Goal: Task Accomplishment & Management: Manage account settings

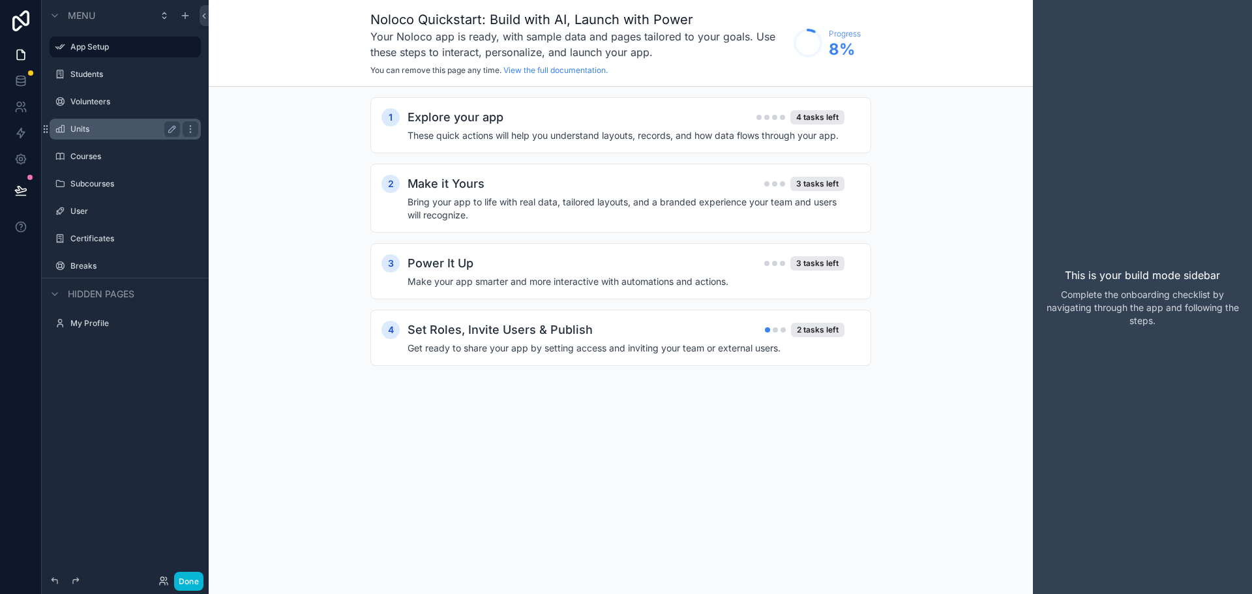
click at [98, 130] on label "Units" at bounding box center [122, 129] width 104 height 10
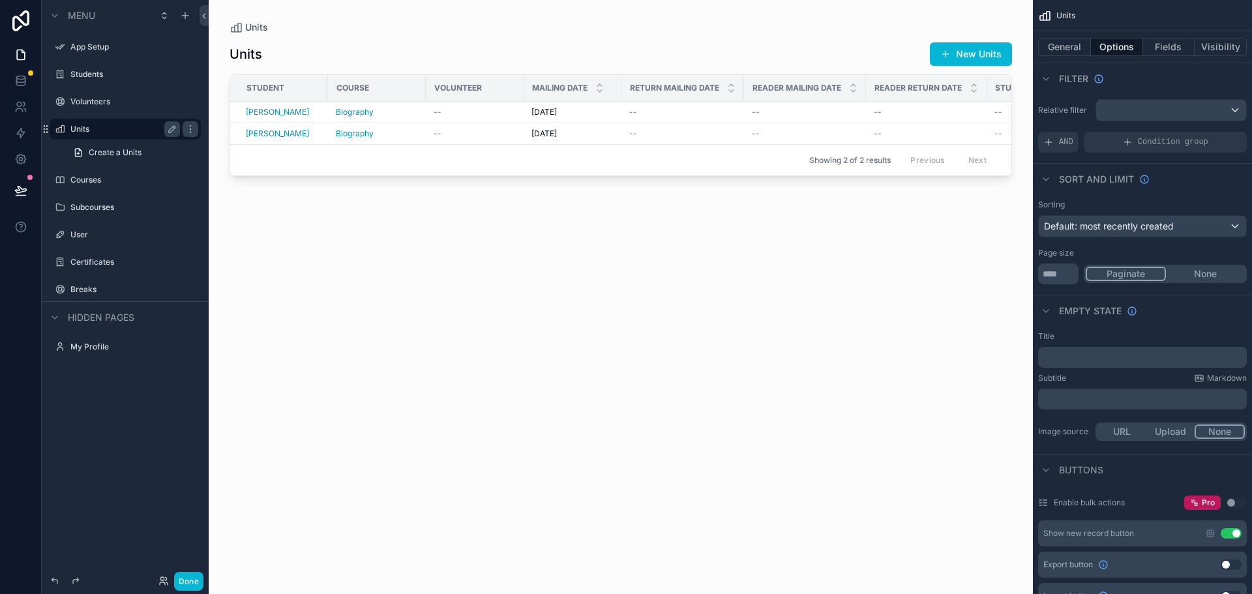
click at [595, 303] on div "scrollable content" at bounding box center [621, 289] width 825 height 579
click at [506, 170] on div "Showing 2 of 2 results Previous Next" at bounding box center [620, 159] width 781 height 31
click at [493, 53] on div "Units New Units" at bounding box center [621, 54] width 783 height 25
click at [196, 579] on button "Done" at bounding box center [188, 581] width 29 height 19
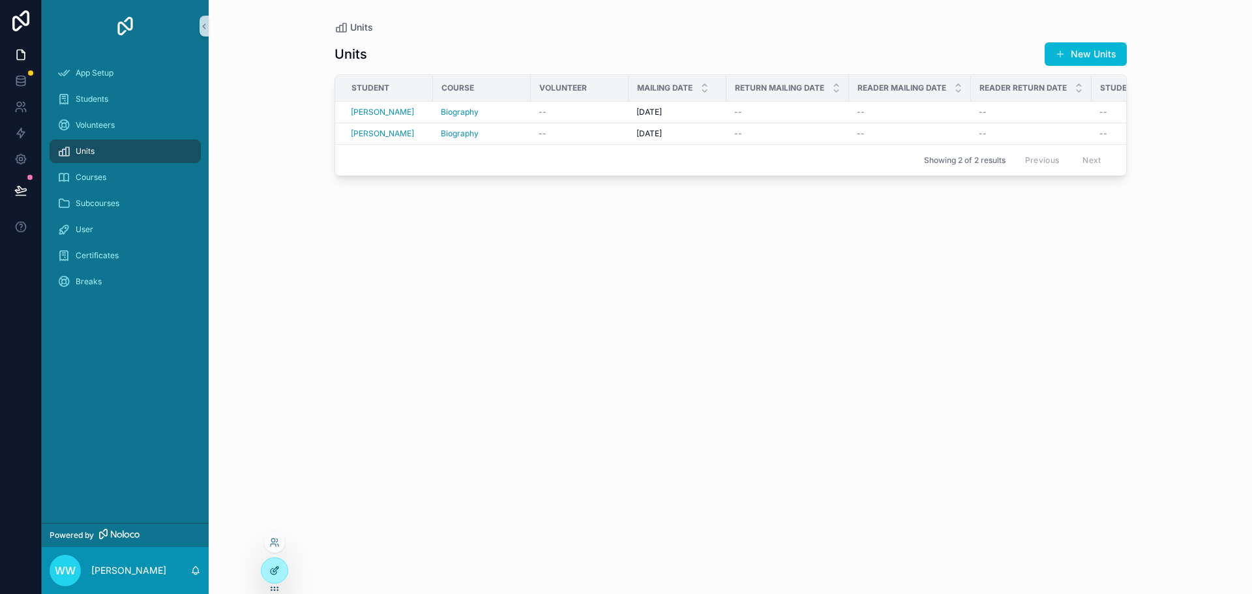
click at [269, 571] on icon at bounding box center [274, 571] width 10 height 10
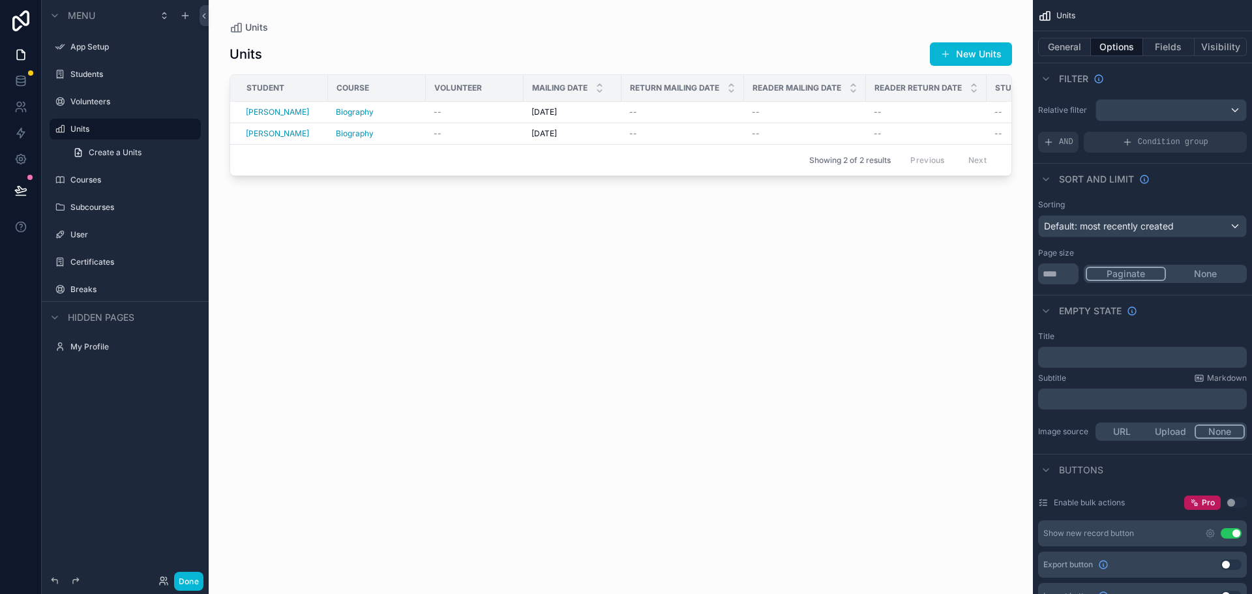
click at [528, 58] on div "scrollable content" at bounding box center [621, 289] width 825 height 579
click at [528, 211] on div "Units New Units Student Course Volunteer Mailing Date Return Mailing Date Reade…" at bounding box center [621, 306] width 783 height 545
click at [545, 280] on div "Units New Units Student Course Volunteer Mailing Date Return Mailing Date Reade…" at bounding box center [621, 306] width 783 height 545
click at [315, 162] on div "Showing 2 of 2 results Previous Next" at bounding box center [620, 159] width 781 height 31
click at [89, 75] on label "Students" at bounding box center [122, 74] width 104 height 10
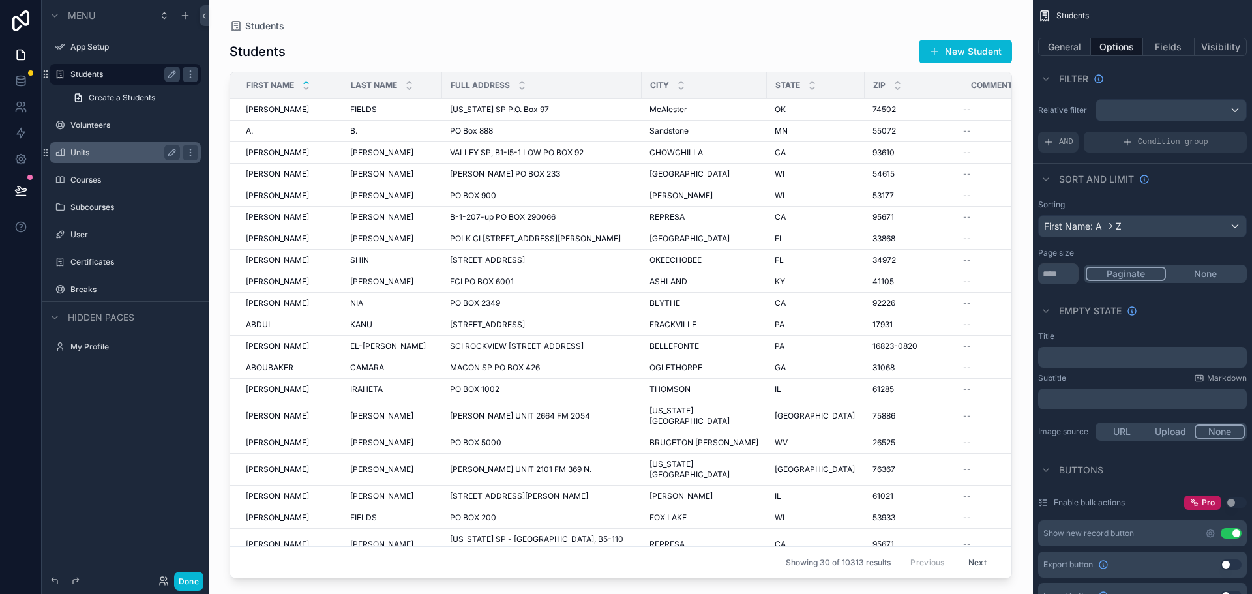
click at [97, 151] on label "Units" at bounding box center [122, 152] width 104 height 10
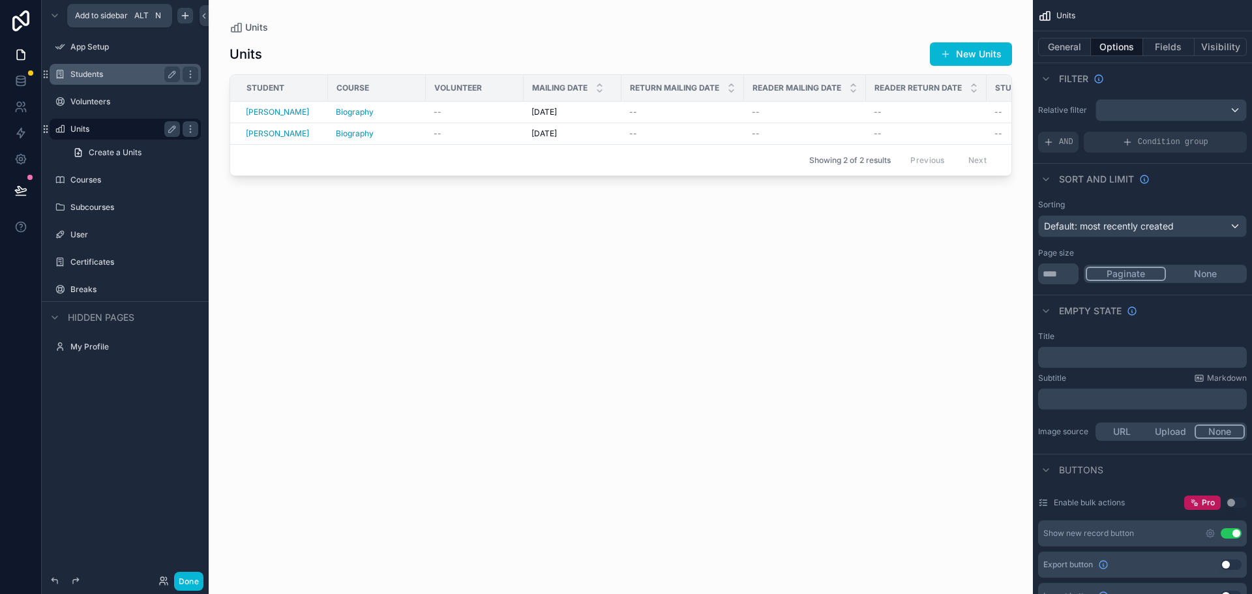
click at [187, 18] on icon "scrollable content" at bounding box center [185, 15] width 10 height 10
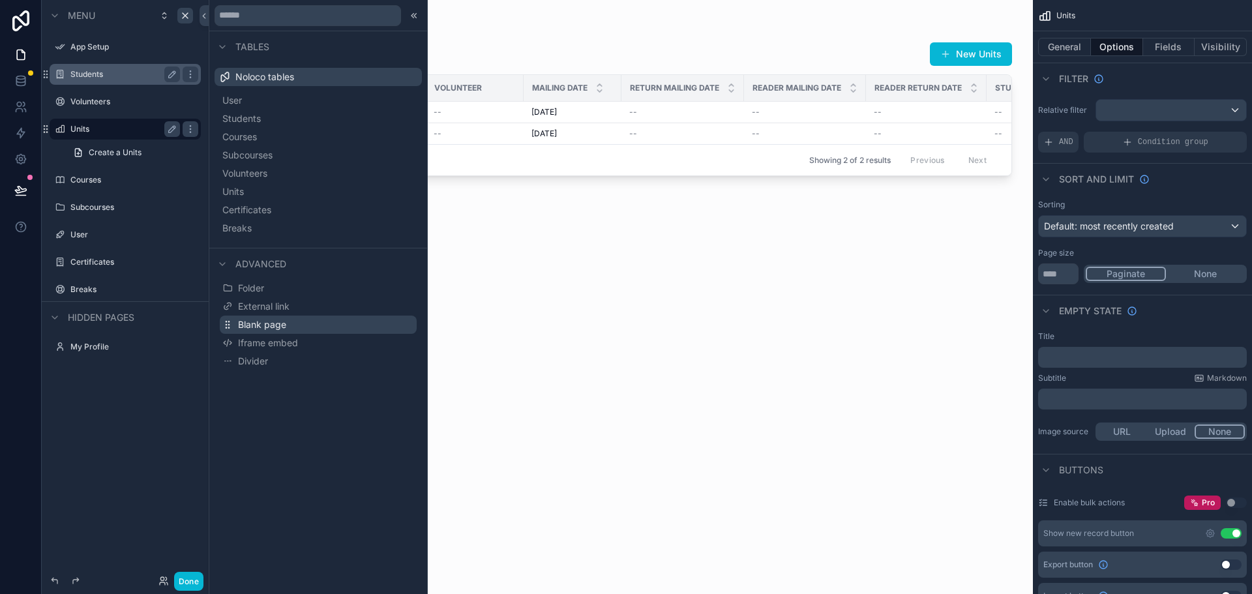
click at [266, 322] on span "Blank page" at bounding box center [262, 324] width 48 height 13
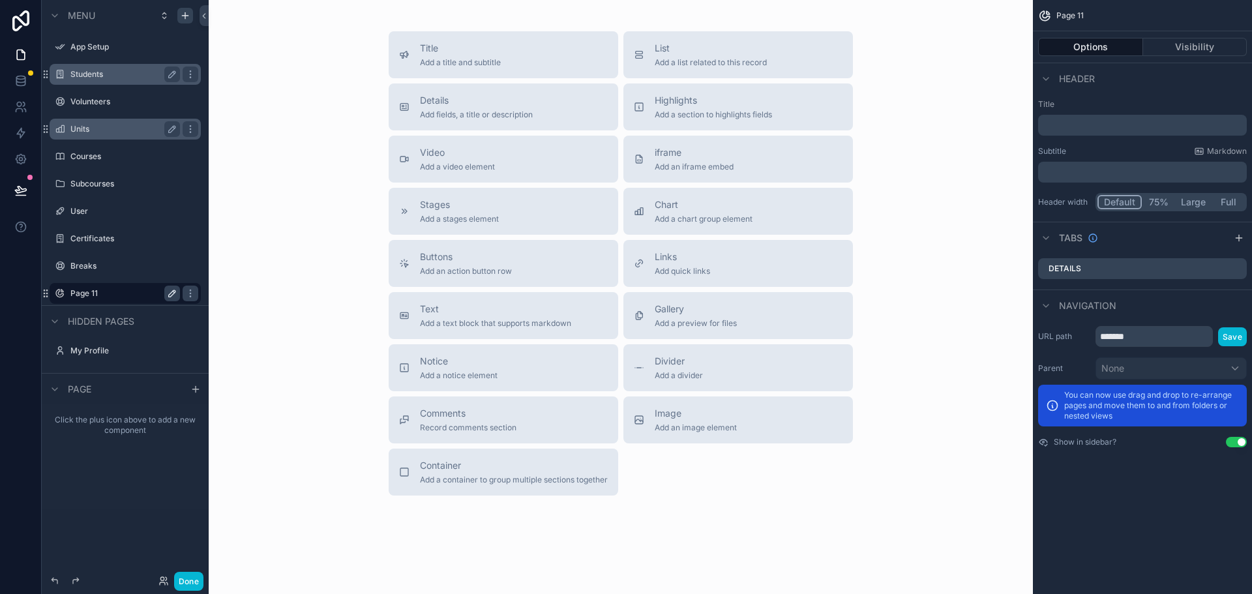
click at [174, 292] on icon "scrollable content" at bounding box center [174, 292] width 2 height 2
type input "*"
click at [126, 295] on input "**********" at bounding box center [114, 294] width 89 height 16
type input "**********"
click at [169, 295] on icon "scrollable content" at bounding box center [172, 293] width 10 height 10
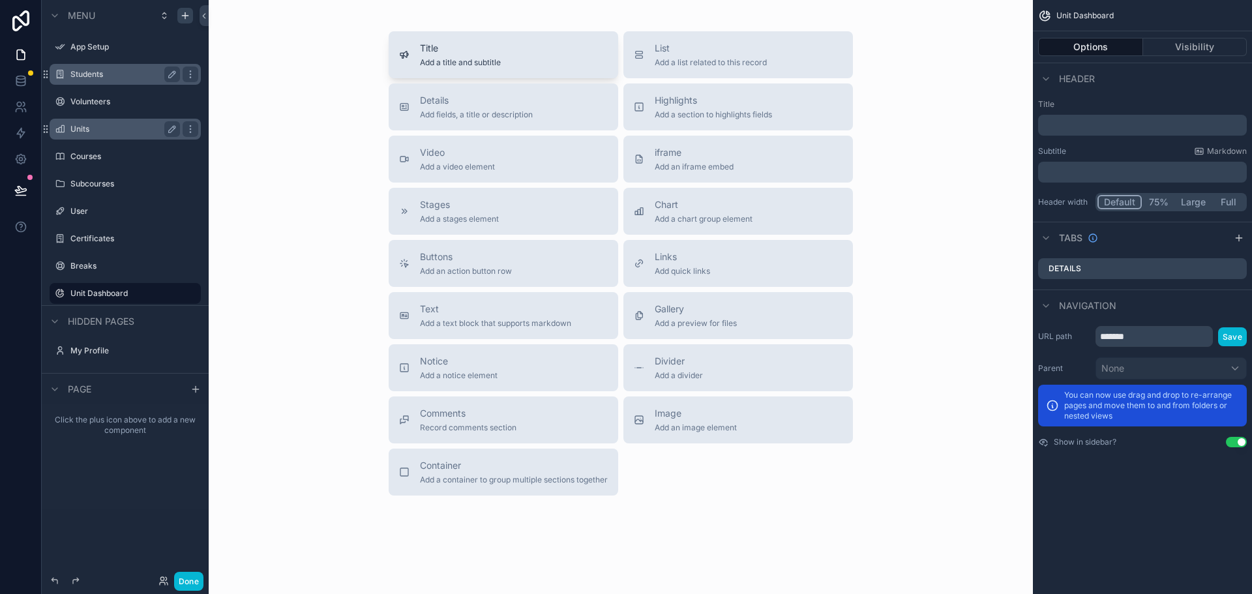
click at [522, 53] on div "Title Add a title and subtitle" at bounding box center [503, 55] width 209 height 26
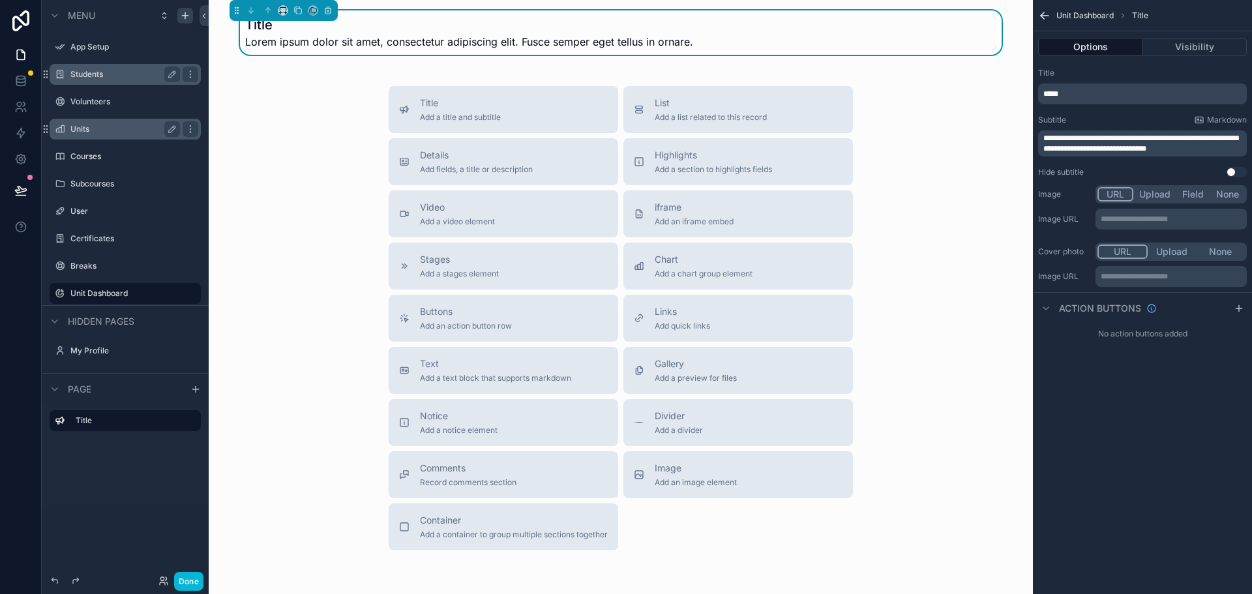
click at [1082, 93] on p "*****" at bounding box center [1144, 94] width 201 height 10
drag, startPoint x: 1100, startPoint y: 93, endPoint x: 1038, endPoint y: 91, distance: 62.7
click at [1038, 91] on div "**********" at bounding box center [1142, 123] width 219 height 120
drag, startPoint x: 1207, startPoint y: 151, endPoint x: 1006, endPoint y: 135, distance: 201.5
click at [1006, 135] on div "**********" at bounding box center [731, 297] width 1044 height 594
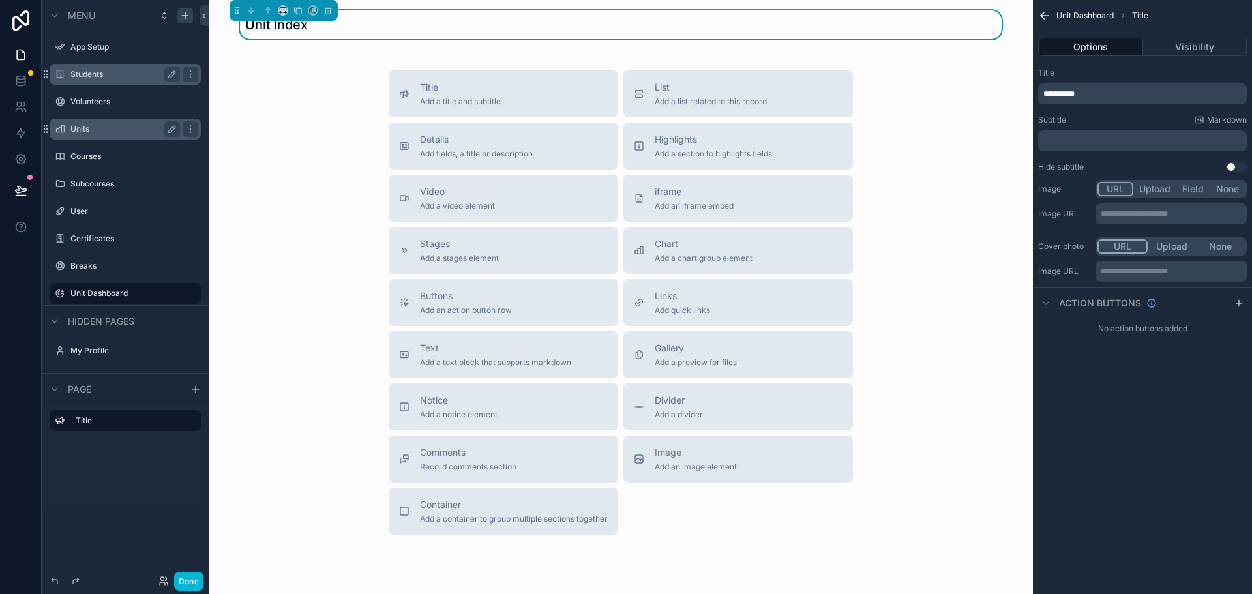
click at [1172, 419] on div "**********" at bounding box center [1142, 297] width 219 height 594
click at [680, 104] on span "Add a list related to this record" at bounding box center [711, 102] width 112 height 10
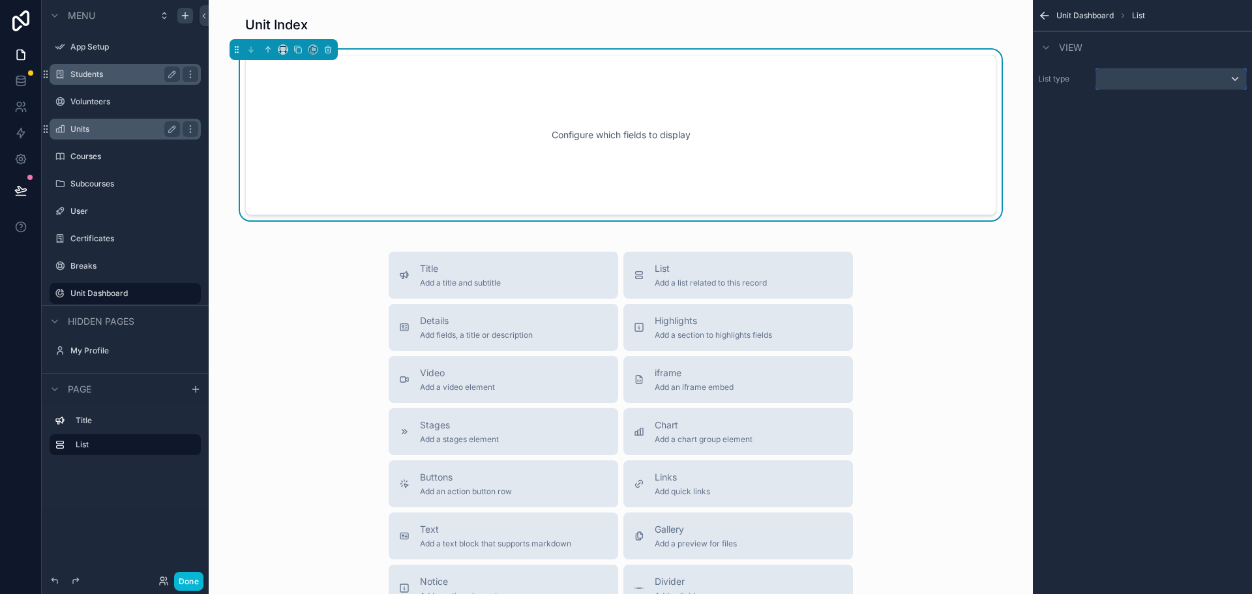
click at [1126, 80] on div "scrollable content" at bounding box center [1172, 78] width 150 height 21
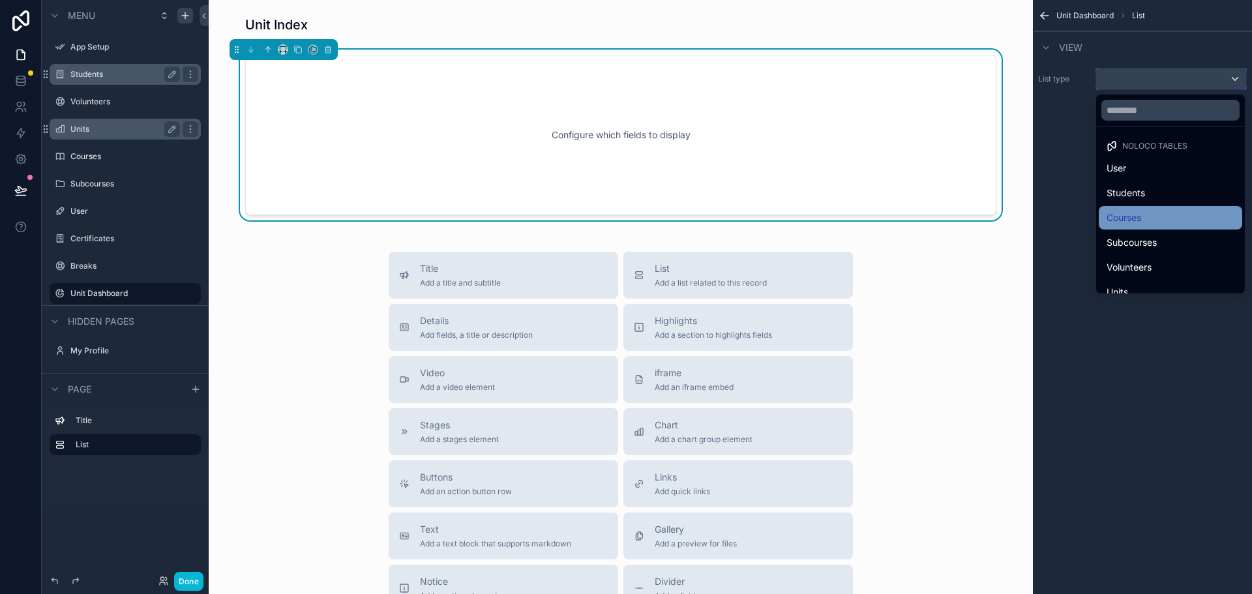
scroll to position [63, 0]
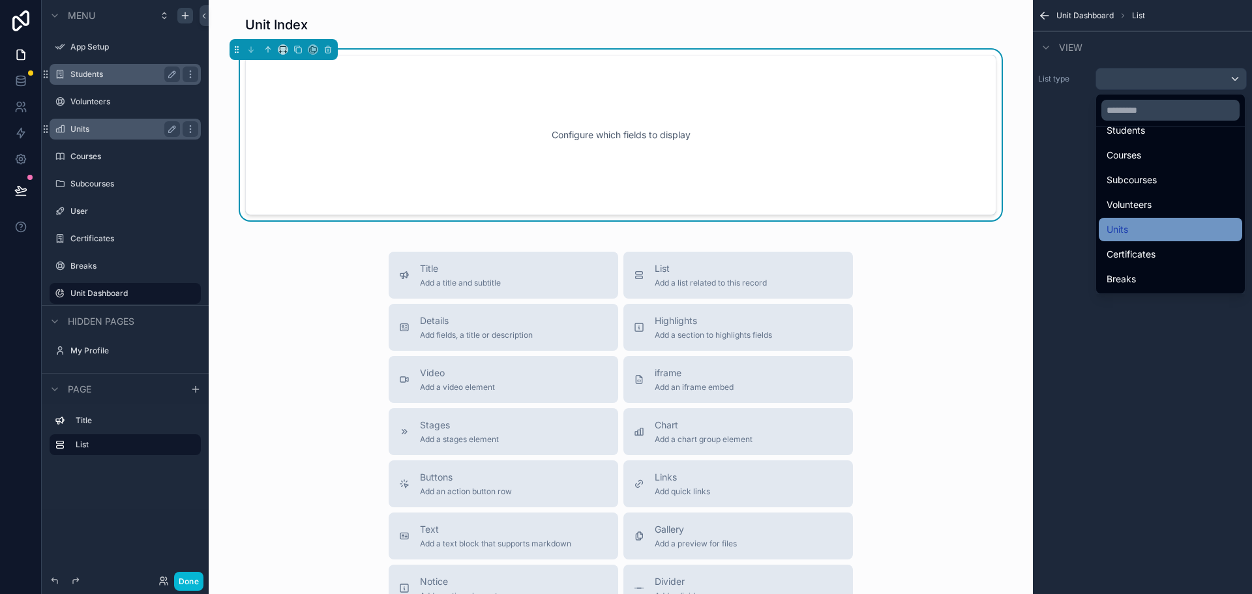
click at [1138, 231] on div "Units" at bounding box center [1171, 230] width 128 height 16
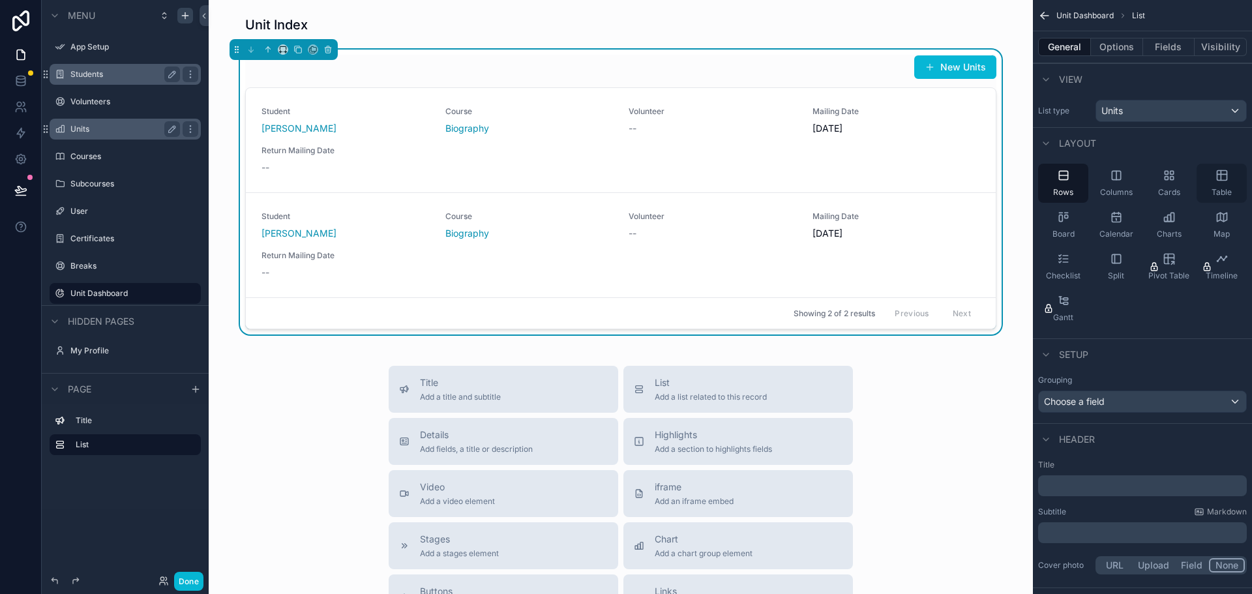
click at [1227, 179] on icon "scrollable content" at bounding box center [1222, 176] width 10 height 10
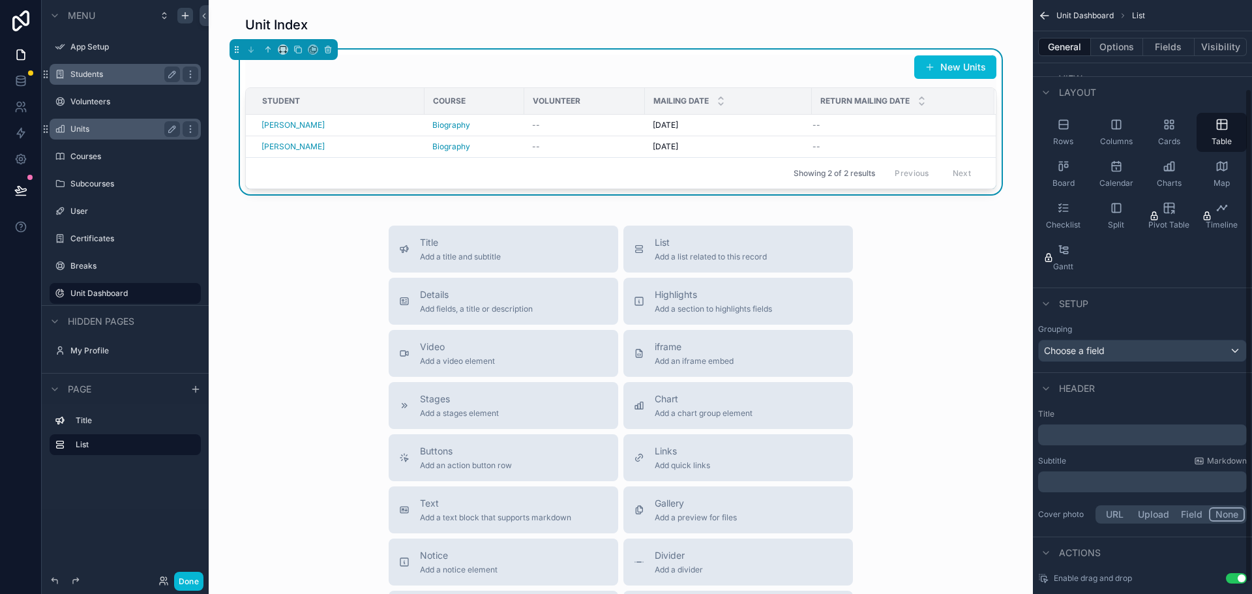
scroll to position [120, 0]
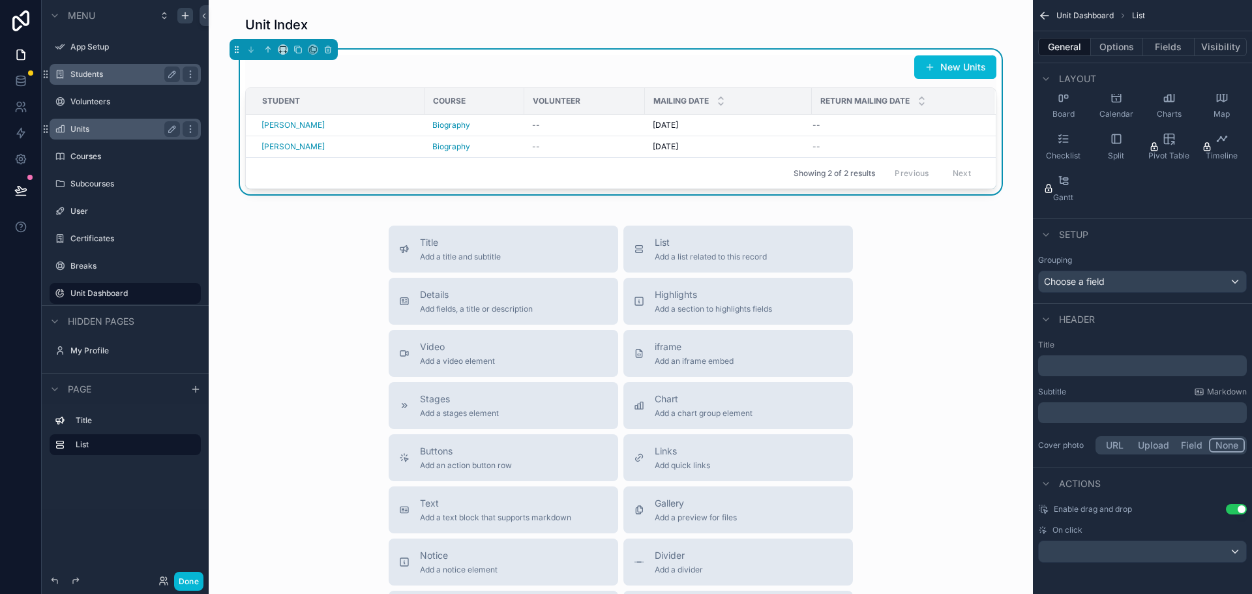
click at [1085, 365] on p "﻿" at bounding box center [1144, 365] width 201 height 13
click at [280, 243] on div "Title Add a title and subtitle List Add a list related to this record Details A…" at bounding box center [621, 458] width 804 height 464
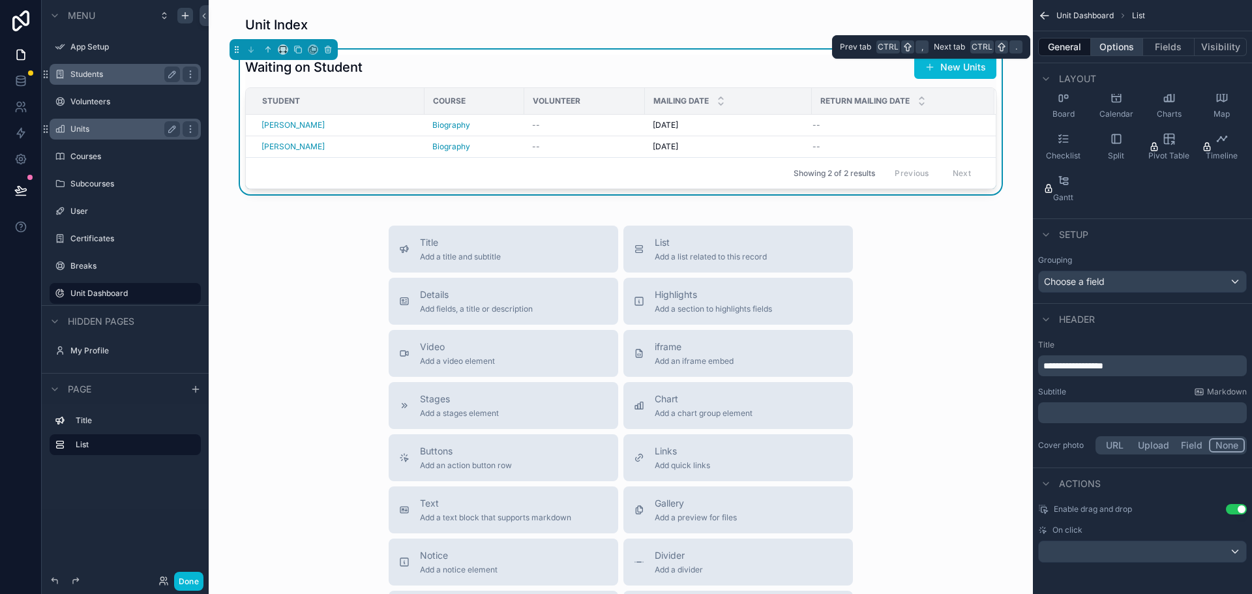
click at [1110, 44] on button "Options" at bounding box center [1117, 47] width 52 height 18
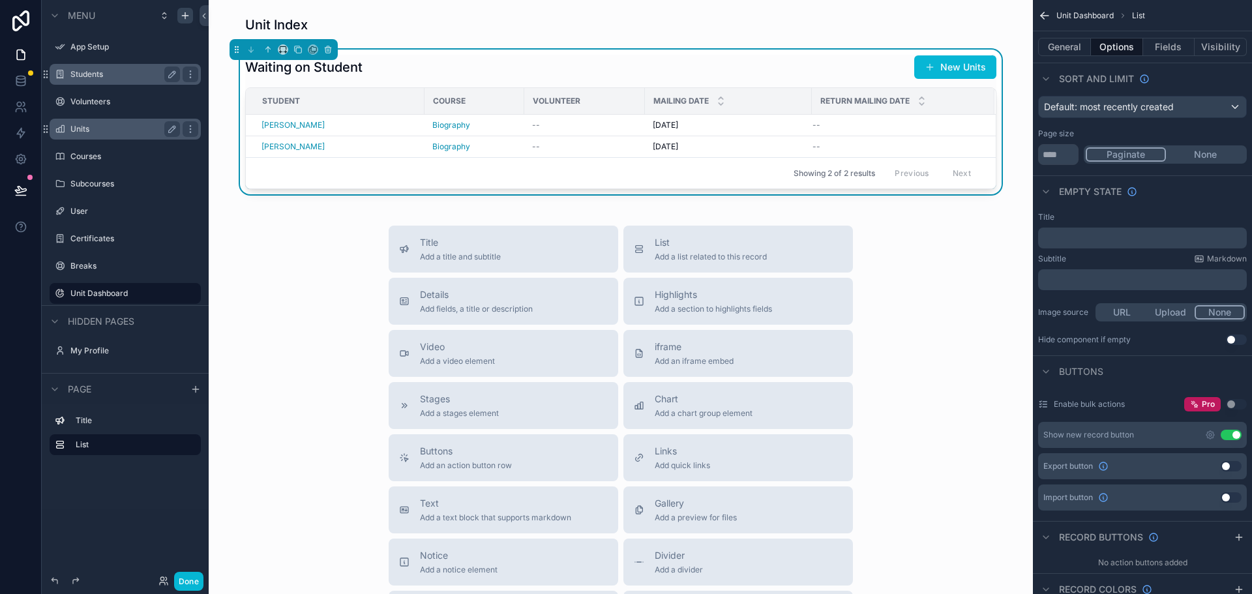
click at [1230, 432] on button "Use setting" at bounding box center [1231, 435] width 21 height 10
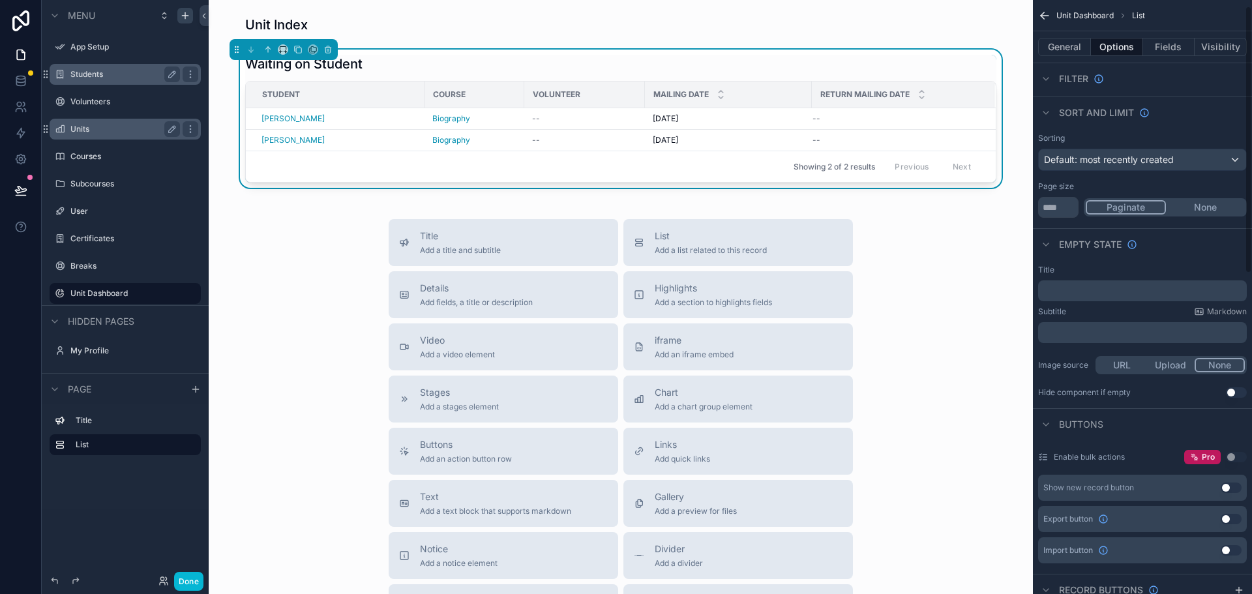
scroll to position [0, 0]
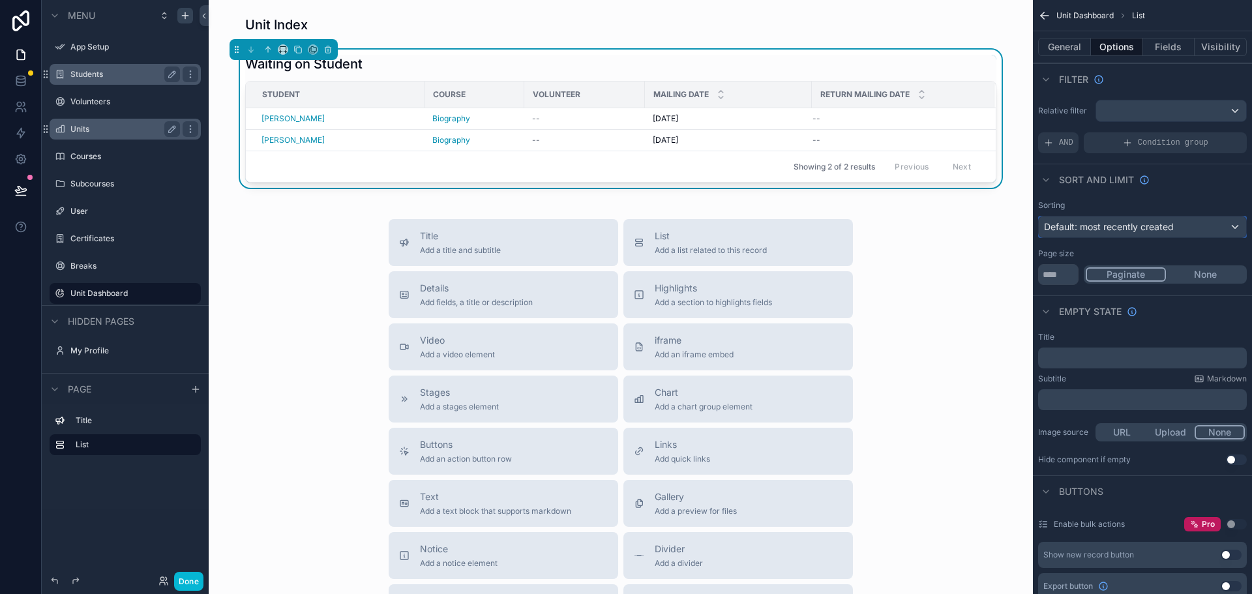
click at [1115, 227] on span "Default: most recently created" at bounding box center [1109, 226] width 130 height 11
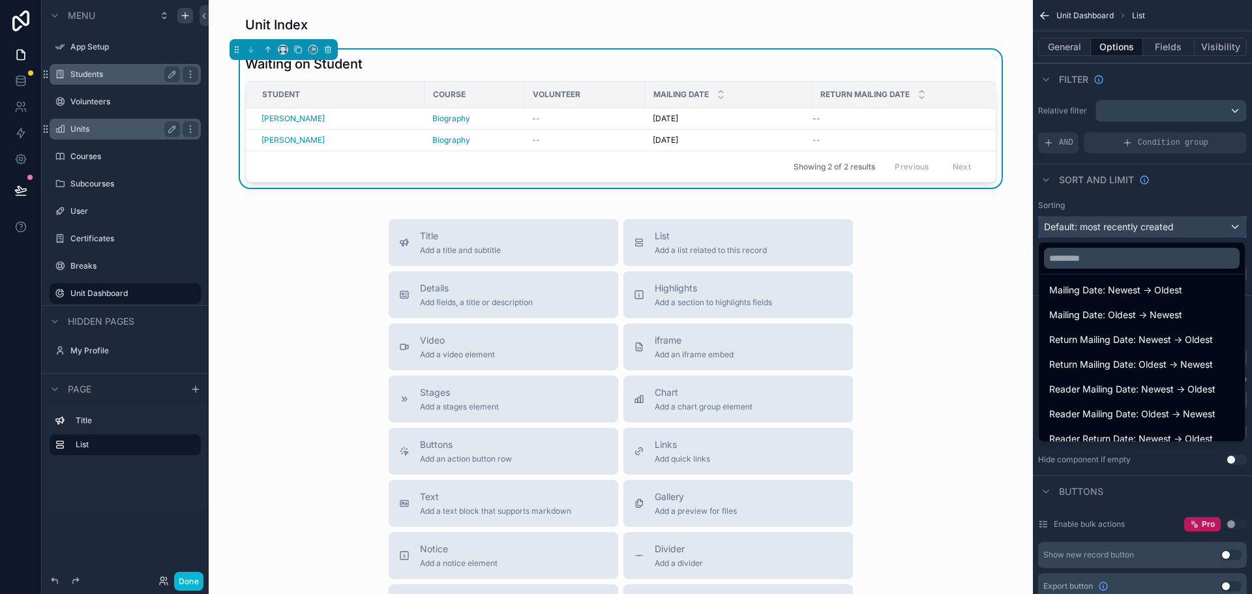
scroll to position [167, 0]
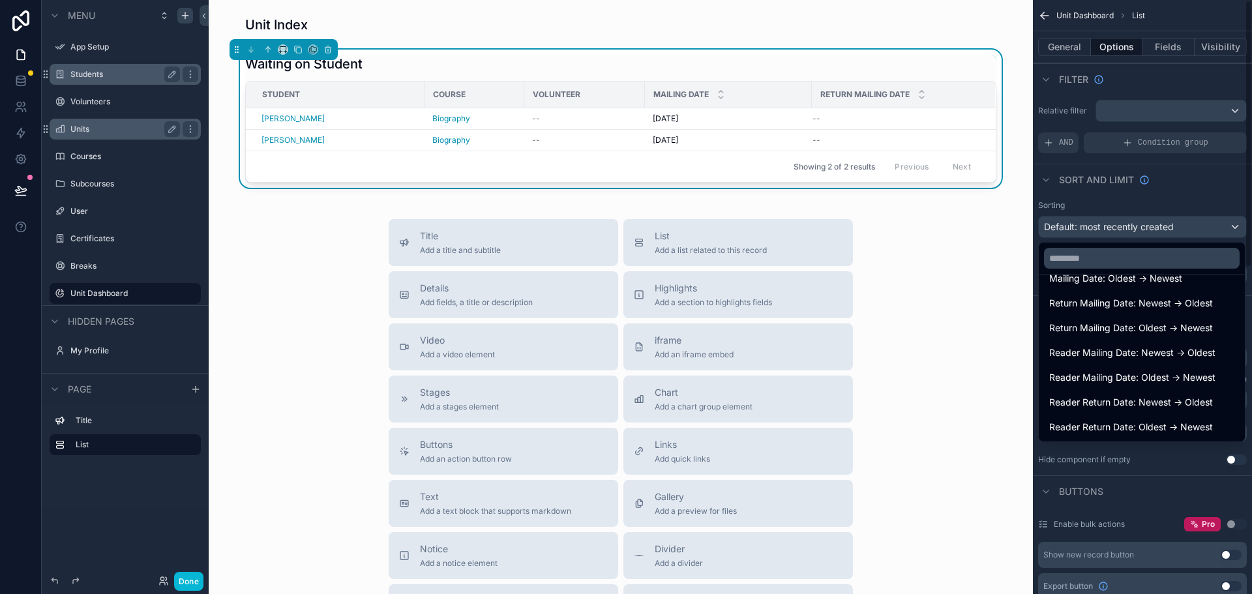
click at [1178, 463] on div "scrollable content" at bounding box center [626, 297] width 1252 height 594
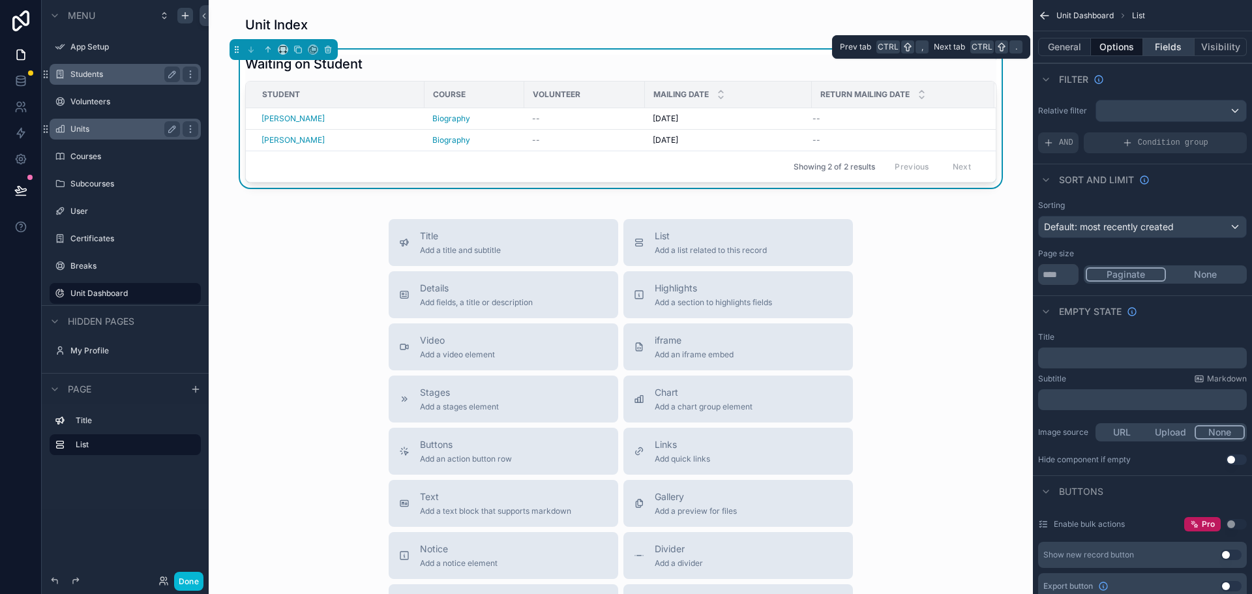
click at [1168, 48] on button "Fields" at bounding box center [1169, 47] width 52 height 18
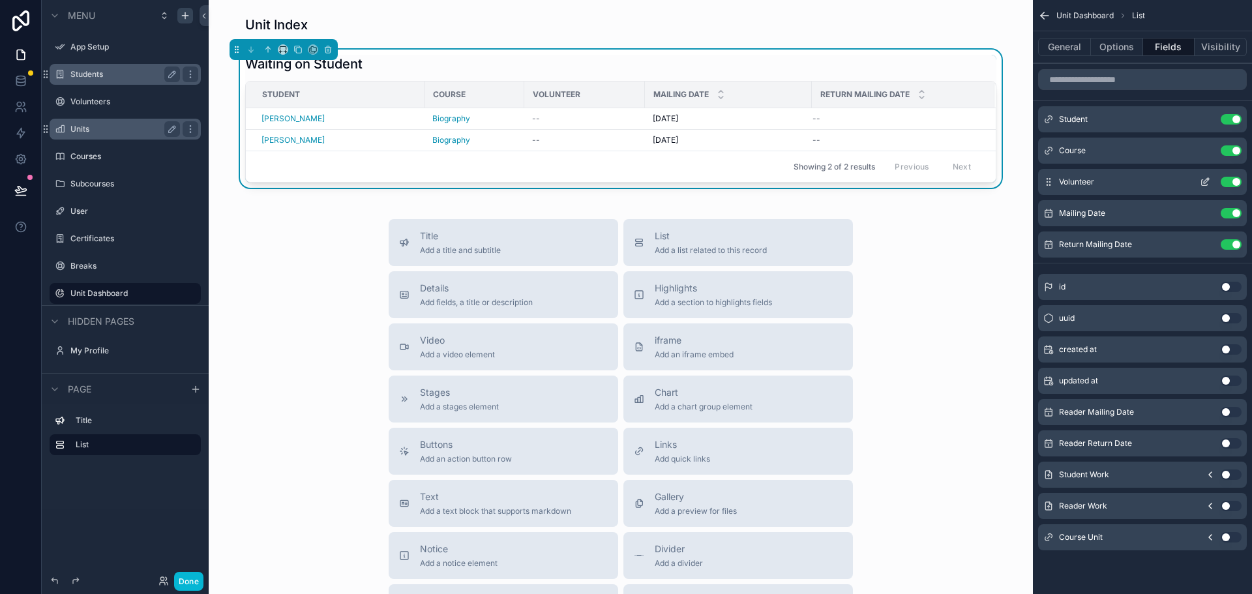
click at [1233, 181] on button "Use setting" at bounding box center [1231, 182] width 21 height 10
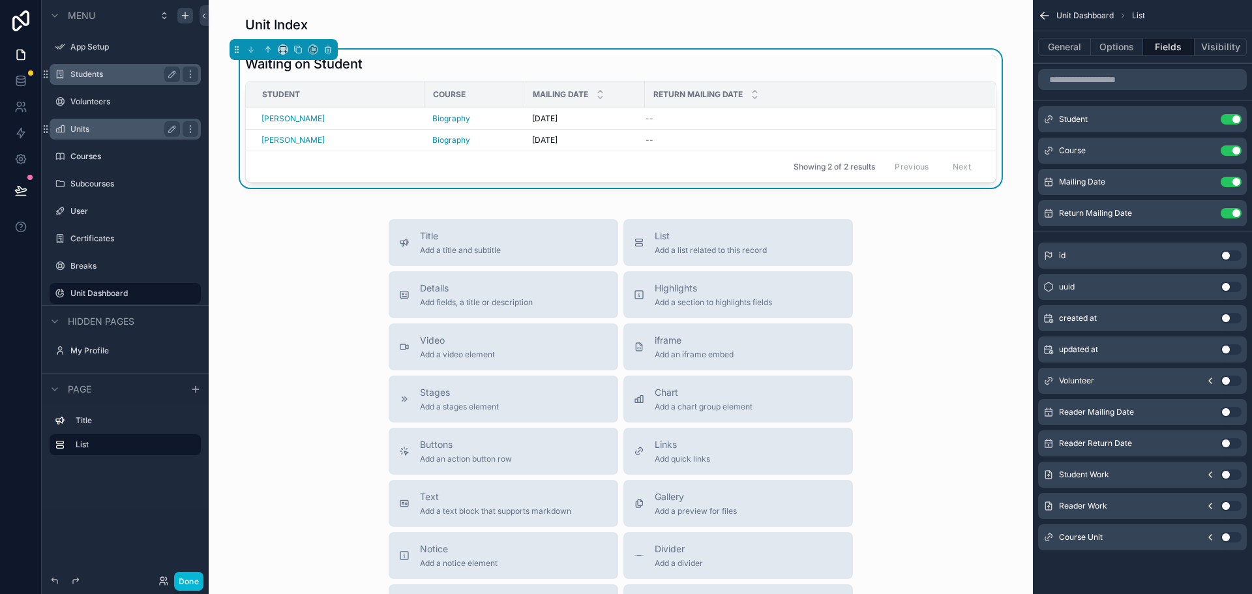
click at [1229, 534] on button "Use setting" at bounding box center [1231, 537] width 21 height 10
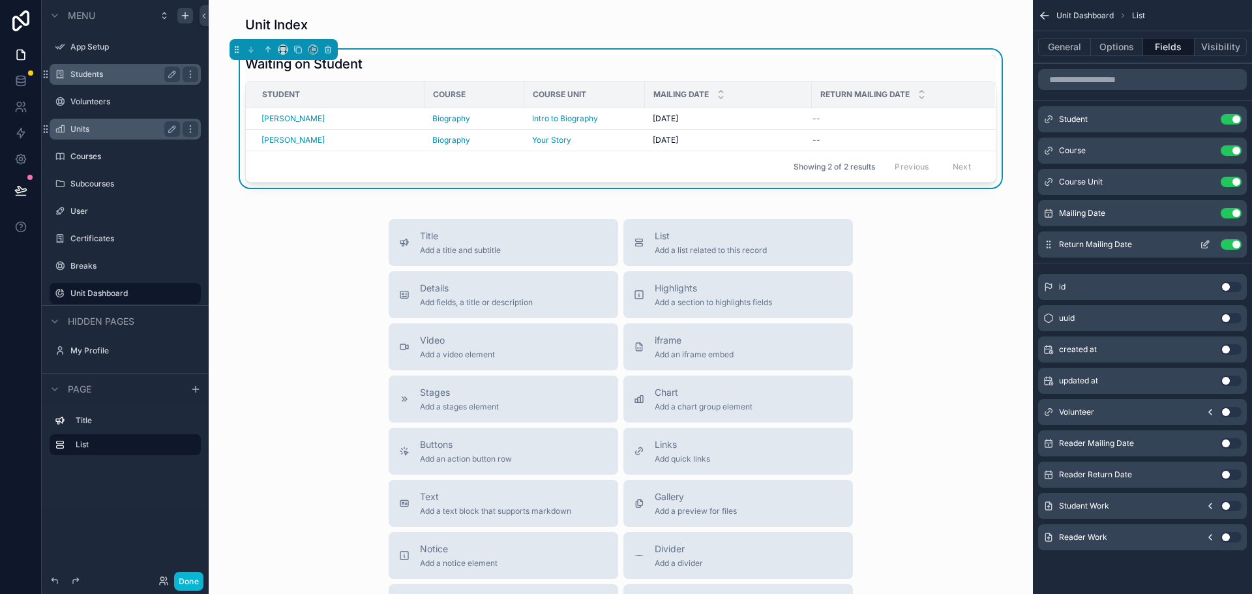
click at [1230, 245] on button "Use setting" at bounding box center [1231, 244] width 21 height 10
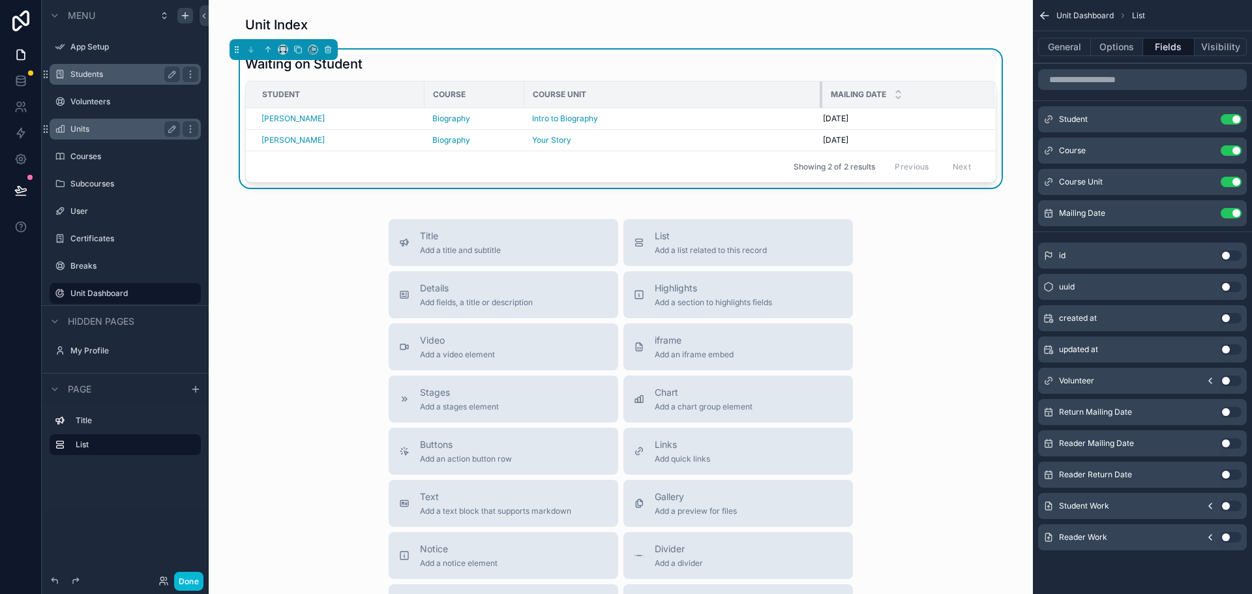
drag, startPoint x: 638, startPoint y: 90, endPoint x: 815, endPoint y: 85, distance: 177.5
click at [820, 85] on div "scrollable content" at bounding box center [822, 95] width 5 height 26
drag, startPoint x: 517, startPoint y: 90, endPoint x: 596, endPoint y: 89, distance: 78.9
click at [599, 89] on div "scrollable content" at bounding box center [601, 95] width 5 height 26
drag, startPoint x: 895, startPoint y: 94, endPoint x: 818, endPoint y: 93, distance: 77.0
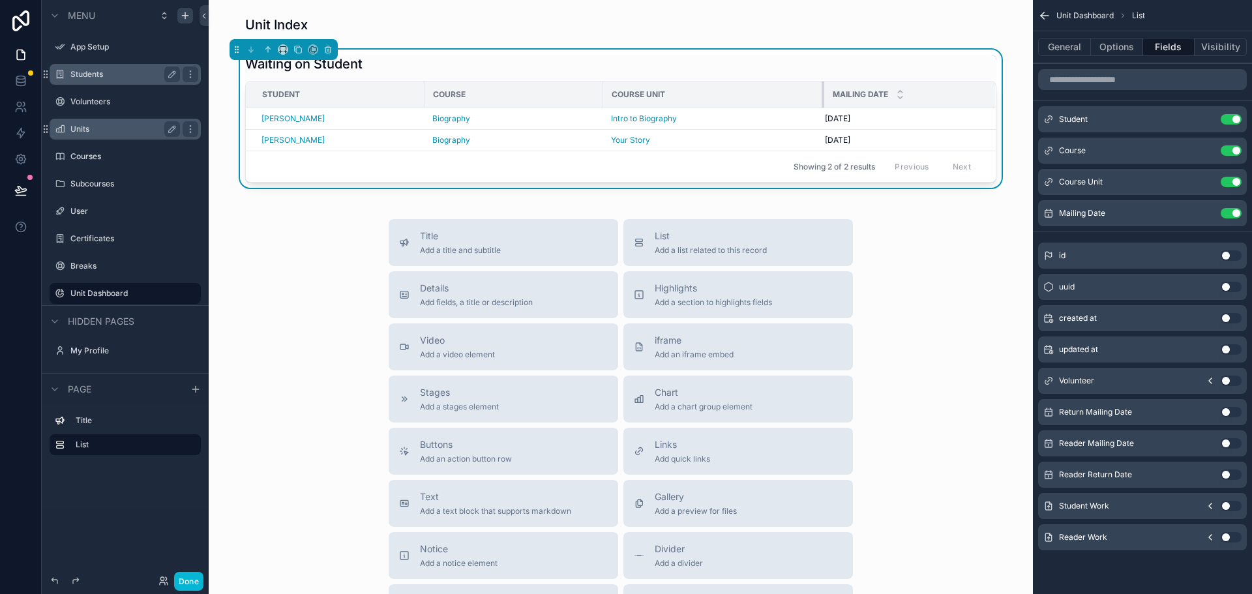
click at [822, 93] on div "scrollable content" at bounding box center [824, 95] width 5 height 26
click at [910, 258] on div "Title Add a title and subtitle List Add a list related to this record Details A…" at bounding box center [621, 451] width 804 height 464
click at [1125, 48] on button "Options" at bounding box center [1117, 47] width 52 height 18
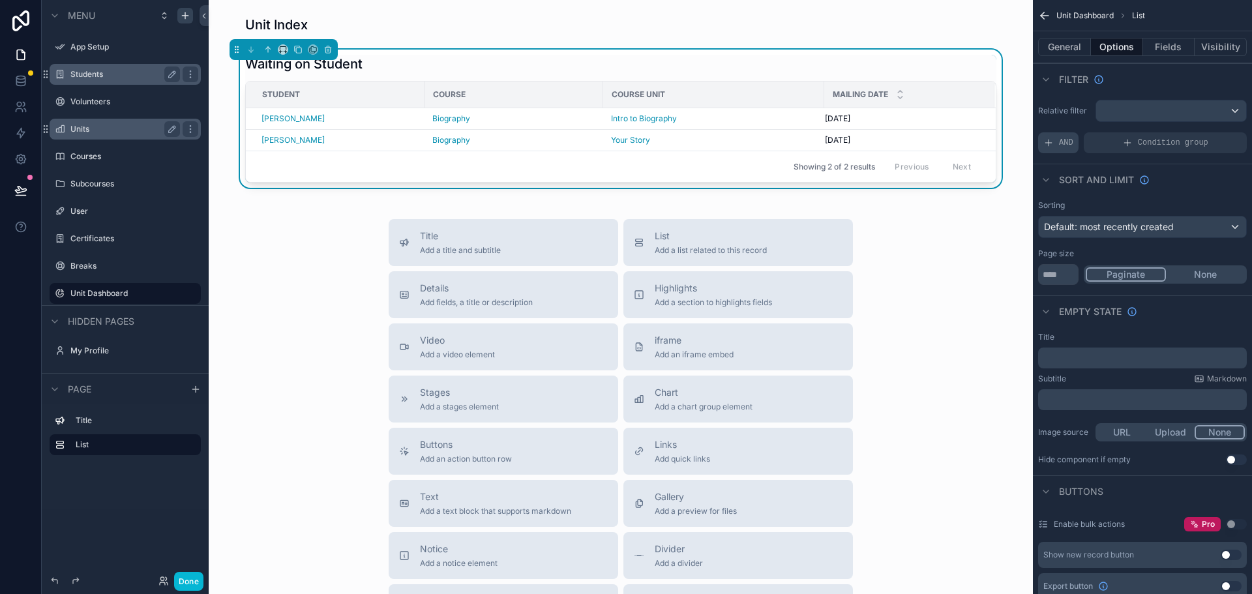
click at [1063, 143] on span "AND" at bounding box center [1066, 143] width 14 height 10
click at [1217, 187] on div "Sort And Limit" at bounding box center [1142, 179] width 219 height 31
click at [701, 247] on span "Add a list related to this record" at bounding box center [711, 250] width 112 height 10
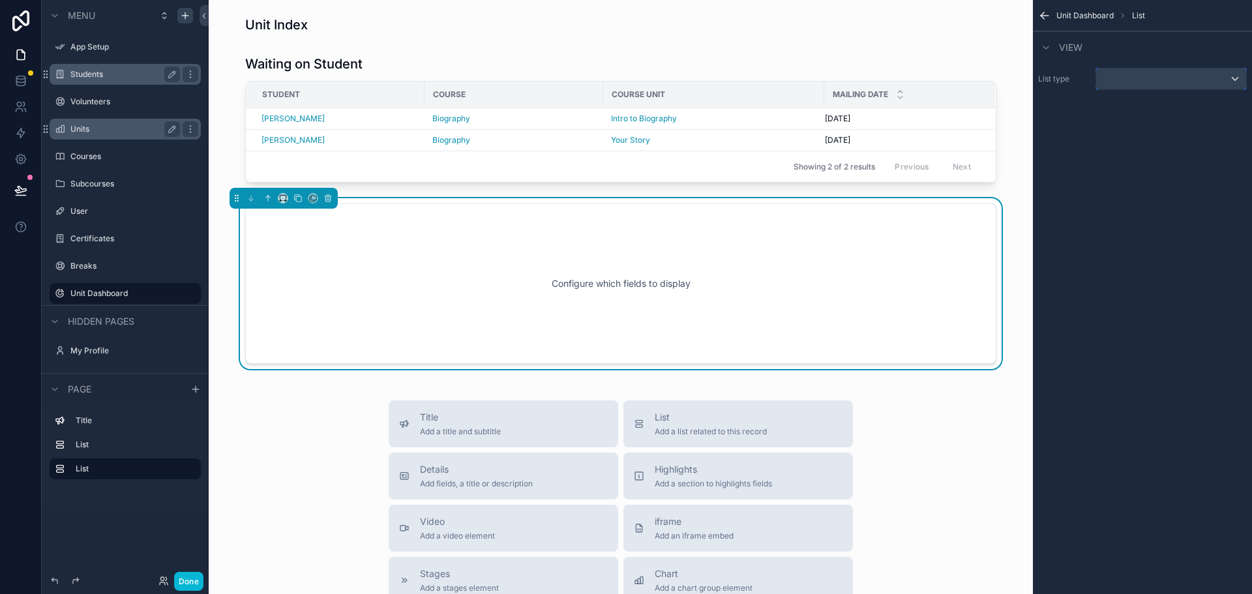
click at [1128, 83] on div "scrollable content" at bounding box center [1172, 78] width 150 height 21
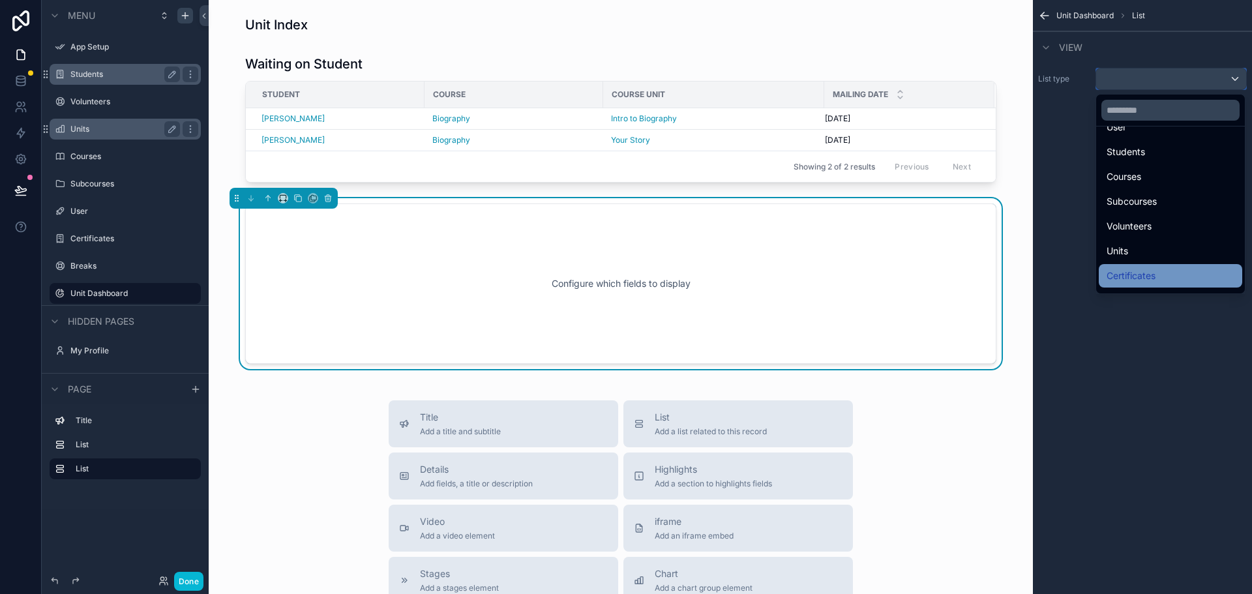
scroll to position [63, 0]
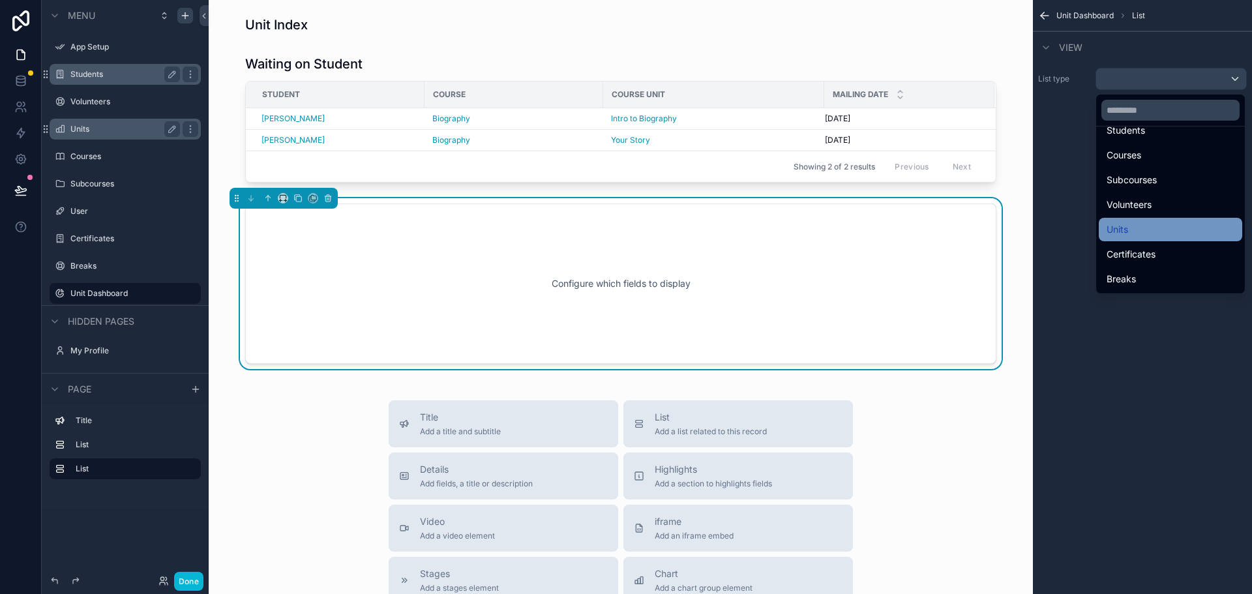
click at [1133, 229] on div "Units" at bounding box center [1171, 230] width 128 height 16
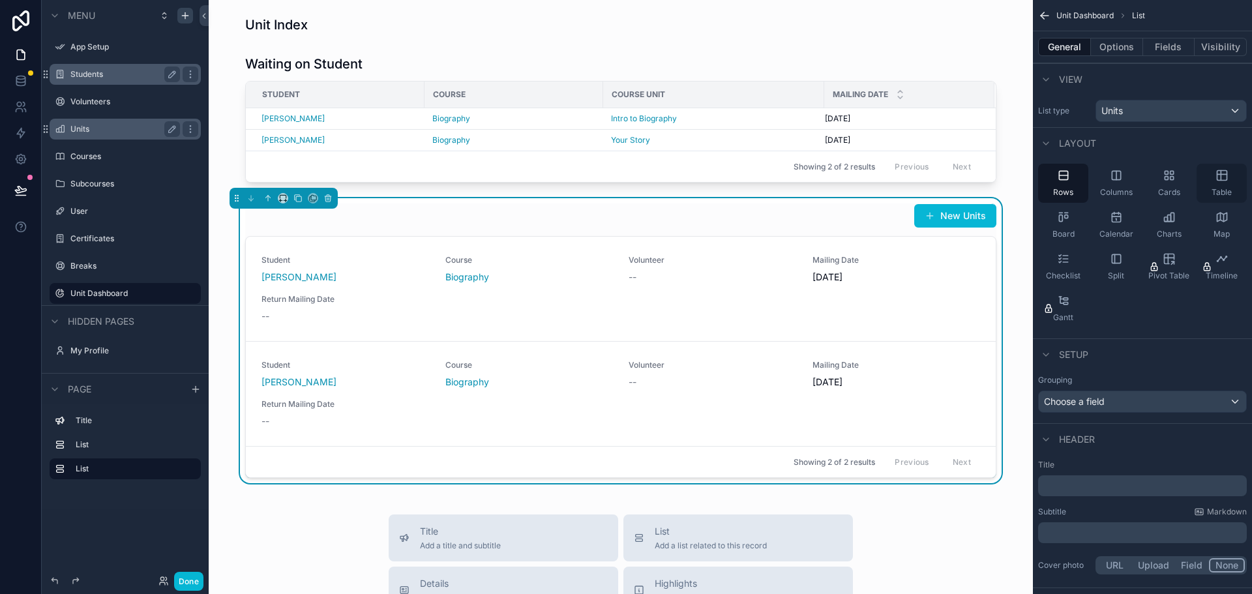
click at [1220, 179] on icon "scrollable content" at bounding box center [1222, 175] width 13 height 13
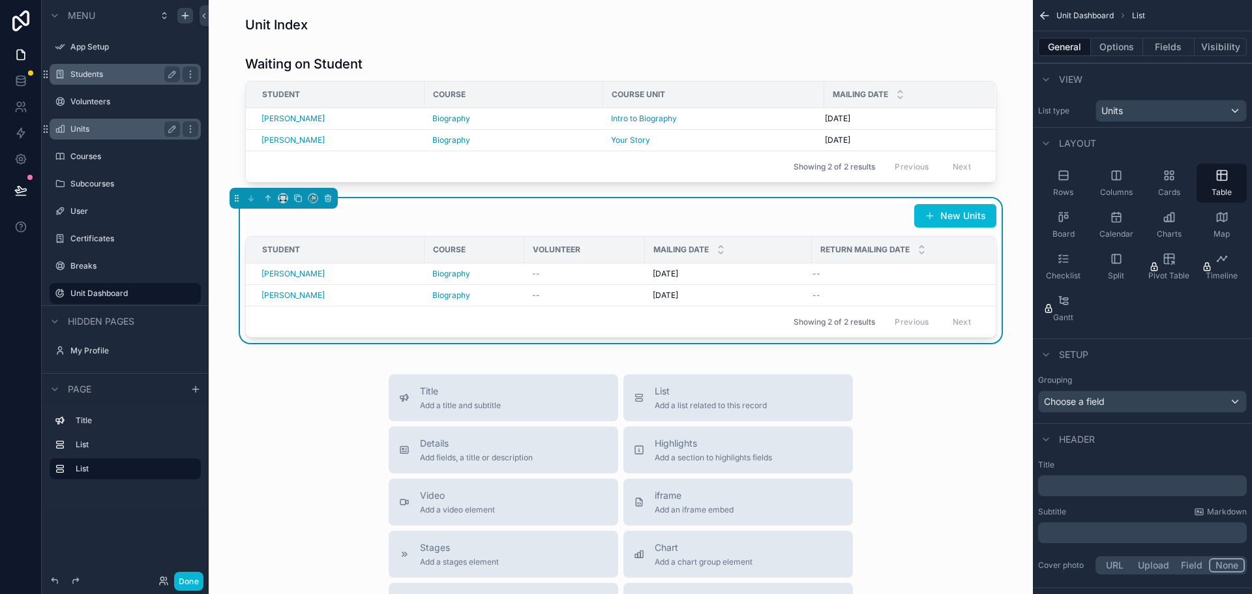
click at [1074, 486] on p "﻿" at bounding box center [1144, 485] width 201 height 13
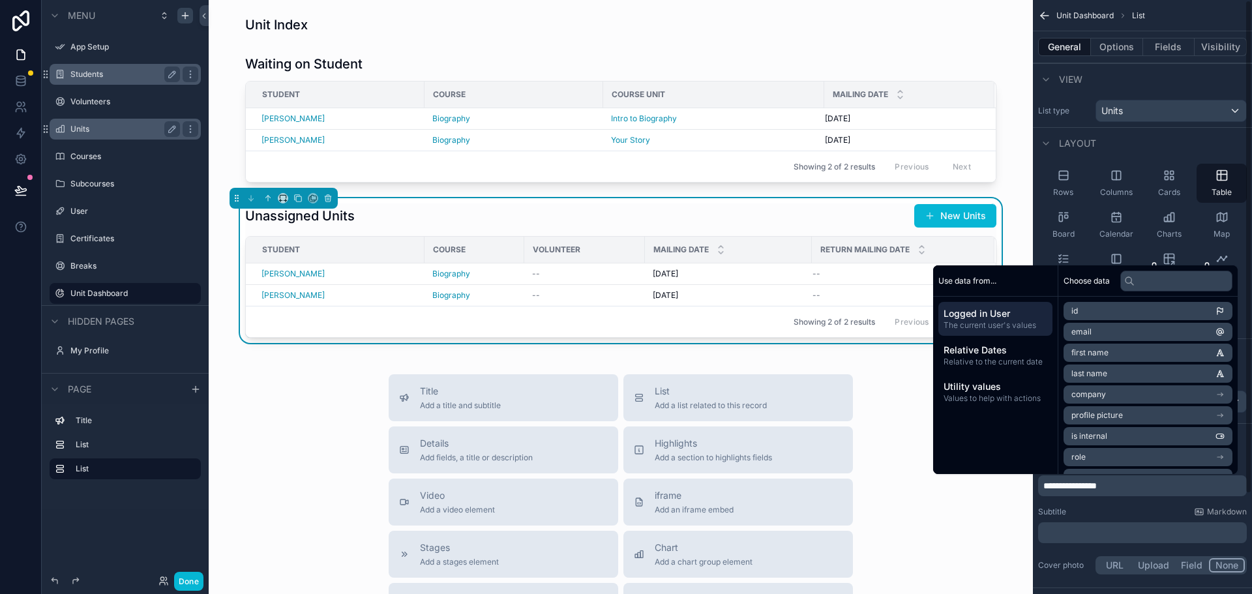
click at [1113, 511] on div "Subtitle Markdown" at bounding box center [1142, 512] width 209 height 10
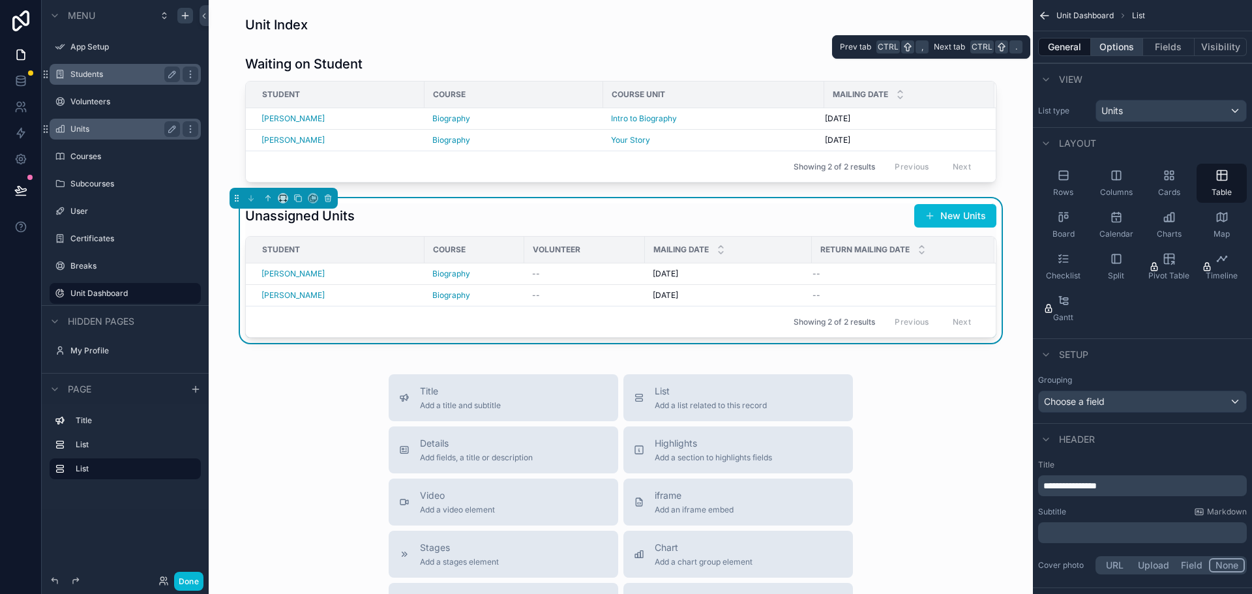
click at [1115, 48] on button "Options" at bounding box center [1117, 47] width 52 height 18
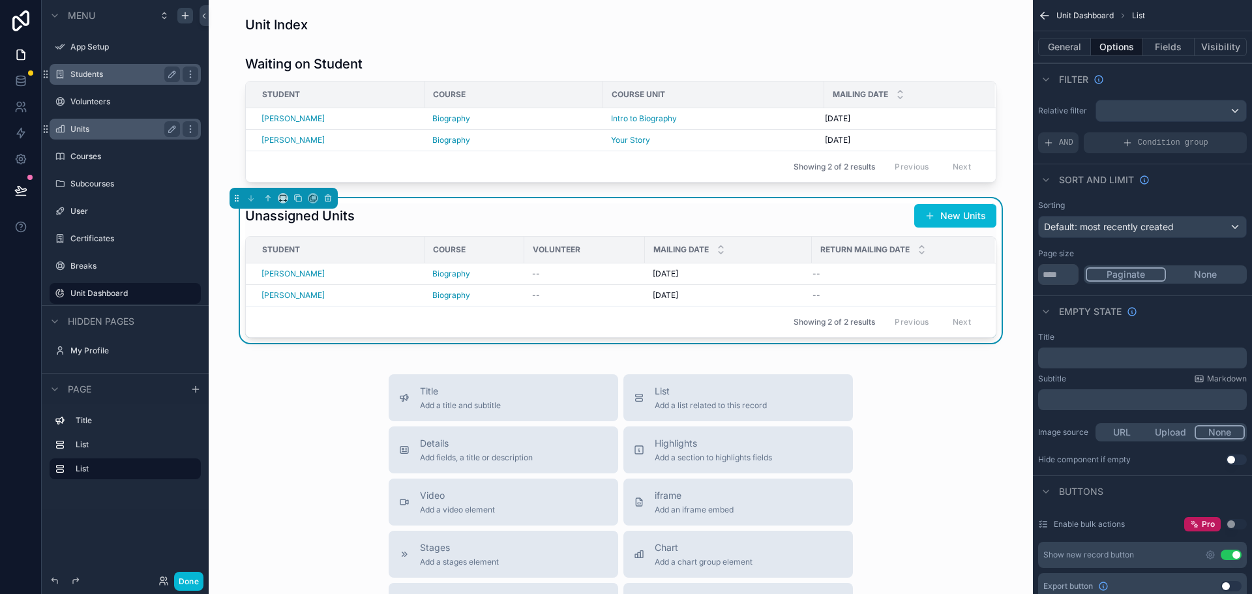
click at [1228, 551] on button "Use setting" at bounding box center [1231, 555] width 21 height 10
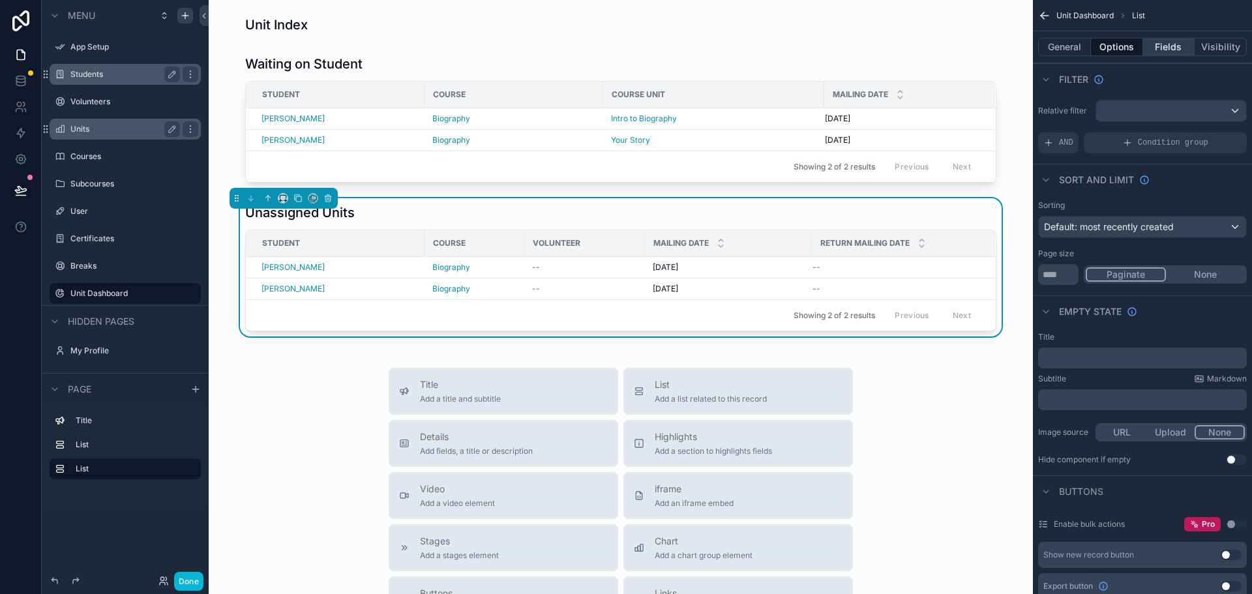
click at [1161, 42] on button "Fields" at bounding box center [1169, 47] width 52 height 18
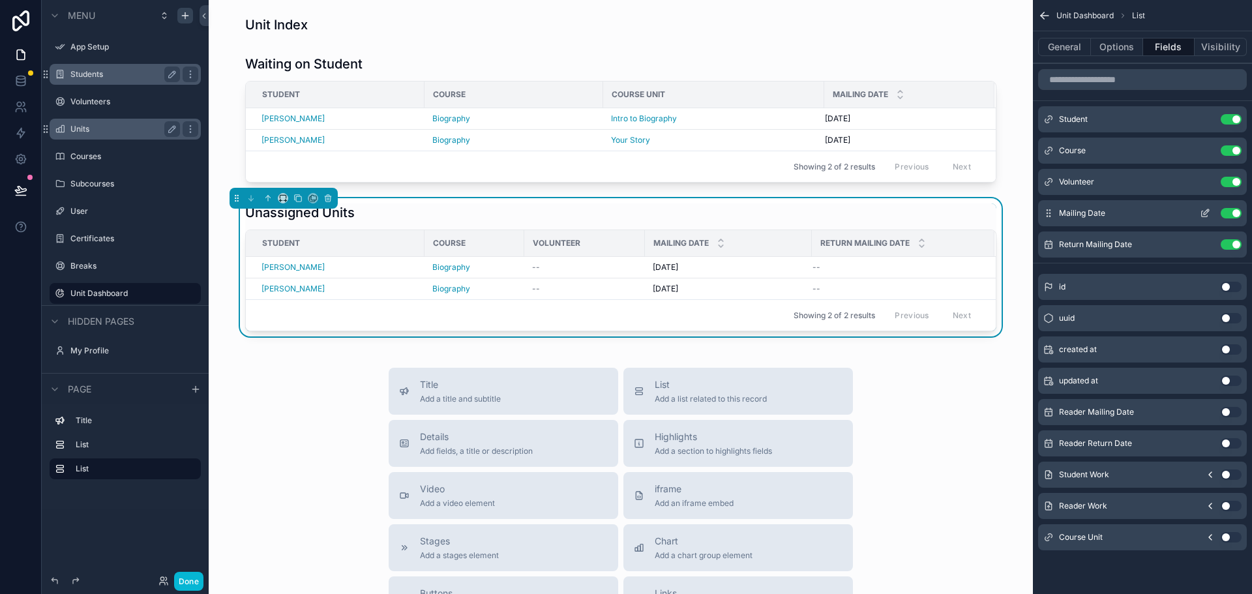
click at [1234, 182] on button "Use setting" at bounding box center [1231, 182] width 21 height 10
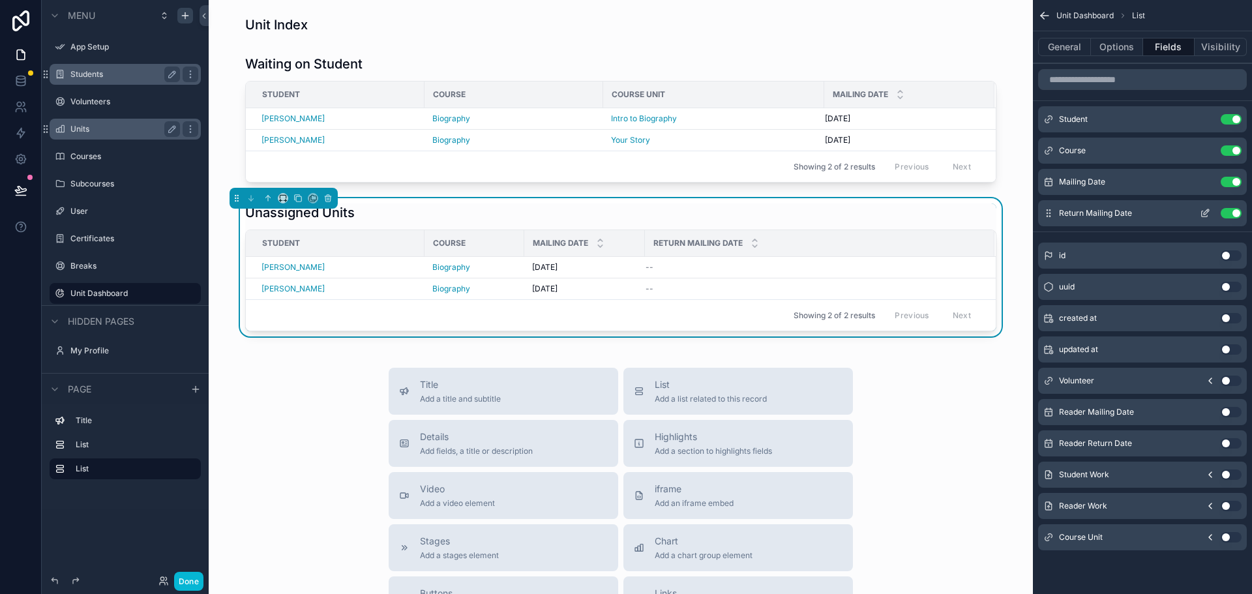
click at [1234, 219] on div "Return Mailing Date Use setting" at bounding box center [1142, 213] width 209 height 26
click at [1231, 538] on button "Use setting" at bounding box center [1231, 537] width 21 height 10
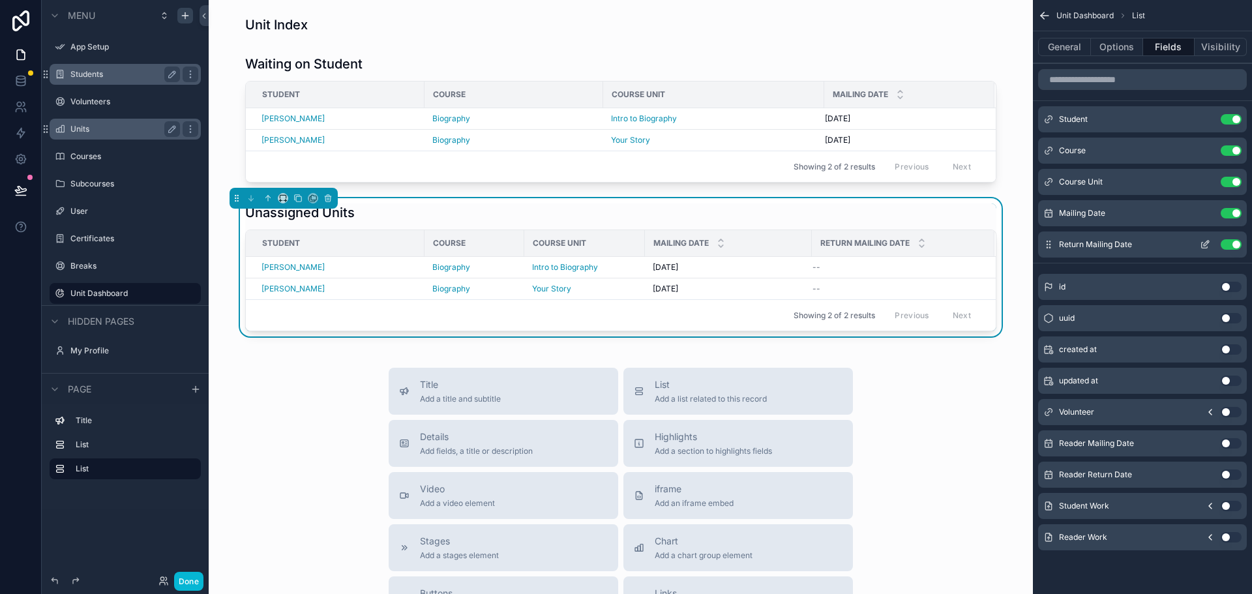
click at [1232, 243] on button "Use setting" at bounding box center [1231, 244] width 21 height 10
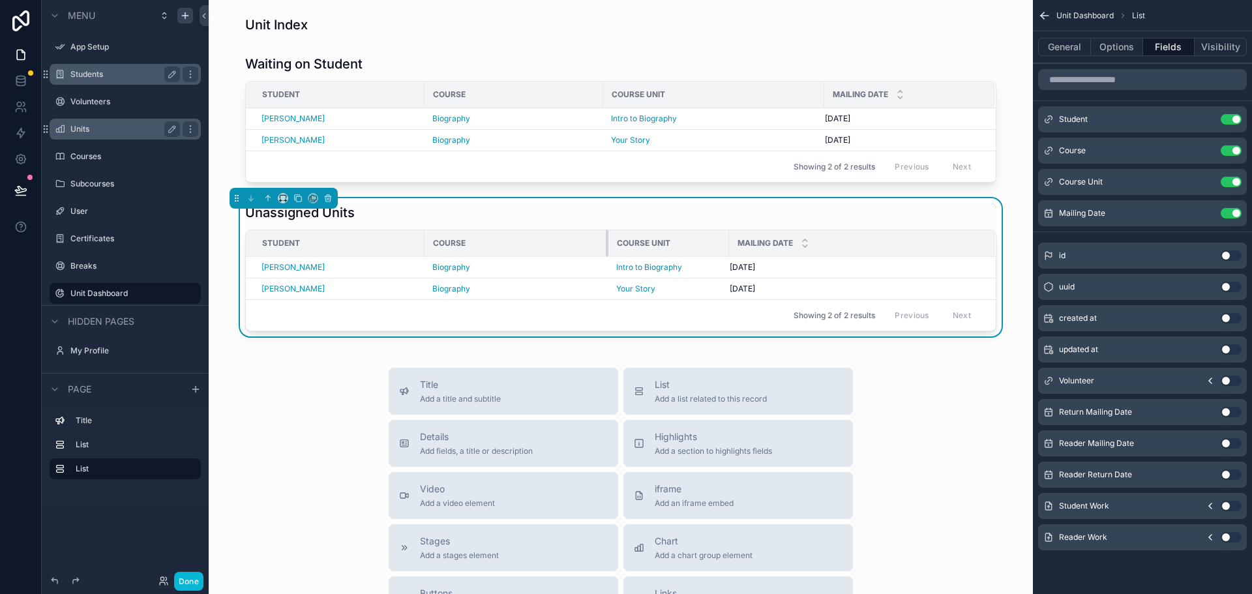
drag, startPoint x: 517, startPoint y: 241, endPoint x: 601, endPoint y: 237, distance: 83.6
click at [606, 237] on div "scrollable content" at bounding box center [608, 243] width 5 height 26
drag, startPoint x: 722, startPoint y: 243, endPoint x: 825, endPoint y: 237, distance: 103.3
click at [829, 237] on div "scrollable content" at bounding box center [831, 243] width 5 height 26
click at [965, 439] on div "Title Add a title and subtitle List Add a list related to this record Details A…" at bounding box center [621, 600] width 804 height 464
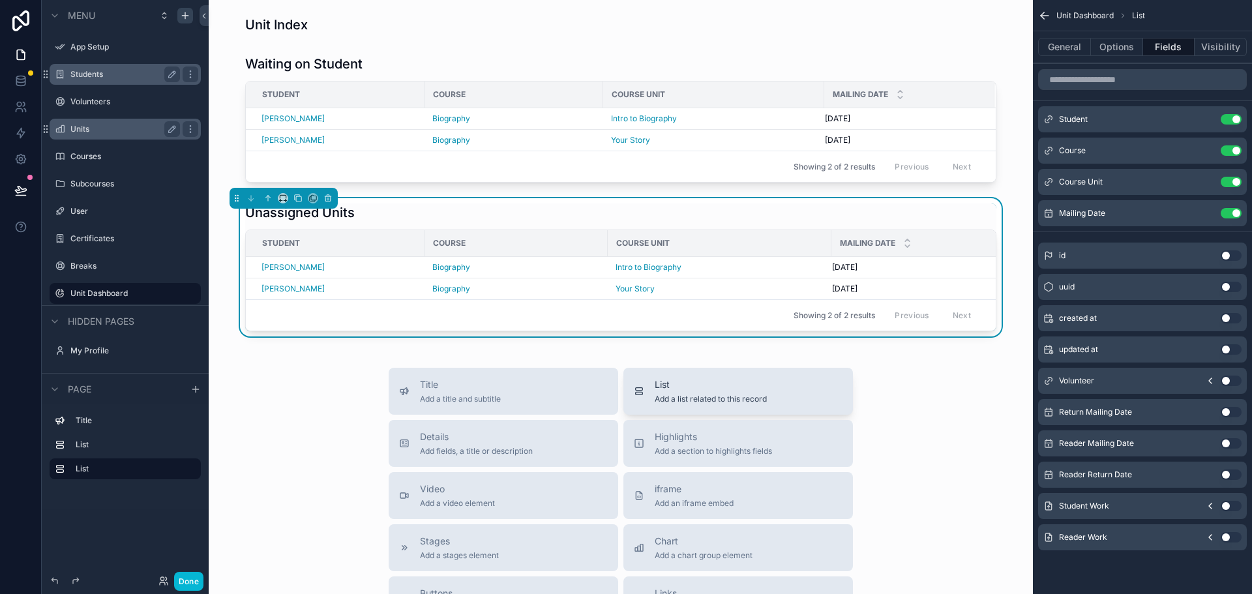
click at [686, 404] on span "Add a list related to this record" at bounding box center [711, 399] width 112 height 10
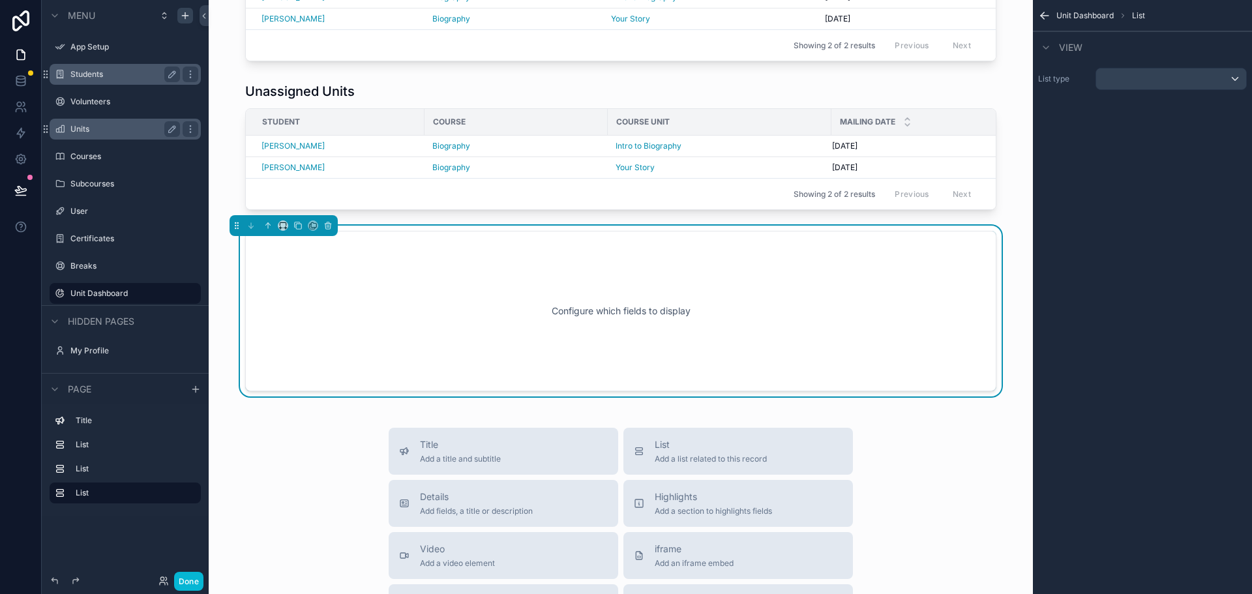
scroll to position [145, 0]
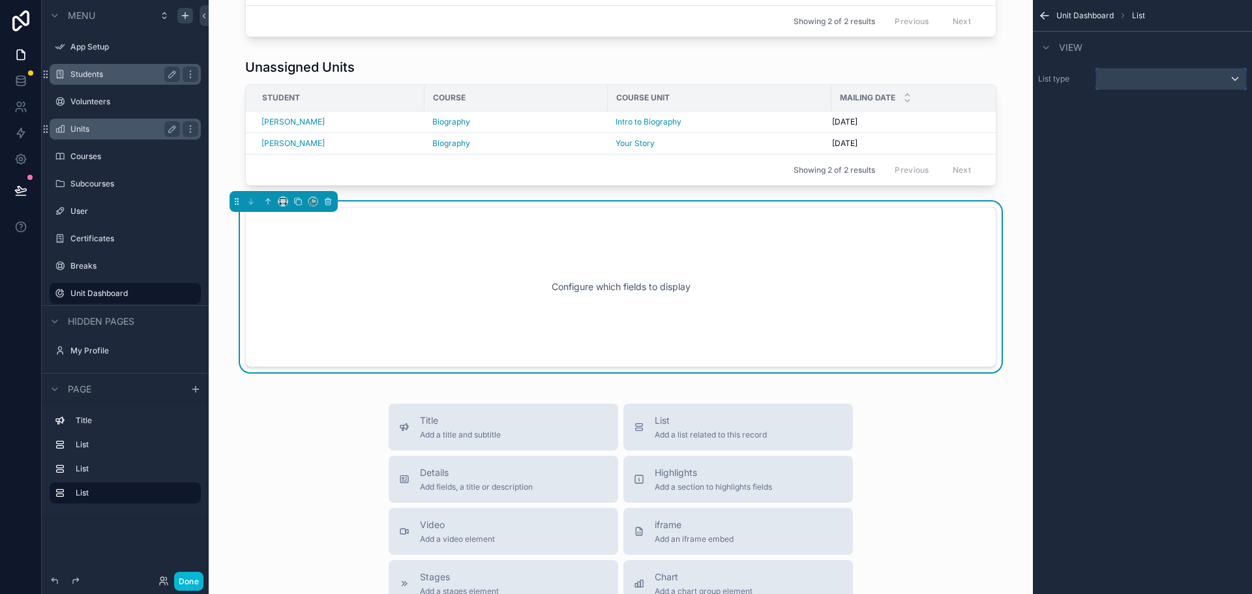
click at [1140, 81] on div "scrollable content" at bounding box center [1172, 78] width 150 height 21
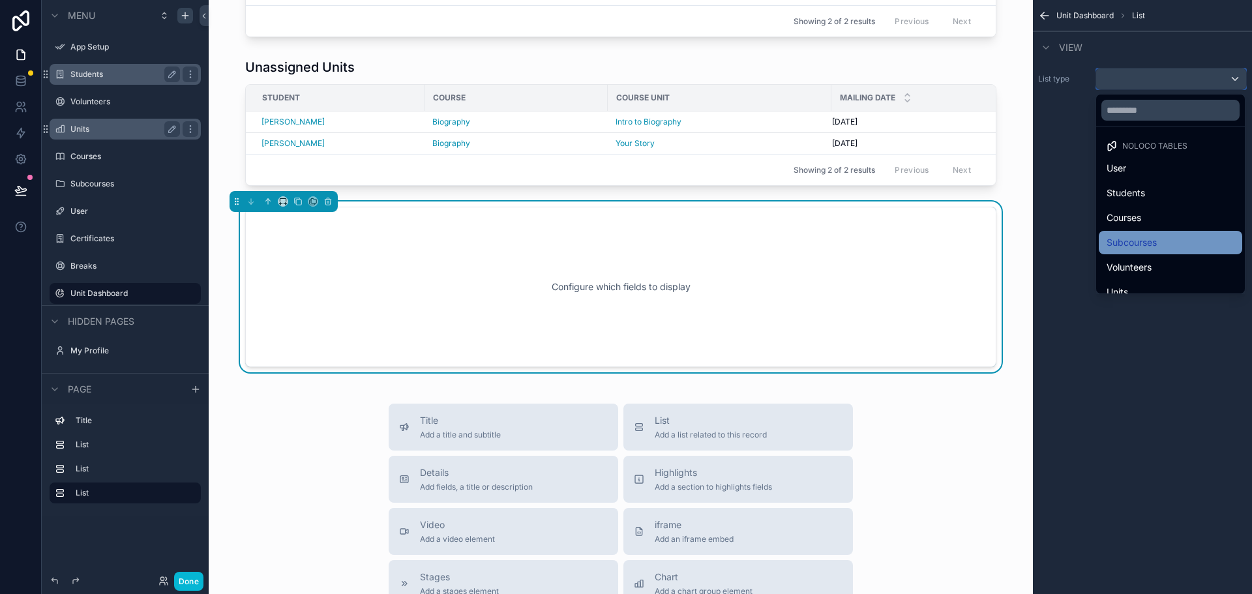
scroll to position [63, 0]
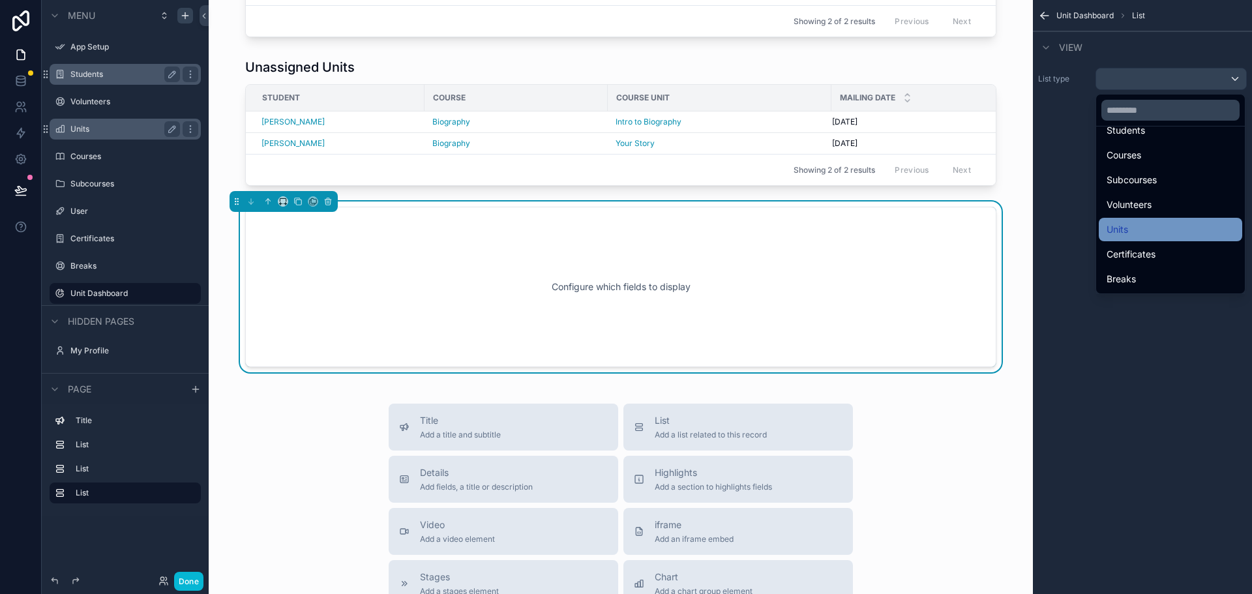
click at [1146, 227] on div "Units" at bounding box center [1171, 230] width 128 height 16
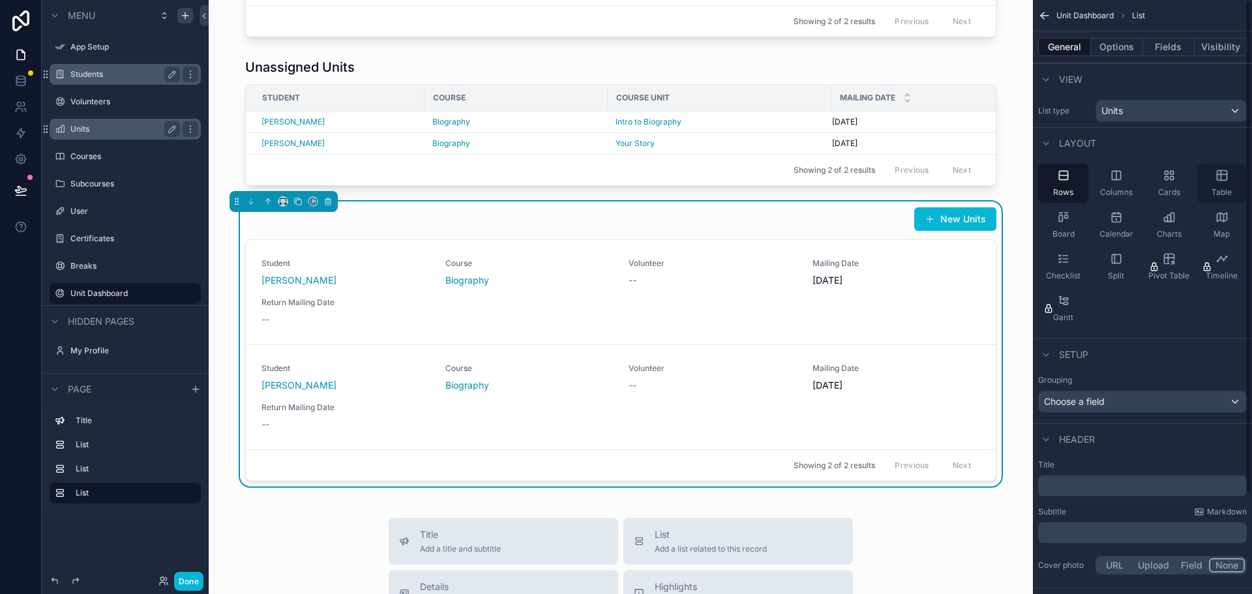
click at [1224, 175] on icon "scrollable content" at bounding box center [1222, 175] width 13 height 13
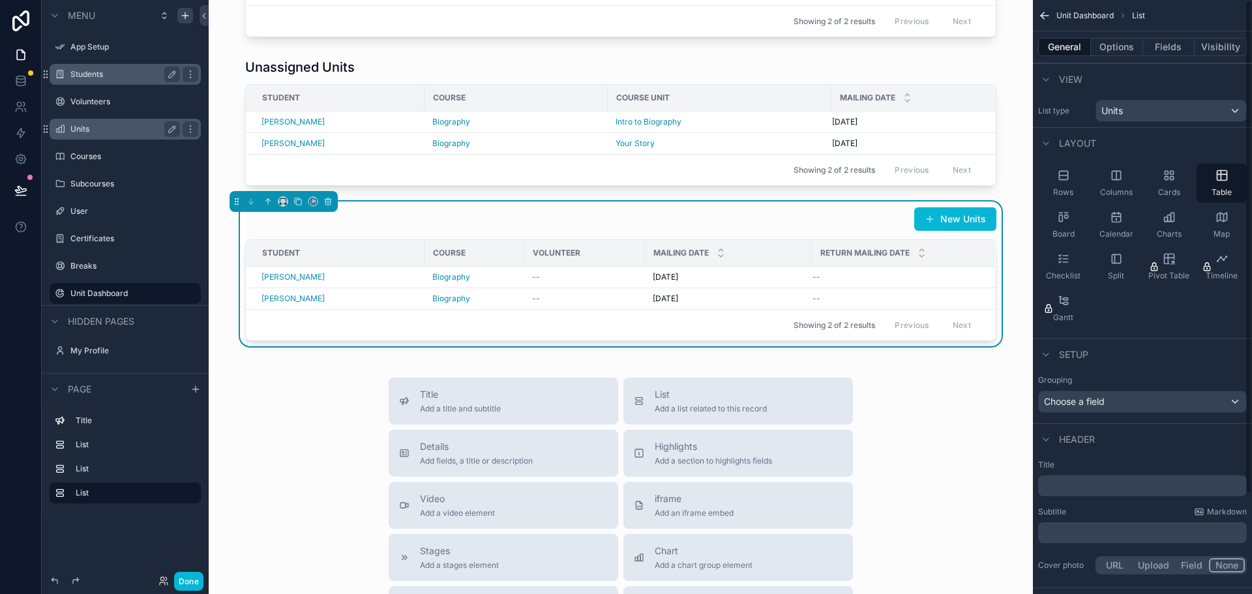
click at [1059, 485] on p "﻿" at bounding box center [1144, 485] width 201 height 13
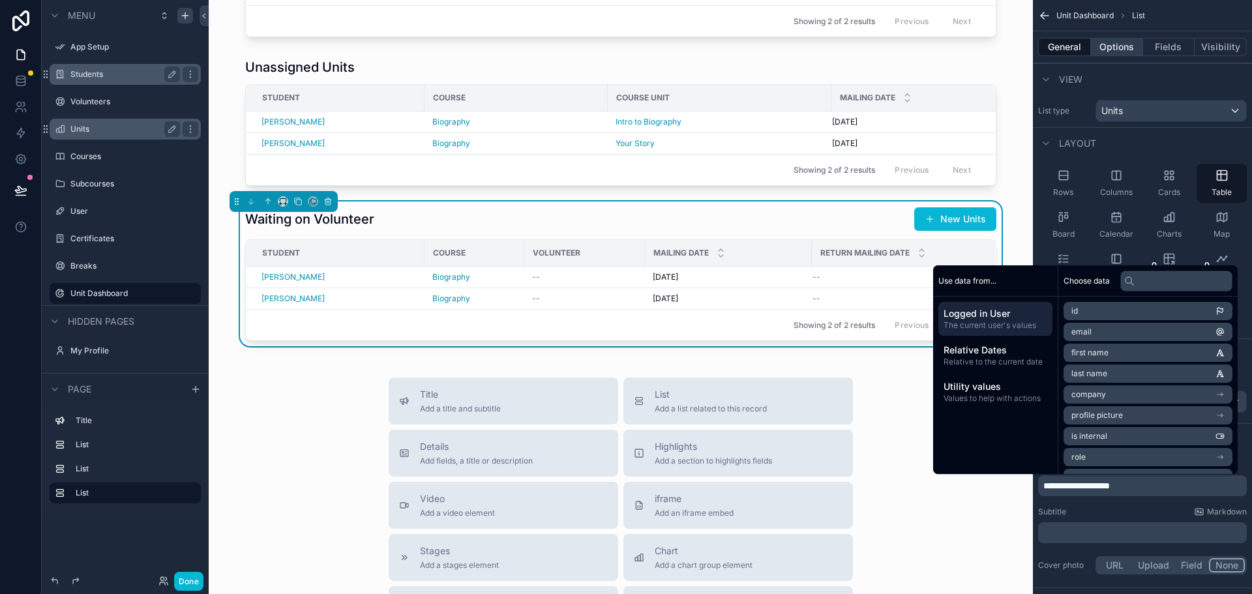
click at [1120, 50] on button "Options" at bounding box center [1117, 47] width 52 height 18
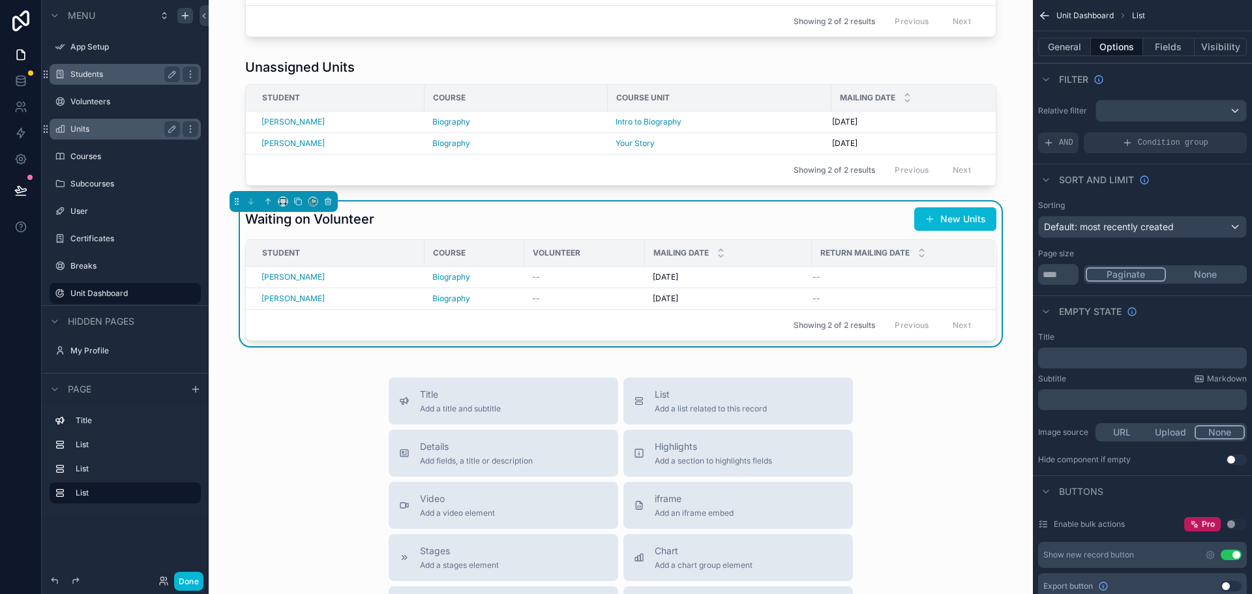
click at [1227, 559] on button "Use setting" at bounding box center [1231, 555] width 21 height 10
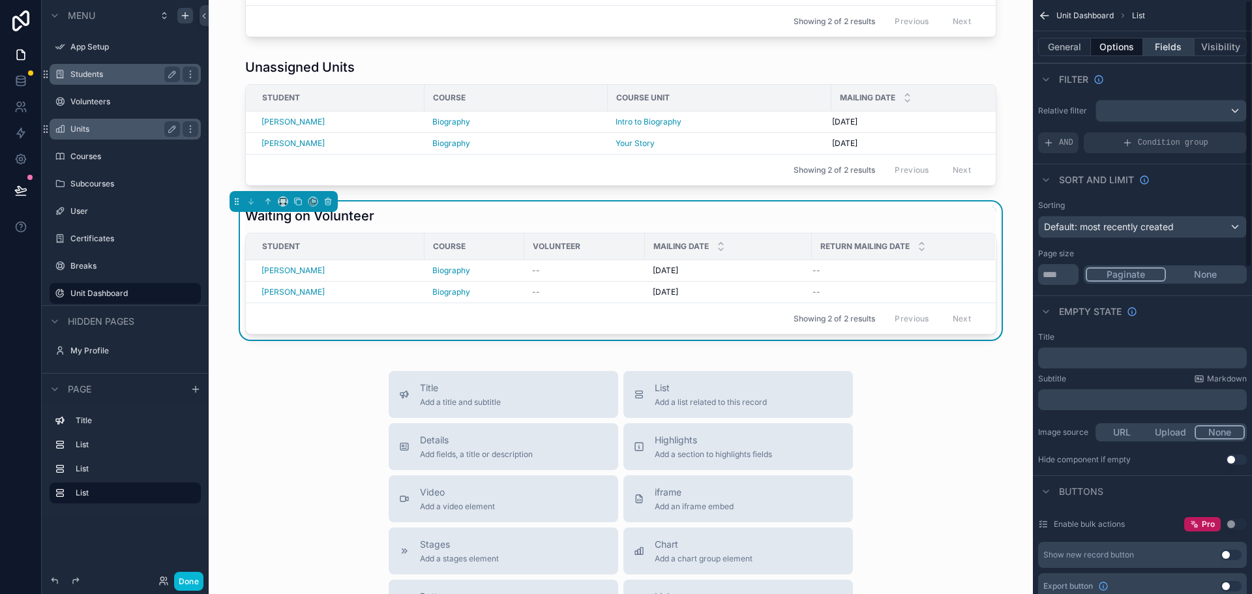
click at [1169, 46] on button "Fields" at bounding box center [1169, 47] width 52 height 18
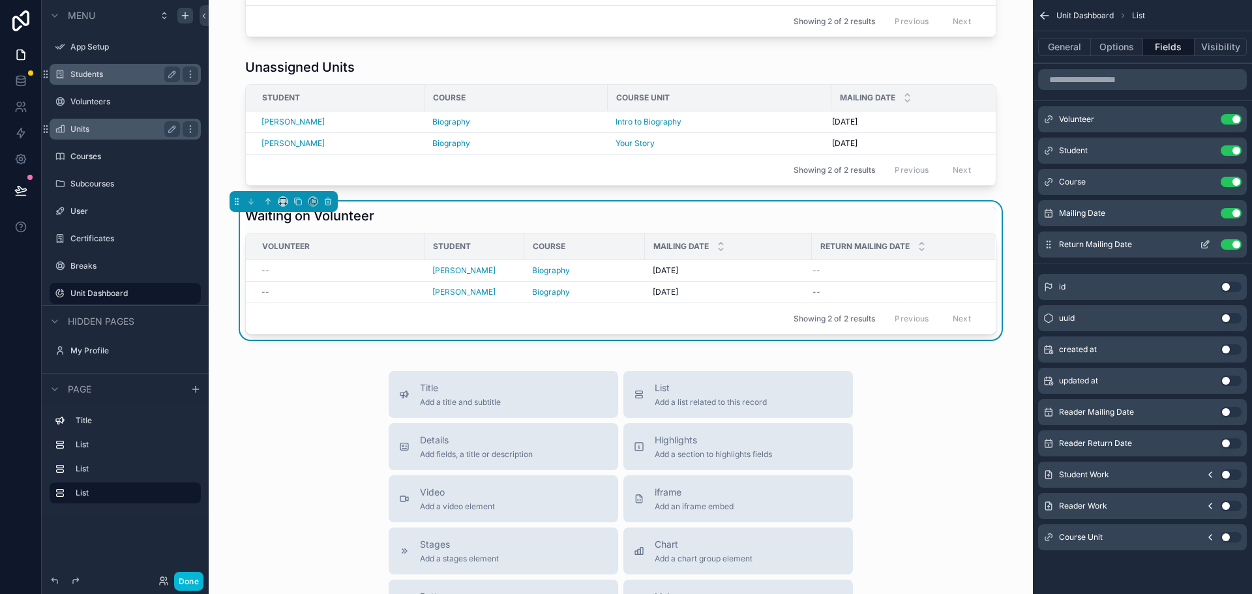
click at [1230, 243] on button "Use setting" at bounding box center [1231, 244] width 21 height 10
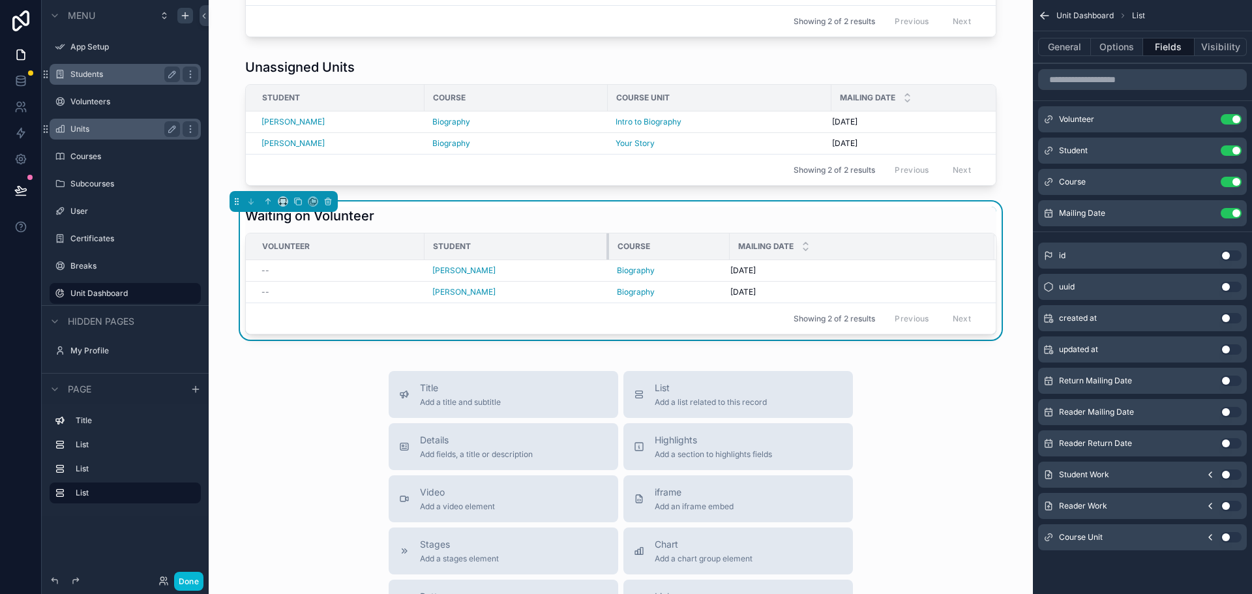
drag, startPoint x: 518, startPoint y: 256, endPoint x: 603, endPoint y: 252, distance: 84.9
click at [607, 252] on div "scrollable content" at bounding box center [609, 247] width 5 height 26
click at [1228, 536] on button "Use setting" at bounding box center [1231, 537] width 21 height 10
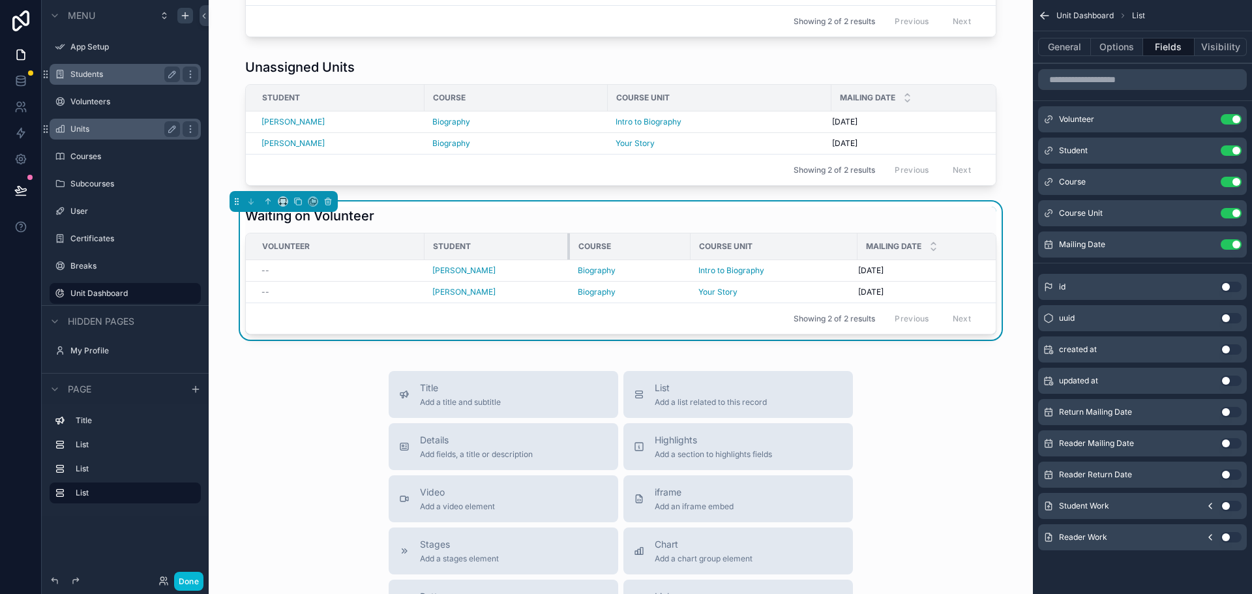
drag, startPoint x: 601, startPoint y: 252, endPoint x: 562, endPoint y: 252, distance: 39.1
click at [568, 252] on div "scrollable content" at bounding box center [570, 247] width 5 height 26
drag, startPoint x: 683, startPoint y: 249, endPoint x: 736, endPoint y: 249, distance: 52.8
click at [740, 249] on div "scrollable content" at bounding box center [742, 247] width 5 height 26
drag, startPoint x: 904, startPoint y: 252, endPoint x: 896, endPoint y: 252, distance: 7.8
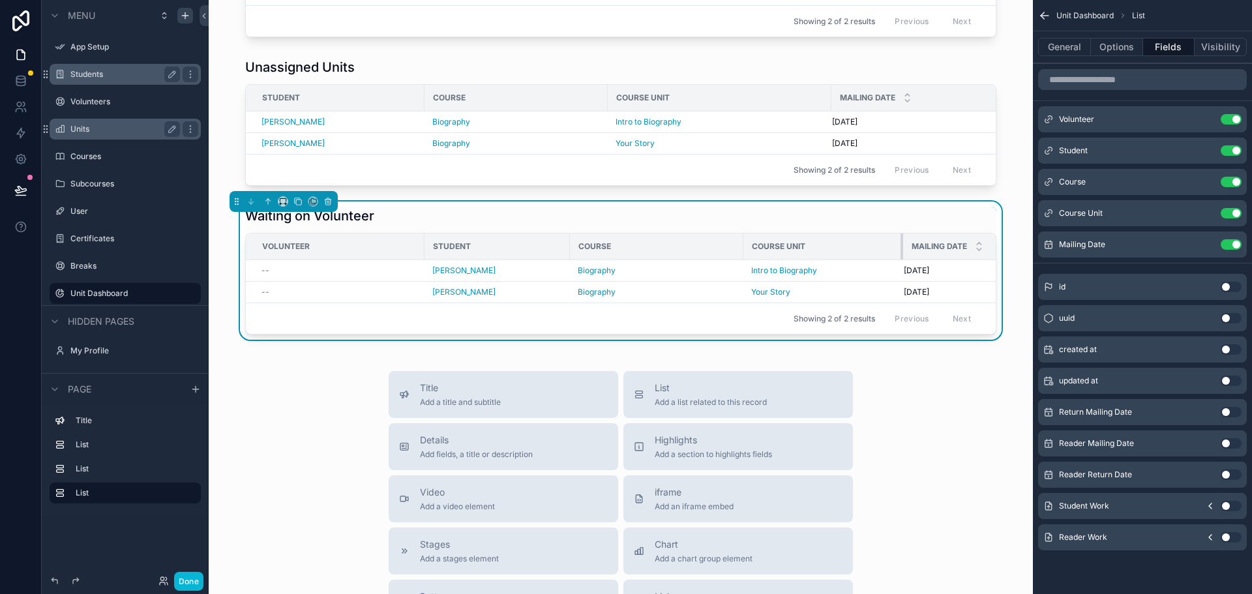
click at [901, 252] on div "scrollable content" at bounding box center [903, 247] width 5 height 26
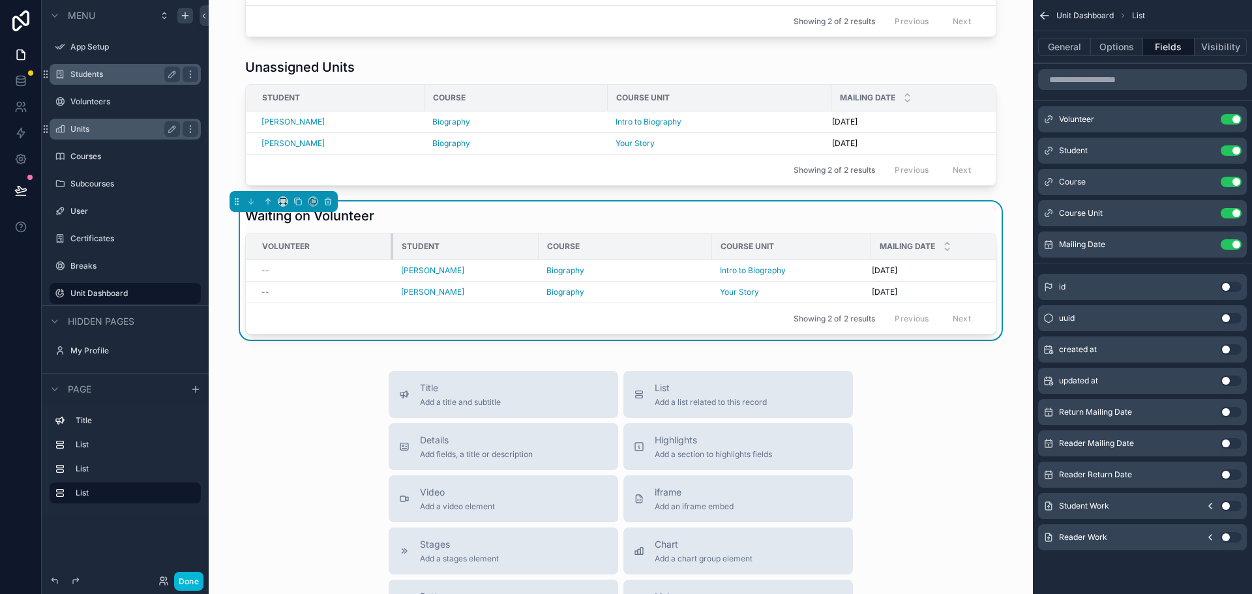
drag, startPoint x: 418, startPoint y: 254, endPoint x: 387, endPoint y: 251, distance: 31.4
click at [391, 251] on div "scrollable content" at bounding box center [393, 247] width 5 height 26
click at [920, 466] on div "Title Add a title and subtitle List Add a list related to this record Details A…" at bounding box center [621, 603] width 804 height 464
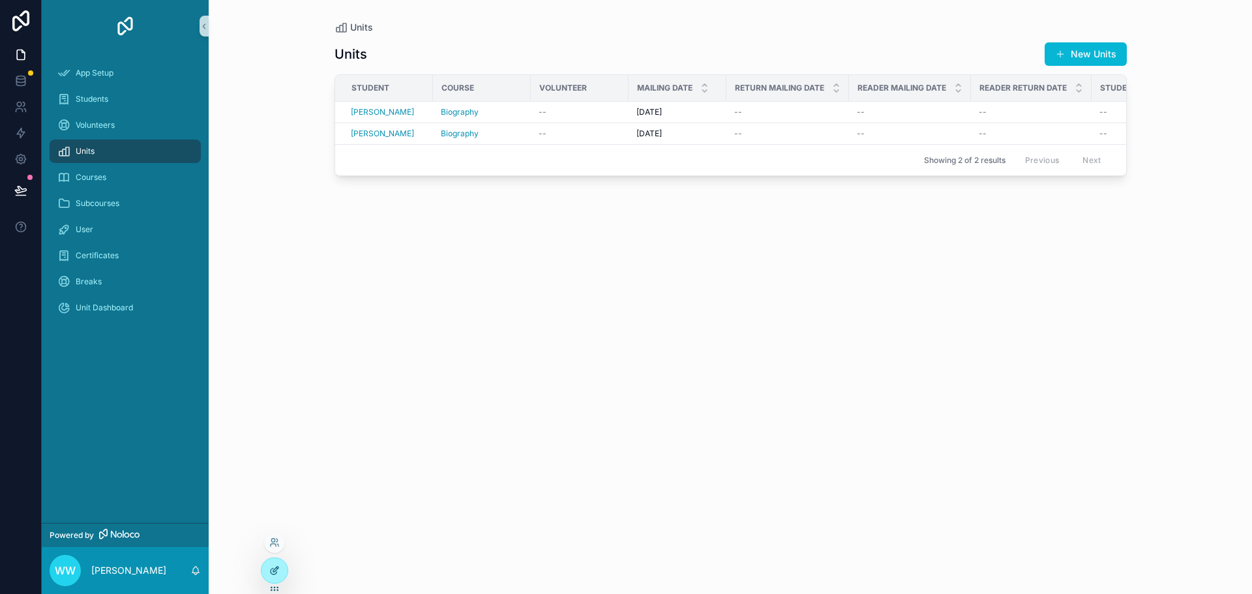
click at [276, 575] on icon at bounding box center [274, 571] width 10 height 10
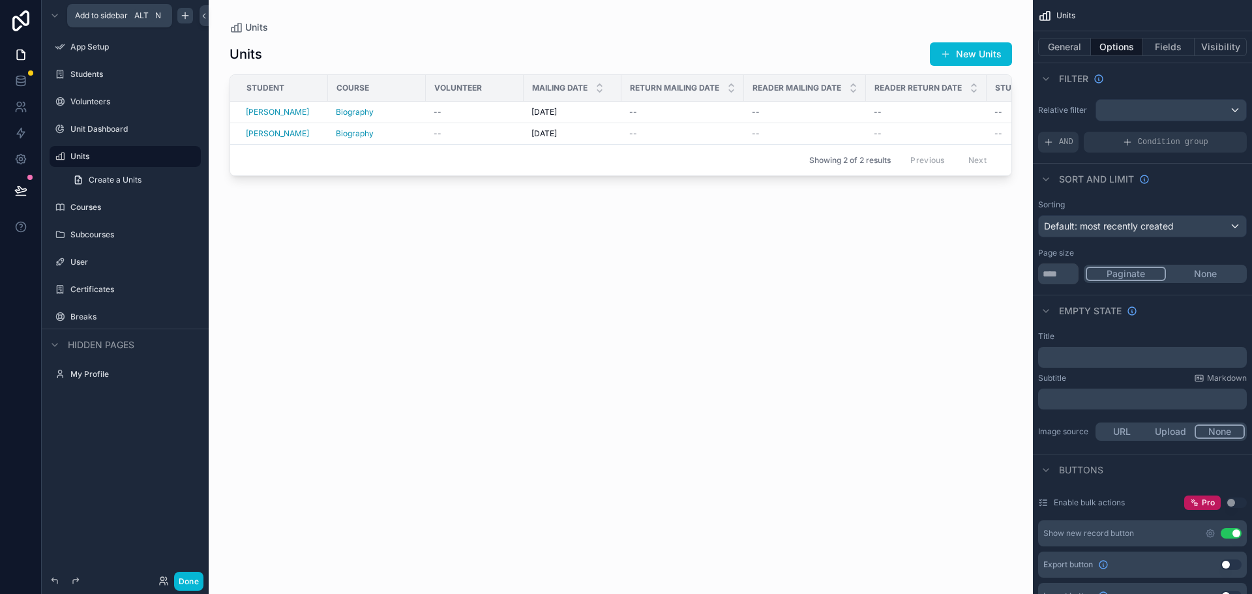
click at [184, 17] on icon "scrollable content" at bounding box center [185, 15] width 10 height 10
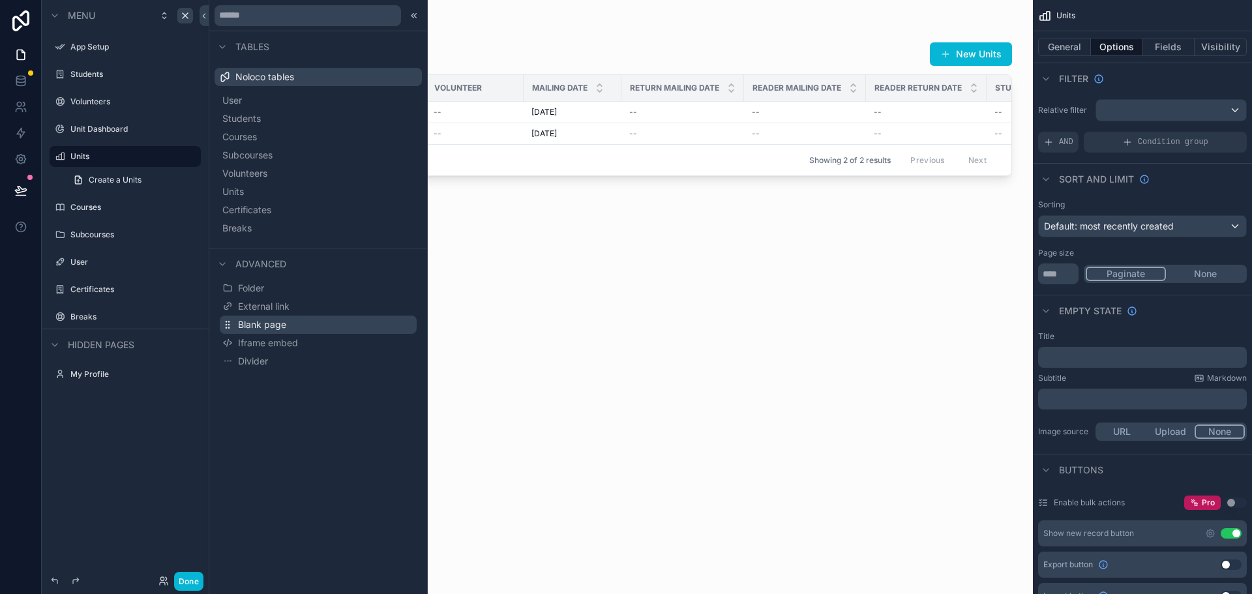
click at [273, 327] on span "Blank page" at bounding box center [262, 324] width 48 height 13
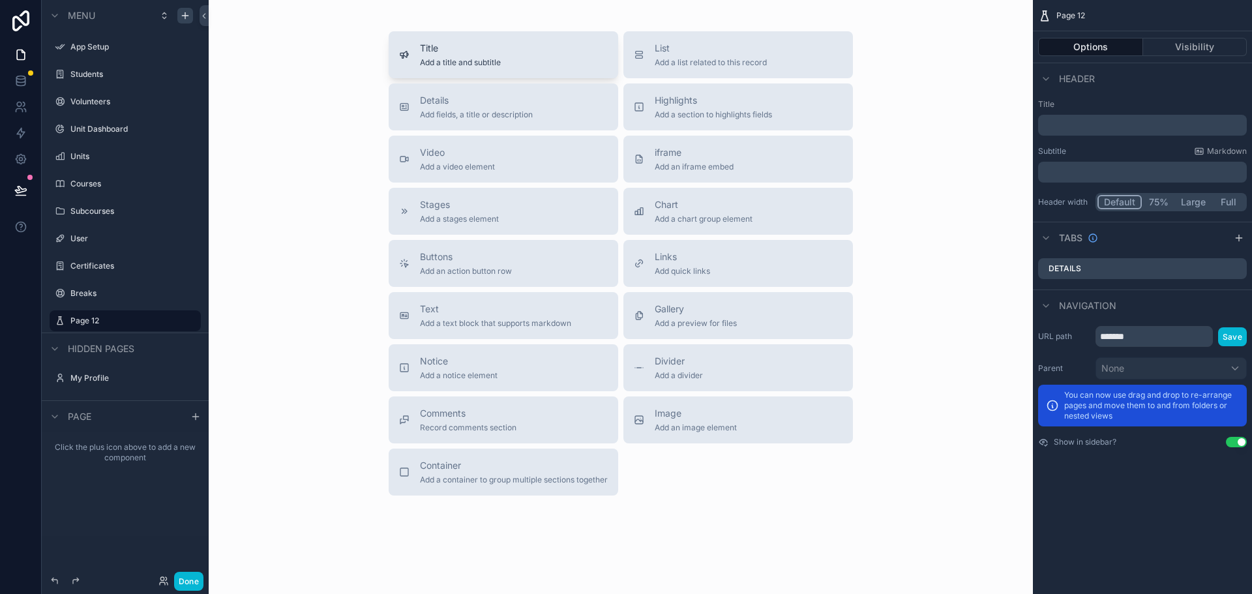
click at [533, 62] on div "Title Add a title and subtitle" at bounding box center [503, 55] width 209 height 26
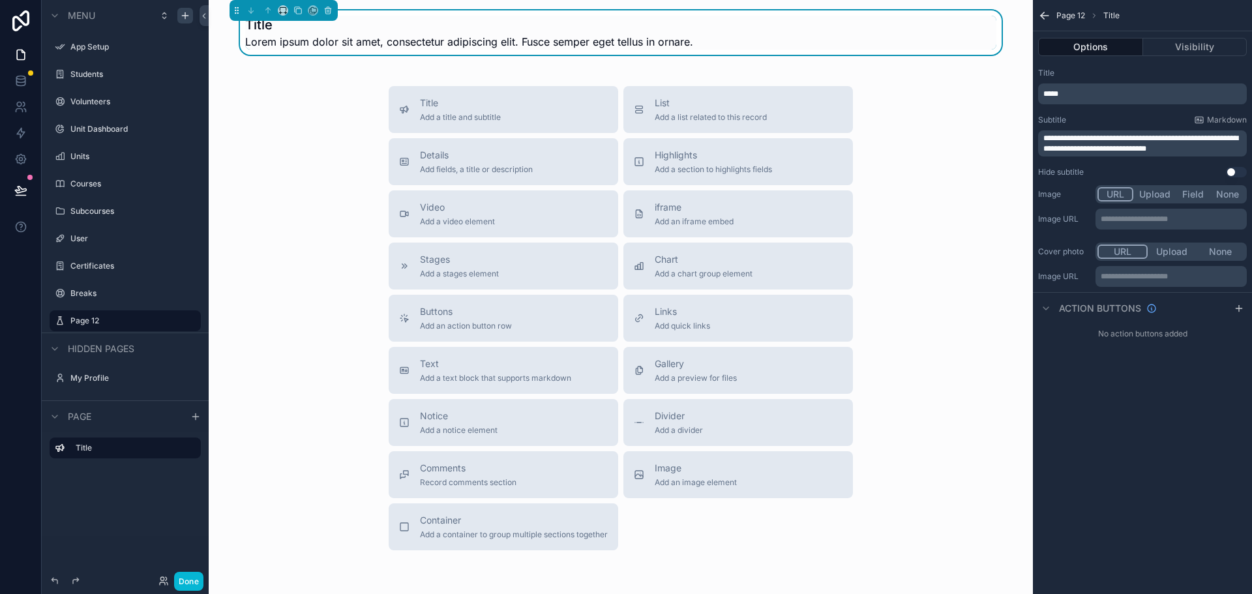
click at [1085, 97] on p "*****" at bounding box center [1144, 94] width 201 height 10
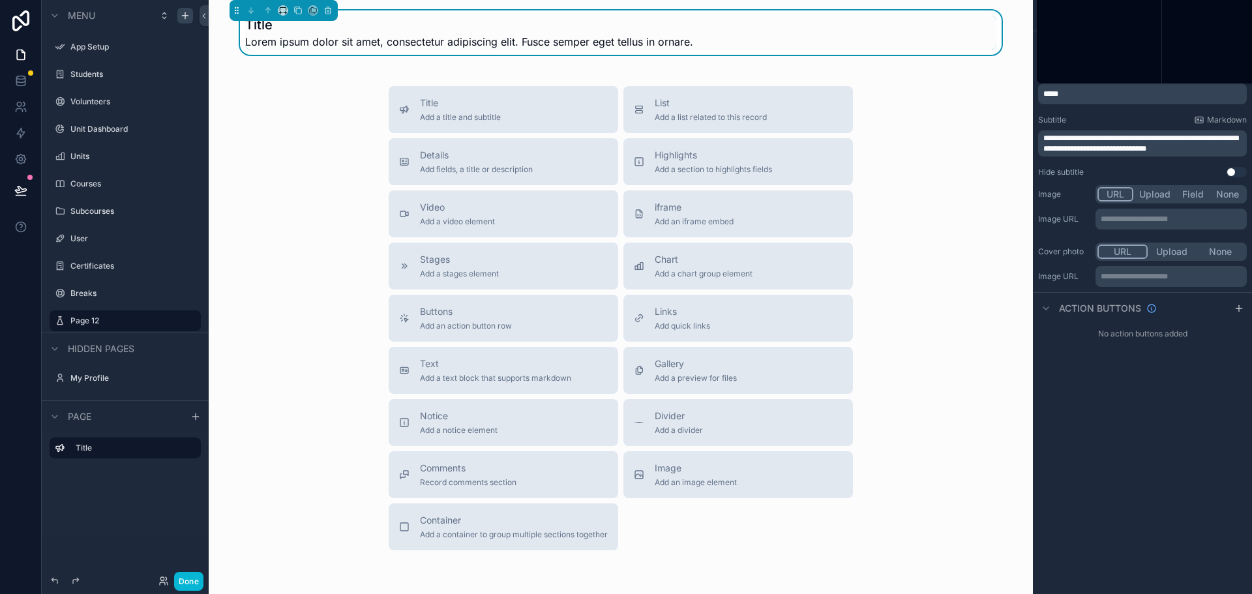
click at [1085, 97] on p "*****" at bounding box center [1144, 94] width 201 height 10
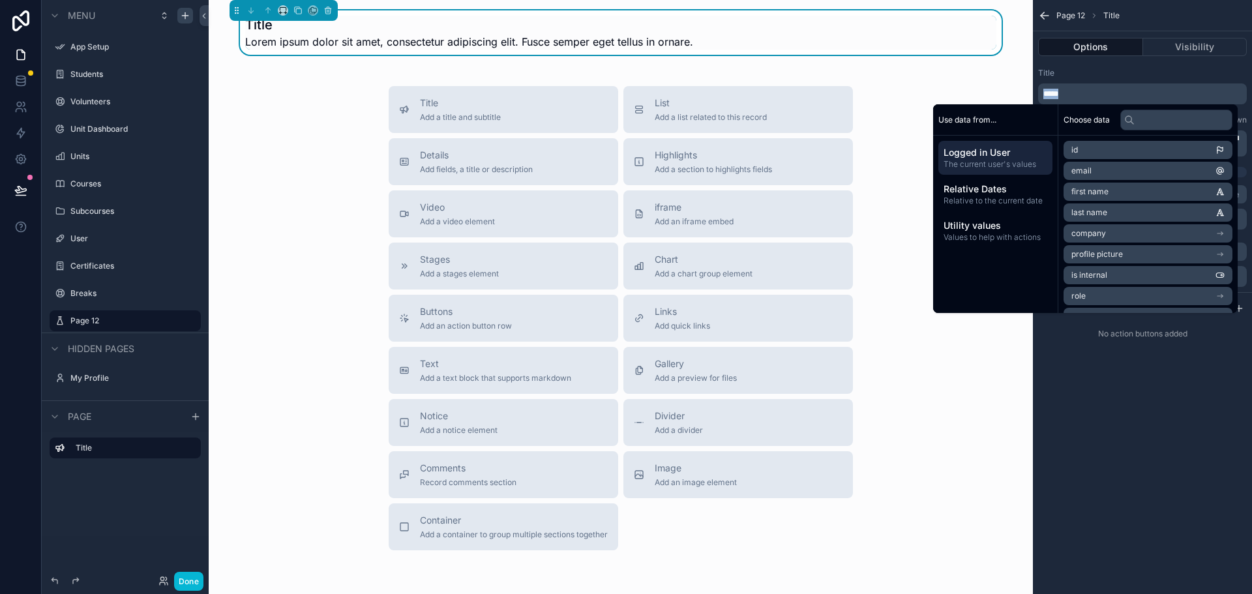
click at [1085, 97] on p "*****" at bounding box center [1144, 94] width 201 height 10
click at [979, 72] on div "Current Waitlist Lorem ipsum dolor sit amet, consectetur adipiscing elit. Fusce…" at bounding box center [621, 327] width 825 height 655
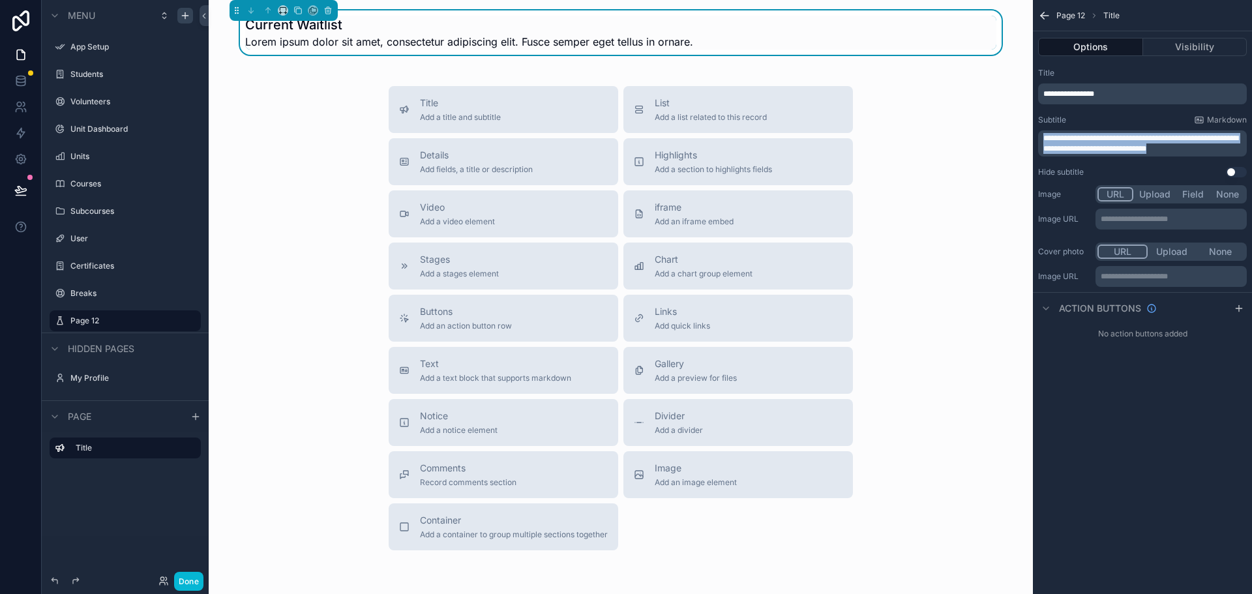
drag, startPoint x: 1204, startPoint y: 149, endPoint x: 1027, endPoint y: 128, distance: 178.7
click at [1027, 128] on div "**********" at bounding box center [731, 297] width 1044 height 594
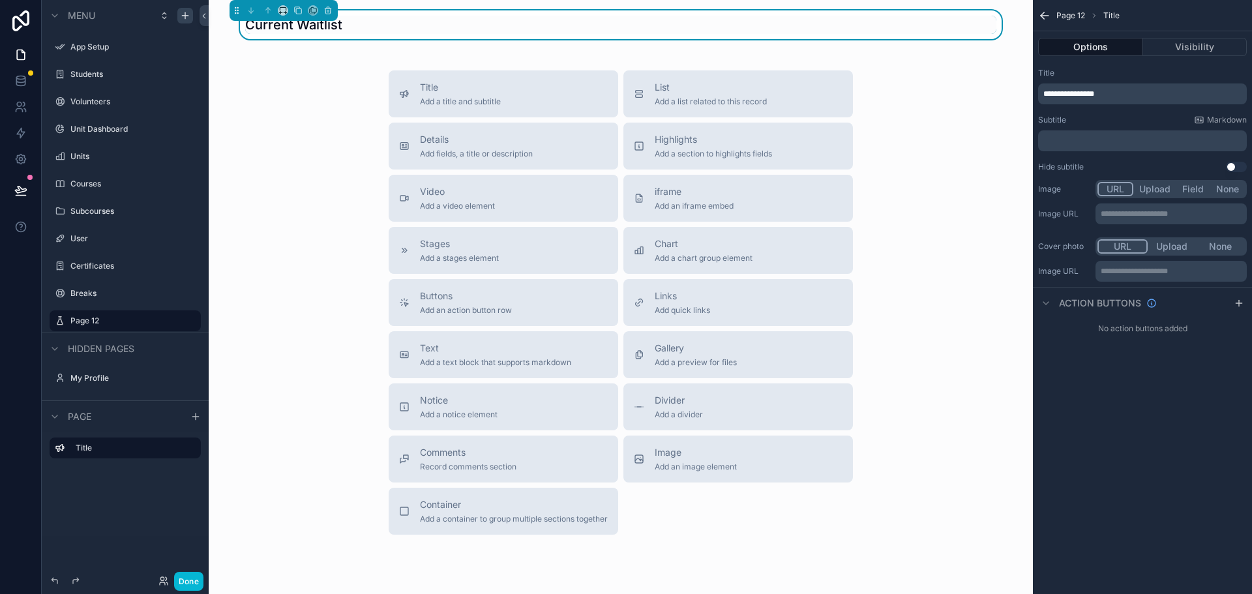
click at [1097, 442] on div "**********" at bounding box center [1142, 297] width 219 height 594
click at [678, 98] on span "Add a list related to this record" at bounding box center [711, 102] width 112 height 10
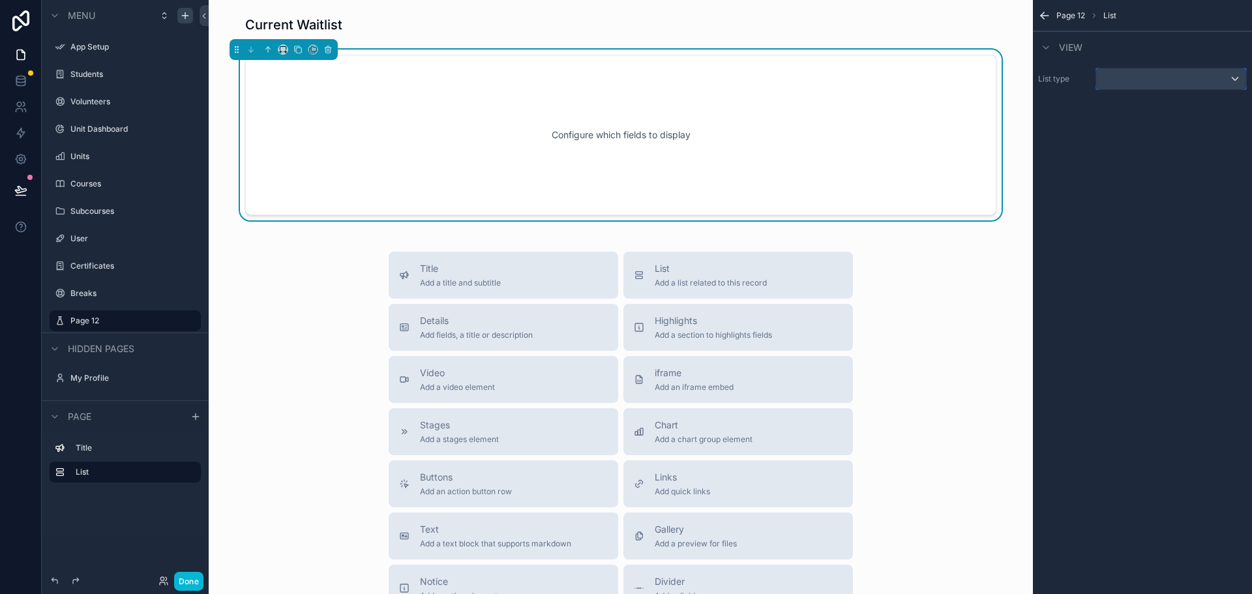
click at [1229, 79] on div "scrollable content" at bounding box center [1172, 78] width 150 height 21
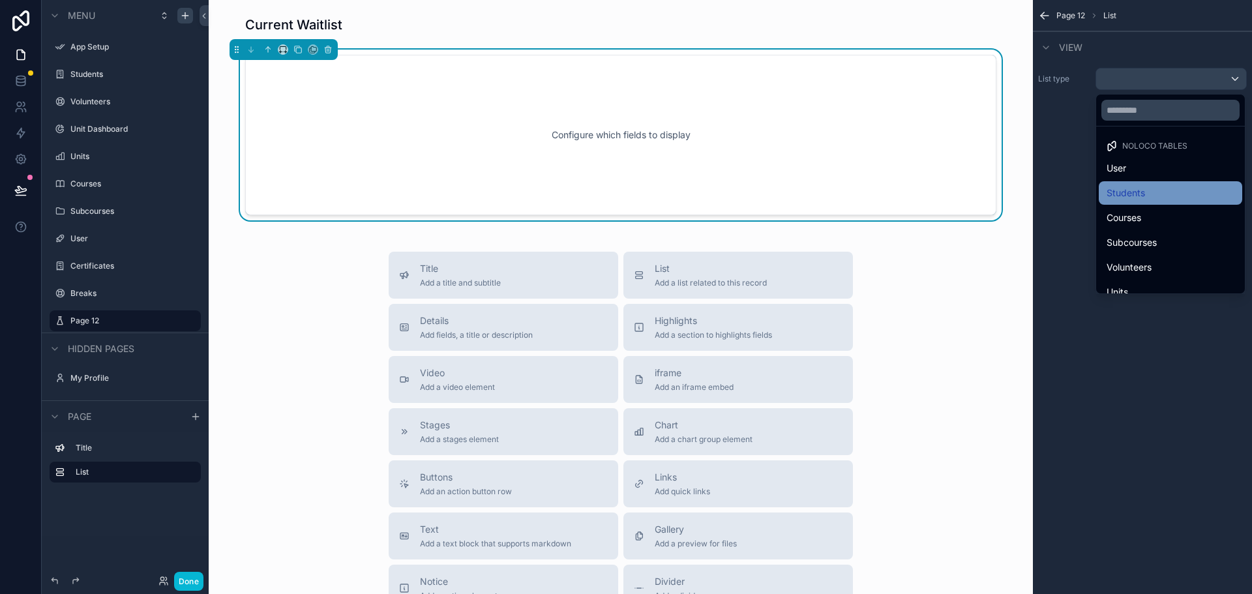
click at [1170, 192] on div "Students" at bounding box center [1171, 193] width 128 height 16
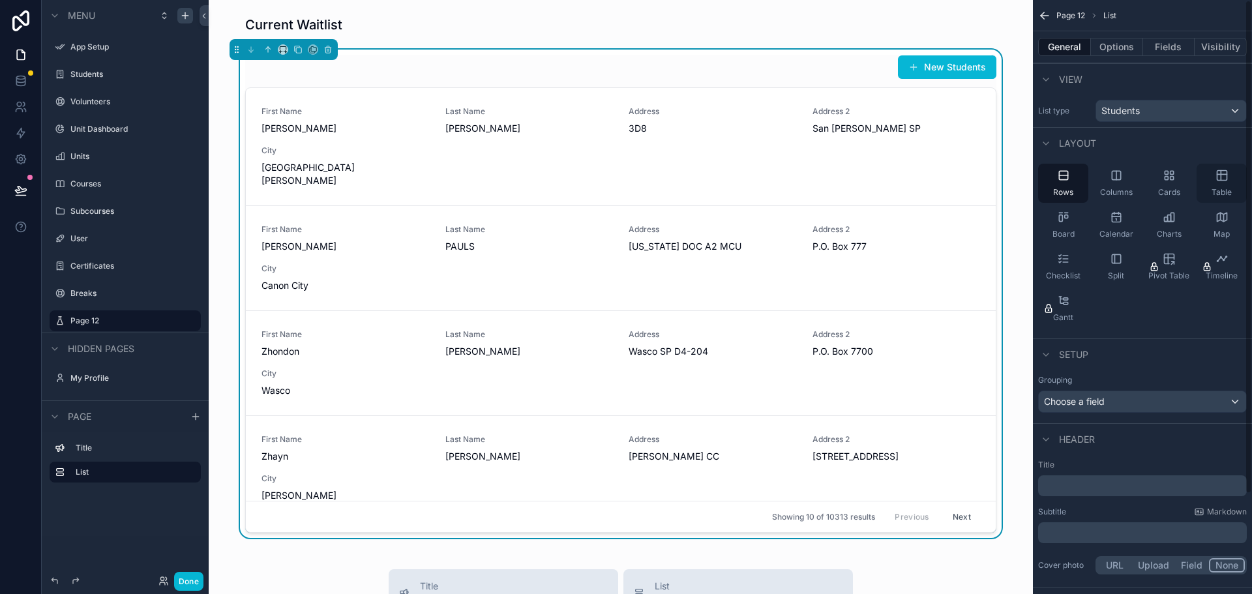
click at [1220, 174] on icon "scrollable content" at bounding box center [1222, 174] width 10 height 0
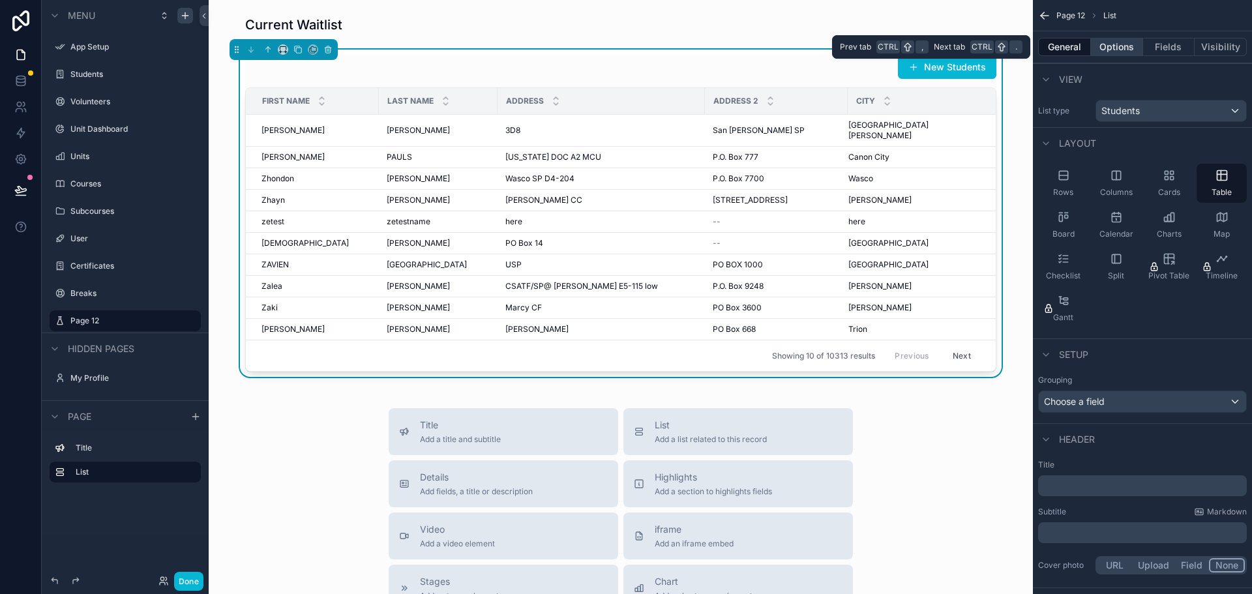
click at [1110, 47] on button "Options" at bounding box center [1117, 47] width 52 height 18
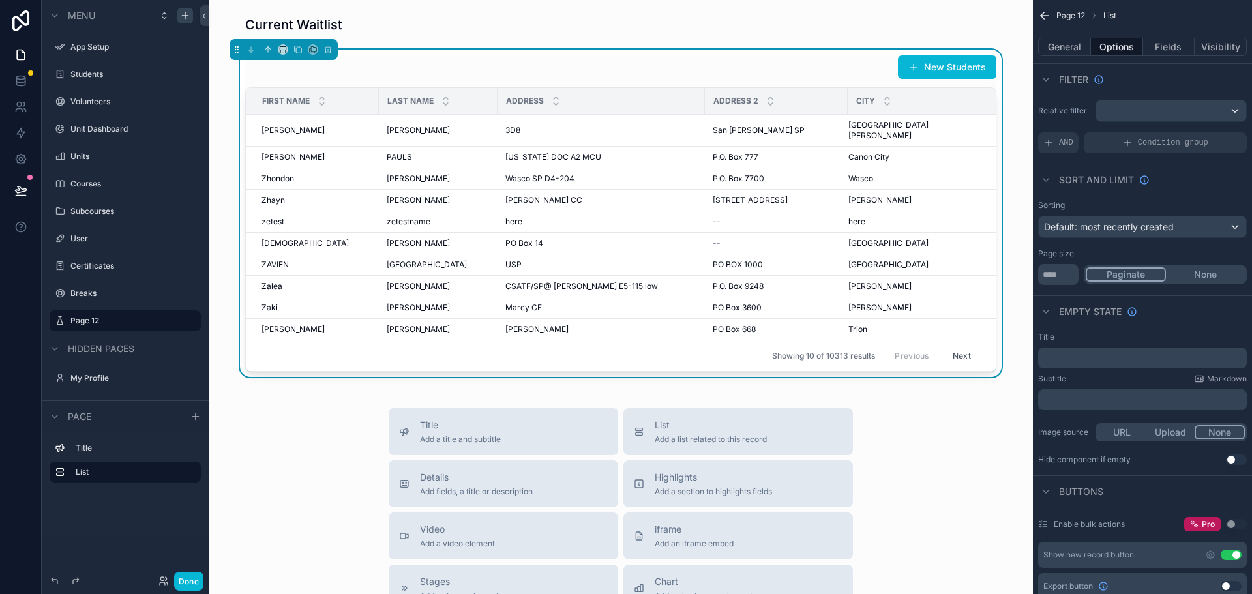
click at [1228, 556] on button "Use setting" at bounding box center [1231, 555] width 21 height 10
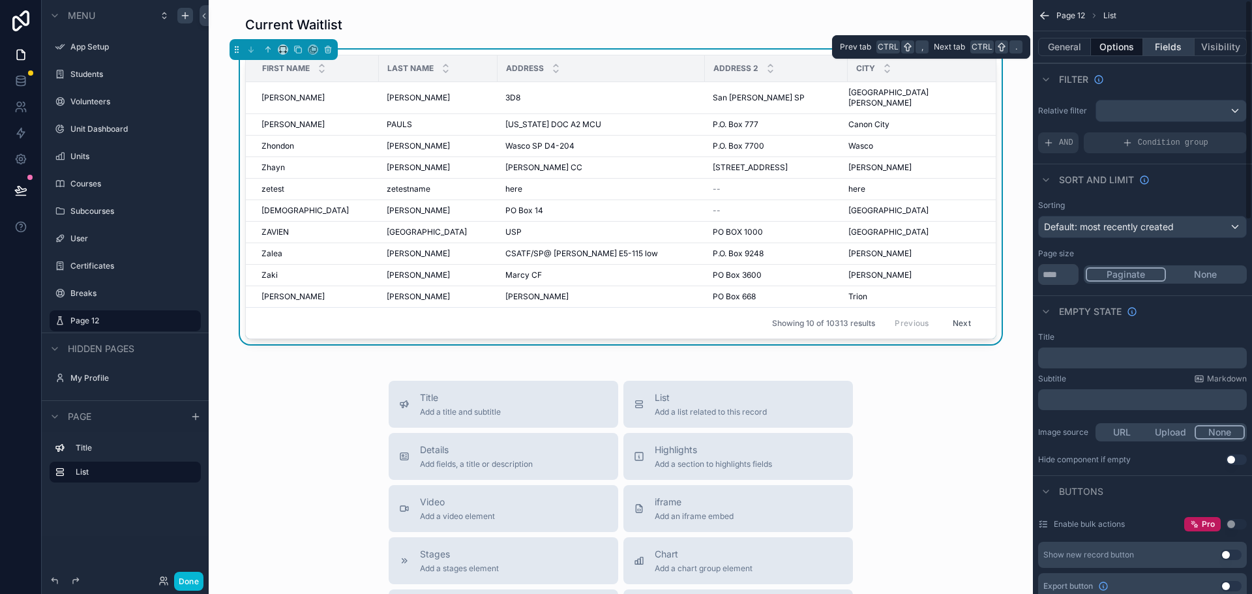
click at [1166, 47] on button "Fields" at bounding box center [1169, 47] width 52 height 18
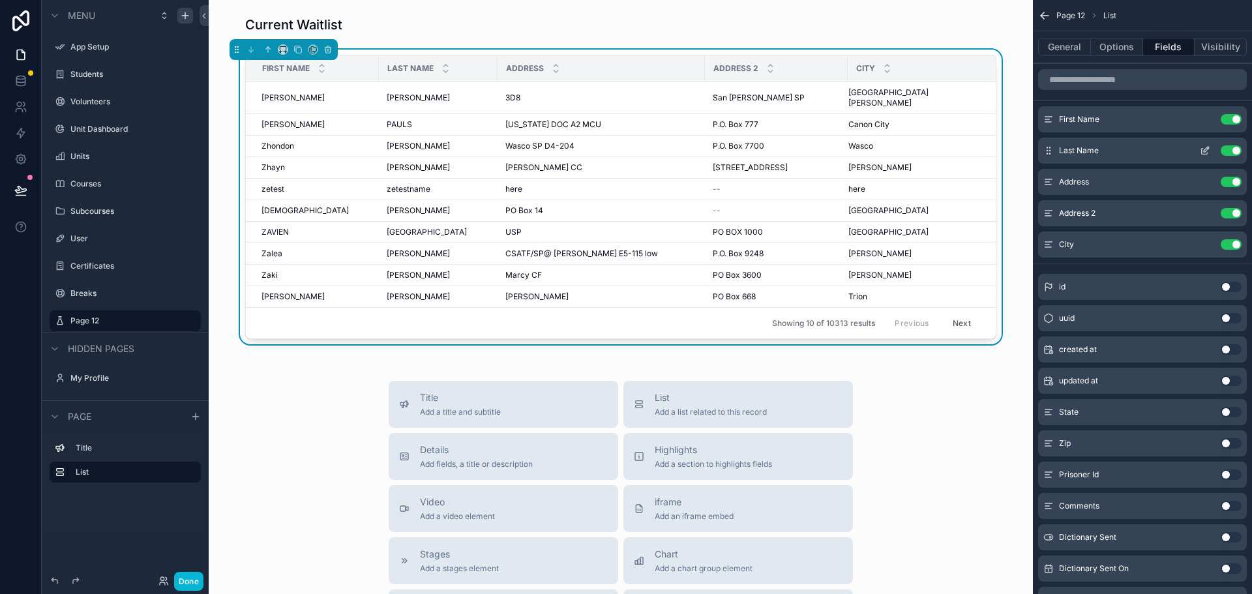
click at [1230, 149] on button "Use setting" at bounding box center [1231, 150] width 21 height 10
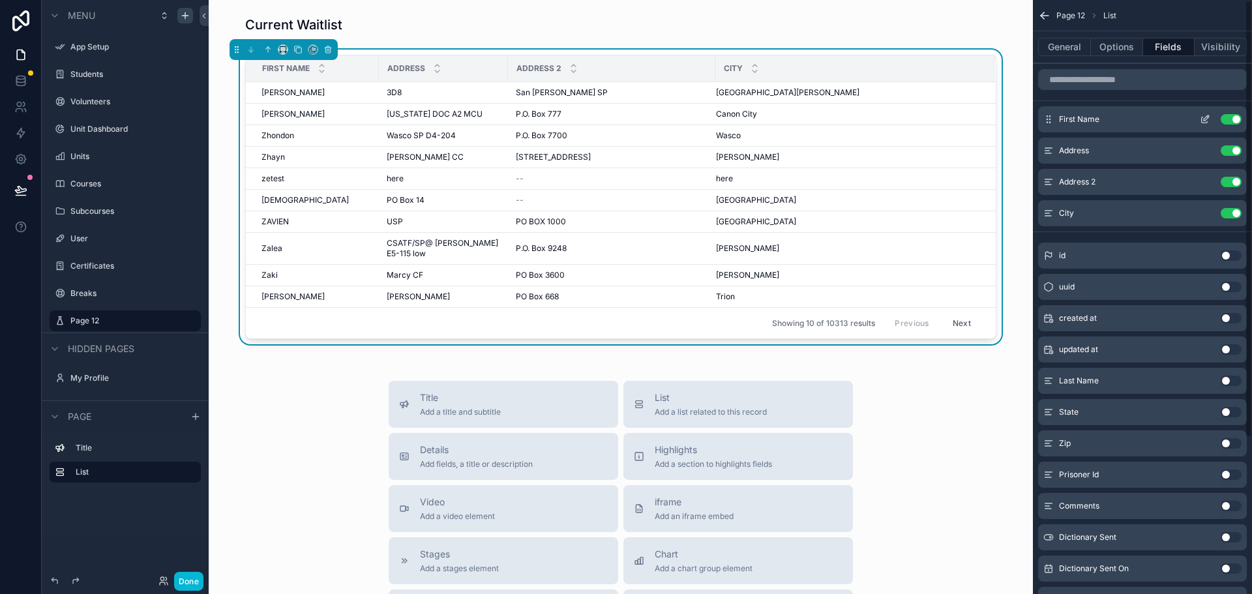
click at [1229, 121] on button "Use setting" at bounding box center [1231, 119] width 21 height 10
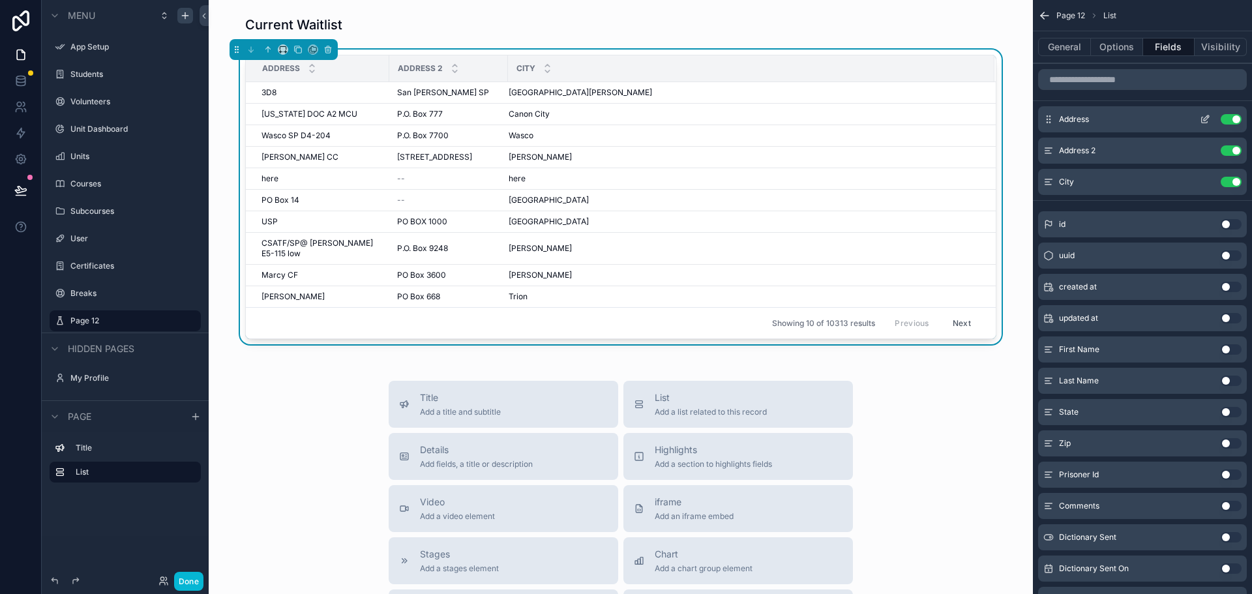
click at [1230, 118] on button "Use setting" at bounding box center [1231, 119] width 21 height 10
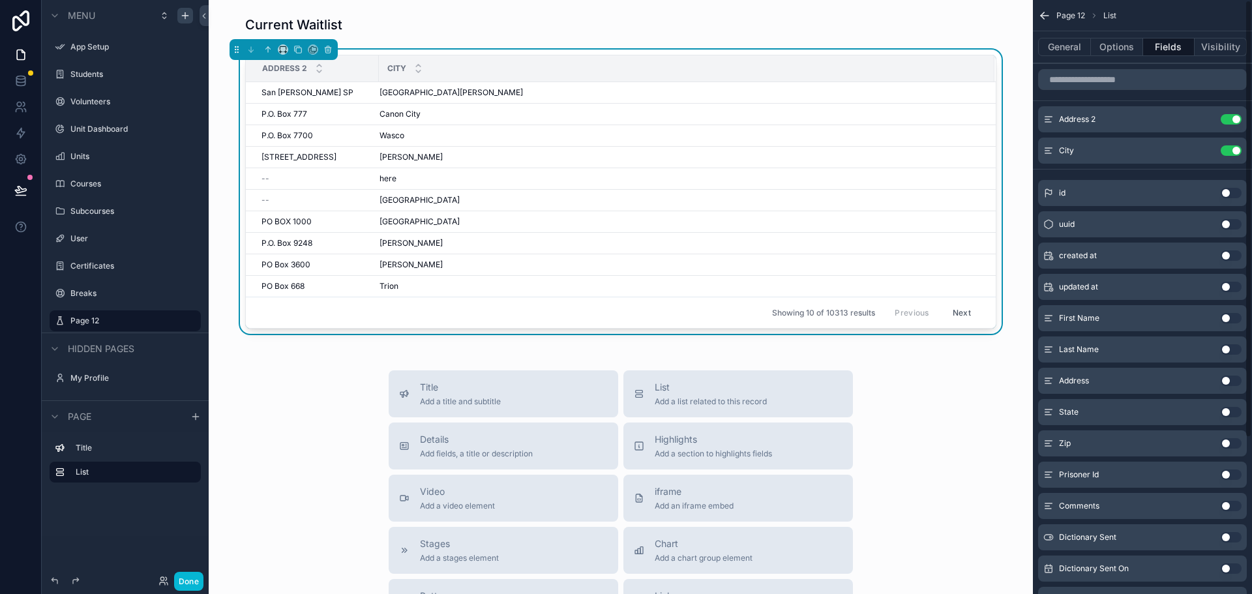
click at [1230, 118] on button "Use setting" at bounding box center [1231, 119] width 21 height 10
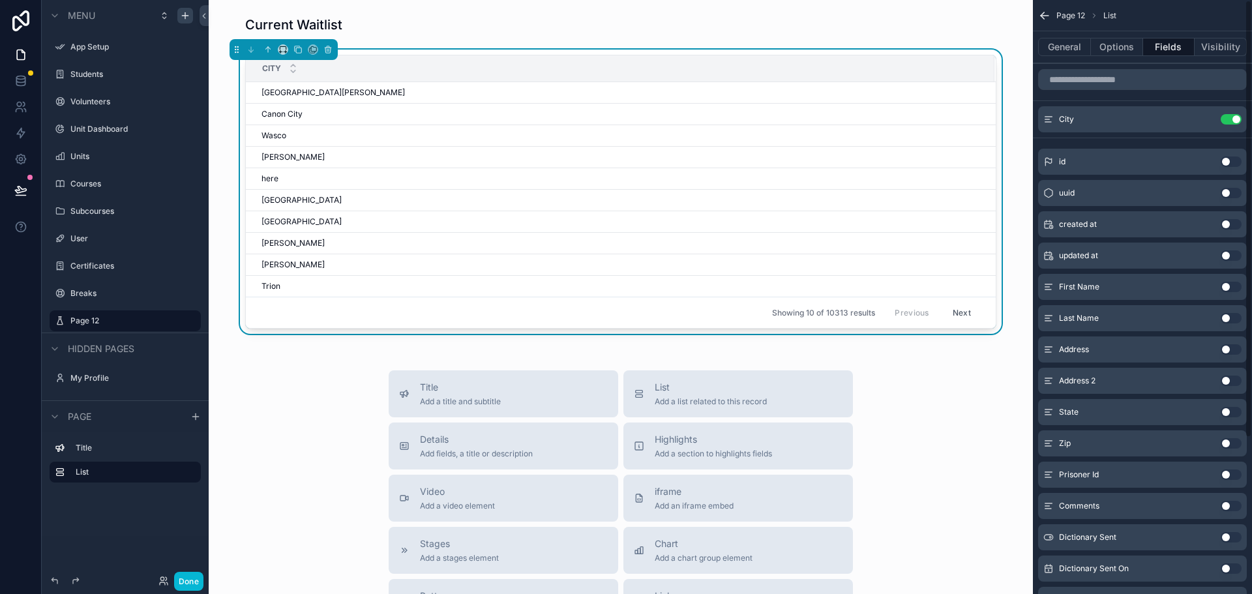
click at [1230, 118] on button "Use setting" at bounding box center [1231, 119] width 21 height 10
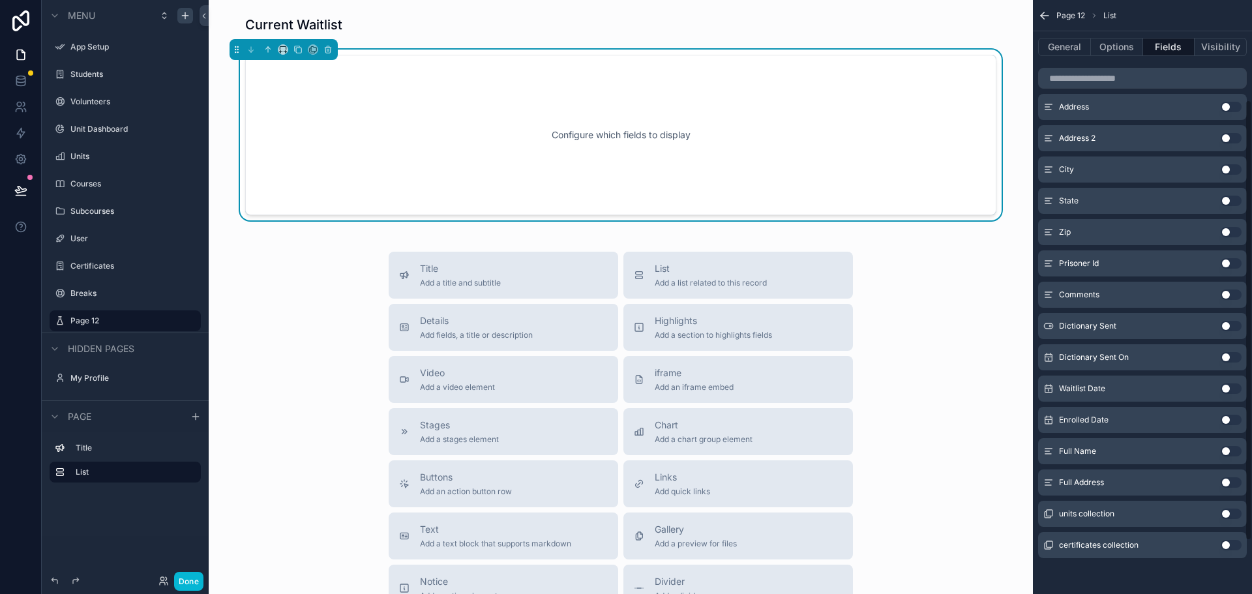
scroll to position [206, 0]
click at [1233, 451] on button "Use setting" at bounding box center [1231, 451] width 21 height 10
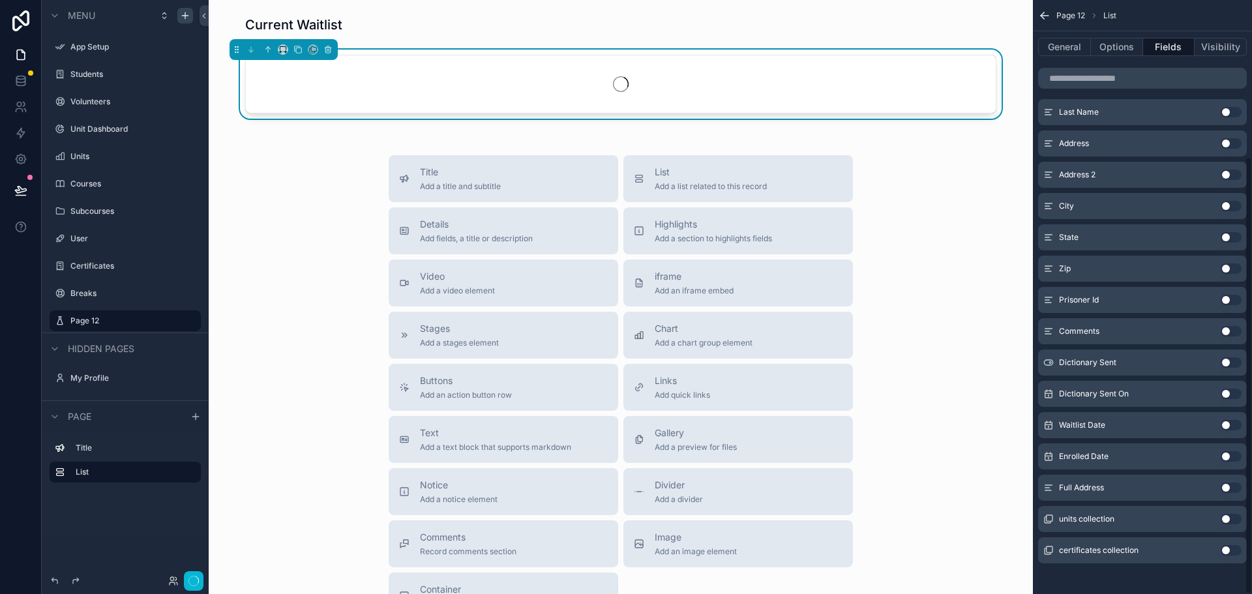
scroll to position [212, 0]
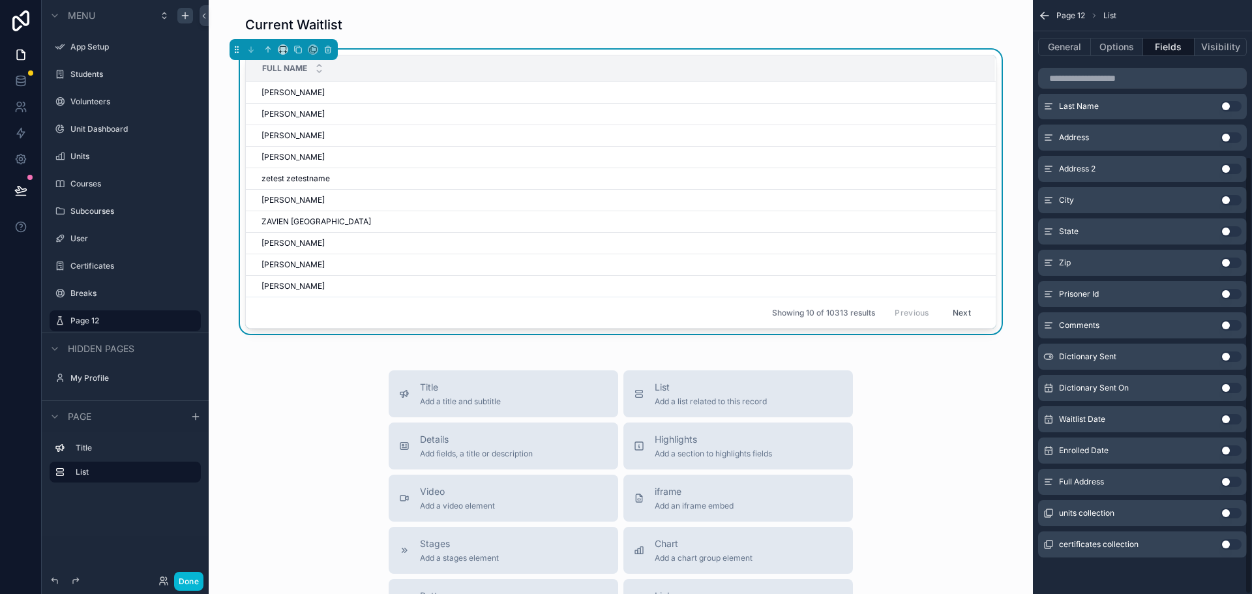
click at [1231, 485] on button "Use setting" at bounding box center [1231, 482] width 21 height 10
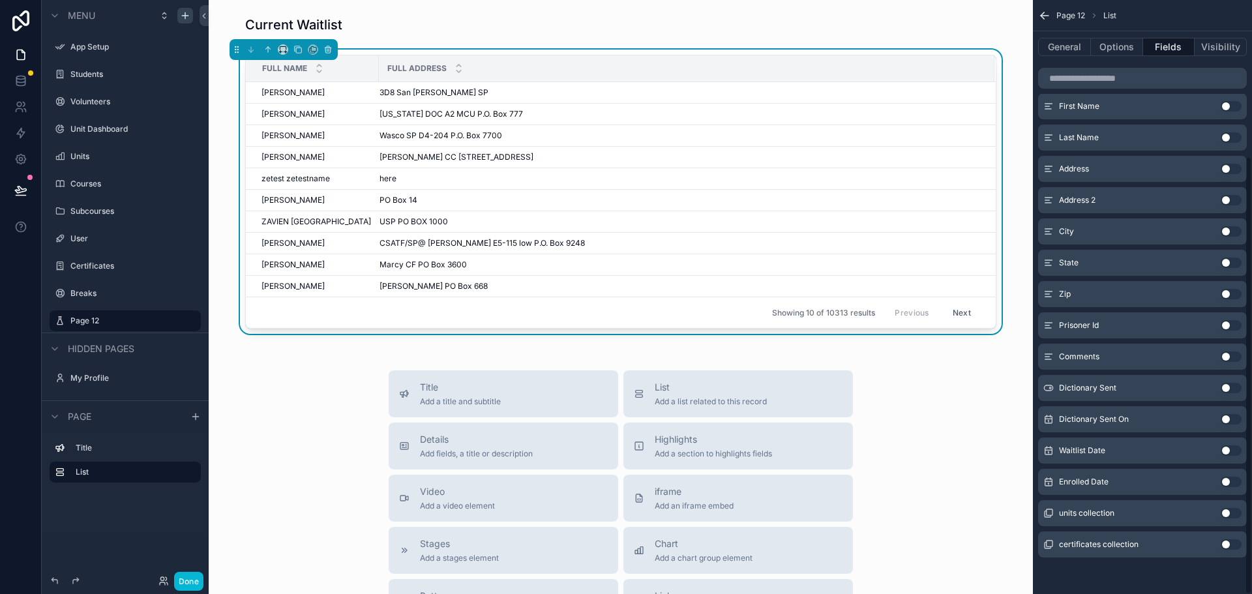
click at [1235, 325] on button "Use setting" at bounding box center [1231, 325] width 21 height 10
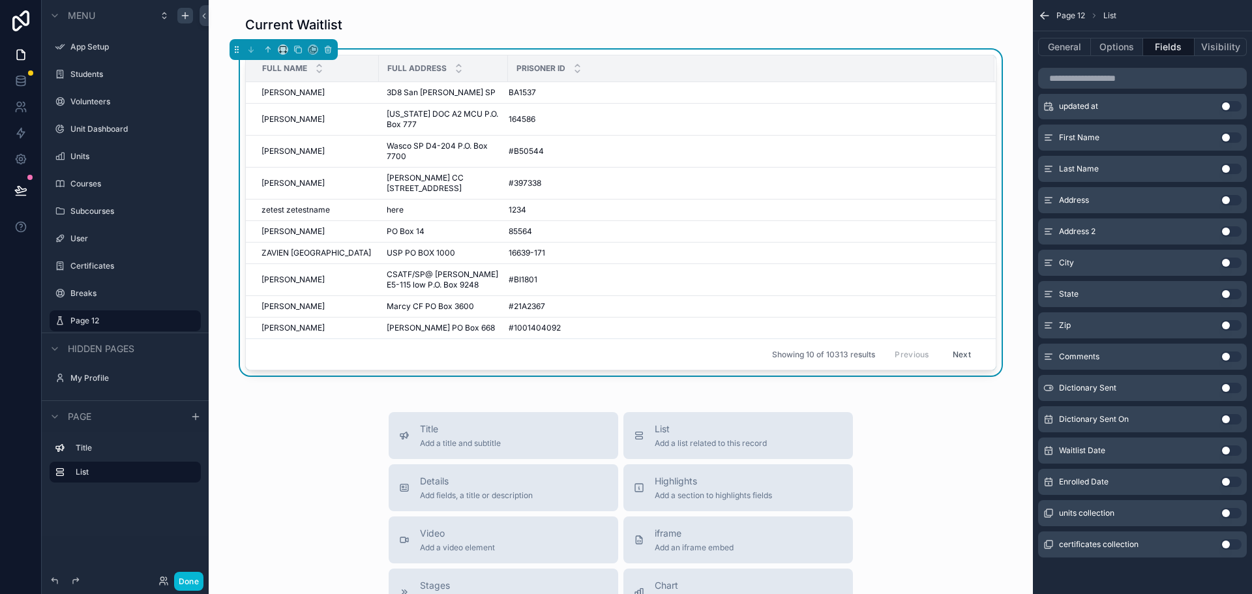
click at [1230, 451] on button "Use setting" at bounding box center [1231, 451] width 21 height 10
drag, startPoint x: 710, startPoint y: 65, endPoint x: 821, endPoint y: 65, distance: 111.5
click at [825, 65] on div "scrollable content" at bounding box center [827, 68] width 5 height 26
drag, startPoint x: 821, startPoint y: 63, endPoint x: 682, endPoint y: 67, distance: 139.0
click at [686, 67] on div "scrollable content" at bounding box center [688, 68] width 5 height 26
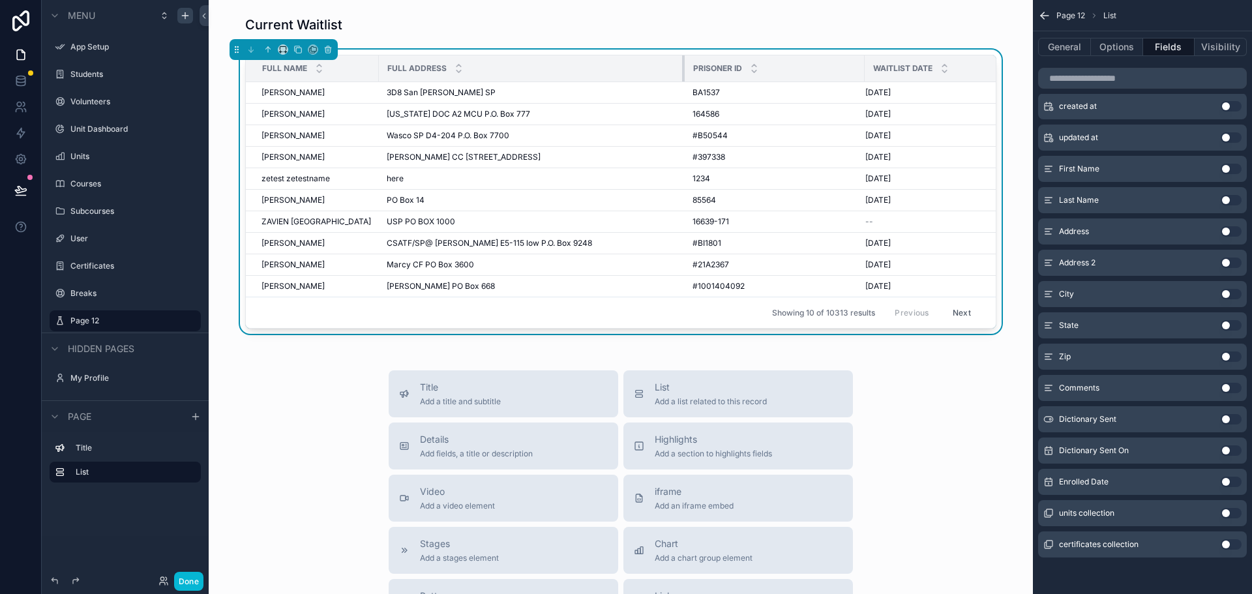
drag, startPoint x: 502, startPoint y: 65, endPoint x: 689, endPoint y: 62, distance: 187.2
click at [689, 62] on tr "Full Name Full Address Prisoner Id Waitlist Date" at bounding box center [627, 68] width 763 height 27
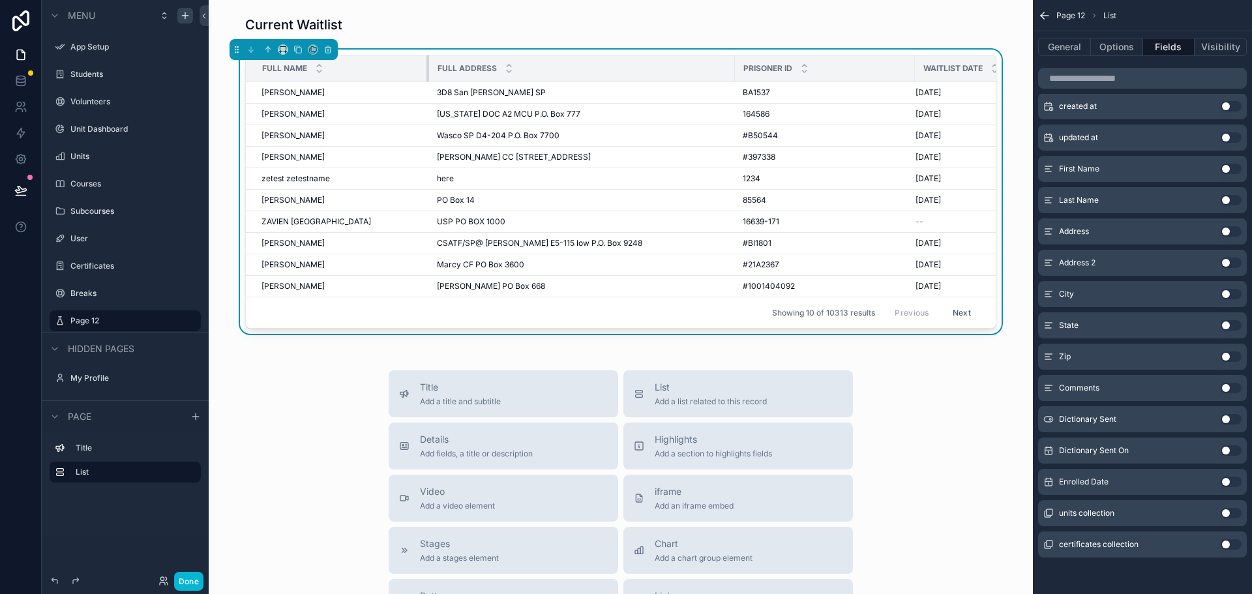
drag, startPoint x: 373, startPoint y: 68, endPoint x: 428, endPoint y: 67, distance: 54.8
click at [428, 67] on div "scrollable content" at bounding box center [429, 68] width 5 height 26
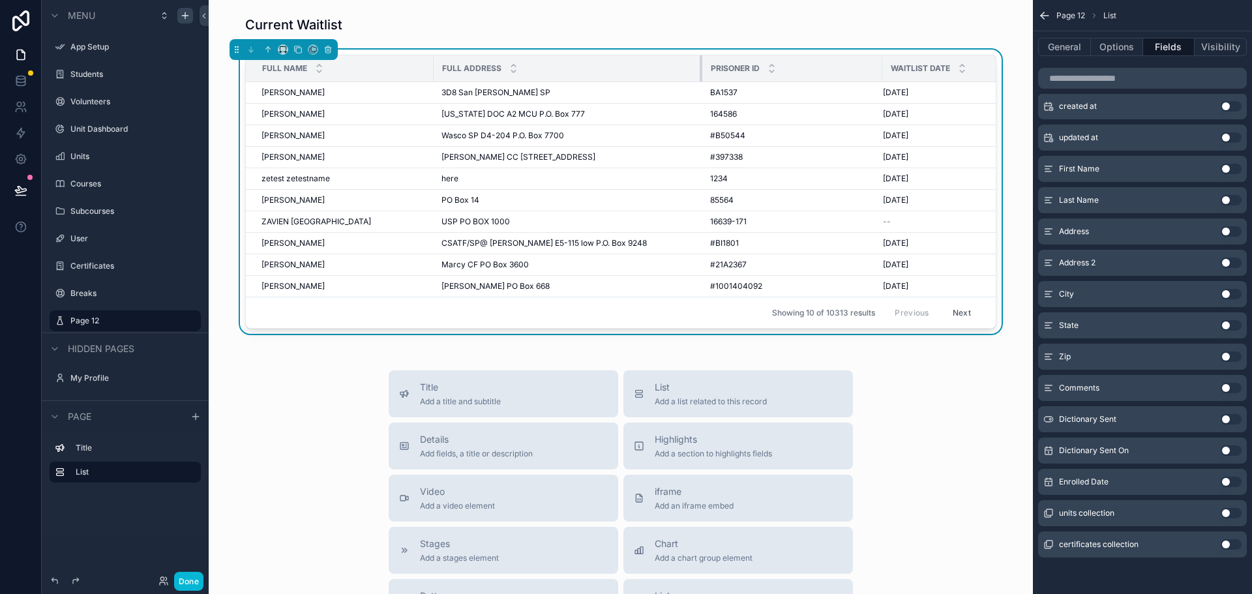
drag, startPoint x: 733, startPoint y: 65, endPoint x: 696, endPoint y: 65, distance: 37.2
click at [700, 65] on div "scrollable content" at bounding box center [702, 68] width 5 height 26
click at [1115, 53] on button "Options" at bounding box center [1117, 47] width 52 height 18
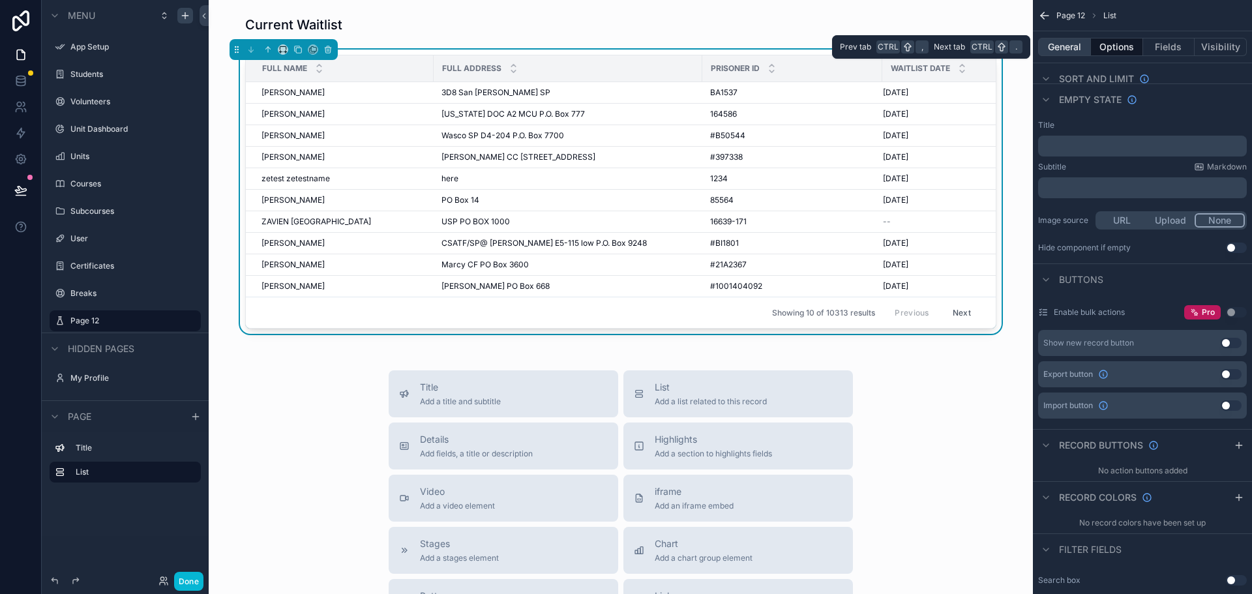
click at [1053, 47] on button "General" at bounding box center [1064, 47] width 53 height 18
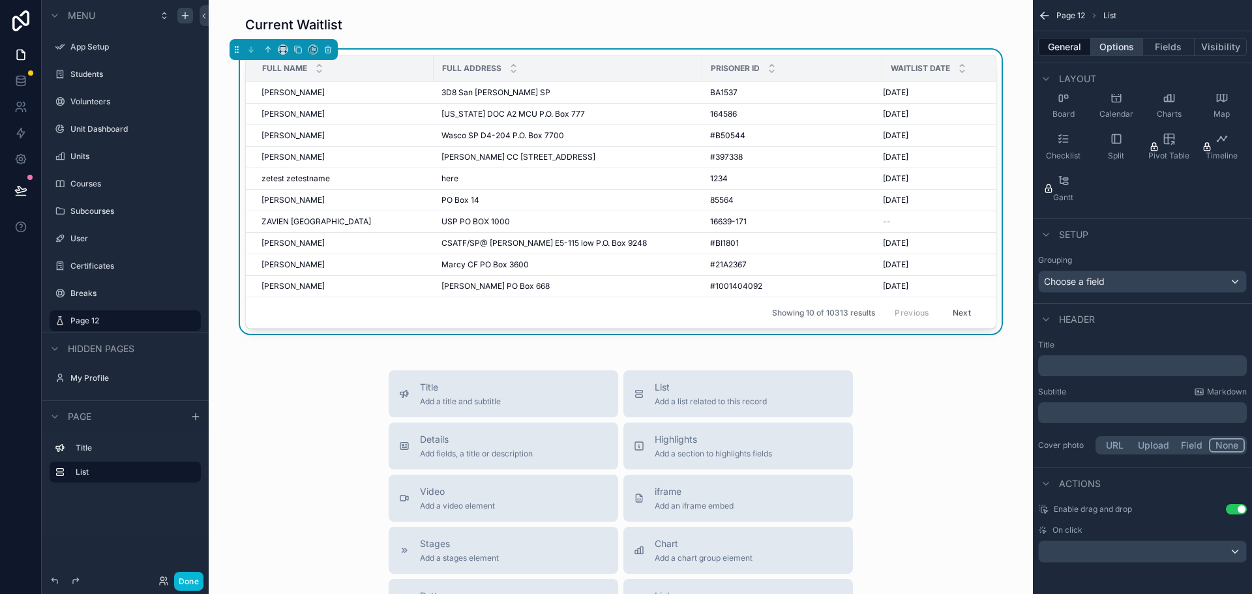
click at [1119, 46] on button "Options" at bounding box center [1117, 47] width 52 height 18
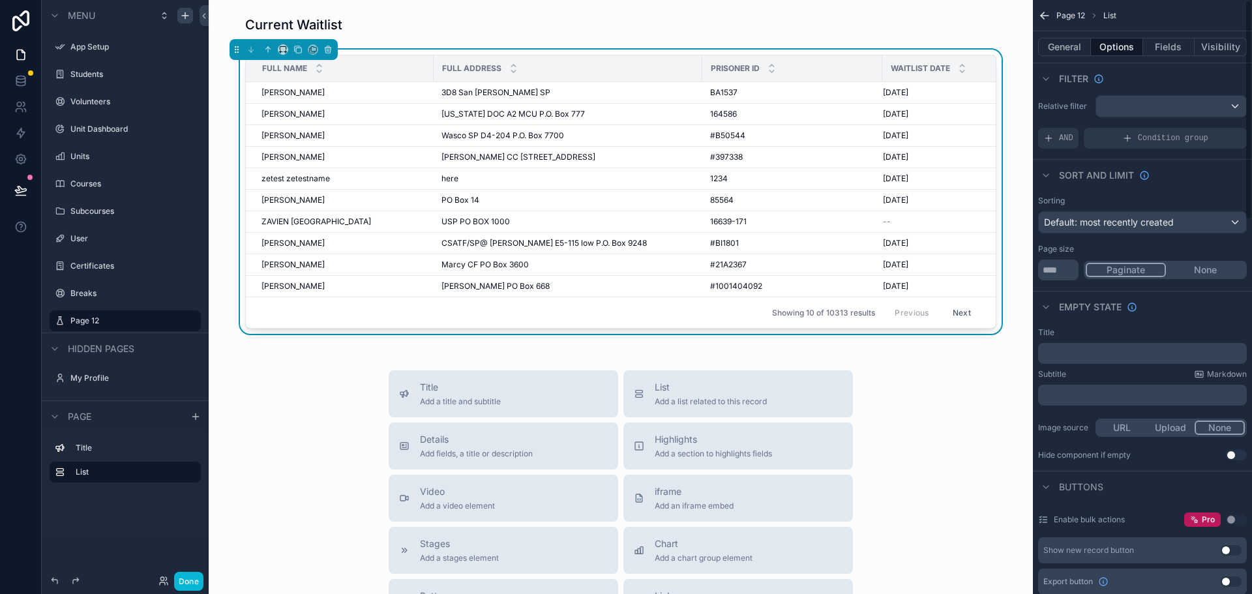
scroll to position [0, 0]
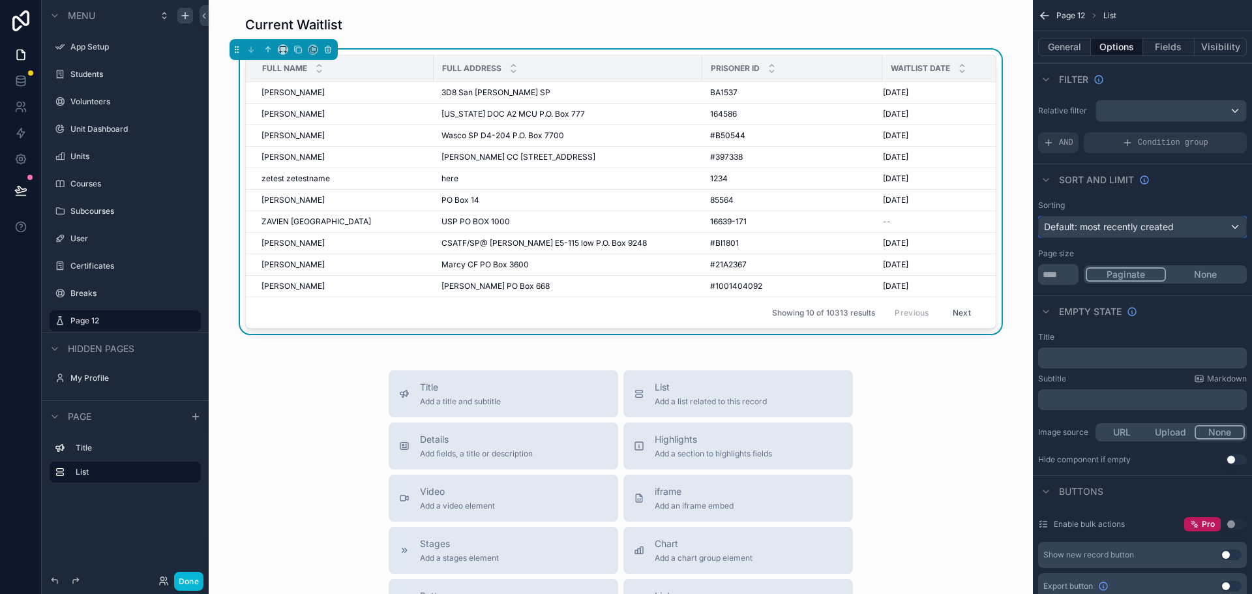
click at [1145, 229] on span "Default: most recently created" at bounding box center [1109, 226] width 130 height 11
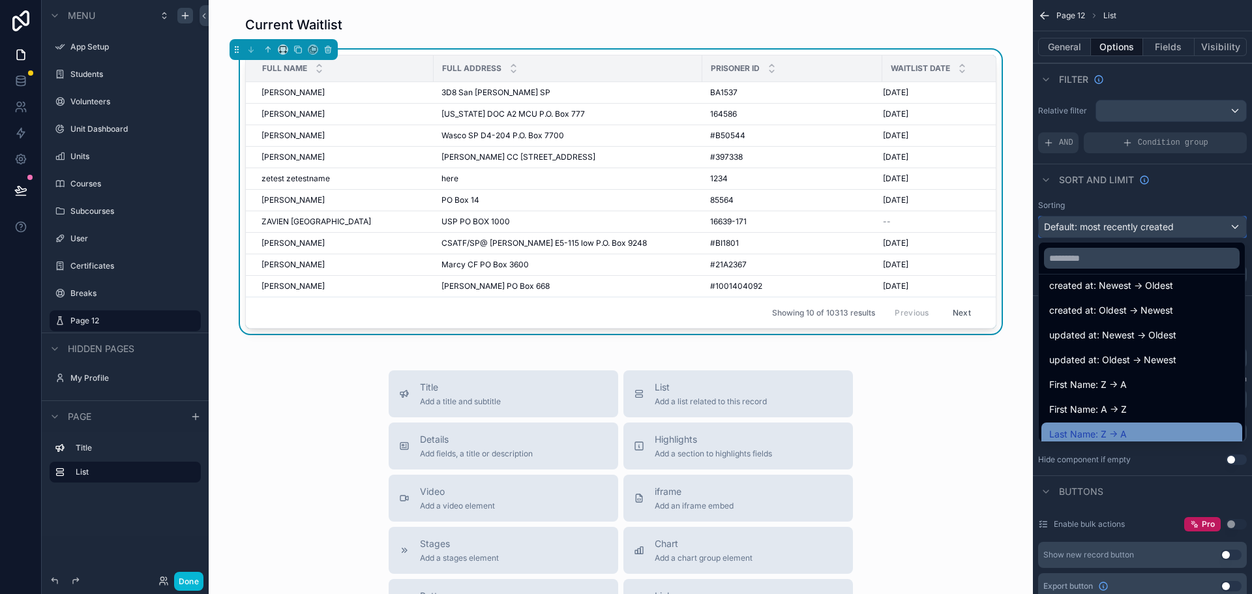
scroll to position [65, 0]
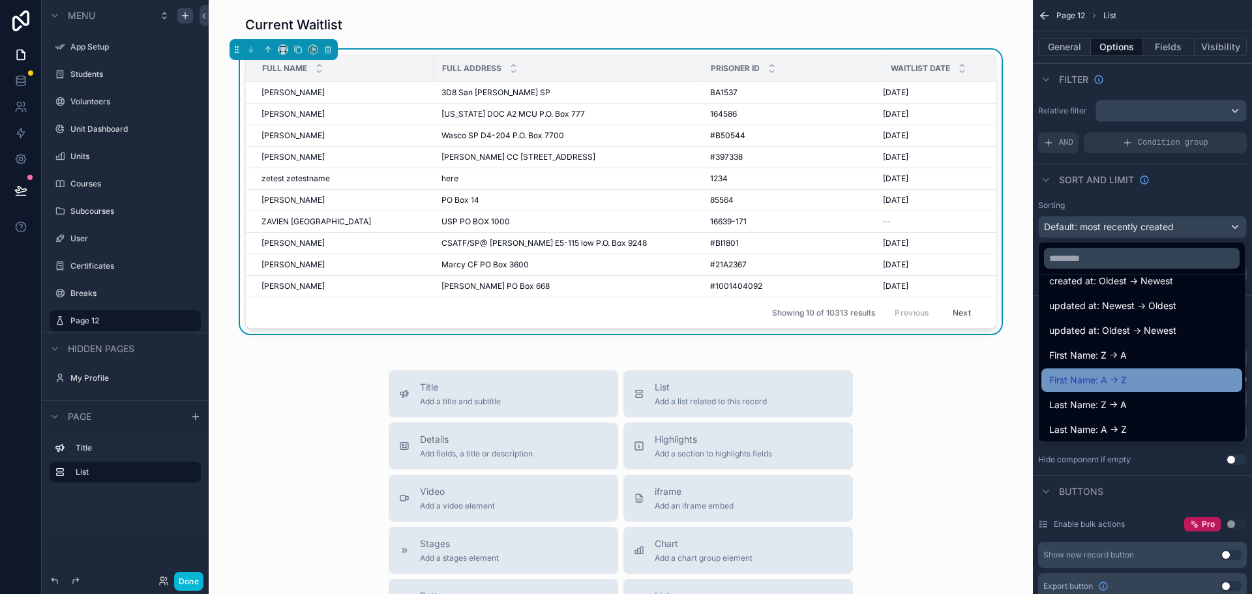
click at [1106, 379] on span "First Name: A -> Z" at bounding box center [1089, 380] width 78 height 16
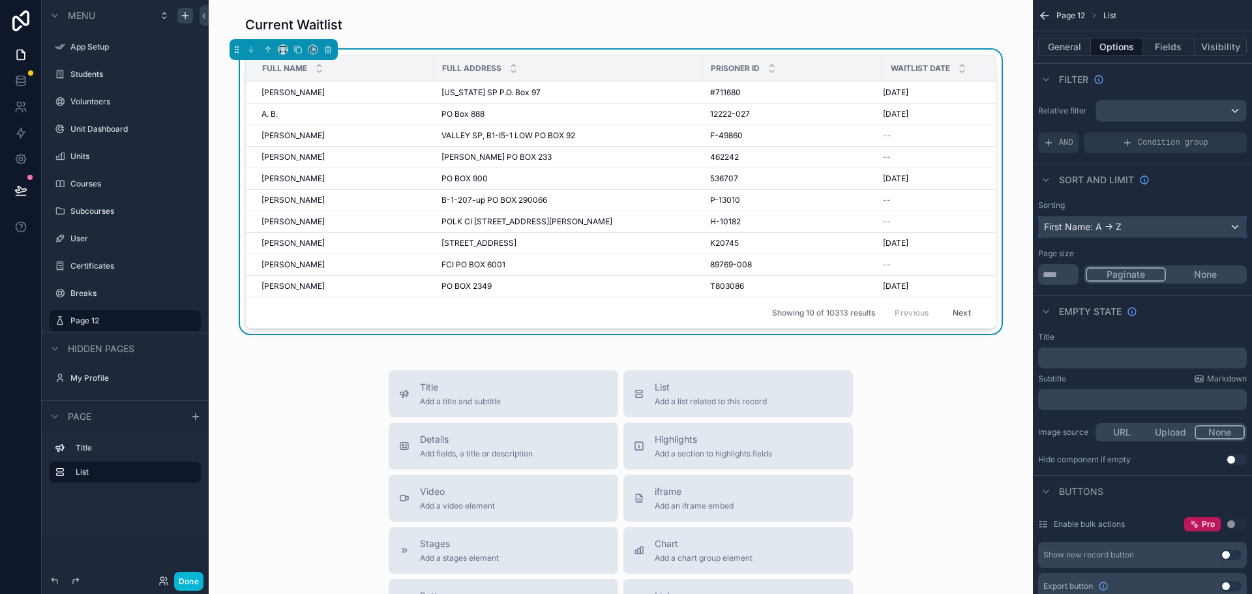
click at [1240, 226] on div "First Name: A -> Z" at bounding box center [1142, 227] width 207 height 21
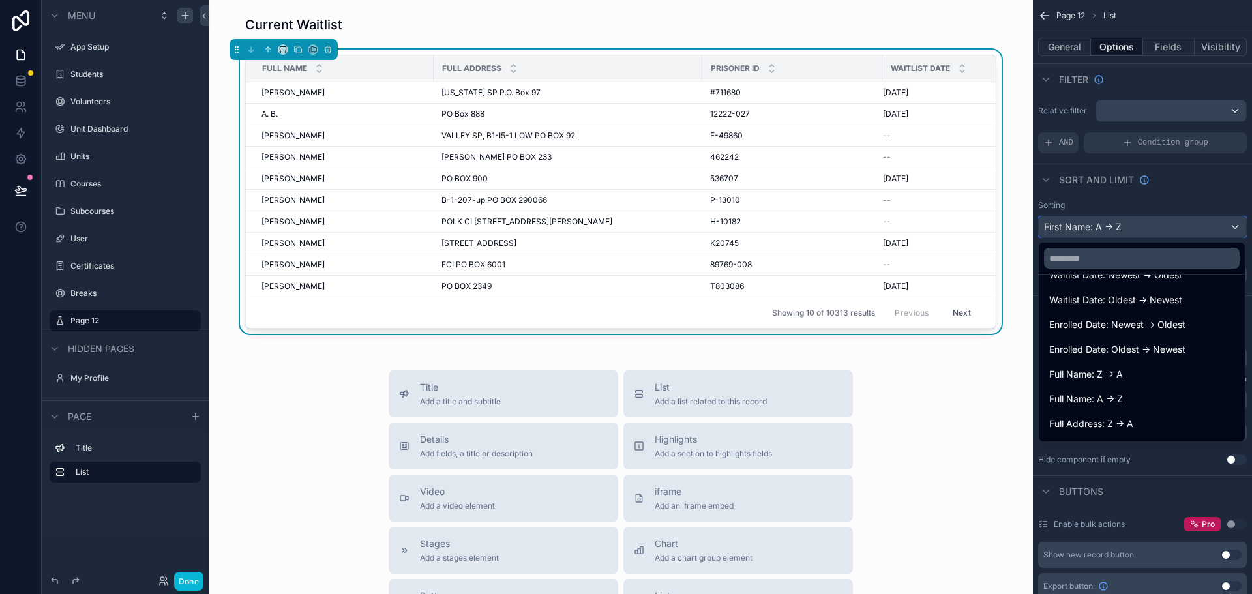
scroll to position [712, 0]
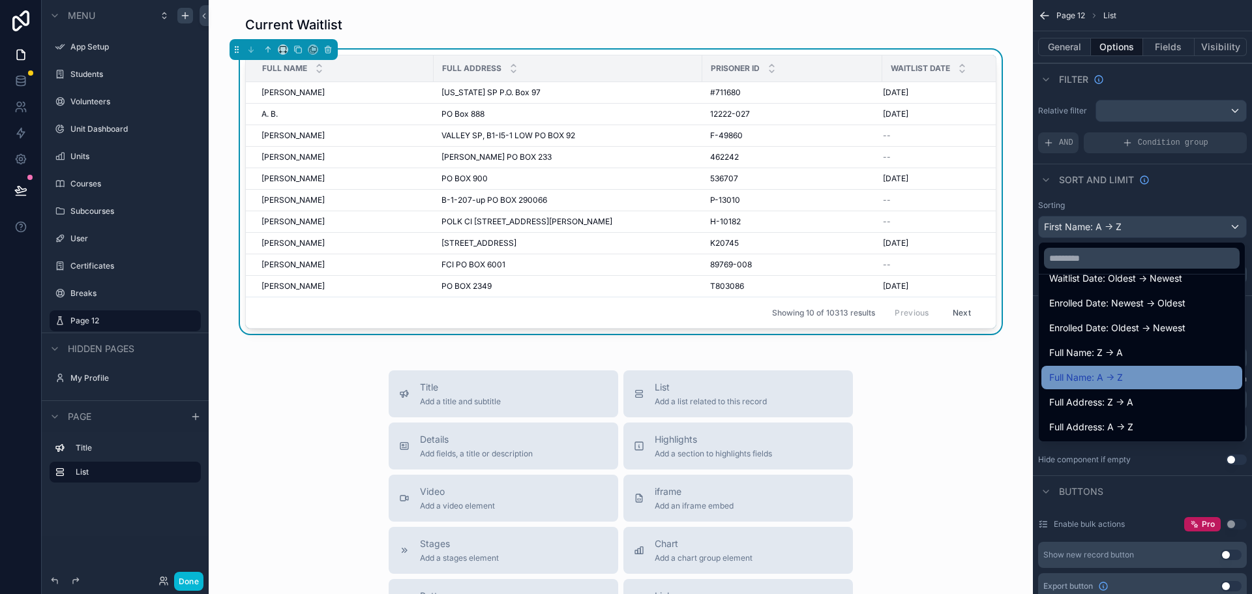
click at [1107, 371] on span "Full Name: A -> Z" at bounding box center [1087, 378] width 74 height 16
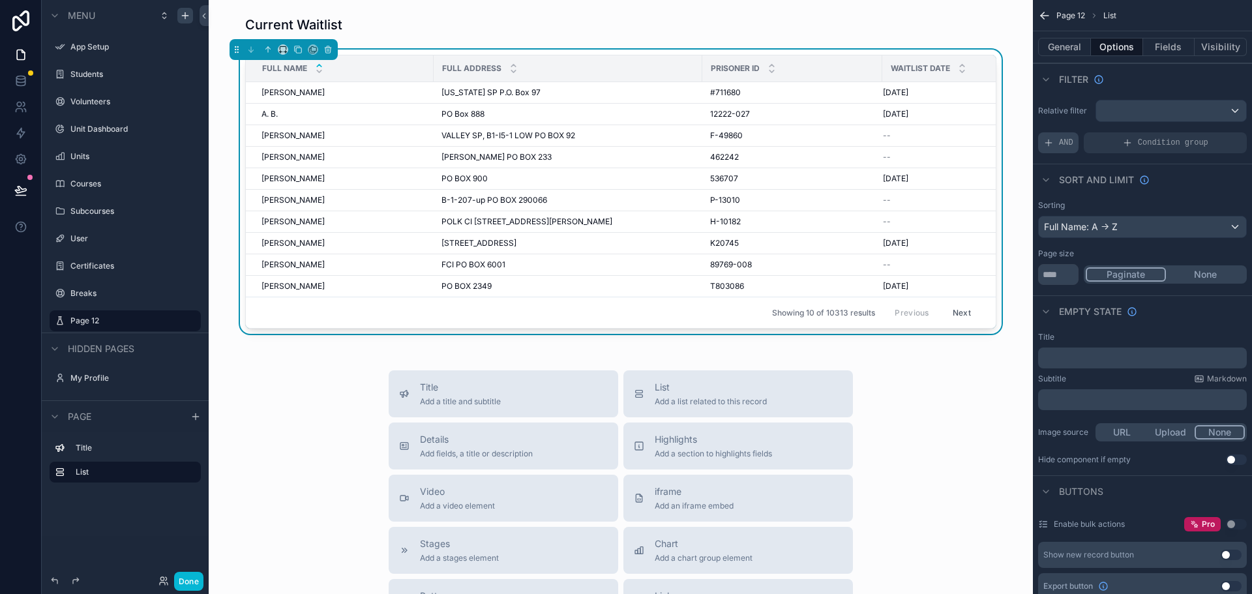
click at [1050, 145] on icon "scrollable content" at bounding box center [1049, 143] width 10 height 10
click at [1216, 132] on icon "scrollable content" at bounding box center [1215, 134] width 8 height 8
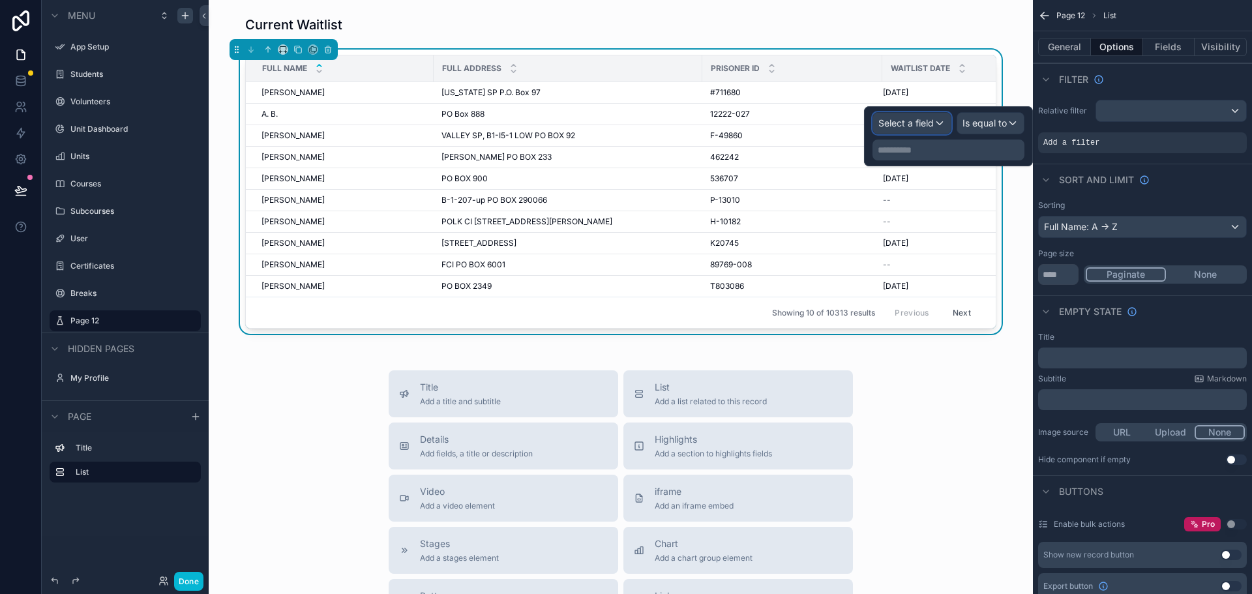
click at [888, 117] on span "Select a field" at bounding box center [906, 122] width 55 height 11
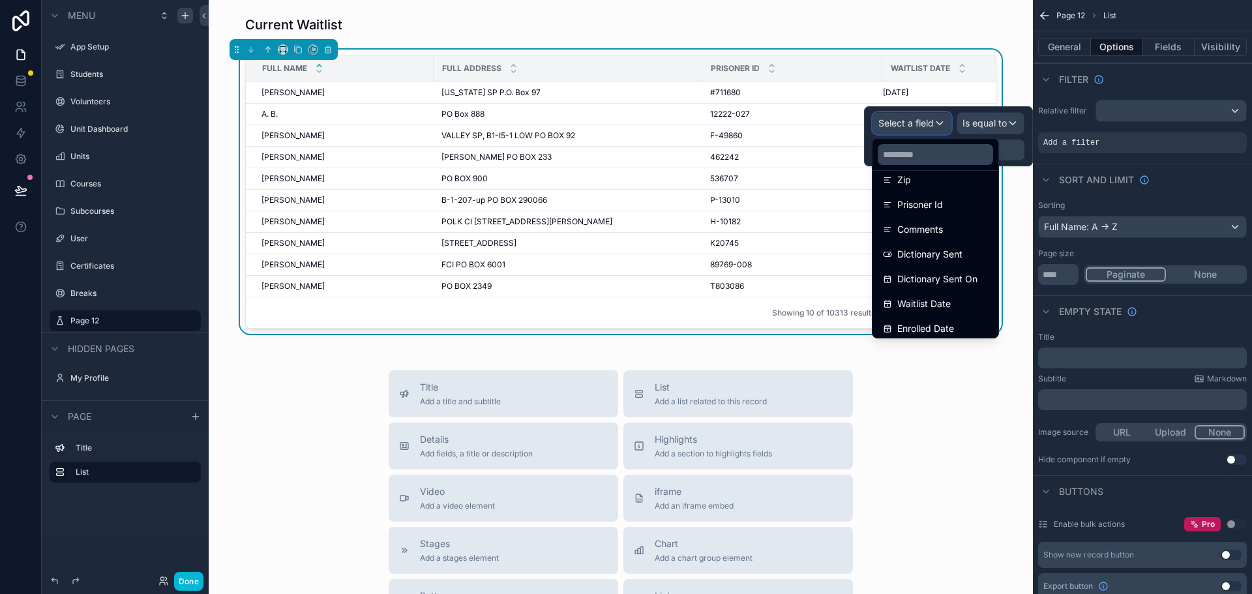
scroll to position [326, 0]
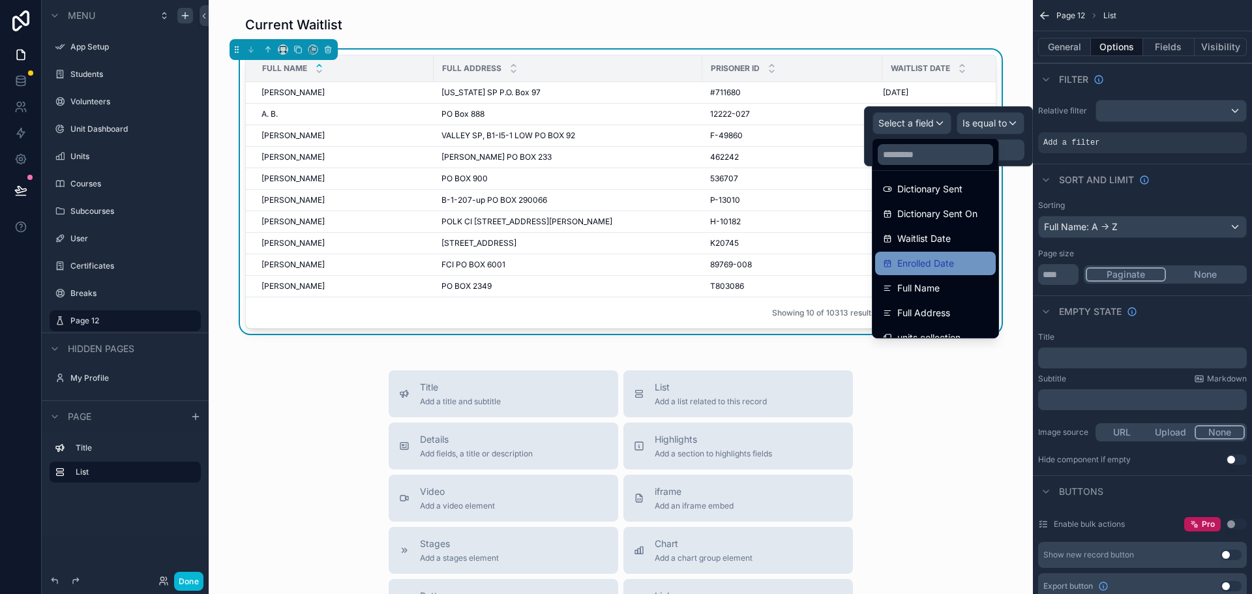
click at [941, 258] on span "Enrolled Date" at bounding box center [926, 264] width 57 height 16
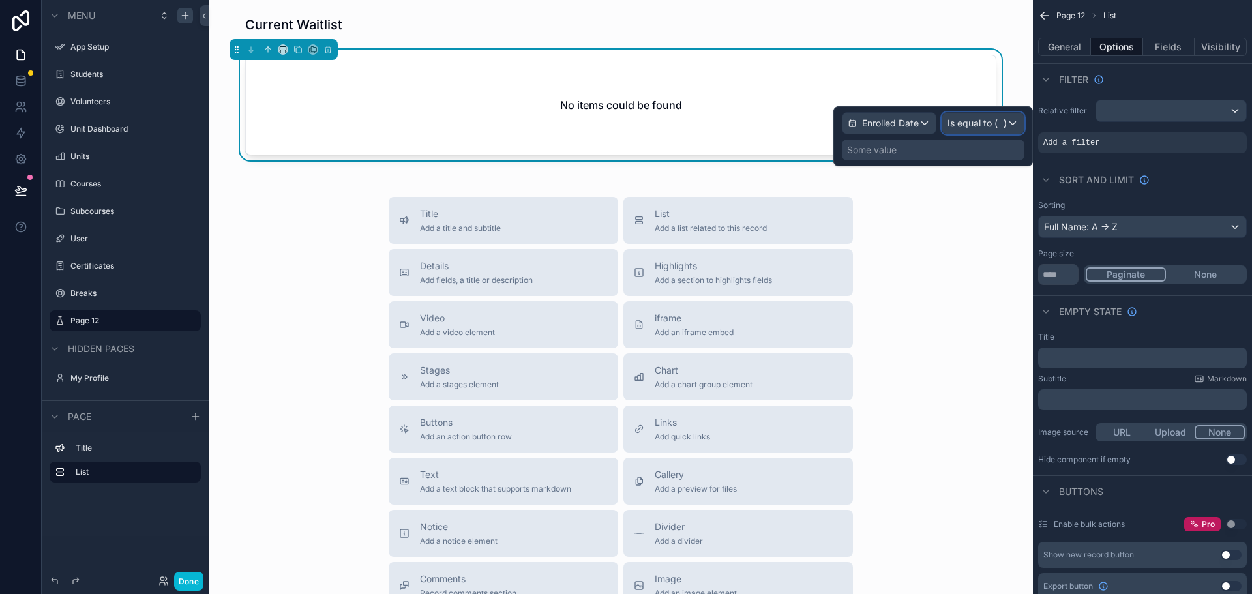
click at [965, 123] on span "Is equal to (=)" at bounding box center [977, 123] width 59 height 13
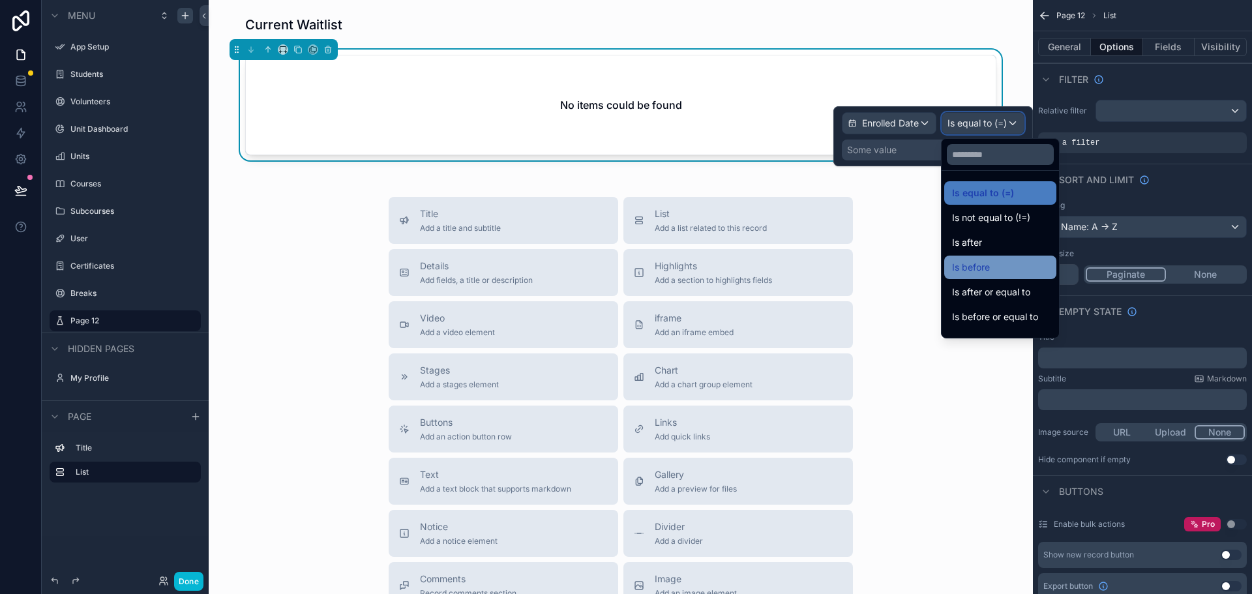
scroll to position [43, 0]
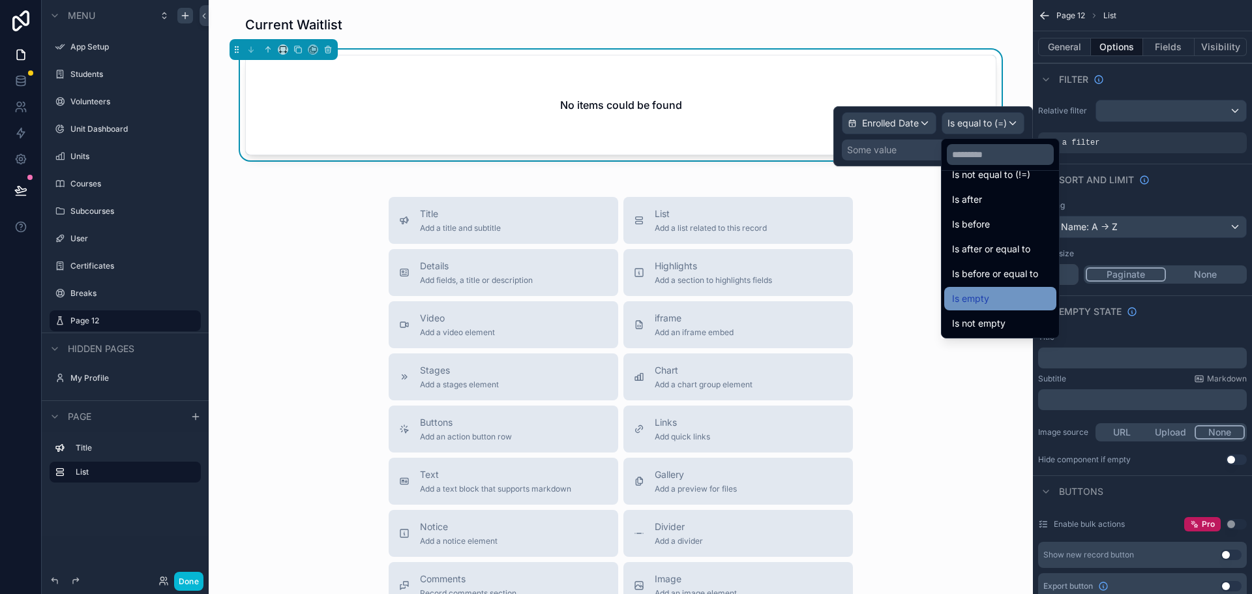
click at [985, 299] on span "Is empty" at bounding box center [970, 299] width 37 height 16
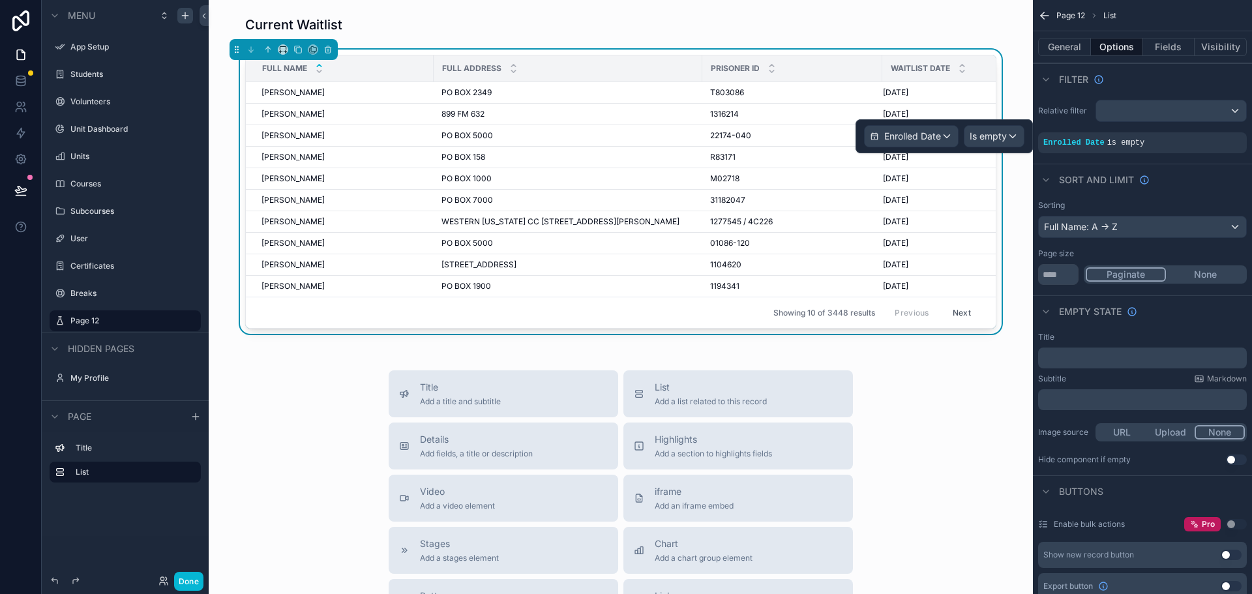
click at [935, 462] on div "Title Add a title and subtitle List Add a list related to this record Details A…" at bounding box center [621, 603] width 804 height 464
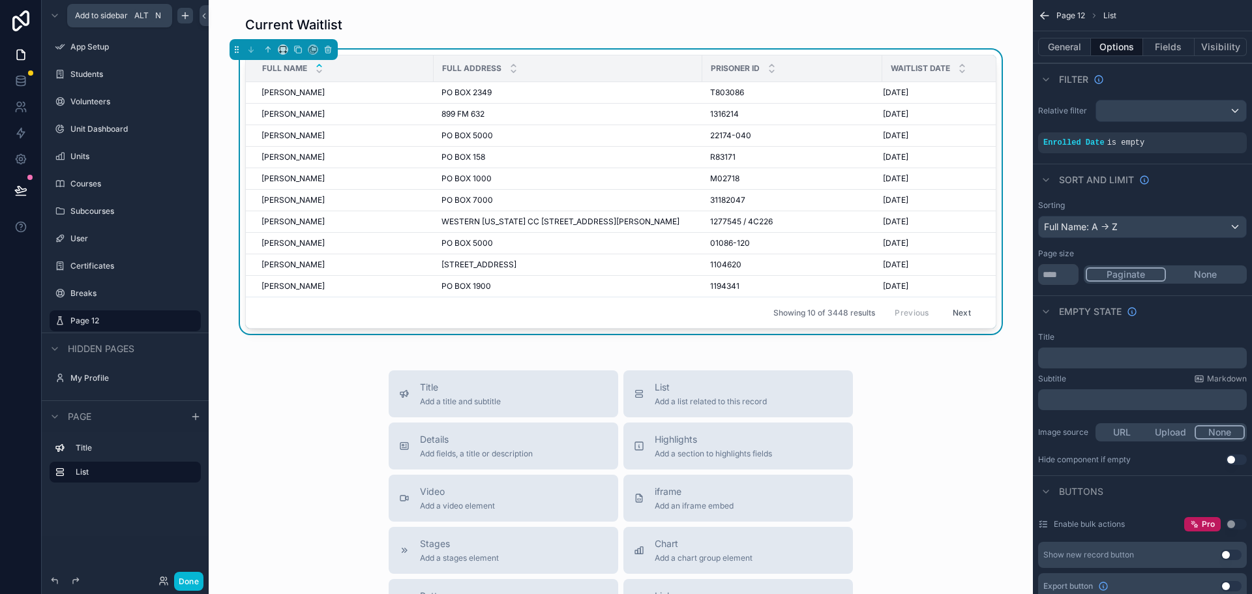
click at [181, 18] on icon "scrollable content" at bounding box center [185, 15] width 10 height 10
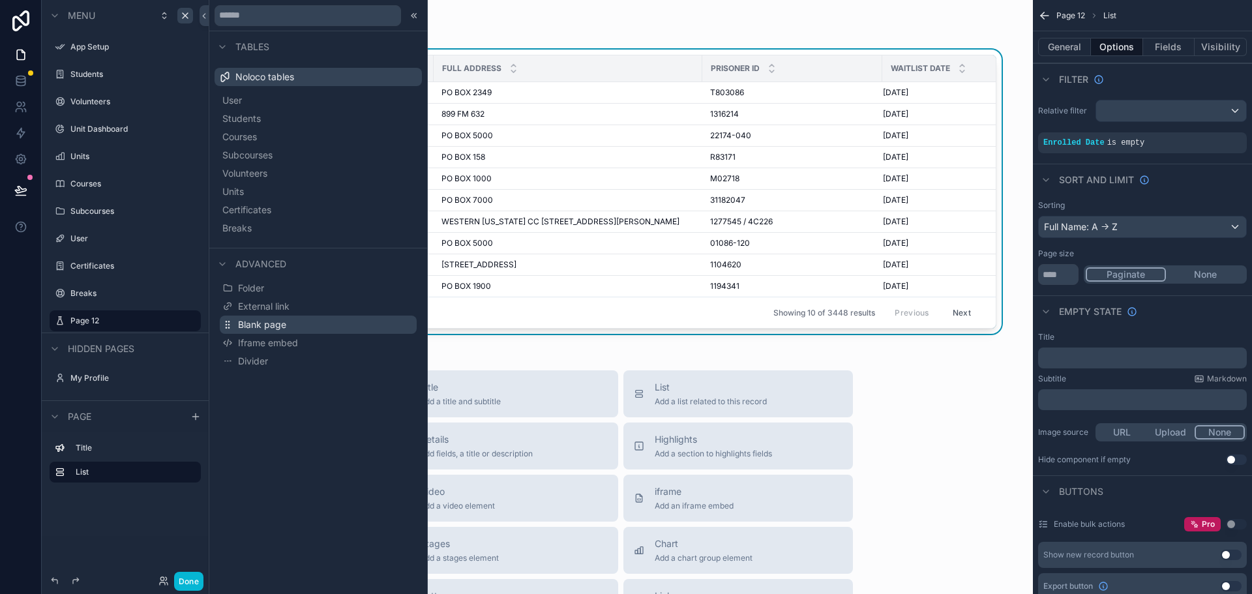
click at [271, 327] on span "Blank page" at bounding box center [262, 324] width 48 height 13
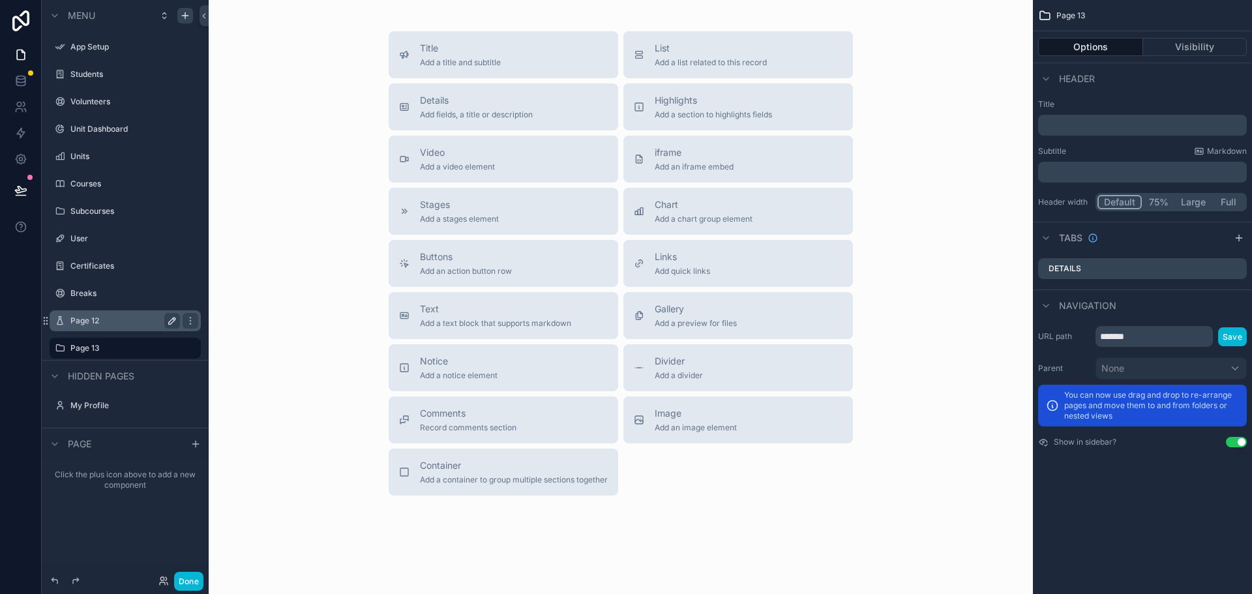
click at [172, 320] on icon "scrollable content" at bounding box center [172, 321] width 10 height 10
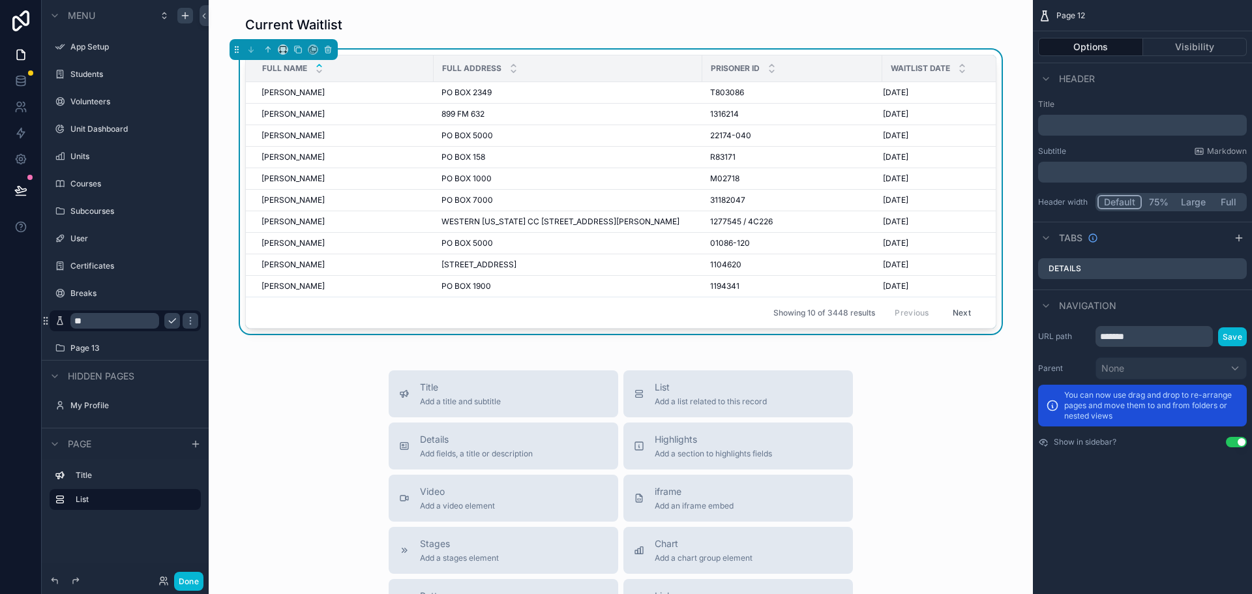
type input "*"
type input "********"
click at [174, 320] on icon "scrollable content" at bounding box center [172, 321] width 10 height 10
click at [175, 350] on icon "scrollable content" at bounding box center [172, 348] width 10 height 10
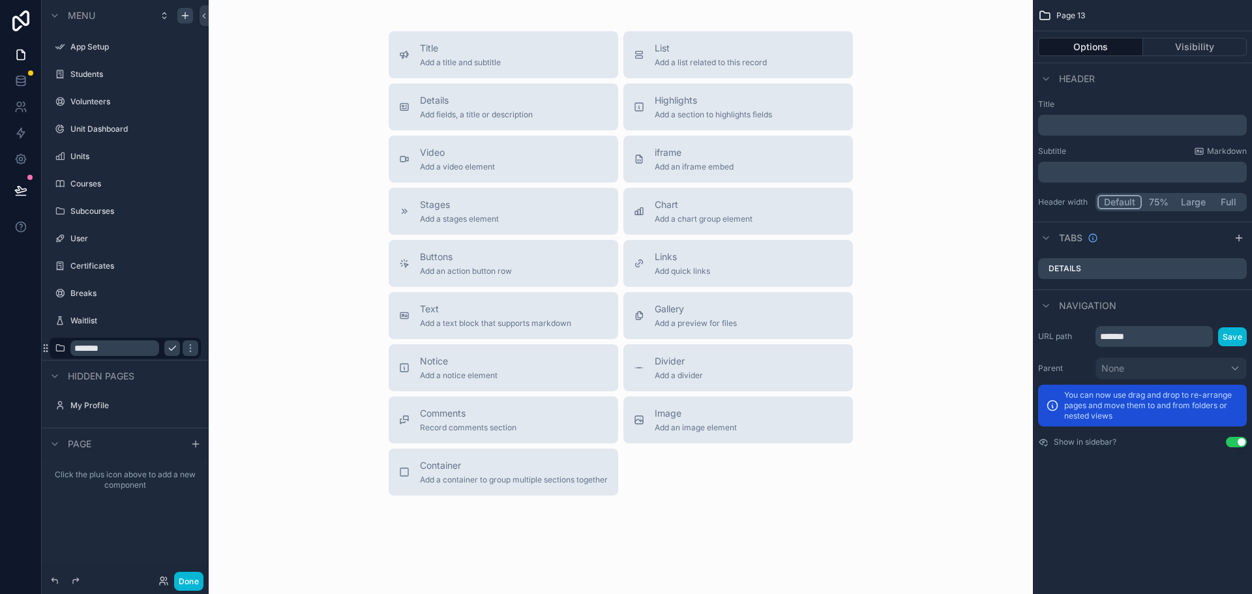
click at [122, 349] on input "*******" at bounding box center [114, 349] width 89 height 16
type input "*"
type input "**********"
click at [172, 345] on icon "scrollable content" at bounding box center [172, 348] width 10 height 10
click at [280, 372] on div "Title Add a title and subtitle List Add a list related to this record Details A…" at bounding box center [621, 263] width 804 height 464
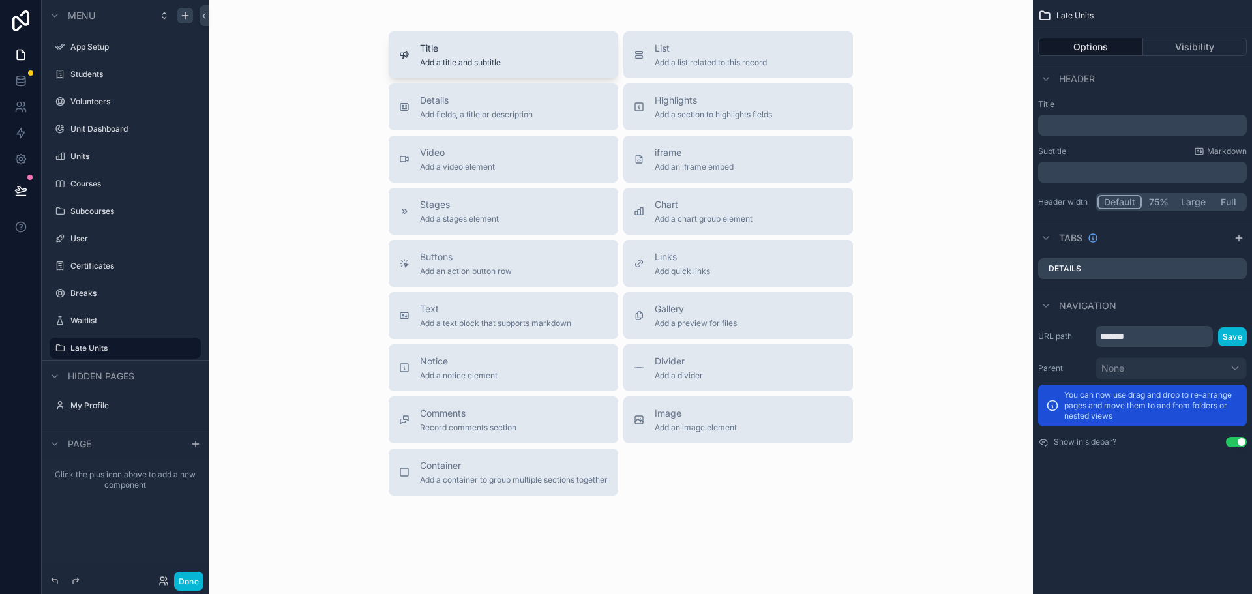
click at [447, 56] on div "Title Add a title and subtitle" at bounding box center [460, 55] width 81 height 26
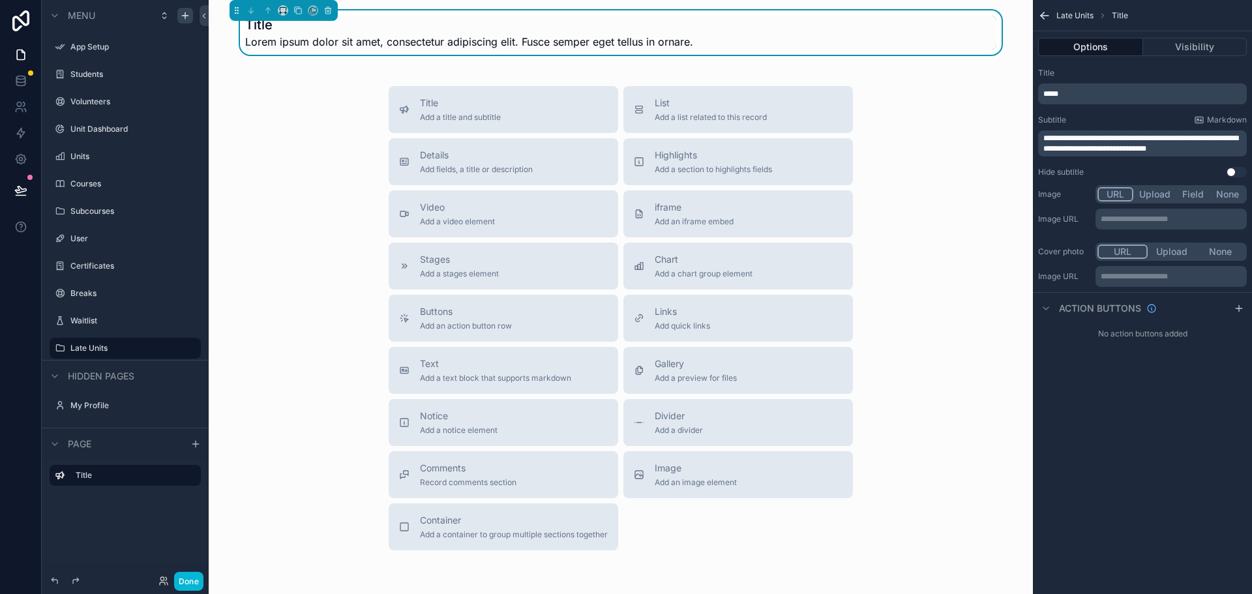
click at [1082, 93] on p "*****" at bounding box center [1144, 94] width 201 height 10
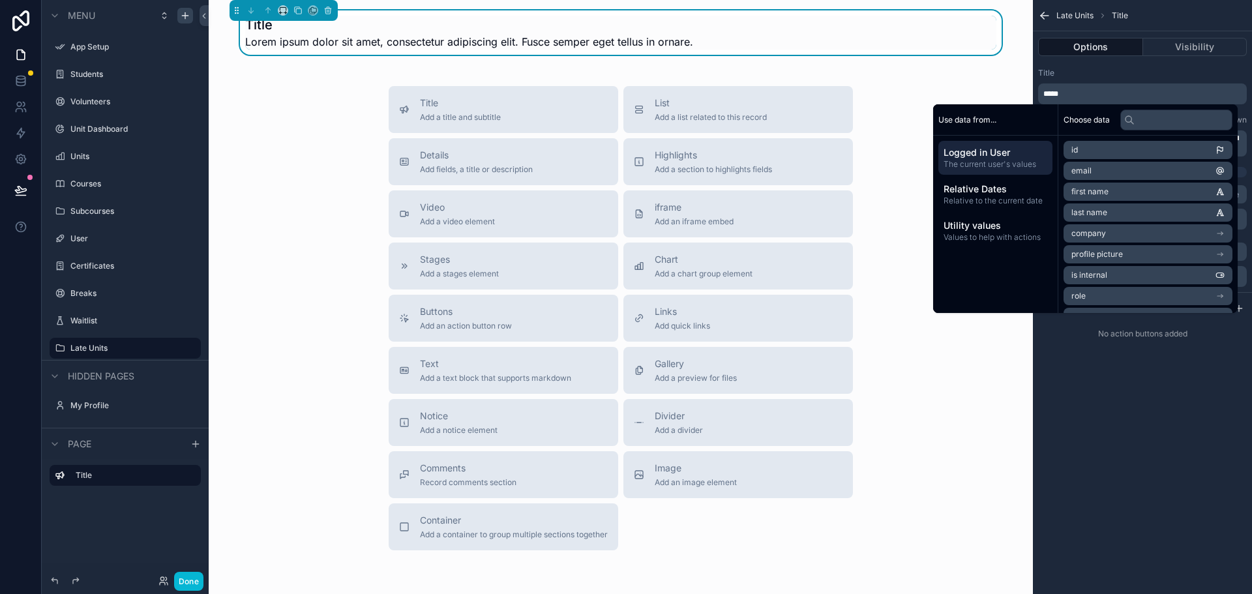
click at [1081, 91] on p "*****" at bounding box center [1144, 94] width 201 height 10
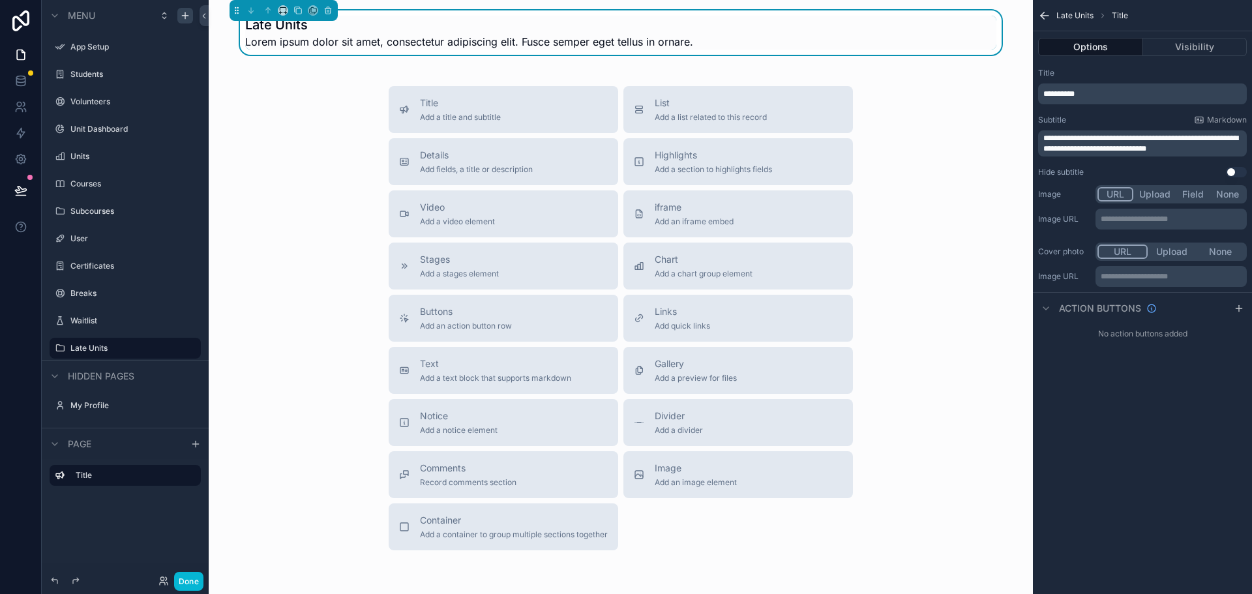
click at [292, 163] on div "Title Add a title and subtitle List Add a list related to this record Details A…" at bounding box center [621, 318] width 804 height 464
click at [696, 111] on div "List Add a list related to this record" at bounding box center [711, 110] width 112 height 26
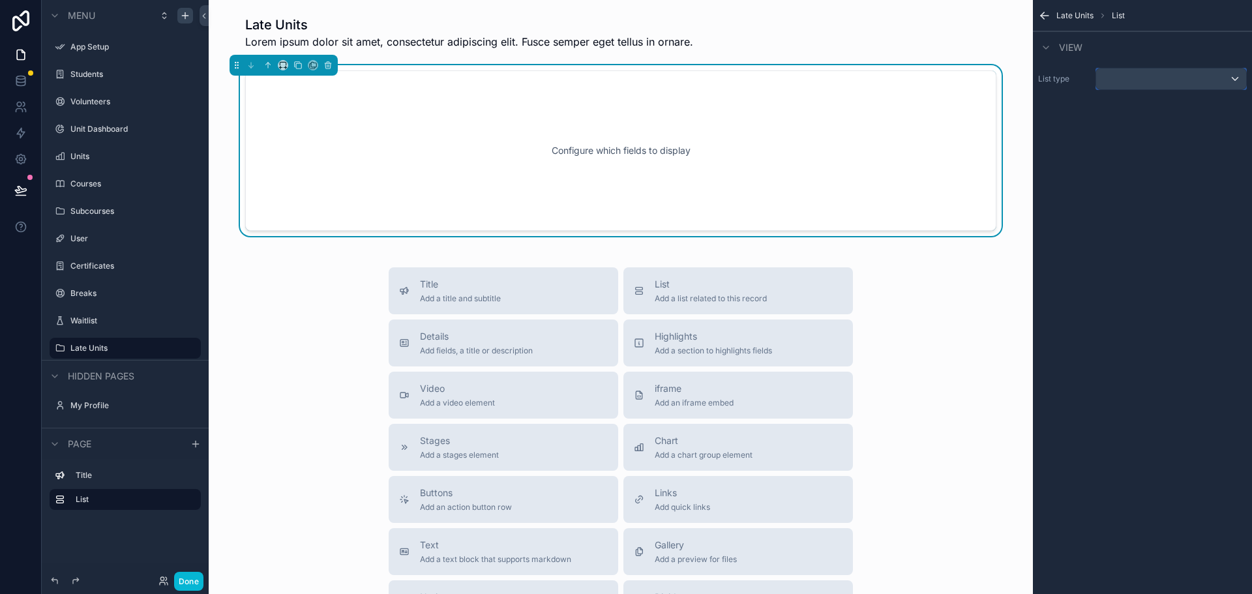
click at [1140, 76] on div "scrollable content" at bounding box center [1172, 78] width 150 height 21
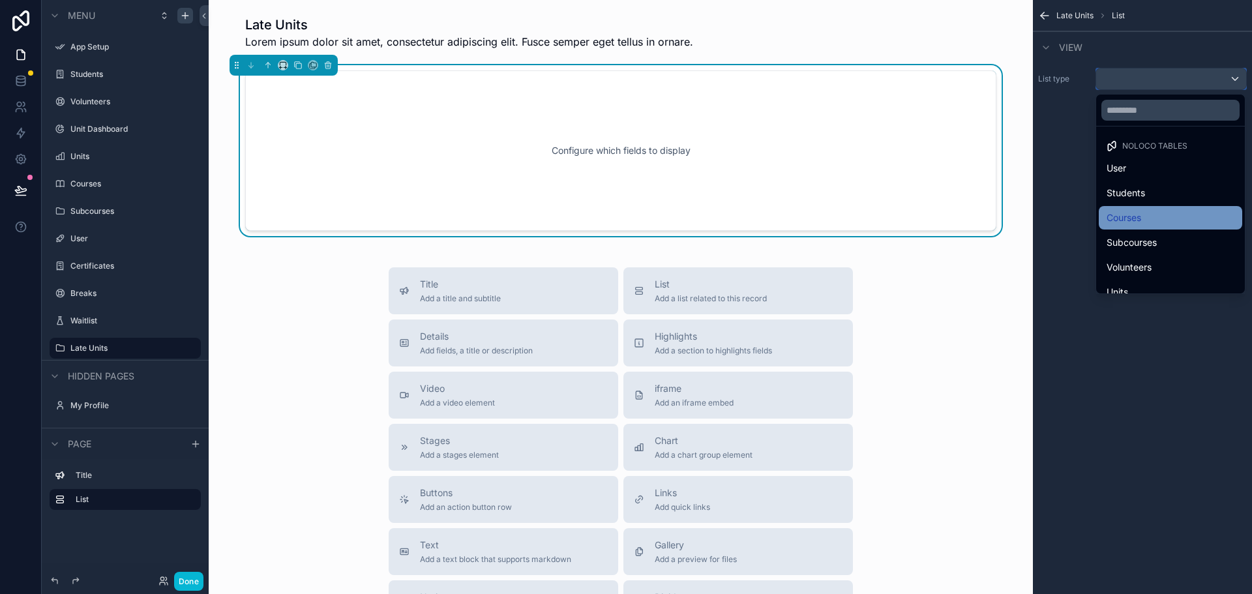
scroll to position [63, 0]
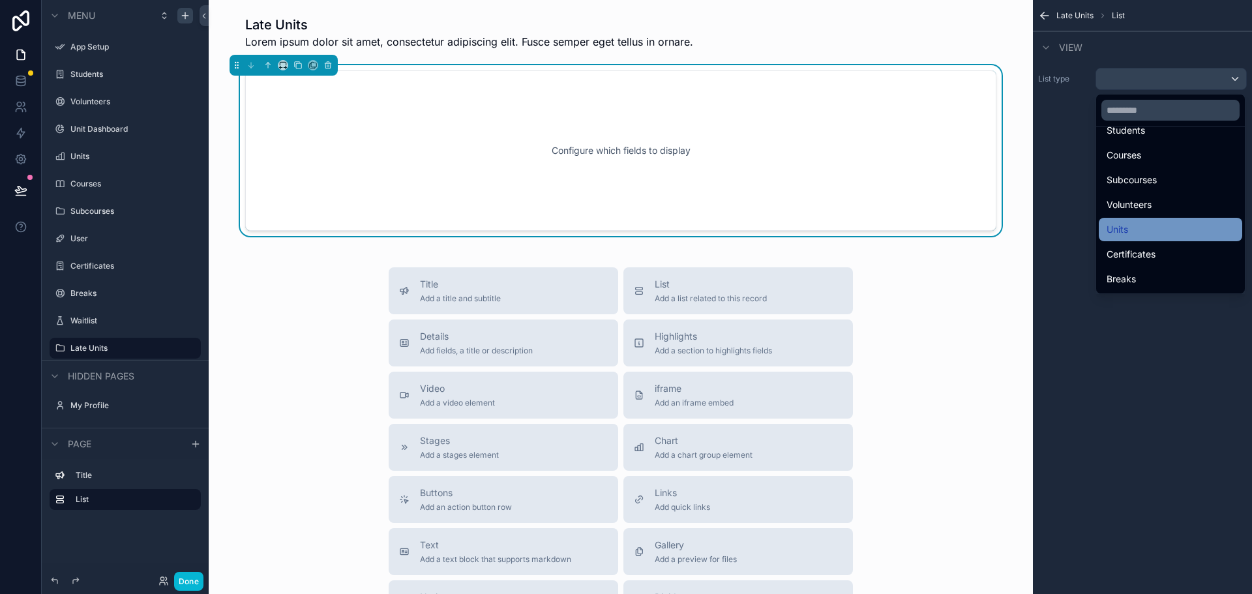
click at [1148, 224] on div "Units" at bounding box center [1171, 230] width 128 height 16
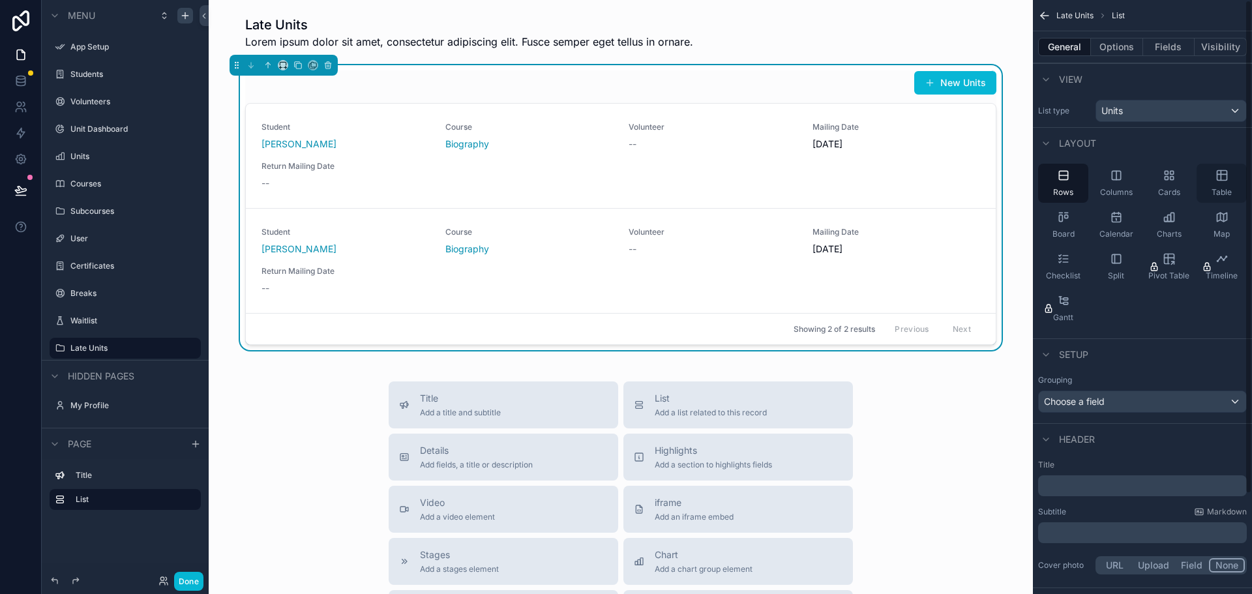
click at [1227, 173] on icon "scrollable content" at bounding box center [1222, 176] width 10 height 10
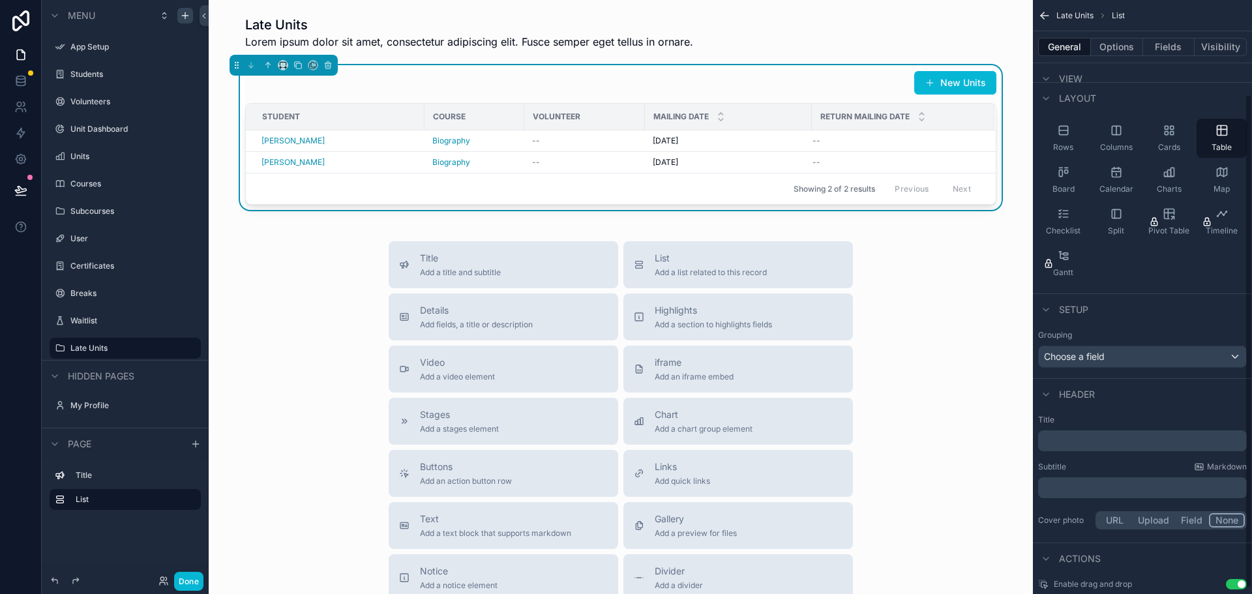
scroll to position [120, 0]
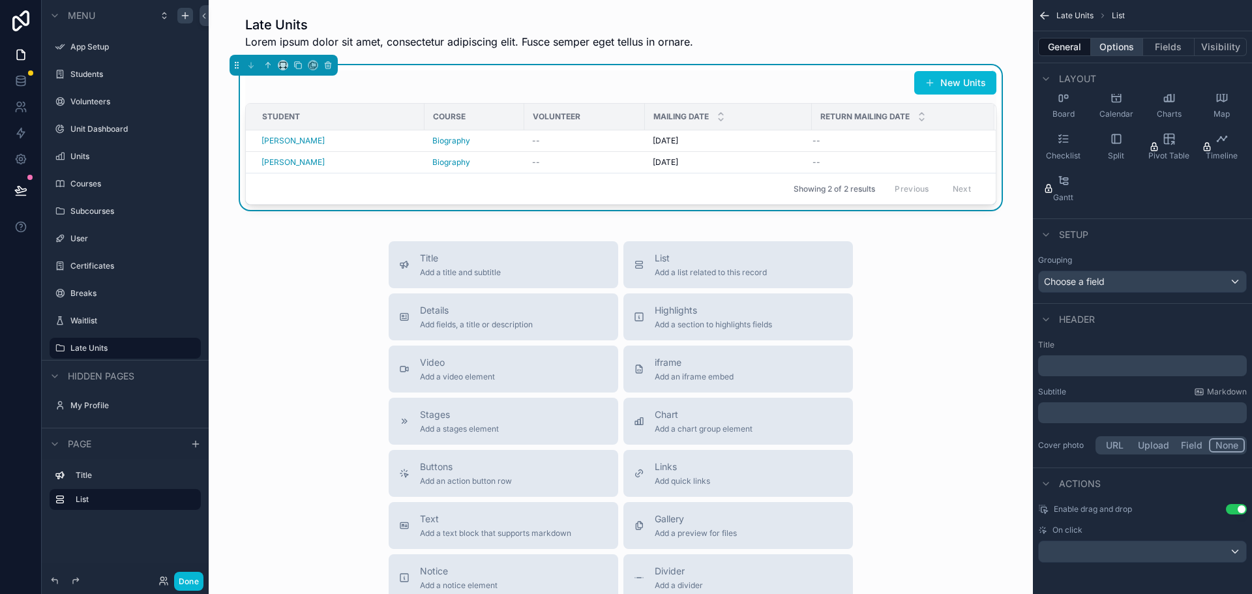
click at [1106, 46] on button "Options" at bounding box center [1117, 47] width 52 height 18
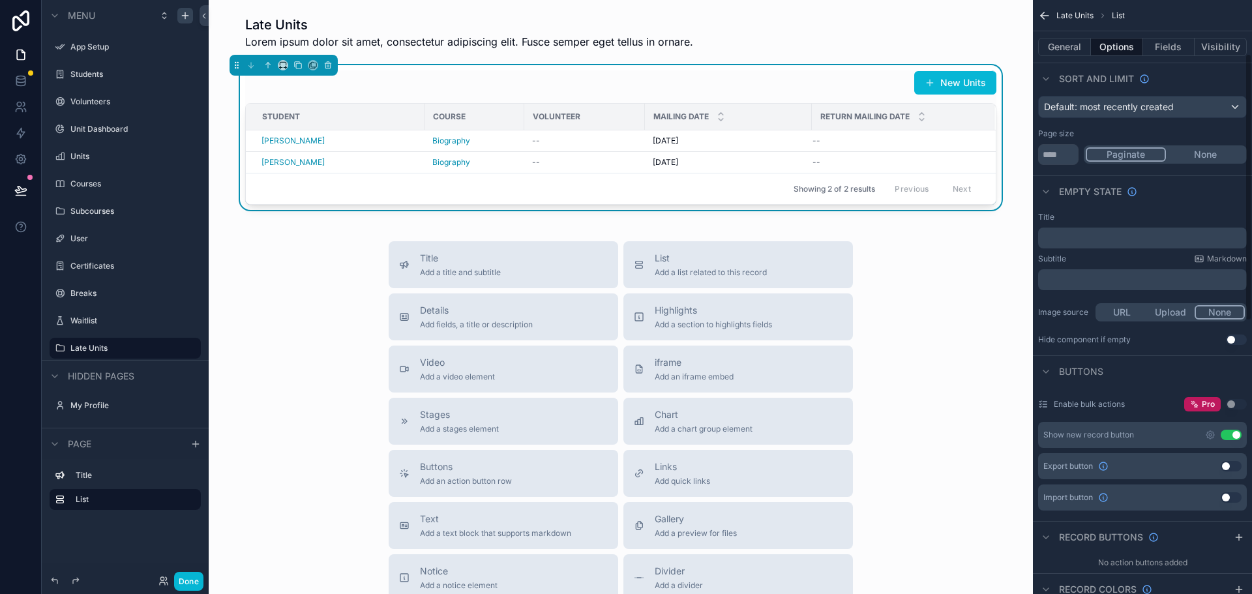
click at [1235, 433] on button "Use setting" at bounding box center [1231, 435] width 21 height 10
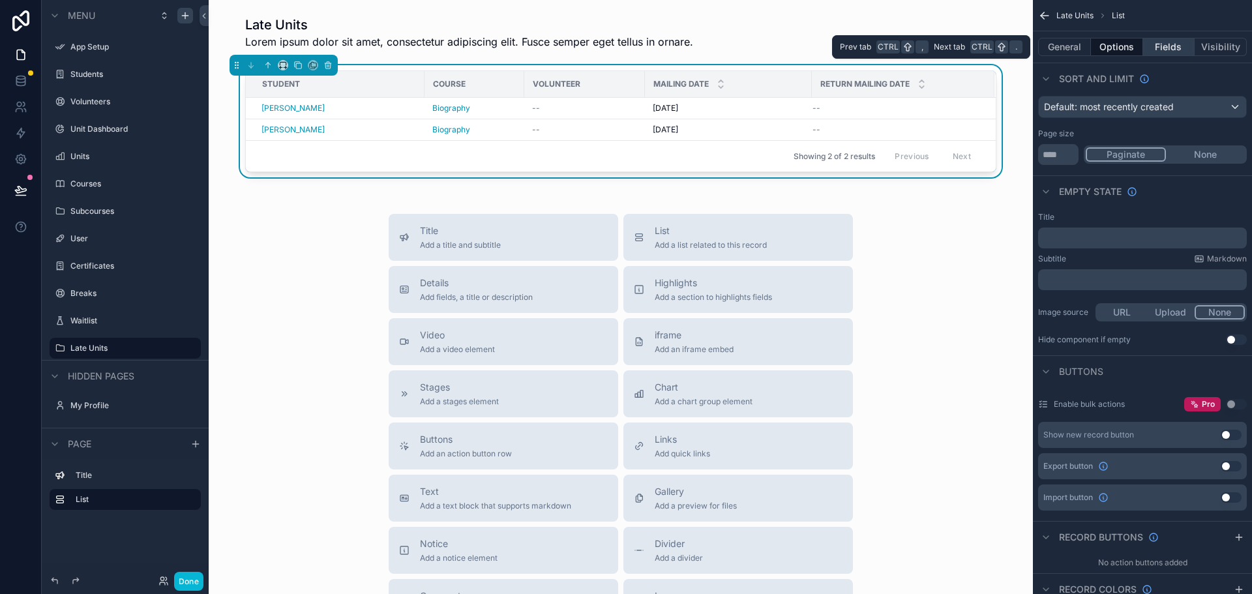
click at [1160, 46] on button "Fields" at bounding box center [1169, 47] width 52 height 18
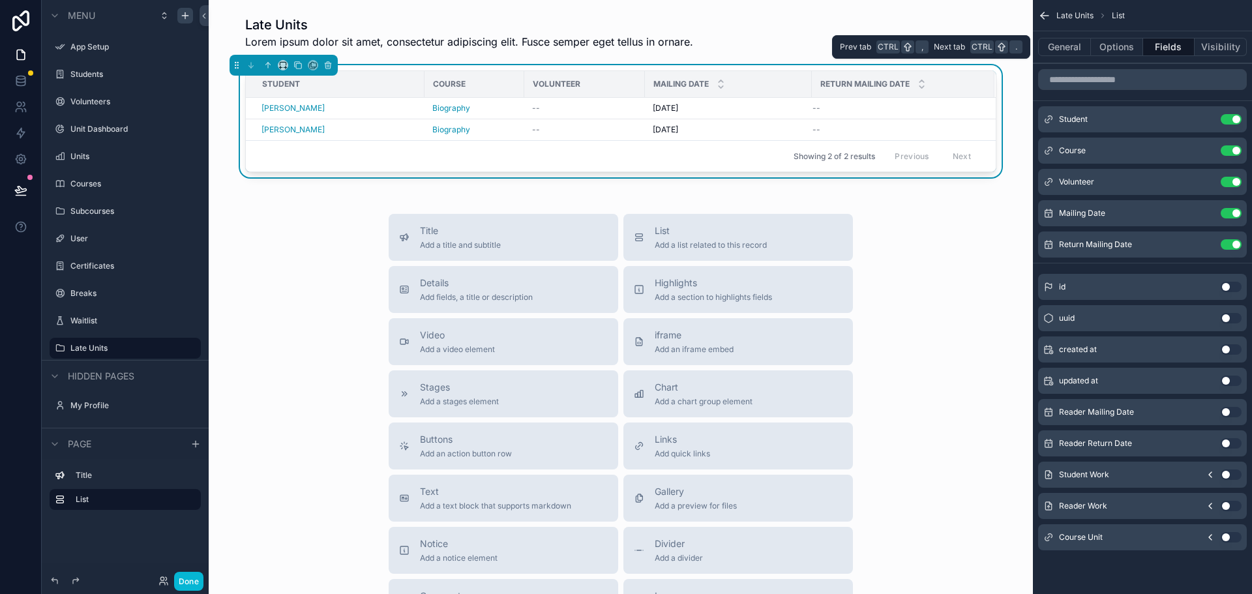
scroll to position [0, 0]
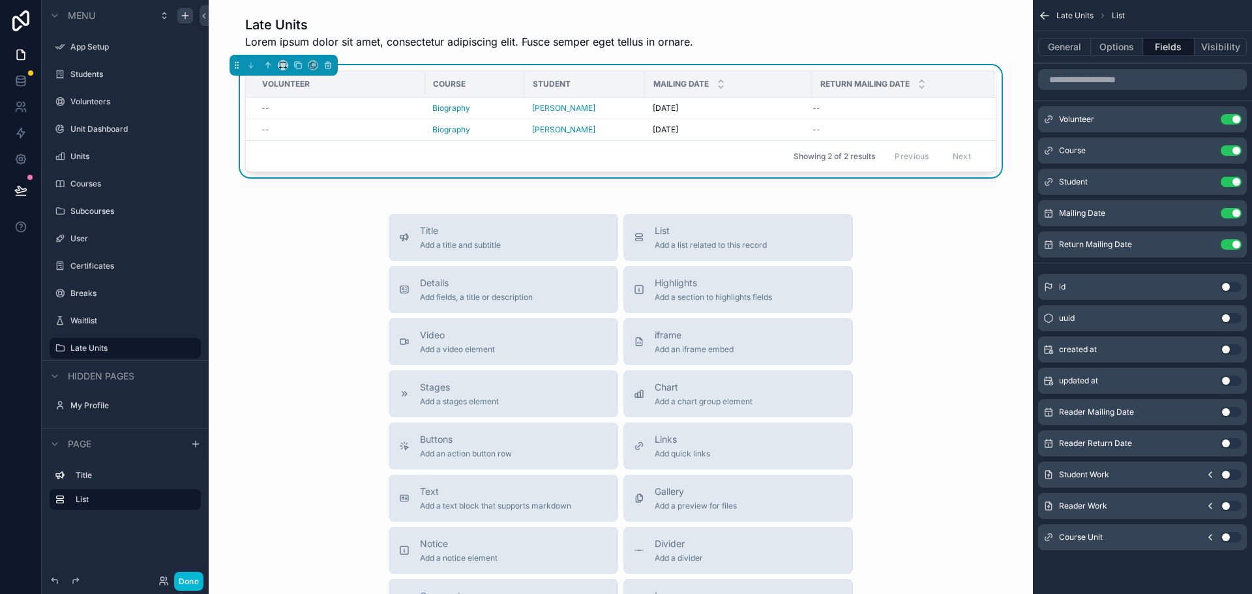
click at [1234, 536] on button "Use setting" at bounding box center [1231, 537] width 21 height 10
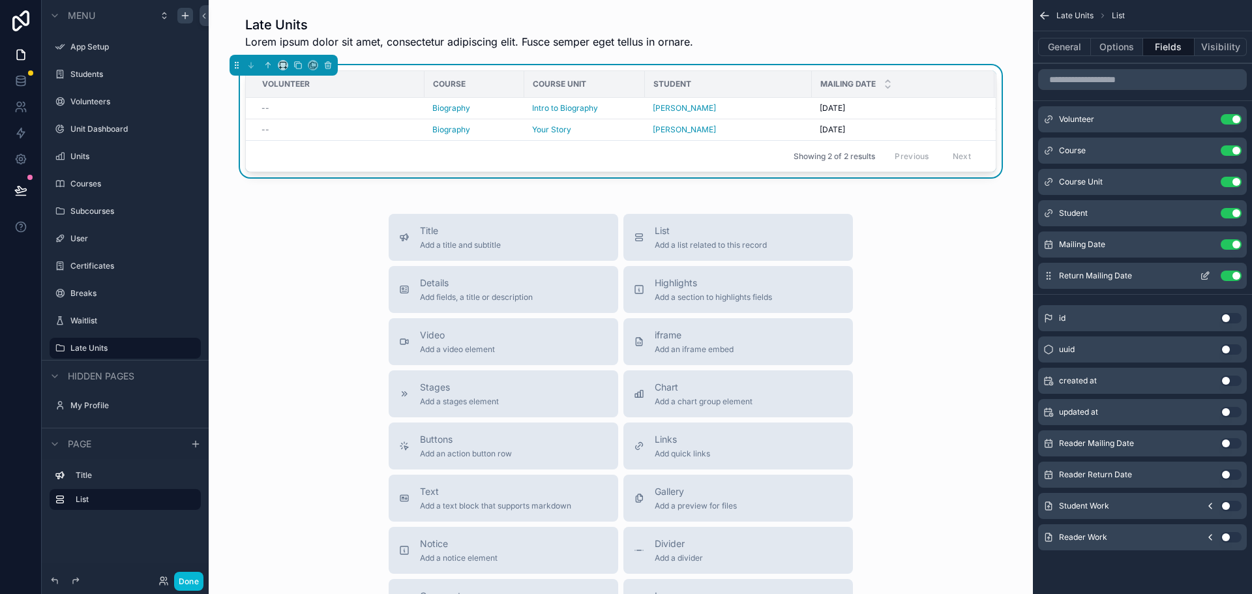
click at [1228, 281] on div "Return Mailing Date Use setting" at bounding box center [1142, 276] width 209 height 26
click at [1232, 274] on button "Use setting" at bounding box center [1231, 276] width 21 height 10
click at [1232, 245] on button "Use setting" at bounding box center [1231, 244] width 21 height 10
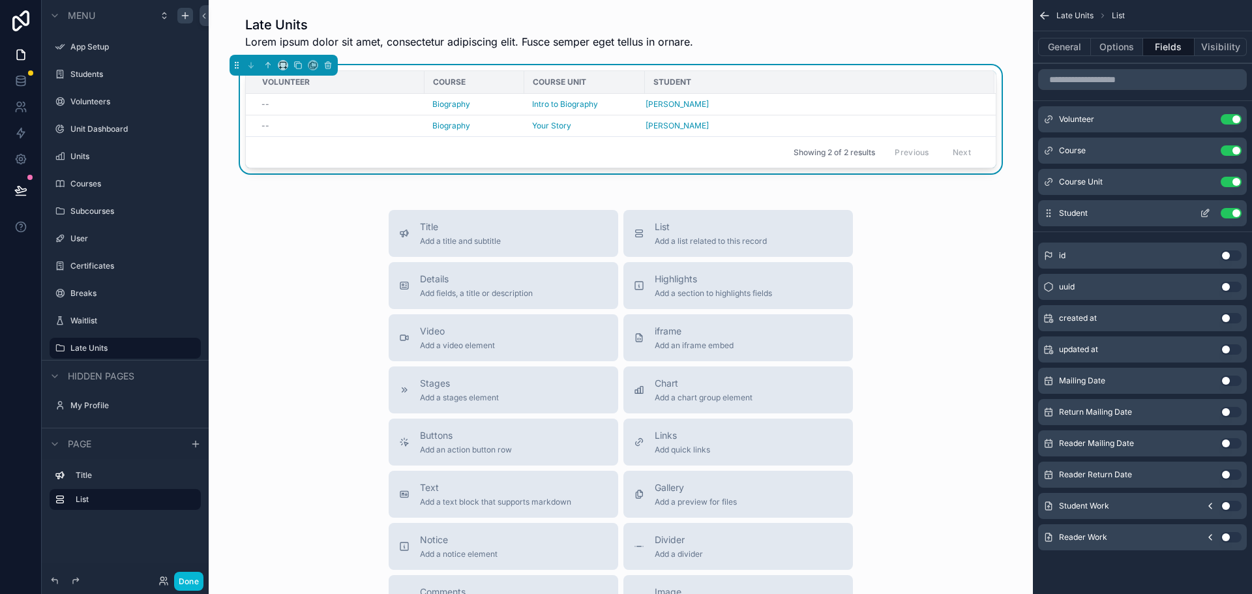
click at [1231, 211] on button "Use setting" at bounding box center [1231, 213] width 21 height 10
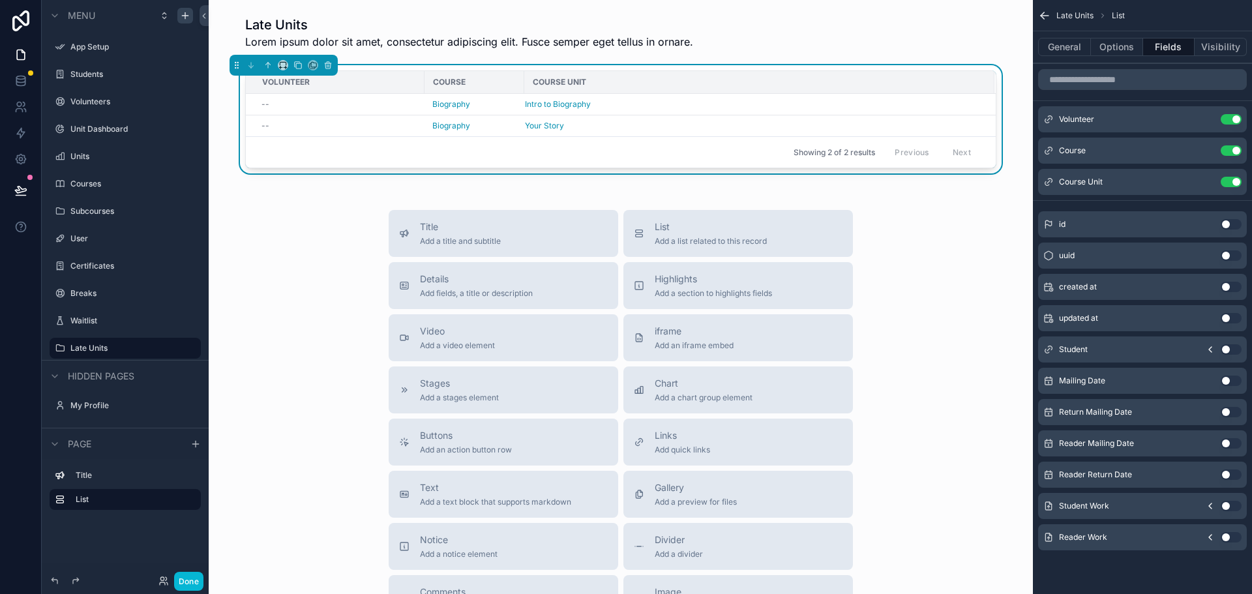
click at [1230, 442] on button "Use setting" at bounding box center [1231, 443] width 21 height 10
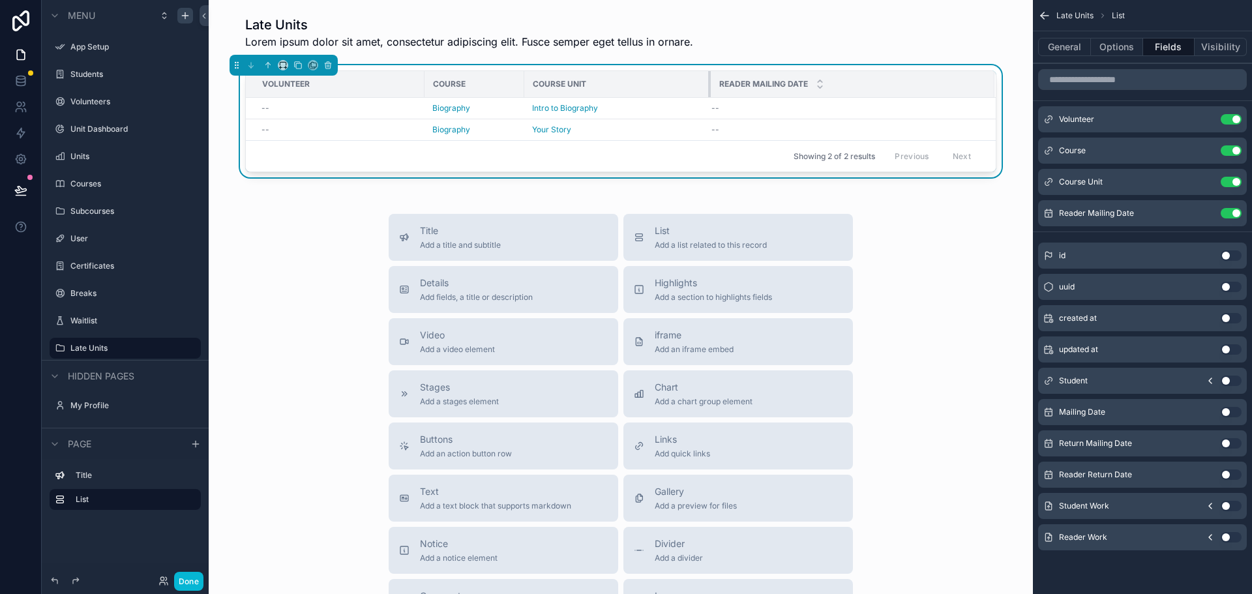
drag, startPoint x: 637, startPoint y: 83, endPoint x: 703, endPoint y: 76, distance: 66.3
click at [708, 76] on div "scrollable content" at bounding box center [710, 84] width 5 height 26
drag, startPoint x: 517, startPoint y: 83, endPoint x: 629, endPoint y: 76, distance: 111.7
click at [633, 76] on div "scrollable content" at bounding box center [635, 84] width 5 height 26
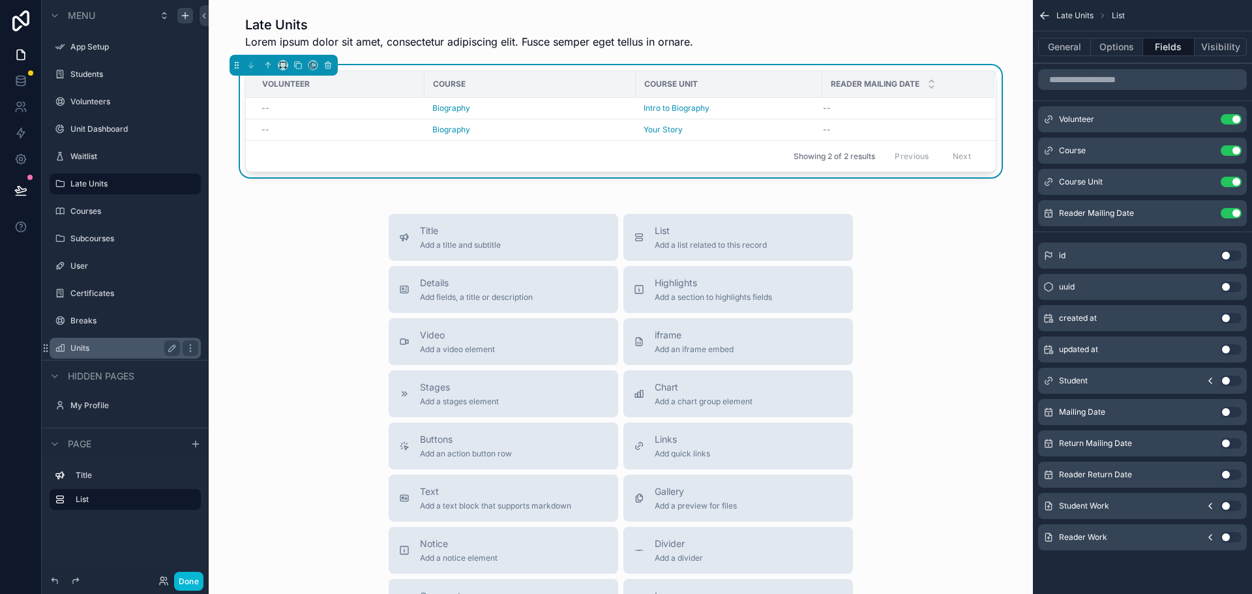
click at [88, 352] on label "Units" at bounding box center [122, 348] width 104 height 10
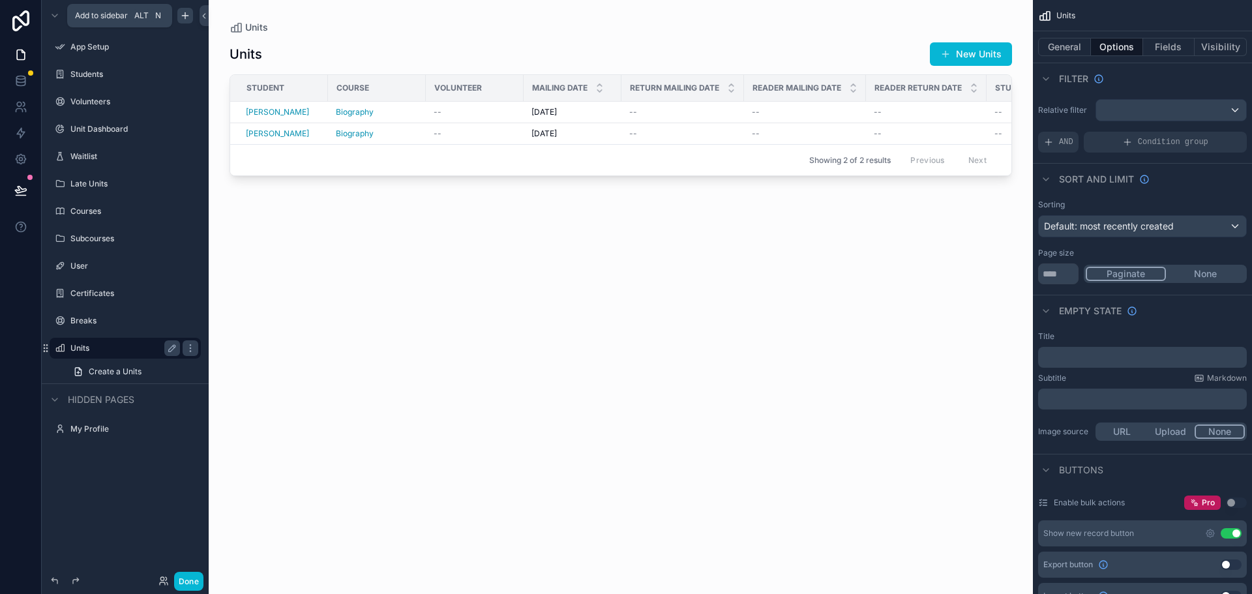
click at [182, 15] on icon "scrollable content" at bounding box center [185, 15] width 10 height 10
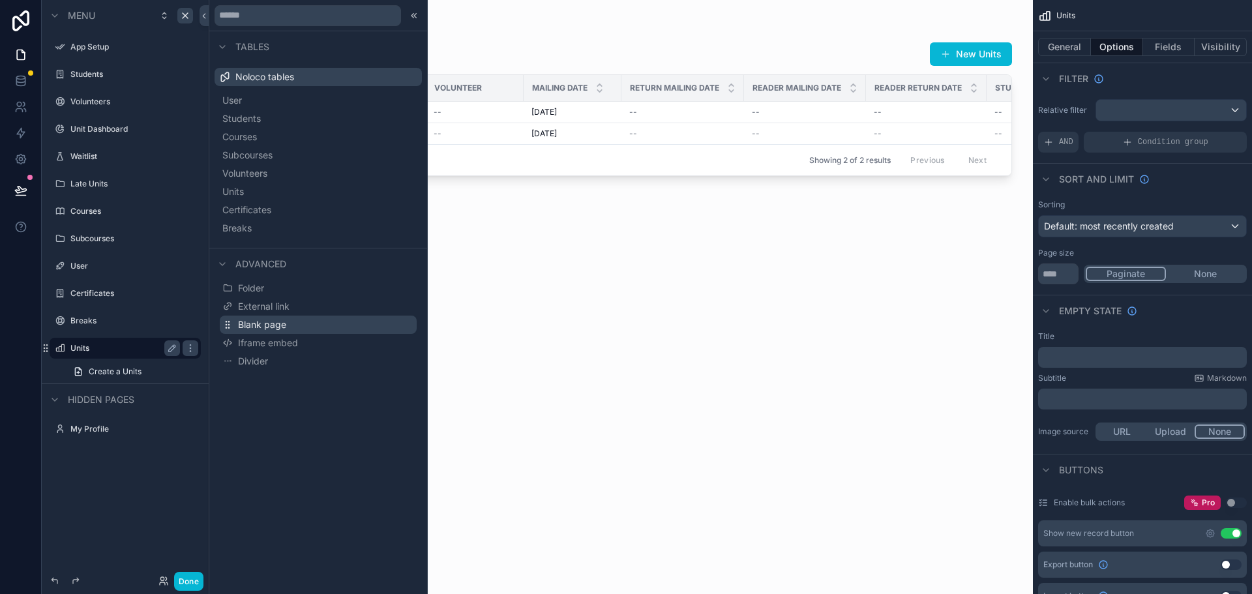
click at [283, 326] on span "Blank page" at bounding box center [262, 324] width 48 height 13
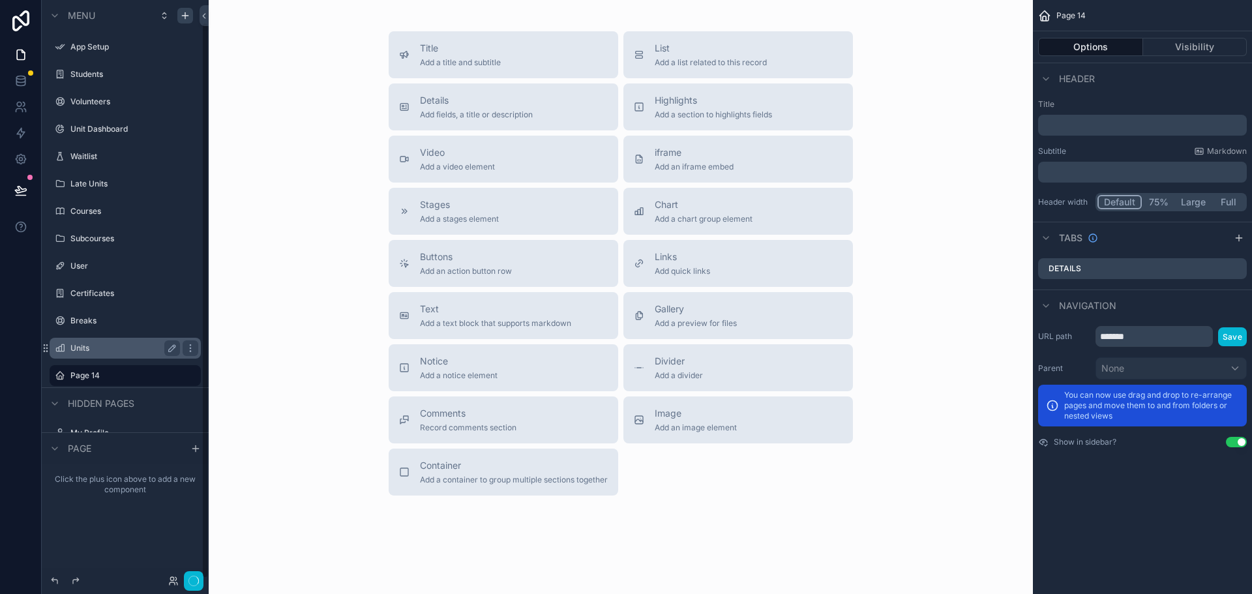
scroll to position [23, 0]
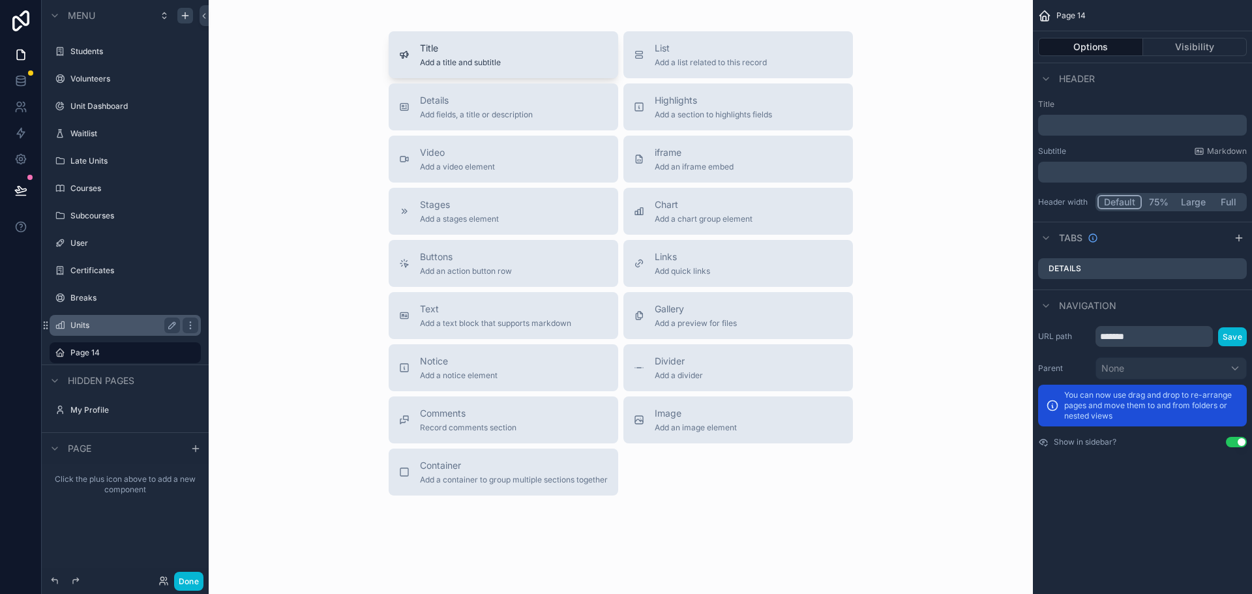
click at [455, 50] on span "Title" at bounding box center [460, 48] width 81 height 13
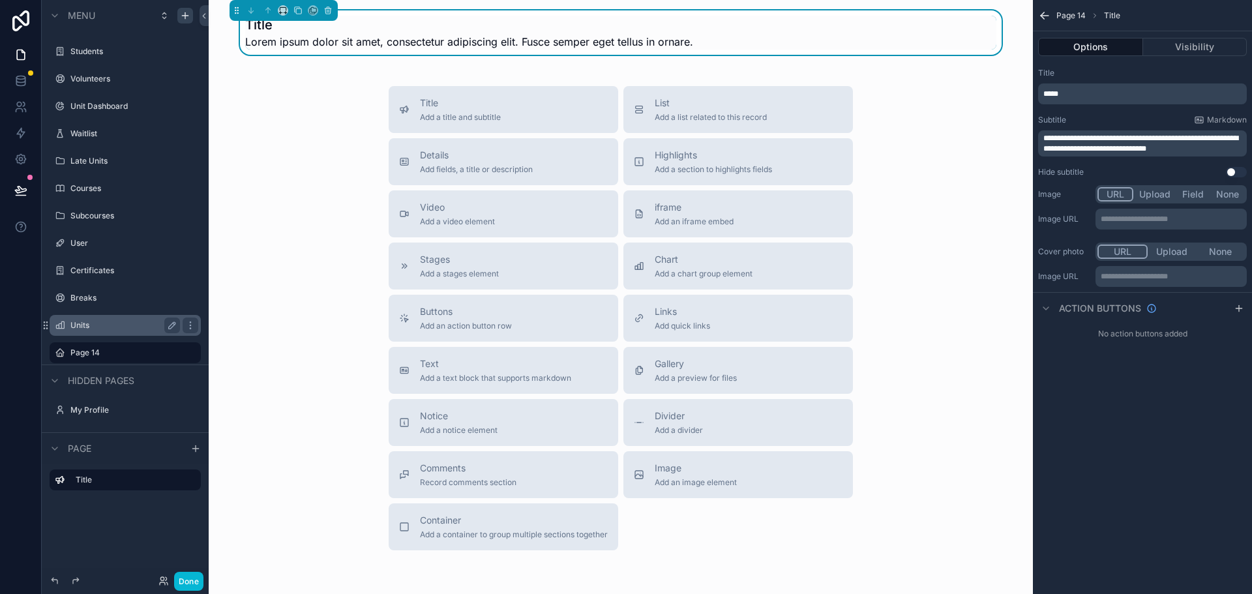
click at [1098, 97] on p "*****" at bounding box center [1144, 94] width 201 height 10
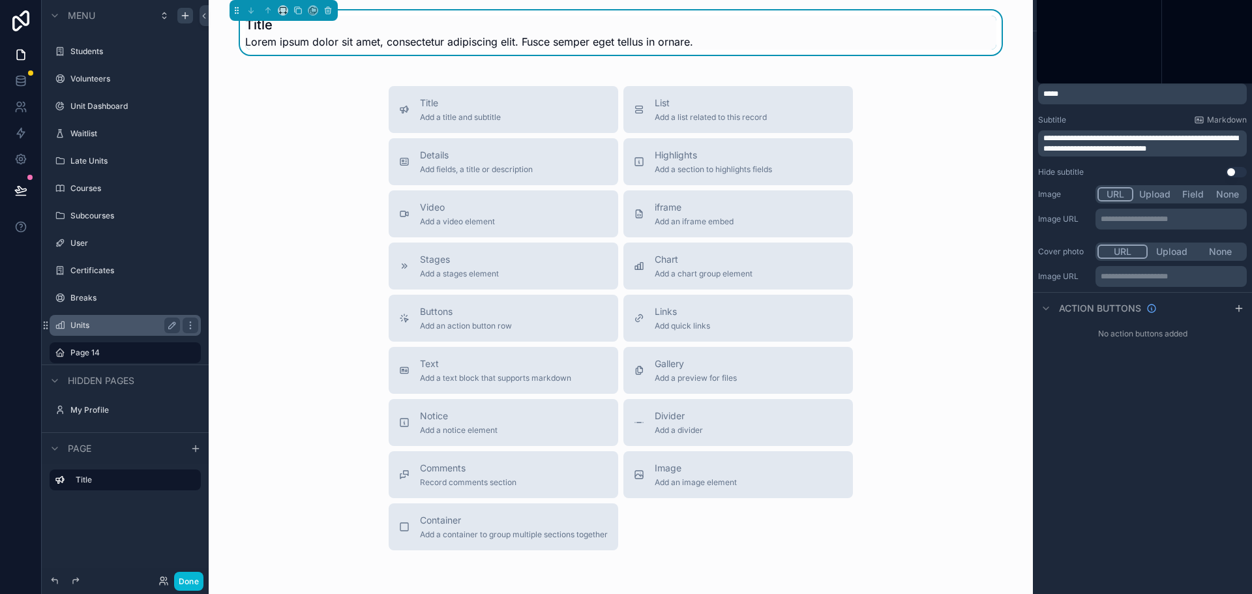
click at [1098, 97] on p "*****" at bounding box center [1144, 94] width 201 height 10
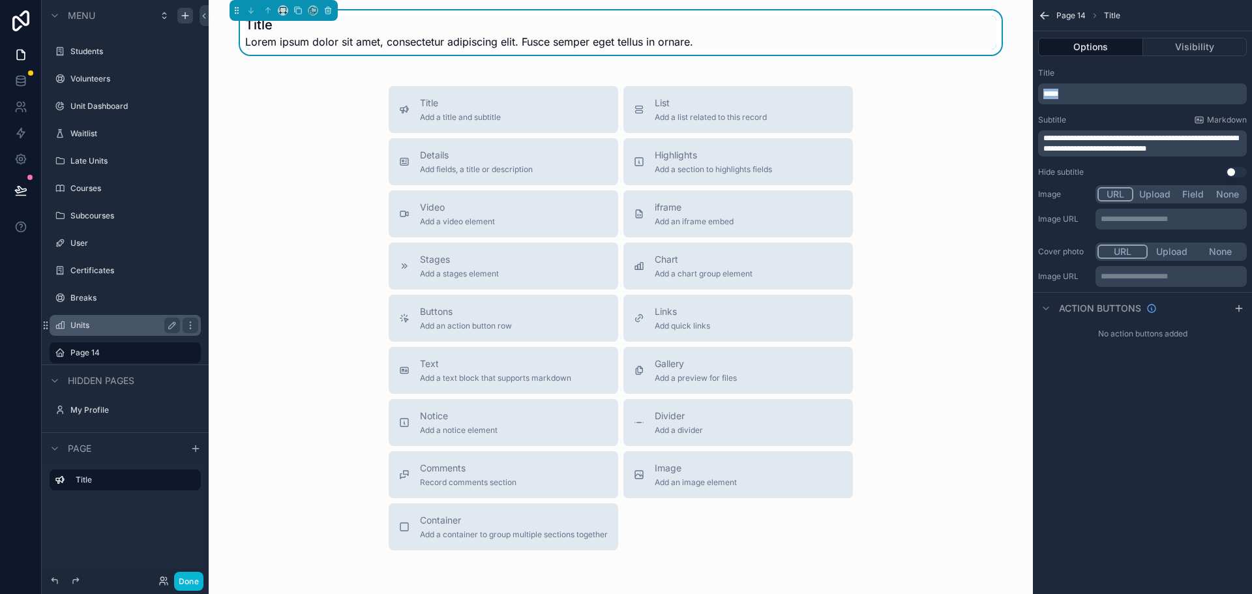
drag, startPoint x: 1098, startPoint y: 97, endPoint x: 1018, endPoint y: 78, distance: 82.6
click at [1018, 78] on div "**********" at bounding box center [731, 297] width 1044 height 594
drag, startPoint x: 1205, startPoint y: 149, endPoint x: 1023, endPoint y: 136, distance: 182.4
click at [1023, 136] on div "**********" at bounding box center [731, 297] width 1044 height 594
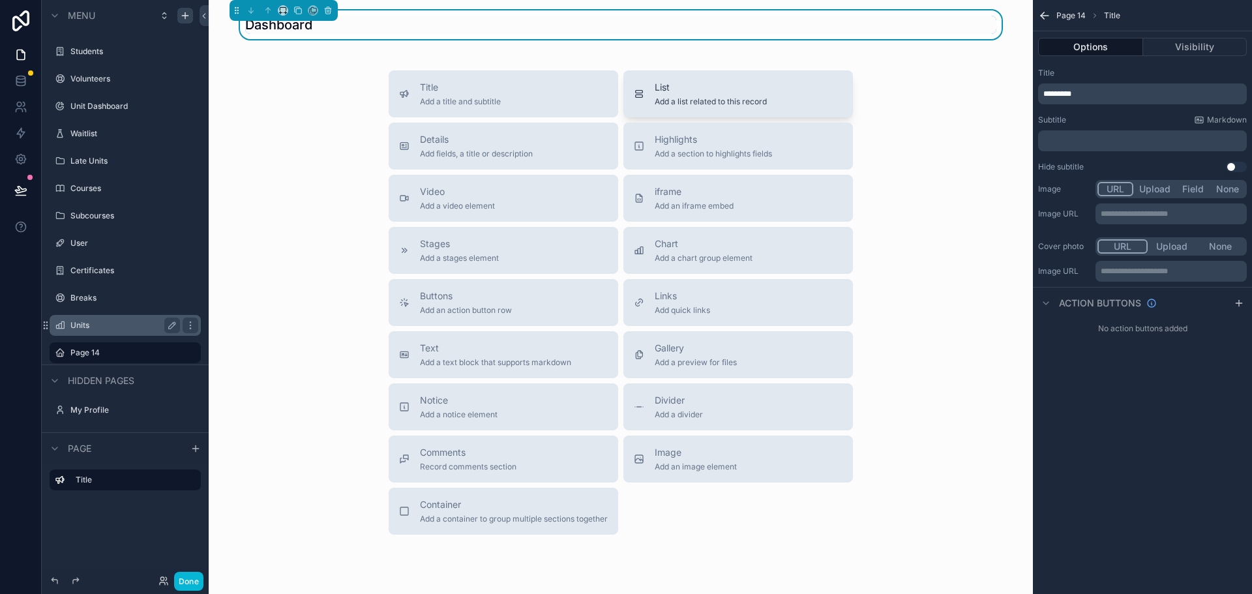
click at [686, 91] on span "List" at bounding box center [711, 87] width 112 height 13
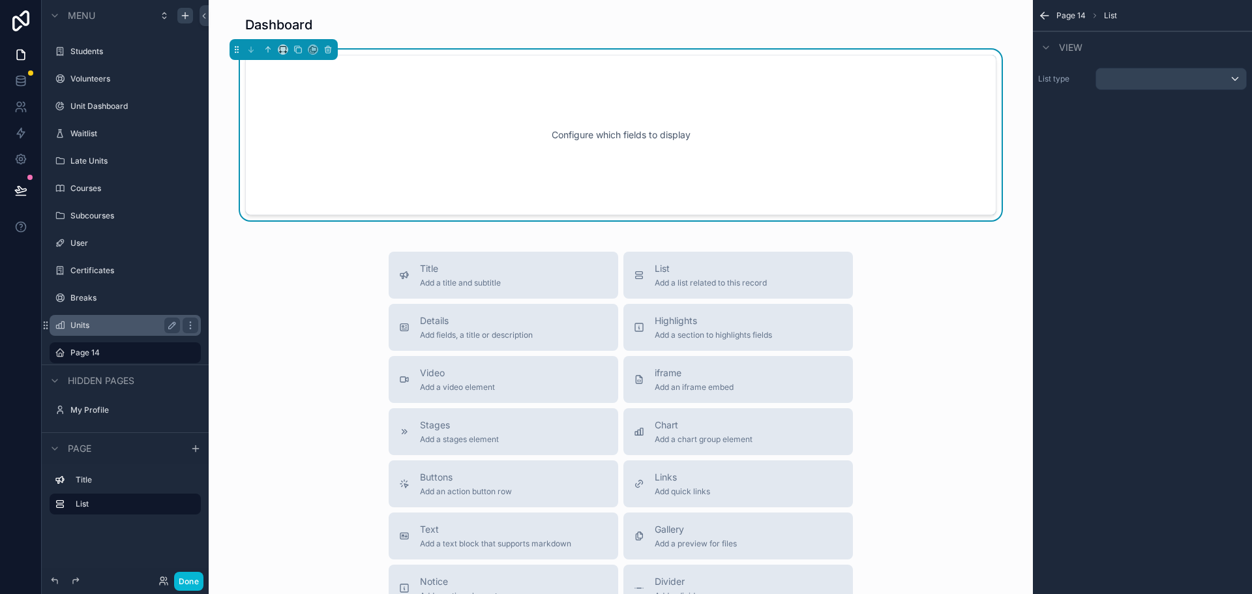
click at [714, 162] on div "Configure which fields to display" at bounding box center [621, 134] width 708 height 117
click at [1182, 85] on div "scrollable content" at bounding box center [1172, 78] width 150 height 21
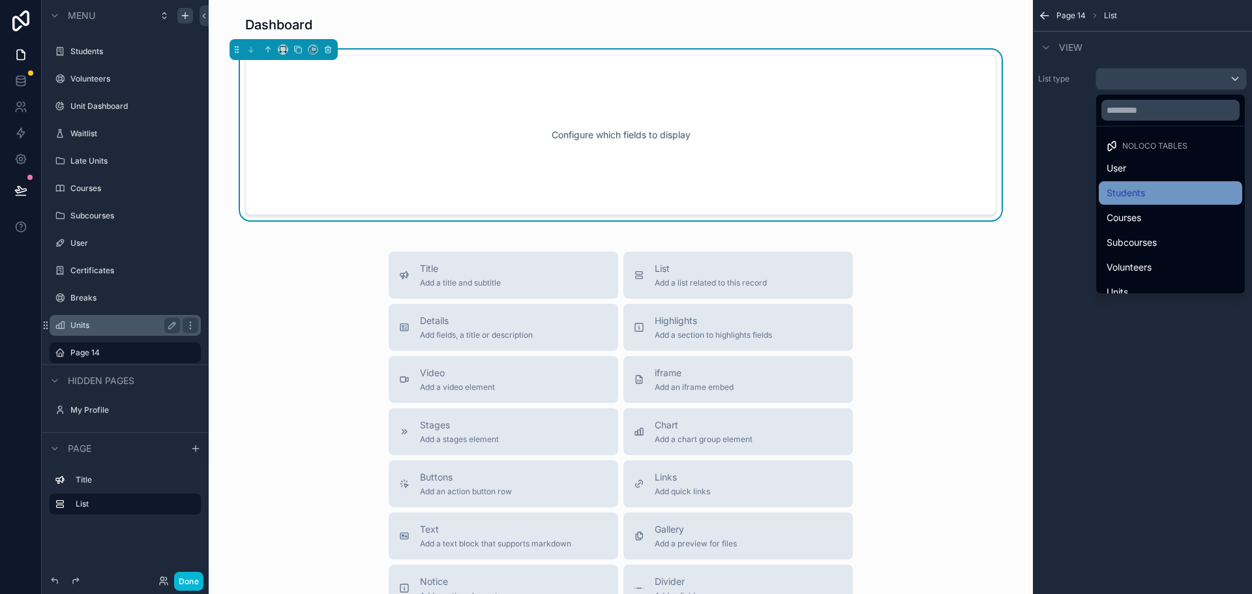
click at [1159, 198] on div "Students" at bounding box center [1171, 193] width 128 height 16
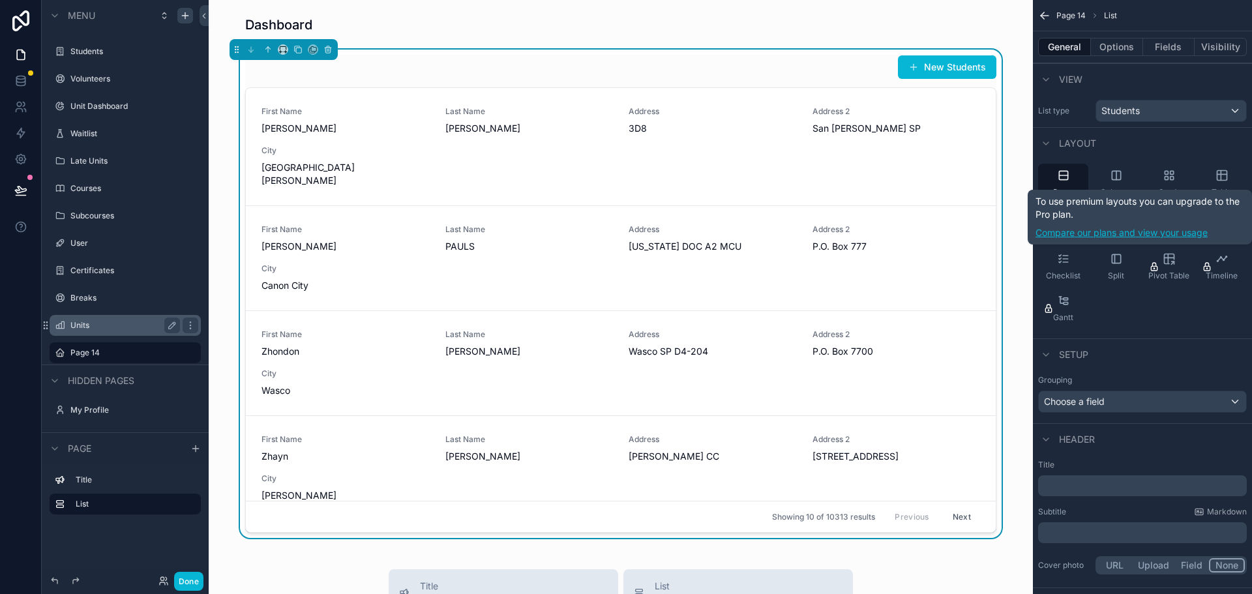
click at [1172, 230] on link "Compare our plans and view your usage" at bounding box center [1140, 232] width 209 height 13
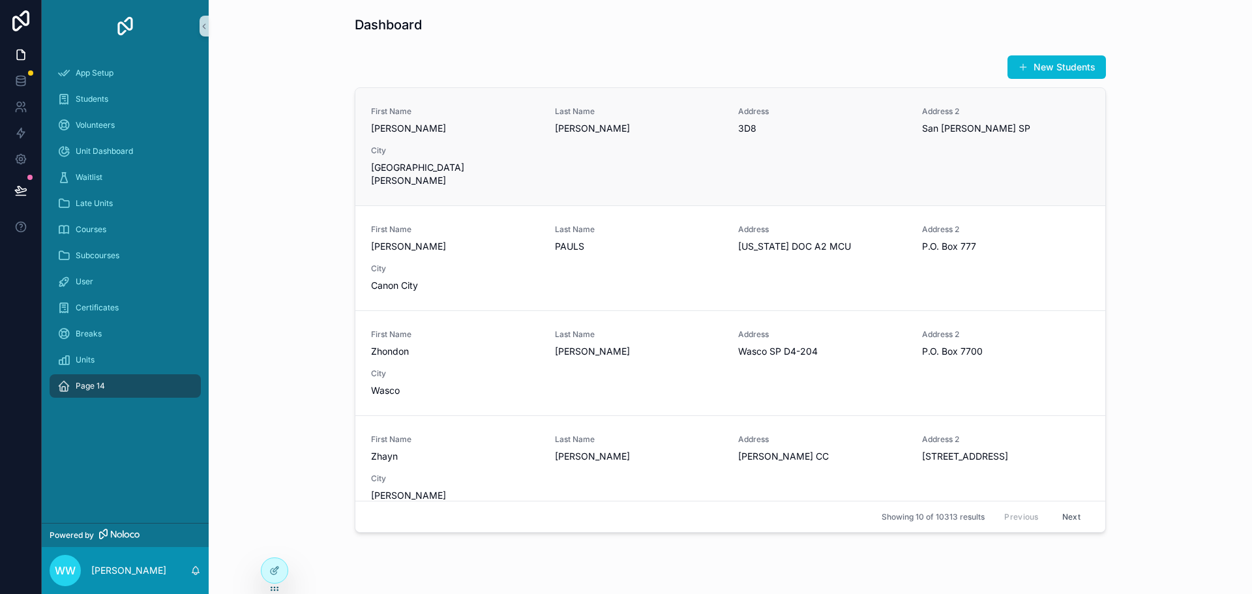
click at [1020, 153] on div "First Name Zoann Last Name SHIPP Address 3D8 Address 2 San Quentin SP City San …" at bounding box center [730, 146] width 719 height 81
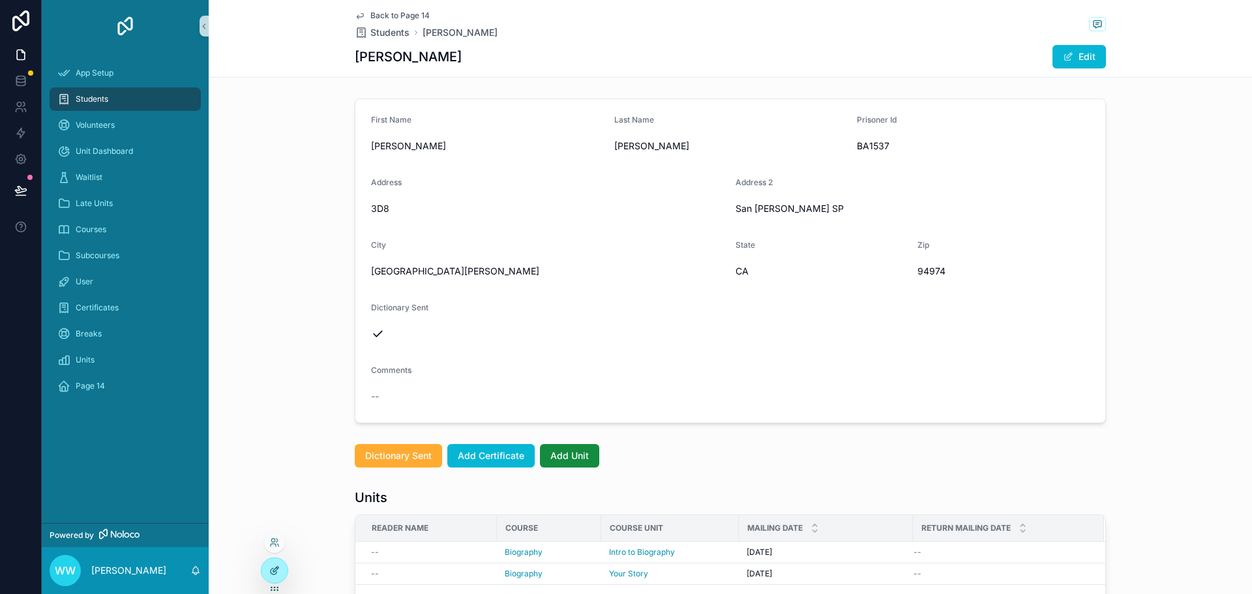
click at [280, 570] on div at bounding box center [275, 570] width 26 height 25
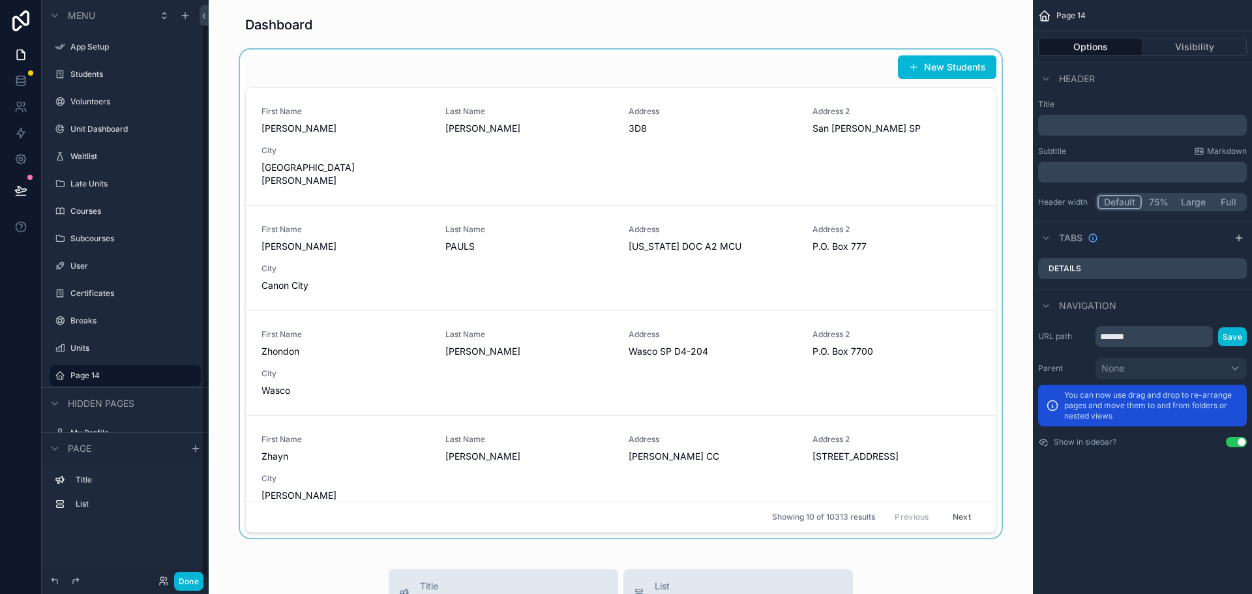
scroll to position [23, 0]
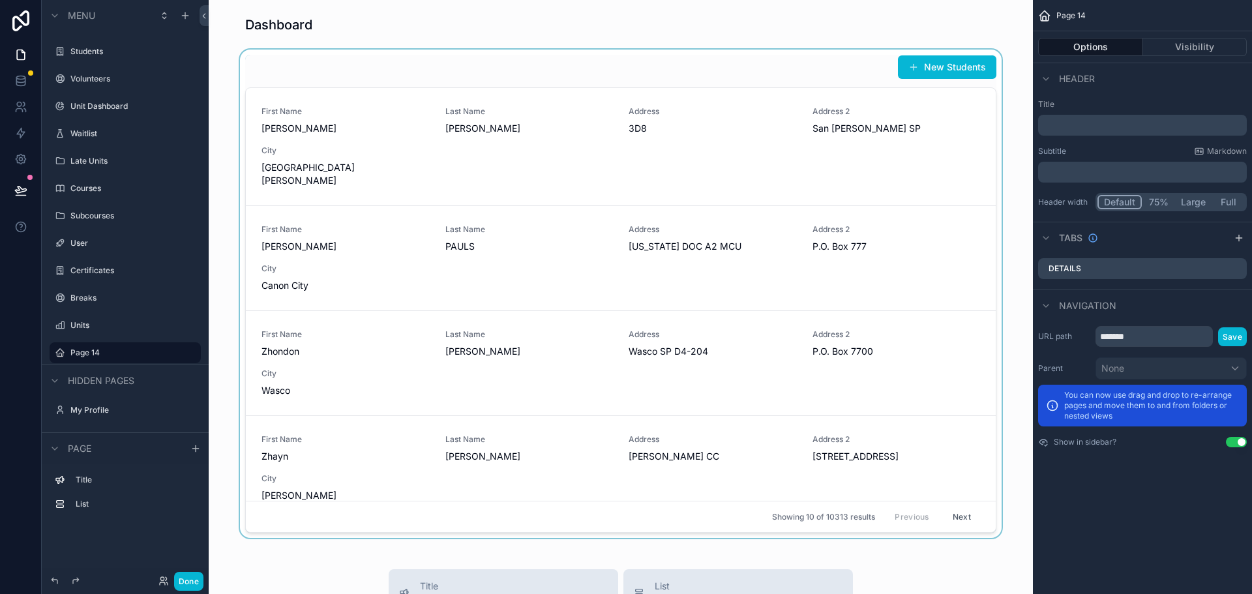
click at [550, 493] on div "scrollable content" at bounding box center [621, 294] width 804 height 489
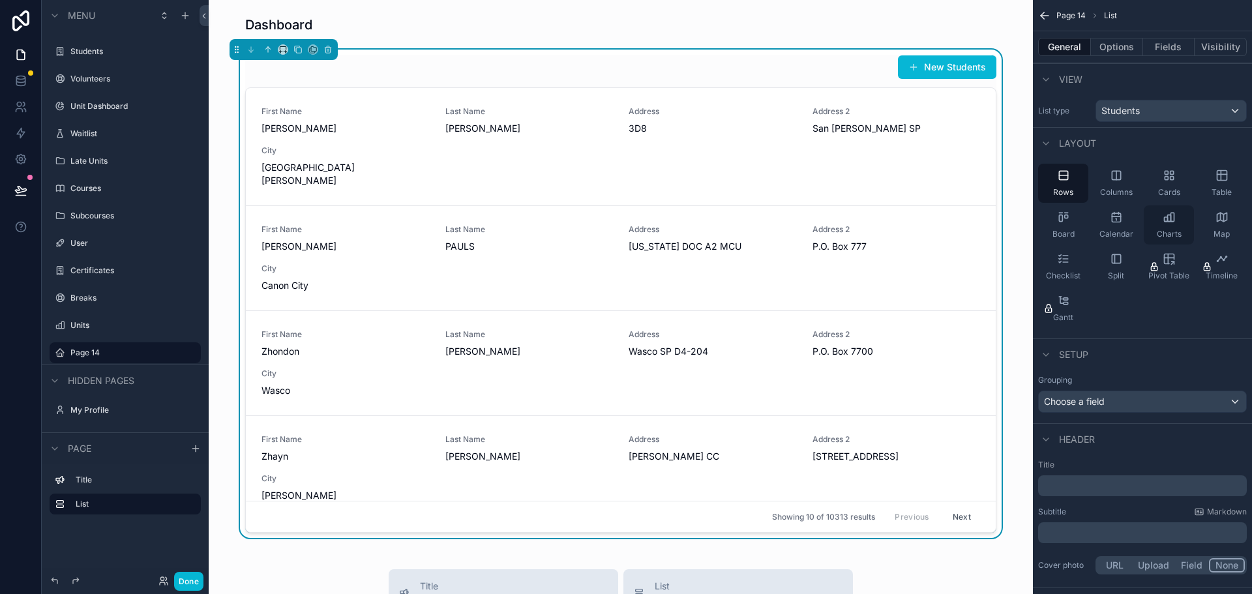
click at [1180, 222] on div "Charts" at bounding box center [1169, 224] width 50 height 39
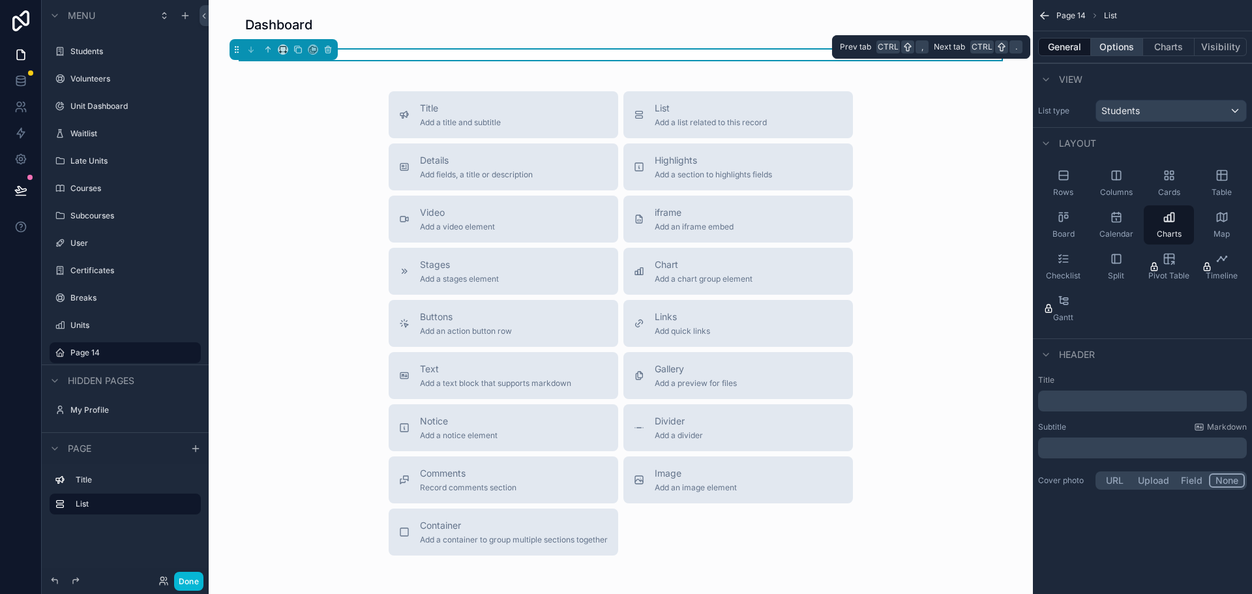
click at [1114, 51] on button "Options" at bounding box center [1117, 47] width 52 height 18
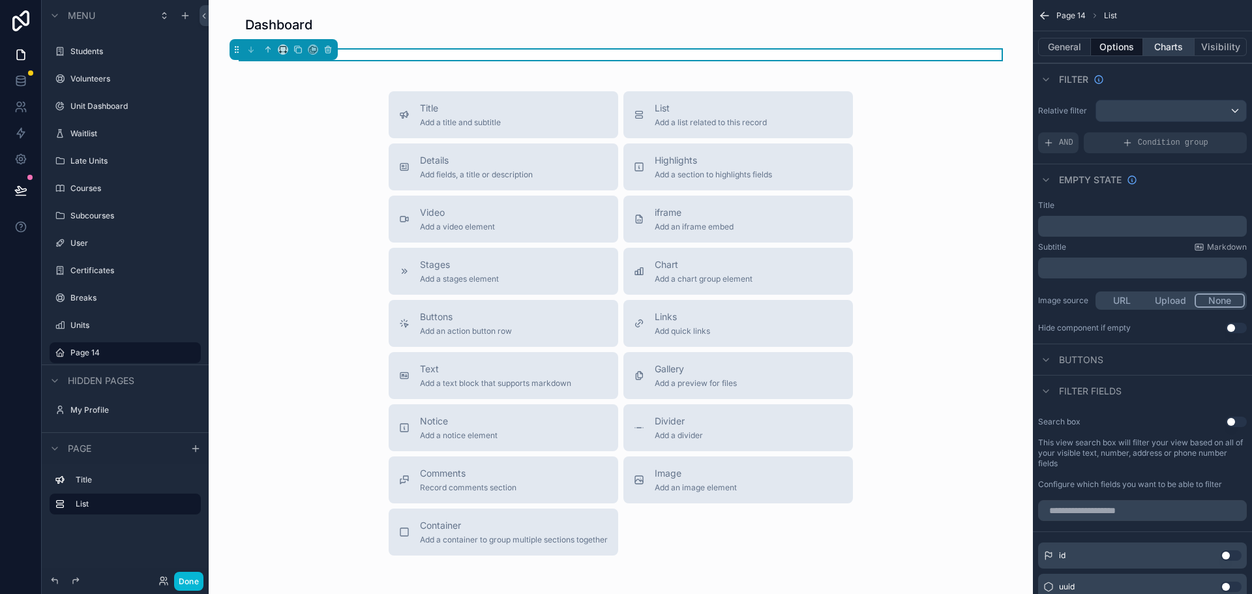
click at [1170, 49] on button "Charts" at bounding box center [1169, 47] width 52 height 18
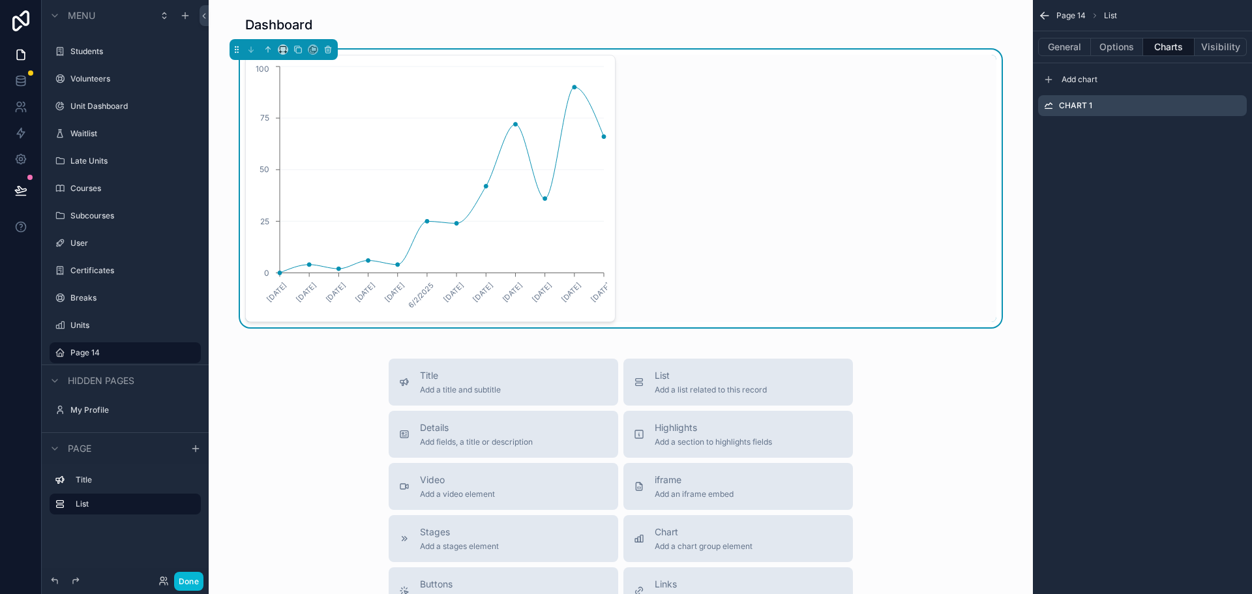
click at [1046, 17] on icon "scrollable content" at bounding box center [1044, 15] width 13 height 13
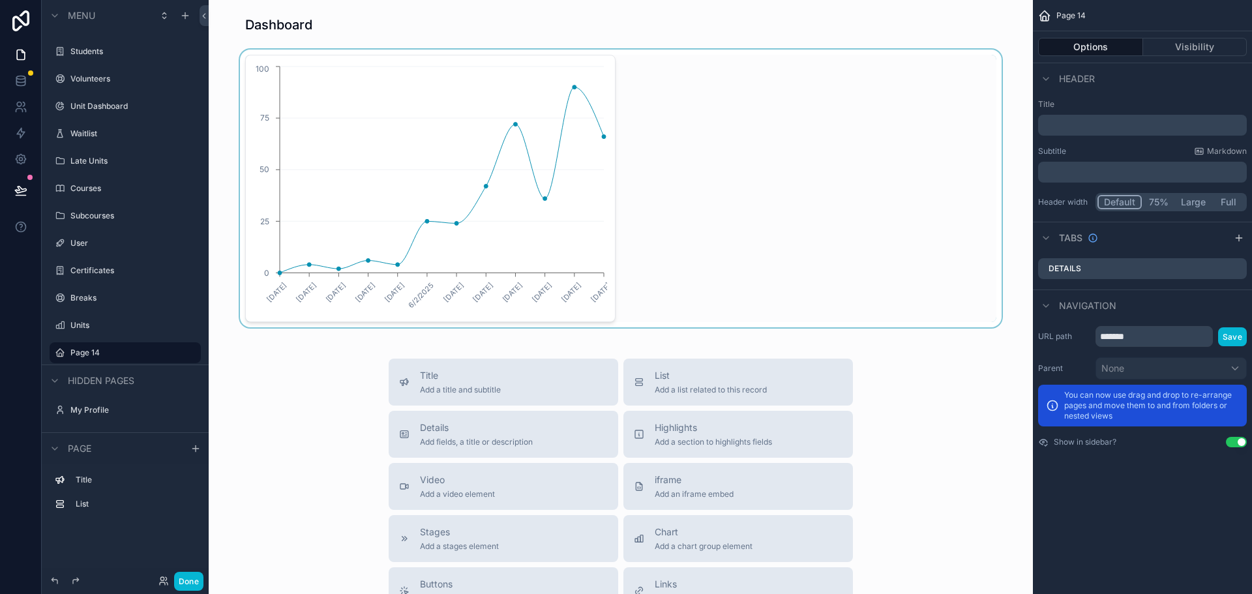
click at [690, 200] on div "scrollable content" at bounding box center [621, 189] width 804 height 278
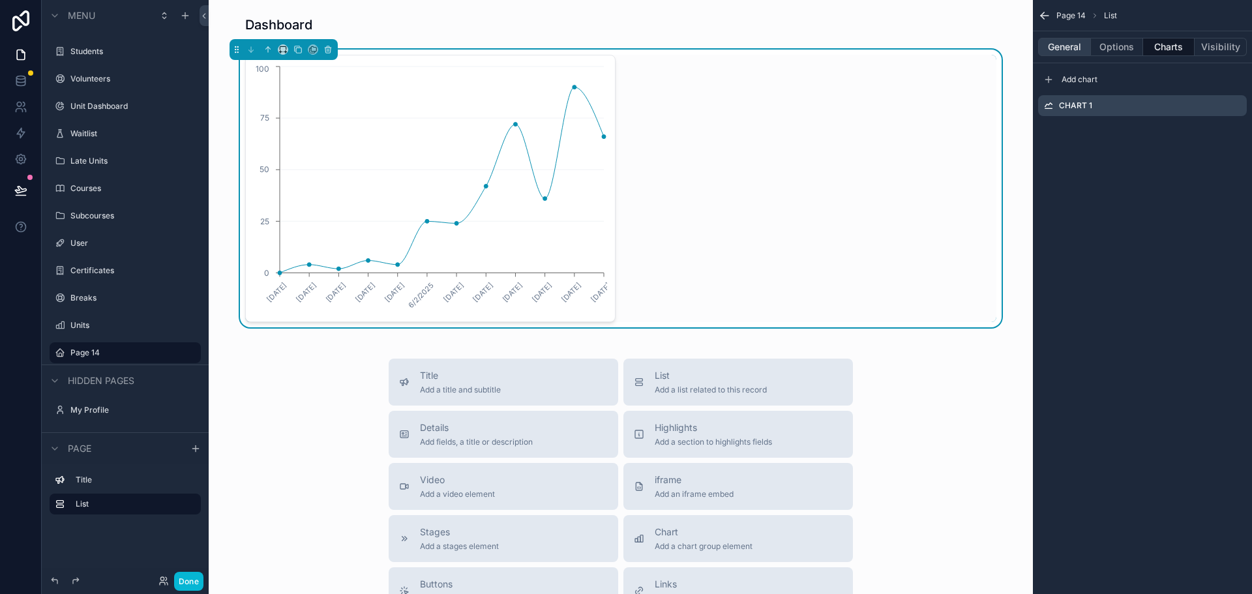
click at [1052, 48] on button "General" at bounding box center [1064, 47] width 53 height 18
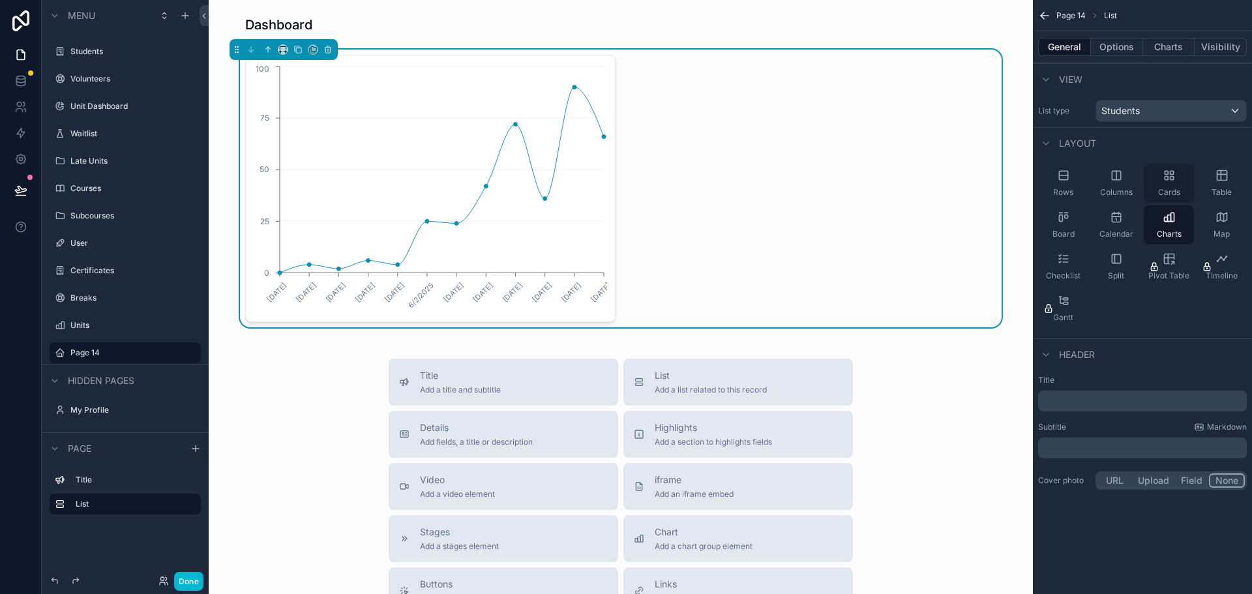
click at [1171, 178] on icon "scrollable content" at bounding box center [1171, 178] width 3 height 3
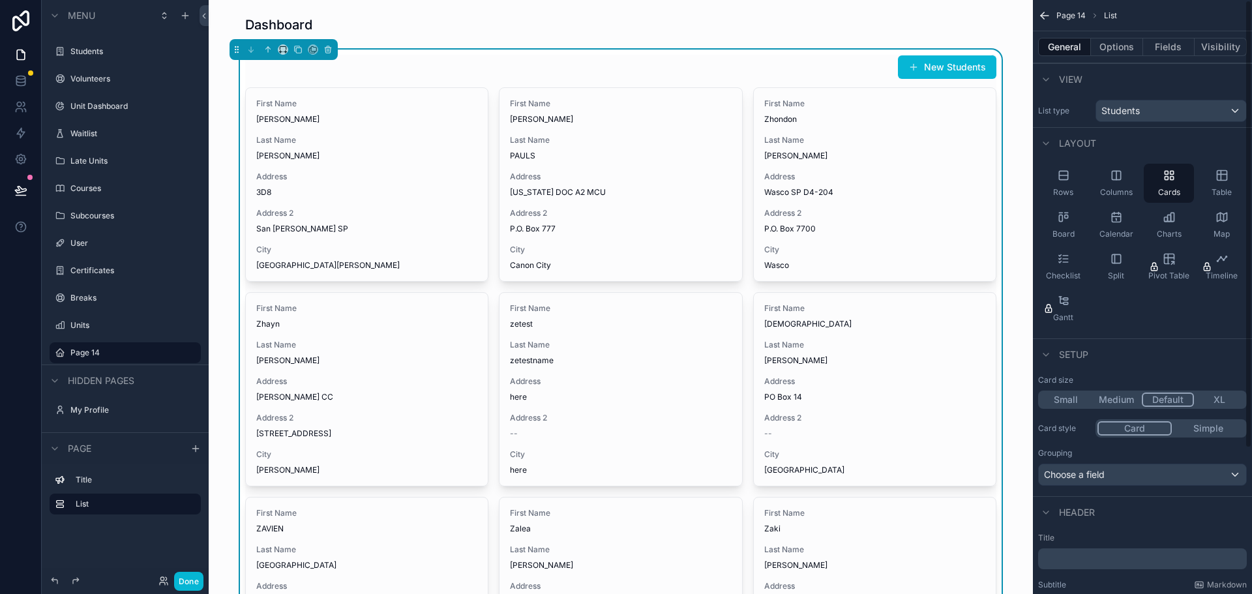
click at [756, 67] on div "New Students" at bounding box center [620, 67] width 751 height 25
click at [1114, 173] on icon "scrollable content" at bounding box center [1116, 175] width 13 height 13
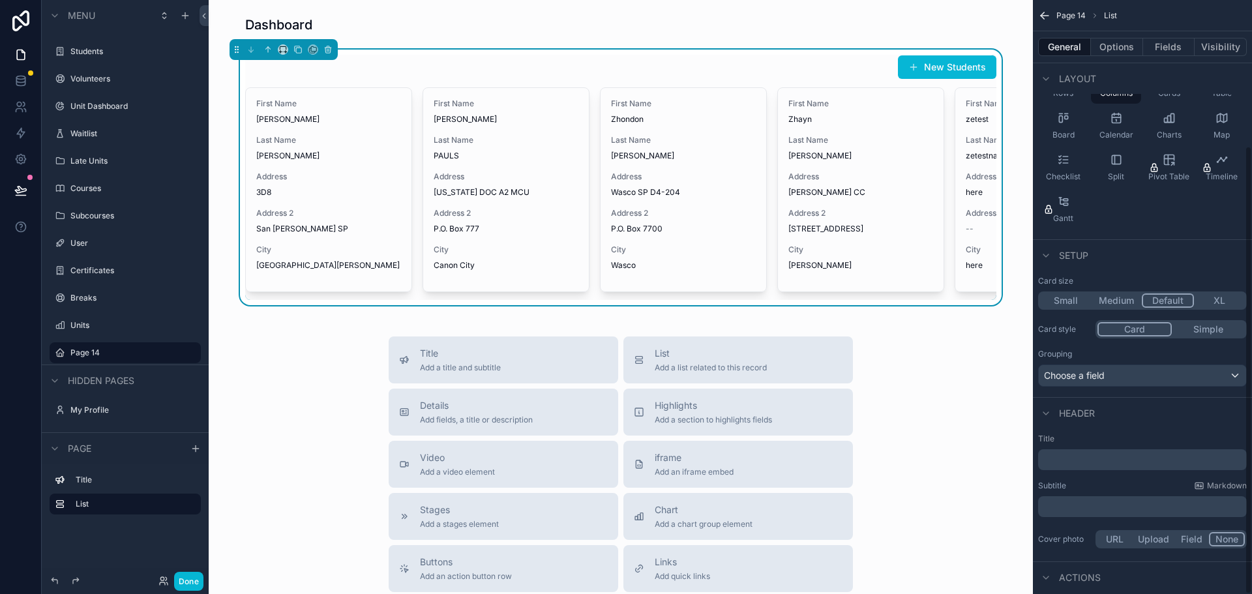
scroll to position [0, 0]
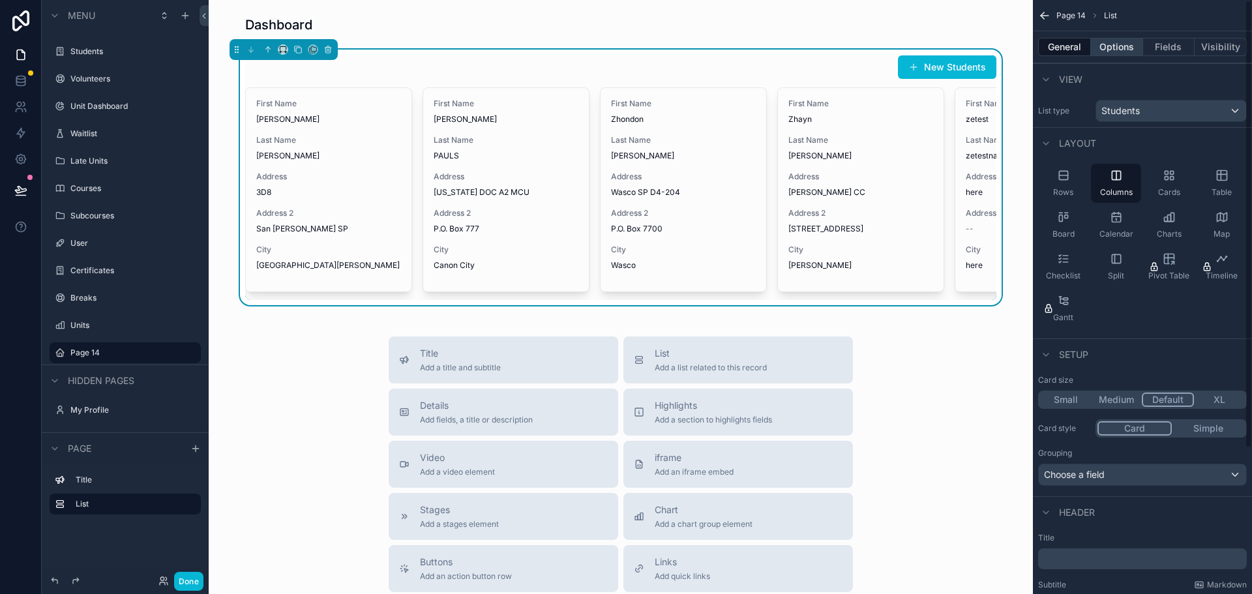
click at [1123, 50] on button "Options" at bounding box center [1117, 47] width 52 height 18
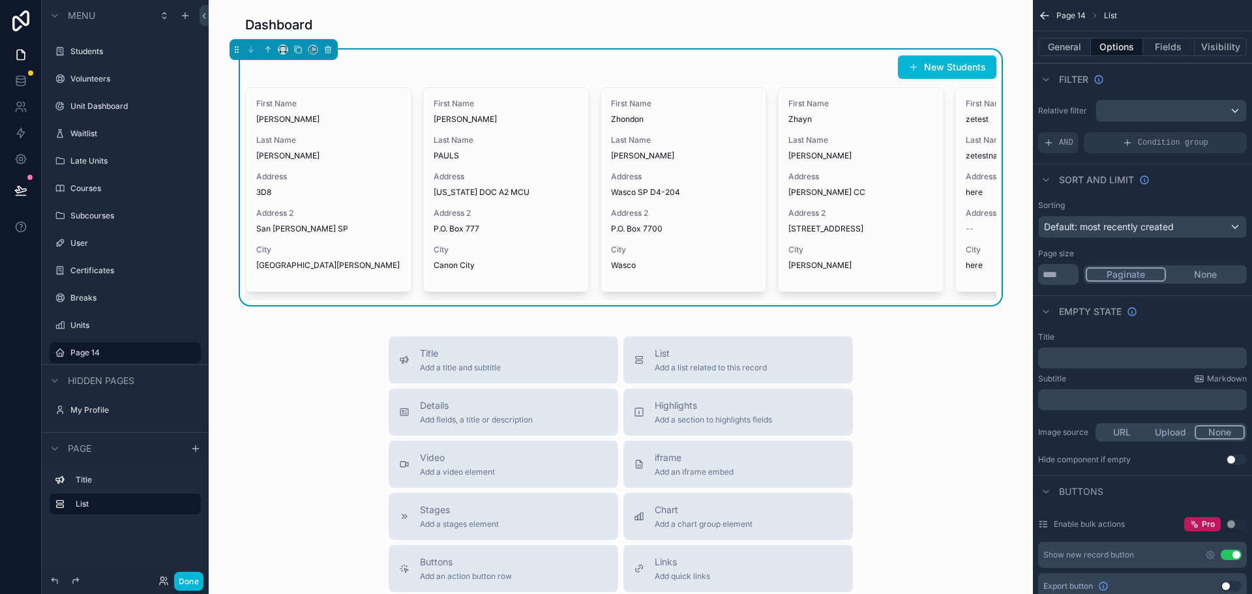
click at [1230, 554] on button "Use setting" at bounding box center [1231, 555] width 21 height 10
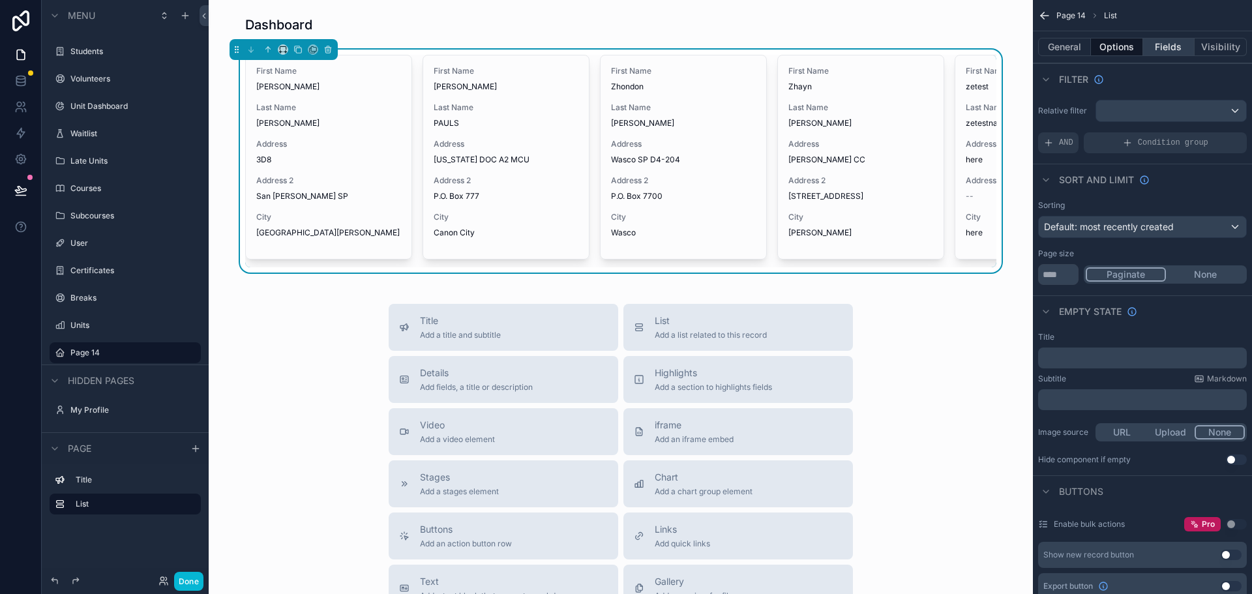
click at [1167, 50] on button "Fields" at bounding box center [1169, 47] width 52 height 18
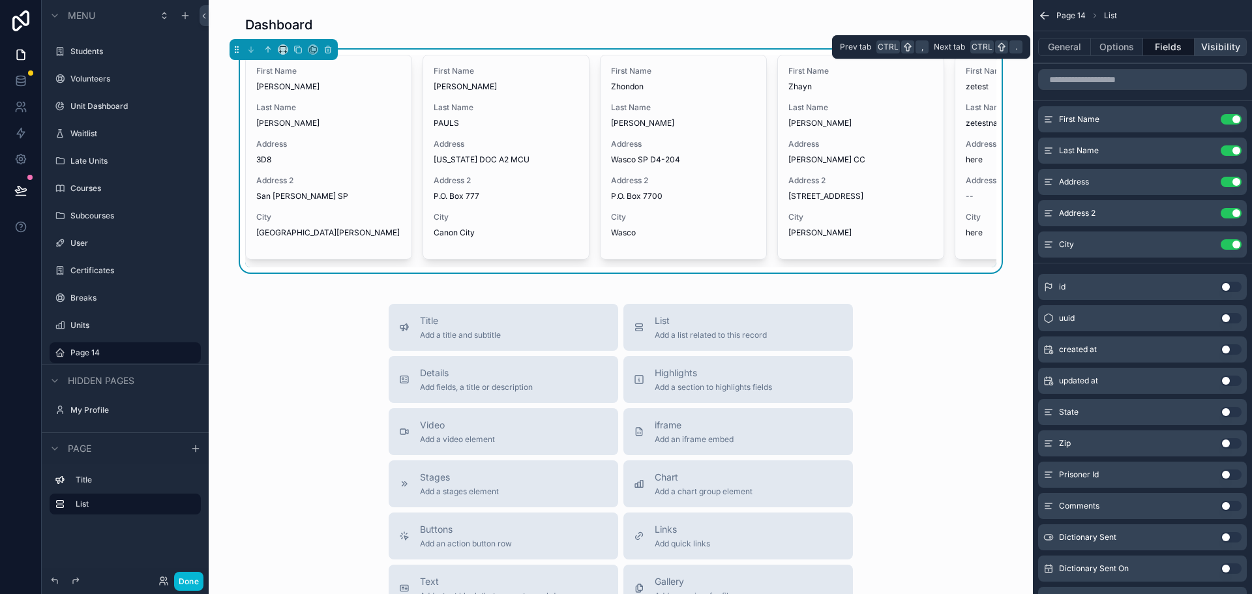
click at [1218, 46] on button "Visibility" at bounding box center [1221, 47] width 52 height 18
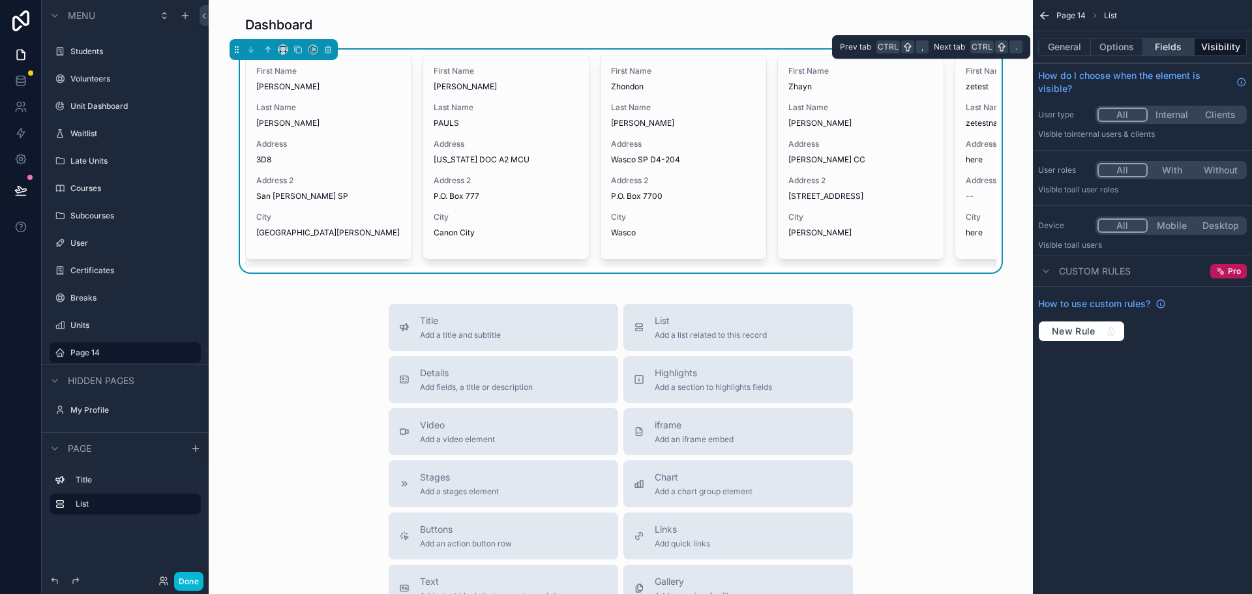
click at [1155, 47] on button "Fields" at bounding box center [1169, 47] width 52 height 18
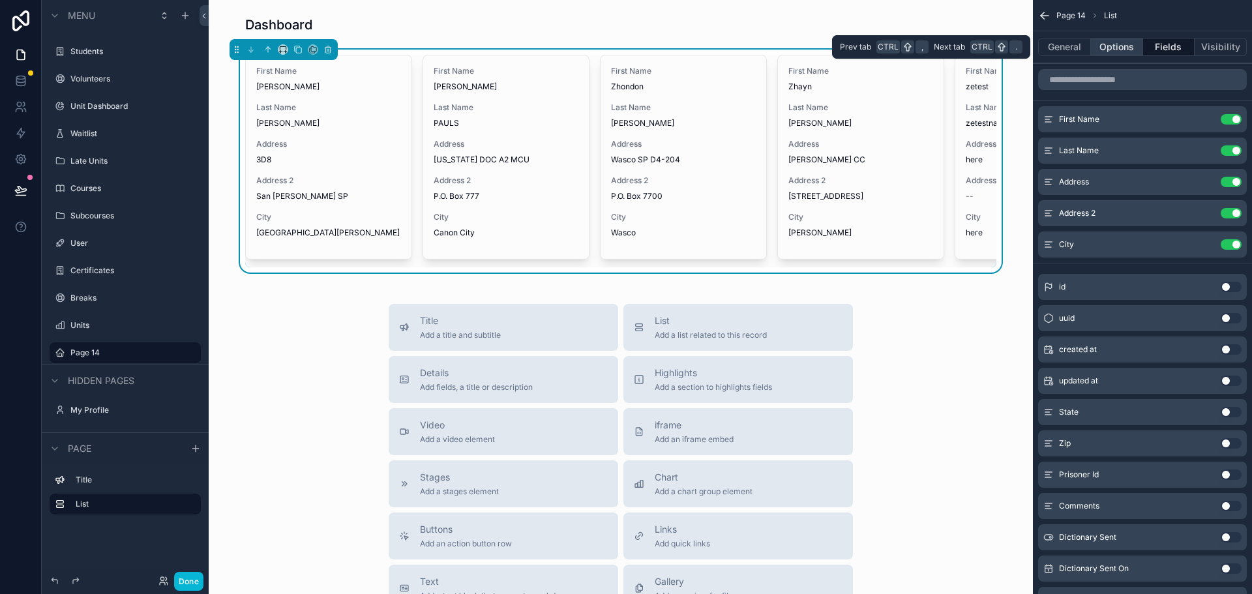
click at [1116, 53] on button "Options" at bounding box center [1117, 47] width 52 height 18
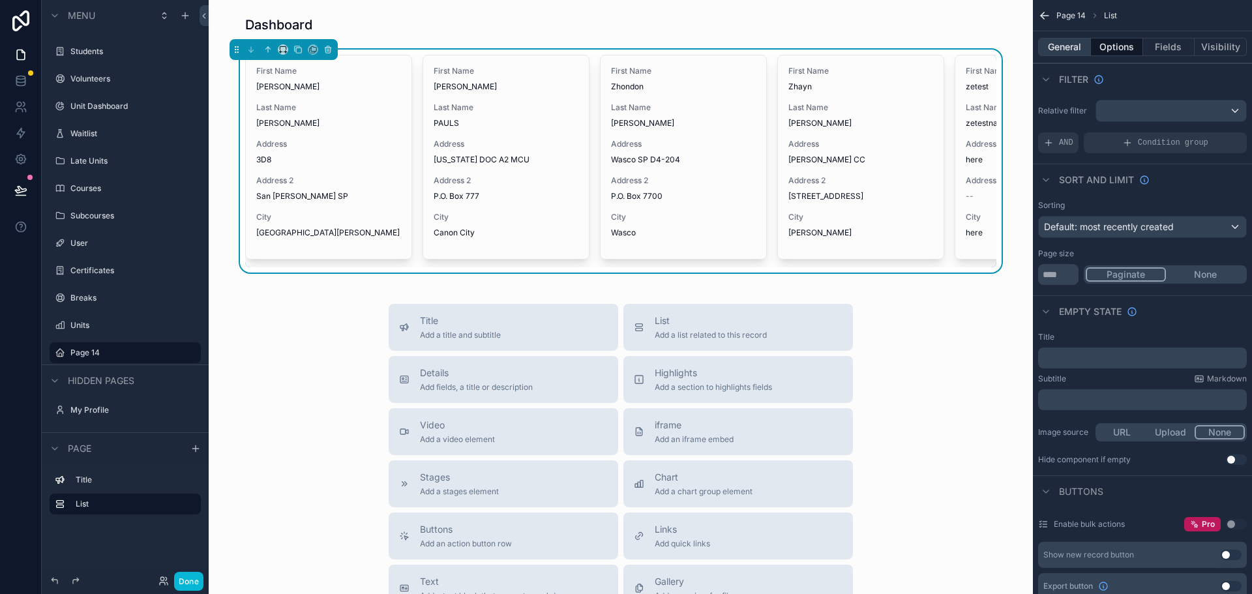
click at [1074, 46] on button "General" at bounding box center [1064, 47] width 53 height 18
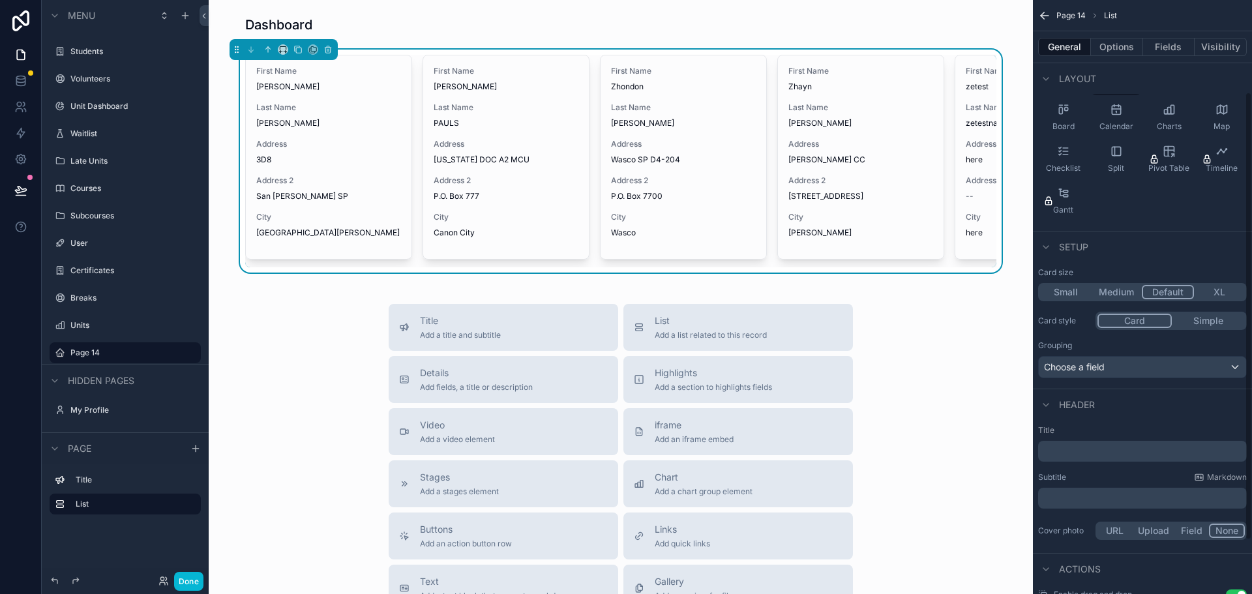
scroll to position [130, 0]
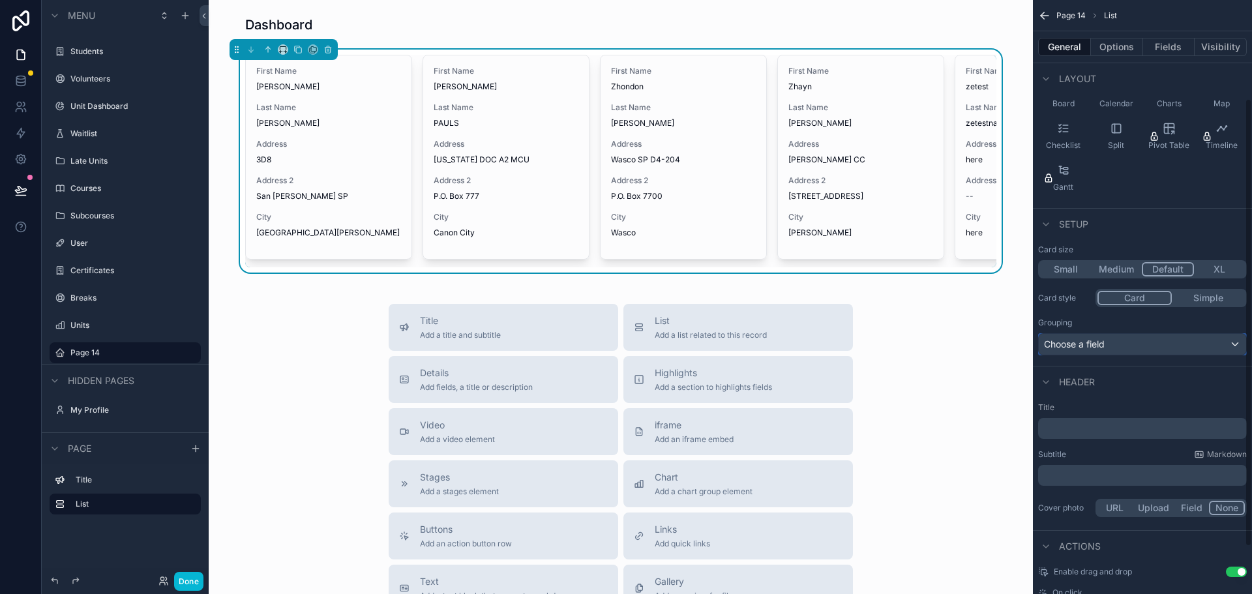
click at [1141, 346] on div "Choose a field" at bounding box center [1142, 344] width 207 height 21
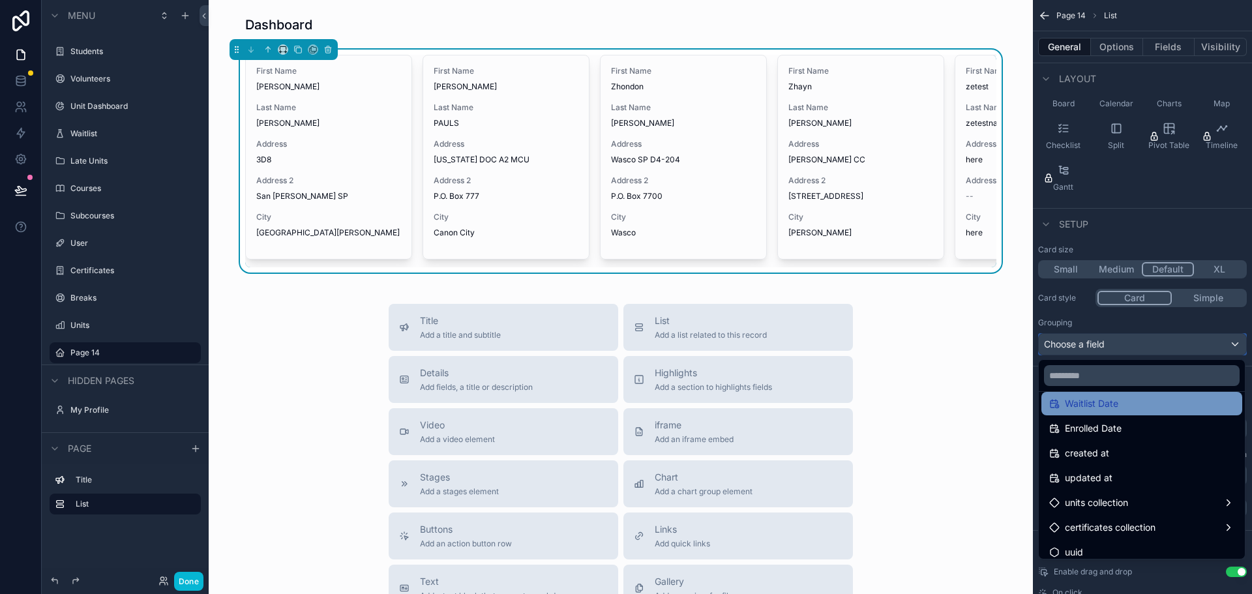
scroll to position [415, 0]
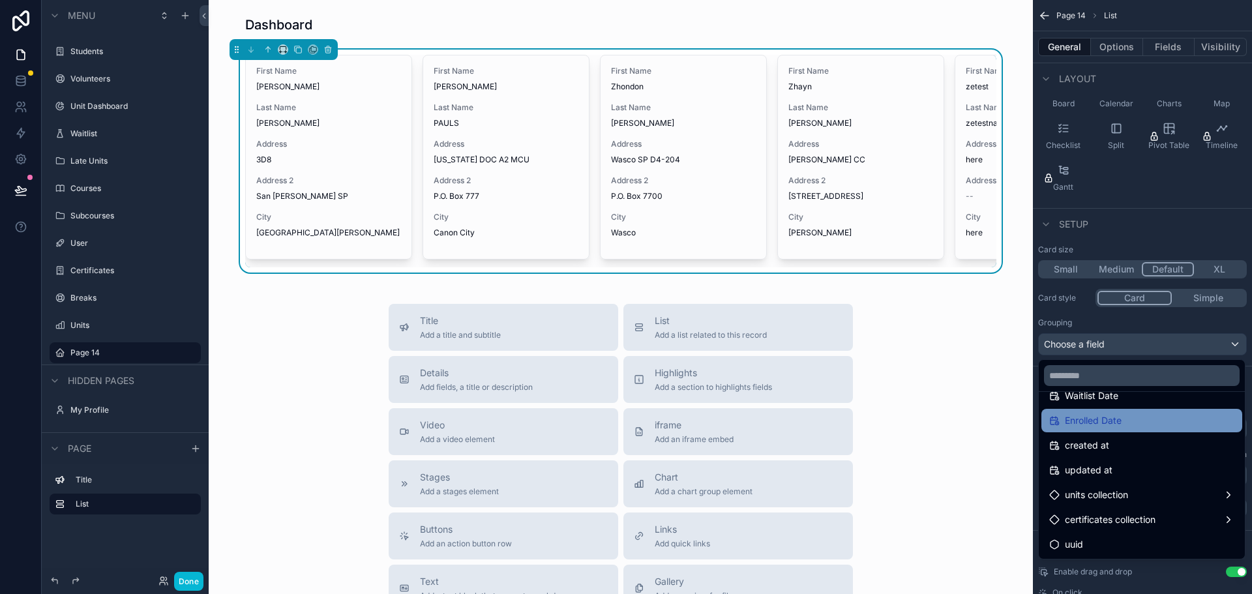
click at [1117, 419] on span "Enrolled Date" at bounding box center [1093, 421] width 57 height 16
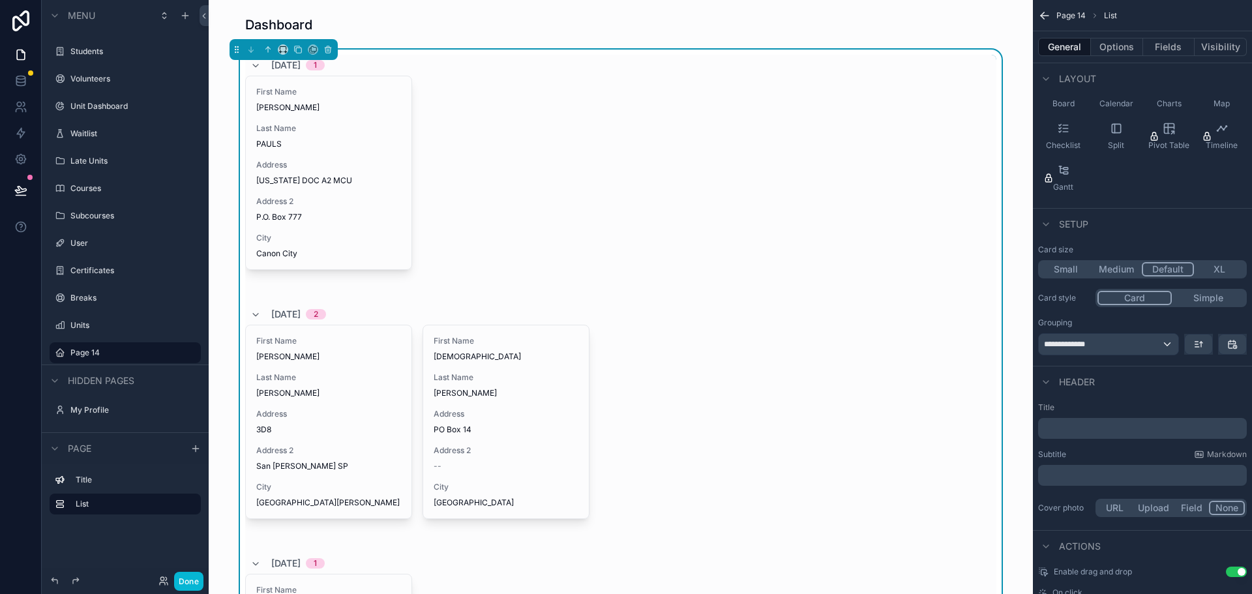
click at [1202, 297] on button "Simple" at bounding box center [1208, 298] width 73 height 14
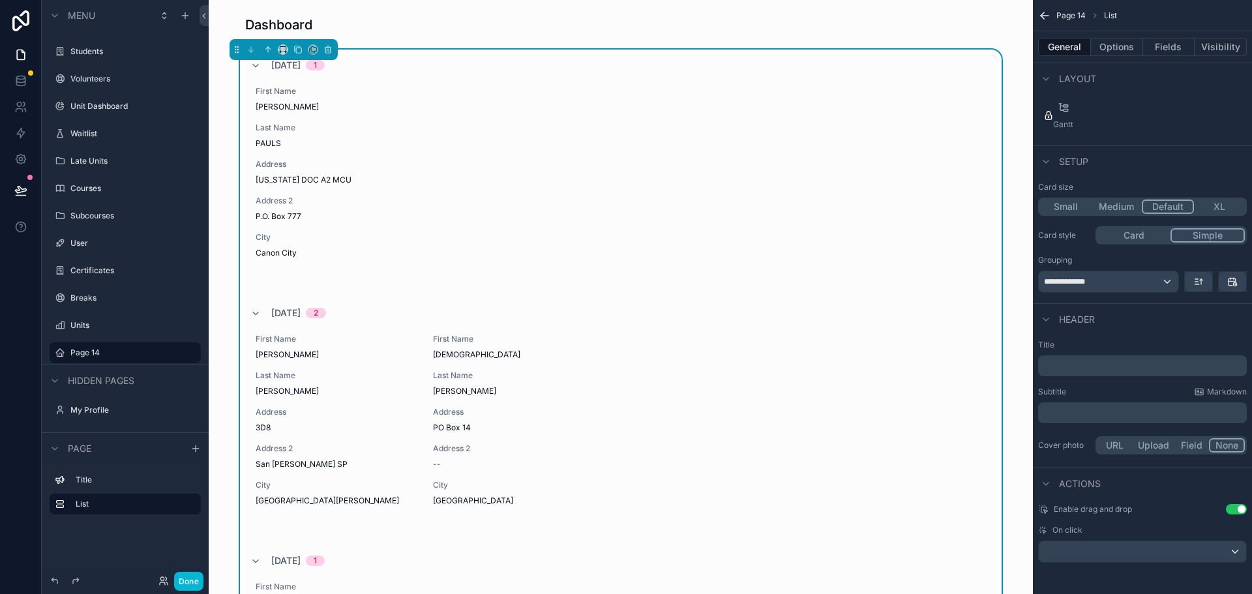
scroll to position [0, 0]
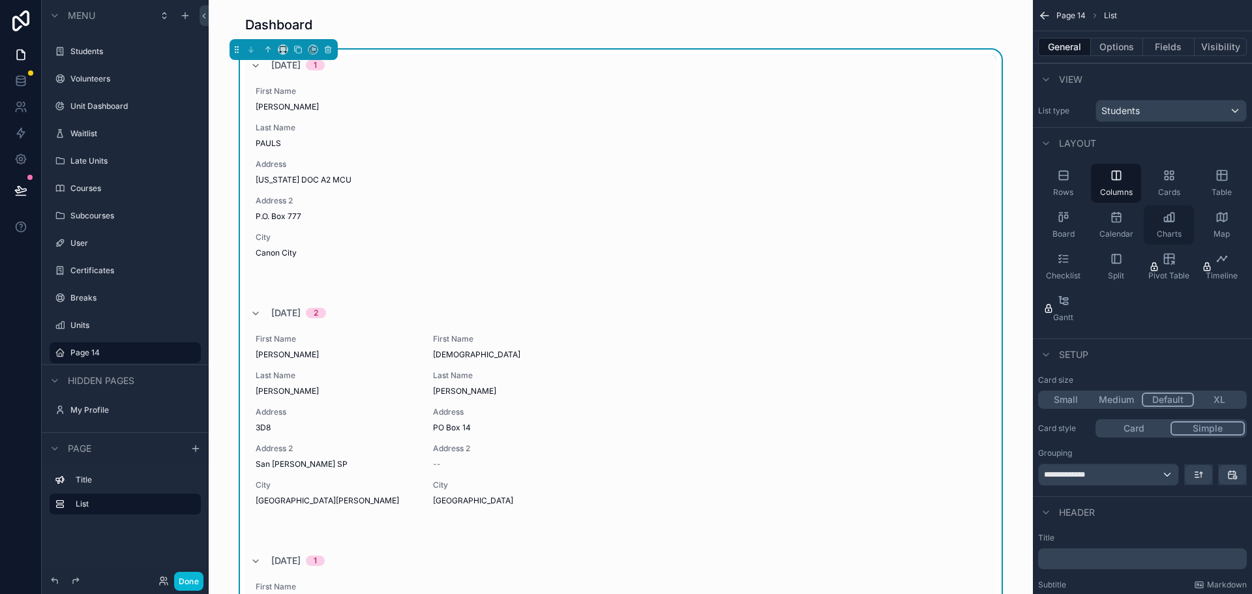
click at [1173, 226] on div "Charts" at bounding box center [1169, 224] width 50 height 39
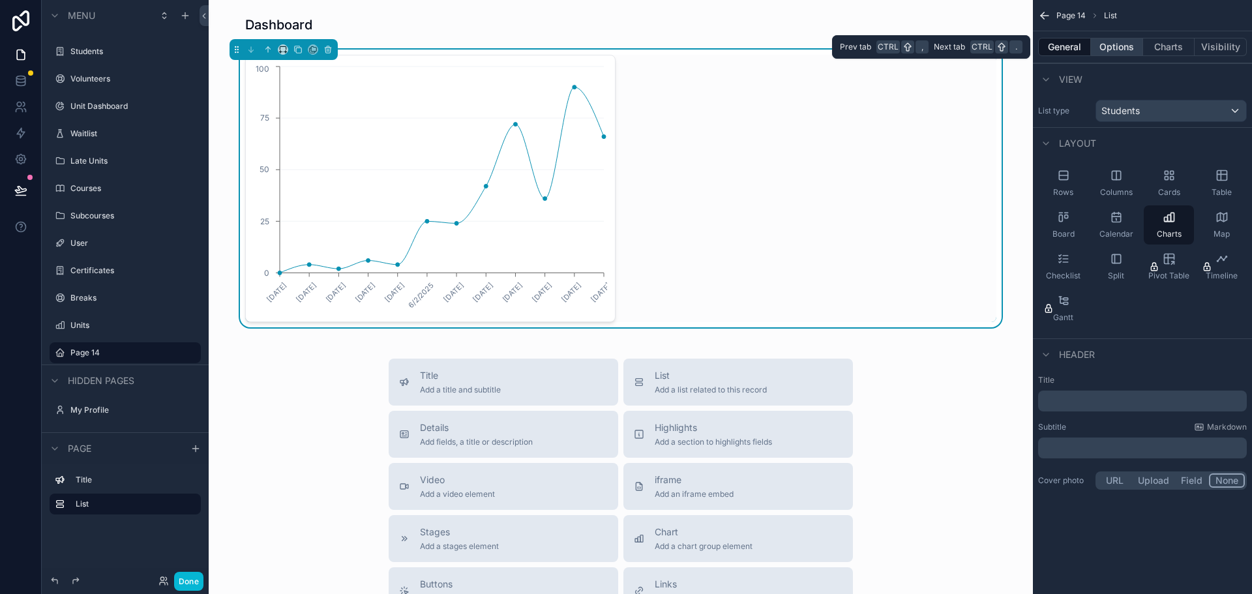
click at [1117, 46] on button "Options" at bounding box center [1117, 47] width 52 height 18
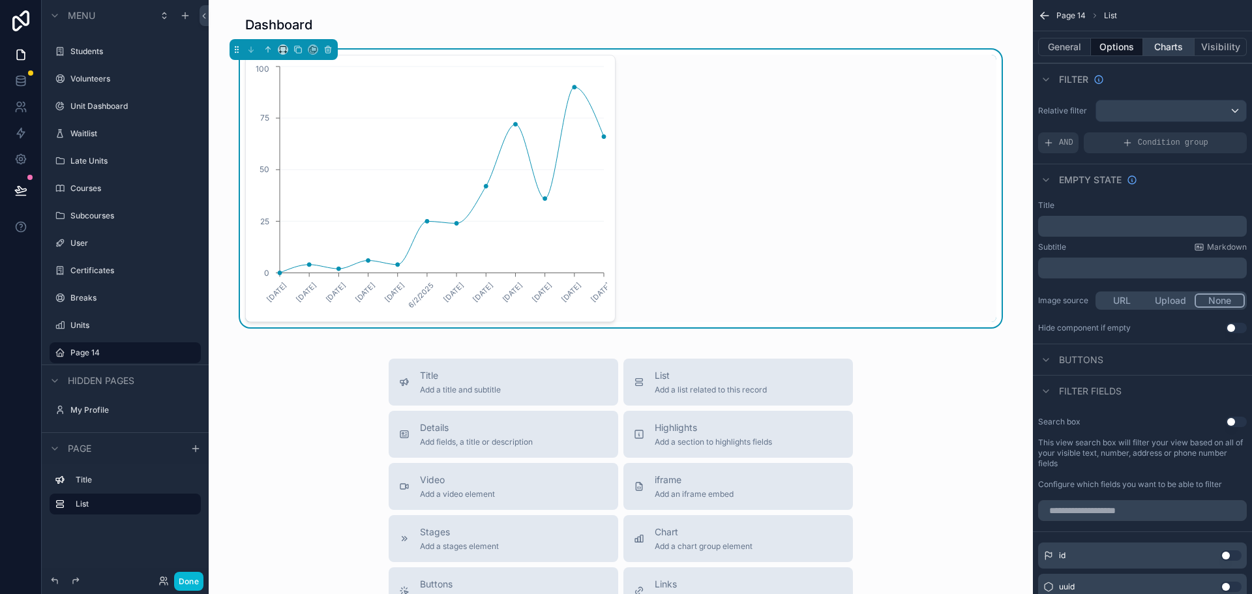
click at [1172, 51] on button "Charts" at bounding box center [1169, 47] width 52 height 18
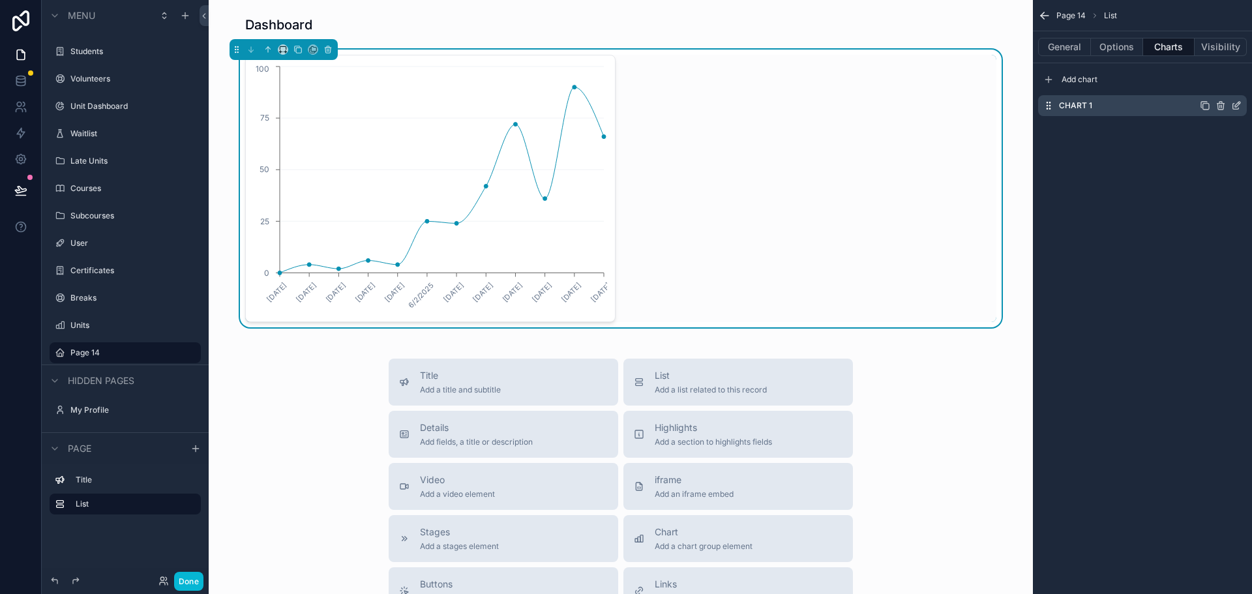
click at [1233, 106] on icon "scrollable content" at bounding box center [1236, 107] width 6 height 6
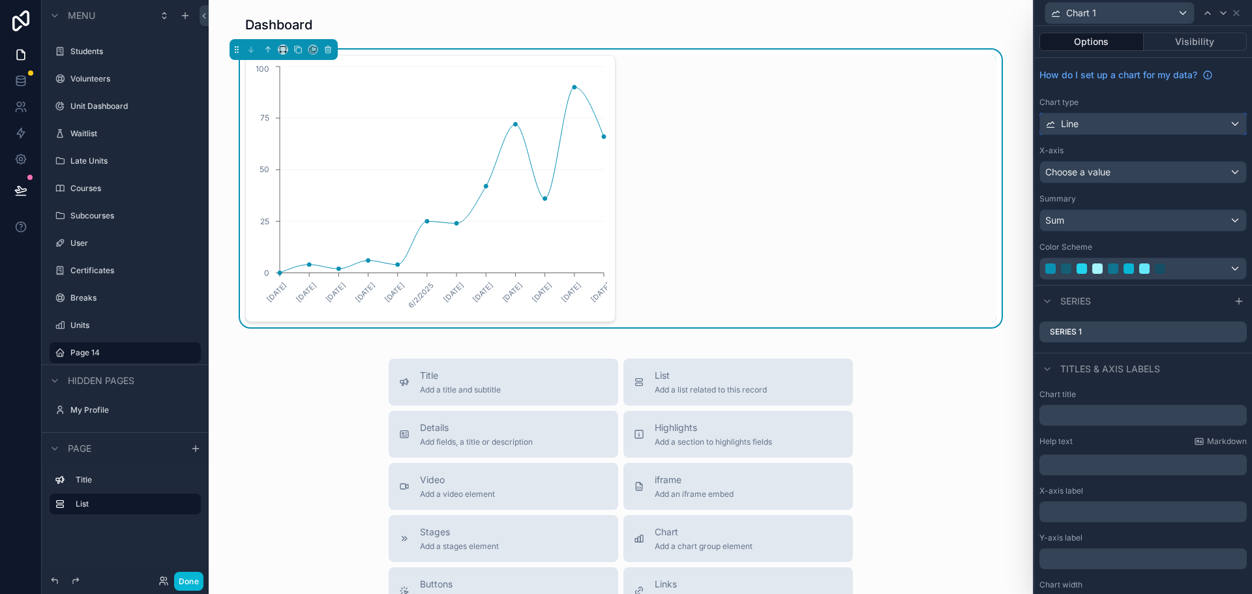
click at [1110, 123] on div "Line" at bounding box center [1143, 124] width 206 height 21
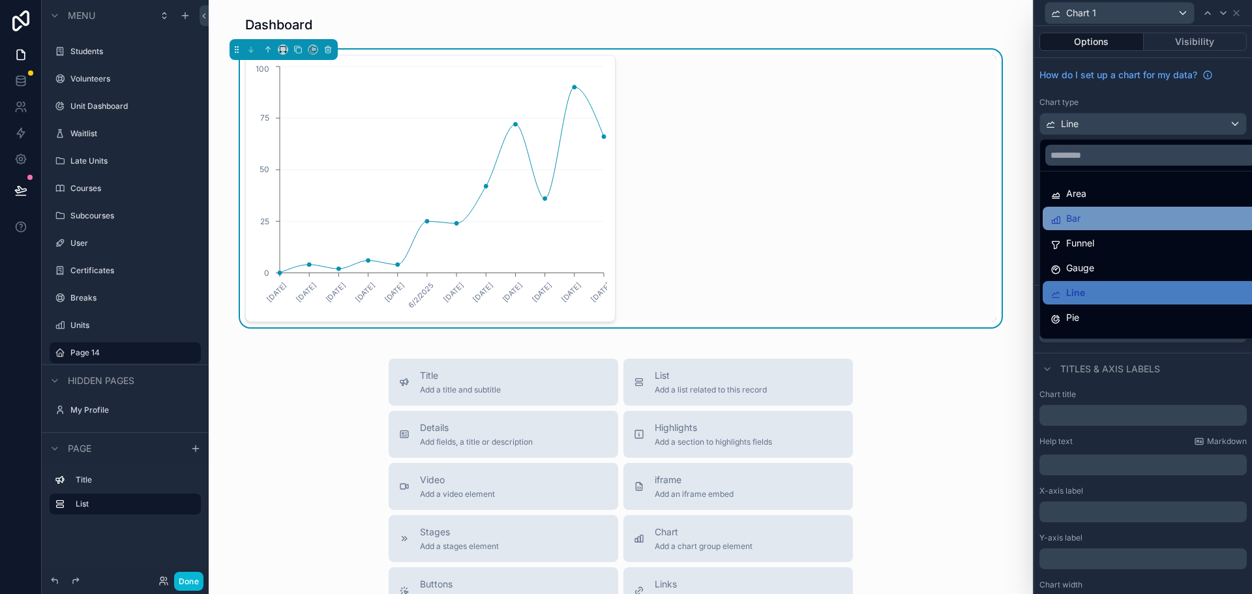
click at [1083, 218] on div "Bar" at bounding box center [1153, 219] width 205 height 16
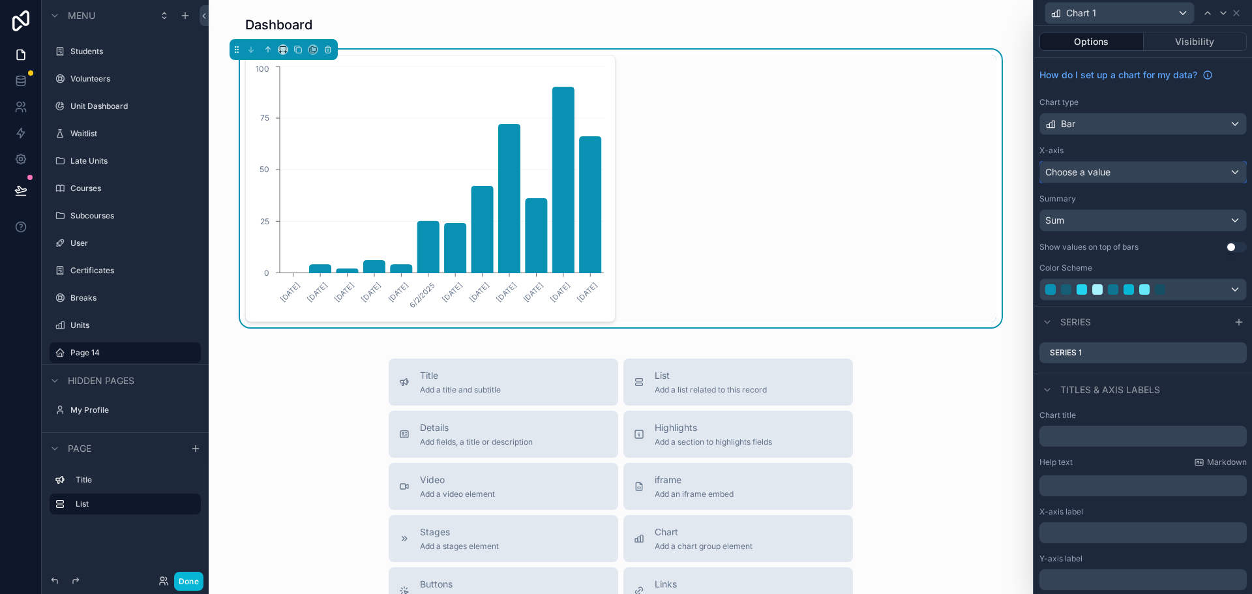
click at [1088, 170] on span "Choose a value" at bounding box center [1078, 171] width 65 height 11
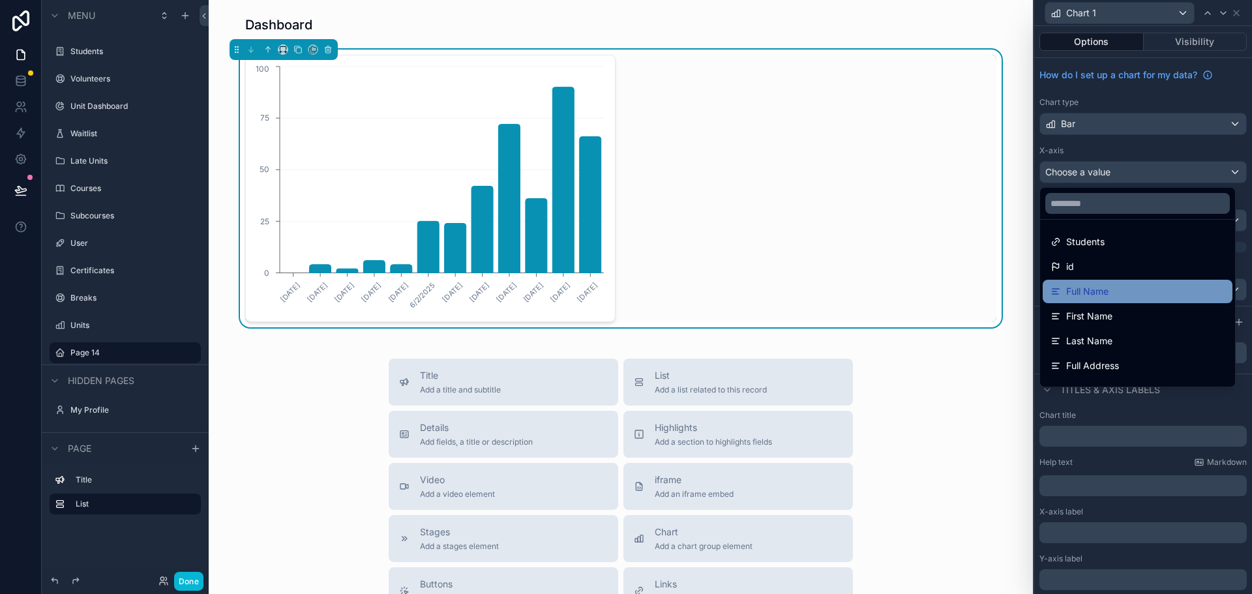
click at [1106, 292] on span "Full Name" at bounding box center [1088, 292] width 42 height 16
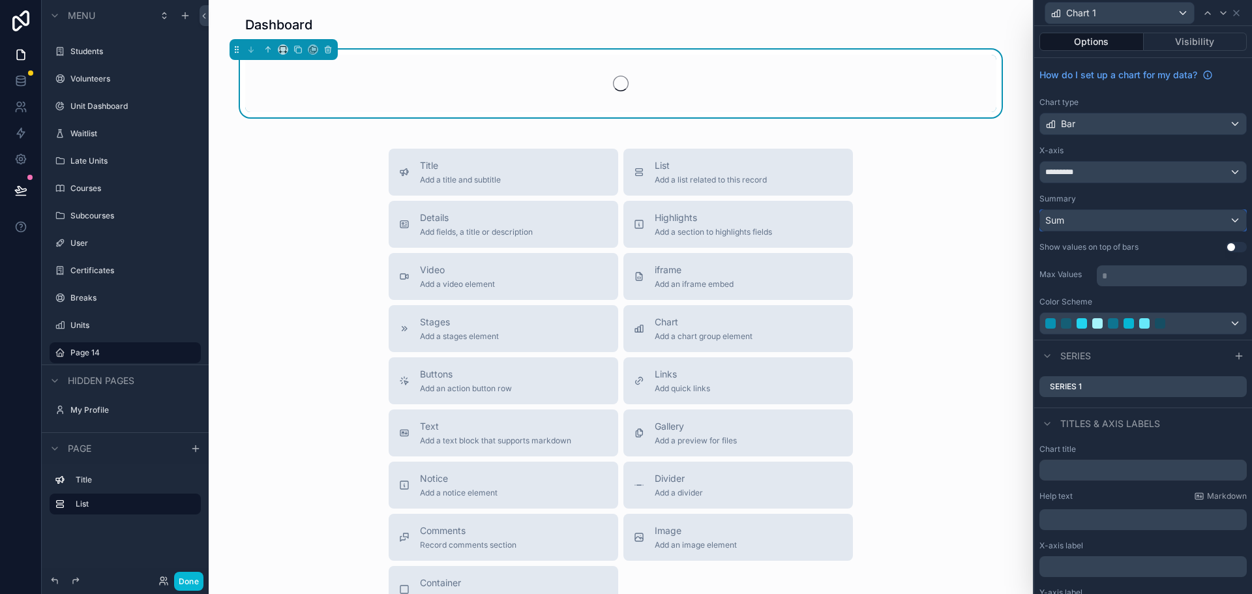
click at [1099, 219] on div "Sum" at bounding box center [1143, 220] width 206 height 21
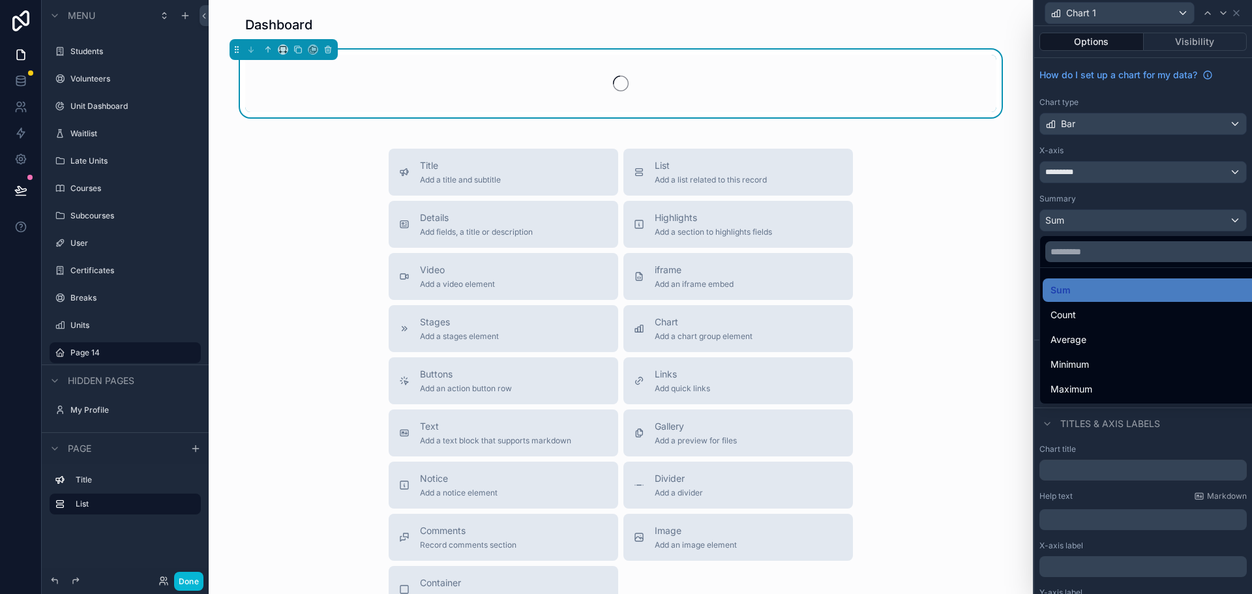
click at [1099, 219] on div at bounding box center [1144, 297] width 218 height 594
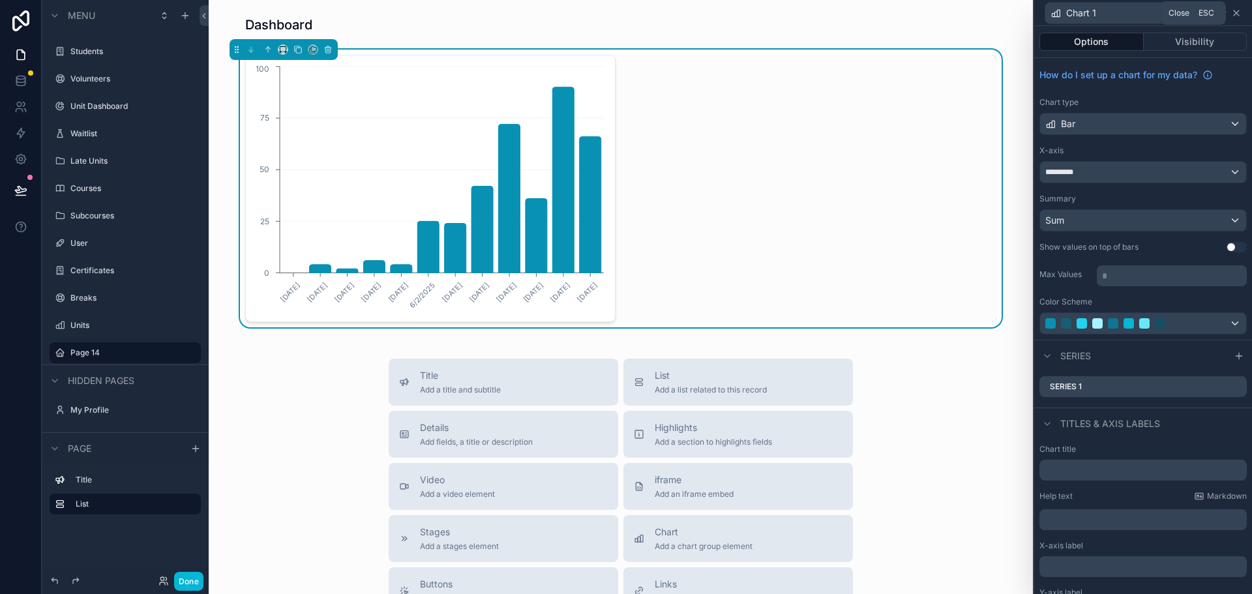
click at [1235, 14] on icon at bounding box center [1236, 12] width 5 height 5
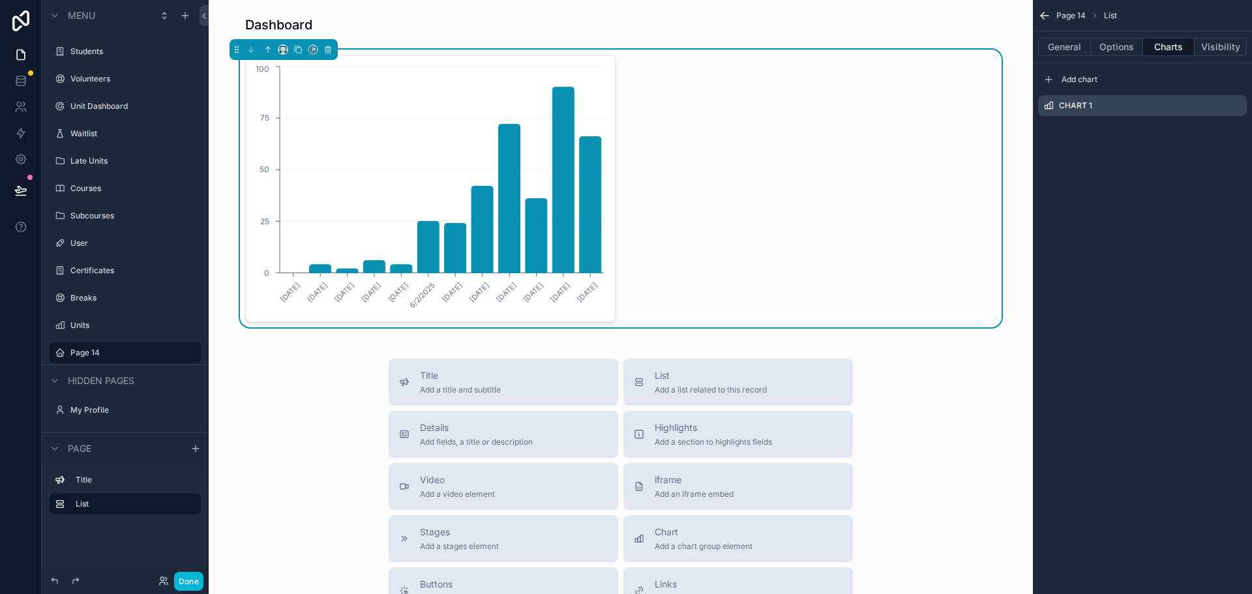
click at [1120, 271] on div "Page 14 List General Options Charts Visibility Add chart Chart 1" at bounding box center [1142, 297] width 219 height 594
click at [187, 583] on button "Done" at bounding box center [188, 581] width 29 height 19
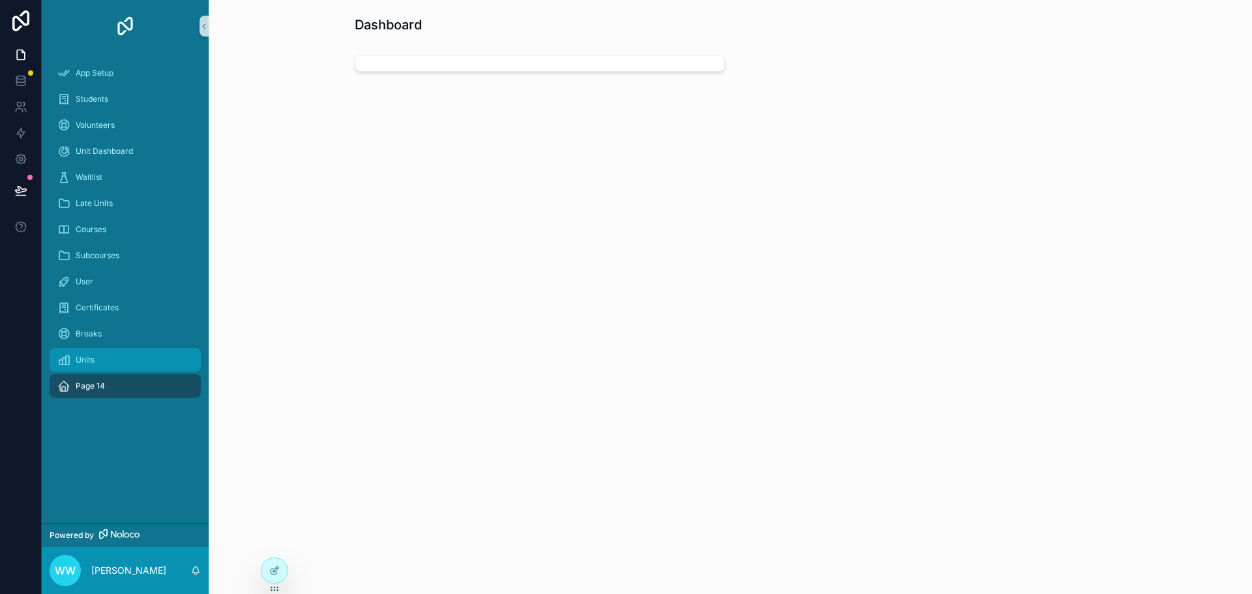
click at [90, 356] on span "Units" at bounding box center [85, 360] width 19 height 10
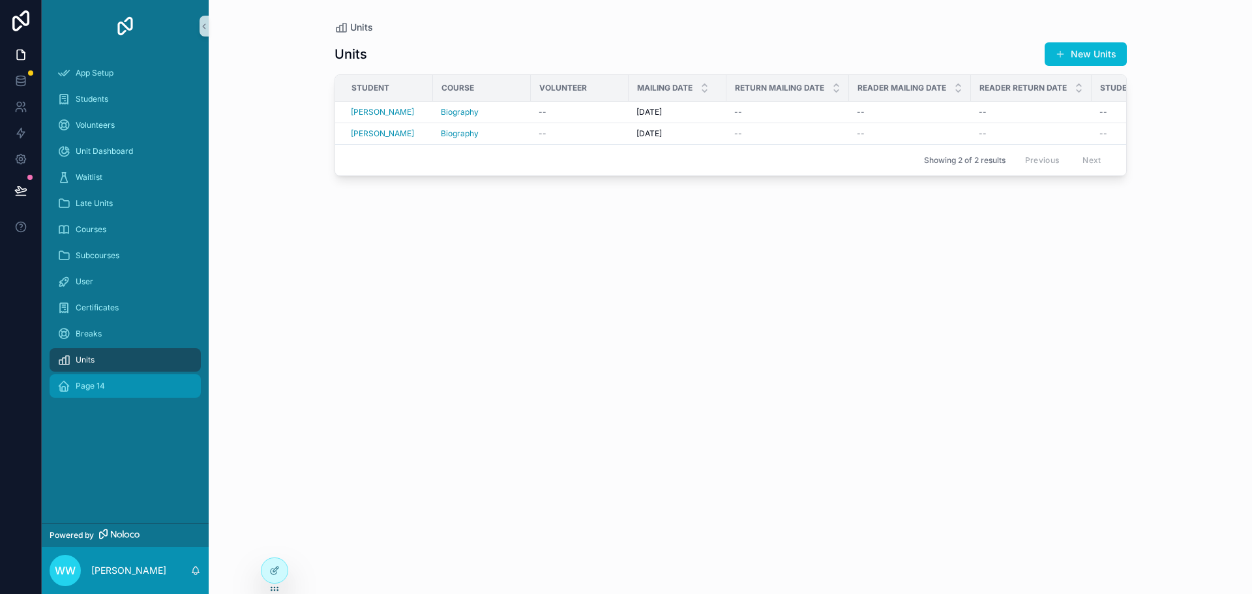
click at [93, 386] on span "Page 14" at bounding box center [90, 386] width 29 height 10
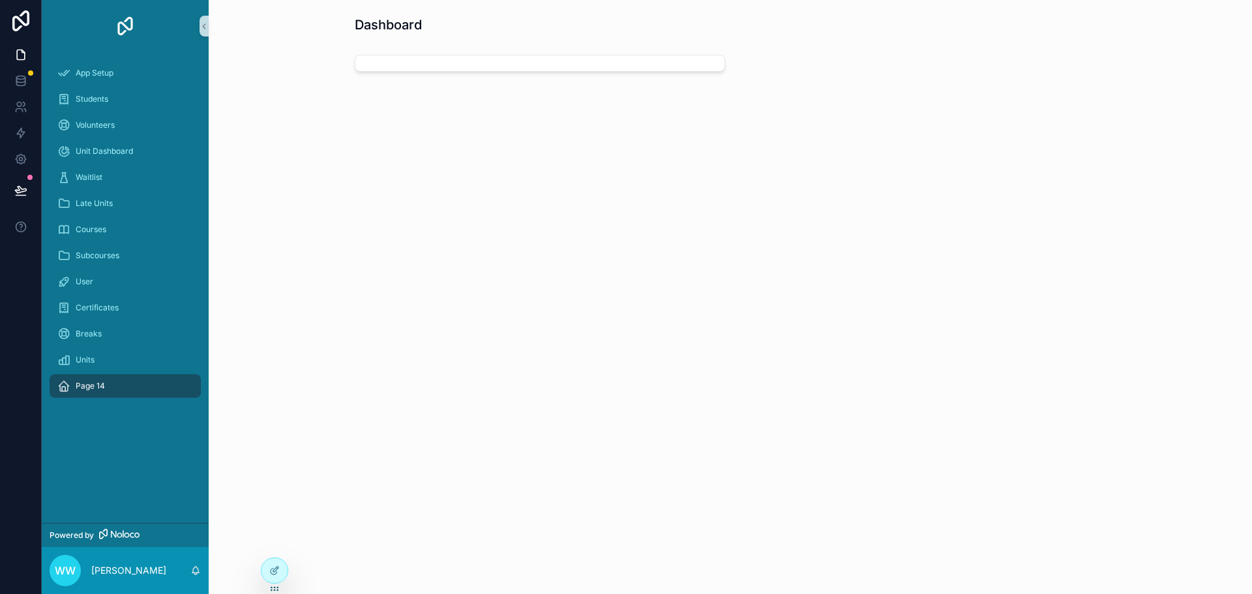
click at [506, 70] on div "scrollable content" at bounding box center [540, 63] width 371 height 17
click at [277, 565] on div at bounding box center [275, 570] width 26 height 25
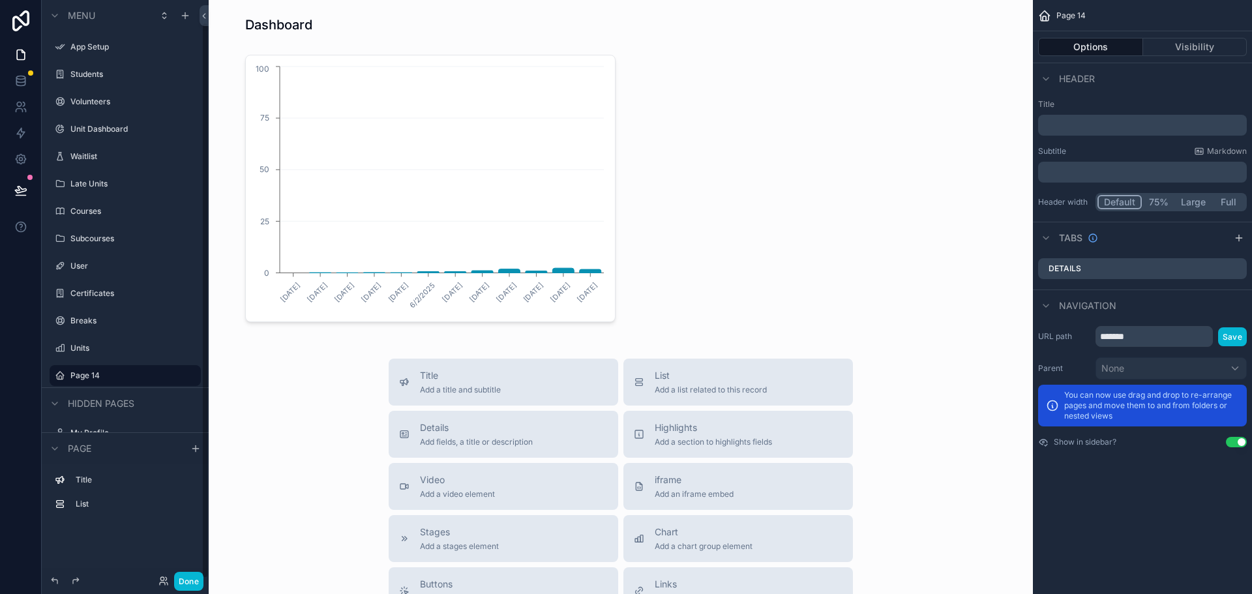
scroll to position [23, 0]
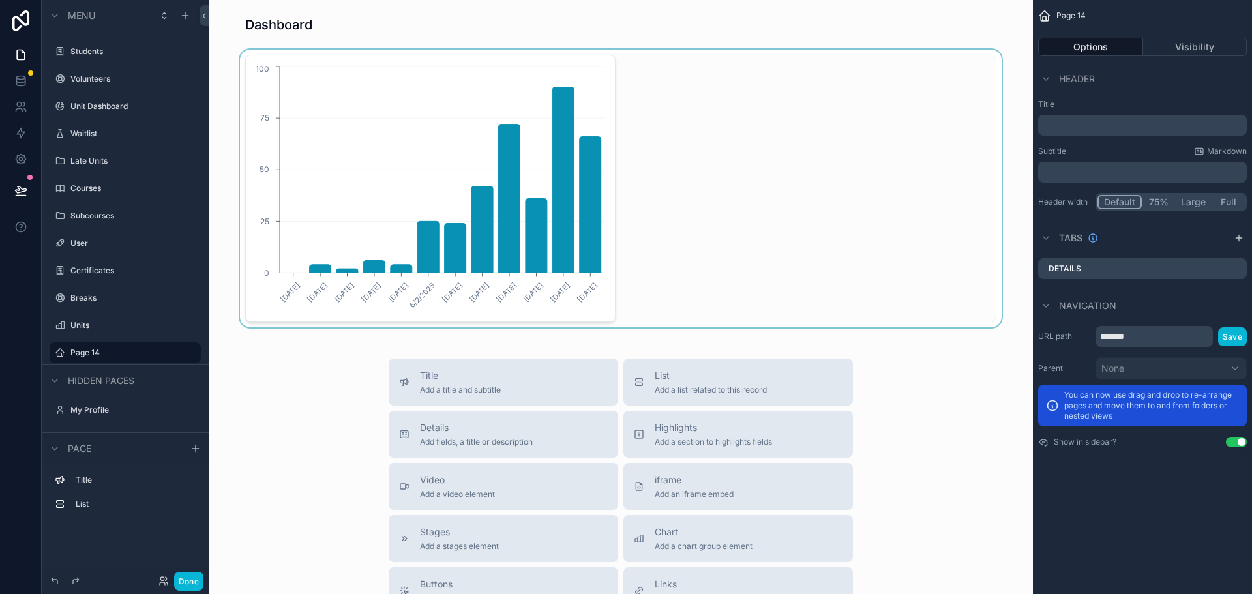
click at [335, 302] on div "scrollable content" at bounding box center [621, 189] width 804 height 278
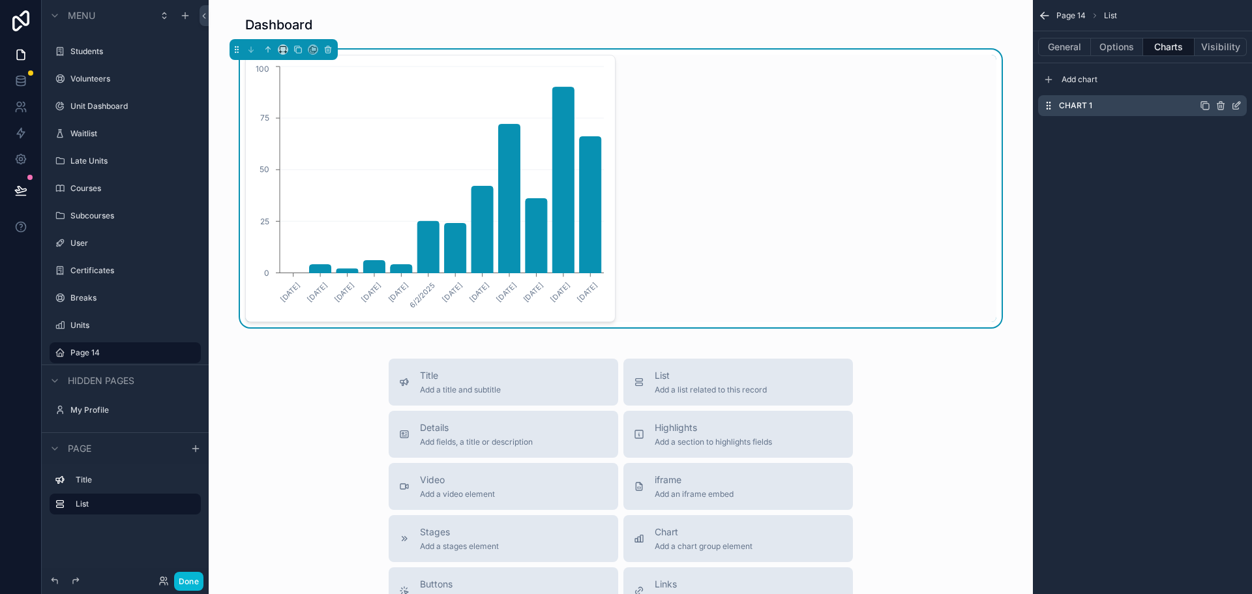
click at [1237, 106] on icon "scrollable content" at bounding box center [1237, 104] width 5 height 5
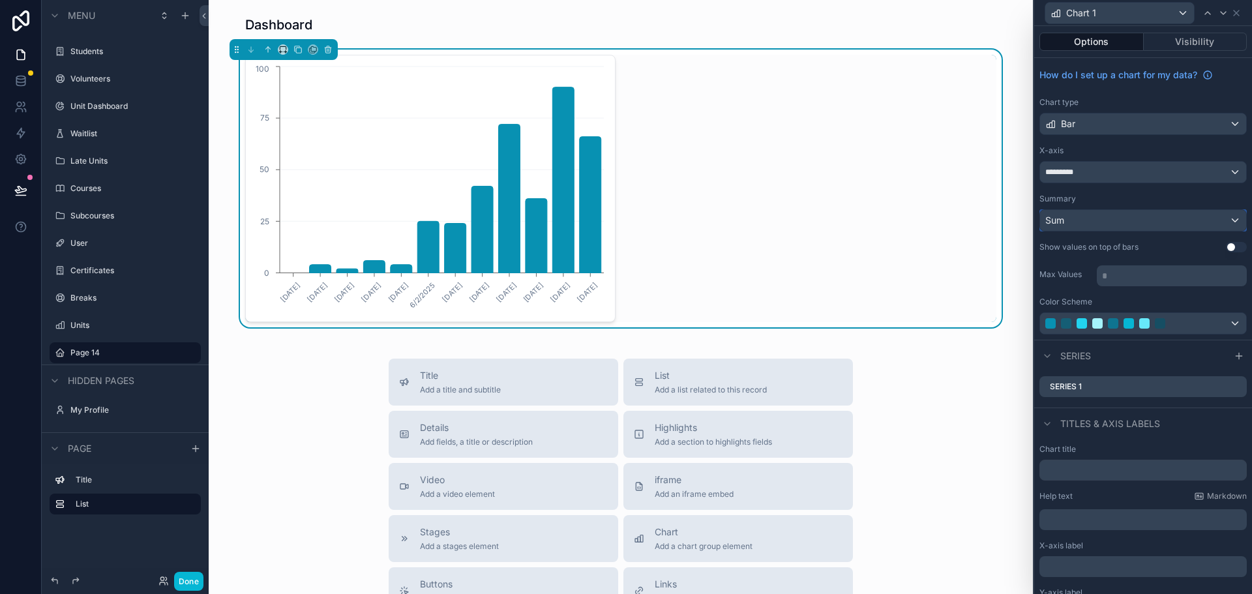
click at [1116, 218] on div "Sum" at bounding box center [1143, 220] width 206 height 21
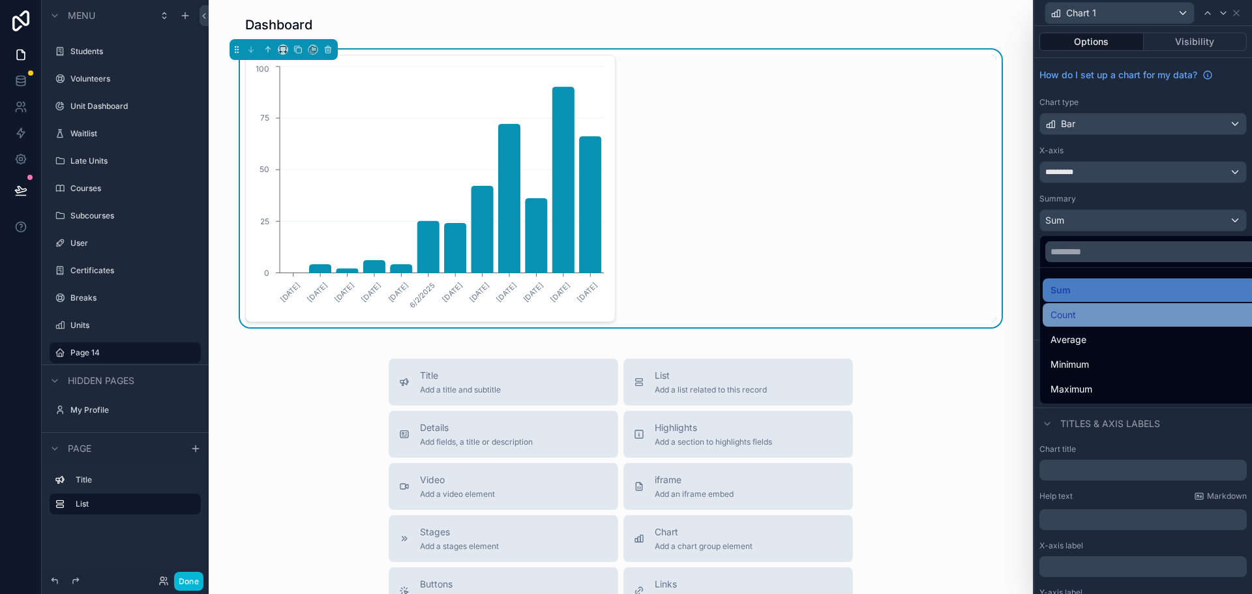
click at [1074, 315] on span "Count" at bounding box center [1063, 315] width 25 height 16
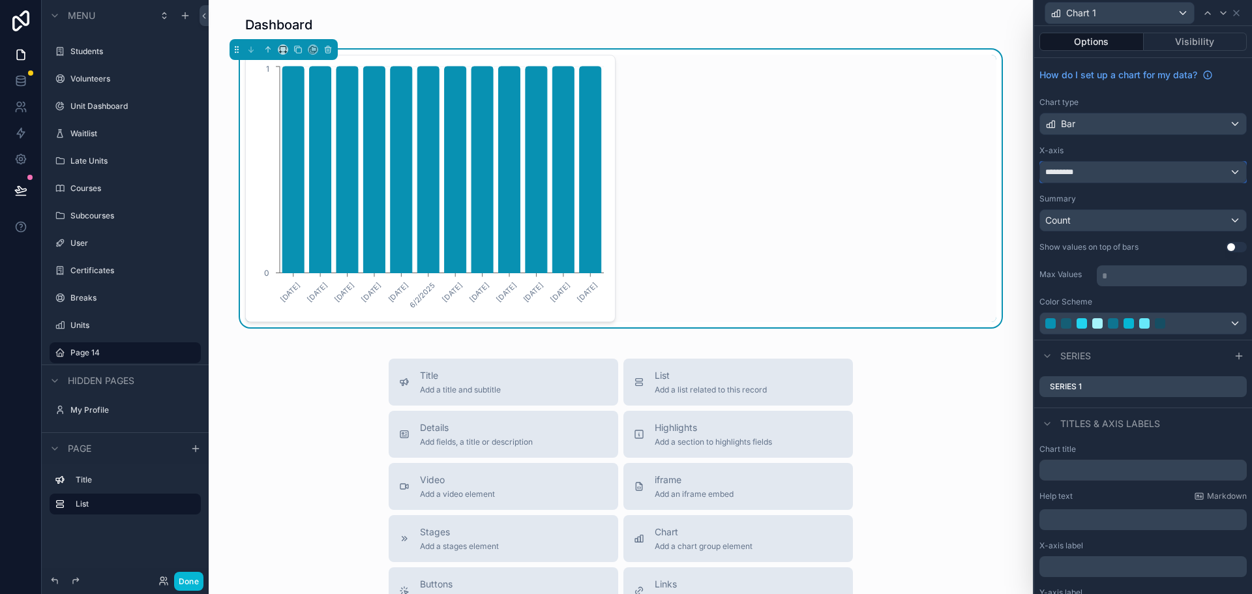
click at [1086, 172] on div "*********" at bounding box center [1143, 172] width 206 height 21
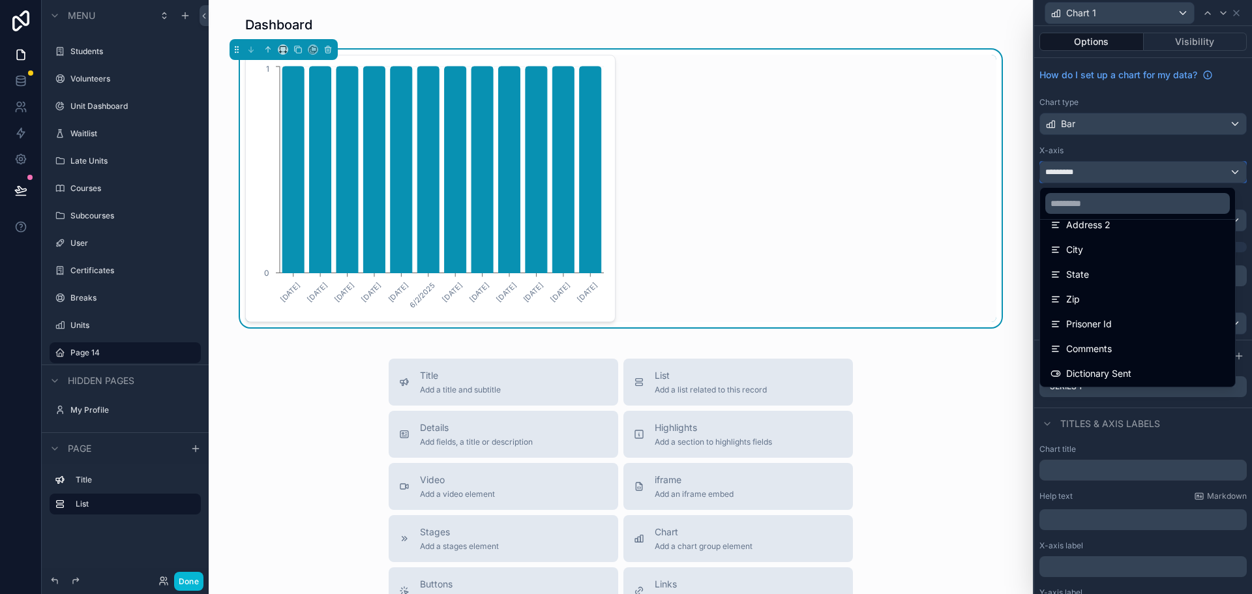
scroll to position [196, 0]
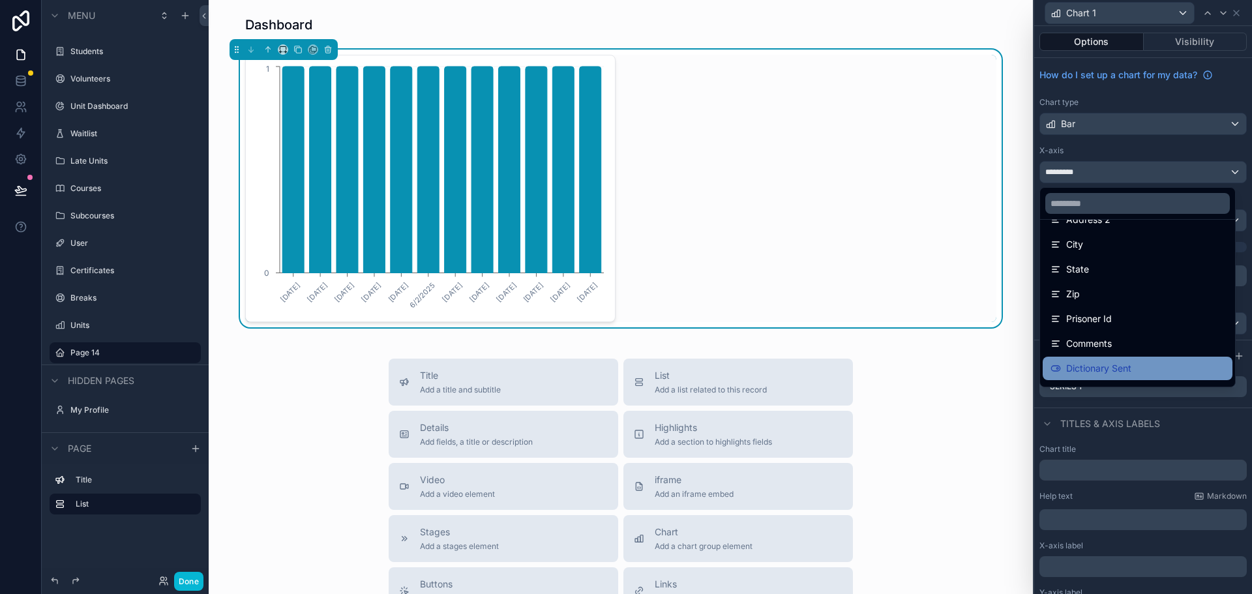
click at [1084, 364] on span "Dictionary Sent" at bounding box center [1099, 369] width 65 height 16
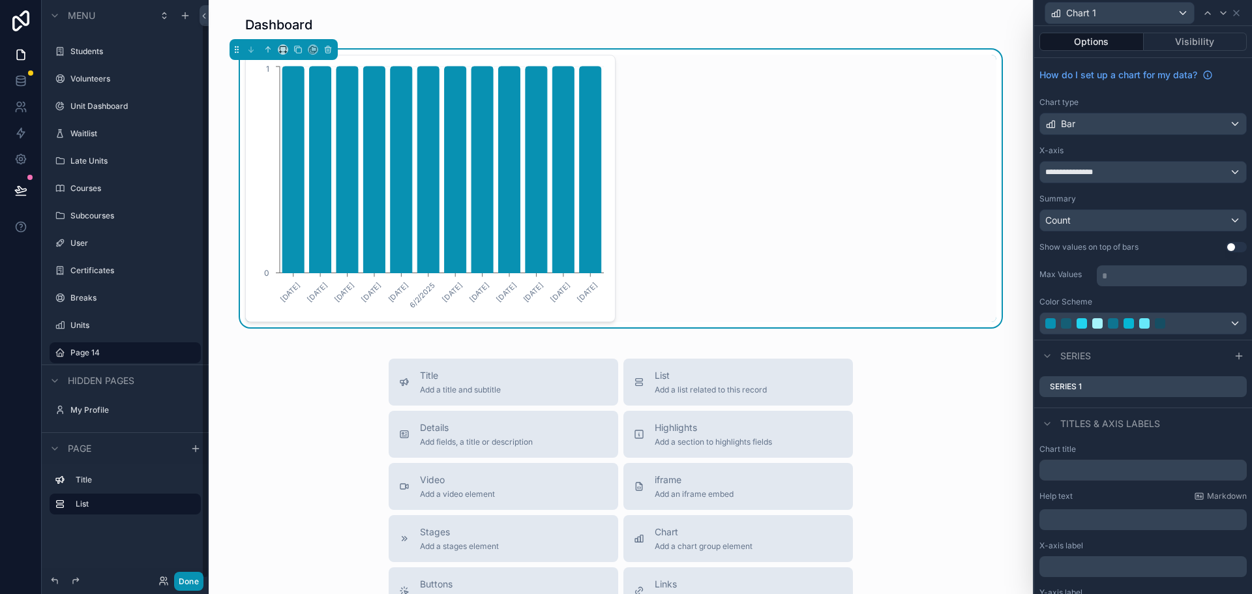
click at [187, 582] on button "Done" at bounding box center [188, 581] width 29 height 19
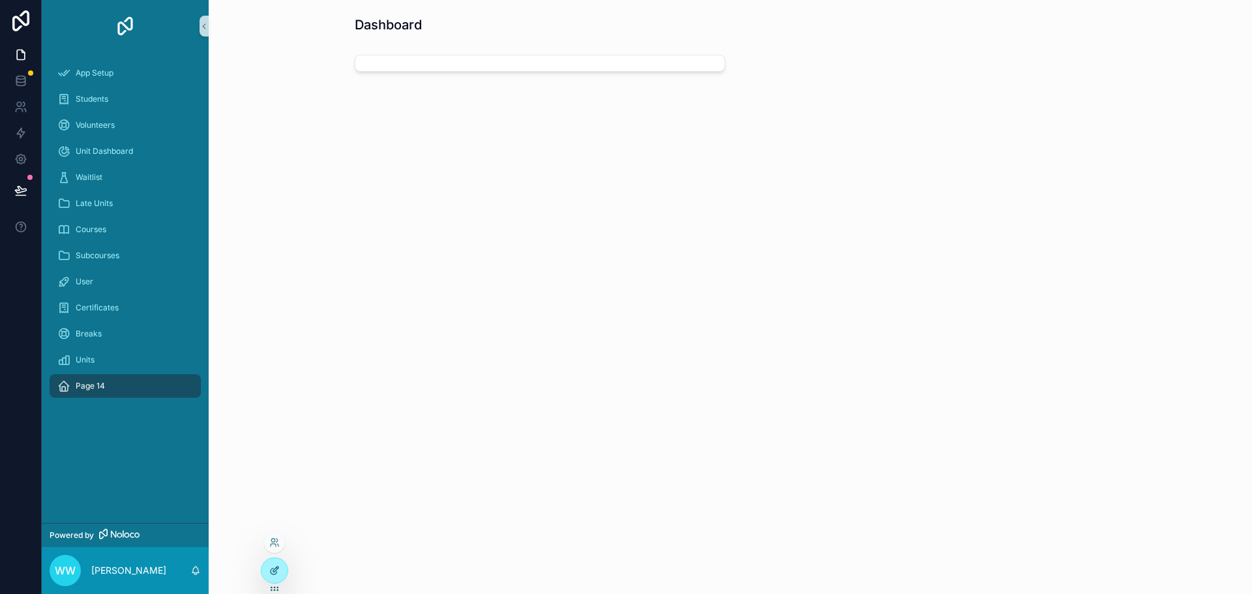
click at [277, 571] on icon at bounding box center [274, 571] width 10 height 10
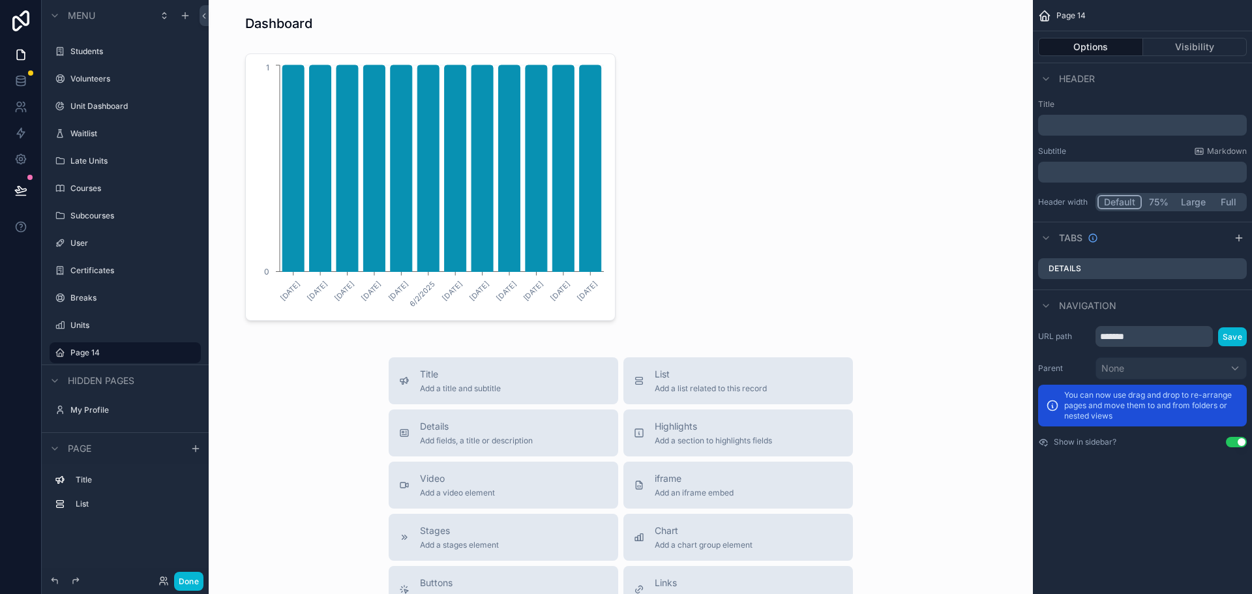
scroll to position [0, 0]
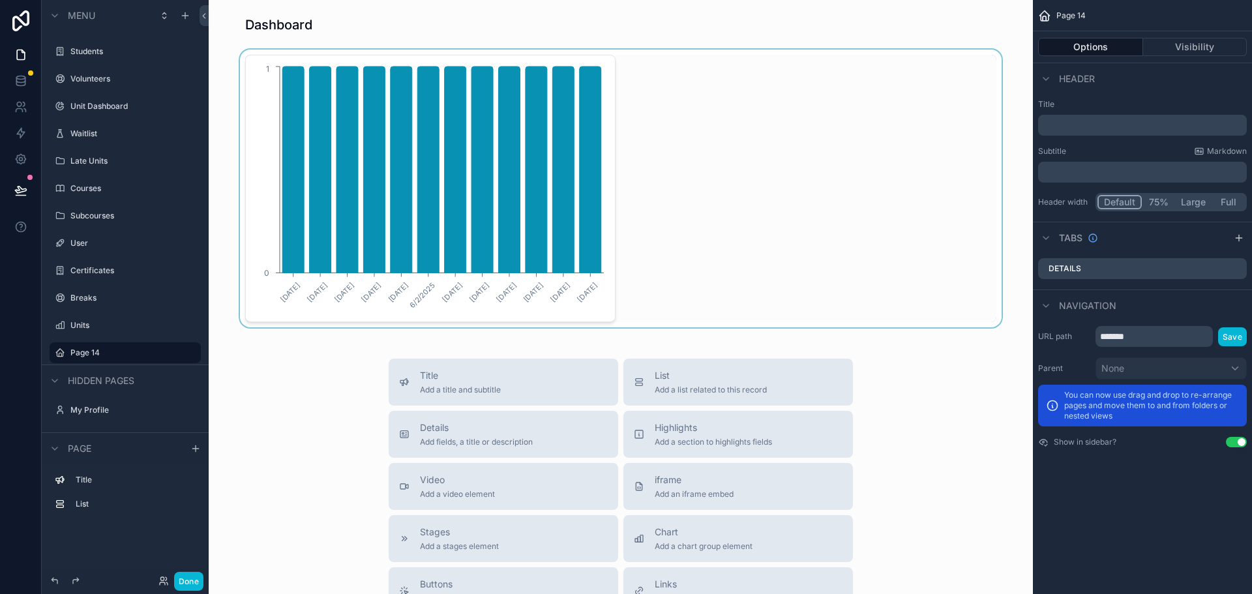
click at [543, 197] on div "scrollable content" at bounding box center [621, 189] width 804 height 278
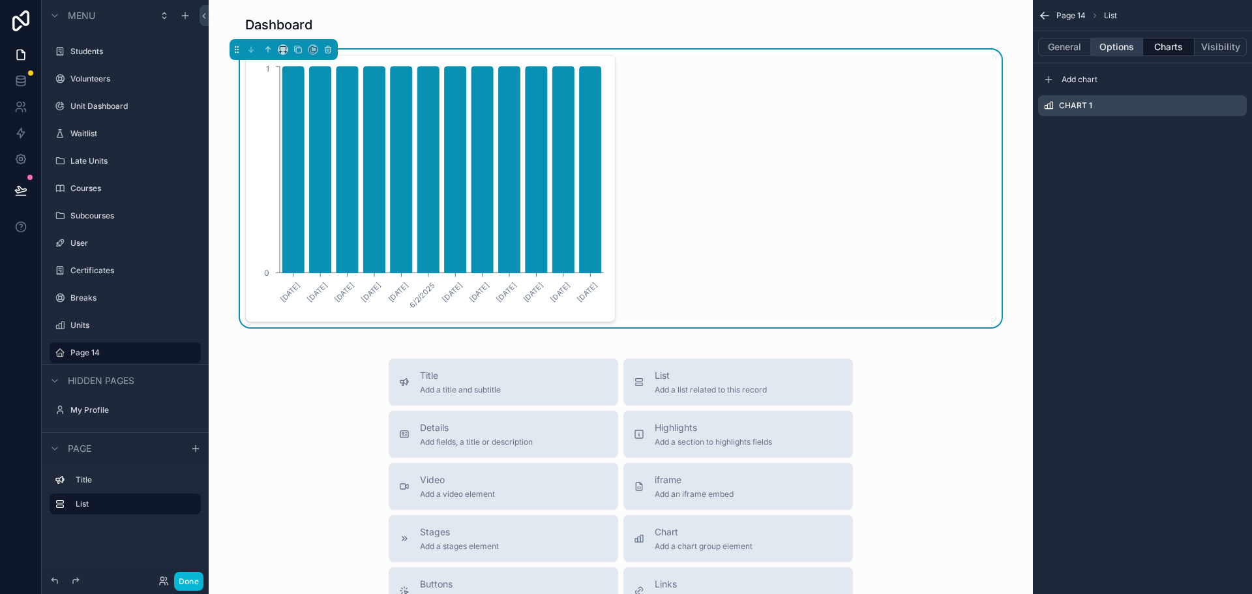
click at [1135, 48] on button "Options" at bounding box center [1117, 47] width 52 height 18
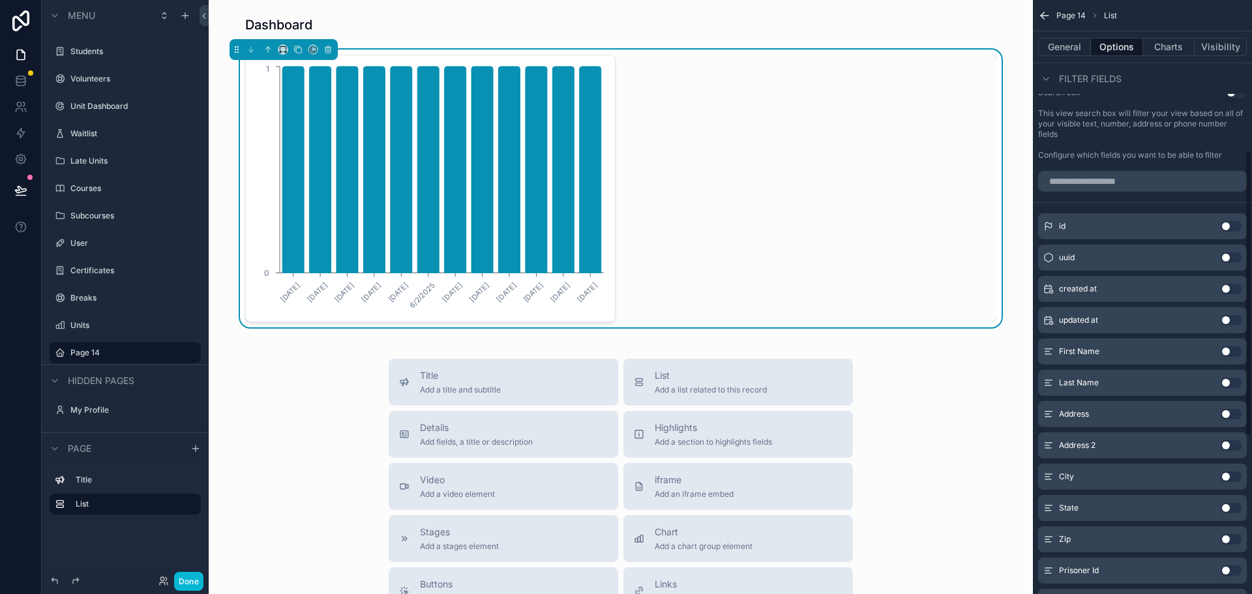
scroll to position [311, 0]
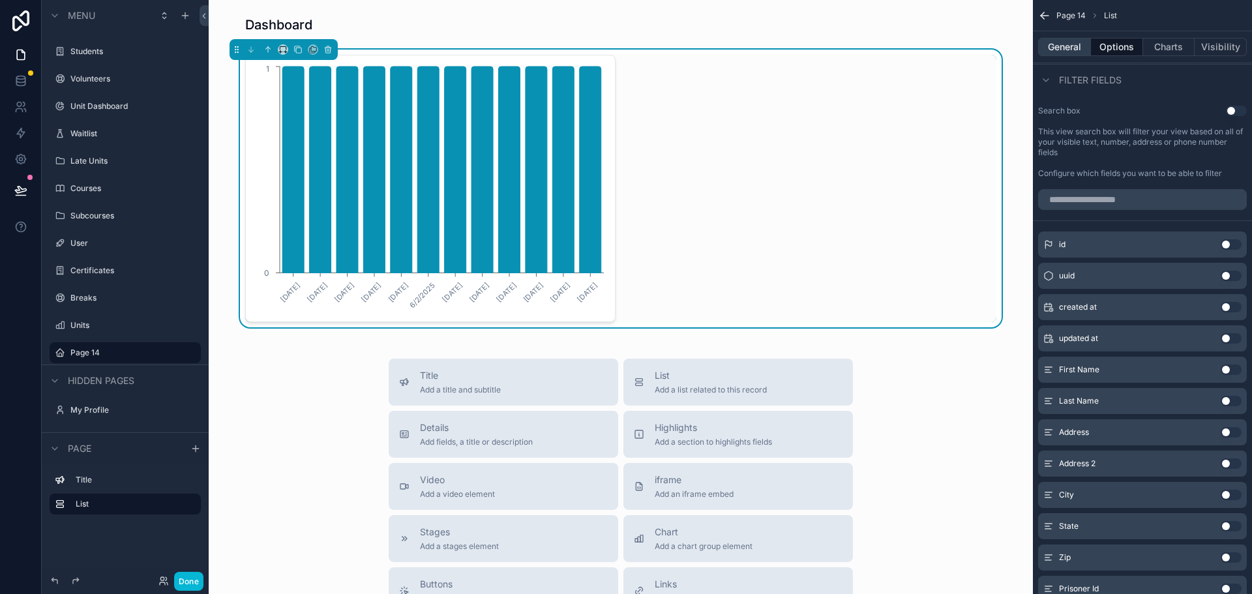
click at [1057, 52] on button "General" at bounding box center [1064, 47] width 53 height 18
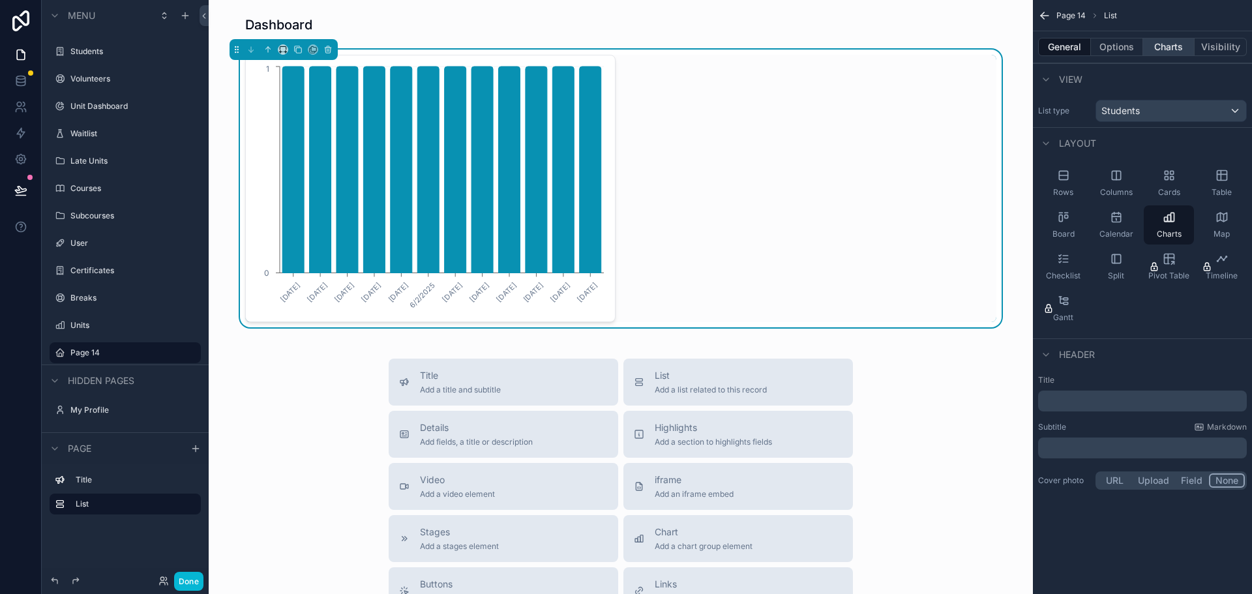
click at [1170, 42] on button "Charts" at bounding box center [1169, 47] width 52 height 18
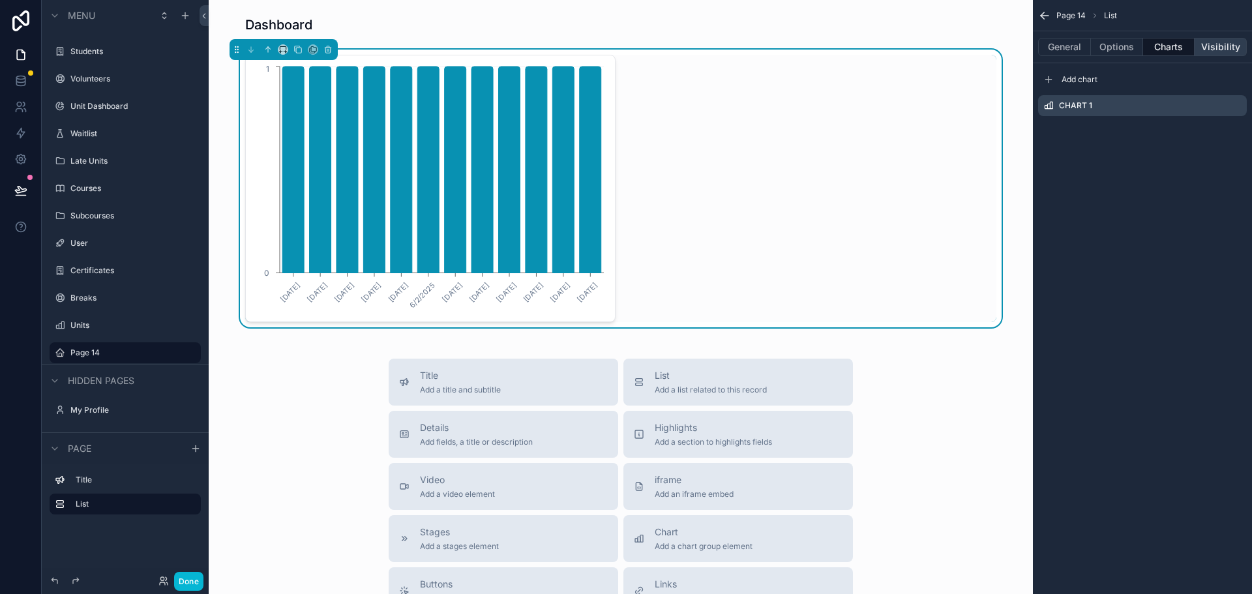
click at [1229, 48] on button "Visibility" at bounding box center [1221, 47] width 52 height 18
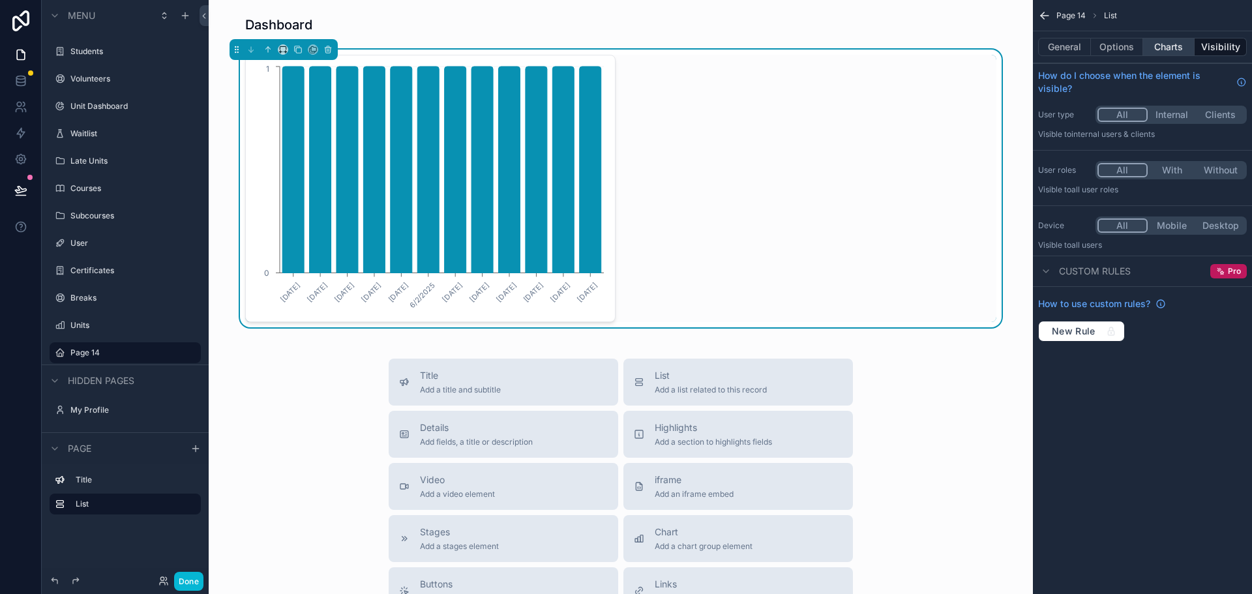
click at [1172, 44] on button "Charts" at bounding box center [1169, 47] width 52 height 18
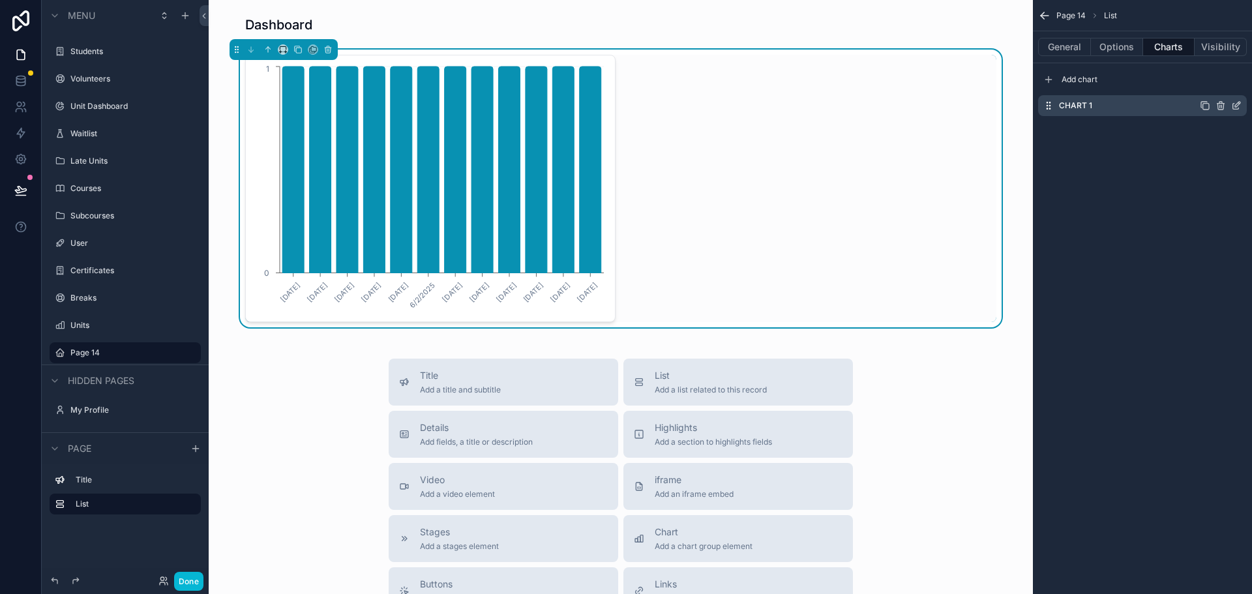
click at [1237, 106] on icon "scrollable content" at bounding box center [1237, 105] width 10 height 10
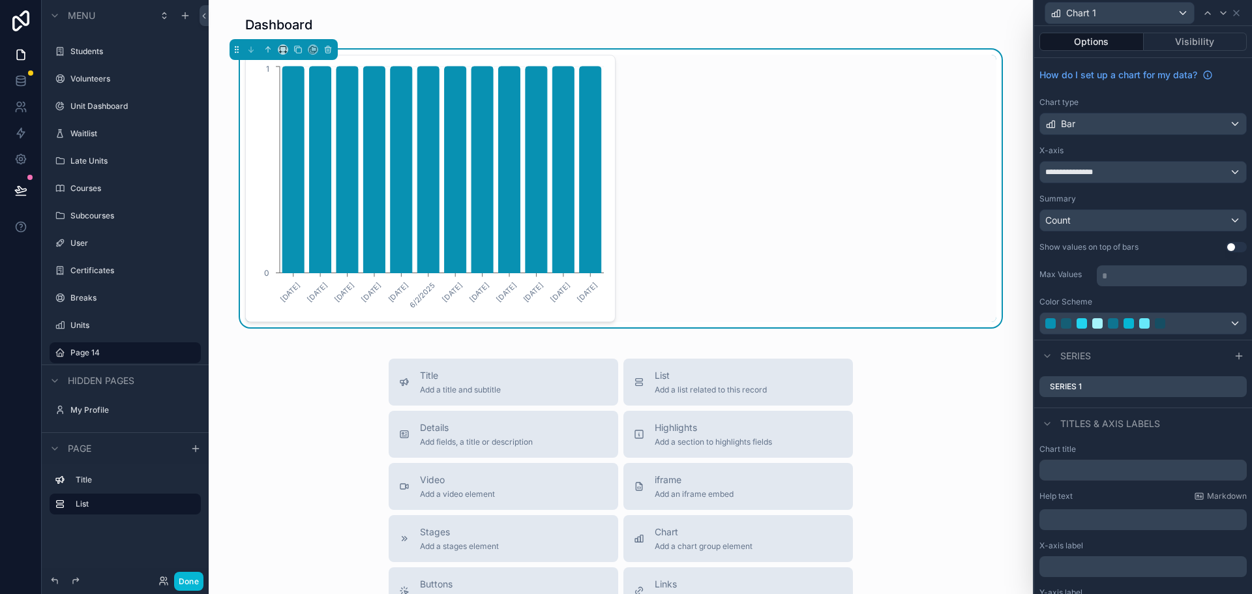
click at [1226, 244] on button "Use setting" at bounding box center [1236, 247] width 21 height 10
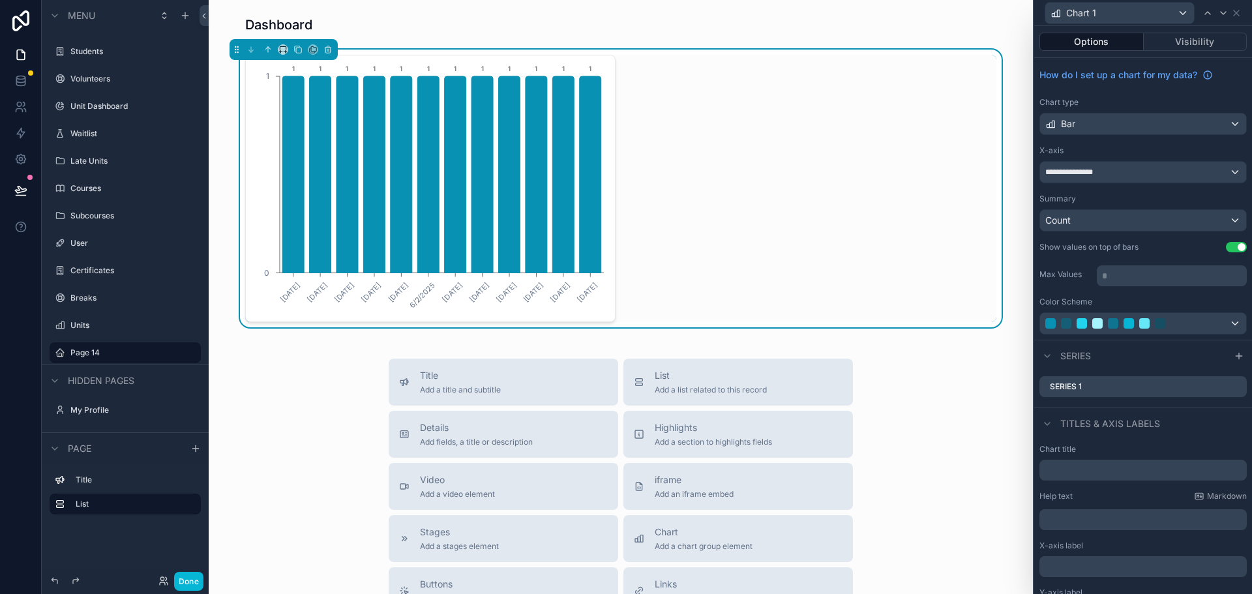
click at [1226, 244] on button "Use setting" at bounding box center [1236, 247] width 21 height 10
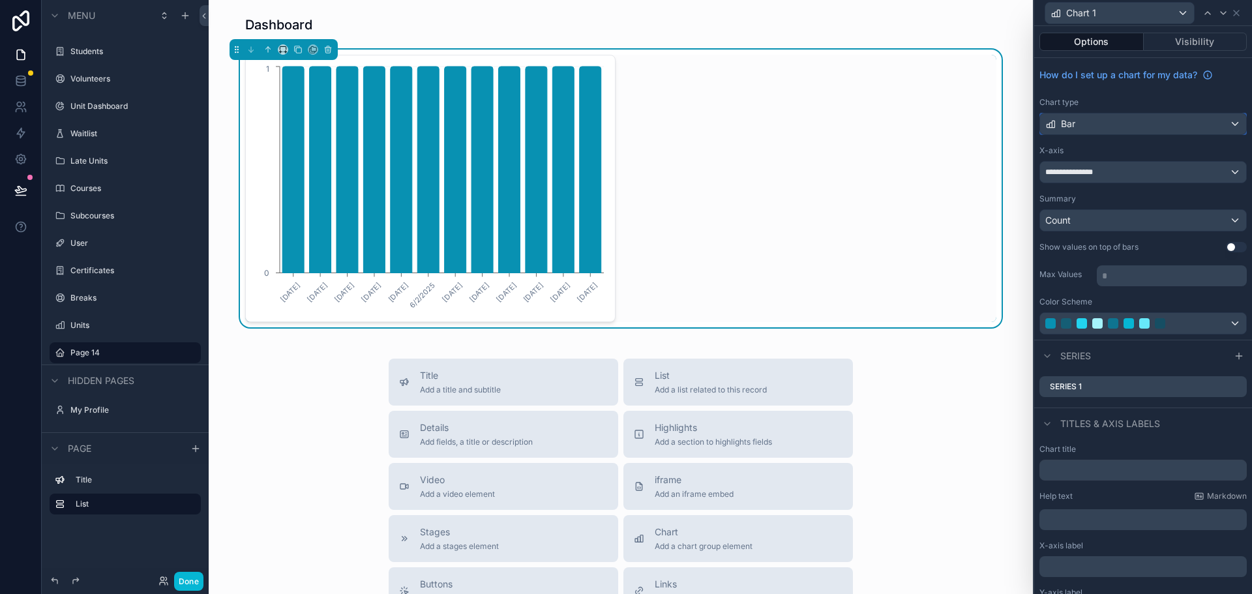
click at [1196, 121] on div "Bar" at bounding box center [1143, 124] width 206 height 21
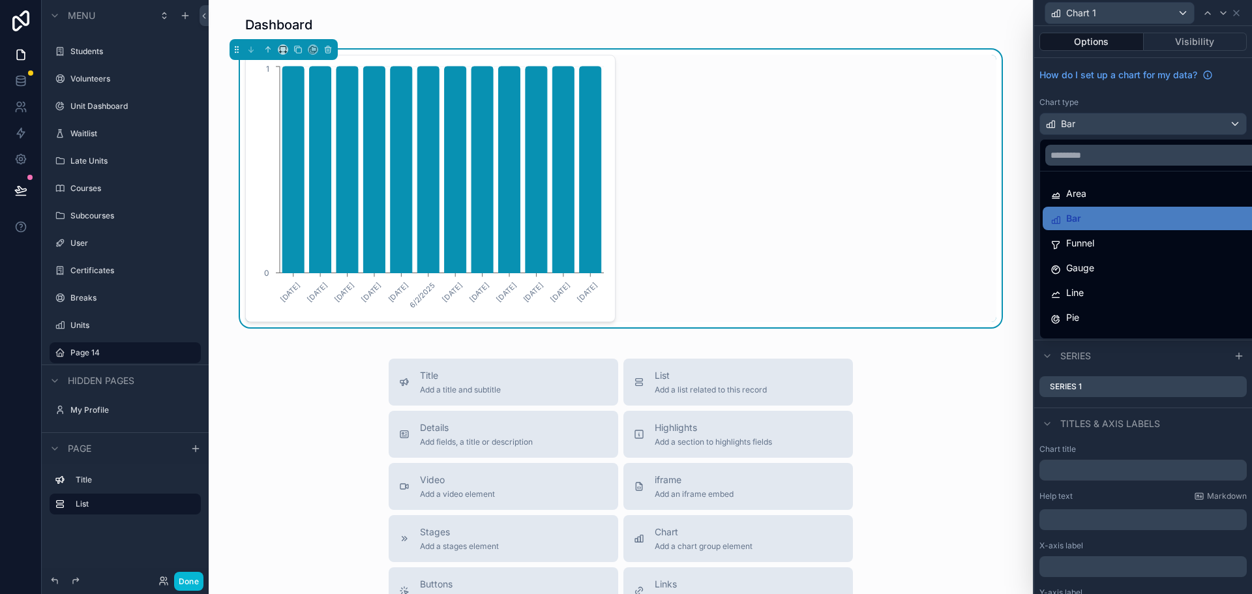
click at [1153, 92] on div at bounding box center [1144, 297] width 218 height 594
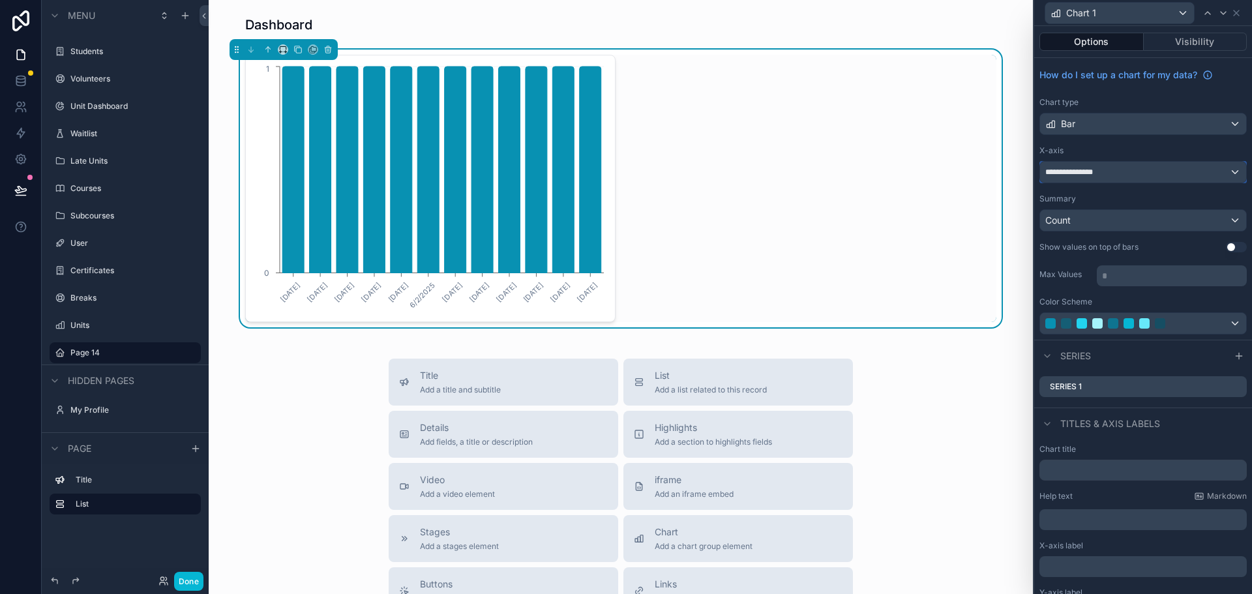
click at [1106, 168] on div "**********" at bounding box center [1143, 172] width 206 height 21
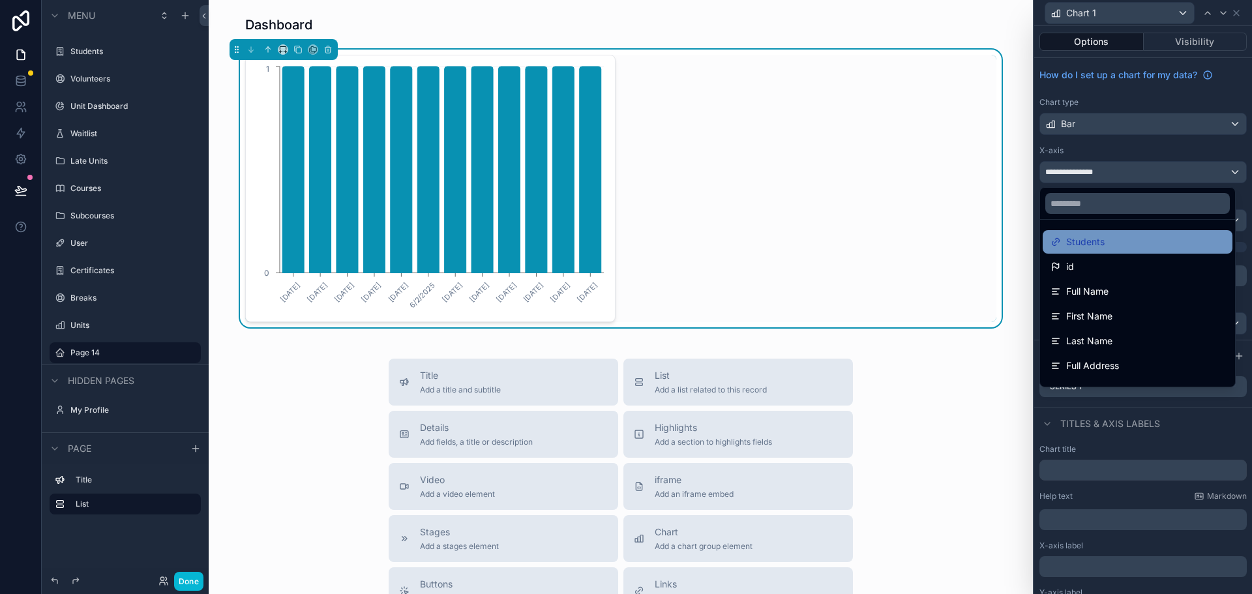
click at [1121, 239] on div "Students" at bounding box center [1138, 242] width 174 height 16
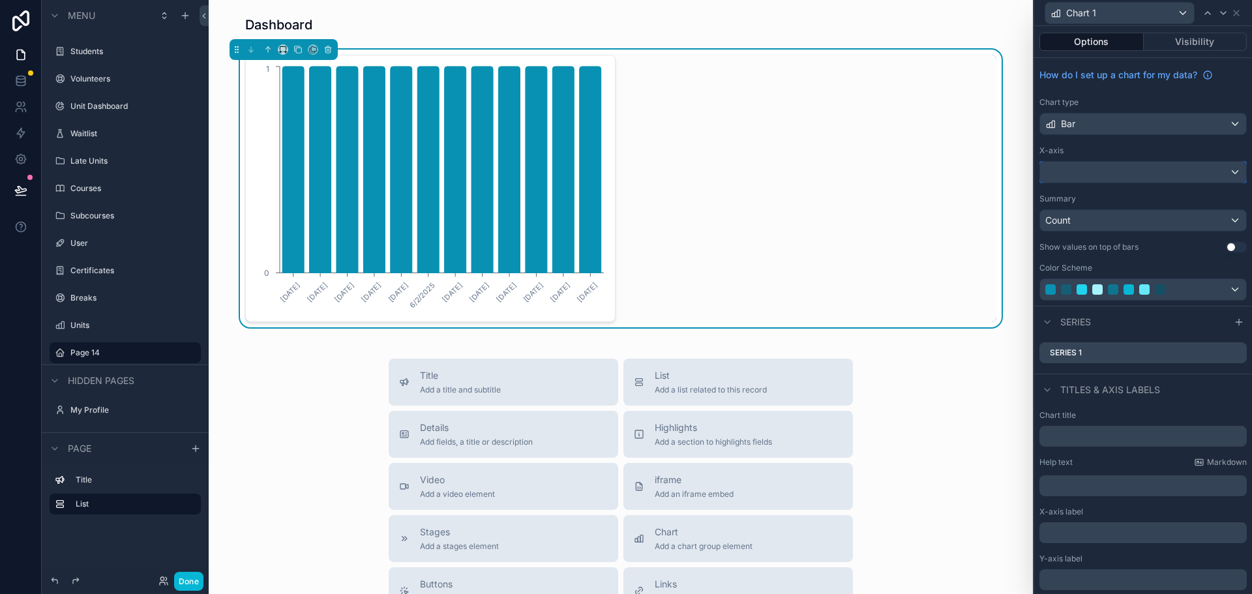
click at [1110, 172] on div at bounding box center [1143, 172] width 206 height 21
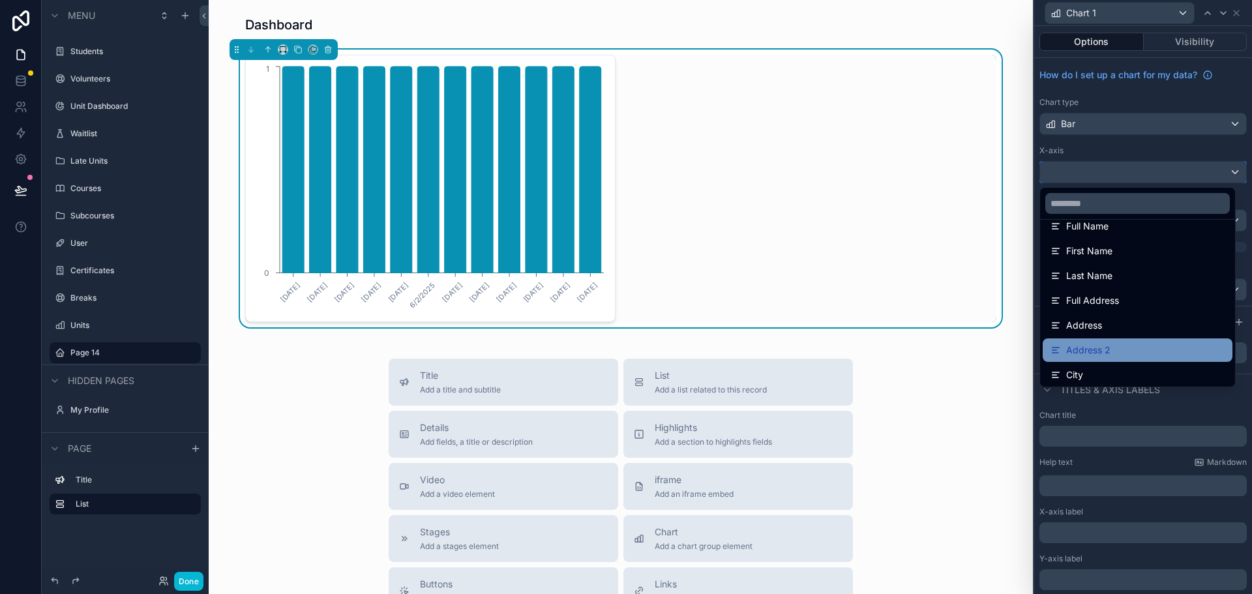
scroll to position [130, 0]
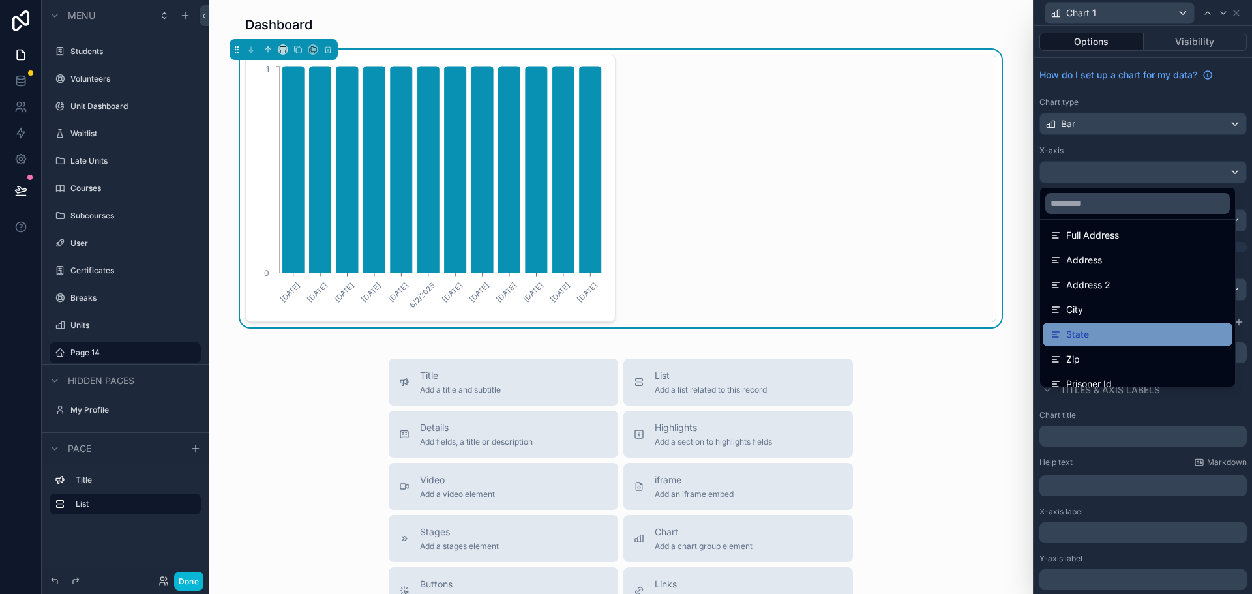
click at [1118, 338] on div "State" at bounding box center [1138, 335] width 174 height 16
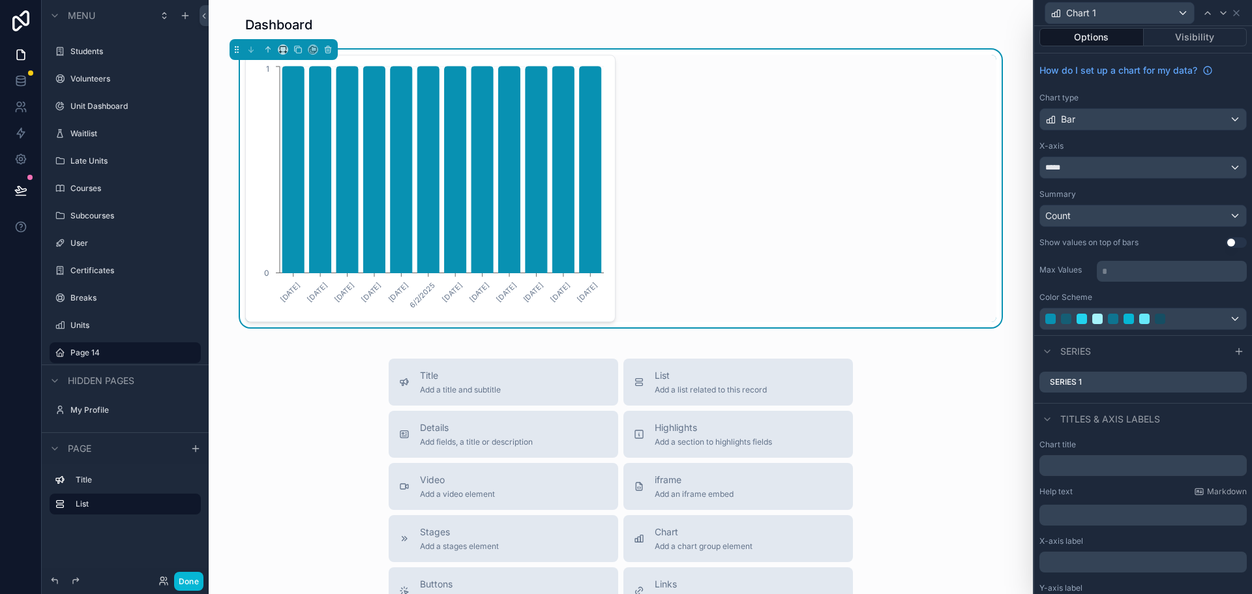
scroll to position [0, 0]
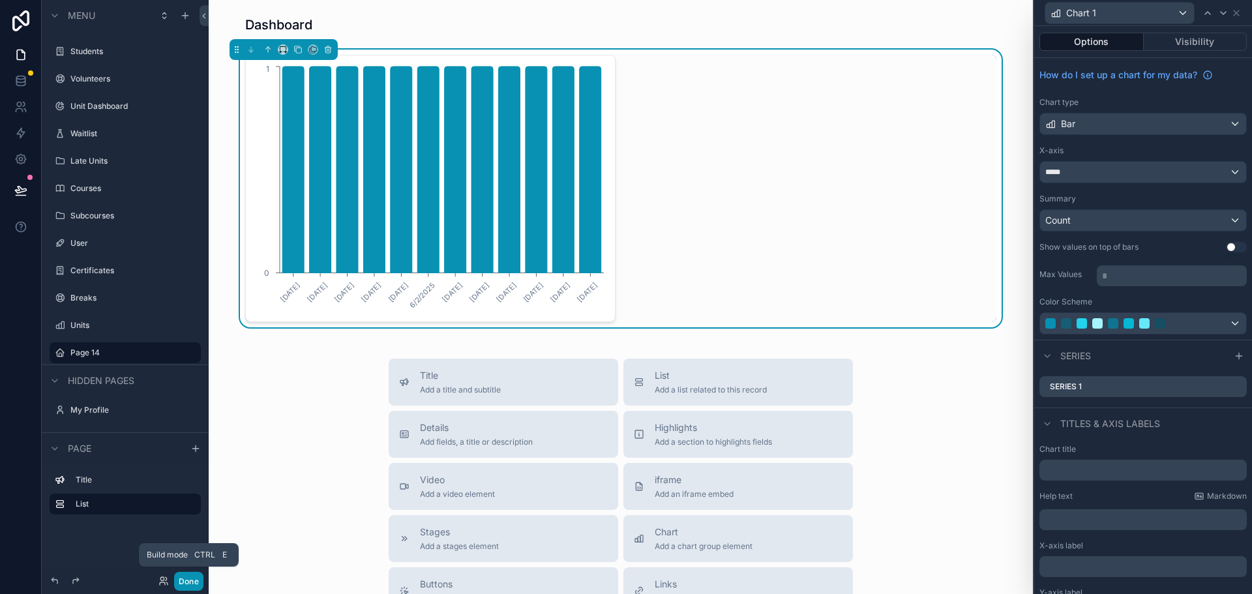
drag, startPoint x: 181, startPoint y: 582, endPoint x: 210, endPoint y: 560, distance: 36.3
click at [181, 582] on button "Done" at bounding box center [188, 581] width 29 height 19
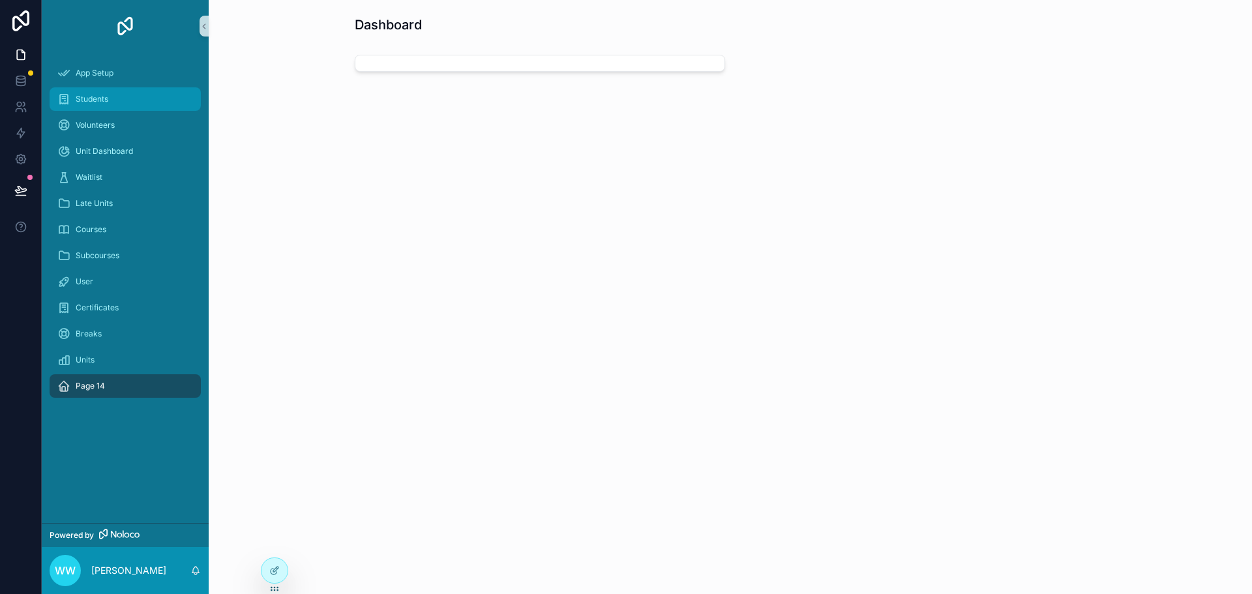
click at [107, 92] on div "Students" at bounding box center [125, 99] width 136 height 21
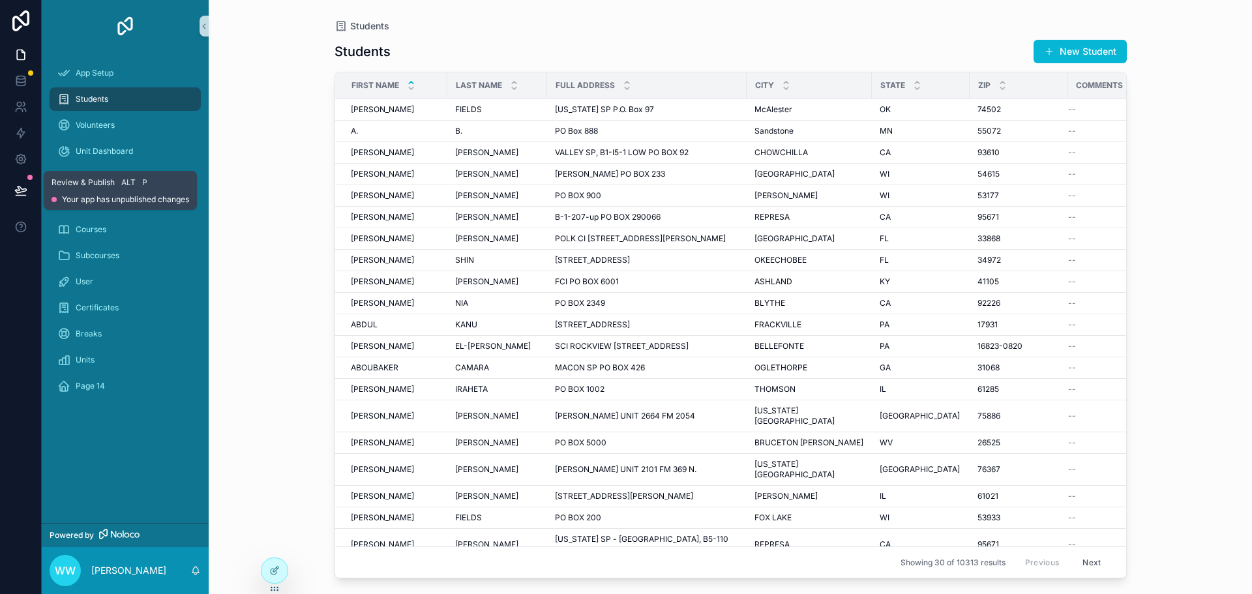
click at [23, 189] on icon at bounding box center [20, 190] width 11 height 7
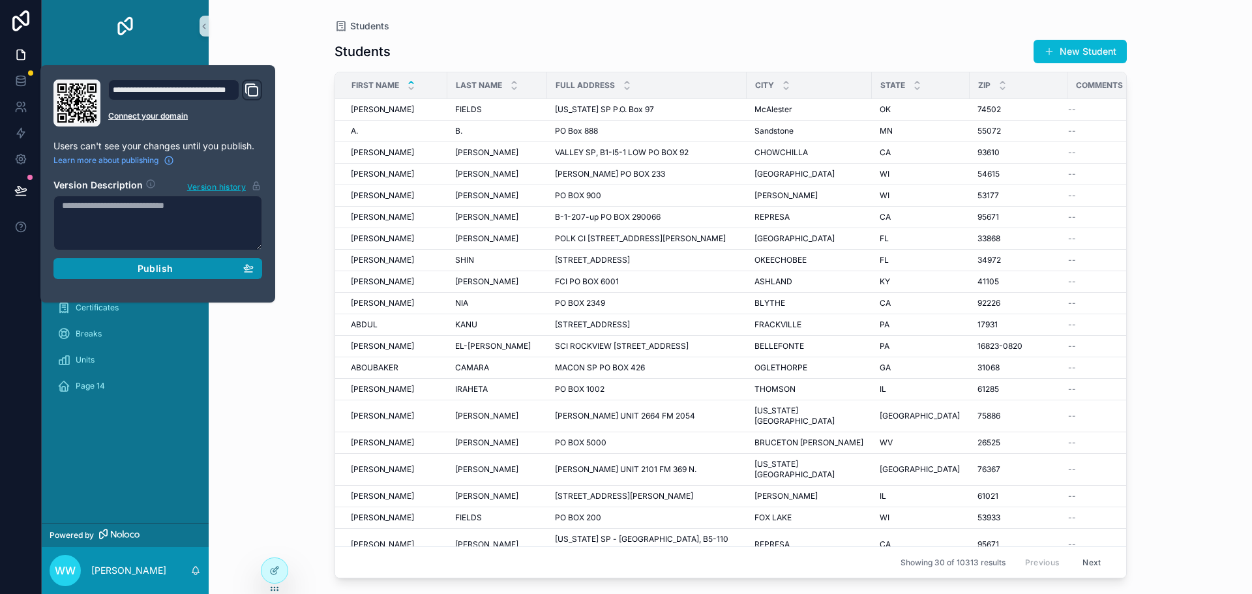
click at [154, 273] on span "Publish" at bounding box center [155, 269] width 35 height 12
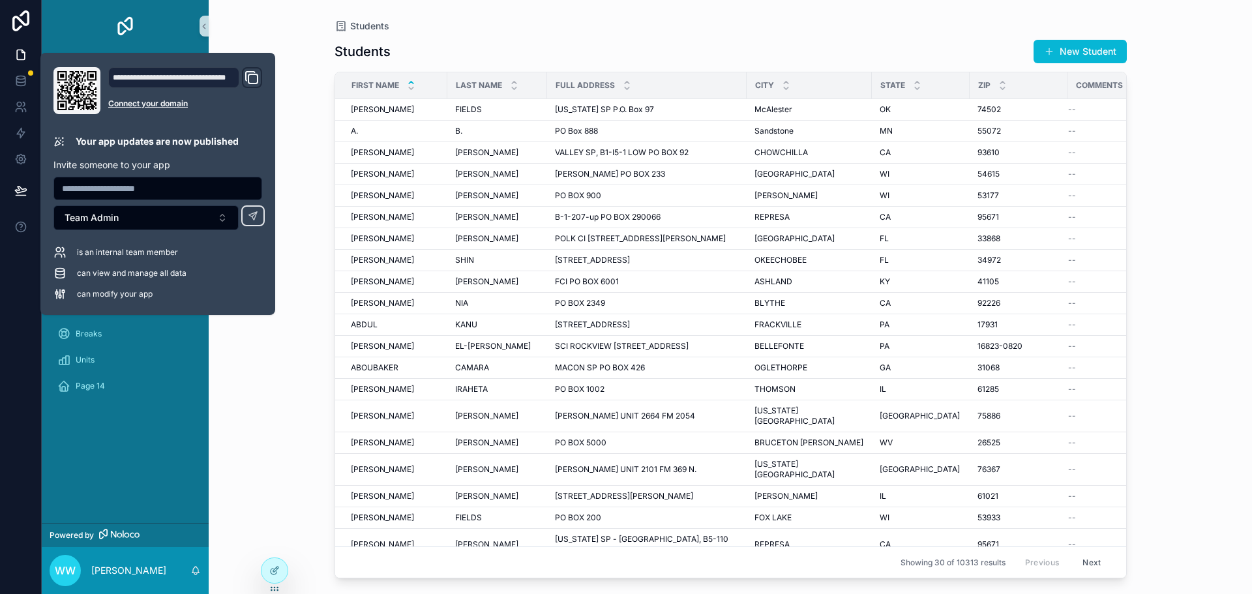
click at [285, 375] on div "Students Students New Student First Name Last Name Full Address City State Zip …" at bounding box center [731, 297] width 1044 height 594
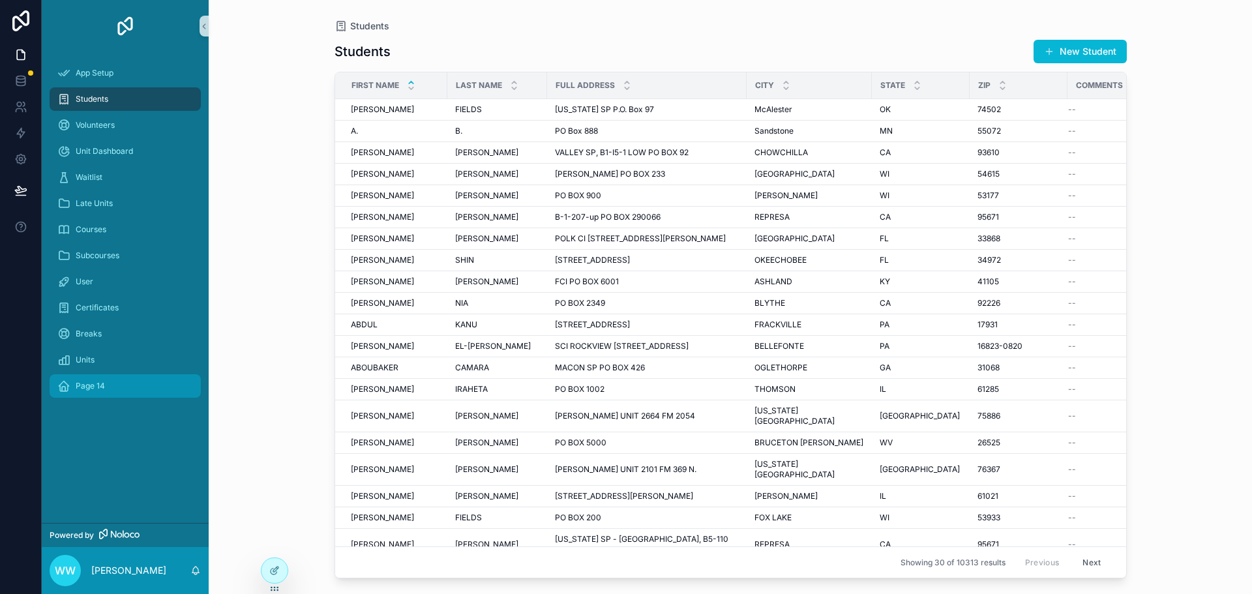
click at [101, 385] on span "Page 14" at bounding box center [90, 386] width 29 height 10
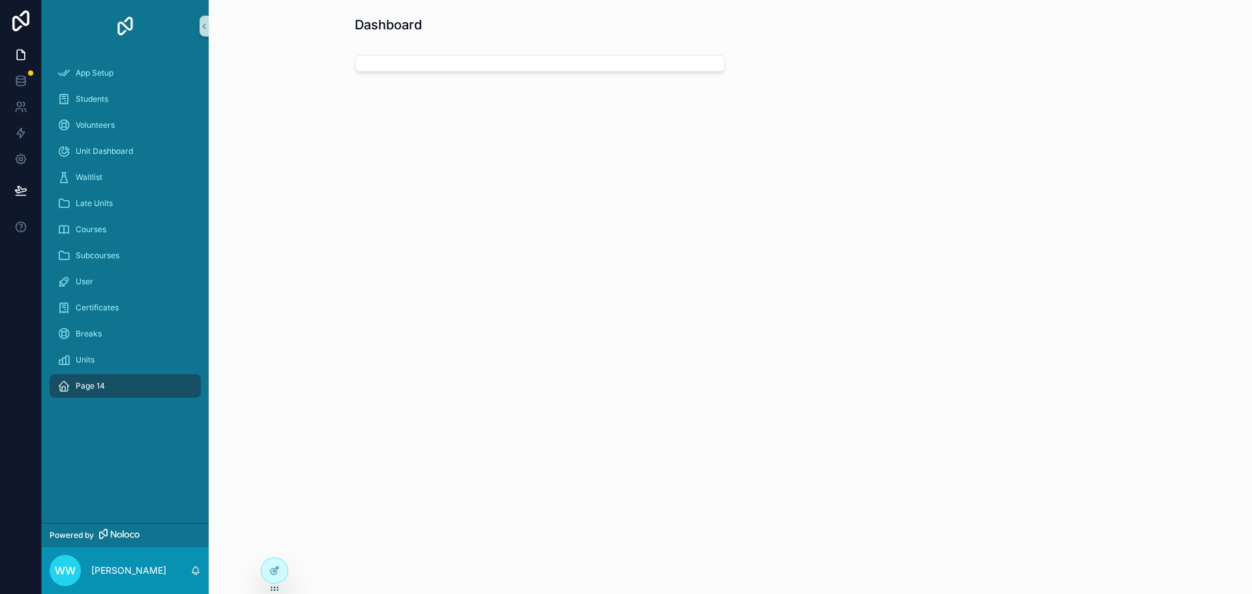
click at [440, 63] on div "scrollable content" at bounding box center [540, 63] width 371 height 17
drag, startPoint x: 440, startPoint y: 63, endPoint x: 328, endPoint y: 172, distance: 156.4
click at [359, 147] on div "Dashboard" at bounding box center [731, 80] width 1044 height 160
click at [23, 154] on icon at bounding box center [20, 159] width 13 height 13
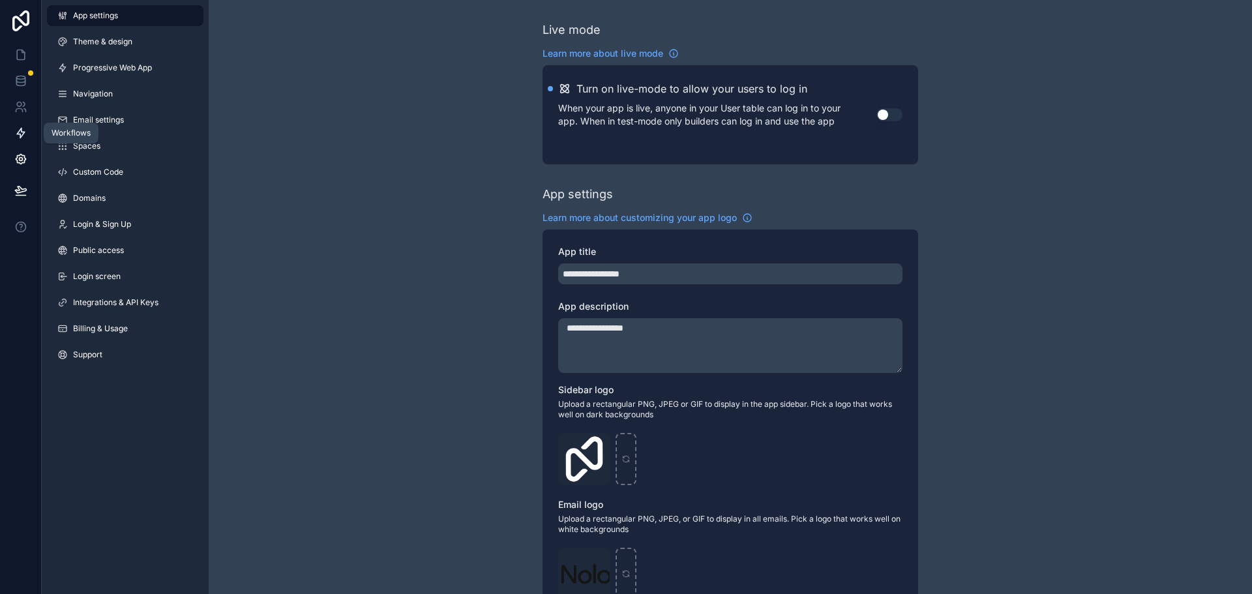
click at [20, 136] on icon at bounding box center [21, 134] width 8 height 10
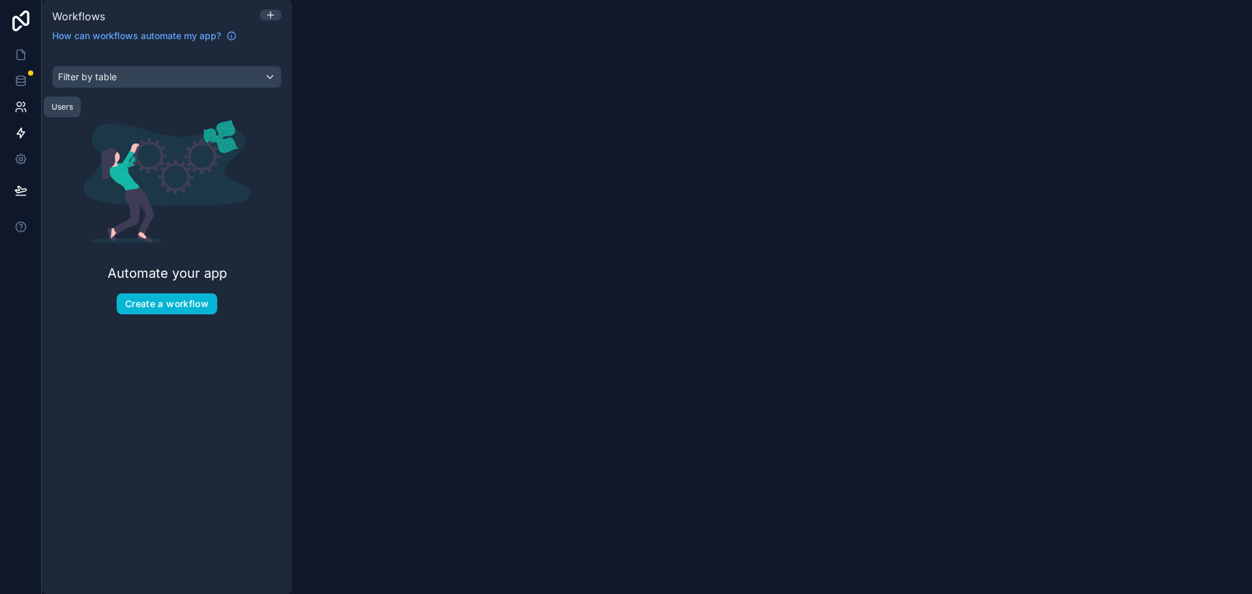
click at [22, 106] on icon at bounding box center [20, 106] width 13 height 13
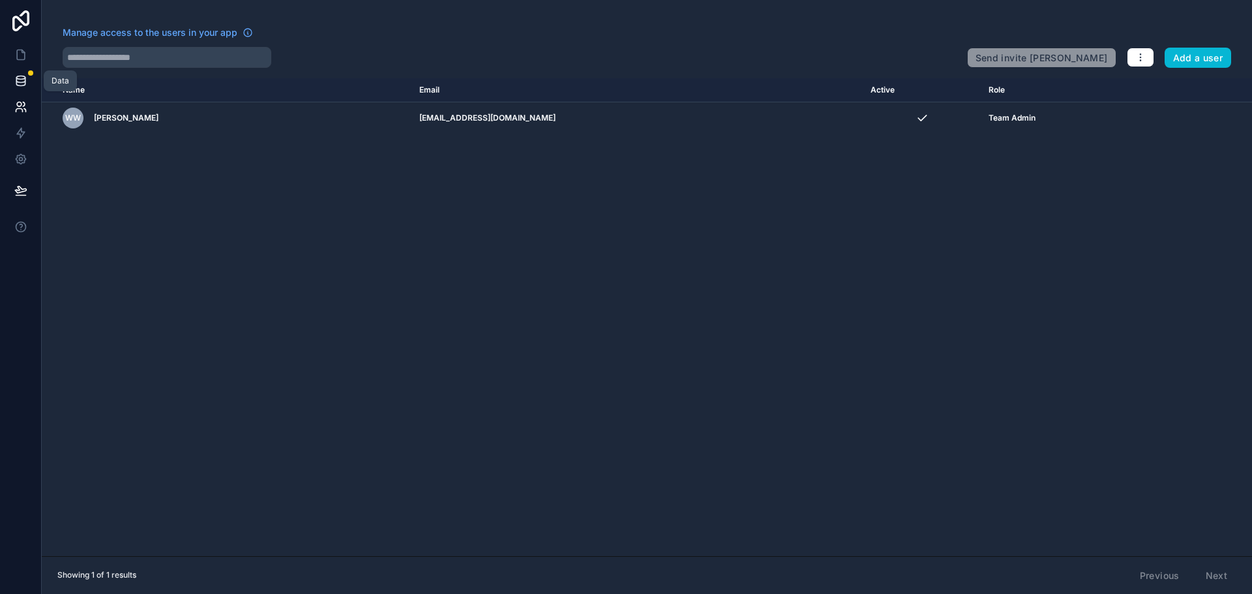
click at [25, 80] on icon at bounding box center [20, 80] width 8 height 5
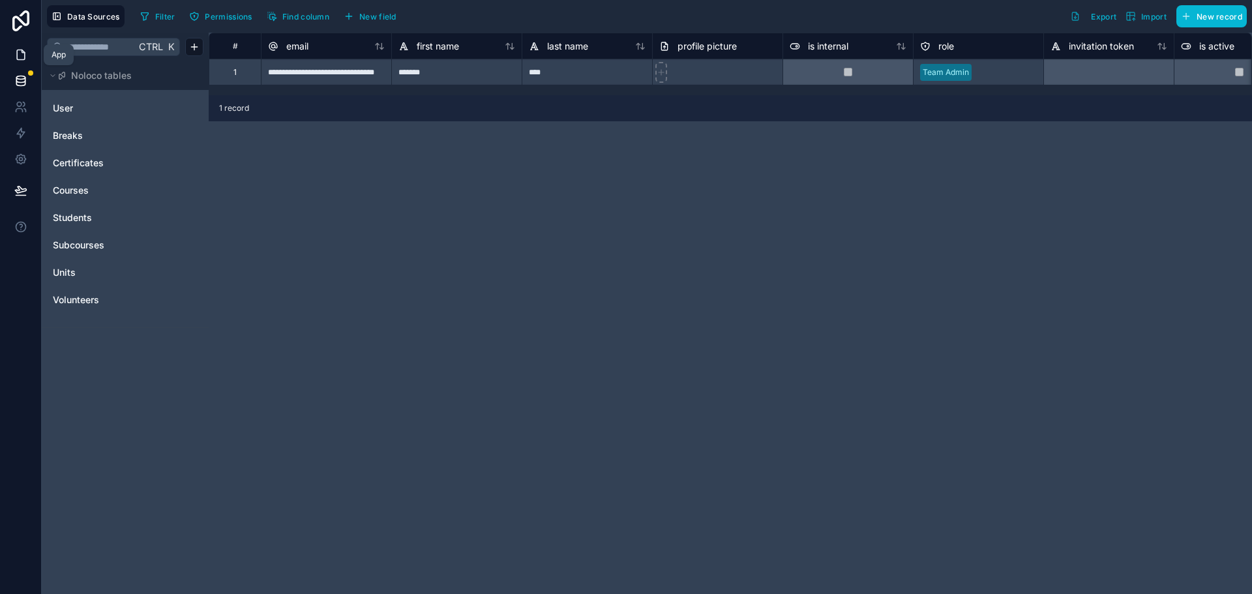
click at [20, 57] on icon at bounding box center [20, 54] width 13 height 13
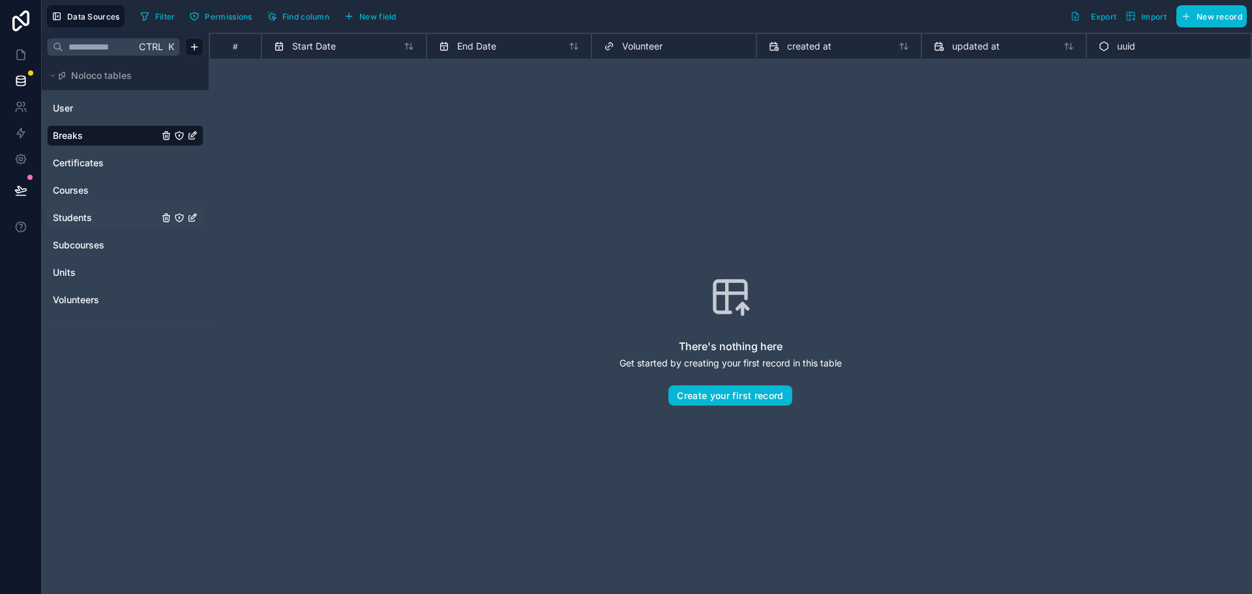
click at [85, 217] on span "Students" at bounding box center [72, 217] width 39 height 13
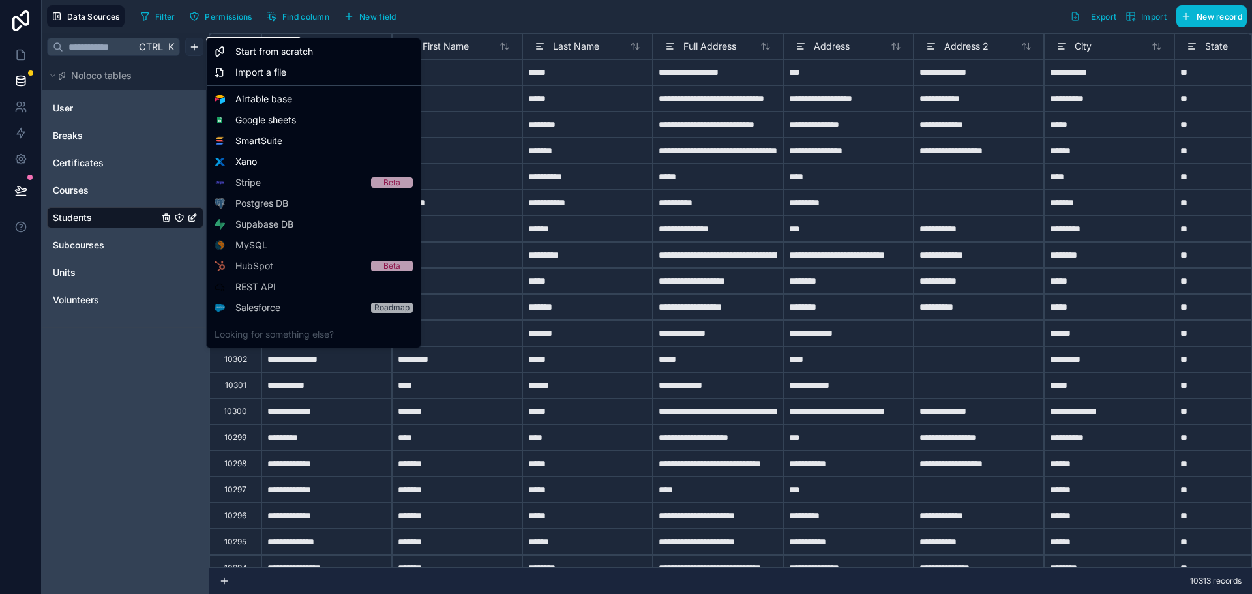
click at [194, 50] on html "**********" at bounding box center [626, 297] width 1252 height 594
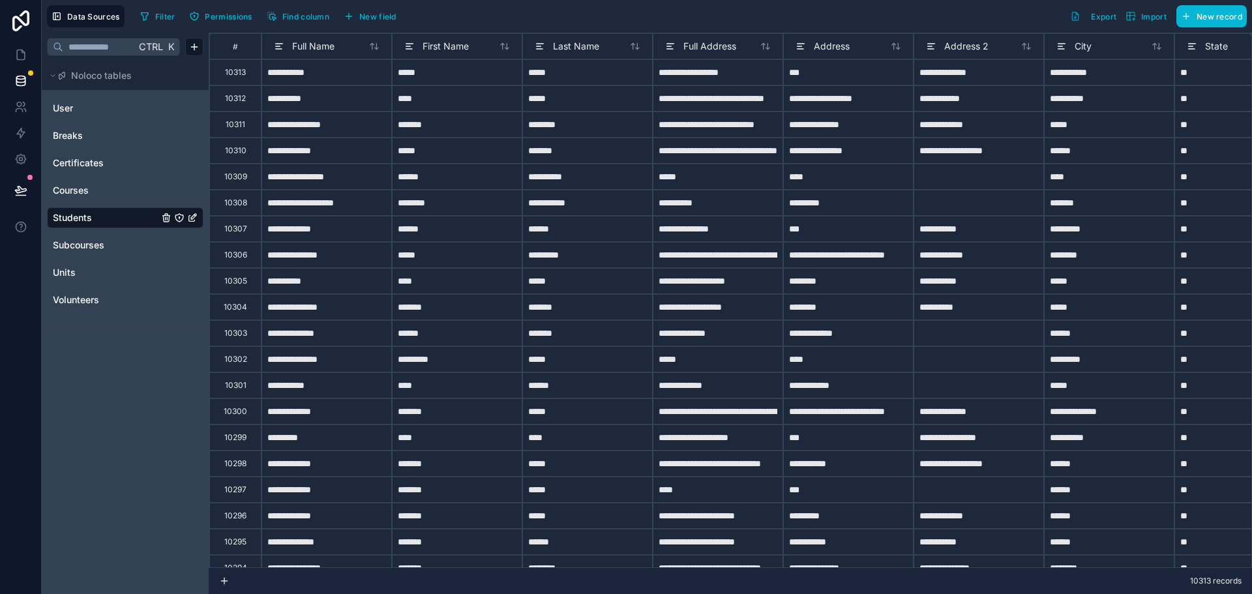
click at [160, 387] on div "Ctrl K Noloco tables User Breaks Certificates Courses Students Subcourses Units…" at bounding box center [125, 314] width 167 height 562
click at [109, 163] on link "Certificates" at bounding box center [106, 163] width 106 height 13
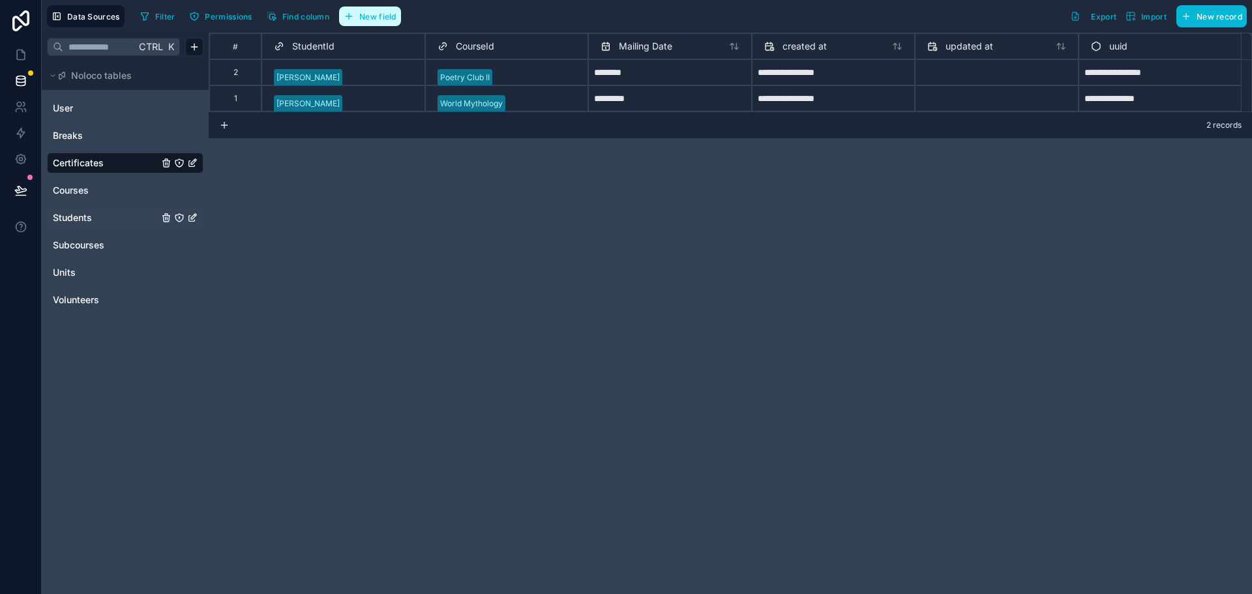
click at [380, 20] on span "New field" at bounding box center [377, 17] width 37 height 10
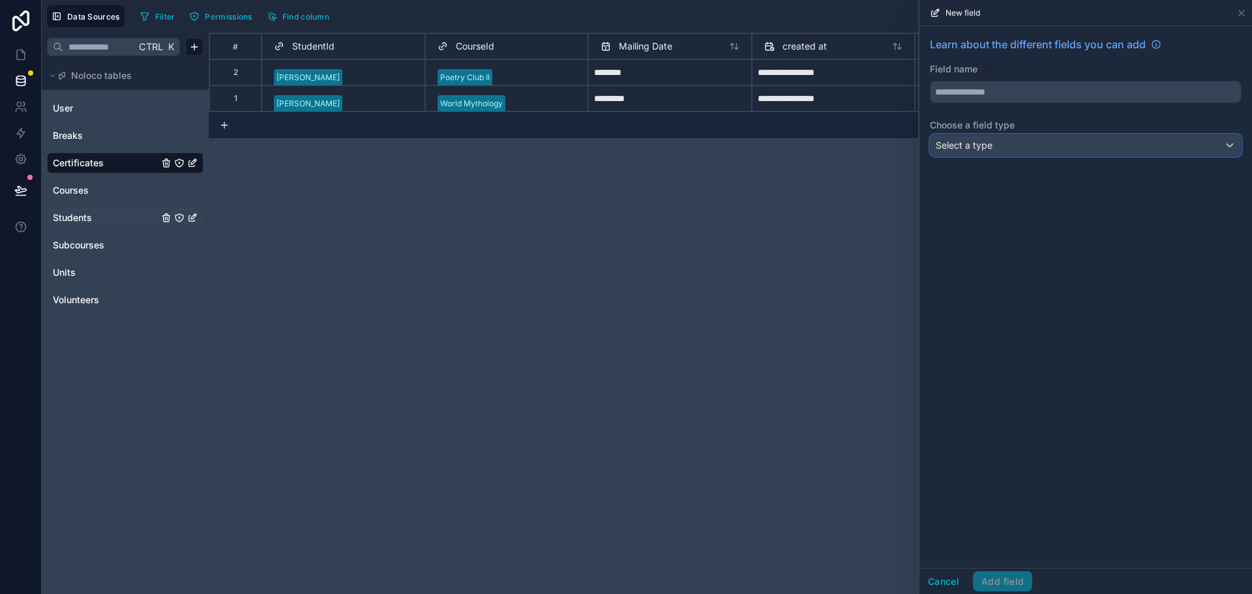
click at [1018, 154] on div "Select a type" at bounding box center [1086, 145] width 310 height 21
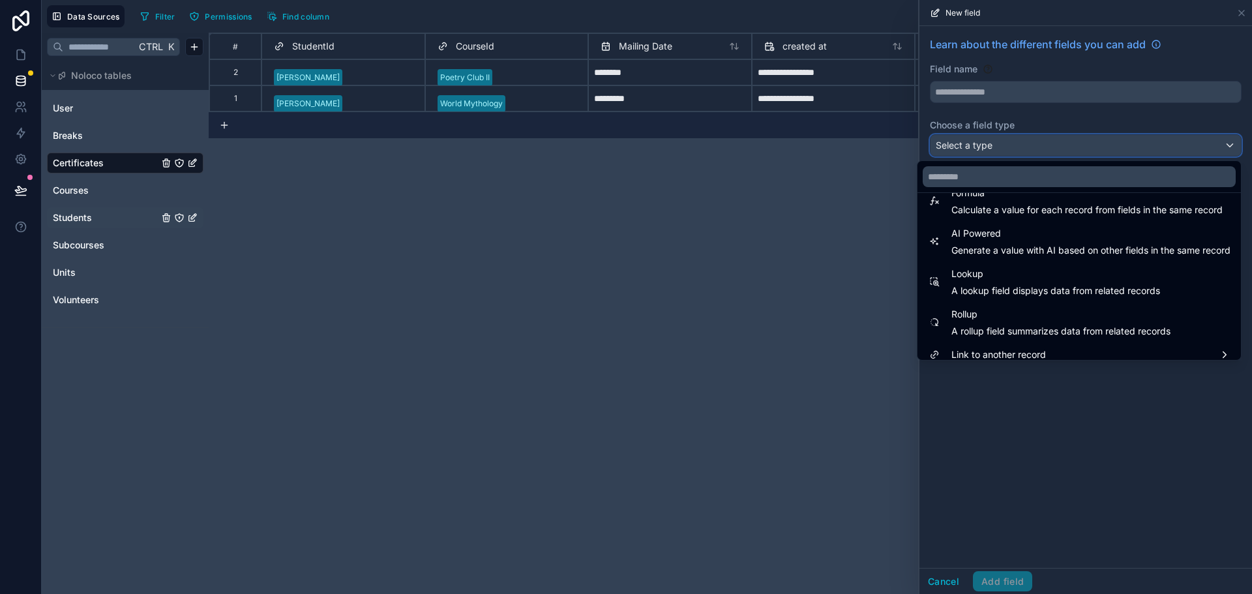
scroll to position [378, 0]
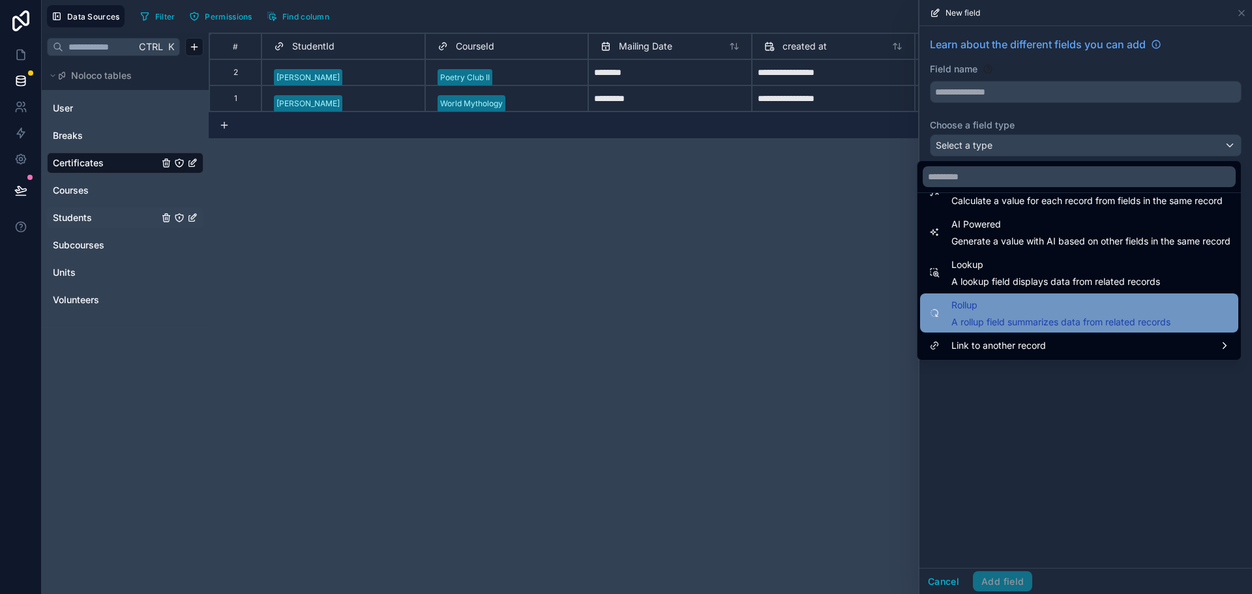
click at [989, 317] on span "A rollup field summarizes data from related records" at bounding box center [1061, 322] width 219 height 13
type input "******"
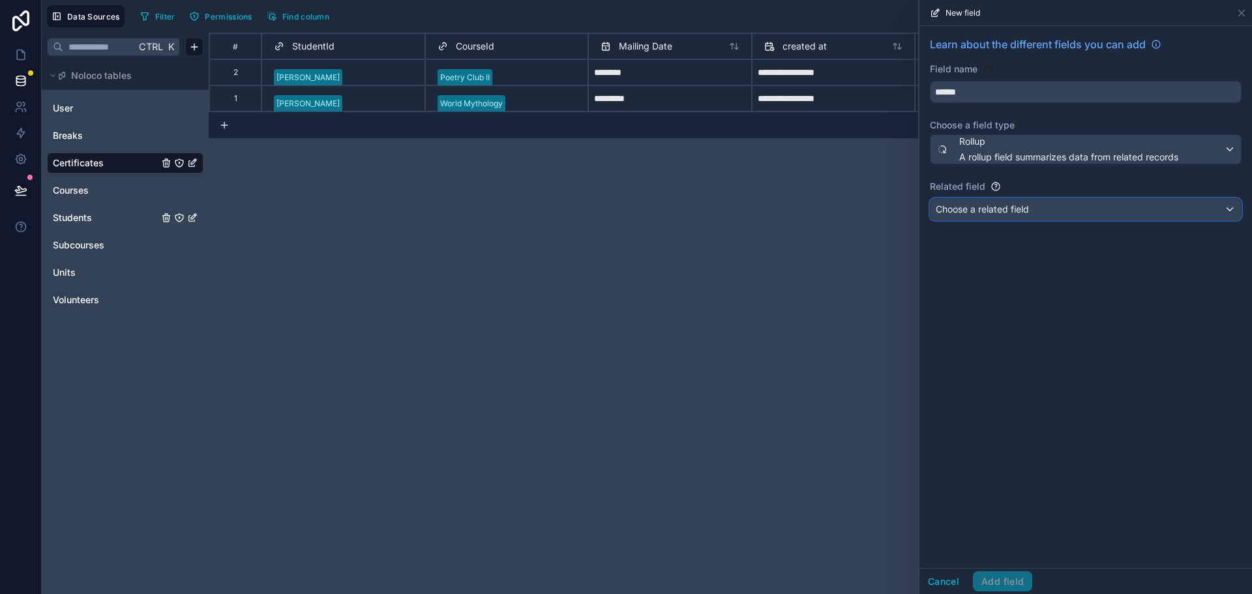
click at [993, 205] on span "Choose a related field" at bounding box center [982, 209] width 93 height 11
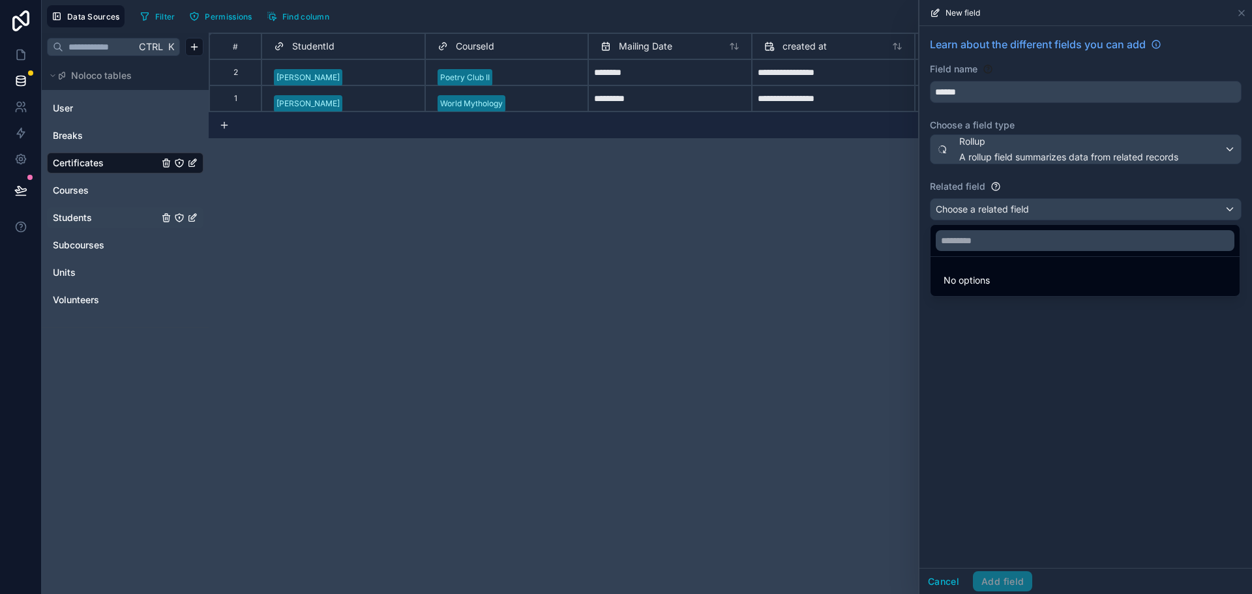
click at [993, 205] on div at bounding box center [1086, 297] width 333 height 594
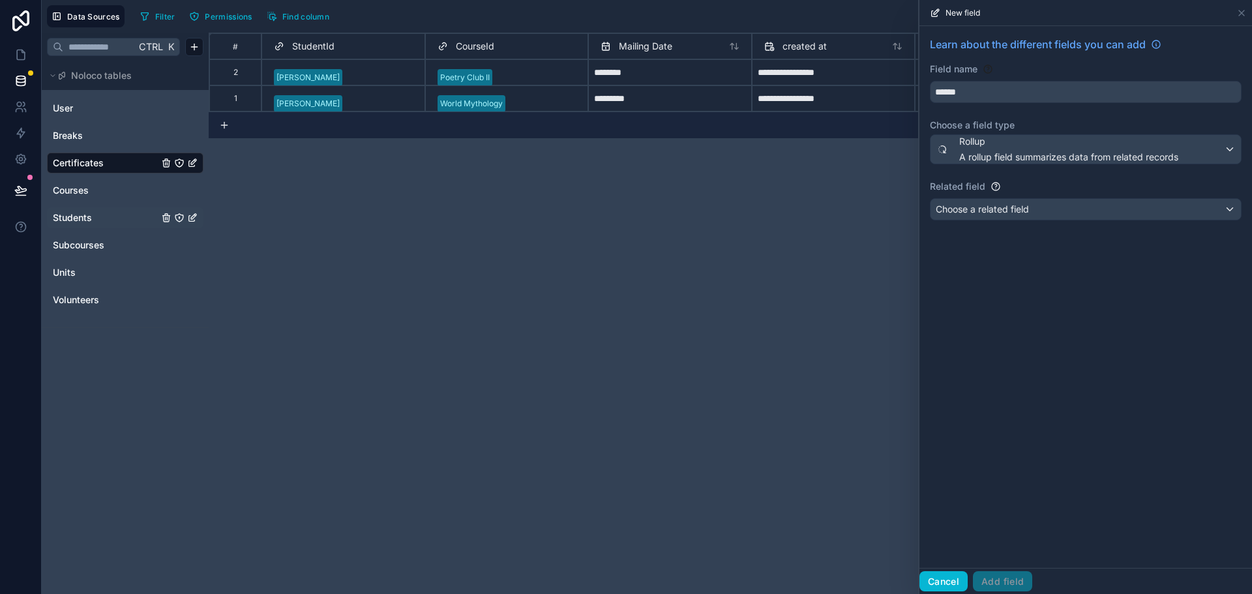
click at [949, 579] on button "Cancel" at bounding box center [944, 581] width 48 height 21
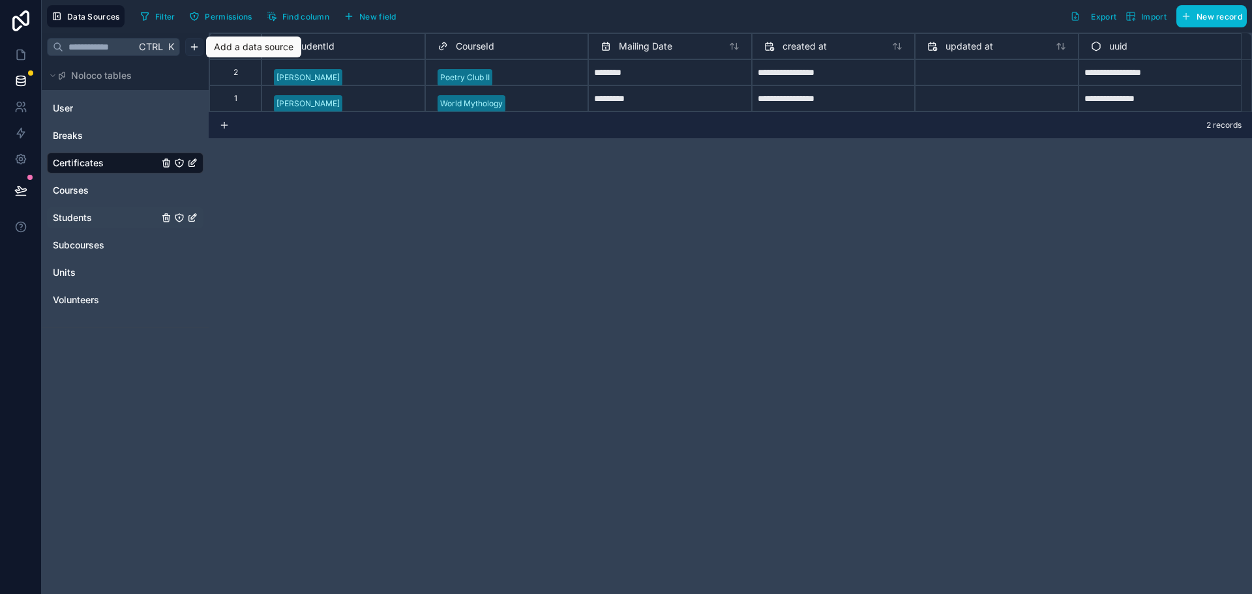
click at [196, 45] on html "**********" at bounding box center [626, 297] width 1252 height 594
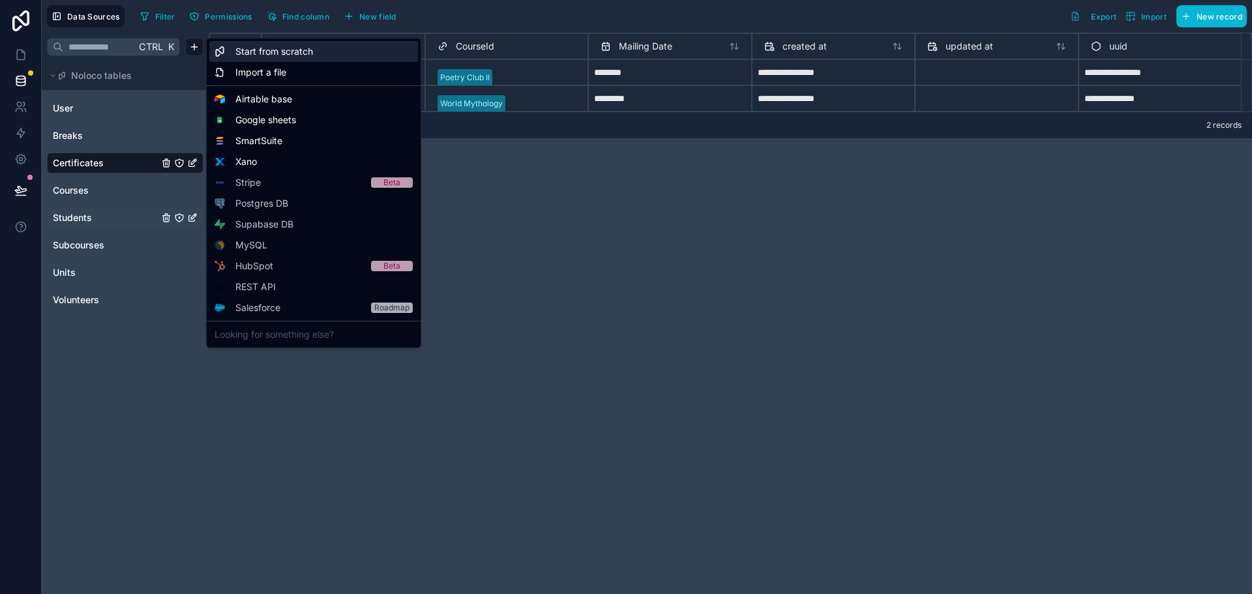
click at [290, 48] on span "Start from scratch" at bounding box center [274, 51] width 78 height 13
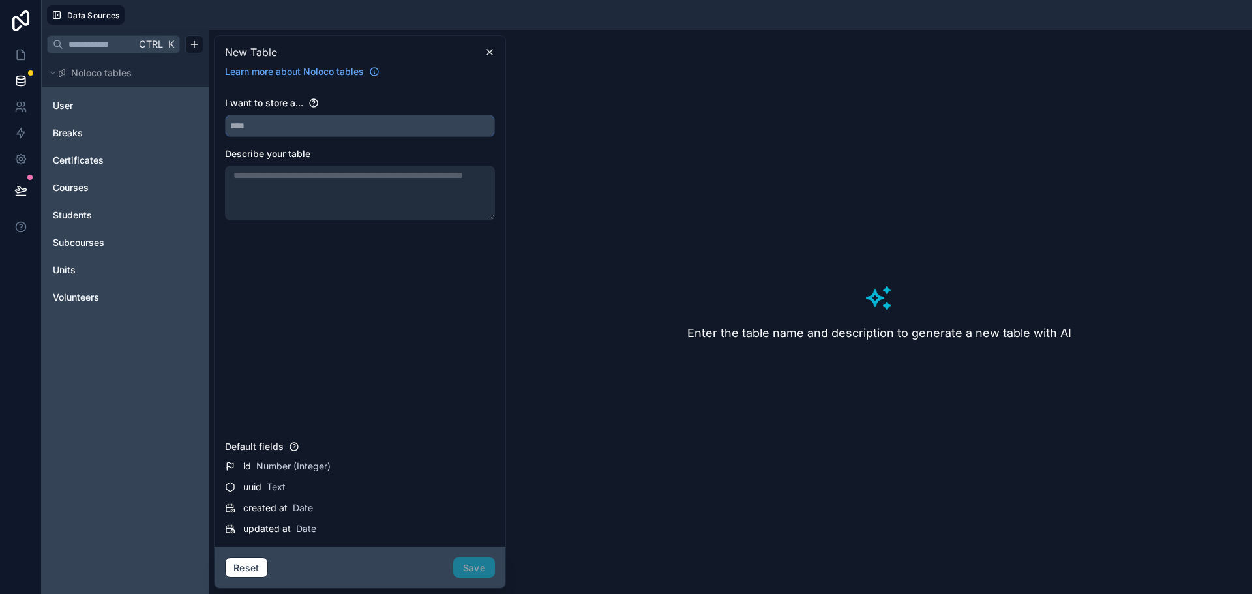
click at [265, 127] on input "text" at bounding box center [360, 125] width 269 height 21
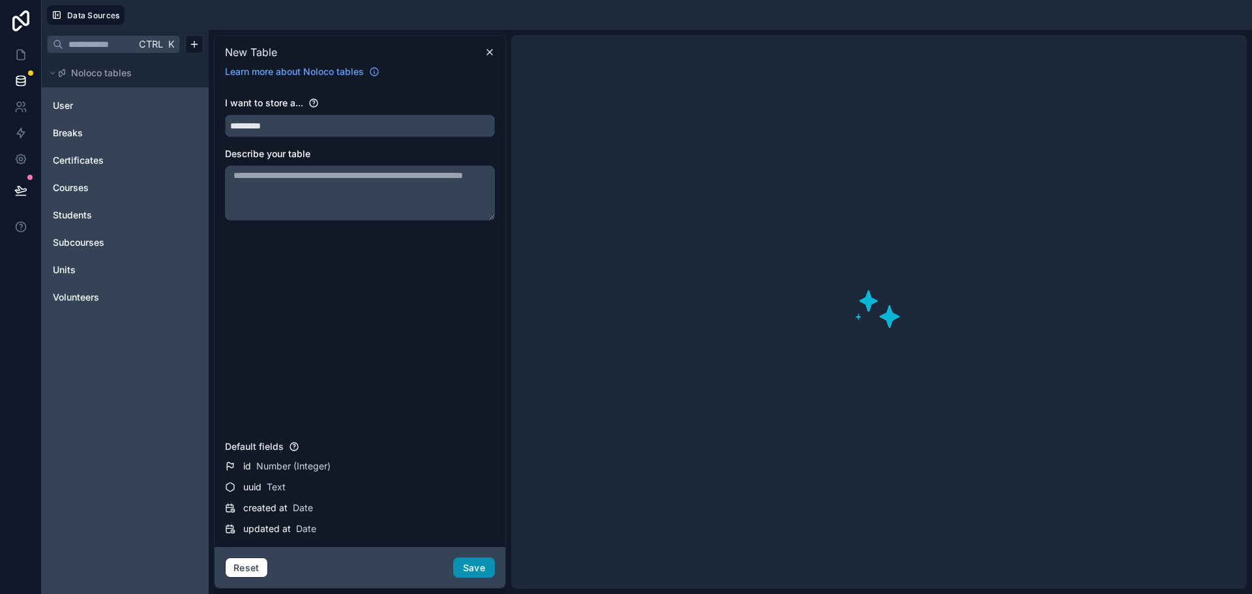
type input "*********"
click at [476, 565] on button "Save" at bounding box center [474, 568] width 42 height 21
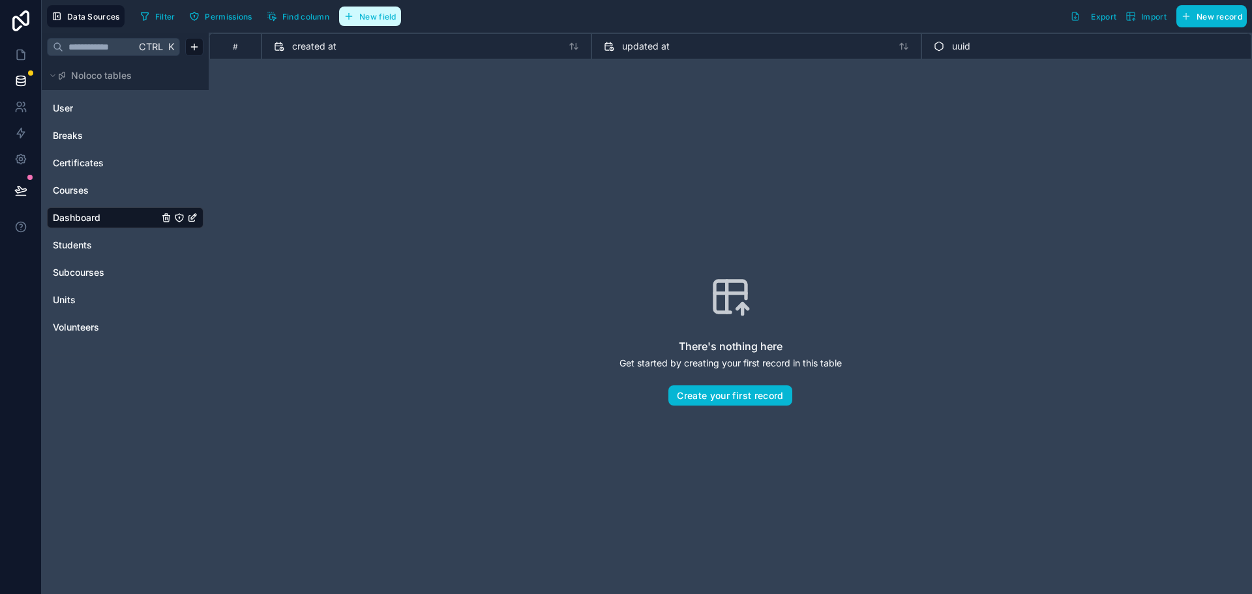
click at [371, 24] on button "New field" at bounding box center [370, 17] width 62 height 20
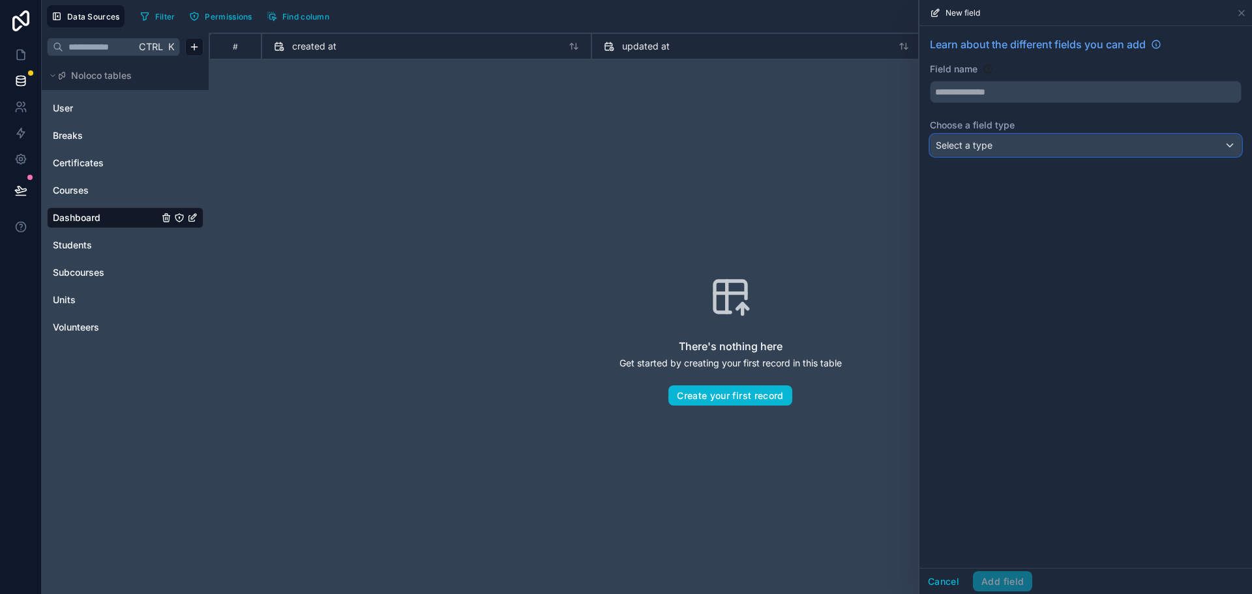
click at [1044, 140] on div "Select a type" at bounding box center [1086, 145] width 310 height 21
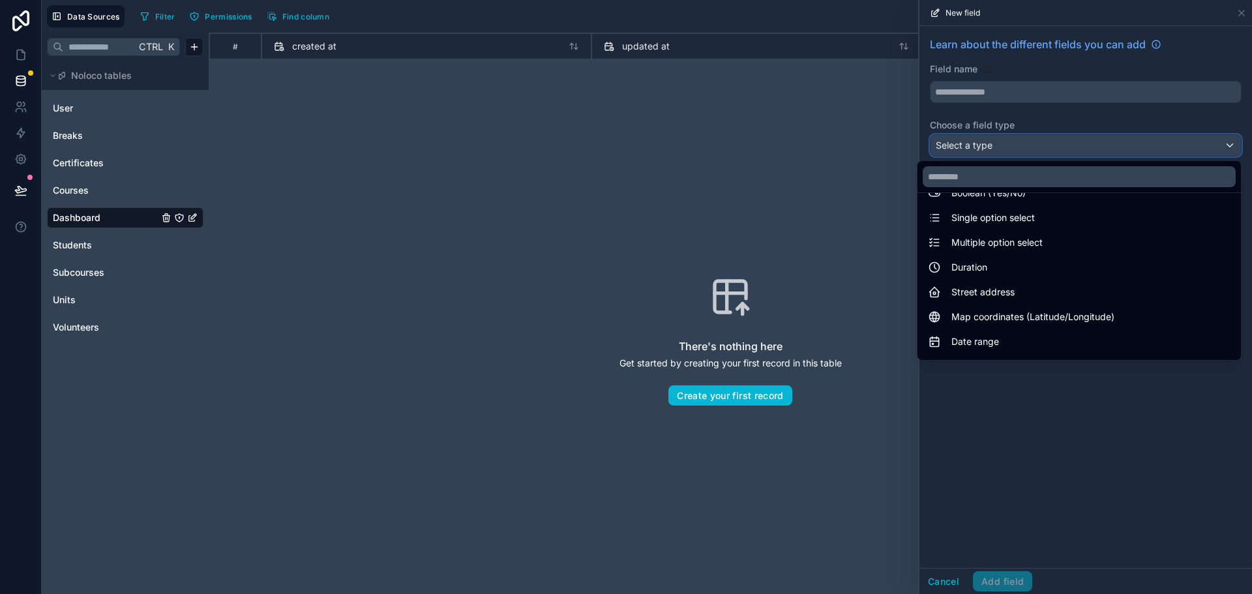
scroll to position [378, 0]
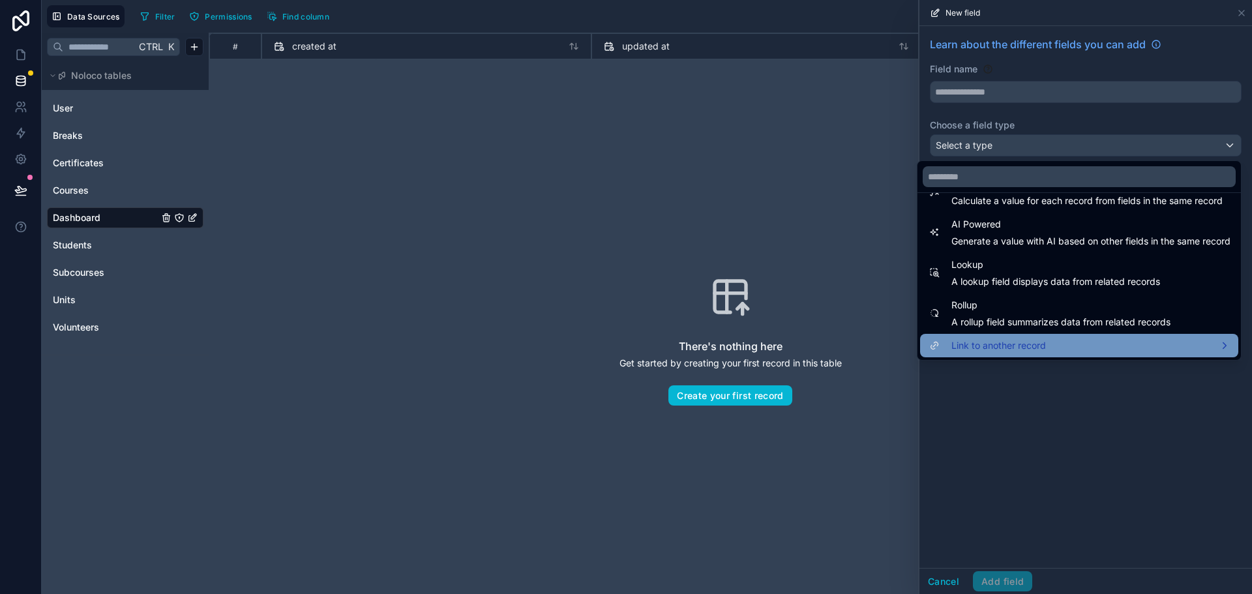
click at [1005, 341] on span "Link to another record" at bounding box center [999, 346] width 95 height 16
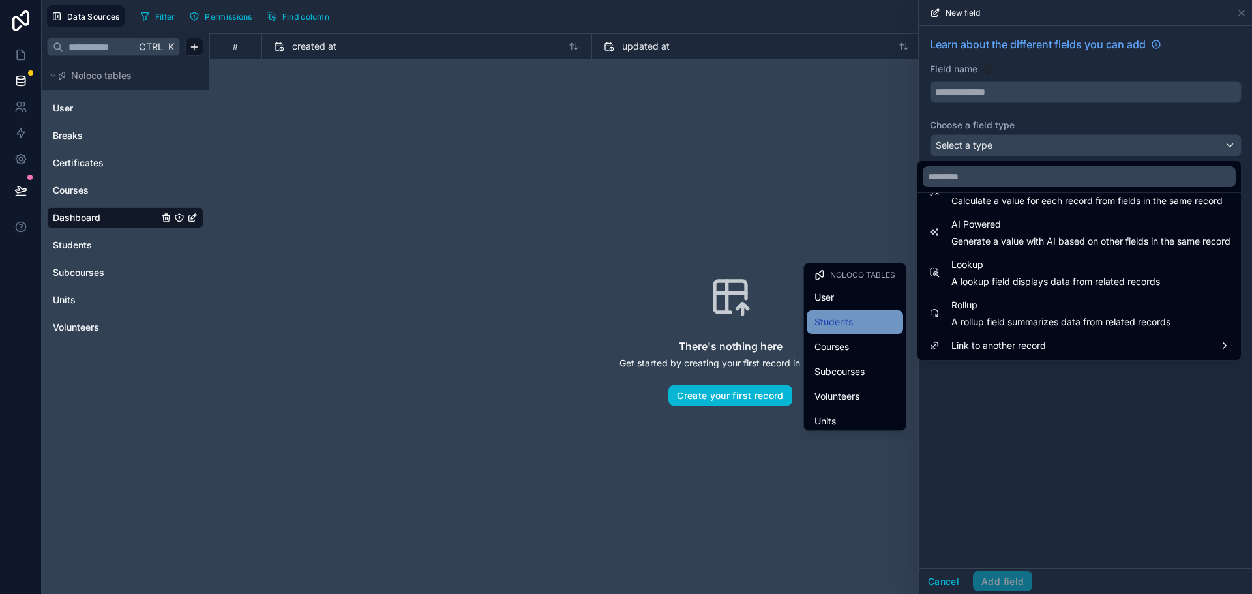
click at [846, 325] on div "Students" at bounding box center [855, 322] width 81 height 16
type input "********"
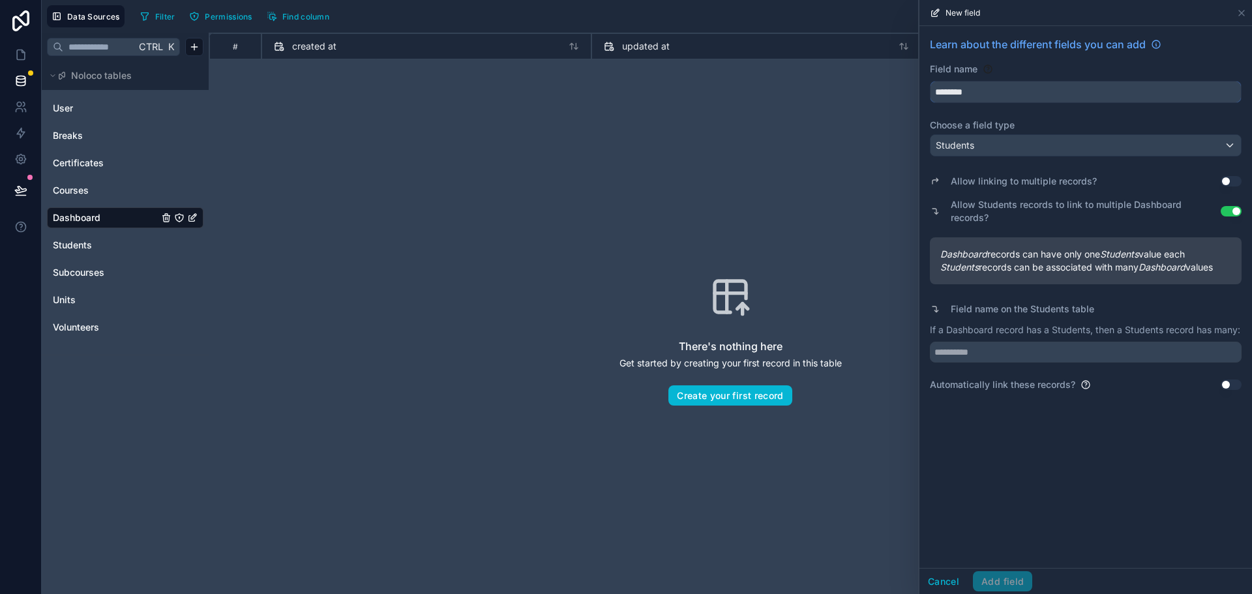
click at [993, 89] on input "********" at bounding box center [1086, 92] width 310 height 21
click at [1000, 342] on input "text" at bounding box center [1086, 352] width 312 height 21
click at [943, 583] on button "Cancel" at bounding box center [944, 581] width 48 height 21
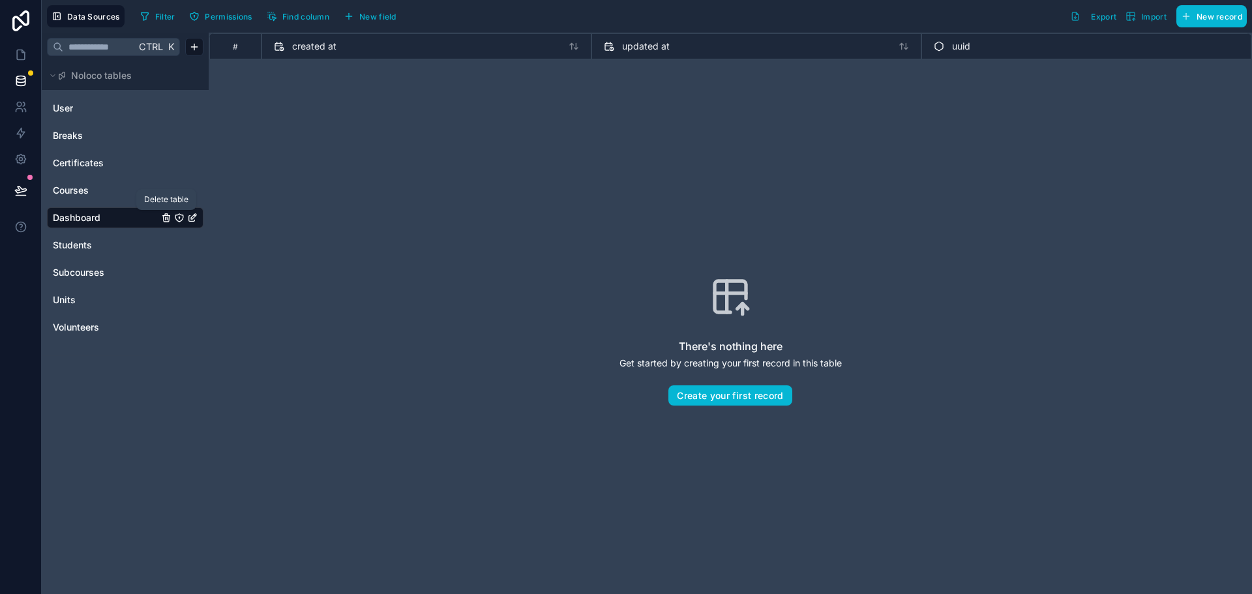
click at [166, 219] on icon "Dashboard" at bounding box center [166, 218] width 0 height 3
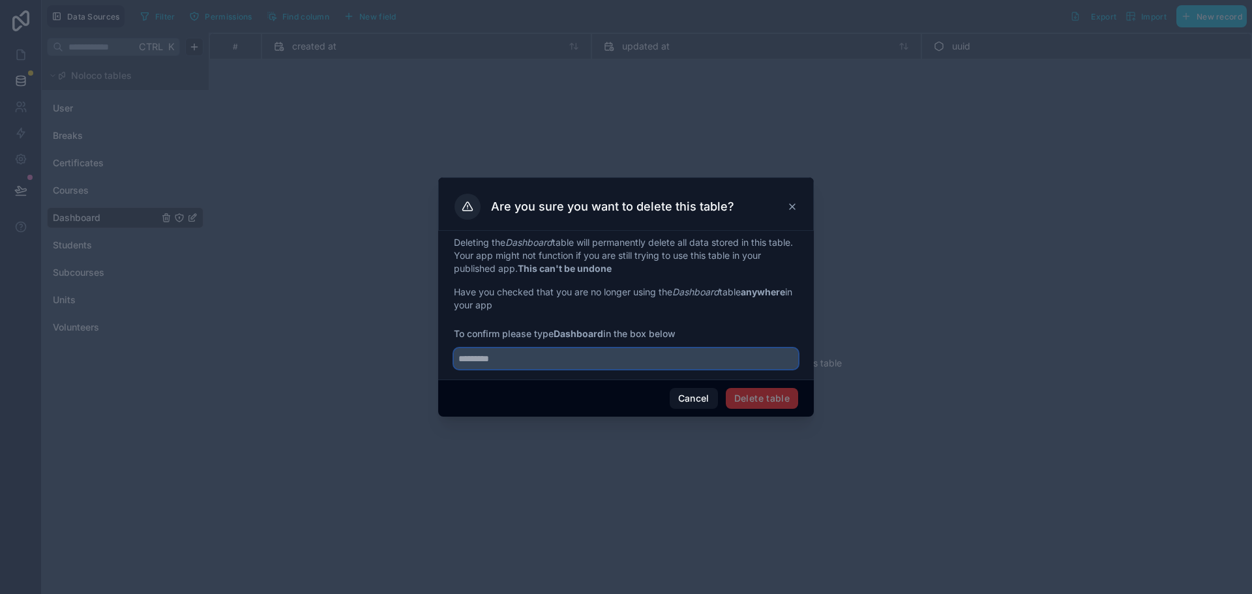
click at [599, 354] on input "text" at bounding box center [626, 358] width 344 height 21
type input "*********"
click at [744, 395] on button "Delete table" at bounding box center [762, 398] width 72 height 21
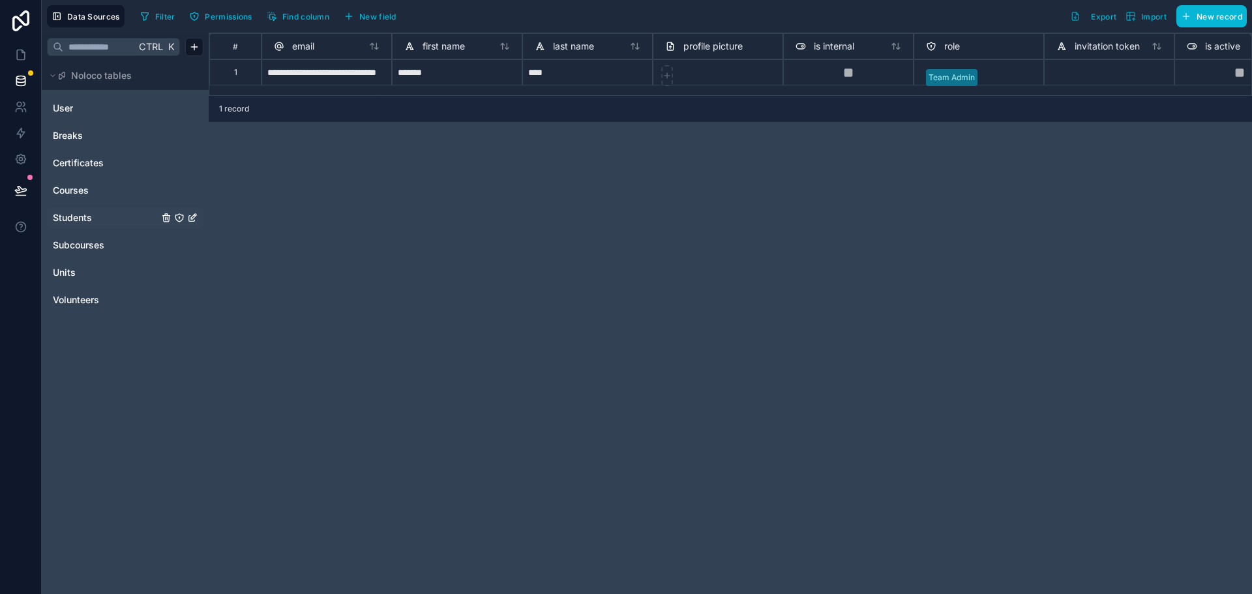
click at [67, 217] on span "Students" at bounding box center [72, 217] width 39 height 13
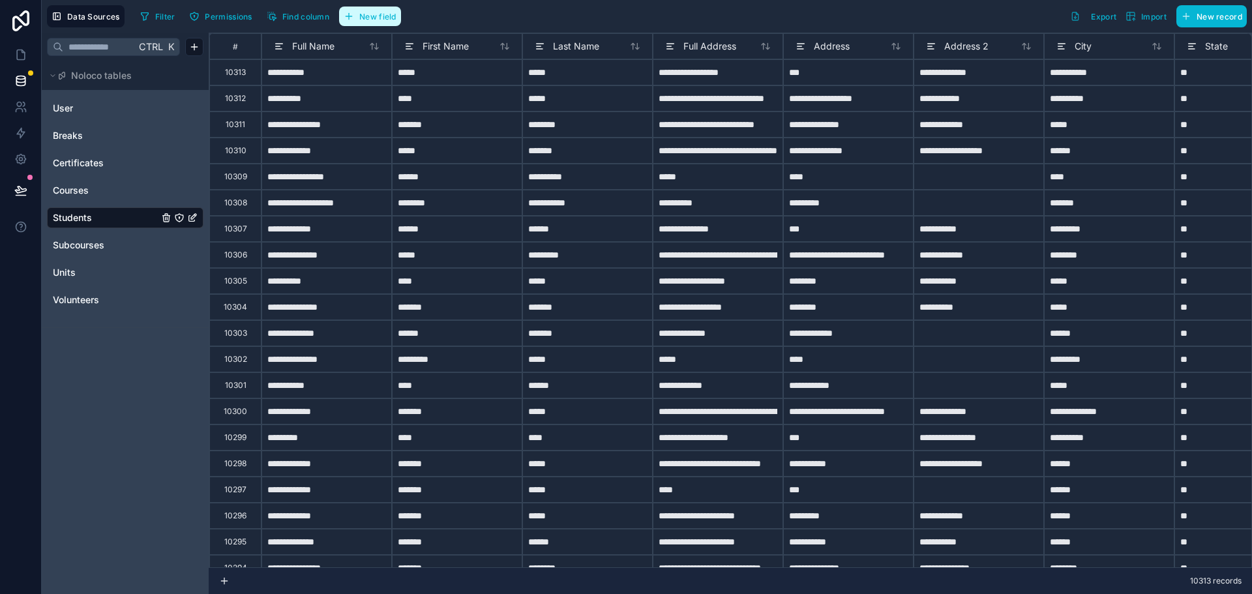
click at [359, 16] on button "New field" at bounding box center [370, 17] width 62 height 20
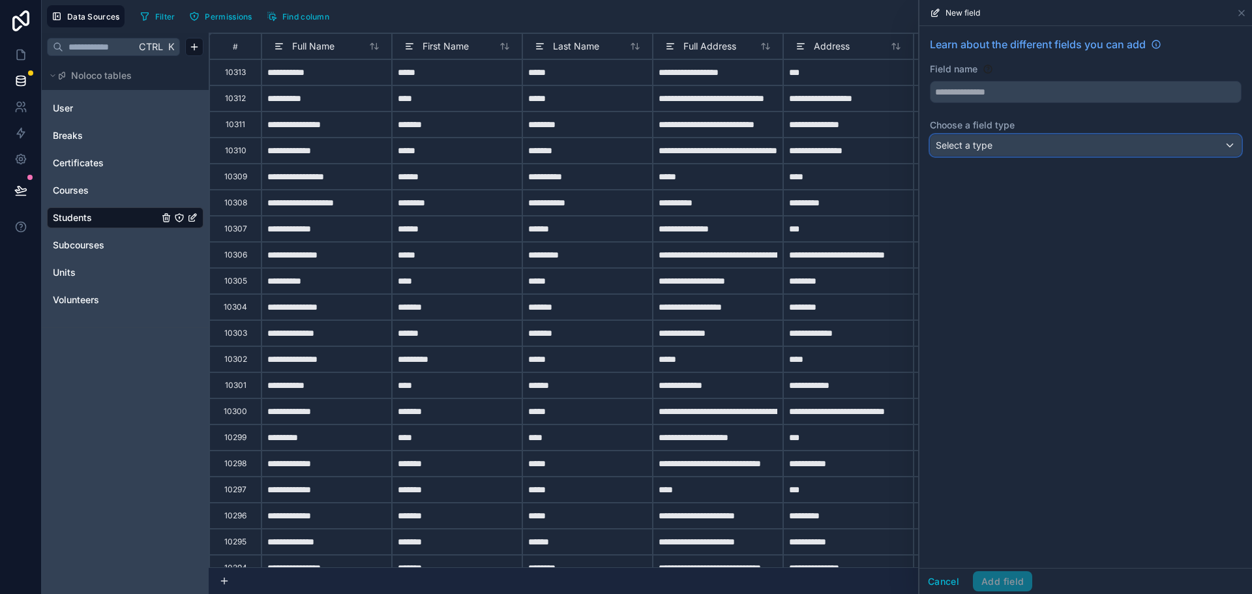
click at [990, 151] on span "Select a type" at bounding box center [964, 145] width 57 height 13
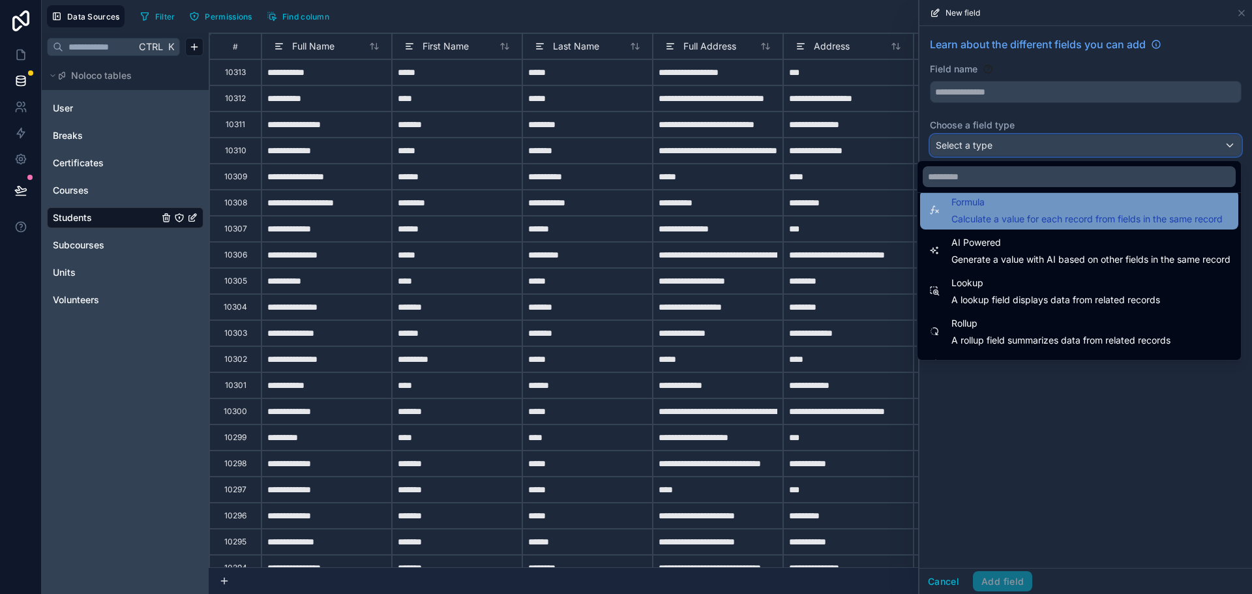
scroll to position [378, 0]
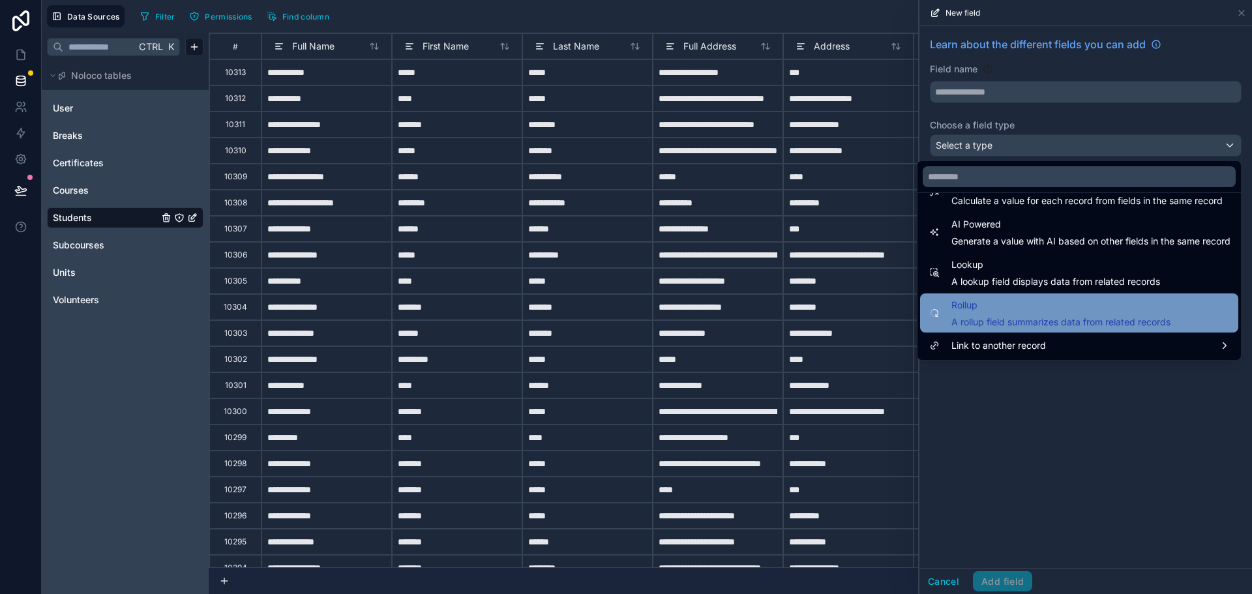
click at [990, 314] on div "Rollup A rollup field summarizes data from related records" at bounding box center [1061, 312] width 219 height 31
type input "******"
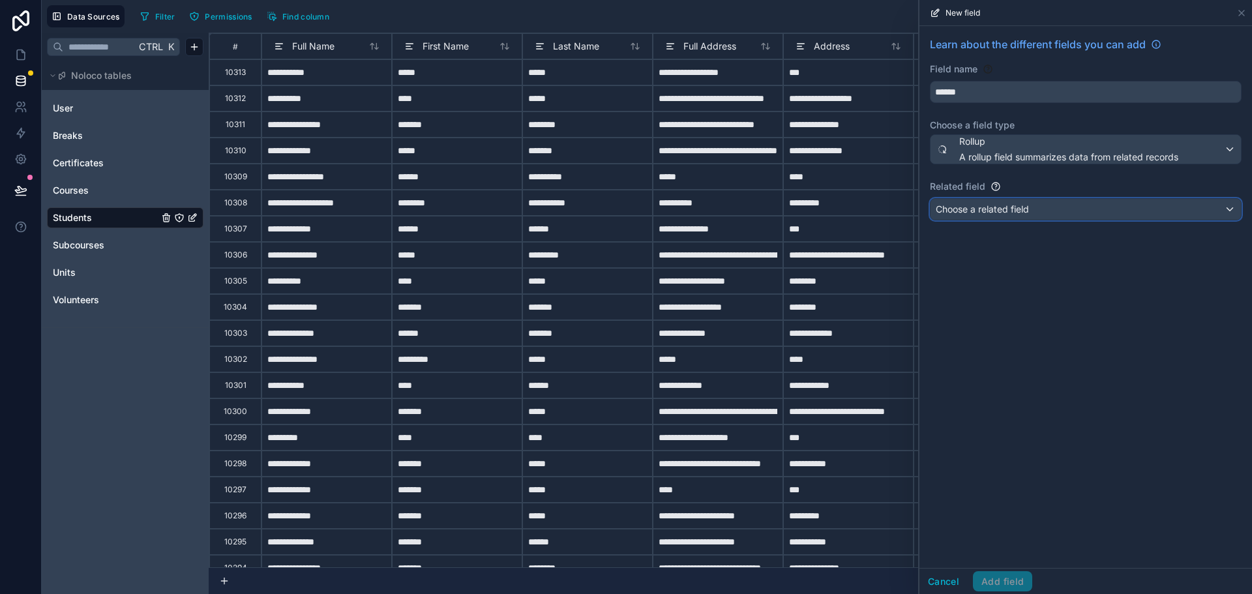
click at [1014, 212] on span "Choose a related field" at bounding box center [982, 209] width 93 height 11
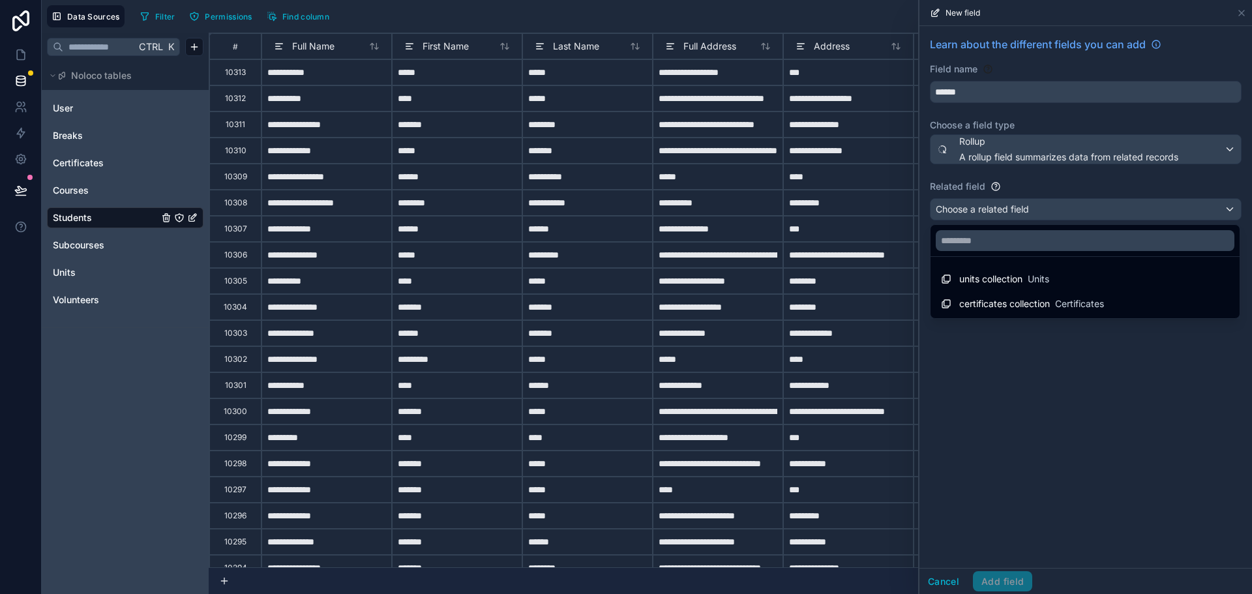
click at [948, 581] on div at bounding box center [1086, 297] width 333 height 594
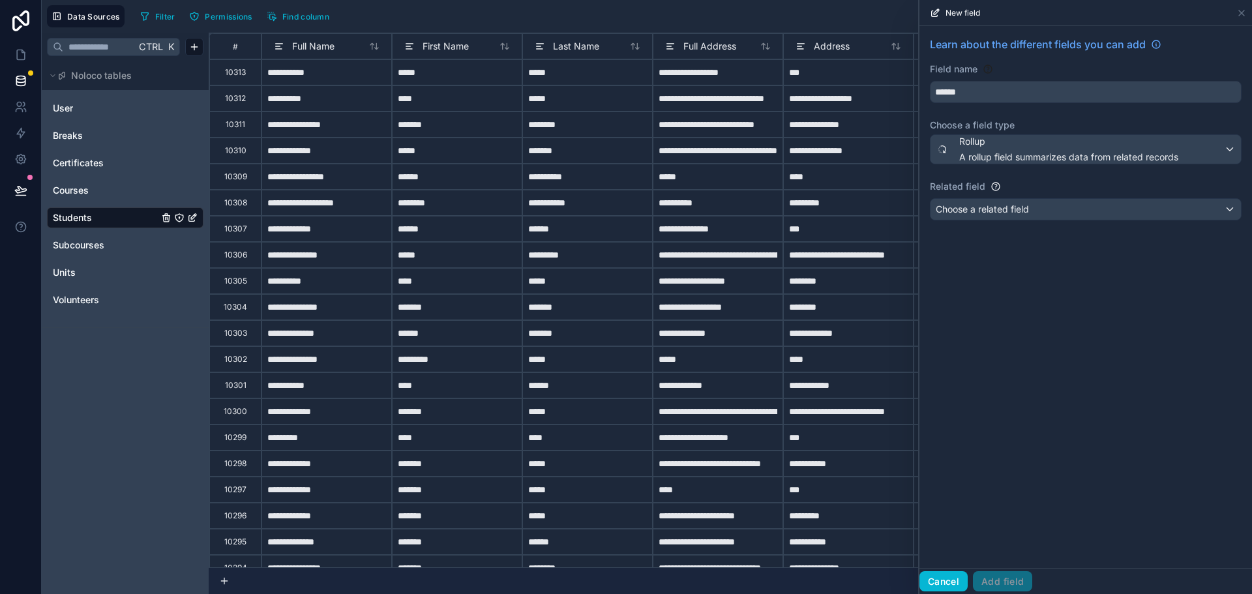
click at [948, 581] on button "Cancel" at bounding box center [944, 581] width 48 height 21
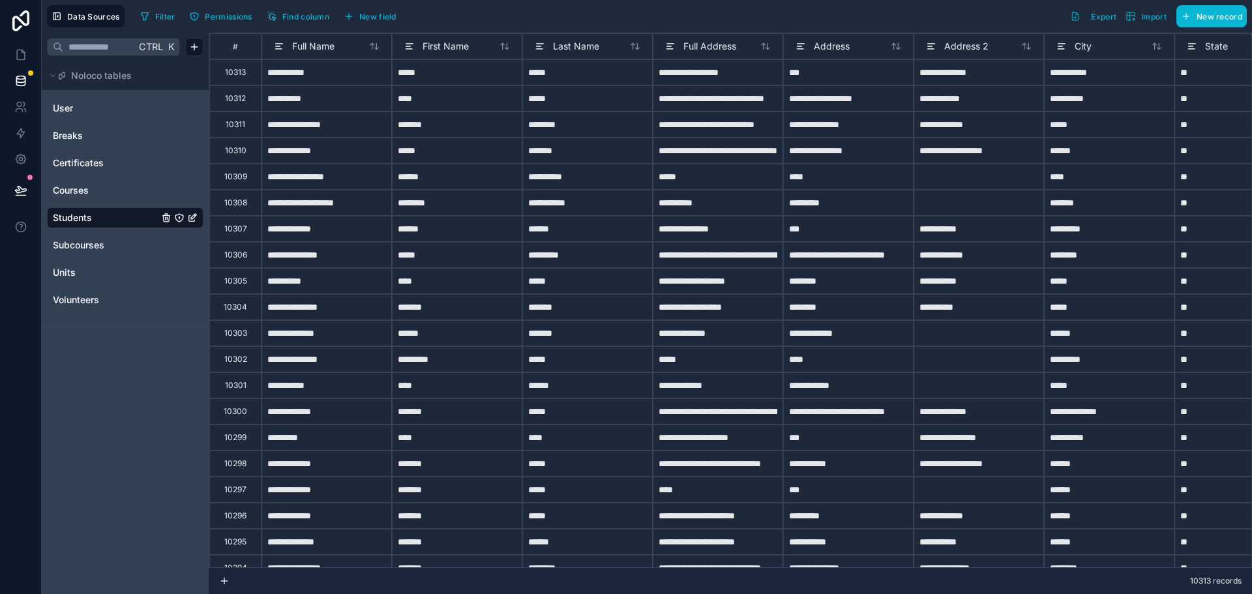
click at [106, 382] on div "Ctrl K Noloco tables User Breaks Certificates Courses Students Subcourses Units…" at bounding box center [125, 314] width 167 height 562
click at [108, 352] on div "Ctrl K Noloco tables User Breaks Certificates Courses Students Subcourses Units…" at bounding box center [125, 314] width 167 height 562
click at [195, 46] on html "**********" at bounding box center [626, 297] width 1252 height 594
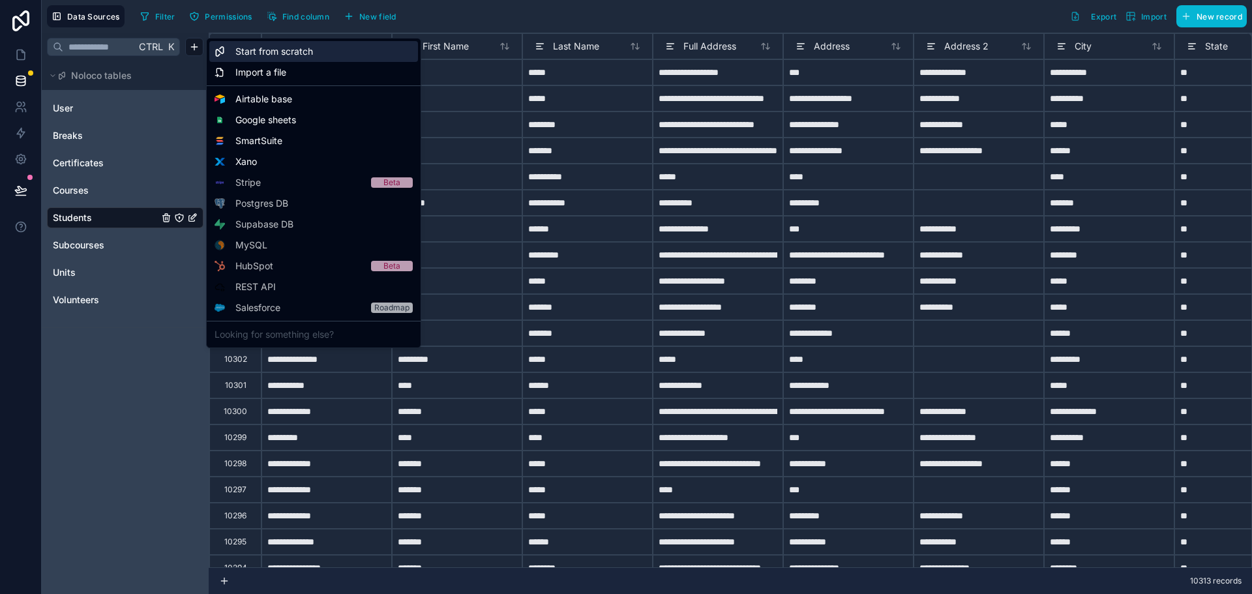
click at [274, 52] on span "Start from scratch" at bounding box center [274, 51] width 78 height 13
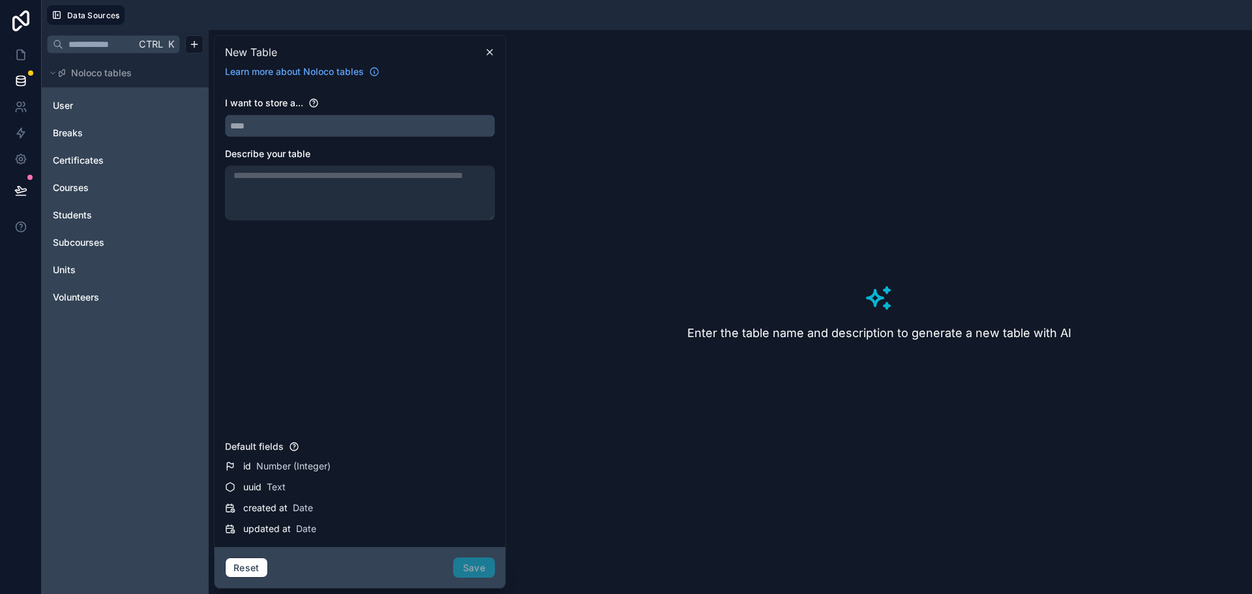
click at [277, 134] on input "text" at bounding box center [360, 125] width 269 height 21
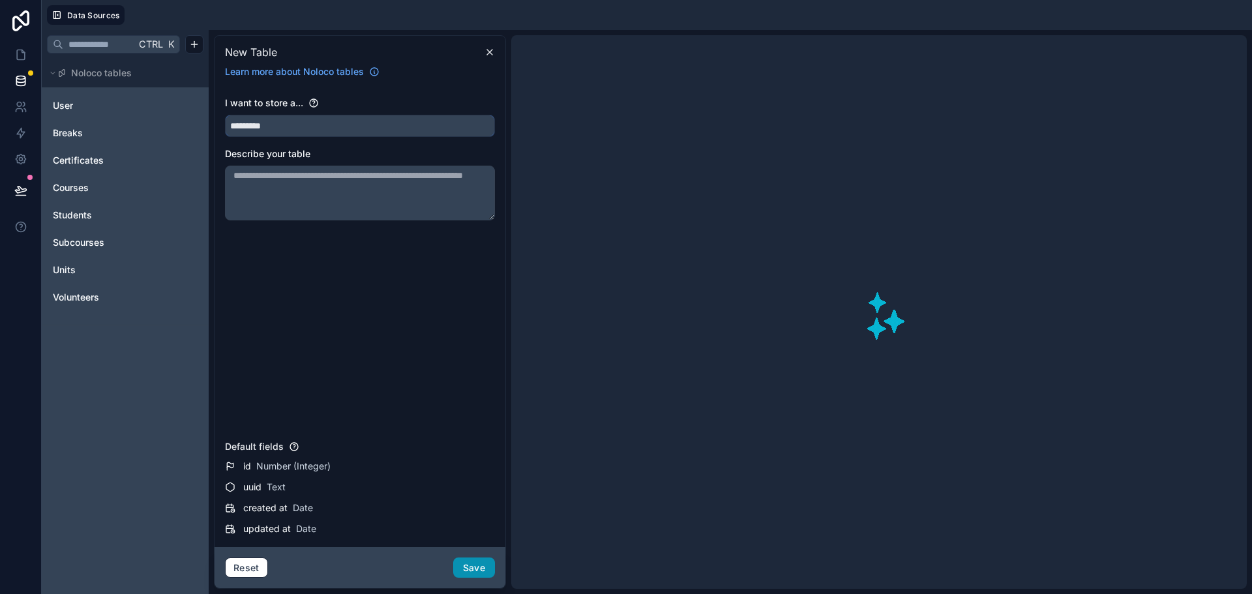
type input "*********"
click at [484, 572] on button "Save" at bounding box center [474, 568] width 42 height 21
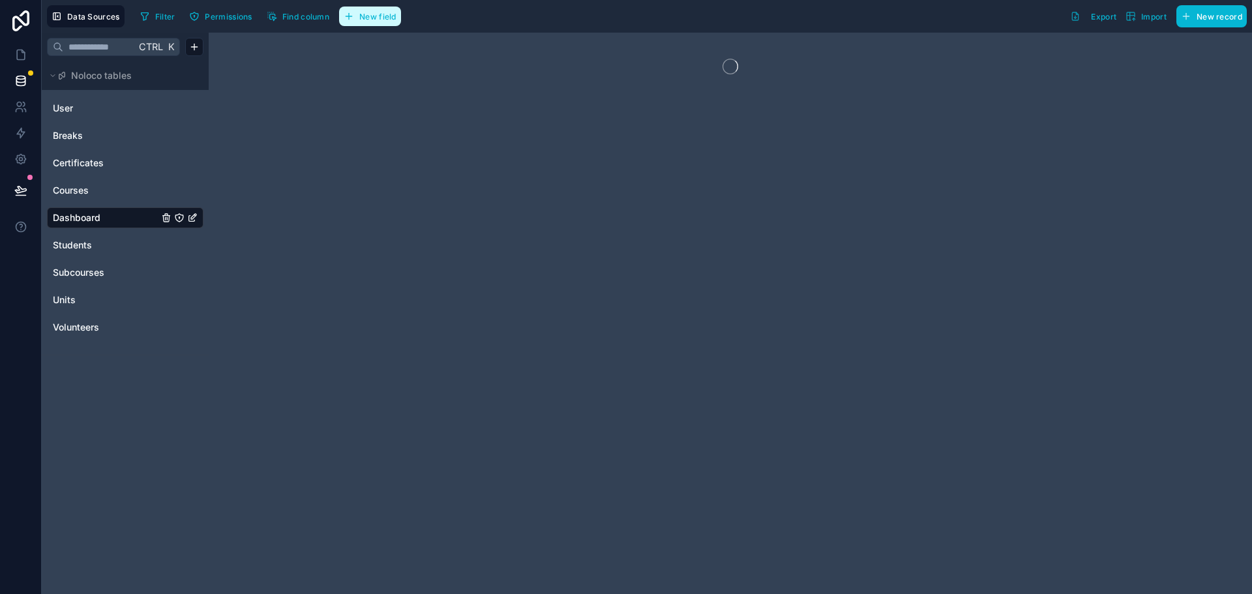
click at [375, 18] on span "New field" at bounding box center [377, 17] width 37 height 10
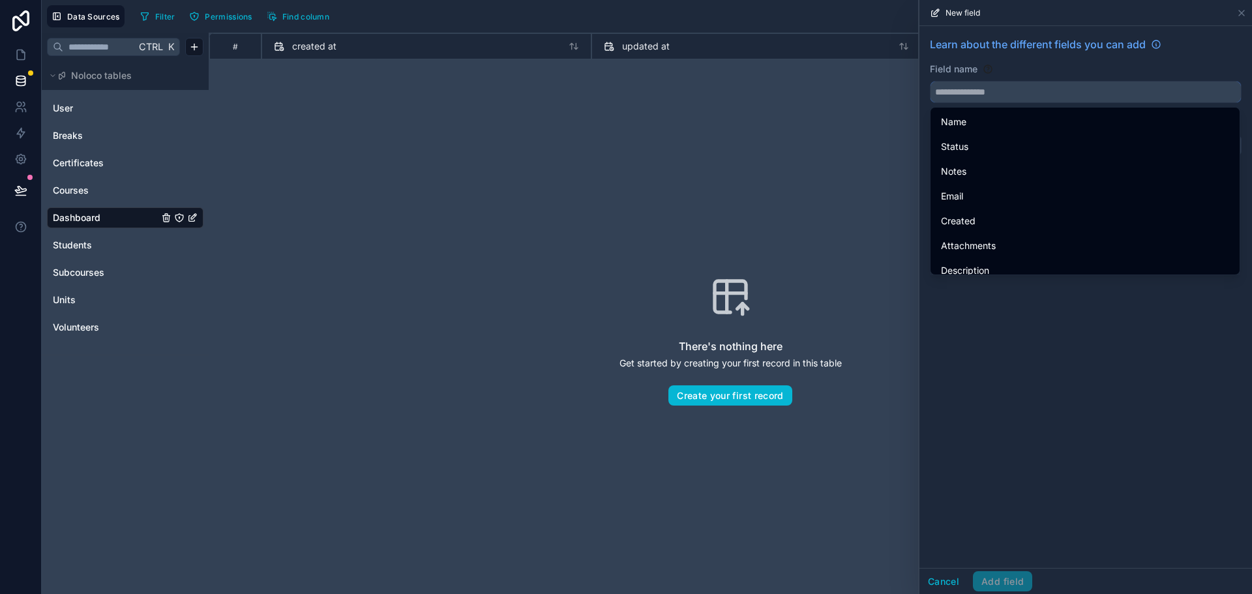
click at [962, 94] on input "text" at bounding box center [1086, 92] width 310 height 21
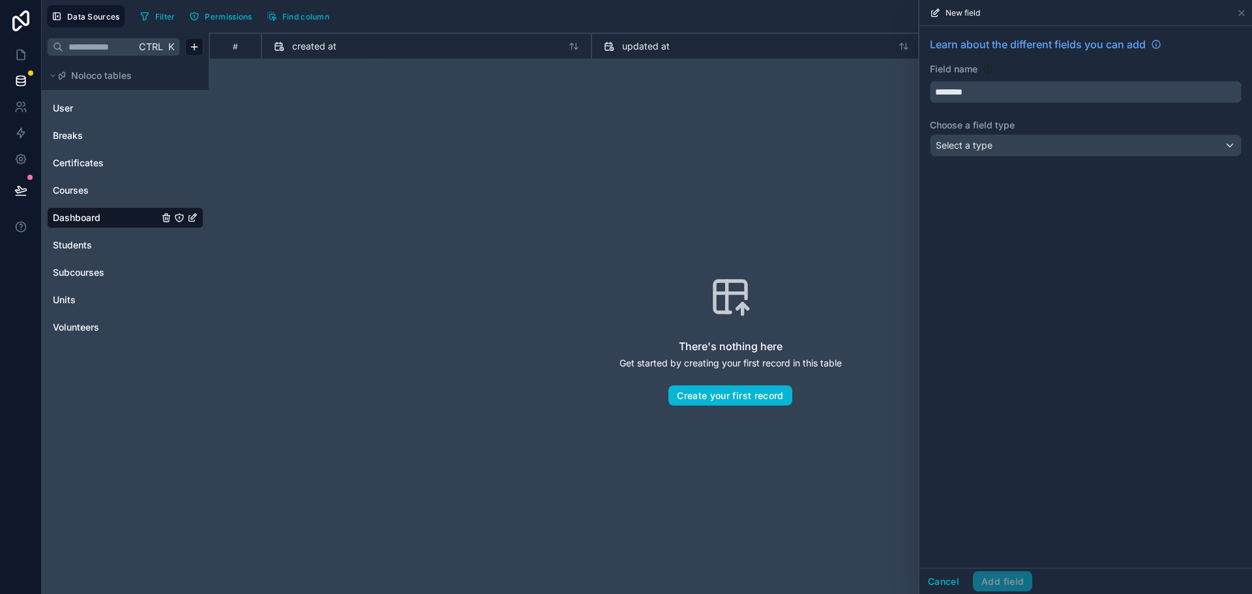
type input "********"
click at [987, 144] on span "Select a type" at bounding box center [964, 145] width 57 height 11
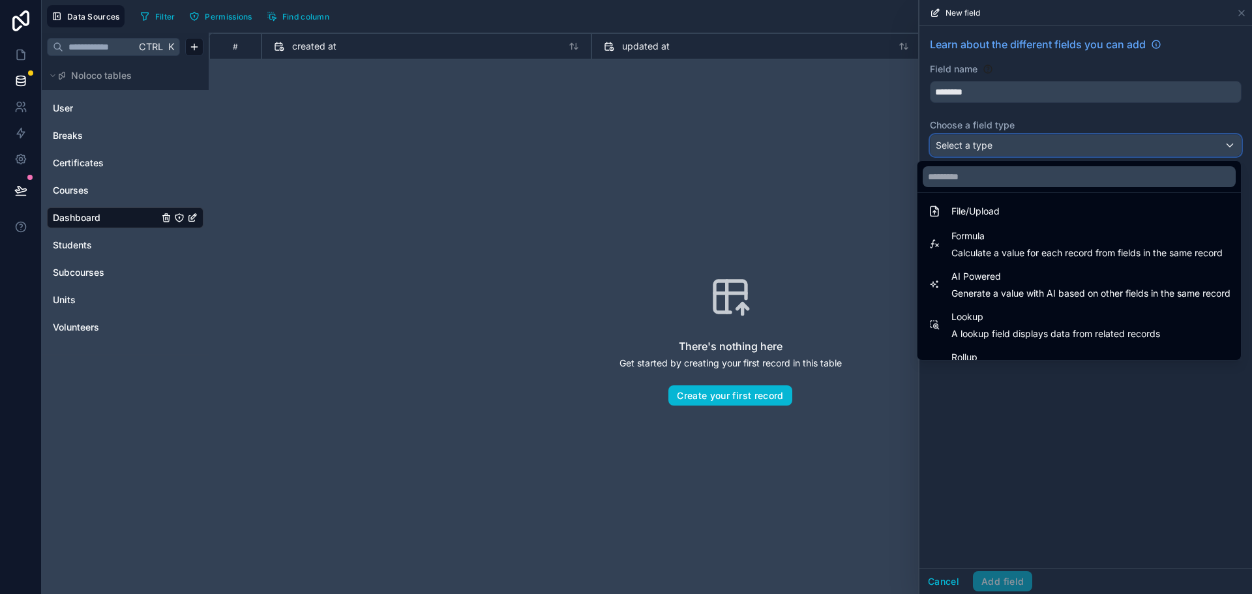
scroll to position [378, 0]
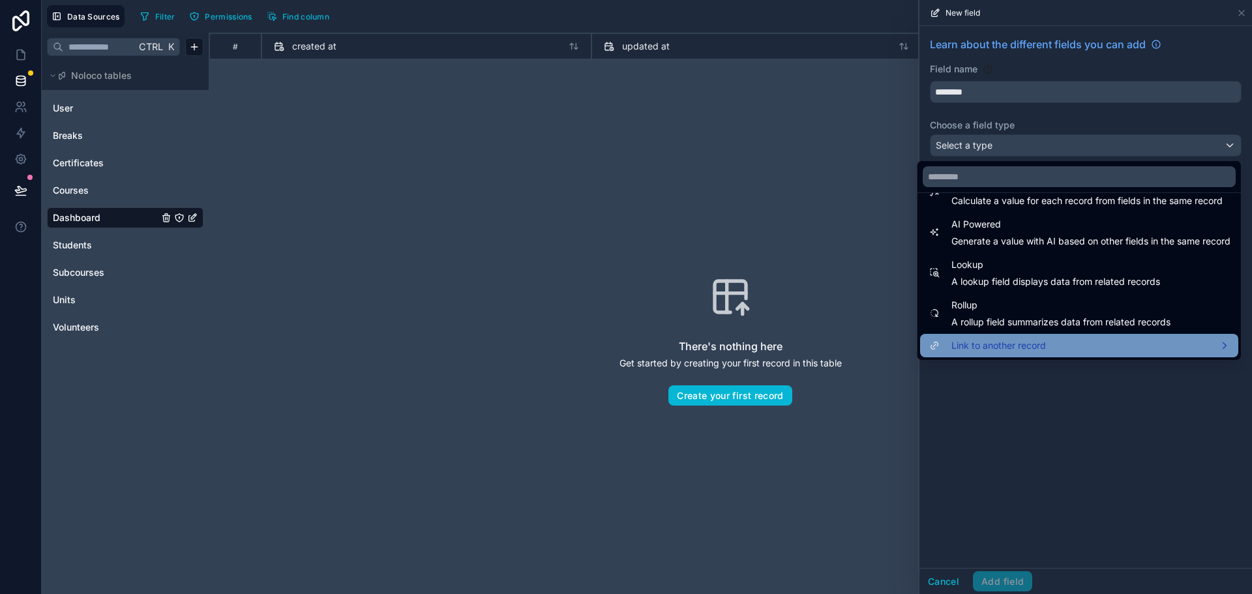
click at [1003, 346] on span "Link to another record" at bounding box center [999, 346] width 95 height 16
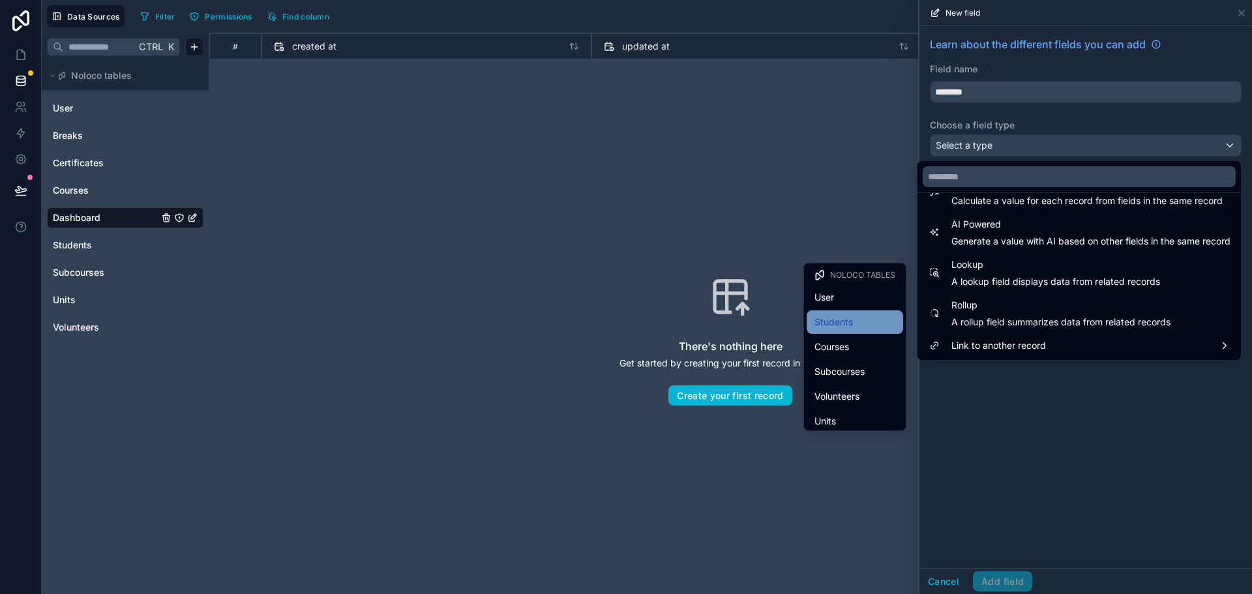
click at [823, 329] on span "Students" at bounding box center [834, 322] width 38 height 16
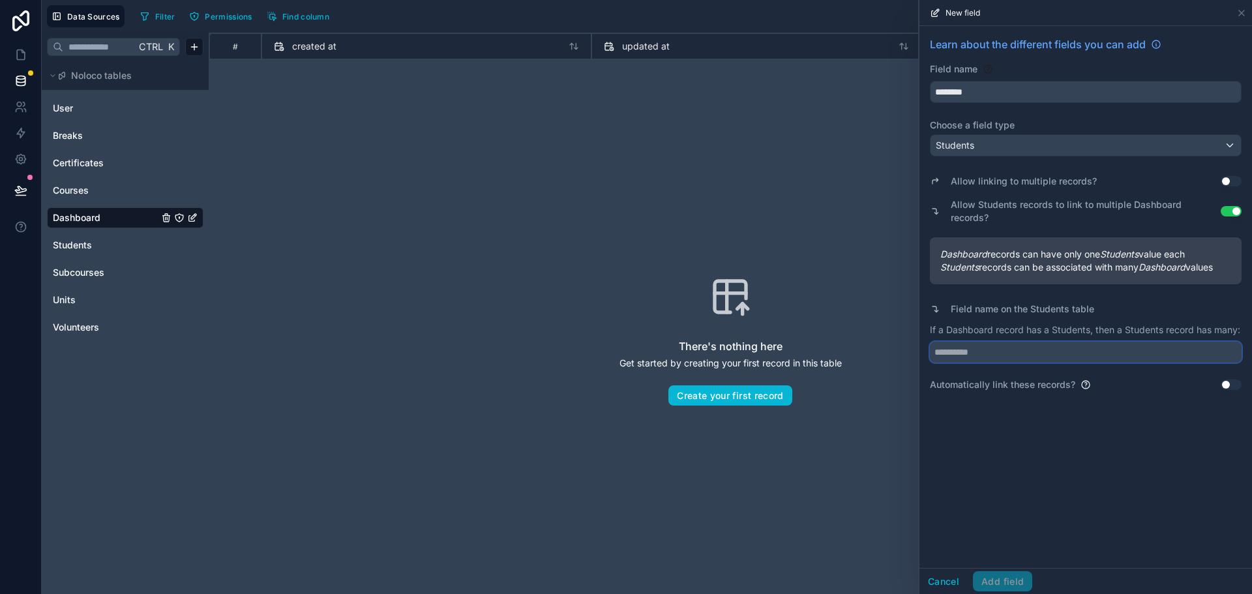
click at [1038, 347] on input "text" at bounding box center [1086, 352] width 312 height 21
type input "**********"
click at [1012, 586] on button "Add field" at bounding box center [1002, 581] width 59 height 21
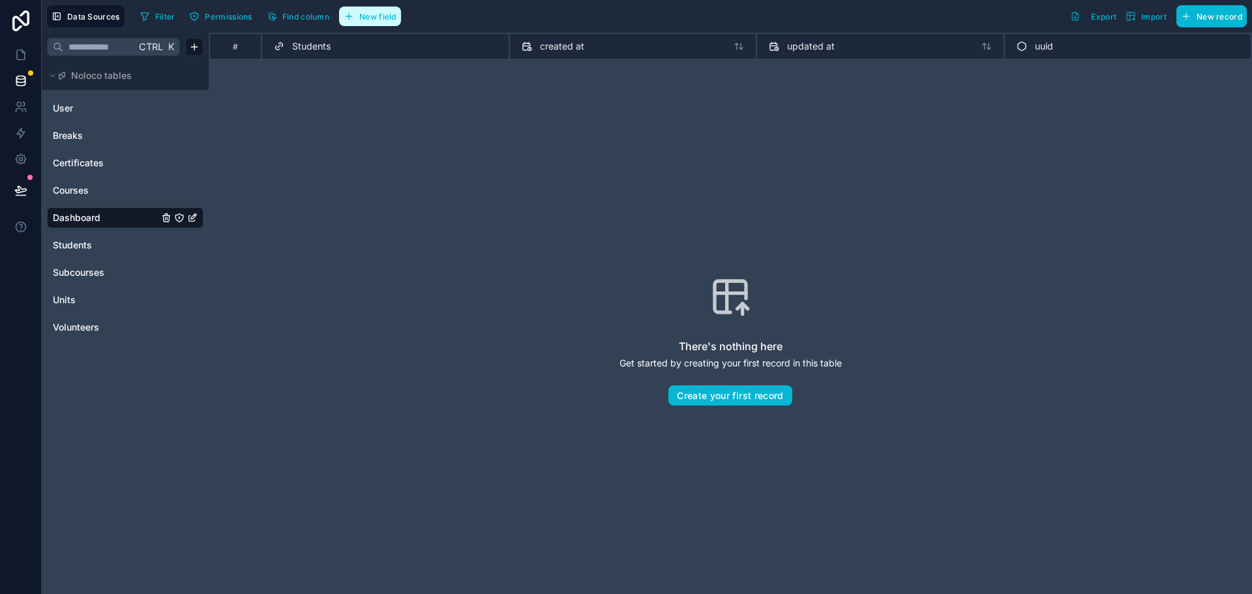
click at [367, 14] on span "New field" at bounding box center [377, 17] width 37 height 10
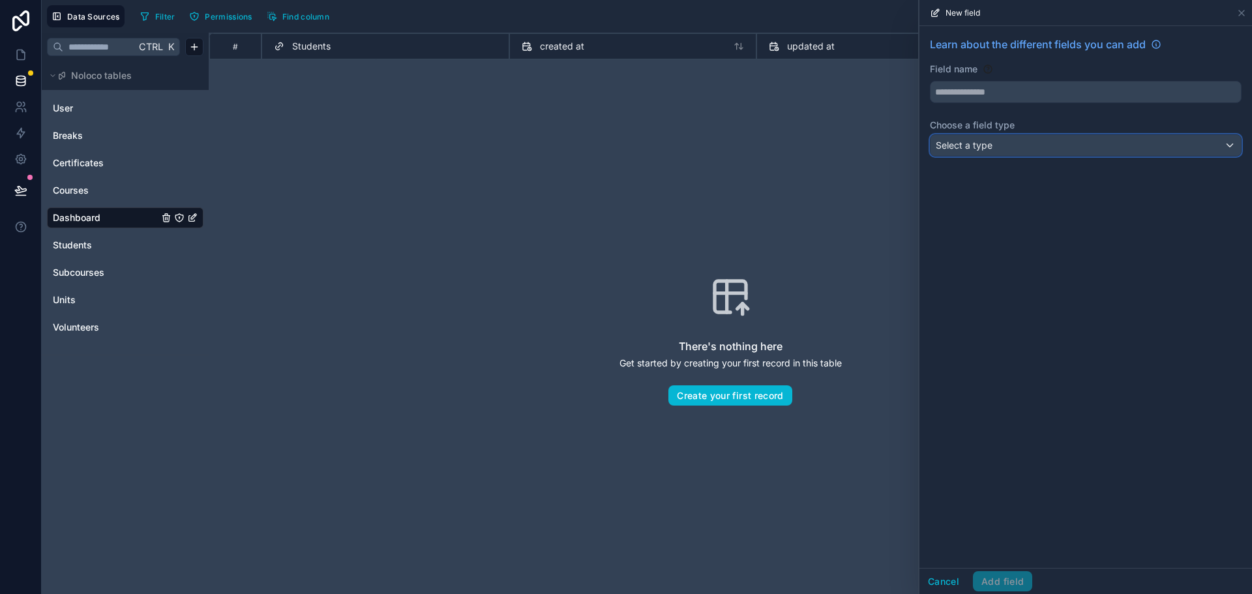
click at [990, 144] on span "Select a type" at bounding box center [964, 145] width 57 height 11
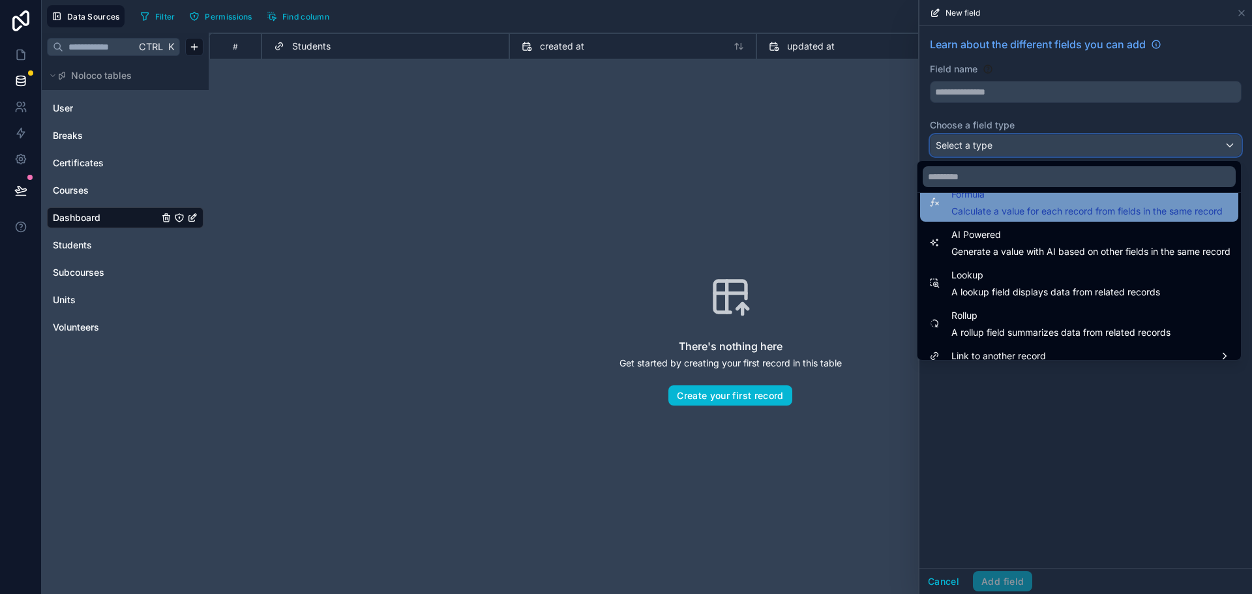
scroll to position [378, 0]
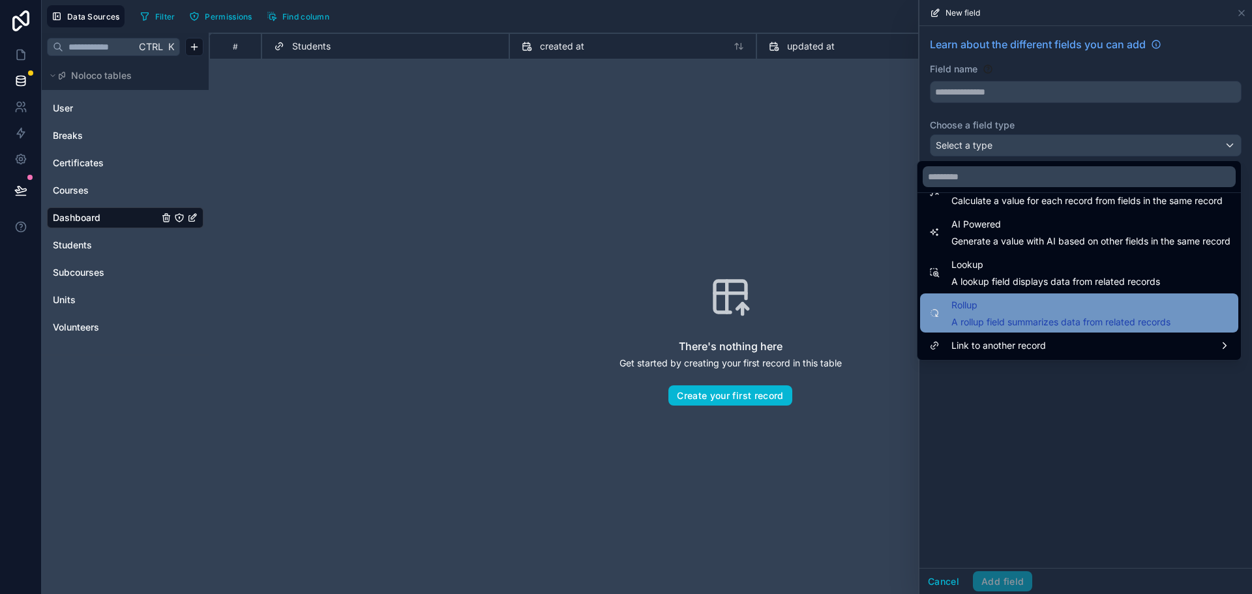
click at [986, 320] on span "A rollup field summarizes data from related records" at bounding box center [1061, 322] width 219 height 13
type input "******"
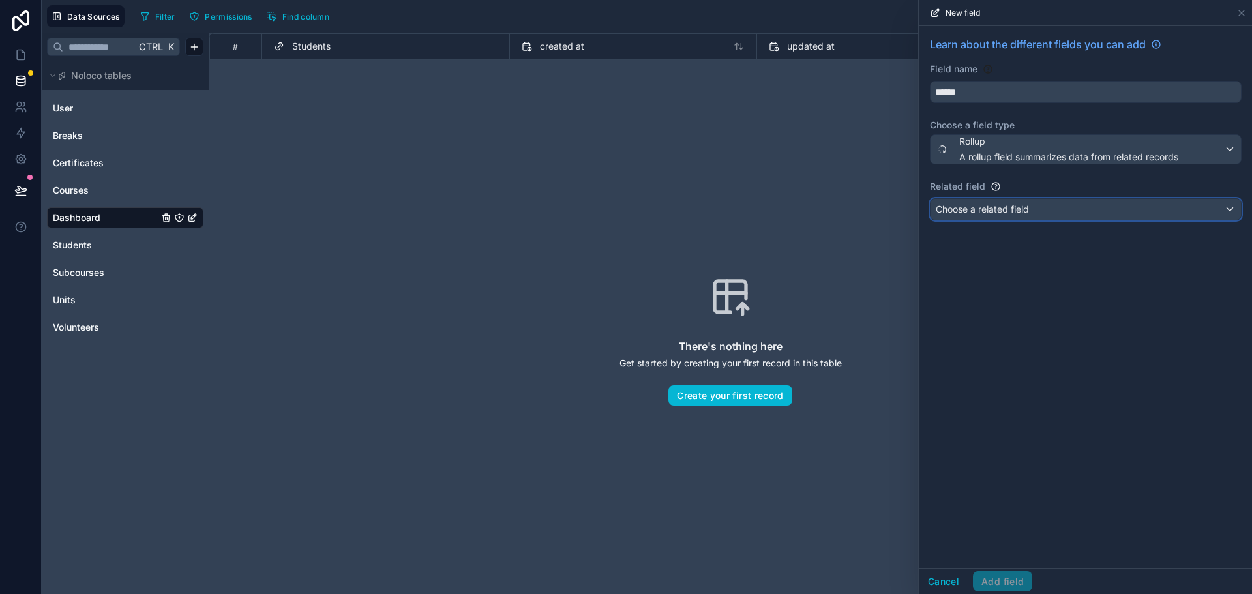
click at [989, 213] on span "Choose a related field" at bounding box center [982, 209] width 93 height 11
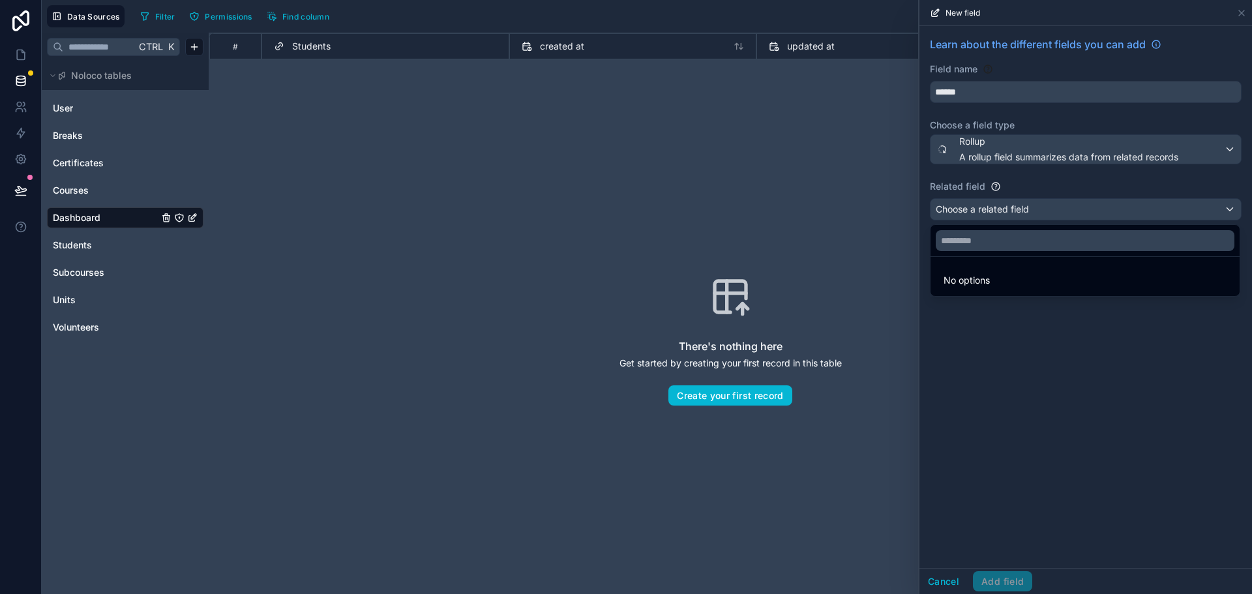
click at [1068, 187] on div at bounding box center [1086, 297] width 333 height 594
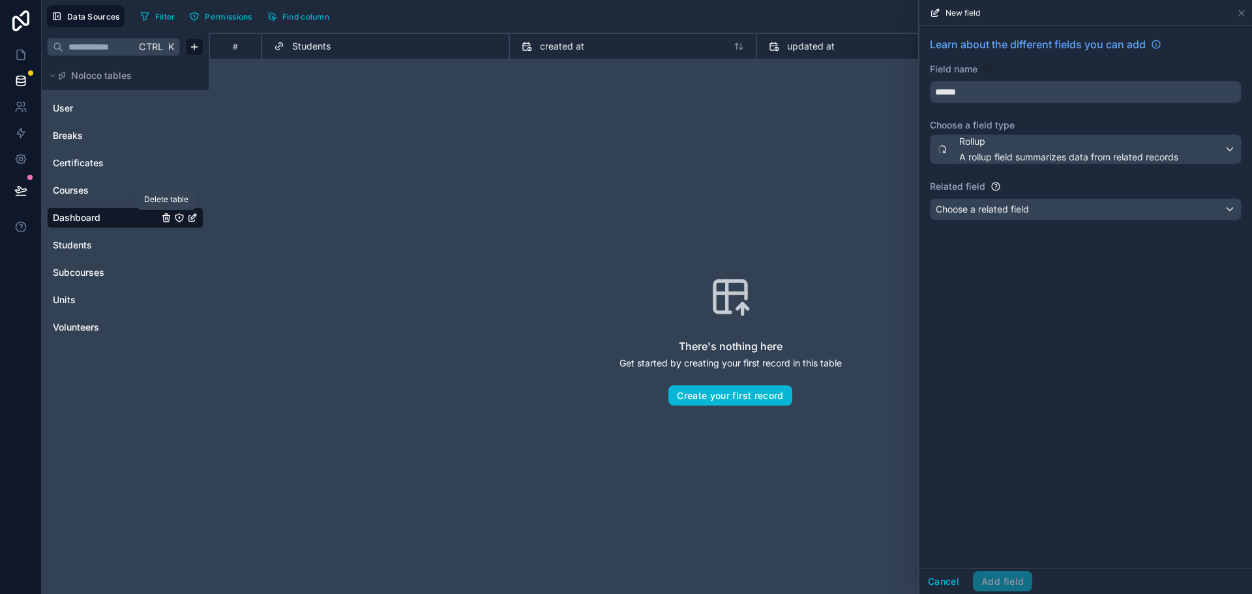
click at [164, 216] on icon "Dashboard" at bounding box center [166, 219] width 6 height 6
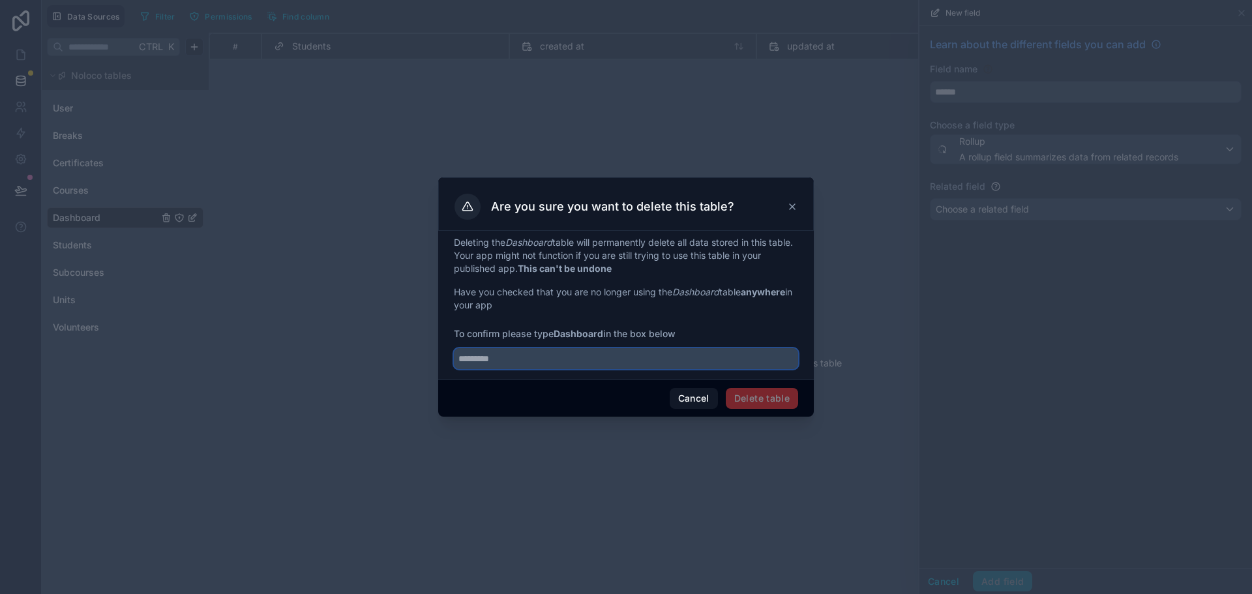
click at [552, 363] on input "text" at bounding box center [626, 358] width 344 height 21
type input "*********"
click at [750, 400] on button "Delete table" at bounding box center [762, 398] width 72 height 21
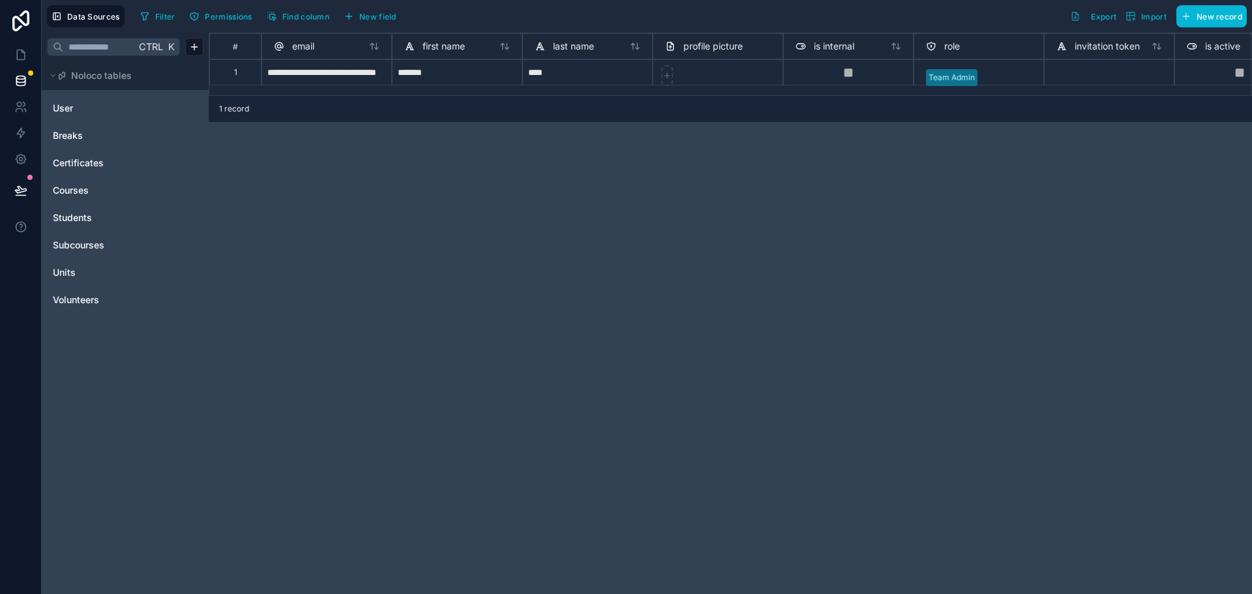
click at [444, 314] on div "**********" at bounding box center [731, 314] width 1044 height 562
click at [94, 217] on link "Students" at bounding box center [106, 217] width 106 height 13
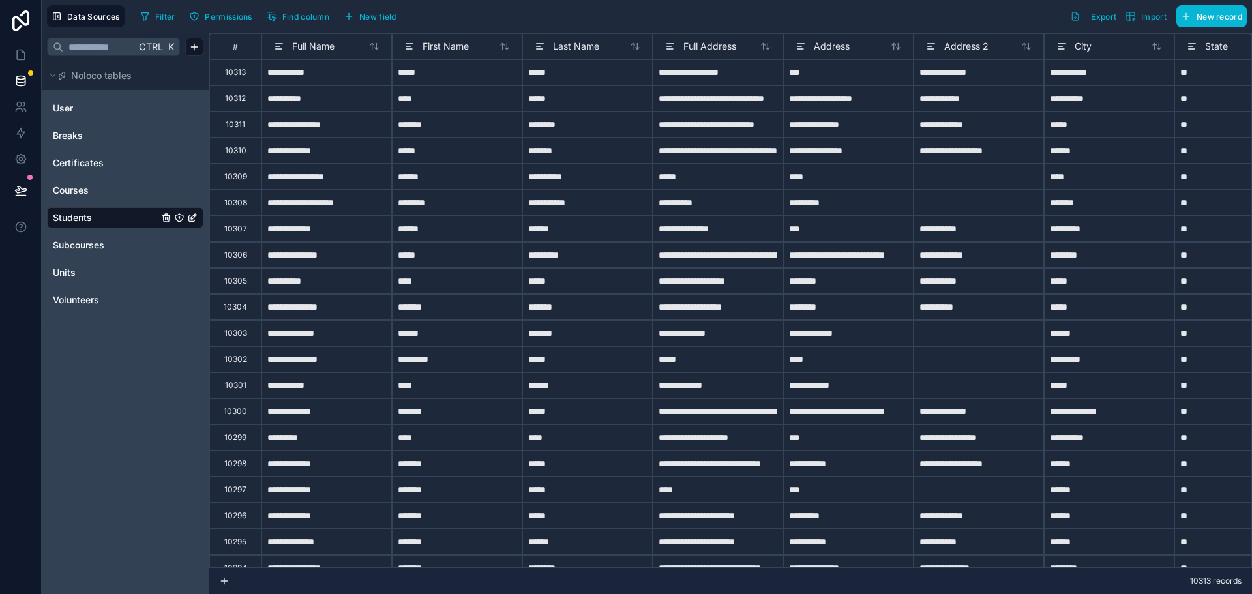
click at [194, 220] on icon "Students" at bounding box center [192, 219] width 6 height 6
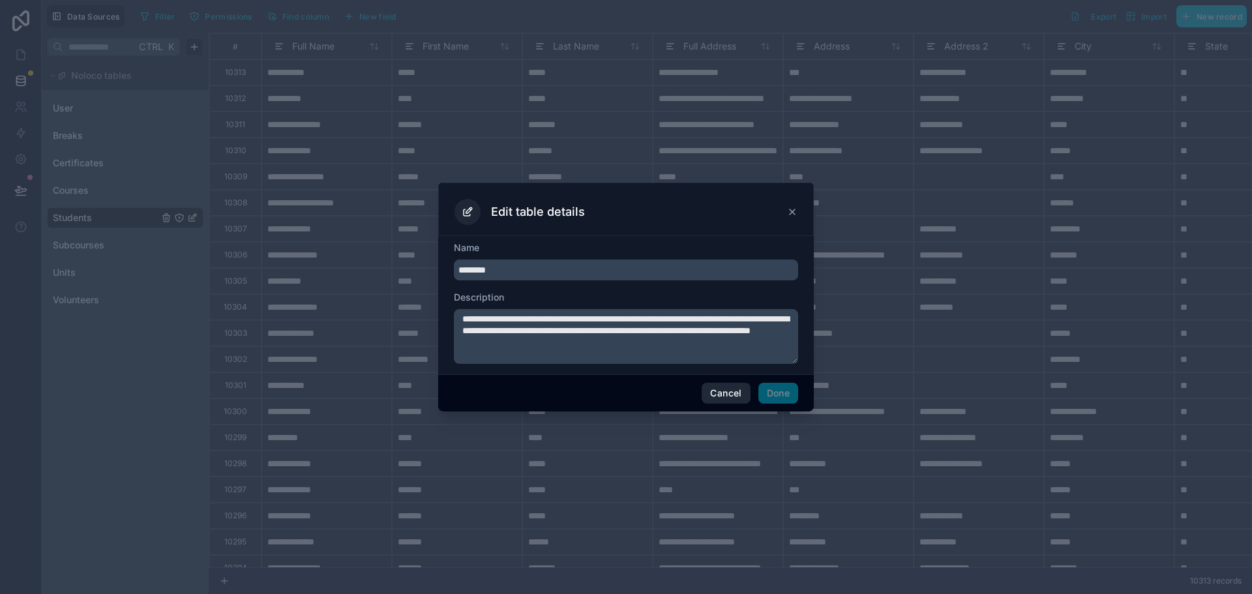
click at [721, 395] on button "Cancel" at bounding box center [726, 393] width 48 height 21
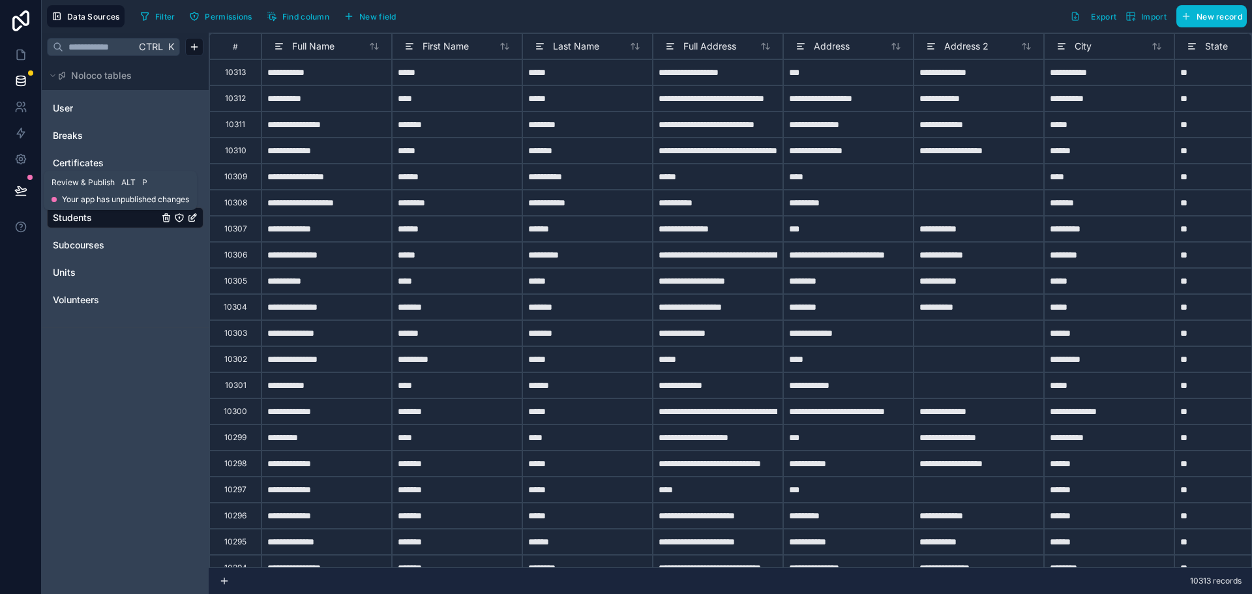
click at [24, 188] on icon at bounding box center [20, 190] width 13 height 13
click at [133, 465] on div "Ctrl K Noloco tables User Breaks Certificates Courses Students Subcourses Units…" at bounding box center [125, 314] width 167 height 562
click at [196, 50] on html "**********" at bounding box center [626, 297] width 1252 height 594
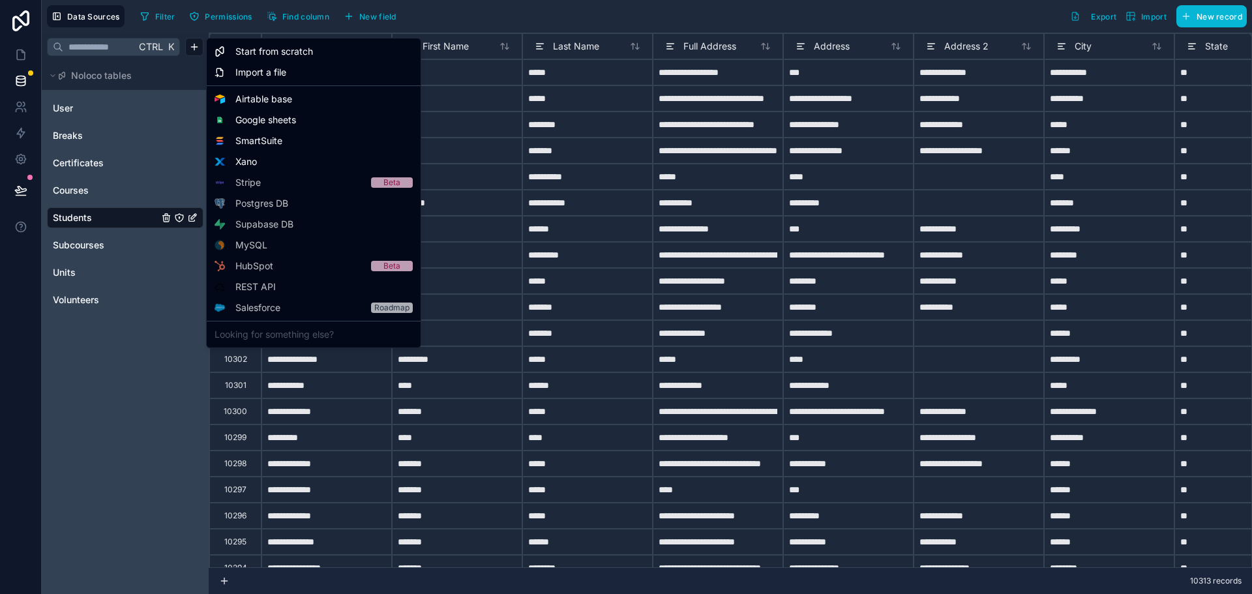
click at [80, 498] on html "**********" at bounding box center [626, 297] width 1252 height 594
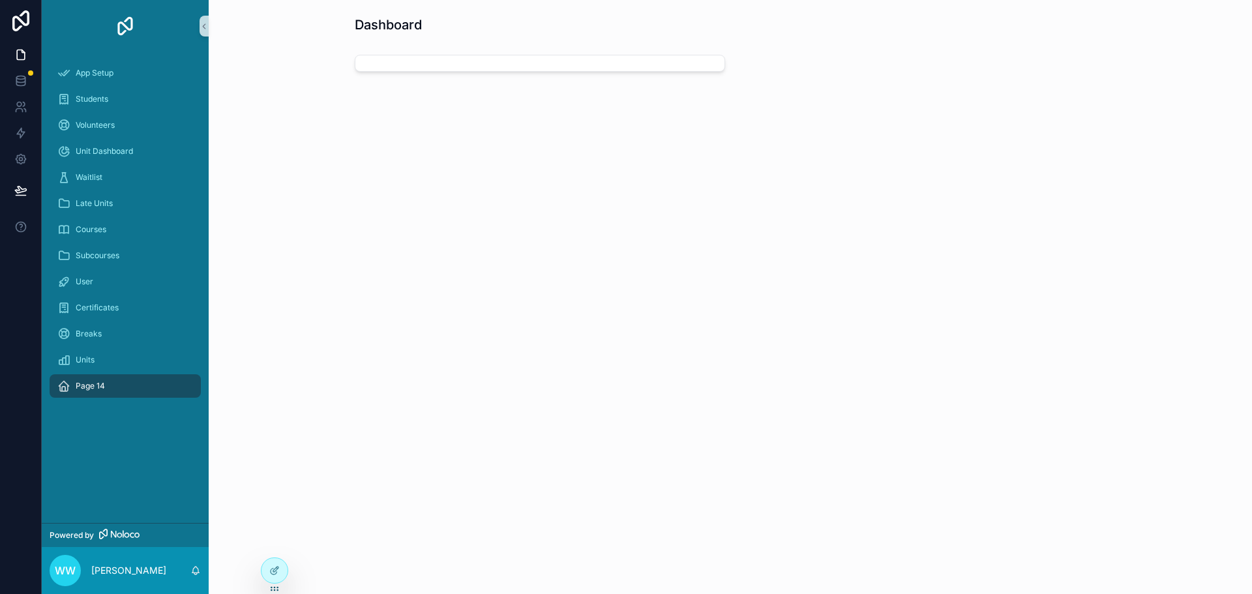
click at [117, 386] on div "Page 14" at bounding box center [125, 386] width 136 height 21
drag, startPoint x: 117, startPoint y: 386, endPoint x: 534, endPoint y: 374, distance: 417.6
click at [542, 360] on div "Dashboard" at bounding box center [731, 297] width 1044 height 594
click at [277, 573] on icon at bounding box center [274, 571] width 10 height 10
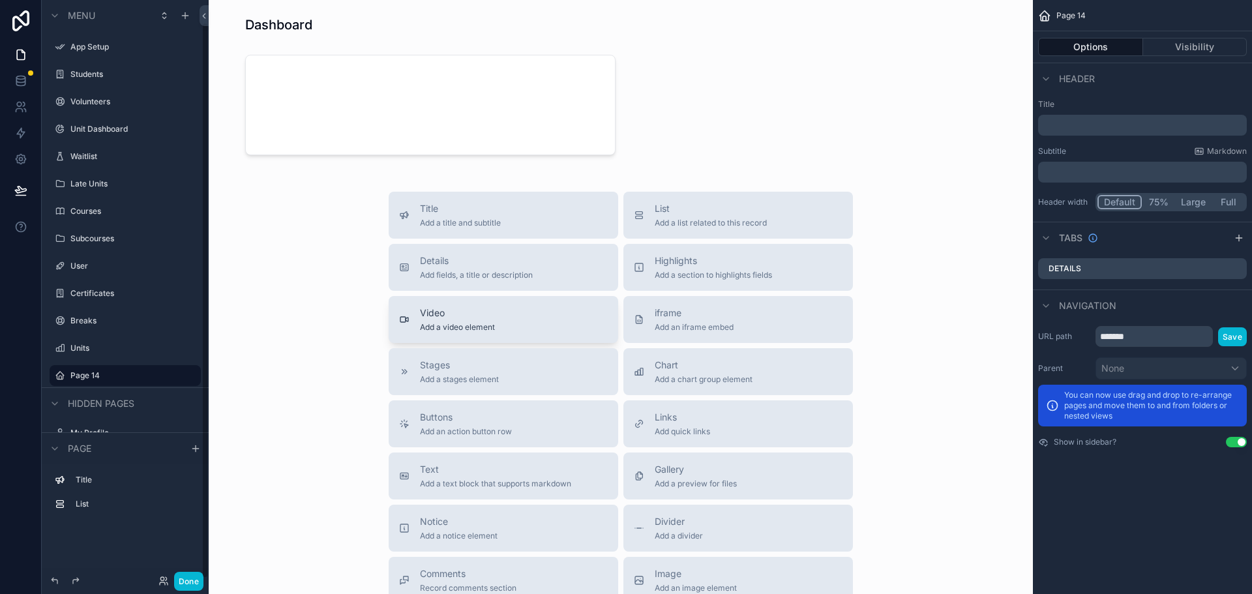
scroll to position [23, 0]
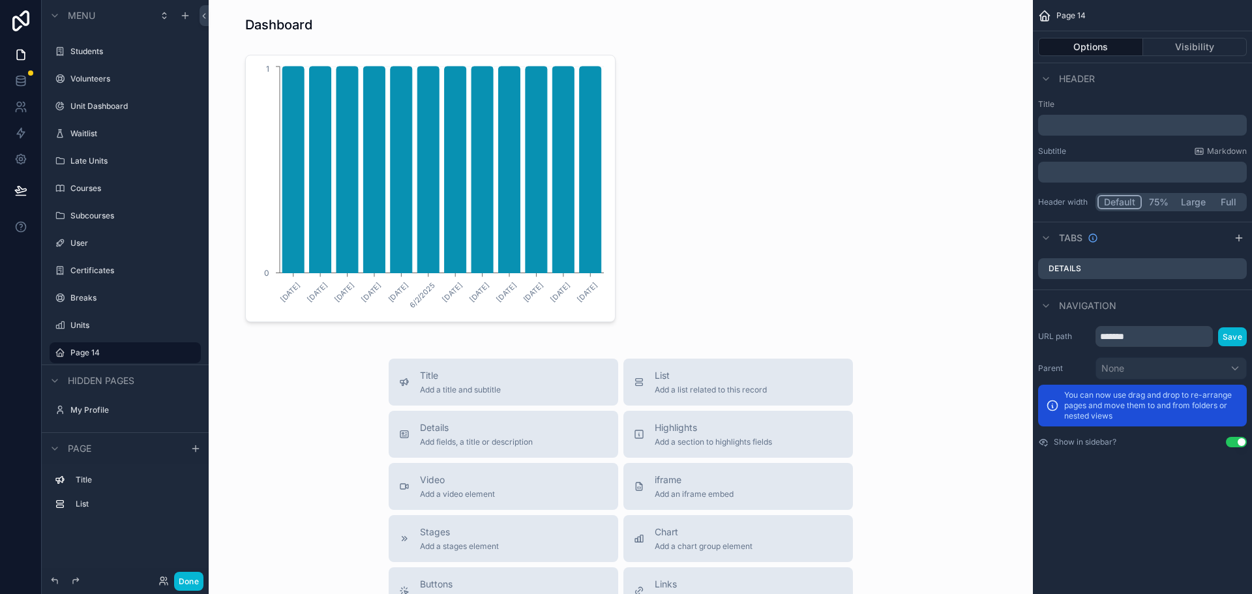
click at [1233, 440] on button "Use setting" at bounding box center [1236, 442] width 21 height 10
drag, startPoint x: 1147, startPoint y: 337, endPoint x: 1095, endPoint y: 337, distance: 52.8
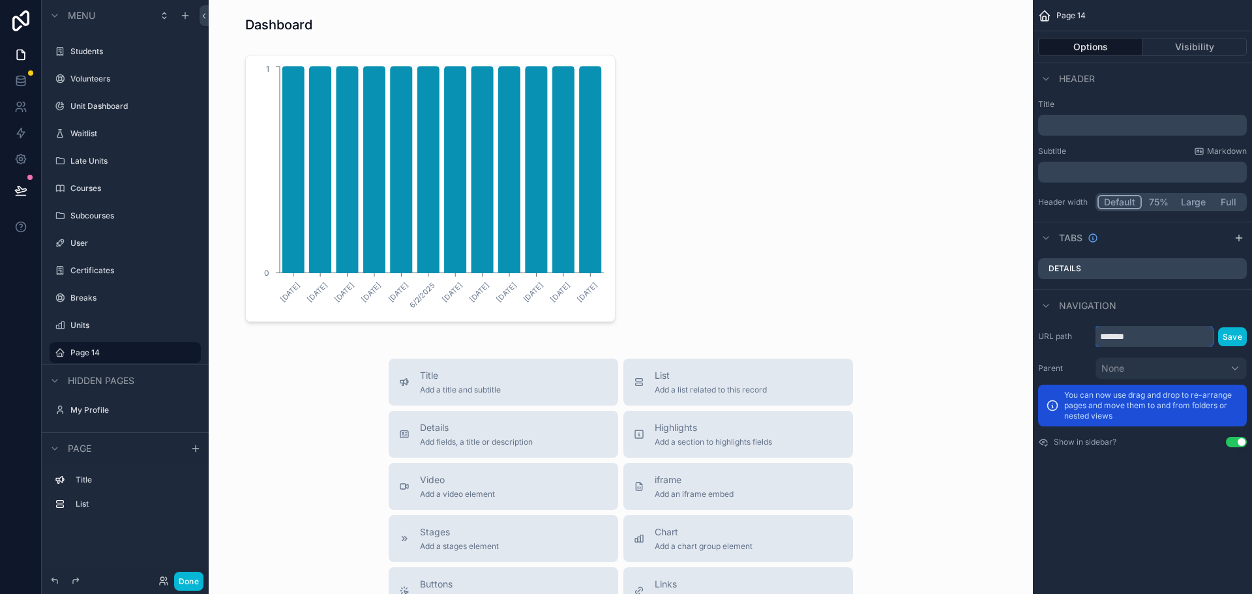
click at [1095, 337] on div "URL path ******* Save" at bounding box center [1142, 336] width 209 height 21
type input "*********"
click at [1232, 343] on button "Save" at bounding box center [1232, 336] width 29 height 19
click at [1085, 123] on p "﻿" at bounding box center [1144, 125] width 201 height 13
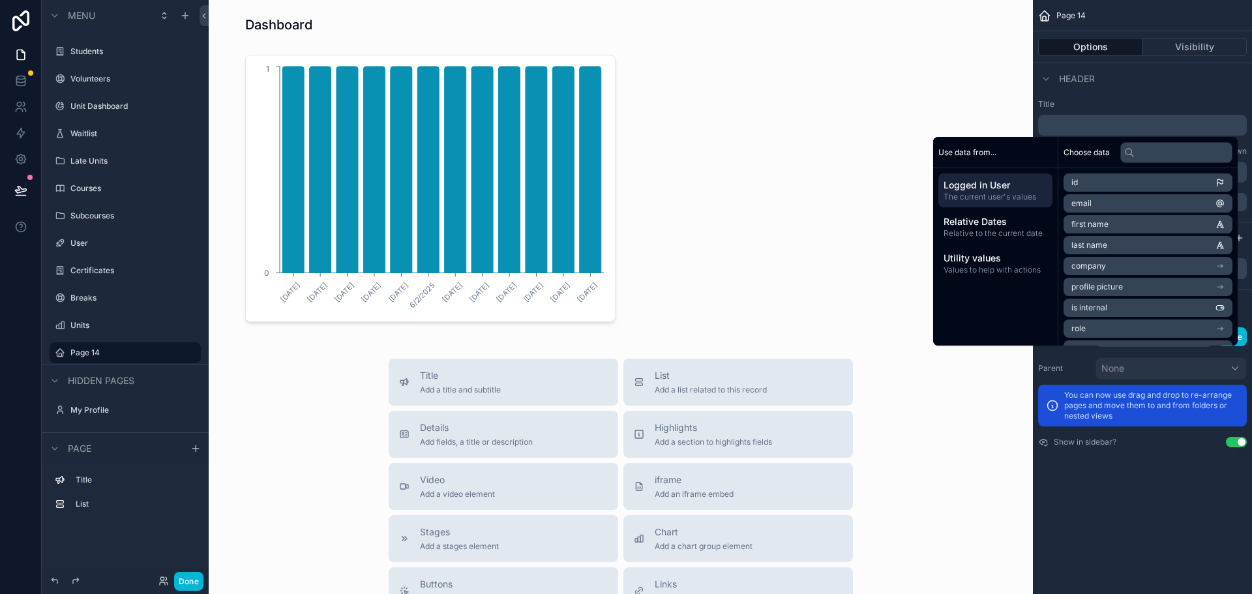
click at [1142, 89] on div "Header" at bounding box center [1142, 78] width 219 height 31
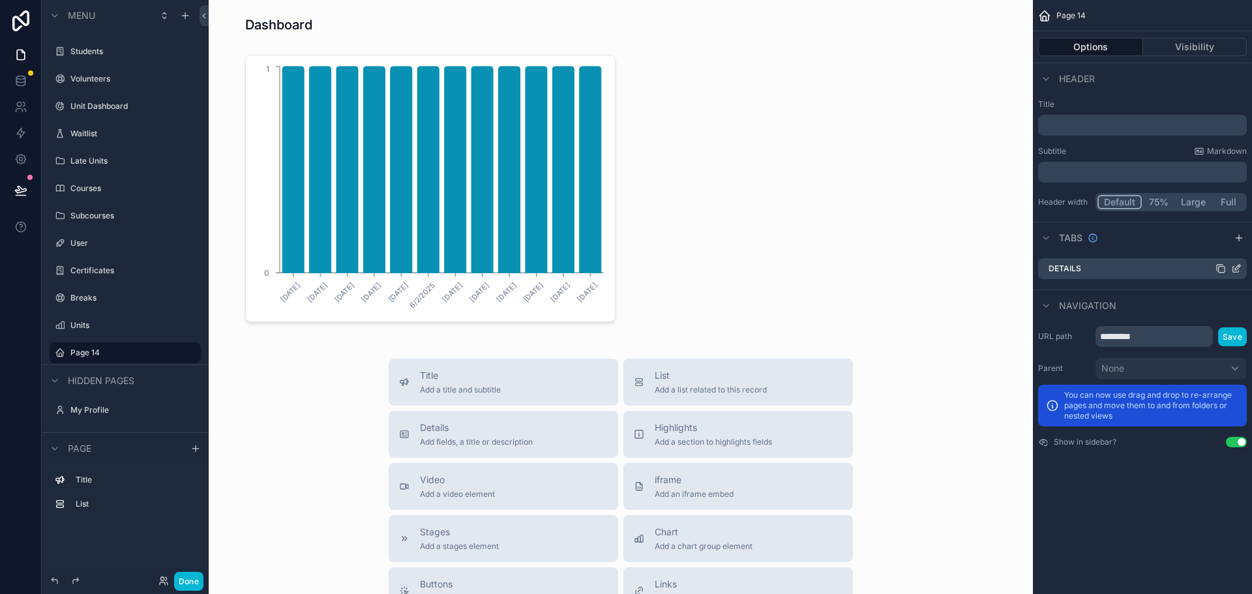
click at [1112, 273] on div "Details" at bounding box center [1142, 268] width 209 height 21
click at [1200, 42] on button "Visibility" at bounding box center [1195, 47] width 104 height 18
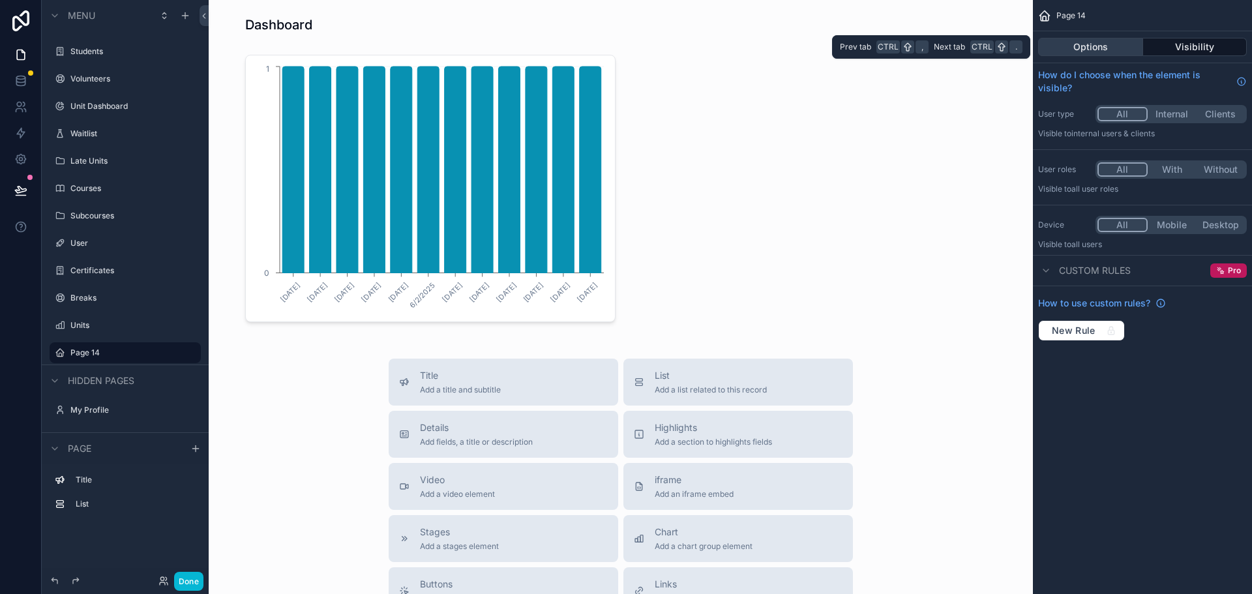
click at [1096, 50] on button "Options" at bounding box center [1090, 47] width 105 height 18
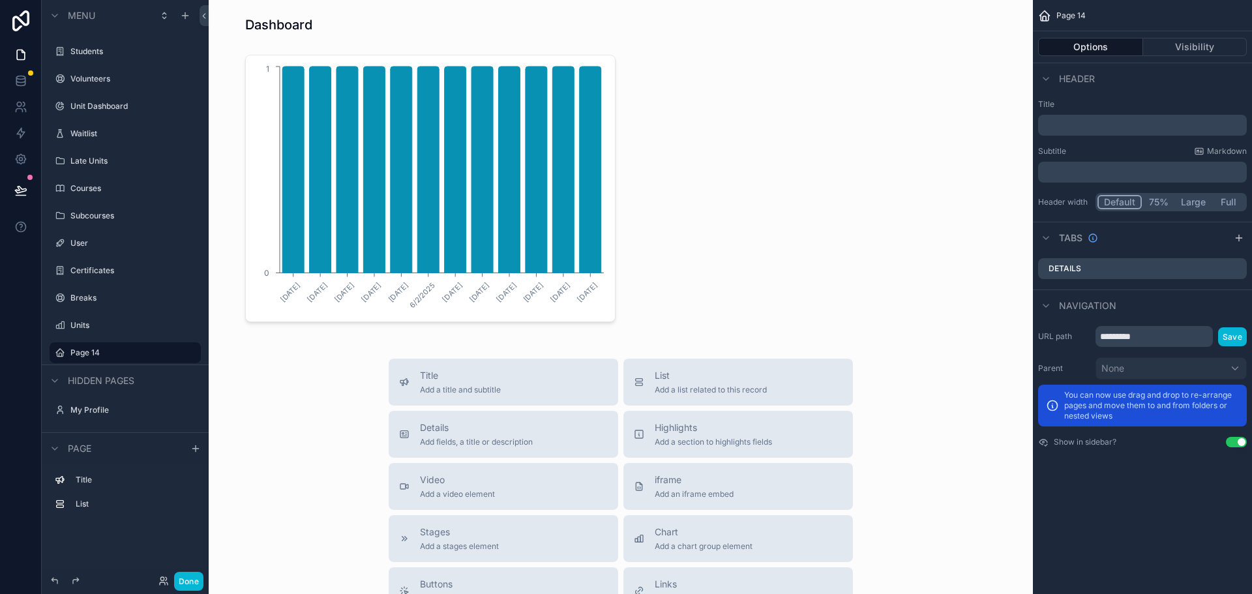
click at [1159, 511] on div "Page 14 Options Visibility Header Title ﻿ Subtitle Markdown ﻿ Header width Defa…" at bounding box center [1142, 297] width 219 height 594
click at [656, 217] on div "scrollable content" at bounding box center [621, 189] width 804 height 278
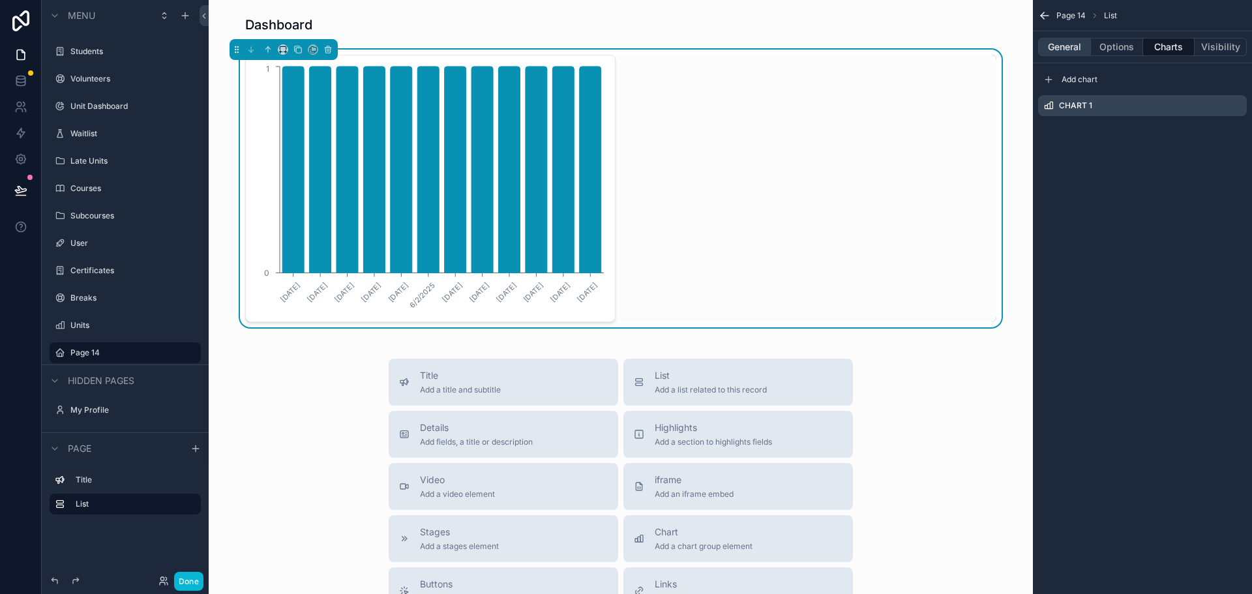
click at [1059, 47] on button "General" at bounding box center [1064, 47] width 53 height 18
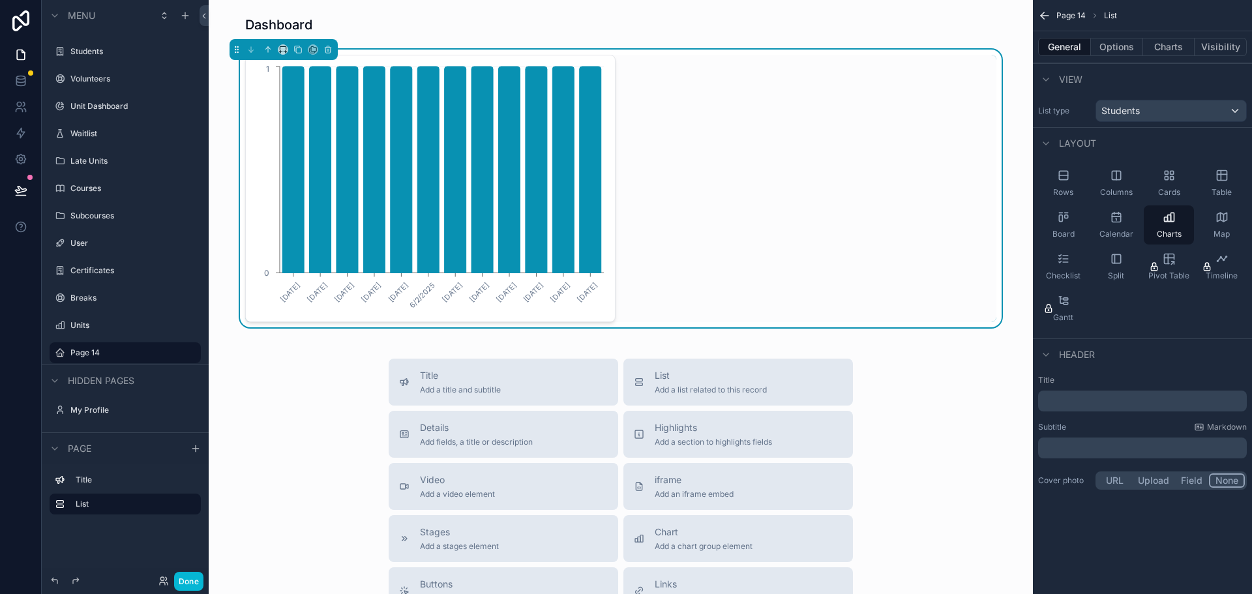
click at [1137, 123] on div "List type Students" at bounding box center [1142, 111] width 219 height 33
click at [1120, 50] on button "Options" at bounding box center [1117, 47] width 52 height 18
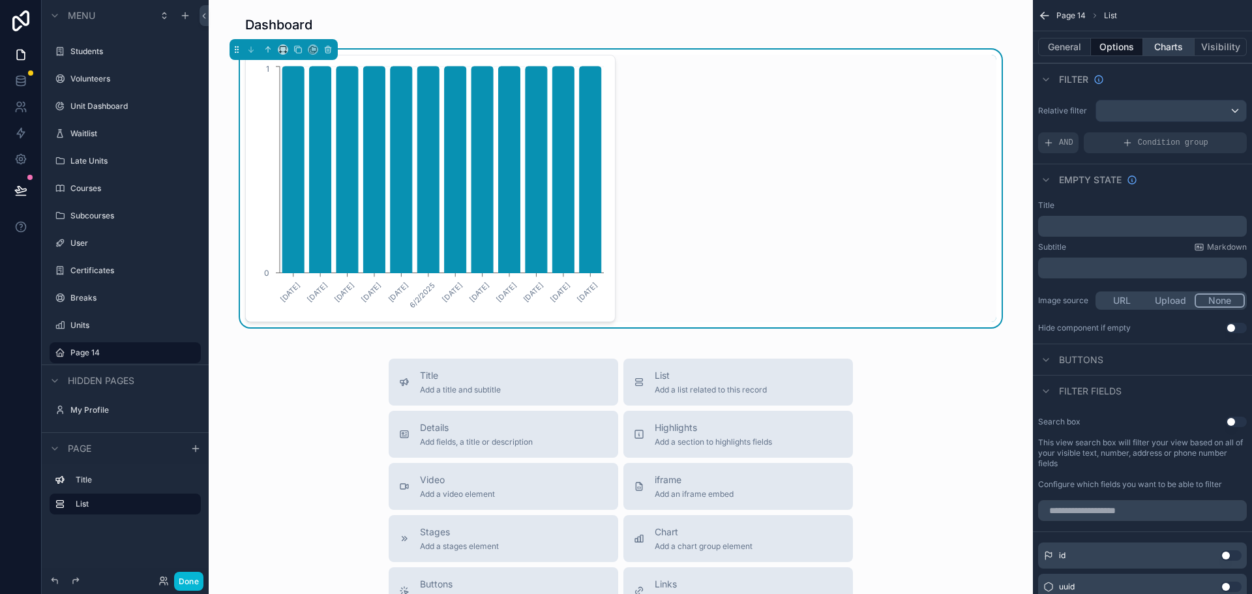
click at [1158, 47] on button "Charts" at bounding box center [1169, 47] width 52 height 18
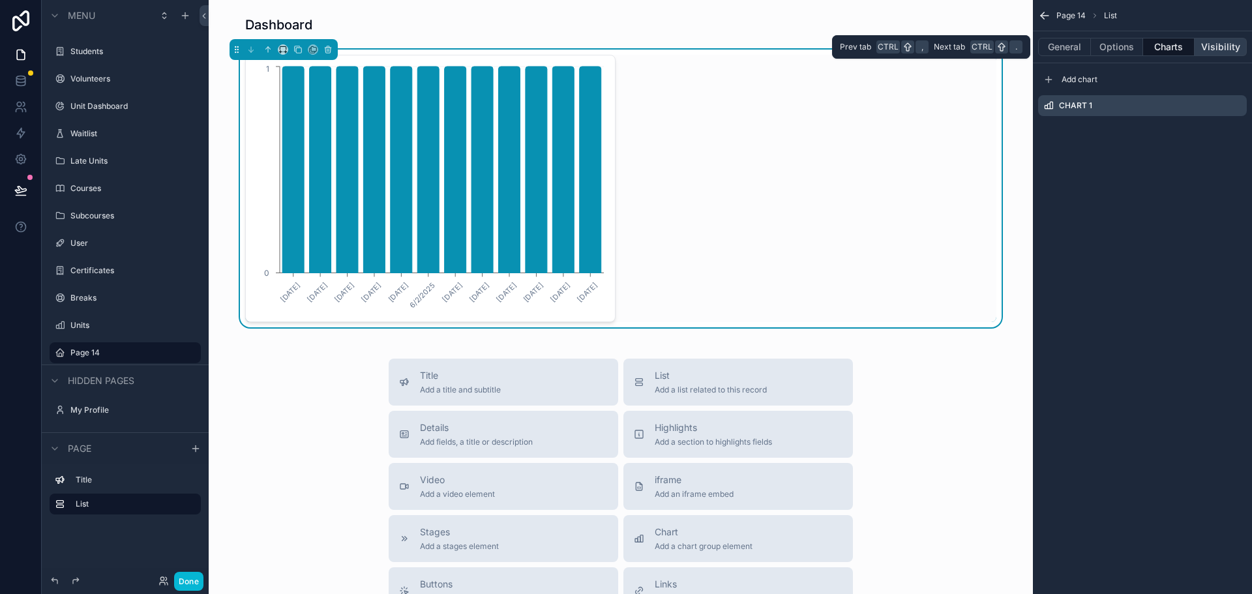
click at [1236, 48] on button "Visibility" at bounding box center [1221, 47] width 52 height 18
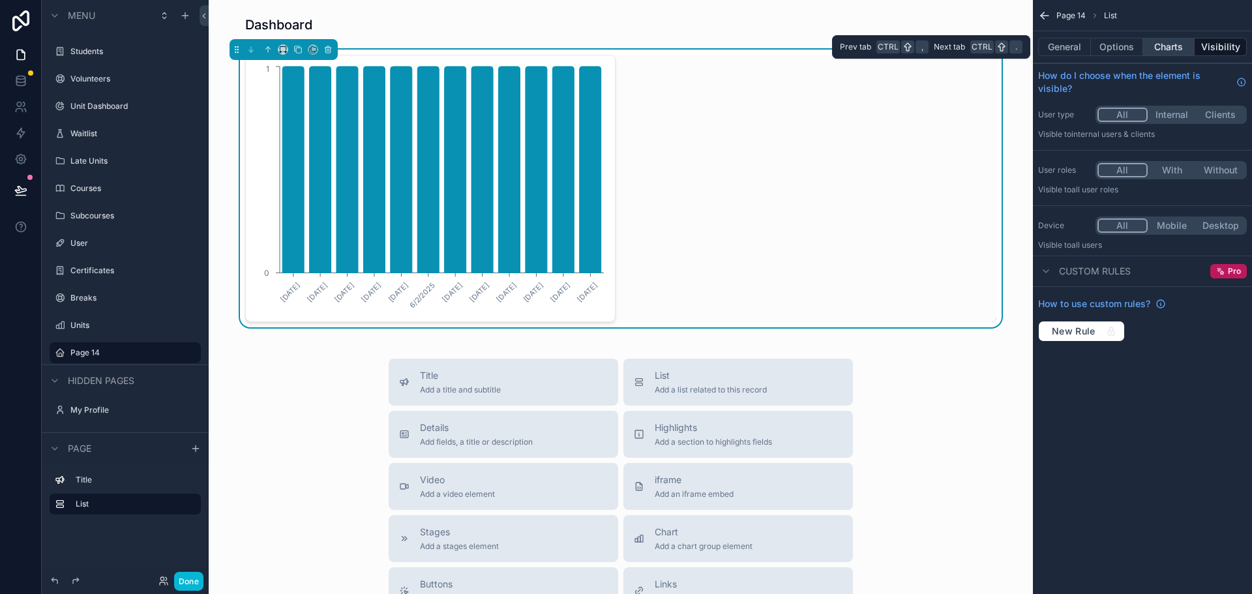
click at [1160, 46] on button "Charts" at bounding box center [1169, 47] width 52 height 18
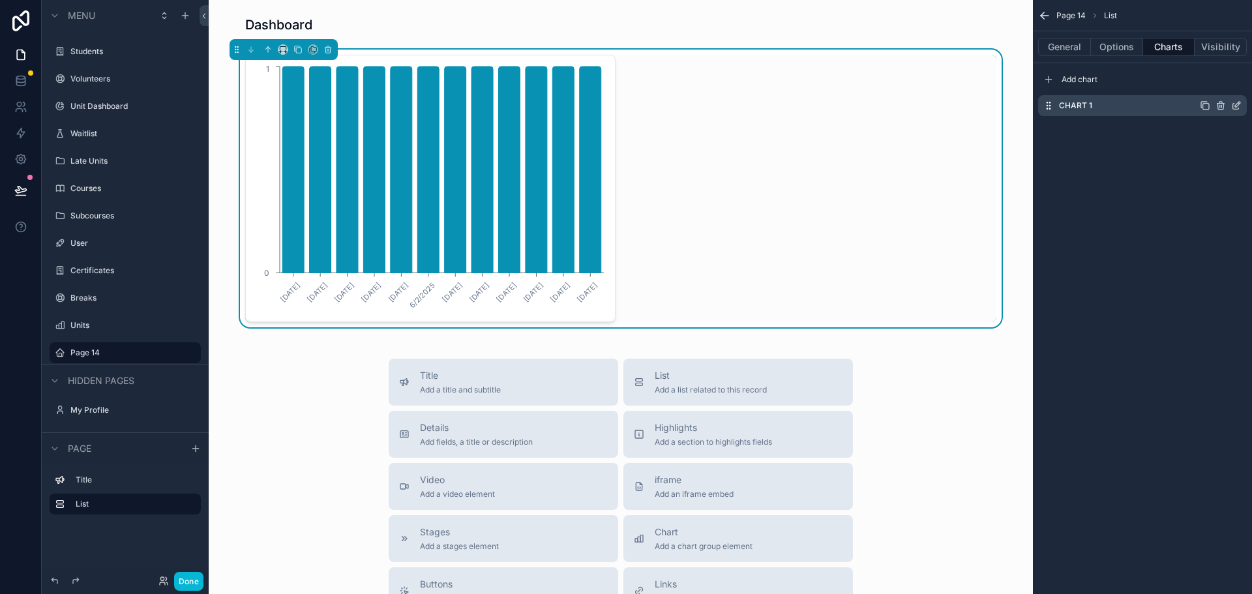
click at [1238, 104] on icon "scrollable content" at bounding box center [1237, 105] width 10 height 10
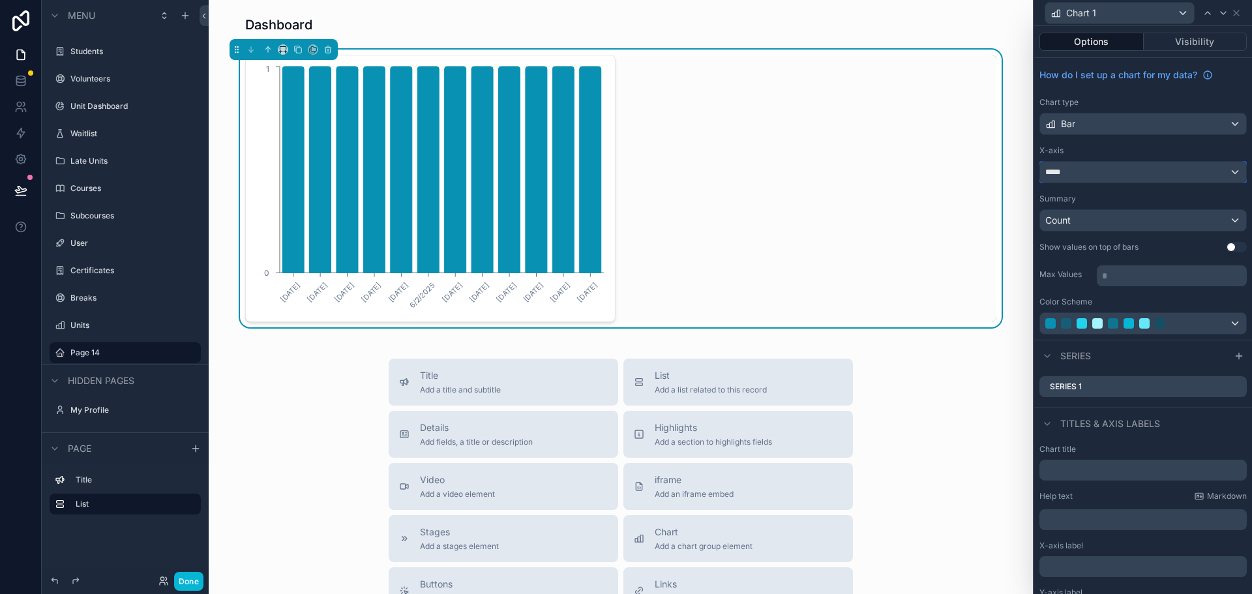
click at [1079, 174] on div "*****" at bounding box center [1143, 172] width 206 height 21
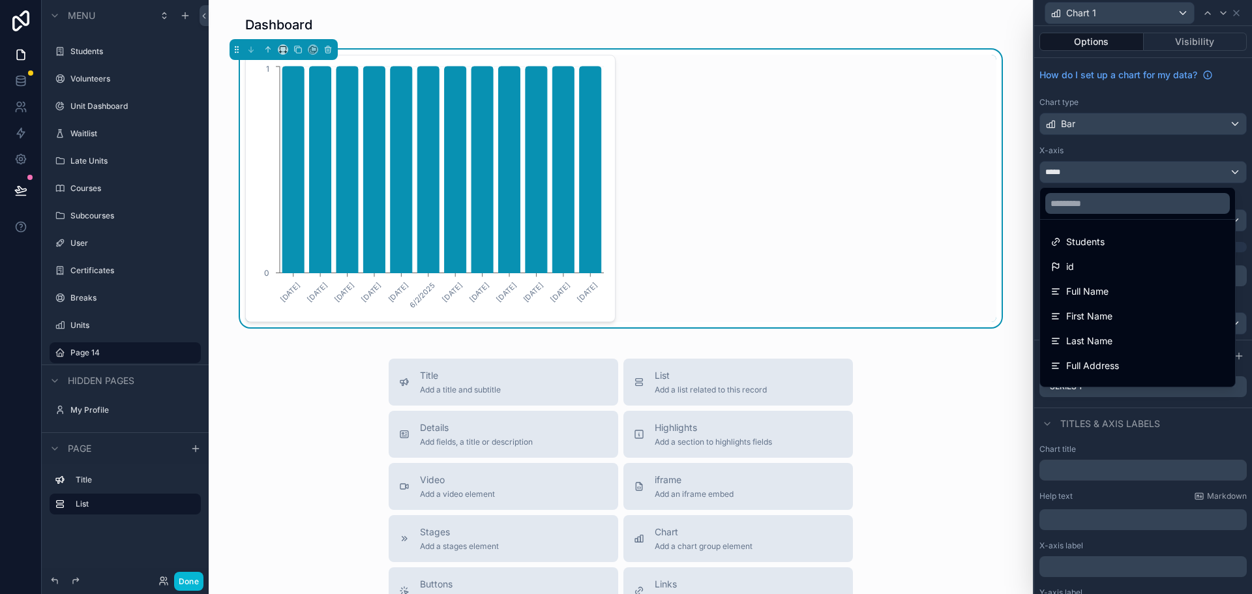
click at [1079, 174] on div at bounding box center [1144, 297] width 218 height 594
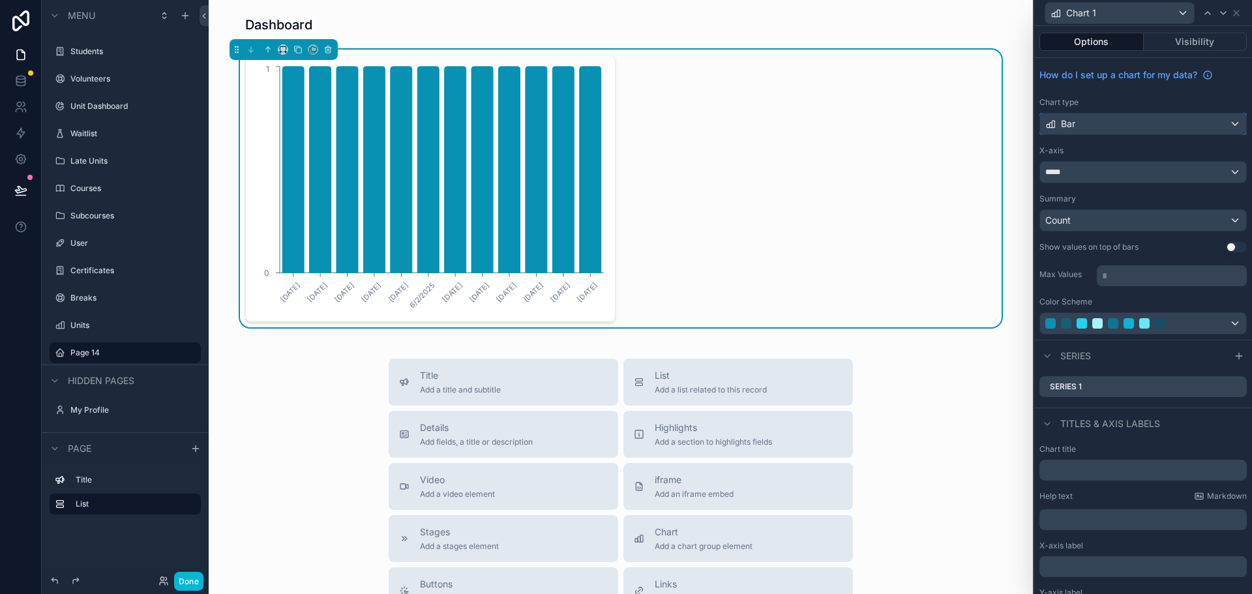
click at [1085, 128] on div "Bar" at bounding box center [1143, 124] width 206 height 21
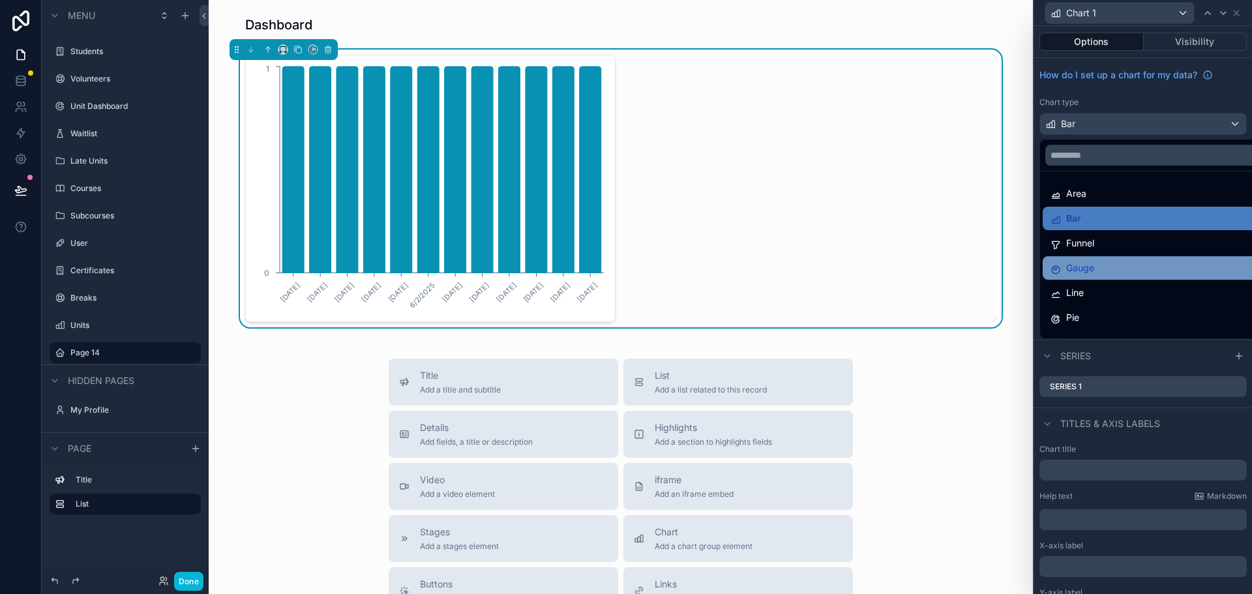
click at [1083, 268] on span "Gauge" at bounding box center [1081, 268] width 28 height 16
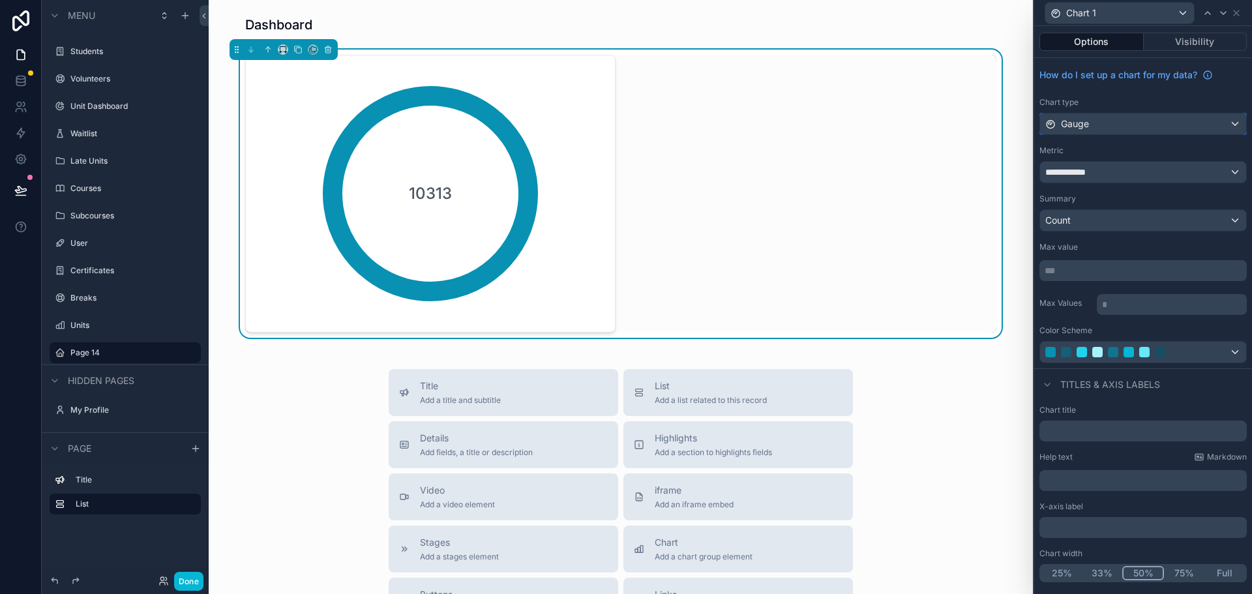
click at [1101, 123] on div "Gauge" at bounding box center [1143, 124] width 206 height 21
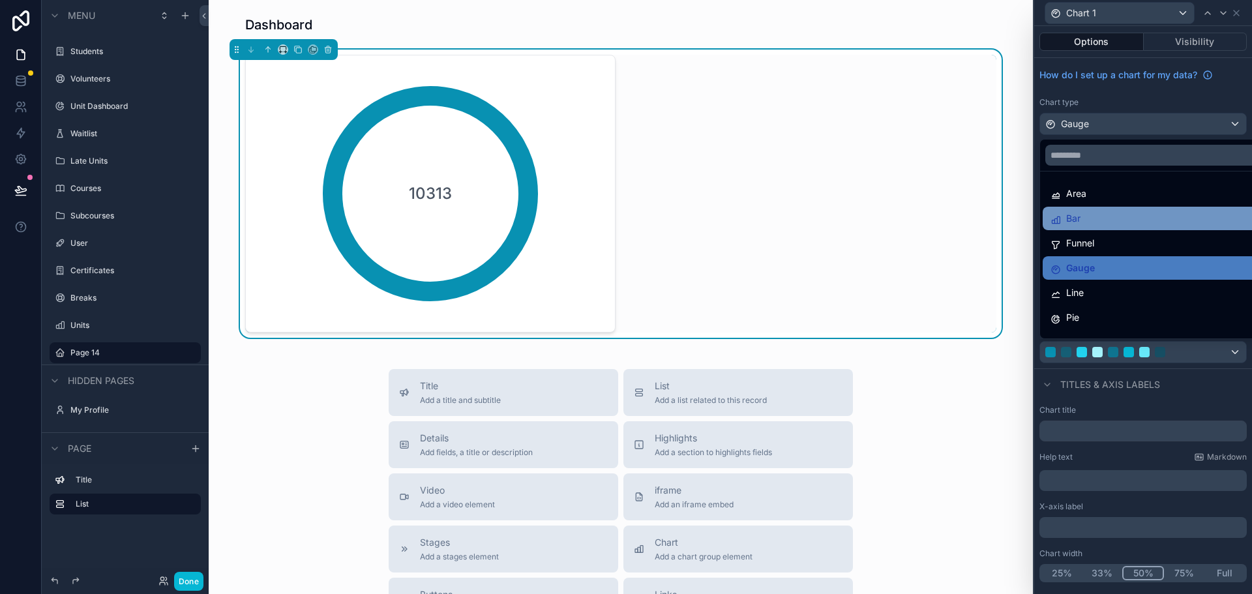
click at [1084, 217] on div "Bar" at bounding box center [1158, 219] width 215 height 16
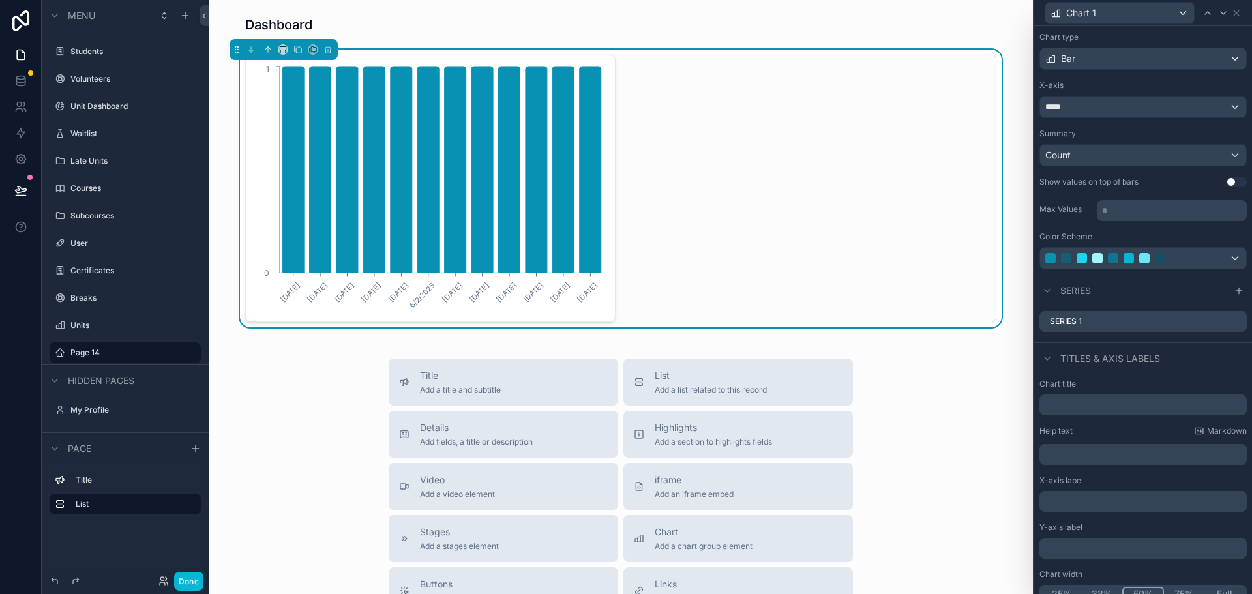
scroll to position [80, 0]
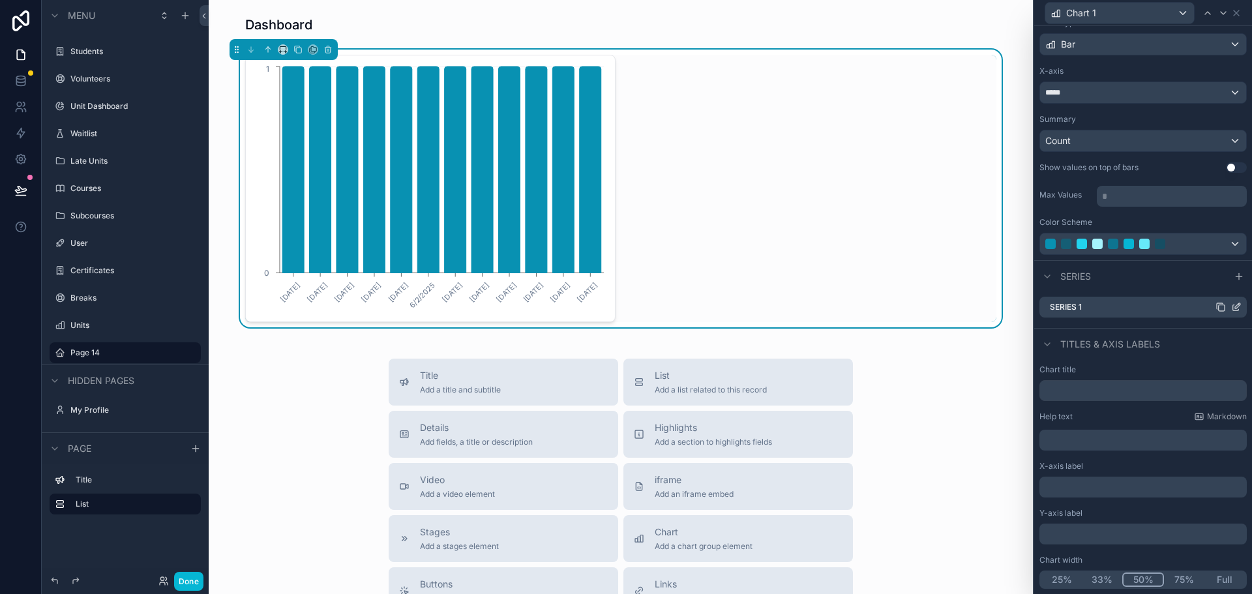
click at [1232, 306] on icon at bounding box center [1237, 307] width 10 height 10
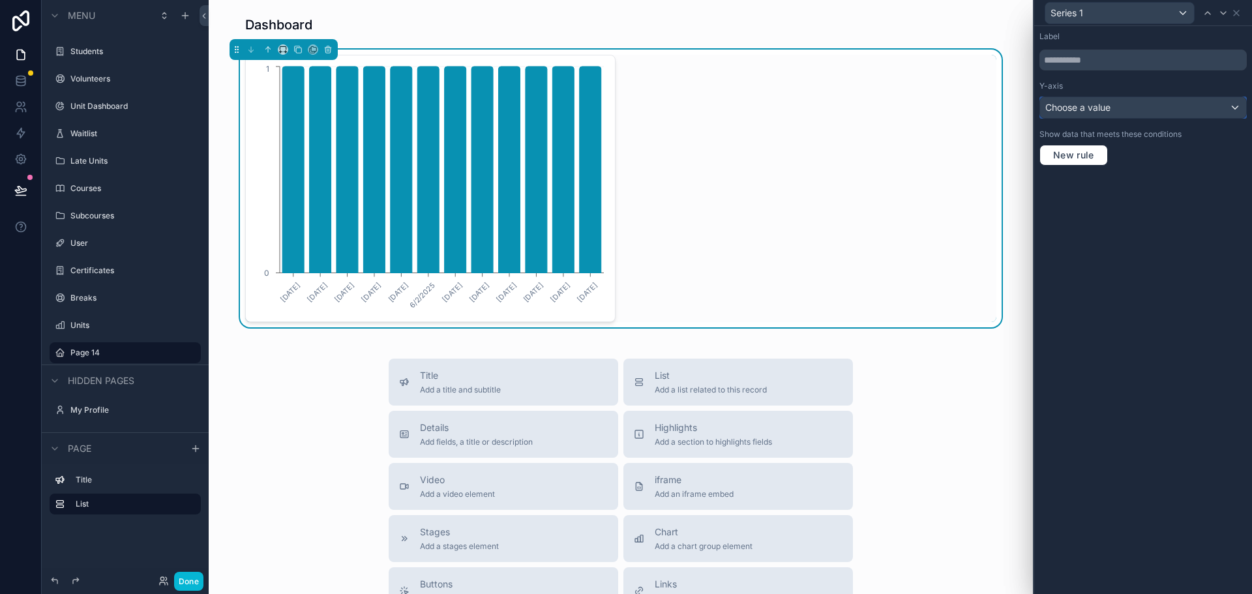
click at [1082, 106] on span "Choose a value" at bounding box center [1078, 107] width 65 height 11
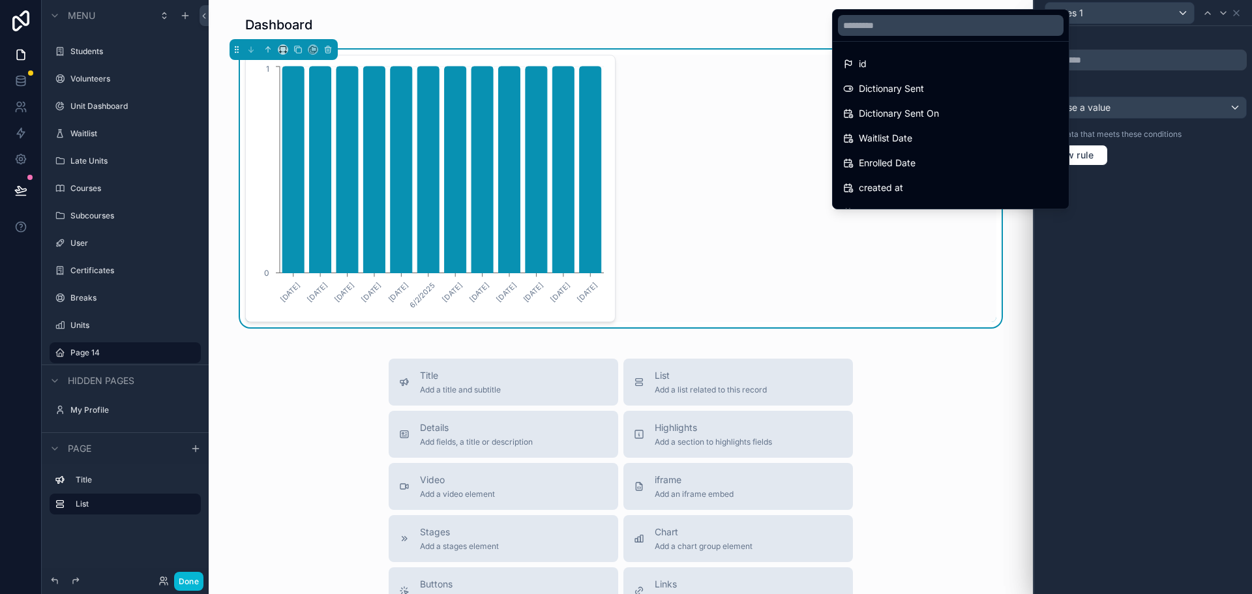
click at [1195, 179] on div at bounding box center [1144, 297] width 218 height 594
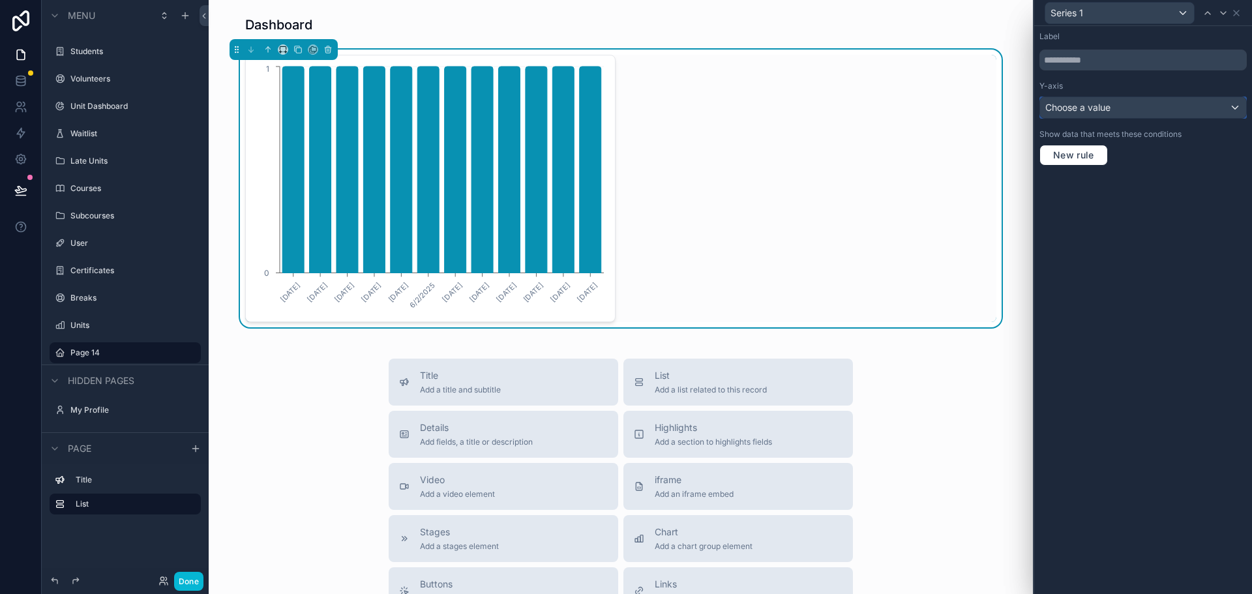
click at [1239, 106] on div "Choose a value" at bounding box center [1143, 107] width 206 height 21
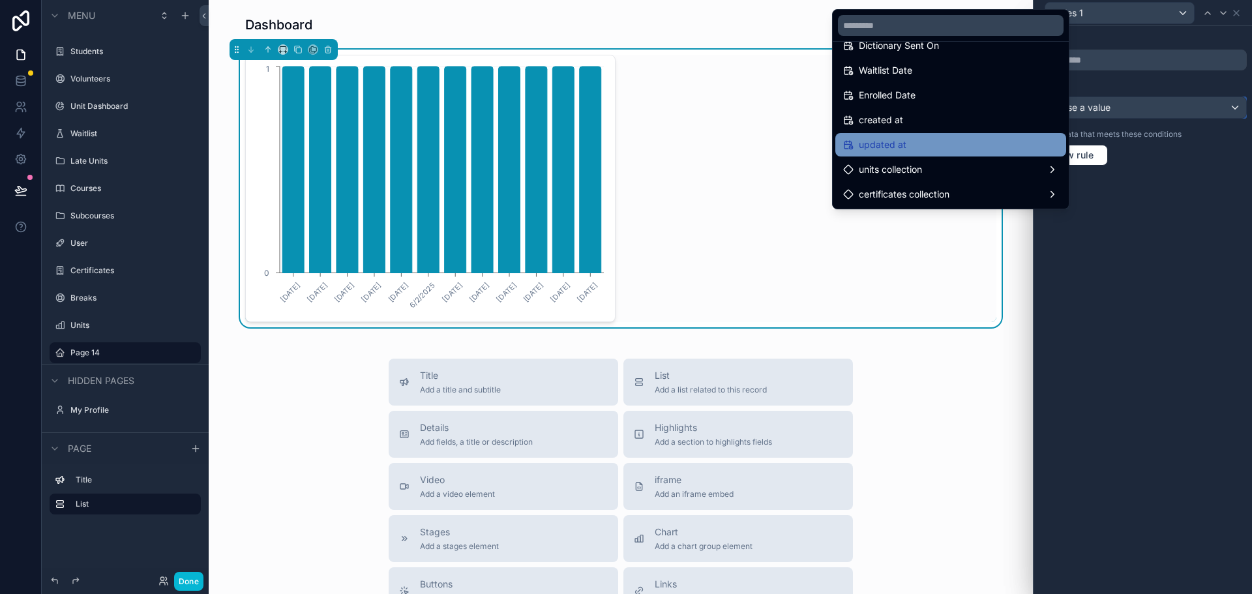
scroll to position [0, 0]
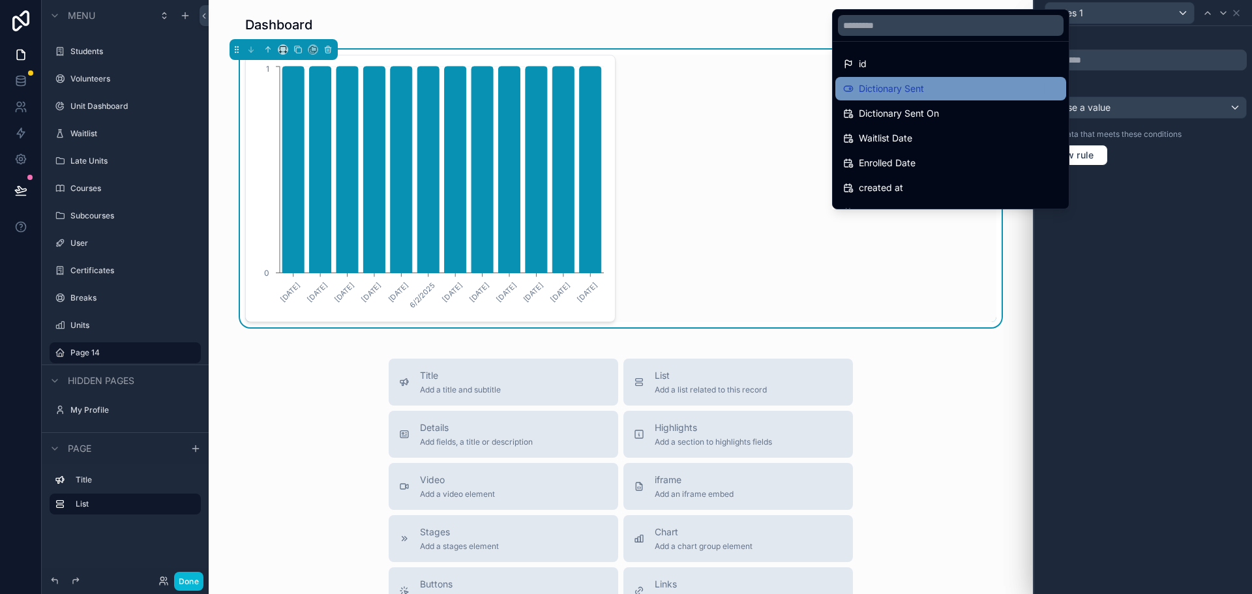
click at [916, 94] on span "Dictionary Sent" at bounding box center [891, 89] width 65 height 16
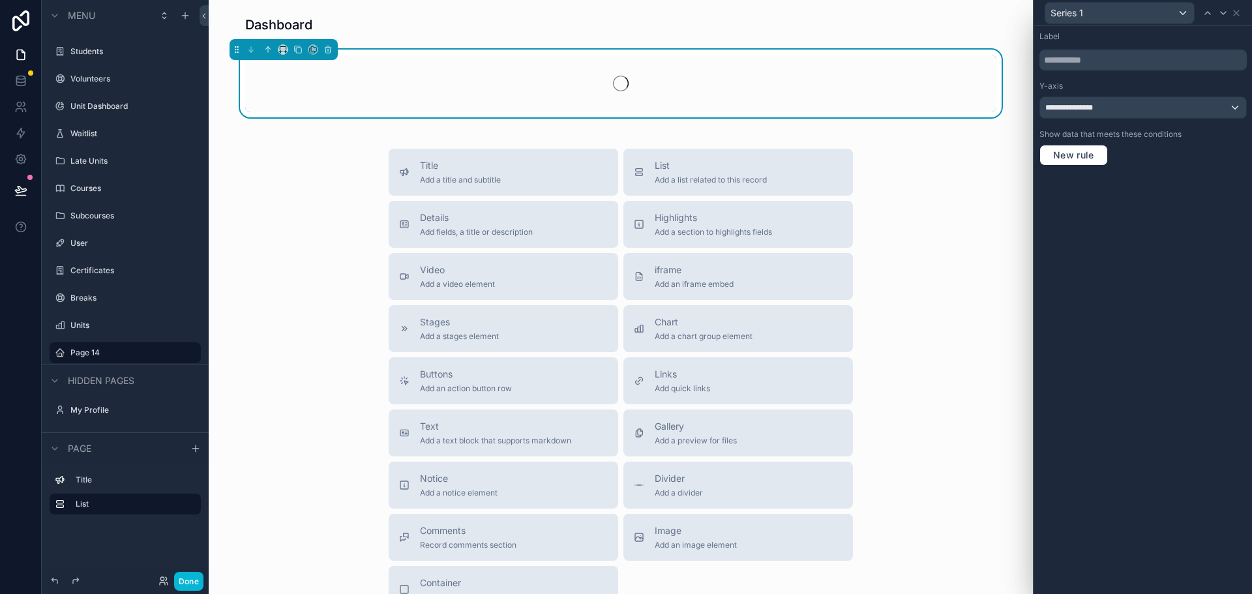
click at [1154, 239] on div "**********" at bounding box center [1144, 310] width 218 height 568
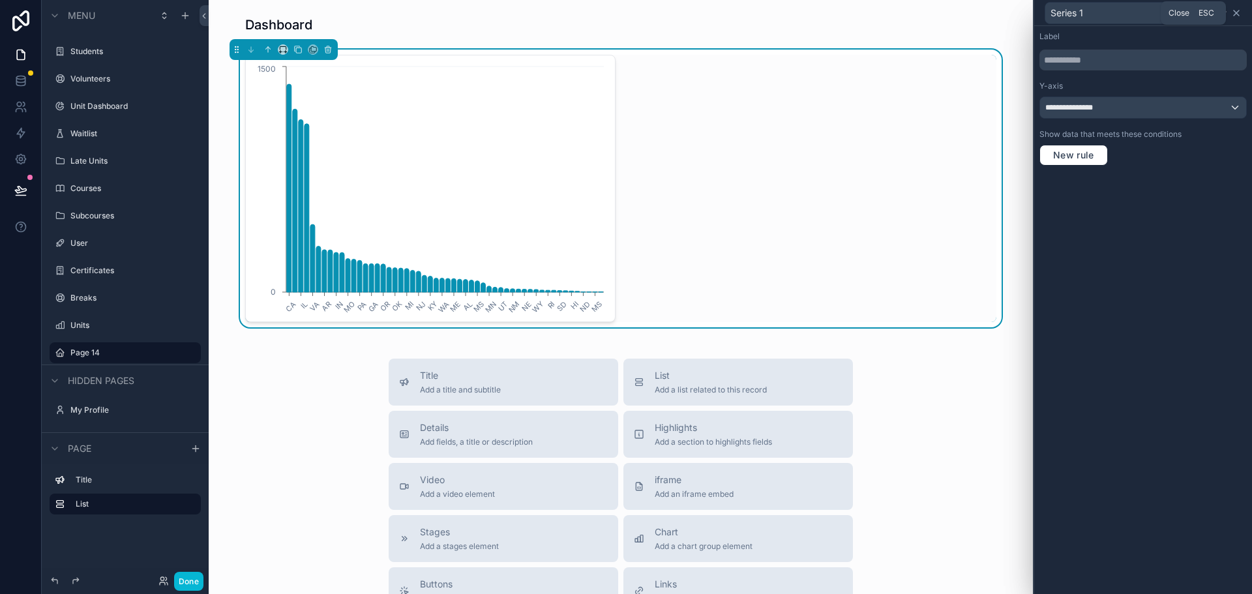
click at [1235, 14] on icon at bounding box center [1236, 12] width 5 height 5
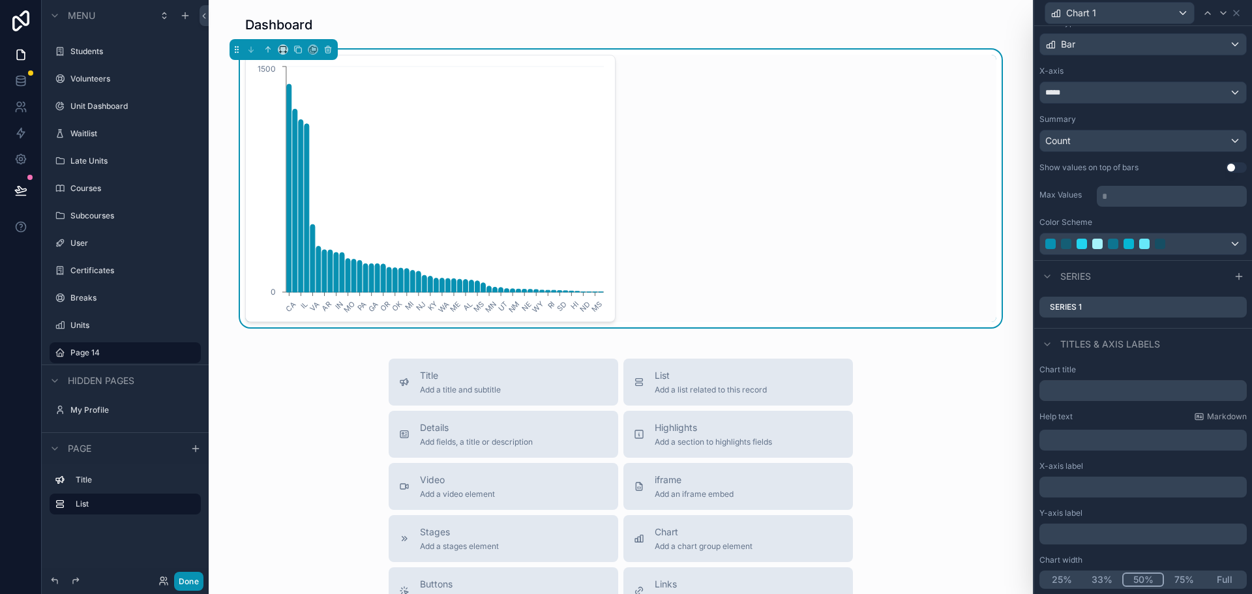
drag, startPoint x: 188, startPoint y: 584, endPoint x: 303, endPoint y: 478, distance: 156.0
click at [188, 583] on button "Done" at bounding box center [188, 581] width 29 height 19
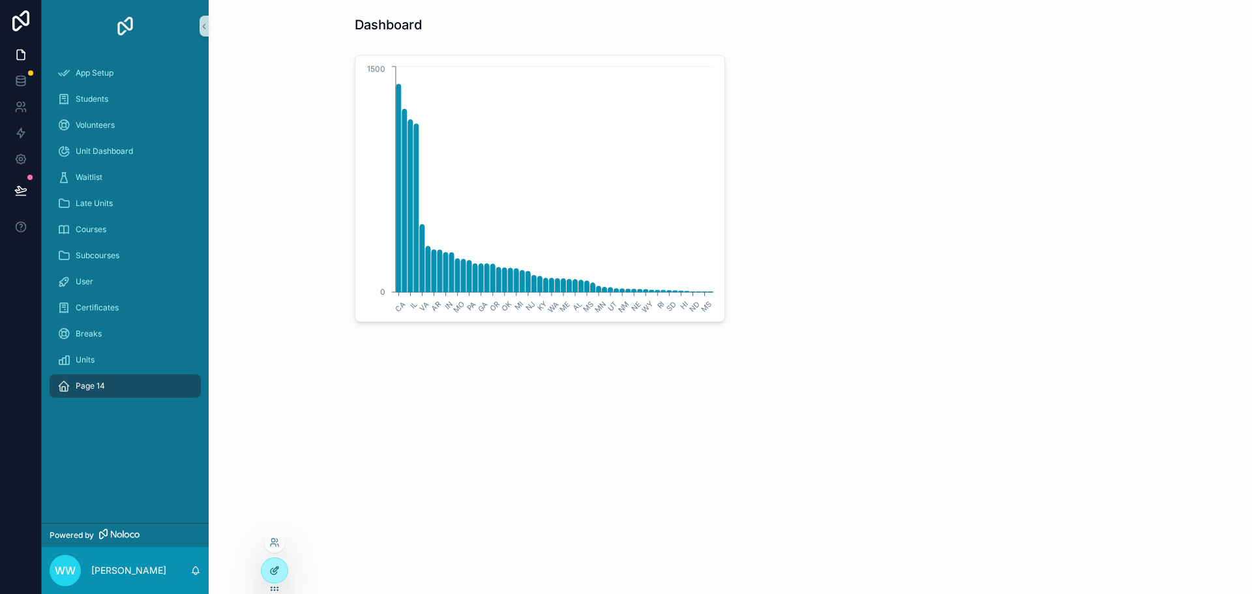
click at [277, 566] on icon at bounding box center [274, 571] width 10 height 10
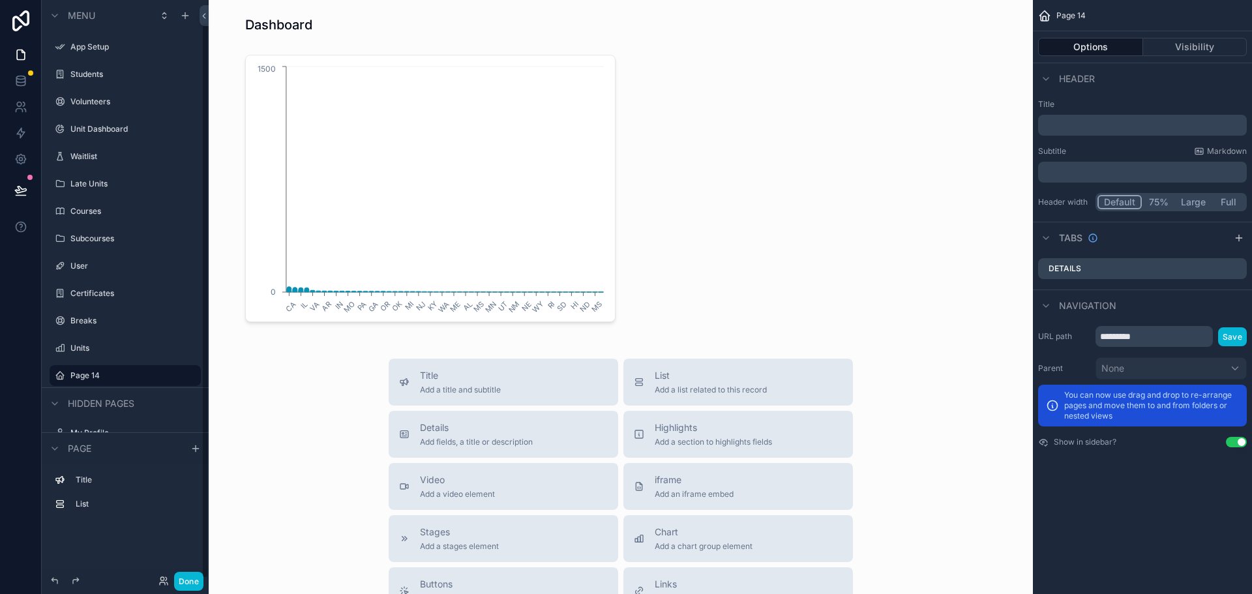
scroll to position [23, 0]
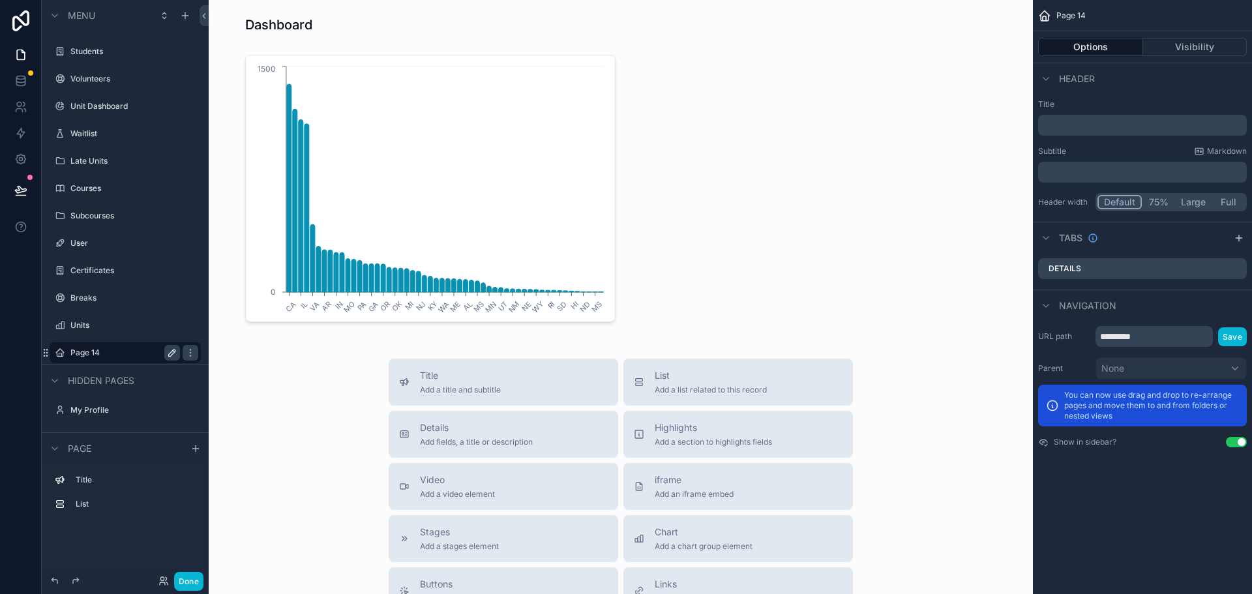
click at [178, 352] on button "scrollable content" at bounding box center [172, 353] width 16 height 16
type input "*"
type input "*********"
click at [174, 350] on icon "scrollable content" at bounding box center [172, 353] width 10 height 10
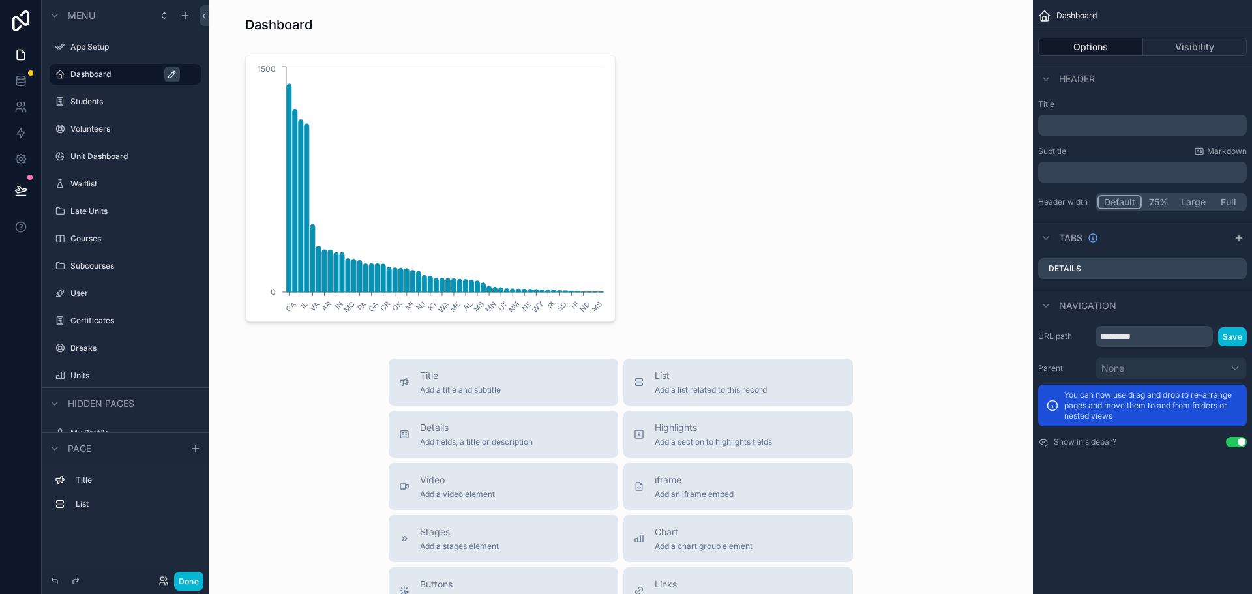
click at [271, 445] on div "Title Add a title and subtitle List Add a list related to this record Details A…" at bounding box center [621, 591] width 804 height 464
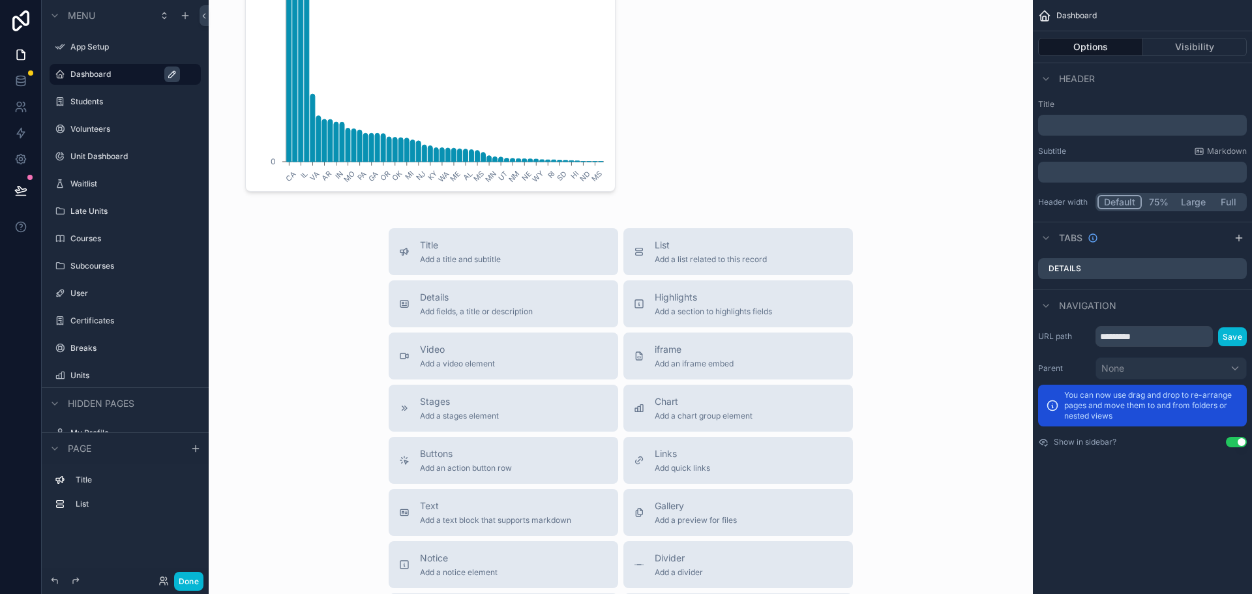
scroll to position [65, 0]
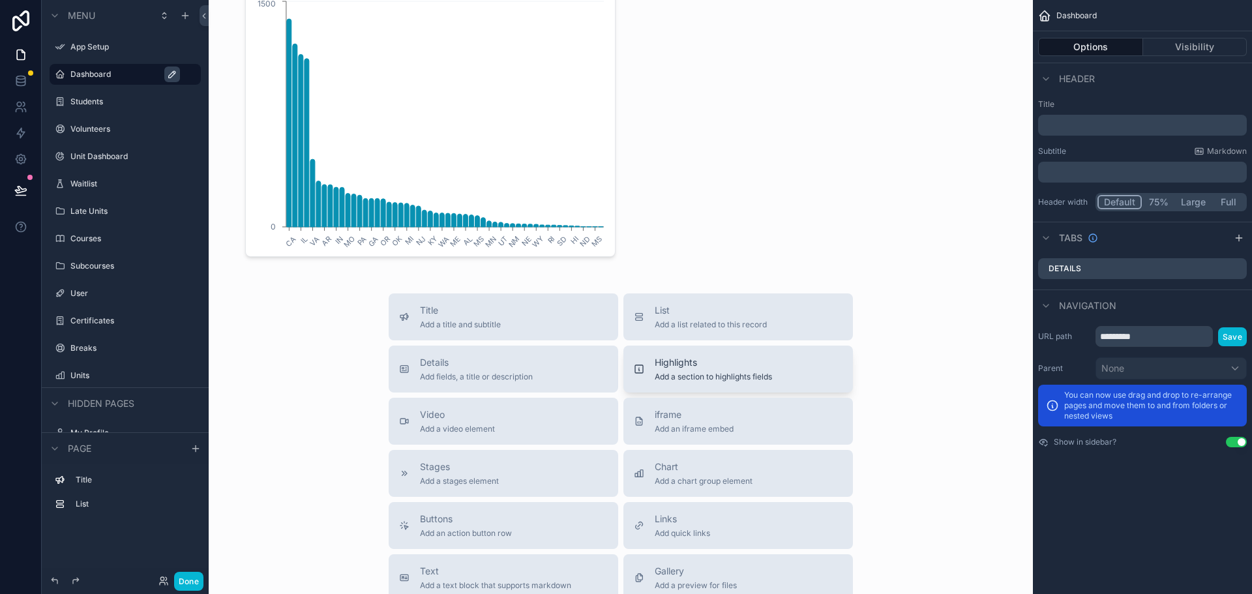
click at [670, 376] on span "Add a section to highlights fields" at bounding box center [713, 377] width 117 height 10
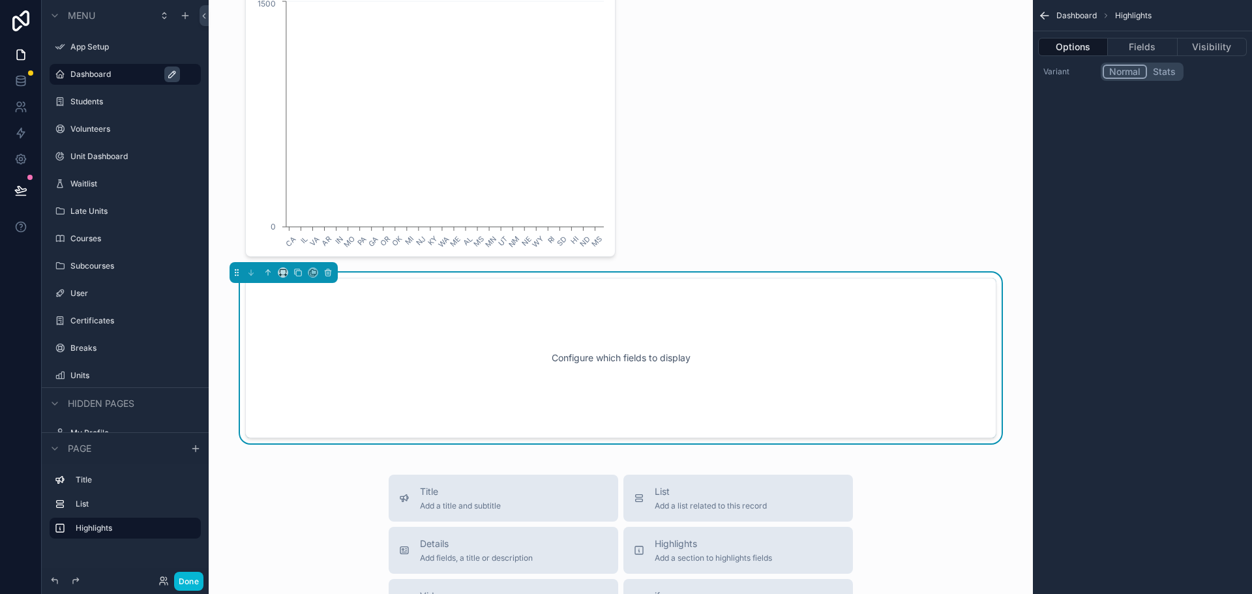
scroll to position [127, 0]
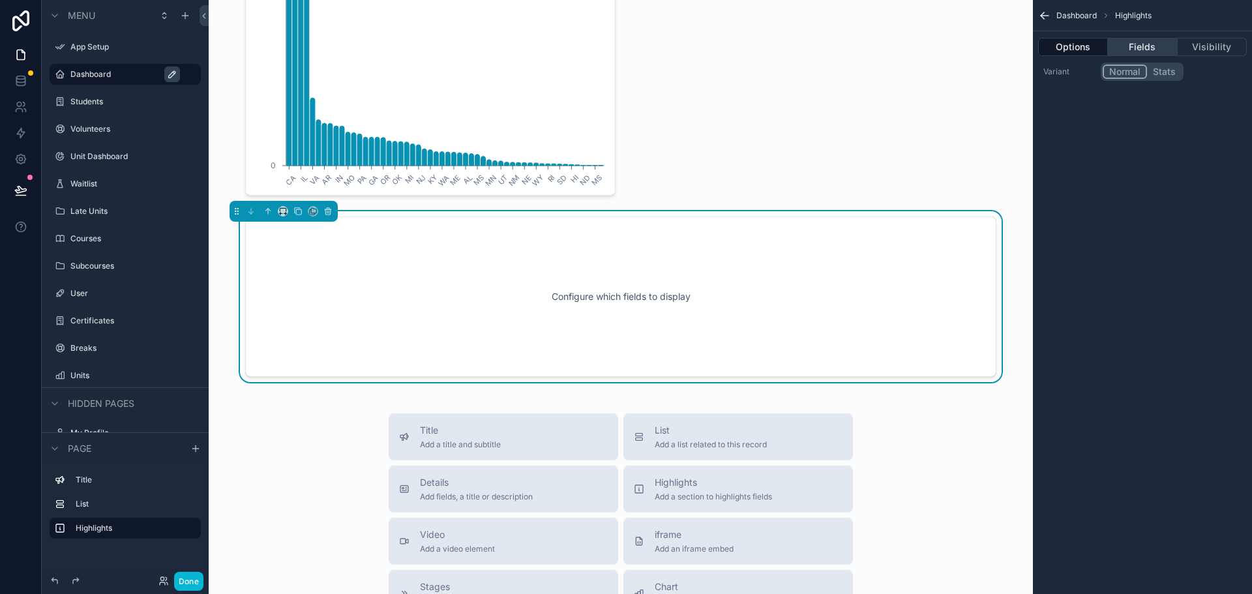
click at [1136, 50] on button "Fields" at bounding box center [1142, 47] width 69 height 18
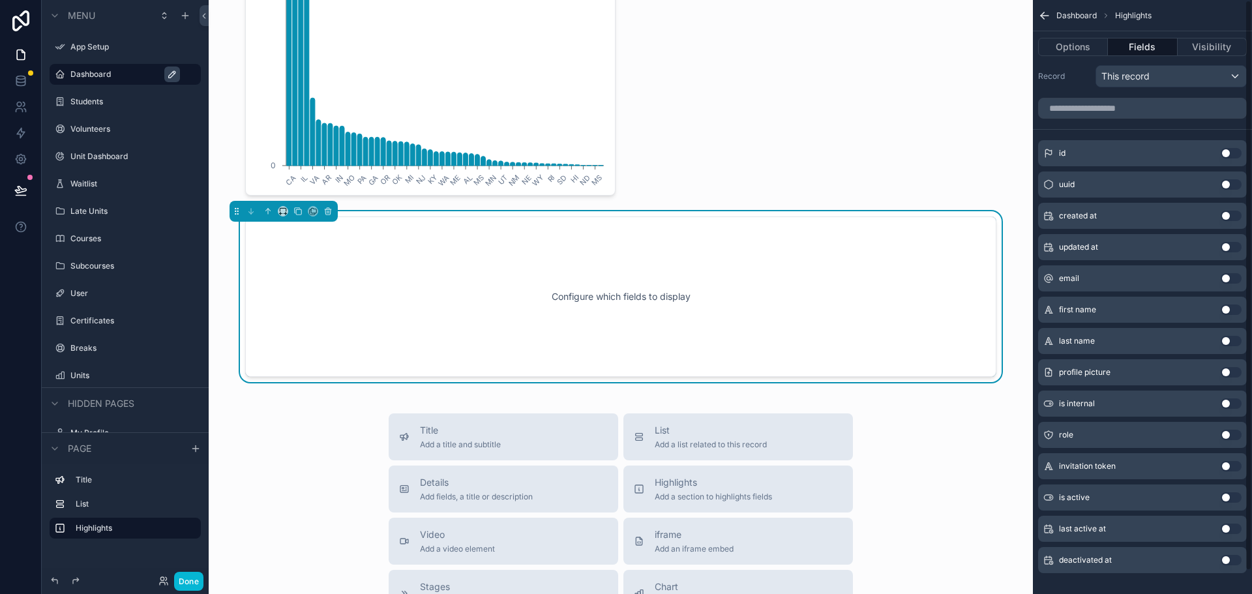
scroll to position [0, 0]
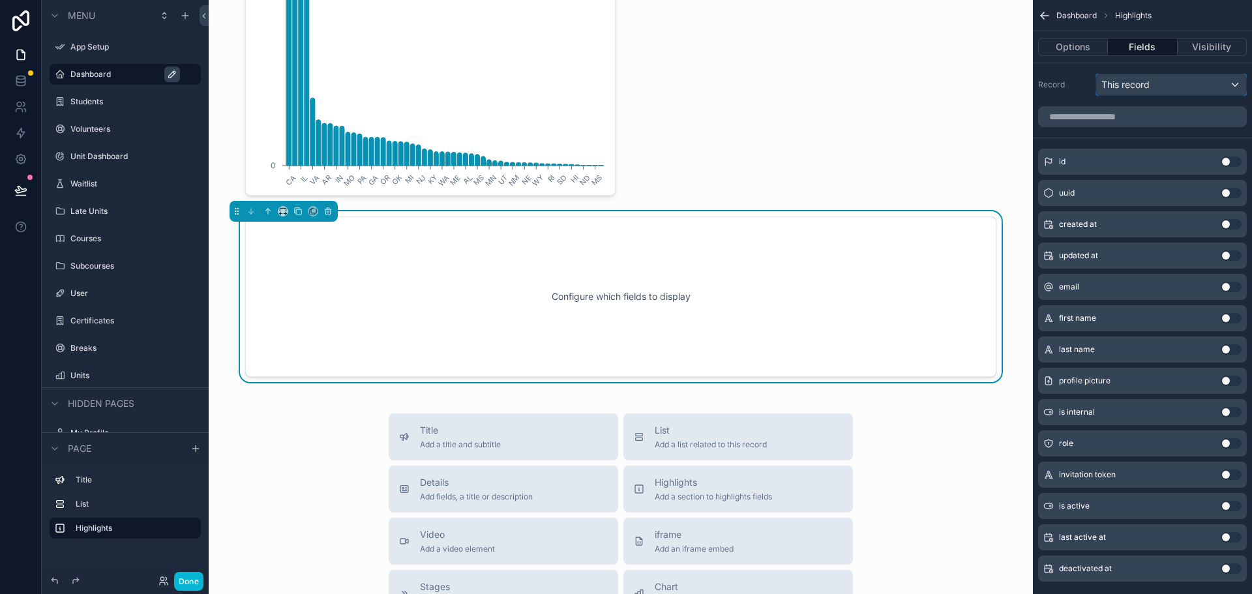
click at [1153, 87] on div "This record" at bounding box center [1172, 84] width 150 height 21
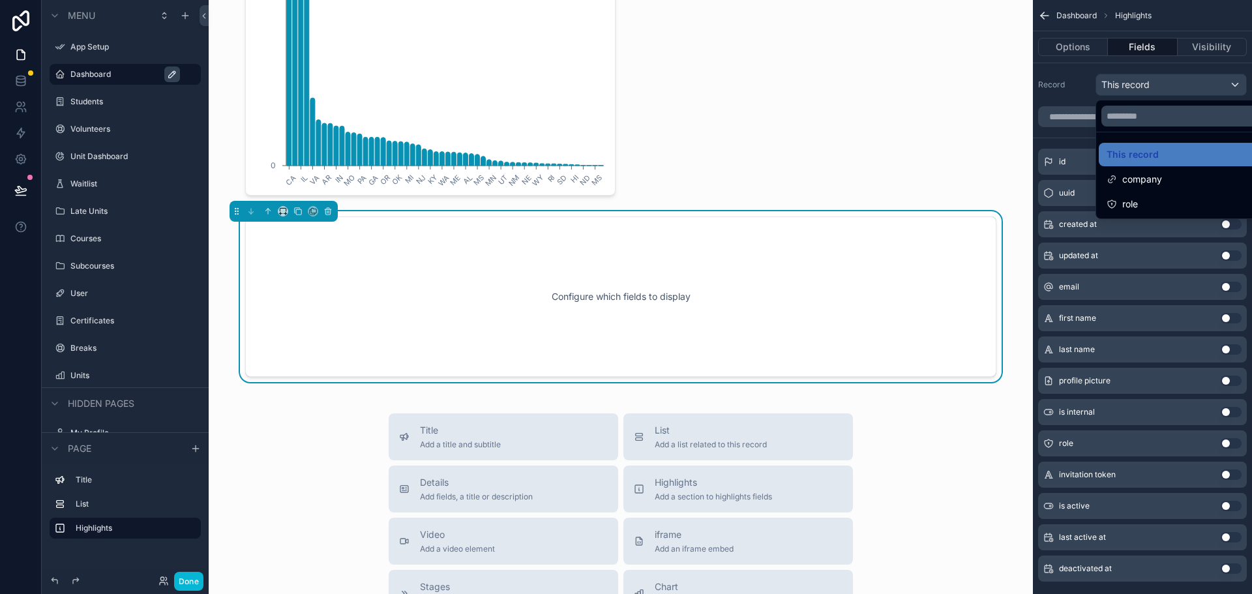
click at [1153, 87] on div "scrollable content" at bounding box center [626, 297] width 1252 height 594
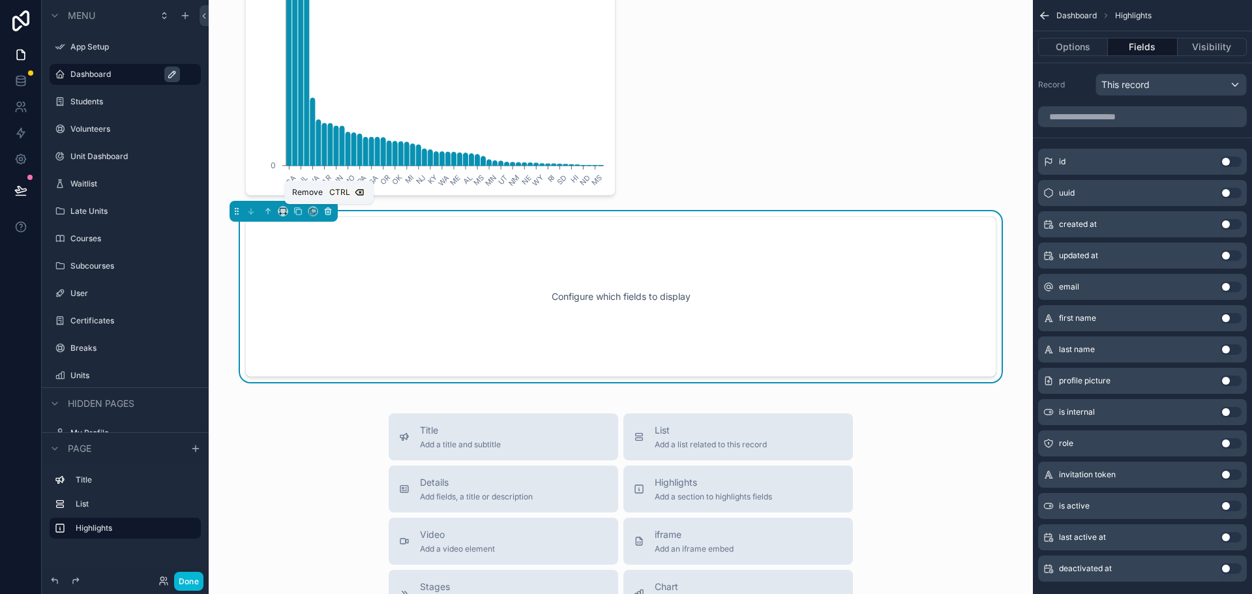
click at [329, 213] on icon "scrollable content" at bounding box center [329, 212] width 0 height 3
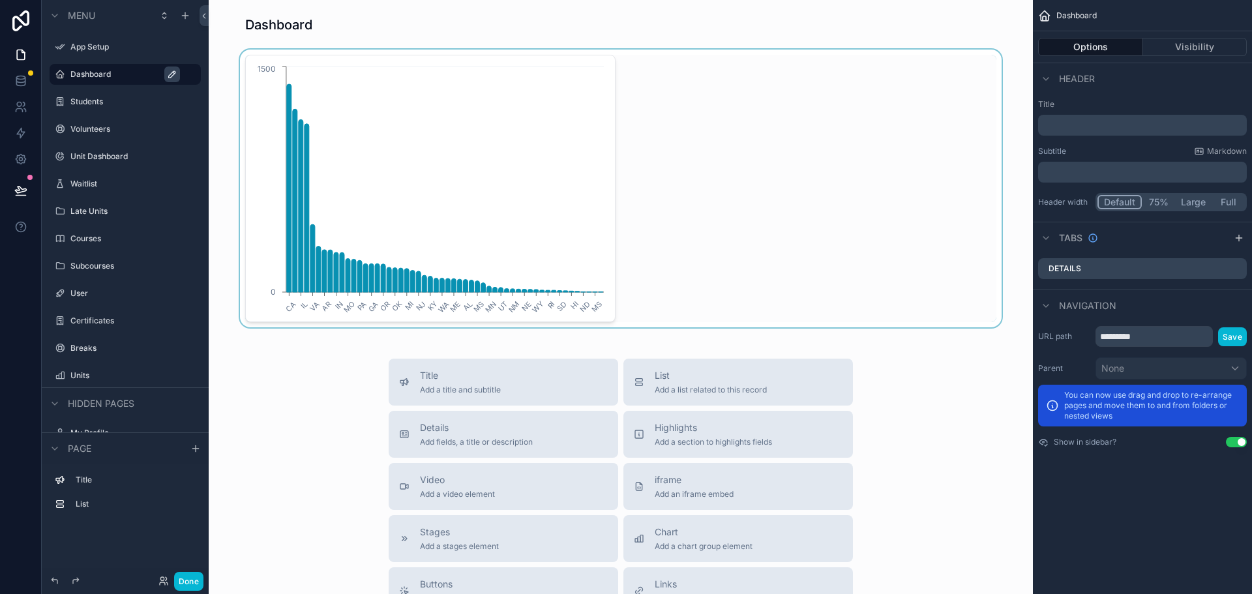
click at [743, 170] on div "scrollable content" at bounding box center [621, 189] width 804 height 278
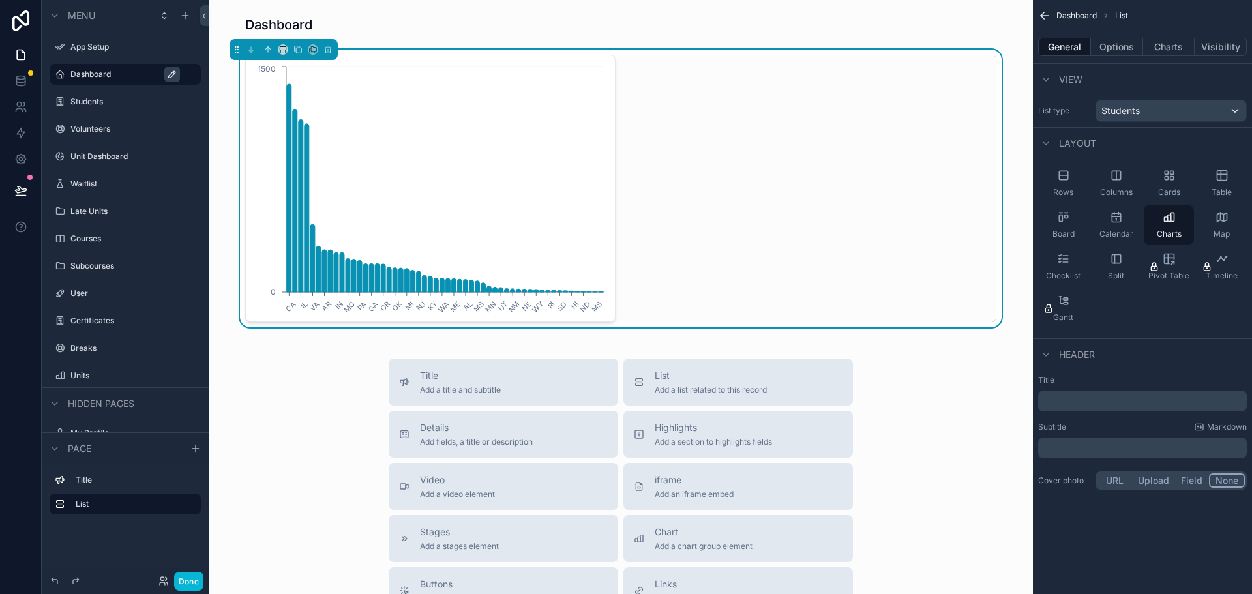
click at [956, 461] on div "Title Add a title and subtitle List Add a list related to this record Details A…" at bounding box center [621, 591] width 804 height 464
click at [189, 583] on button "Done" at bounding box center [188, 581] width 29 height 19
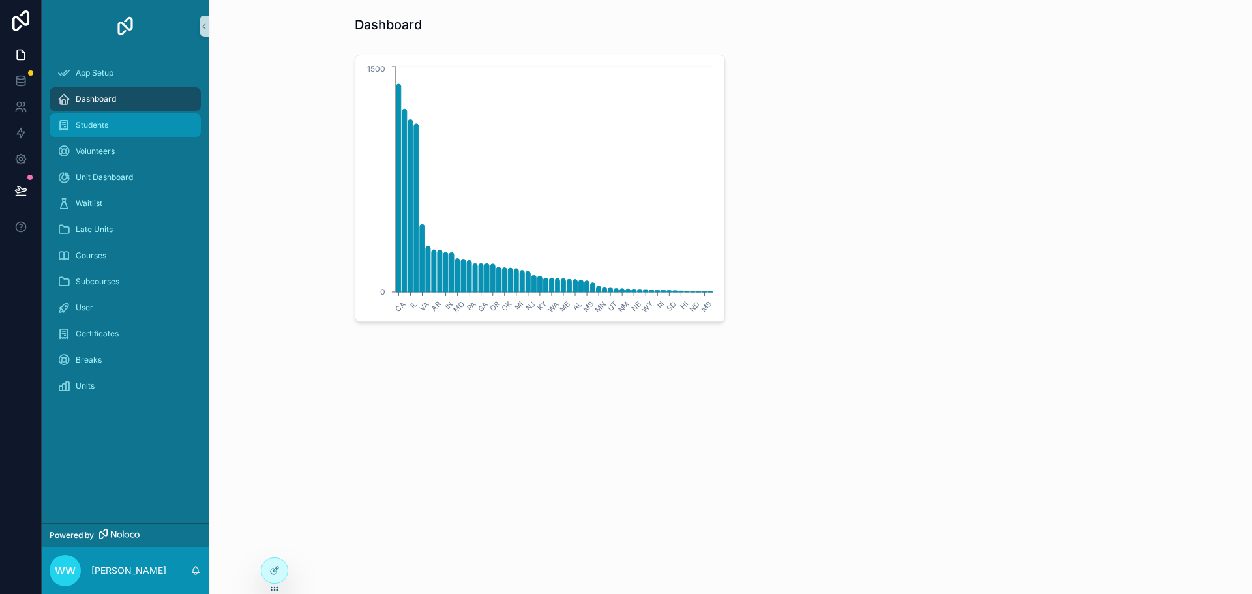
click at [117, 123] on div "Students" at bounding box center [125, 125] width 136 height 21
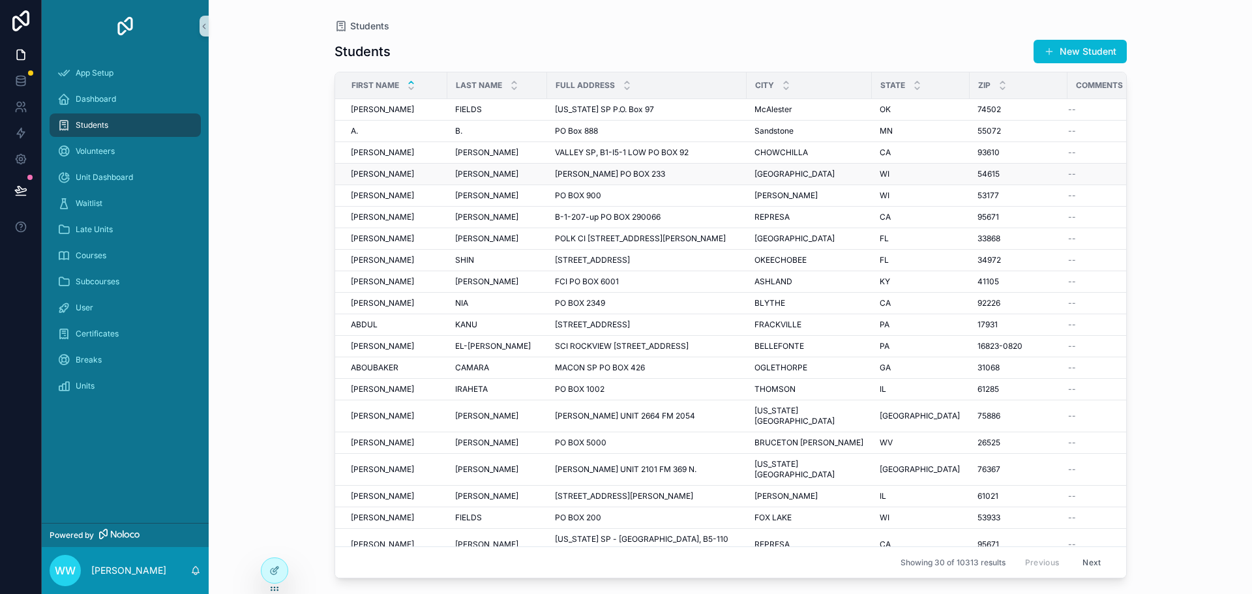
click at [429, 174] on div "AARON AARON" at bounding box center [395, 174] width 89 height 10
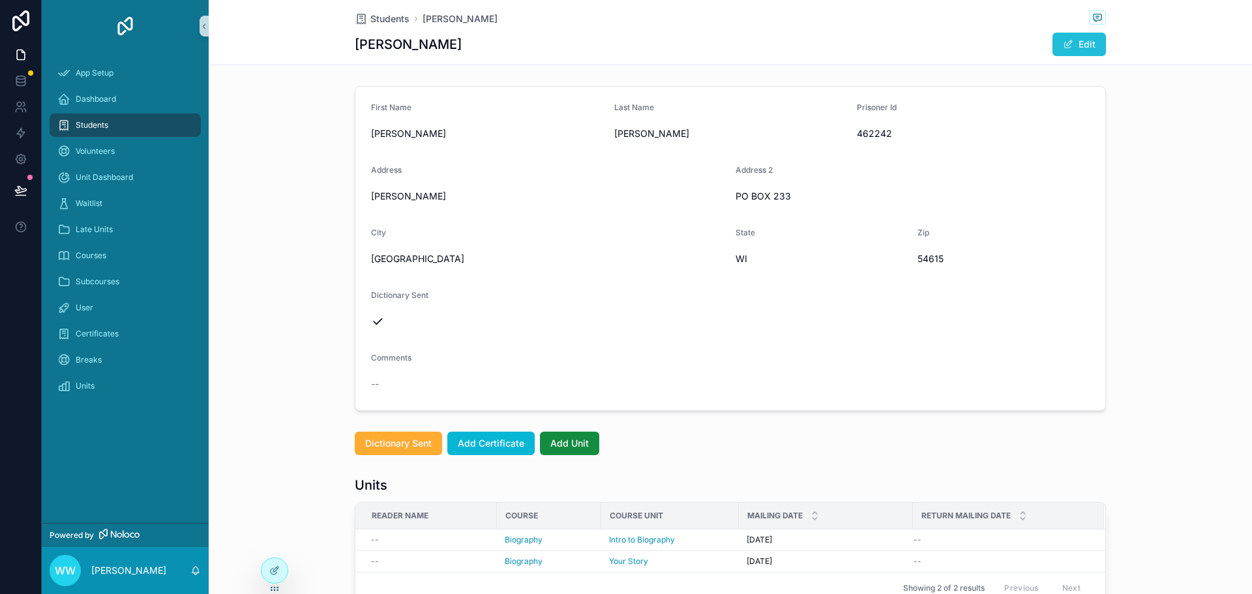
click at [1065, 48] on span "scrollable content" at bounding box center [1068, 44] width 10 height 10
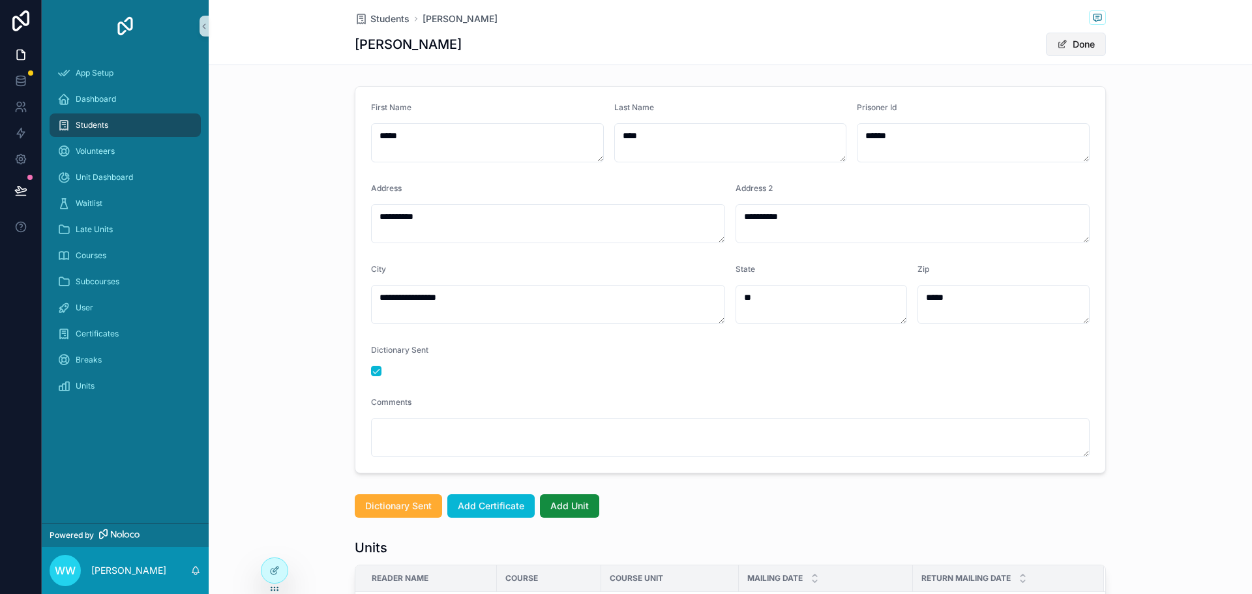
click at [1057, 43] on span "scrollable content" at bounding box center [1062, 44] width 10 height 10
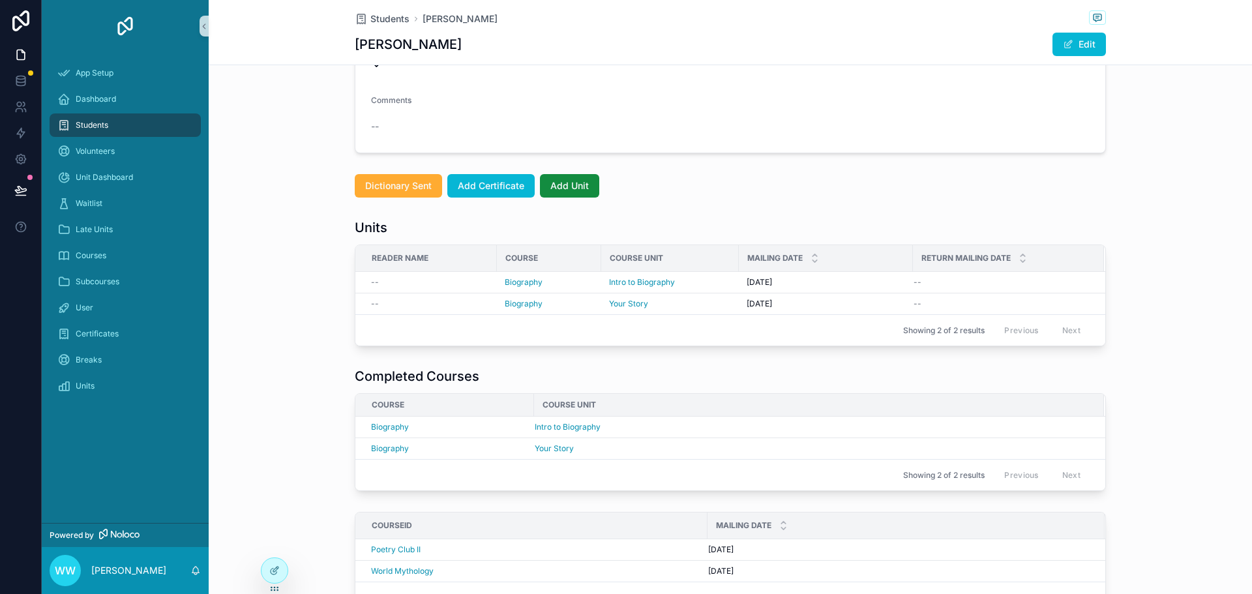
scroll to position [261, 0]
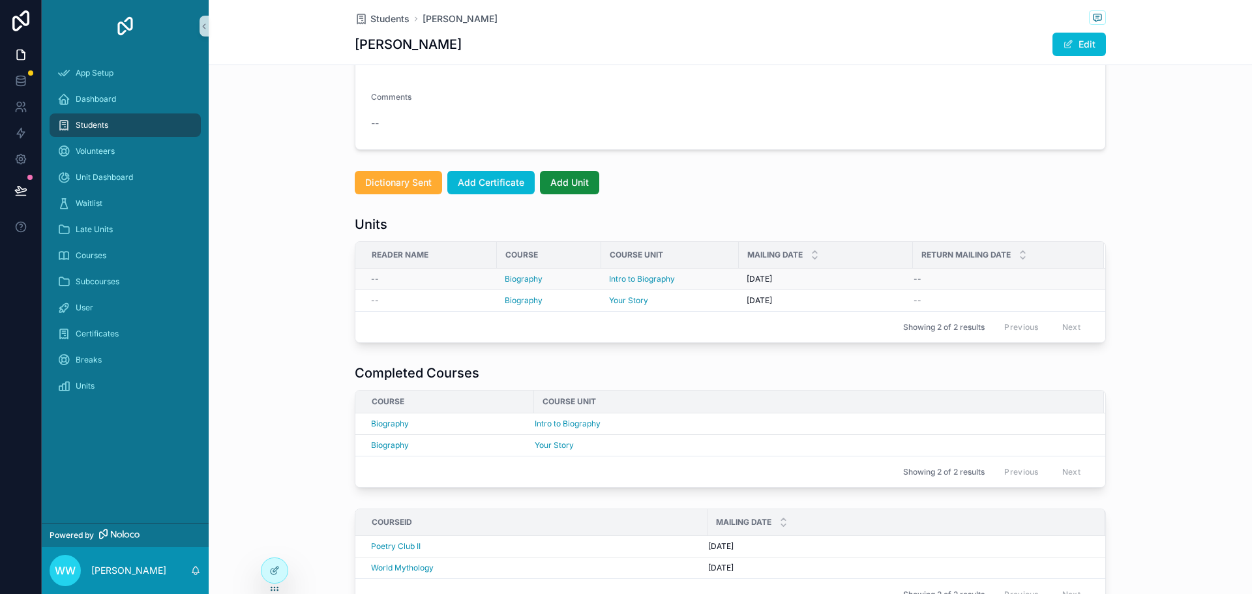
click at [453, 280] on div "--" at bounding box center [430, 279] width 118 height 10
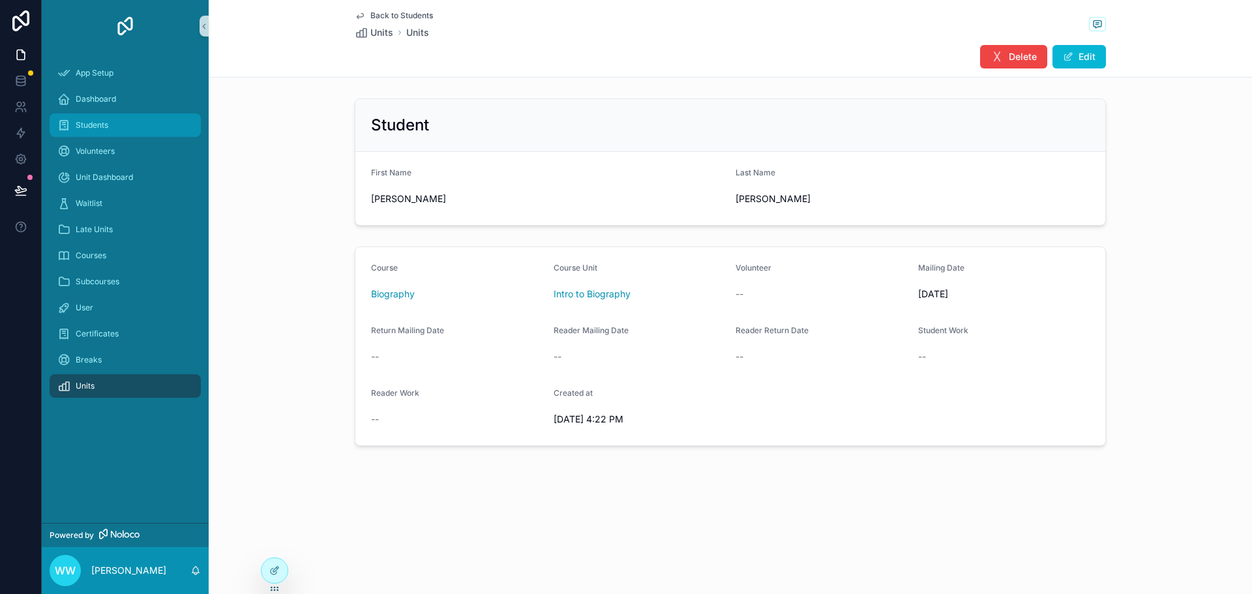
click at [102, 128] on span "Students" at bounding box center [92, 125] width 33 height 10
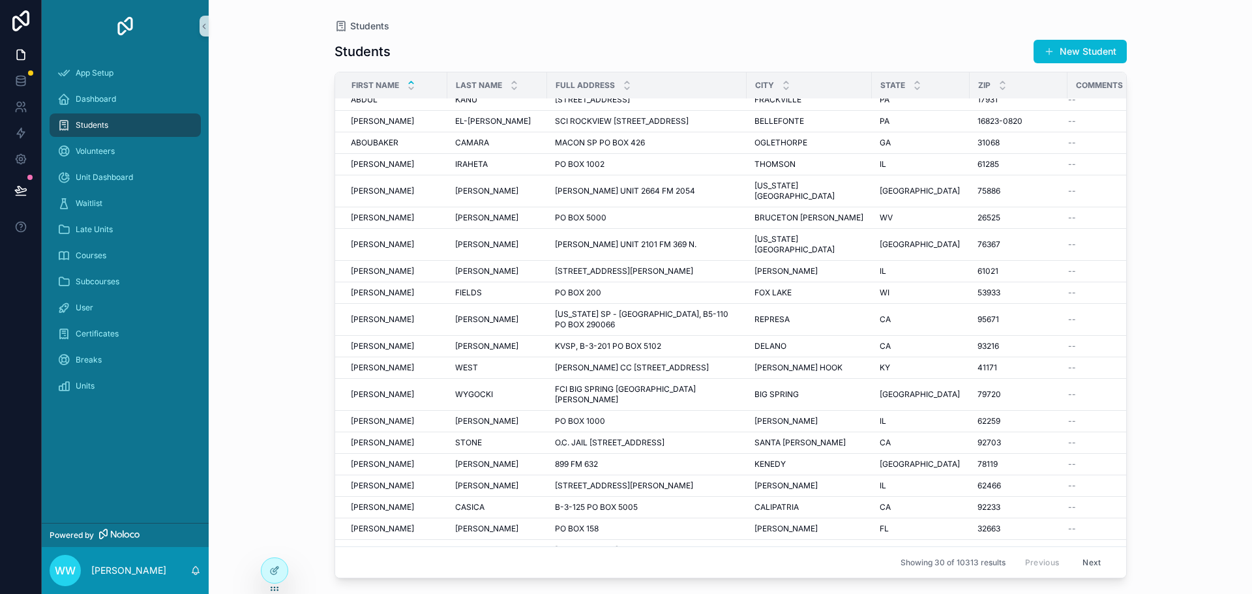
scroll to position [228, 0]
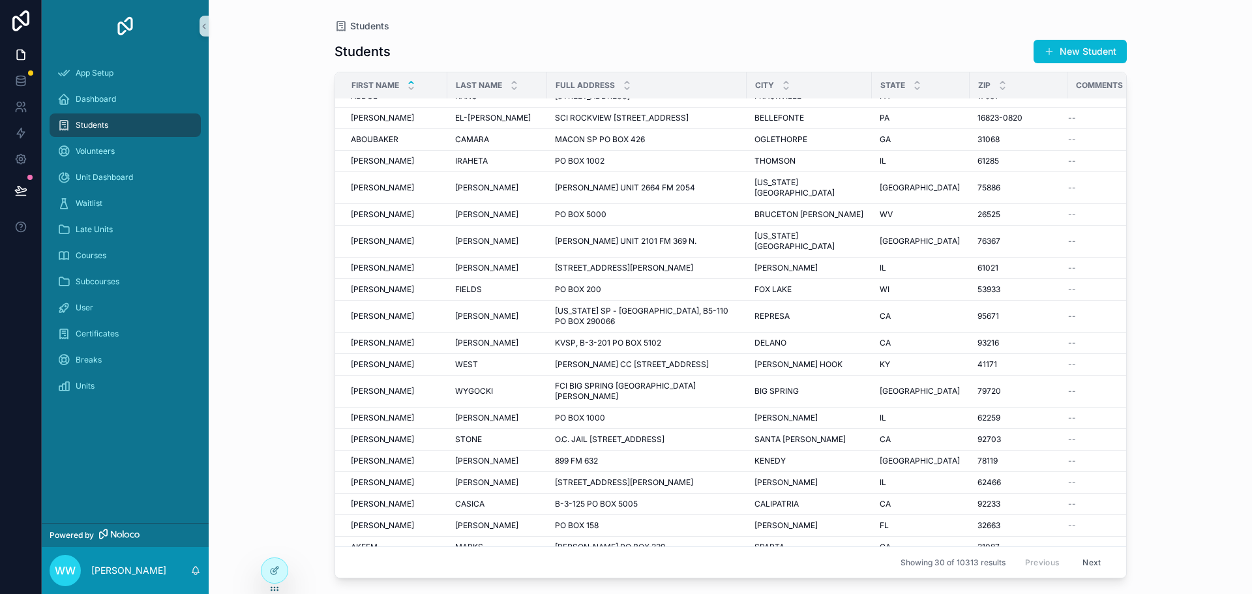
click at [1085, 553] on button "Next" at bounding box center [1092, 562] width 37 height 20
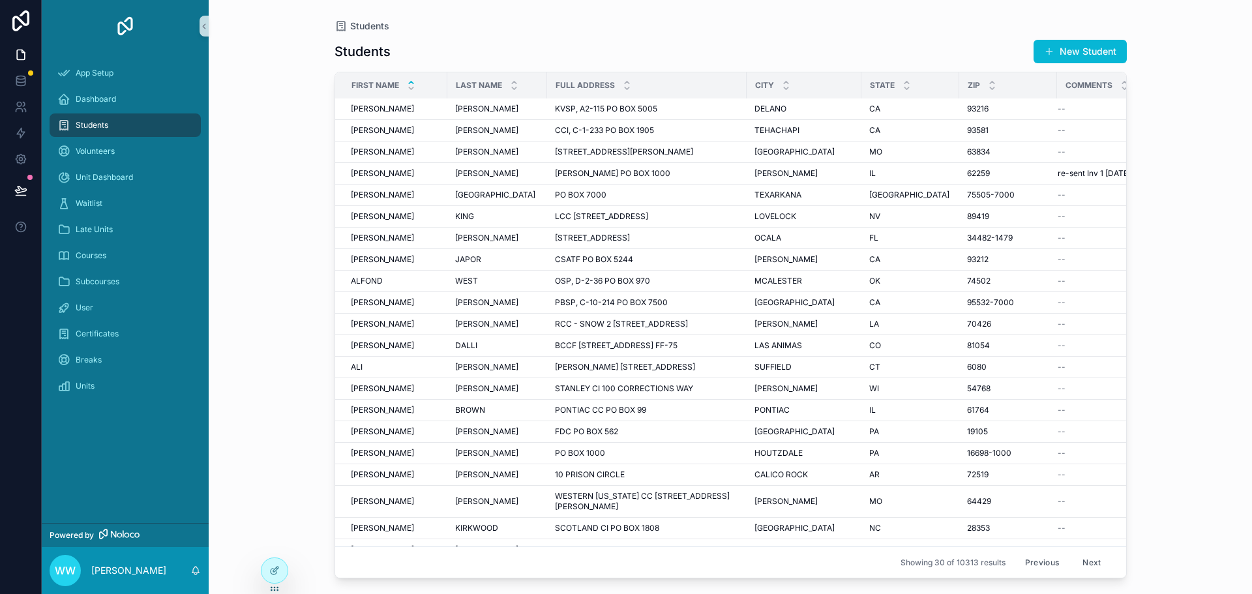
scroll to position [207, 0]
click at [276, 573] on icon at bounding box center [274, 571] width 10 height 10
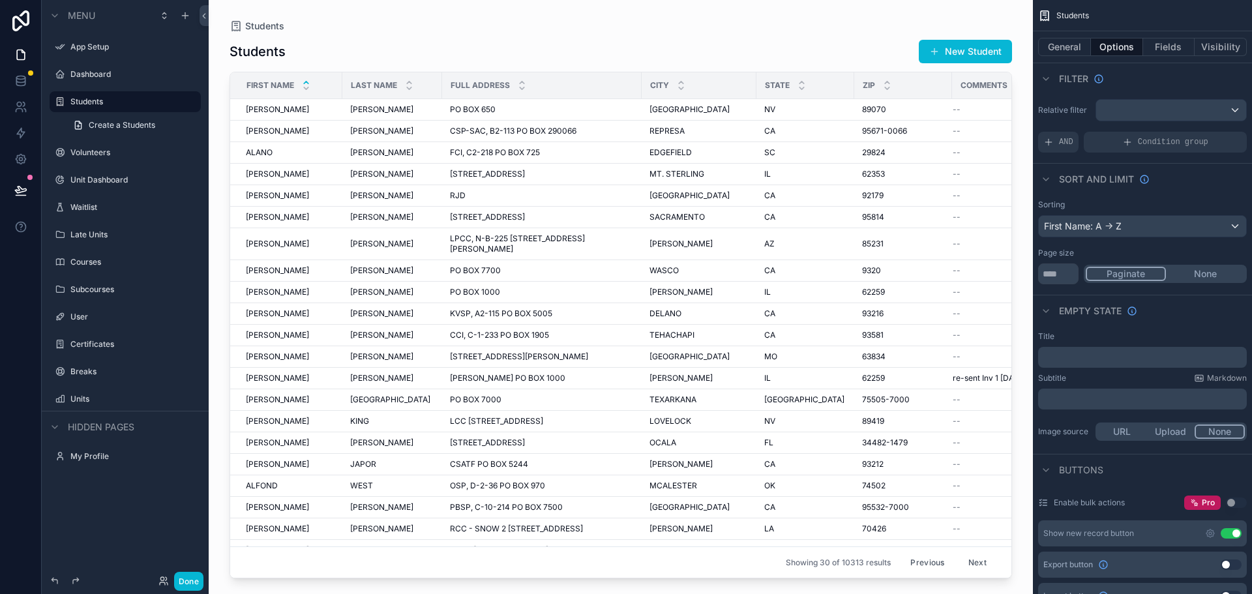
click at [894, 85] on div "Zip" at bounding box center [903, 85] width 97 height 25
click at [566, 55] on div "Students New Student" at bounding box center [621, 51] width 783 height 25
click at [245, 552] on div "Showing 30 of 10313 results Previous Next" at bounding box center [620, 562] width 781 height 31
click at [796, 49] on div "Students New Student" at bounding box center [621, 51] width 783 height 25
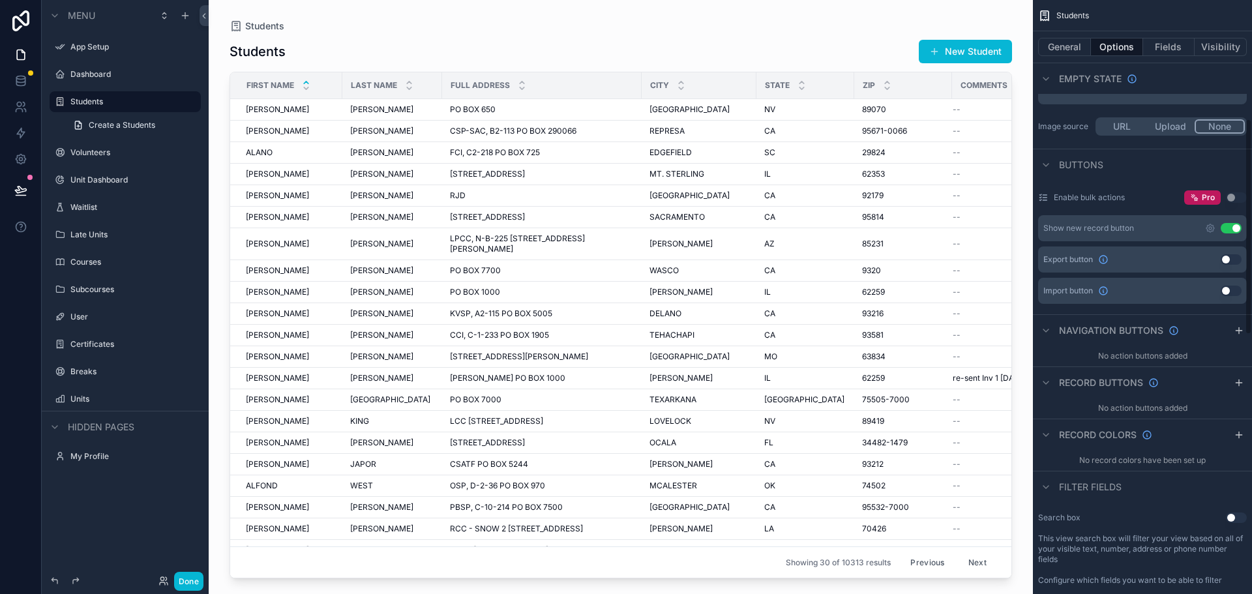
scroll to position [326, 0]
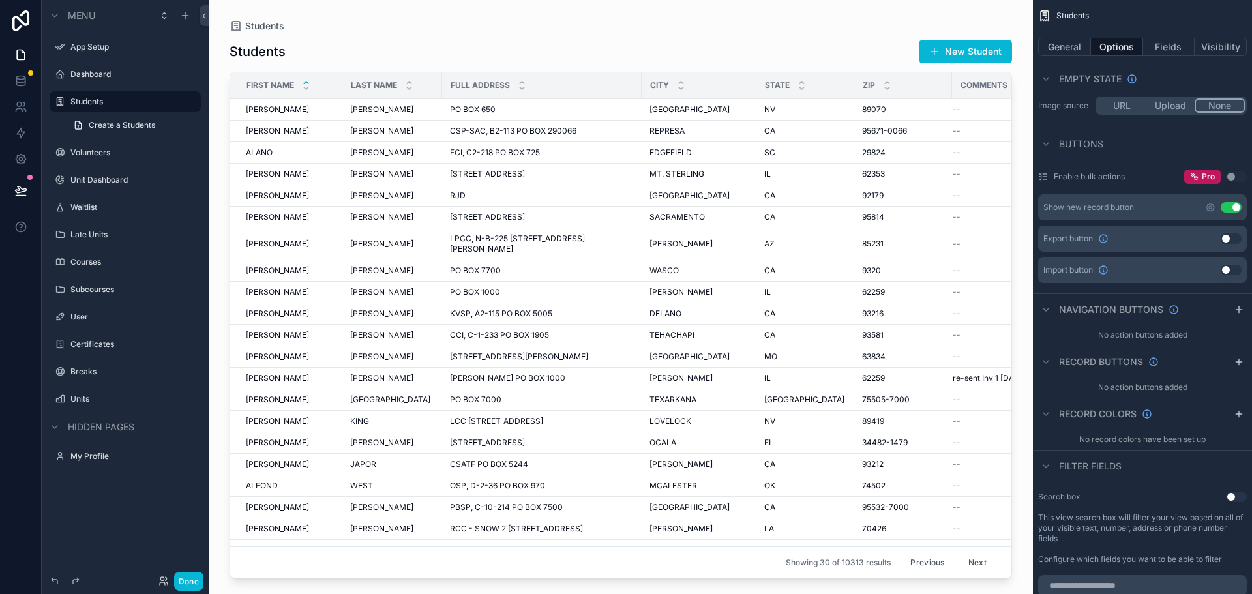
click at [1233, 498] on button "Use setting" at bounding box center [1236, 497] width 21 height 10
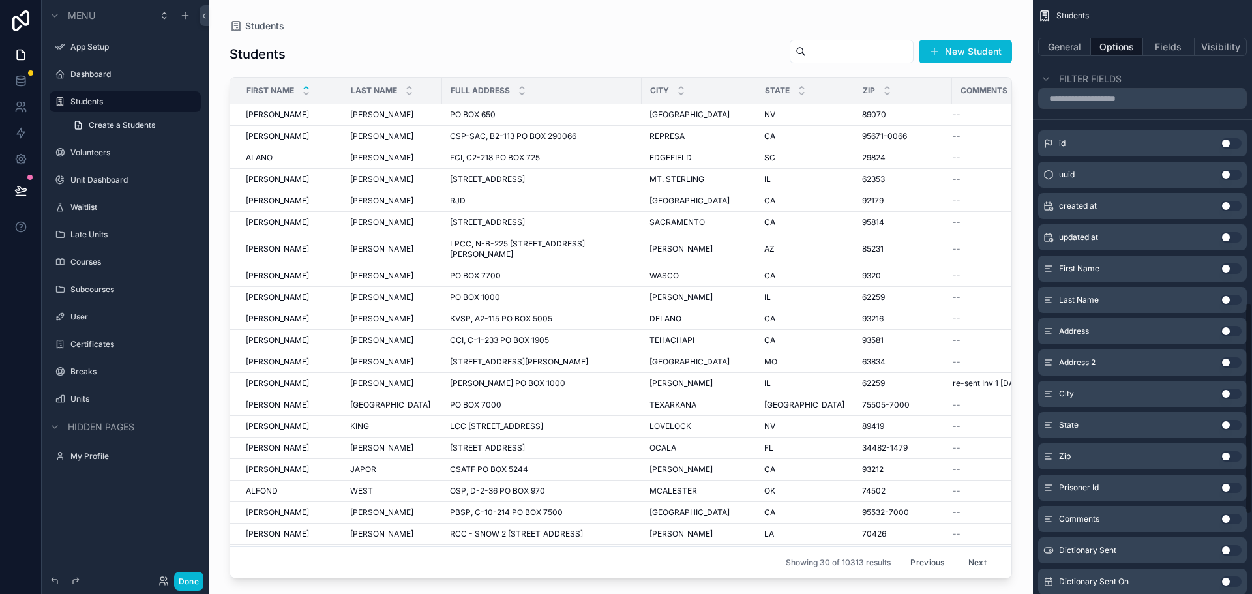
scroll to position [848, 0]
click at [1226, 261] on button "Use setting" at bounding box center [1231, 265] width 21 height 10
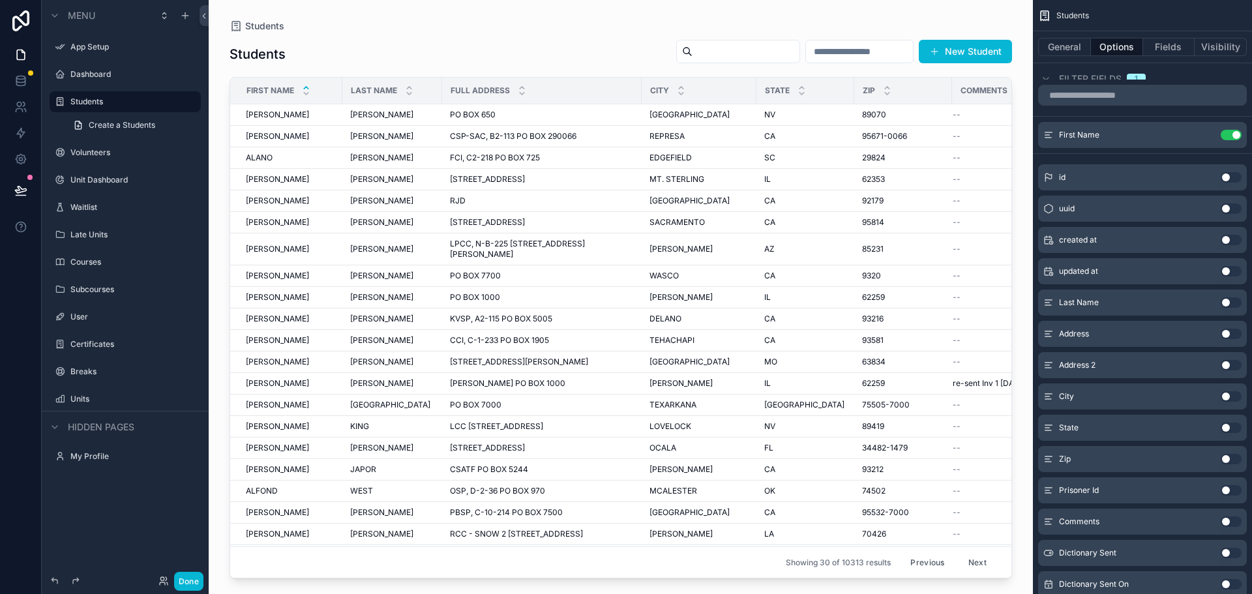
click at [1226, 304] on button "Use setting" at bounding box center [1231, 302] width 21 height 10
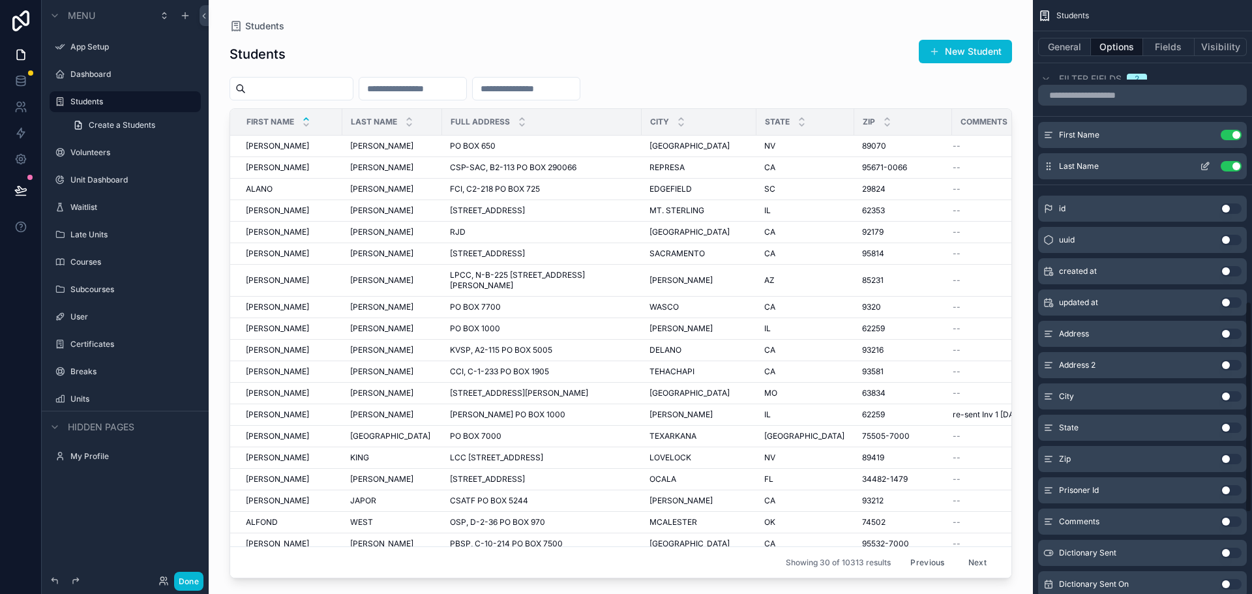
click at [1233, 158] on div "Last Name Use setting" at bounding box center [1142, 166] width 209 height 26
click at [1230, 135] on button "Use setting" at bounding box center [1231, 135] width 21 height 10
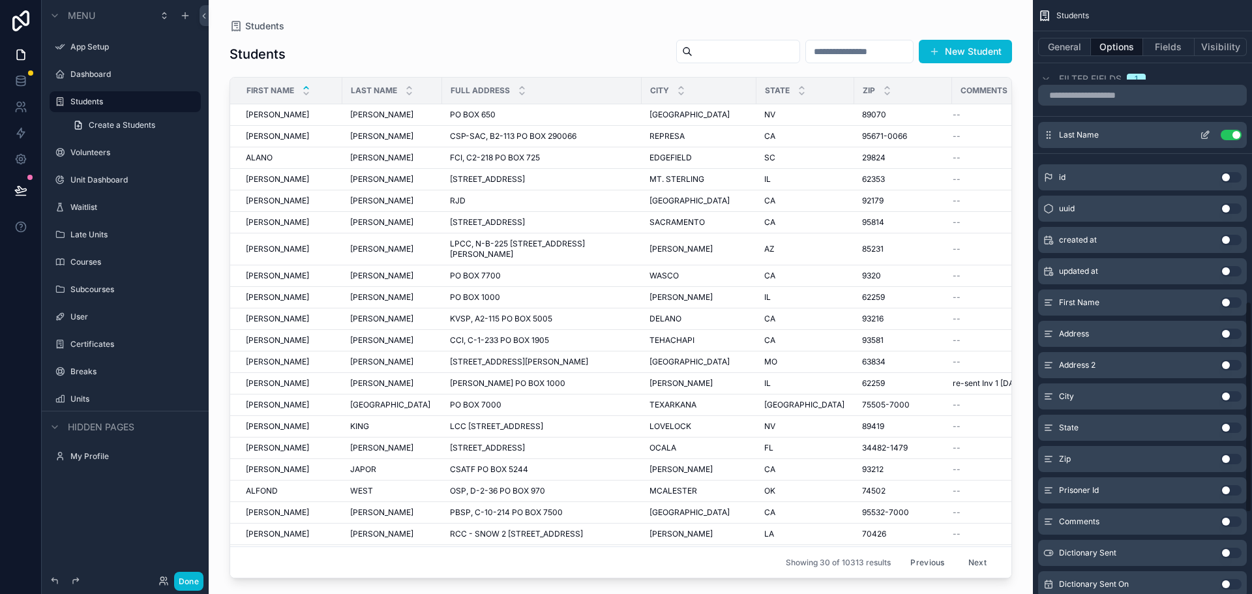
click at [1228, 136] on button "Use setting" at bounding box center [1231, 135] width 21 height 10
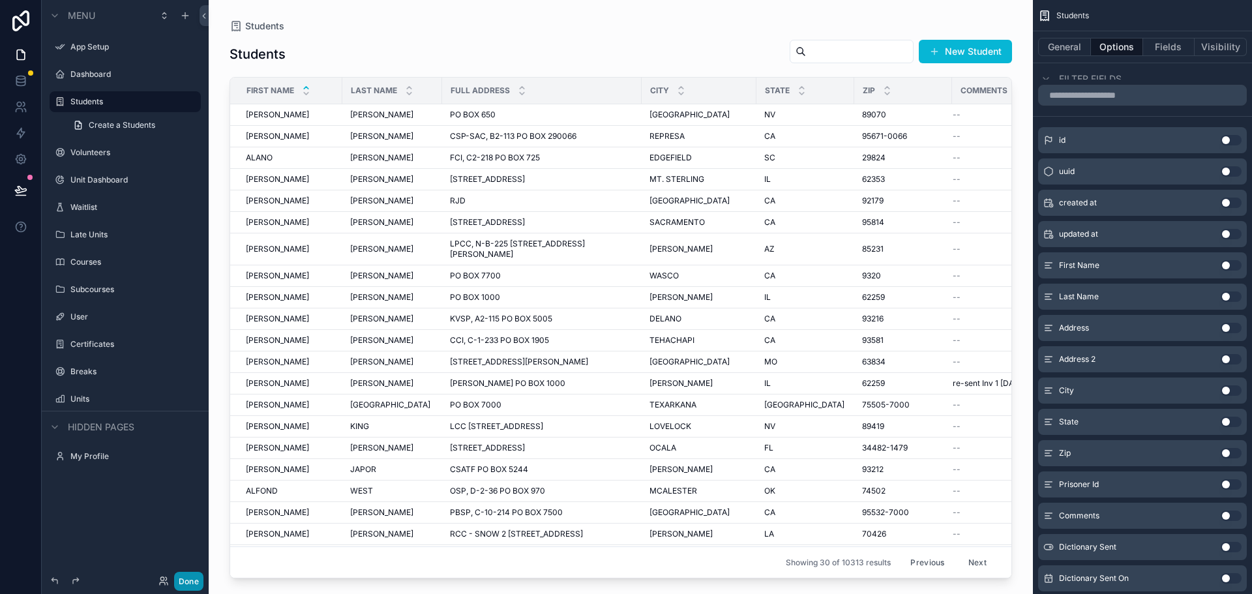
drag, startPoint x: 193, startPoint y: 575, endPoint x: 188, endPoint y: 586, distance: 12.3
click at [192, 575] on button "Done" at bounding box center [188, 581] width 29 height 19
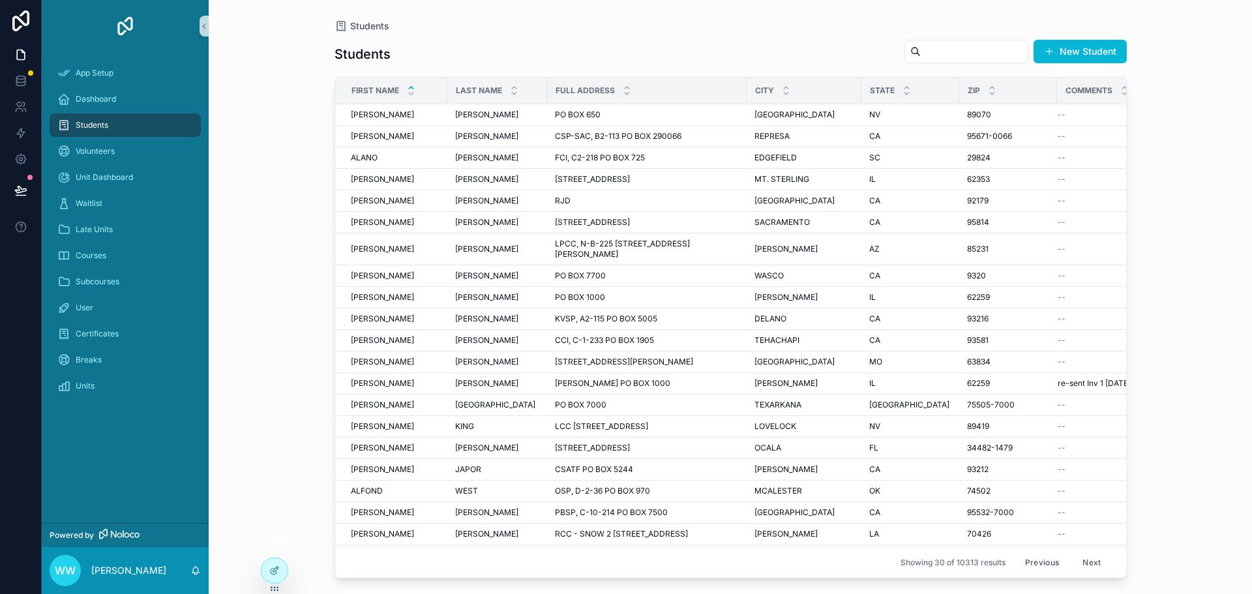
click at [921, 50] on input "scrollable content" at bounding box center [974, 51] width 107 height 18
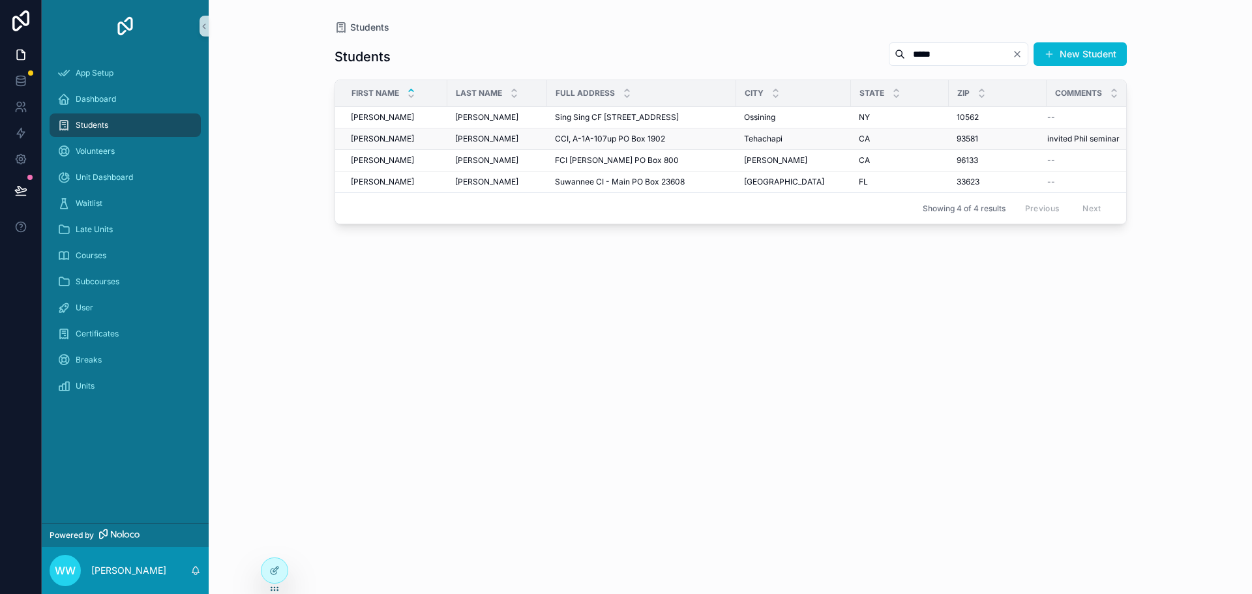
type input "*****"
click at [511, 136] on div "Velez Velez" at bounding box center [497, 139] width 84 height 10
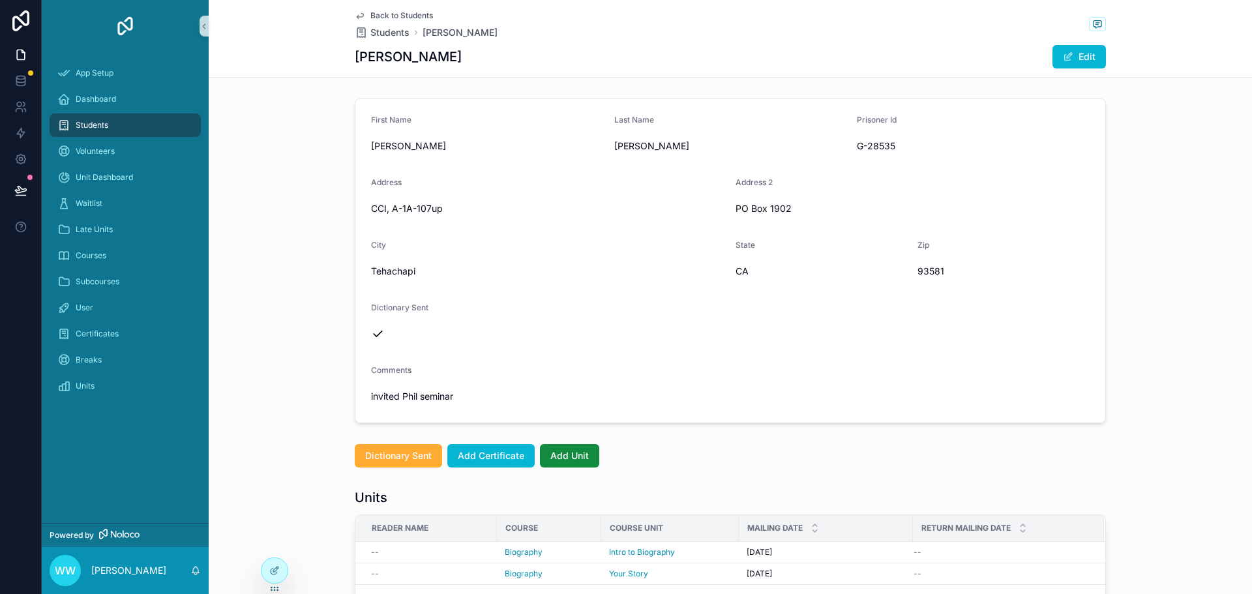
drag, startPoint x: 318, startPoint y: 483, endPoint x: 828, endPoint y: 458, distance: 510.0
click at [828, 468] on div "First Name Andrew Last Name Velez Prisoner Id G-28535 Address CCI, A-1A-107up A…" at bounding box center [731, 493] width 1044 height 801
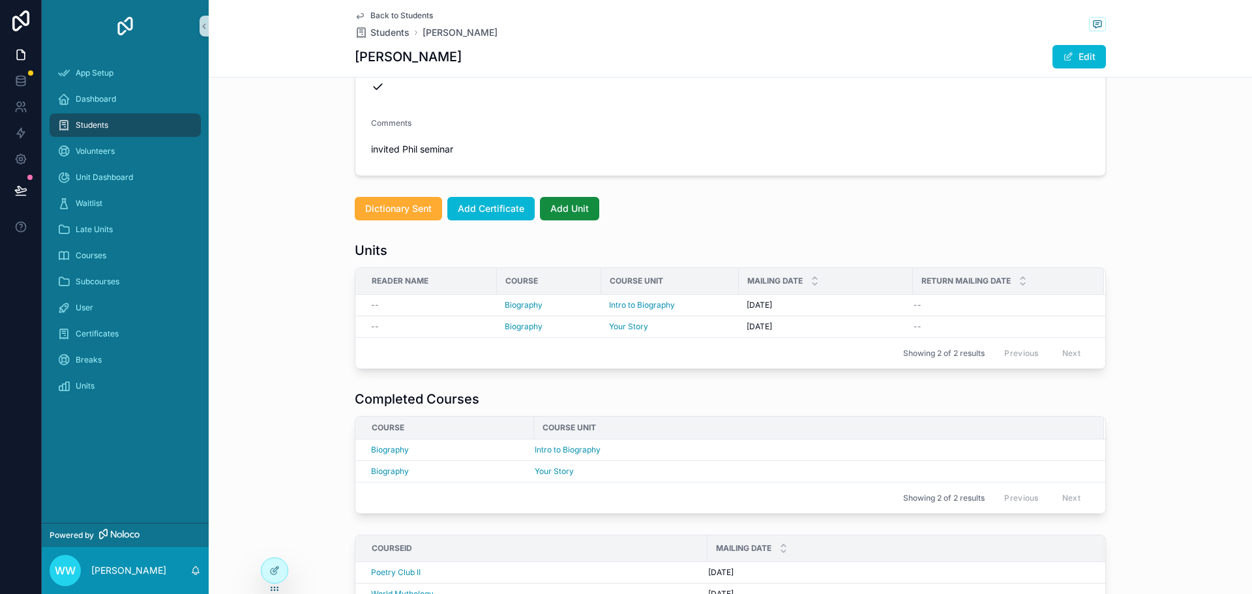
scroll to position [261, 0]
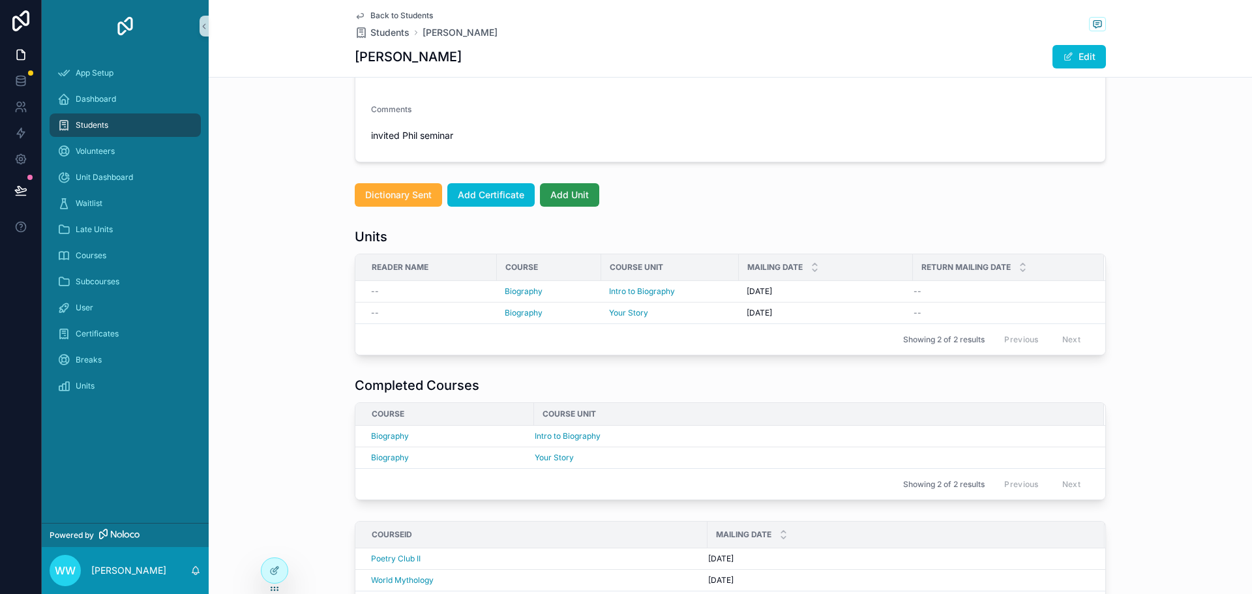
click at [571, 196] on span "Add Unit" at bounding box center [570, 195] width 38 height 13
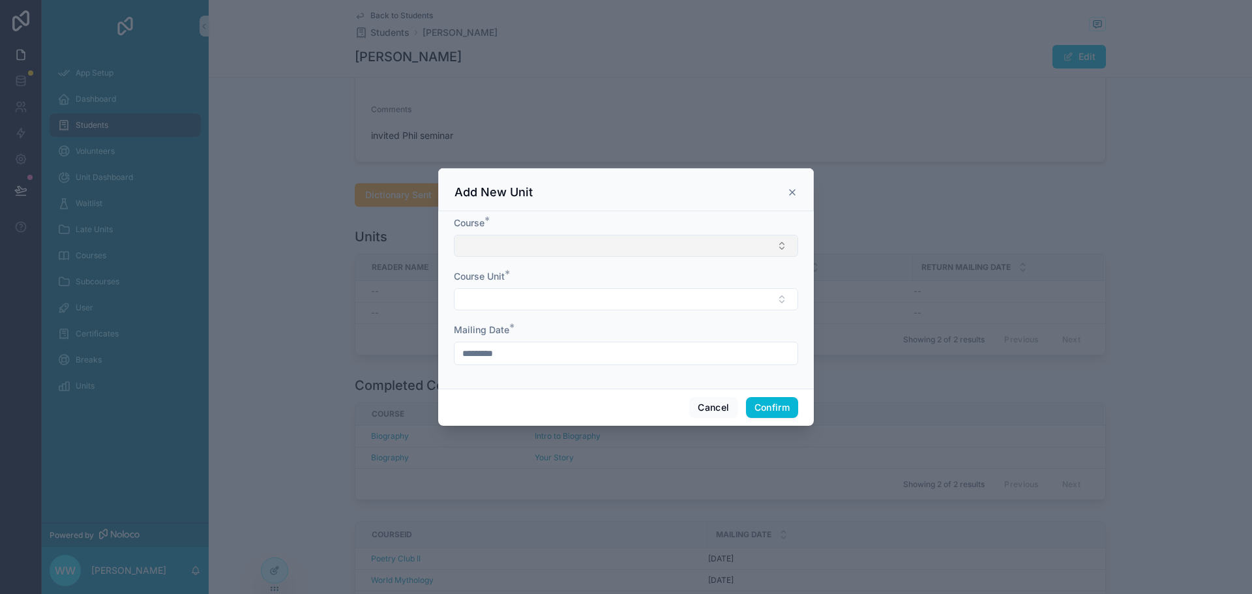
click at [637, 252] on button "Select Button" at bounding box center [626, 246] width 344 height 22
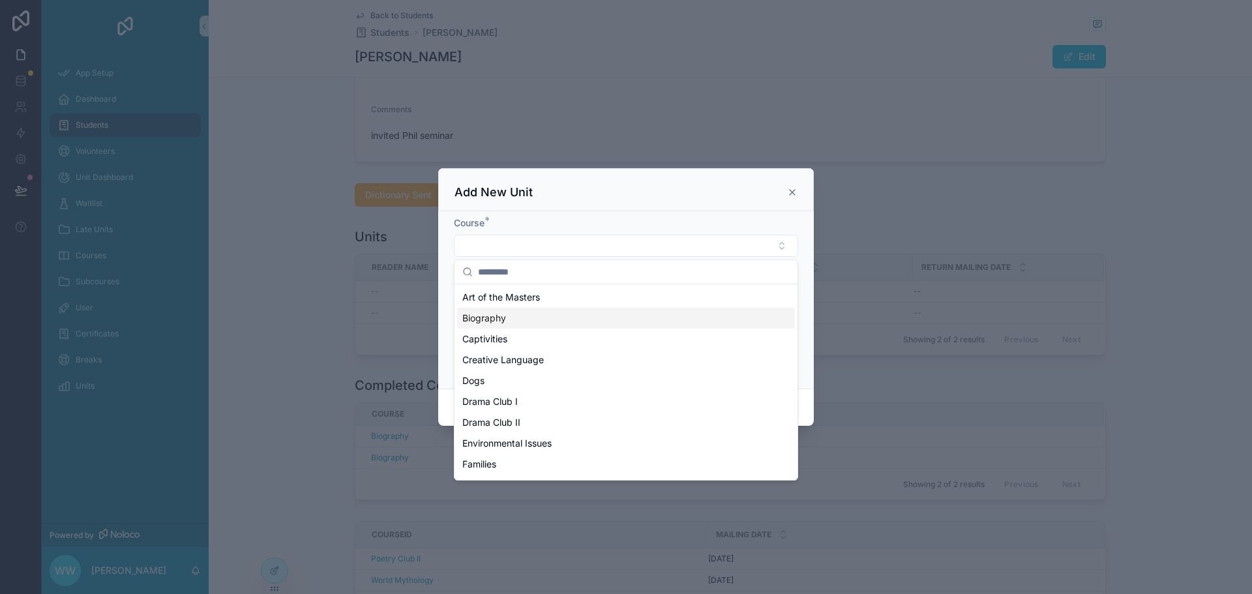
click at [515, 312] on div "Biography" at bounding box center [626, 318] width 338 height 21
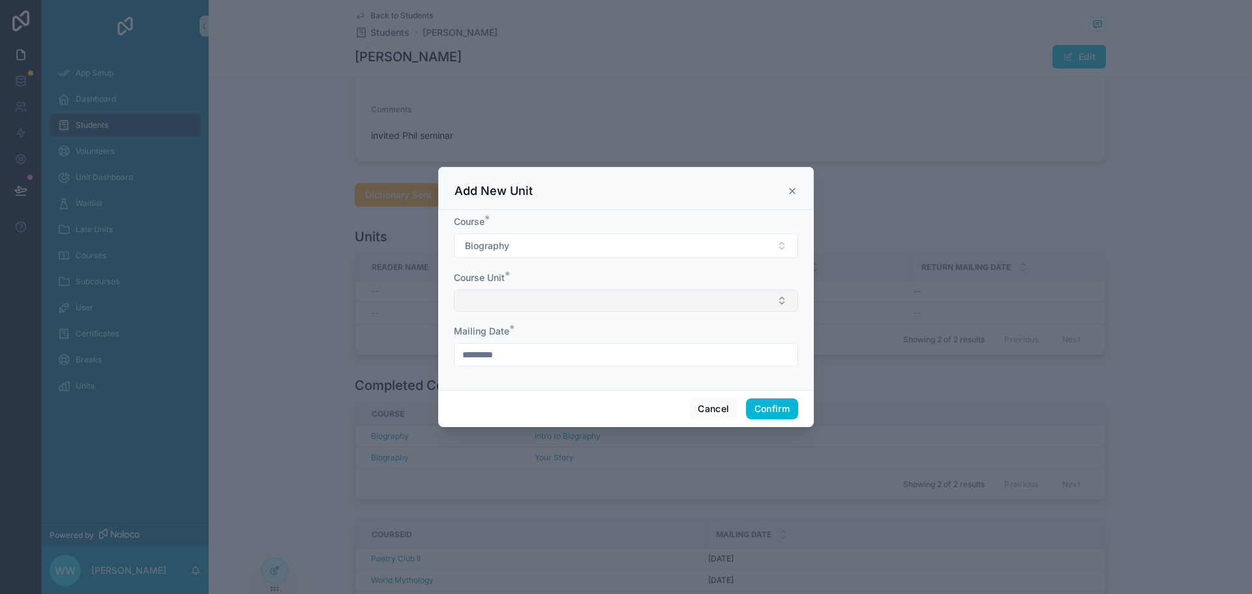
click at [565, 299] on button "Select Button" at bounding box center [626, 301] width 344 height 22
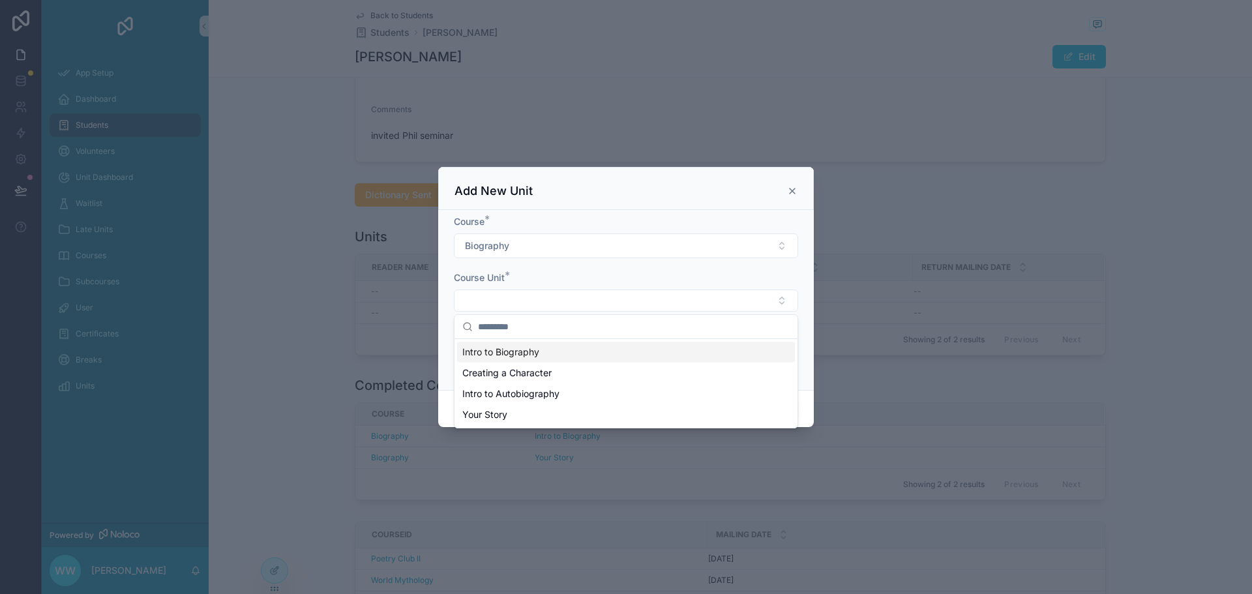
click at [626, 201] on div "Add New Unit" at bounding box center [626, 188] width 376 height 43
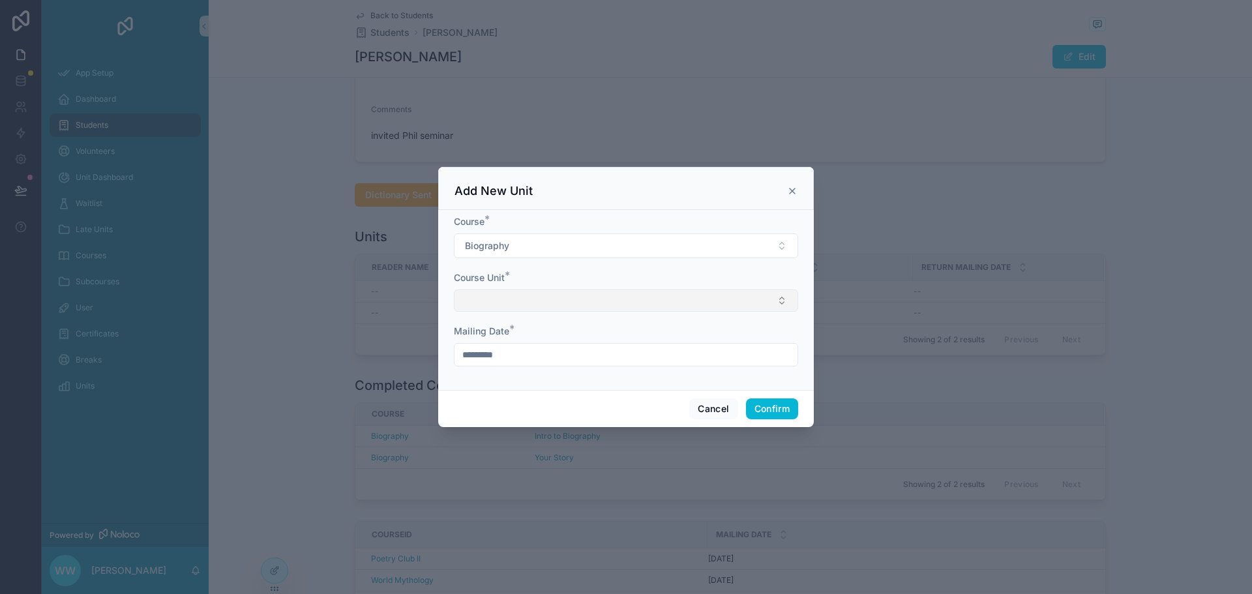
click at [522, 301] on button "Select Button" at bounding box center [626, 301] width 344 height 22
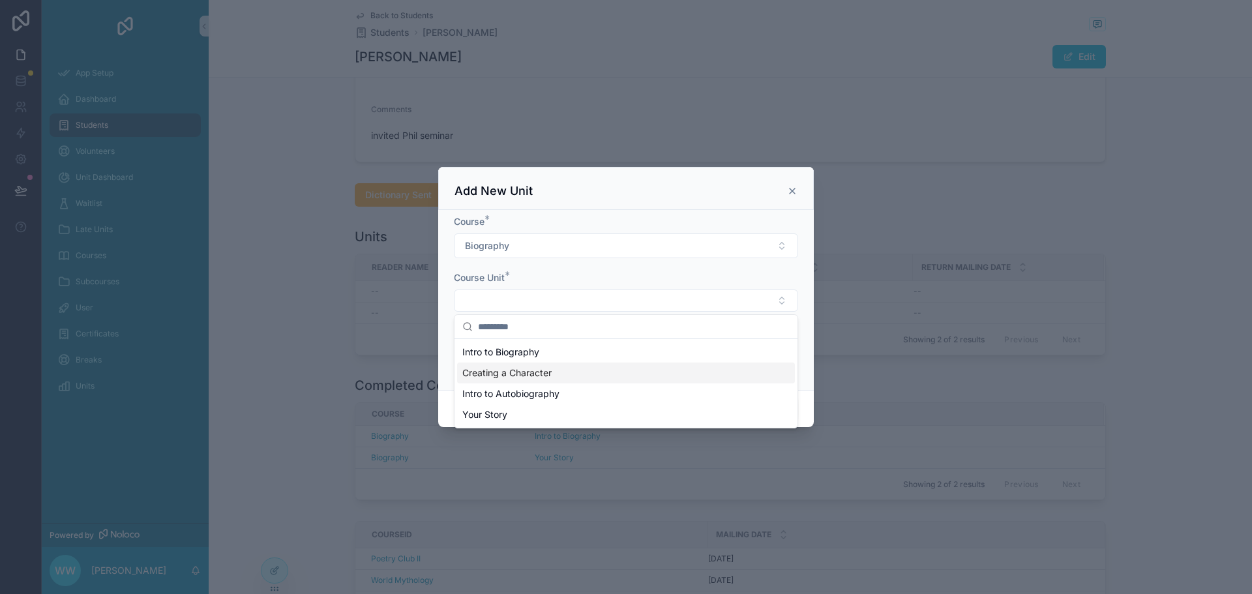
click at [537, 372] on span "Creating a Character" at bounding box center [506, 373] width 89 height 13
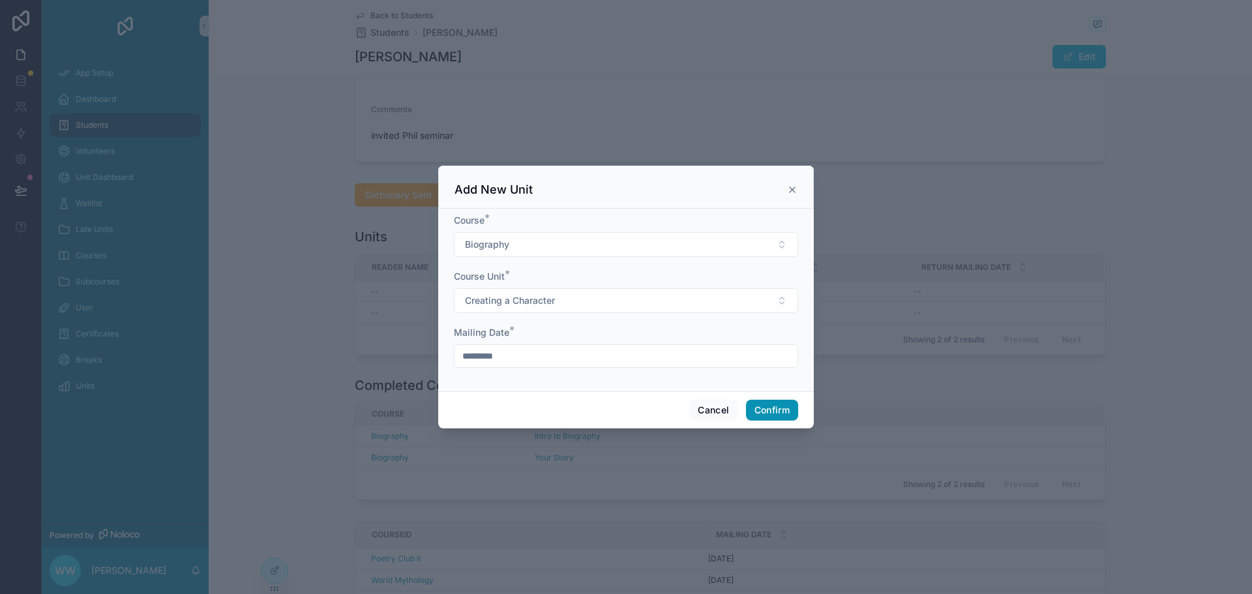
click at [757, 403] on button "Confirm" at bounding box center [772, 410] width 52 height 21
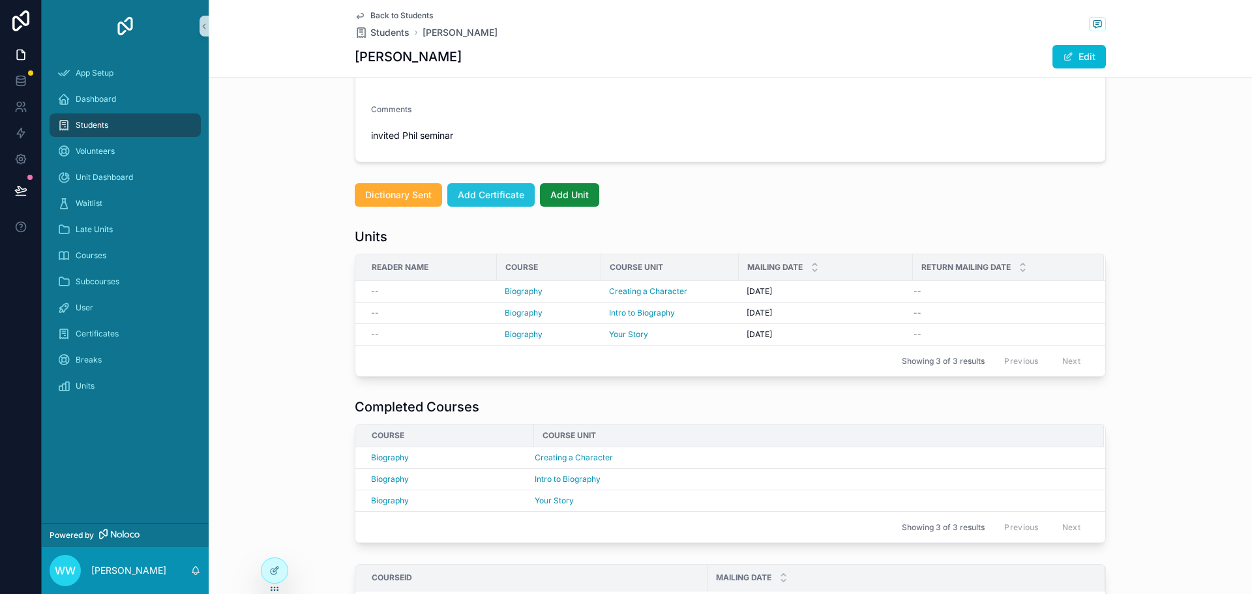
click at [483, 198] on span "Add Certificate" at bounding box center [491, 195] width 67 height 13
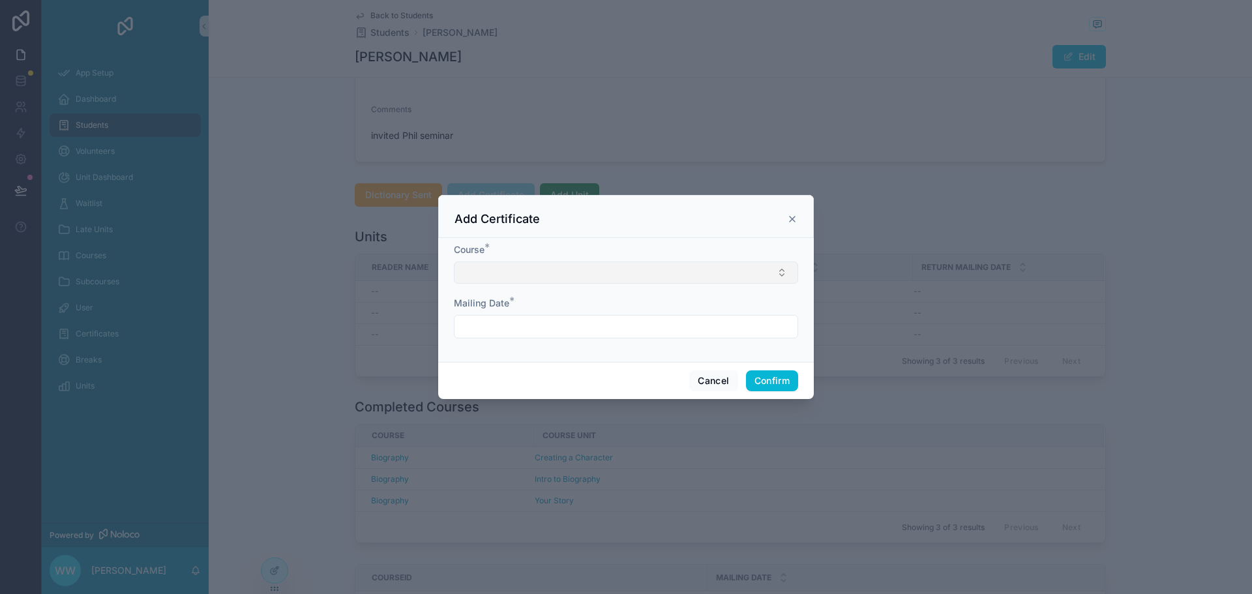
click at [511, 280] on button "Select Button" at bounding box center [626, 273] width 344 height 22
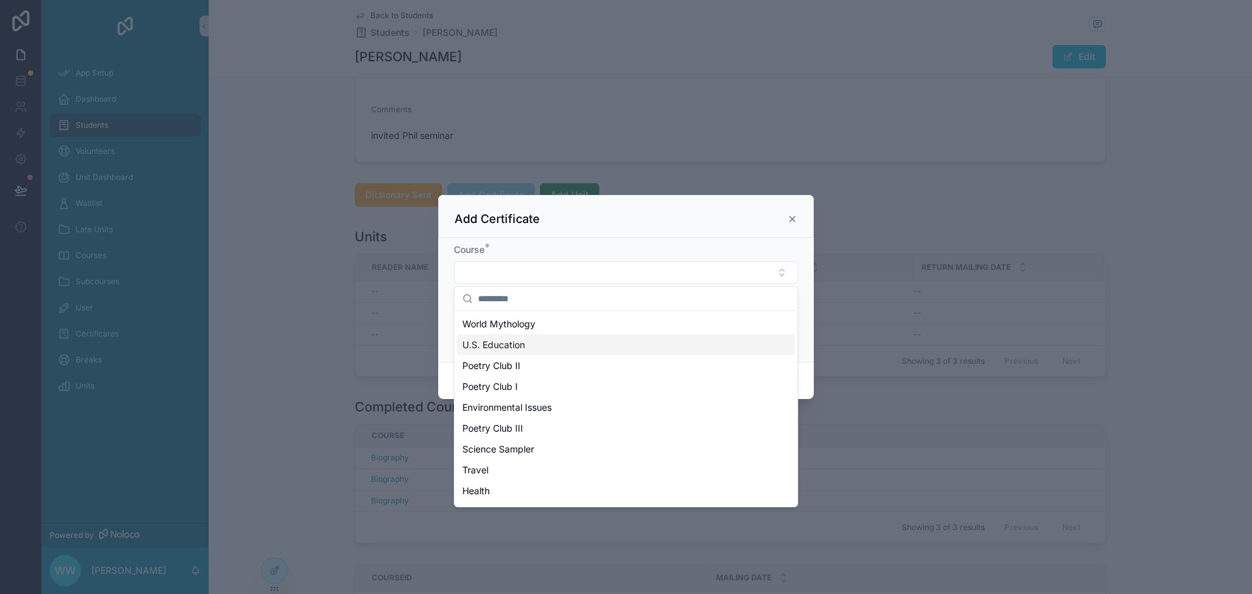
click at [503, 344] on span "U.S. Education" at bounding box center [493, 345] width 63 height 13
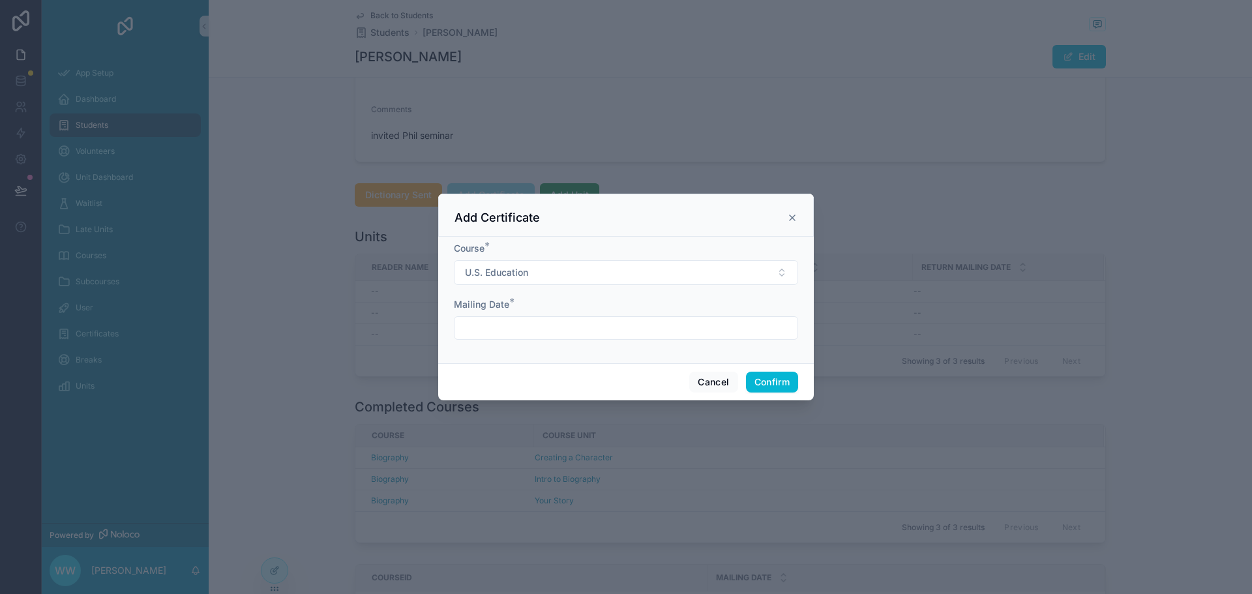
click at [554, 324] on input "text" at bounding box center [626, 328] width 343 height 18
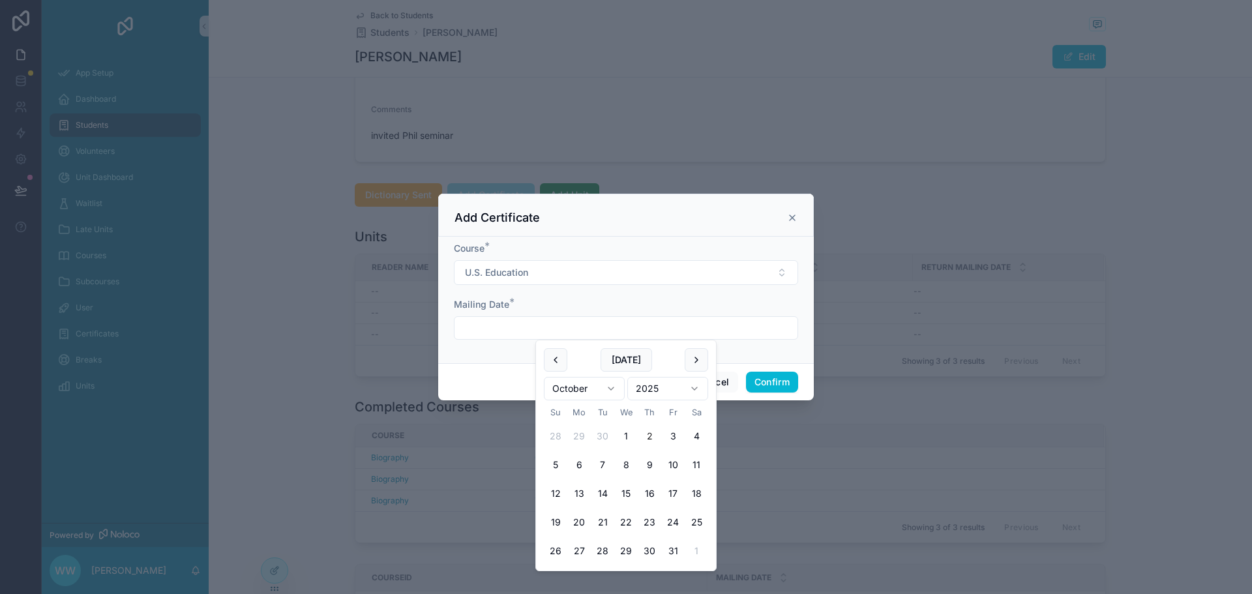
click at [795, 348] on form "Course * U.S. Education Mailing Date *" at bounding box center [626, 297] width 344 height 111
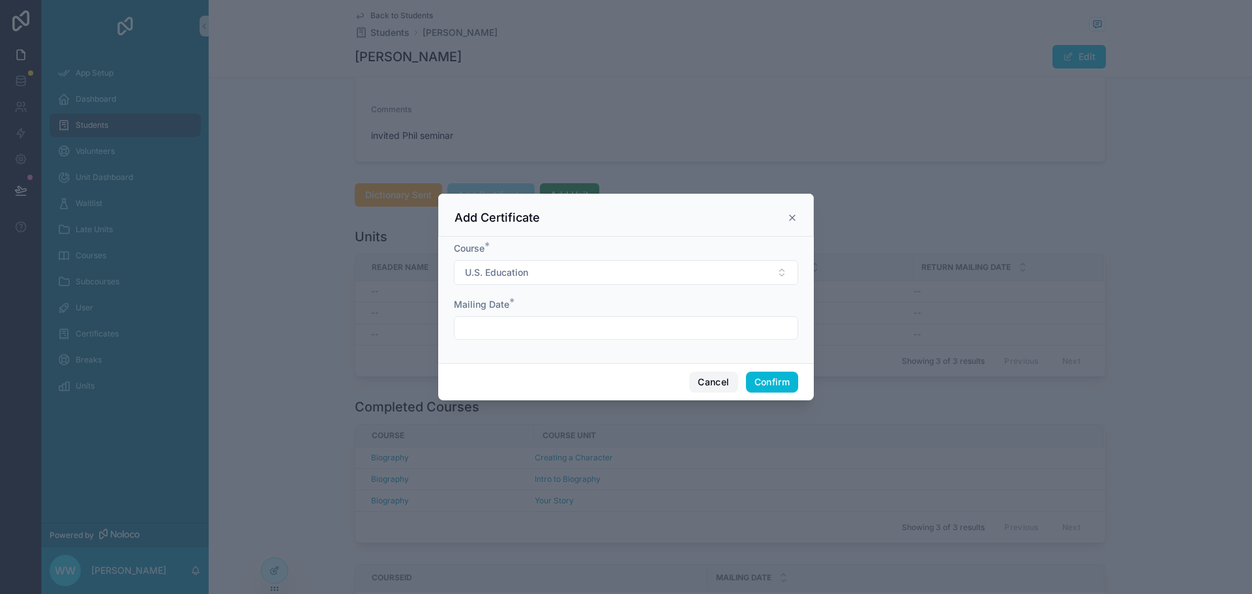
click at [715, 380] on button "Cancel" at bounding box center [713, 382] width 48 height 21
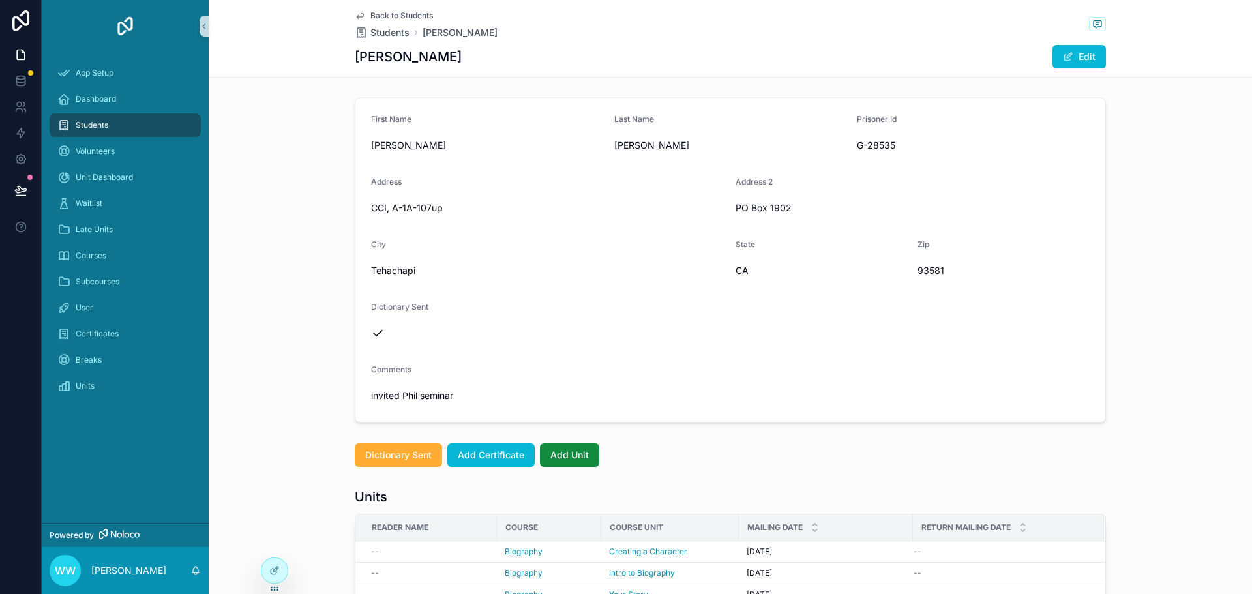
scroll to position [0, 0]
click at [105, 155] on span "Volunteers" at bounding box center [95, 151] width 39 height 10
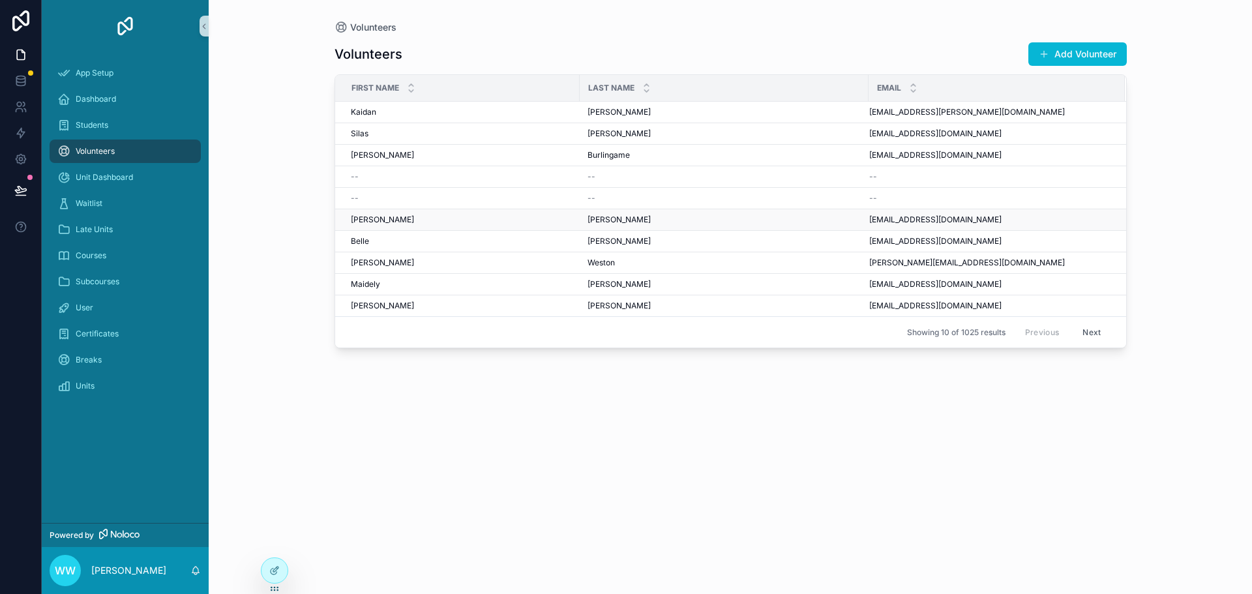
click at [688, 215] on div "Blanchard Blanchard" at bounding box center [724, 220] width 273 height 10
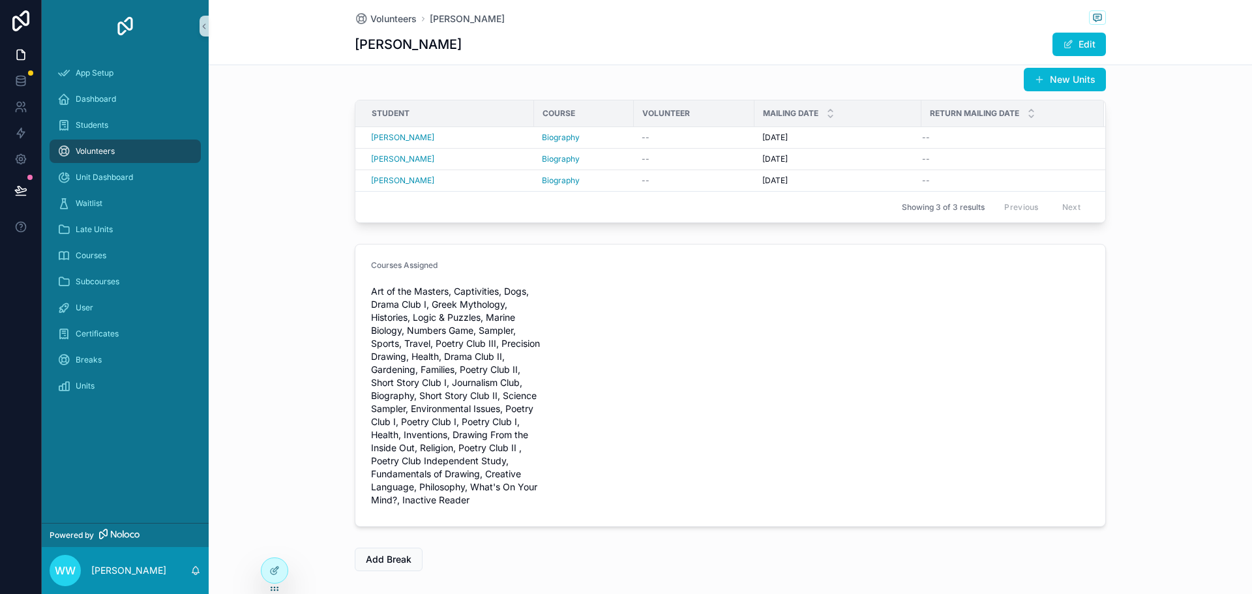
scroll to position [196, 0]
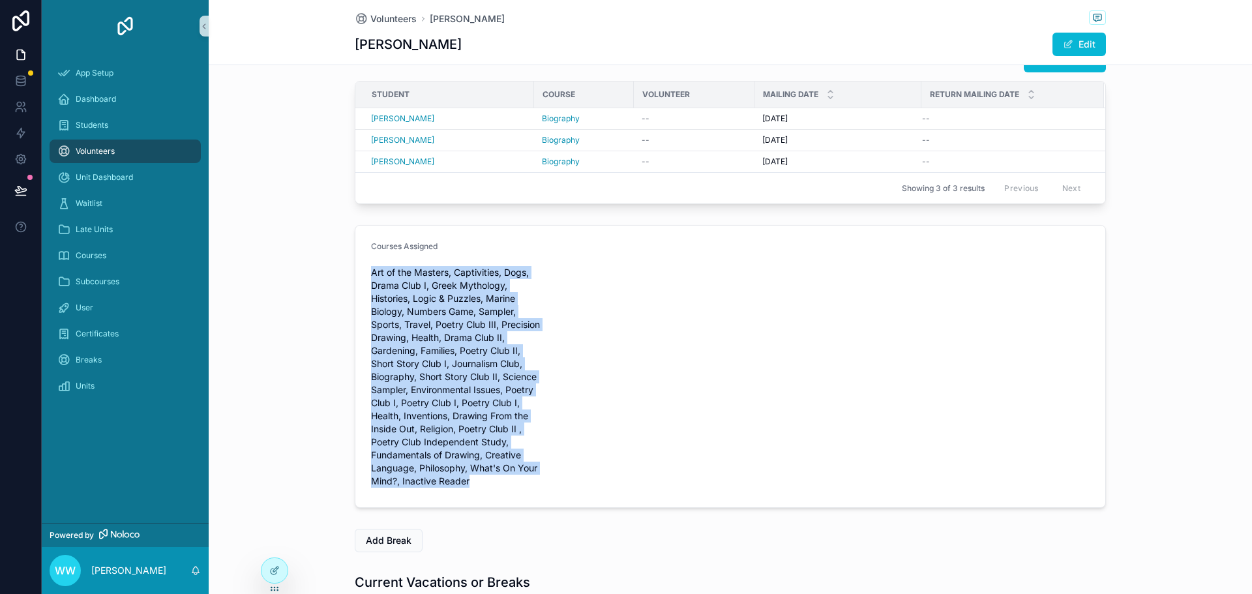
drag, startPoint x: 484, startPoint y: 484, endPoint x: 368, endPoint y: 268, distance: 245.2
click at [371, 268] on span "Art of the Masters, Captivities, Dogs, Drama Club I, Greek Mythology, Histories…" at bounding box center [457, 377] width 172 height 222
click at [661, 344] on form "Courses Assigned Art of the Masters, Captivities, Dogs, Drama Club I, Greek Myt…" at bounding box center [731, 367] width 750 height 282
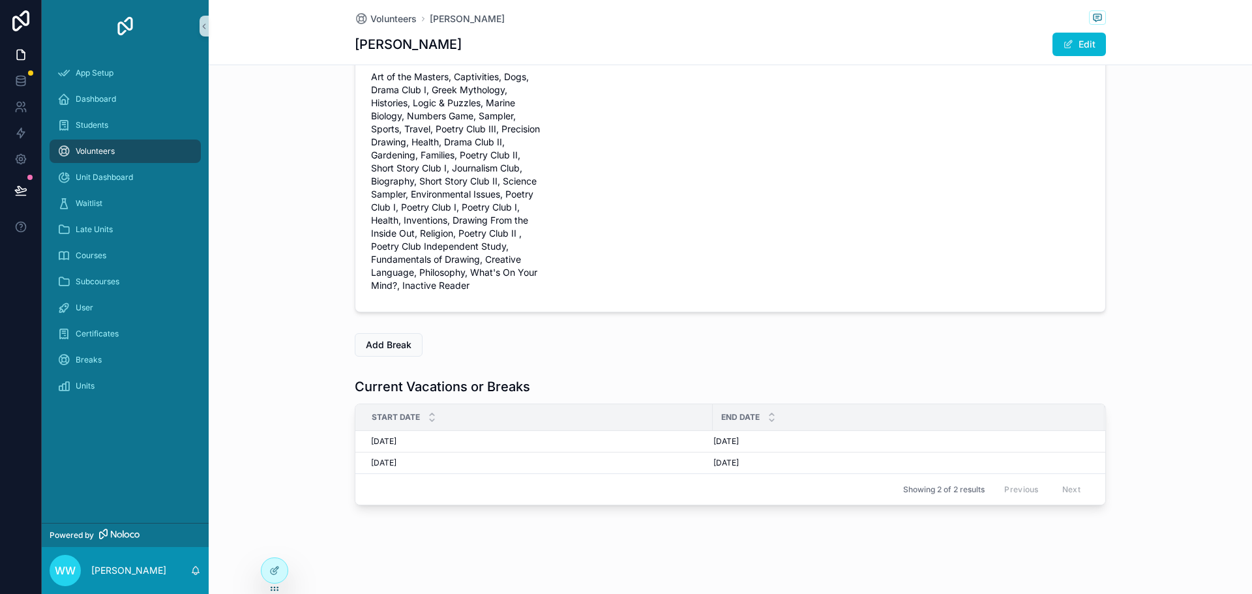
scroll to position [401, 0]
click at [144, 178] on div "Unit Dashboard" at bounding box center [125, 177] width 136 height 21
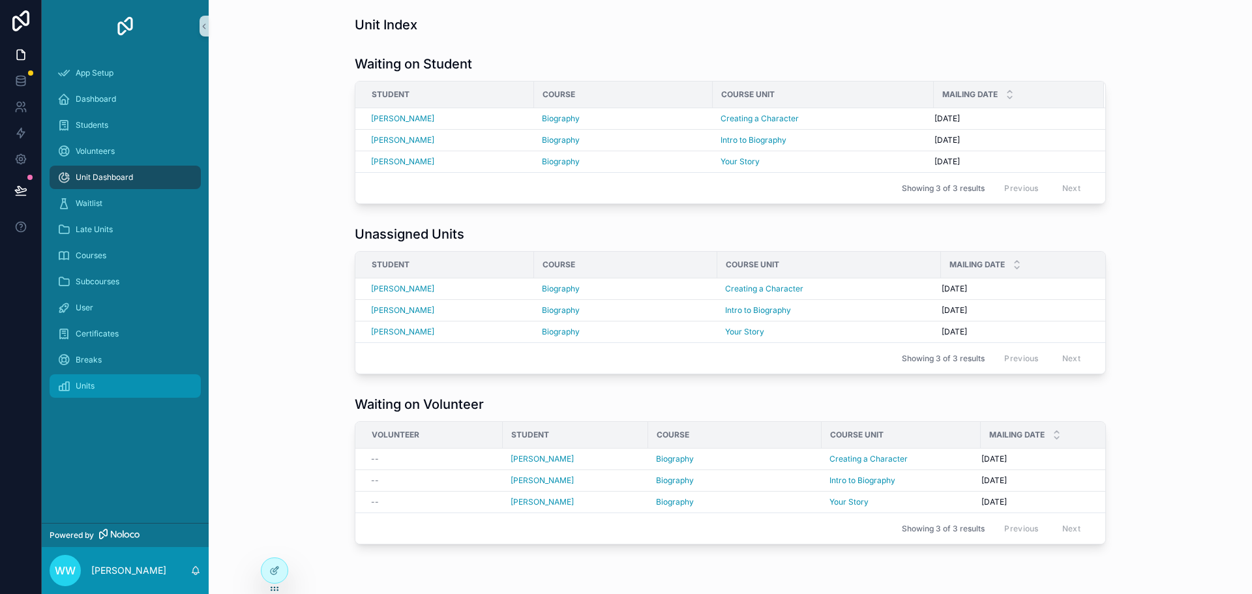
click at [83, 387] on span "Units" at bounding box center [85, 386] width 19 height 10
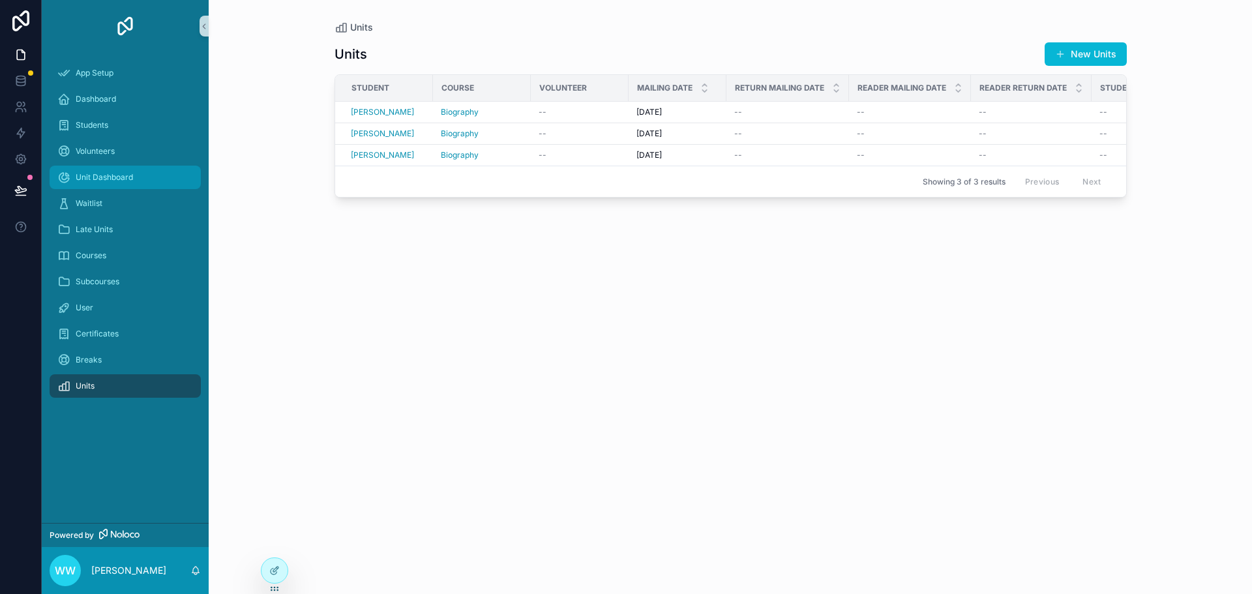
click at [100, 179] on span "Unit Dashboard" at bounding box center [104, 177] width 57 height 10
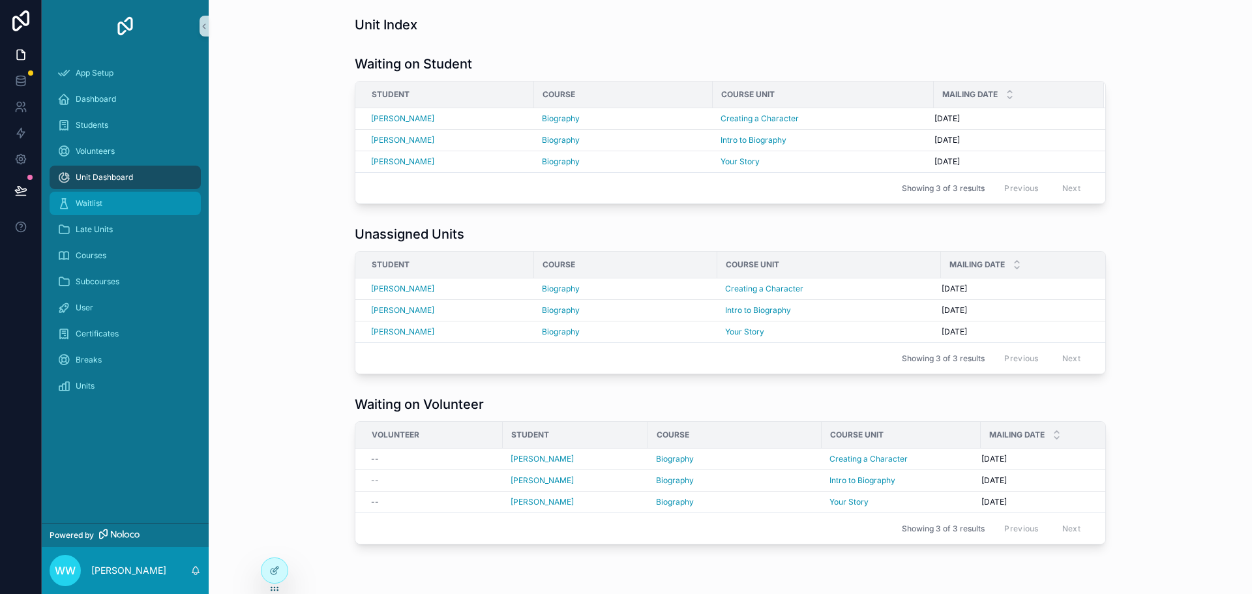
click at [113, 207] on div "Waitlist" at bounding box center [125, 203] width 136 height 21
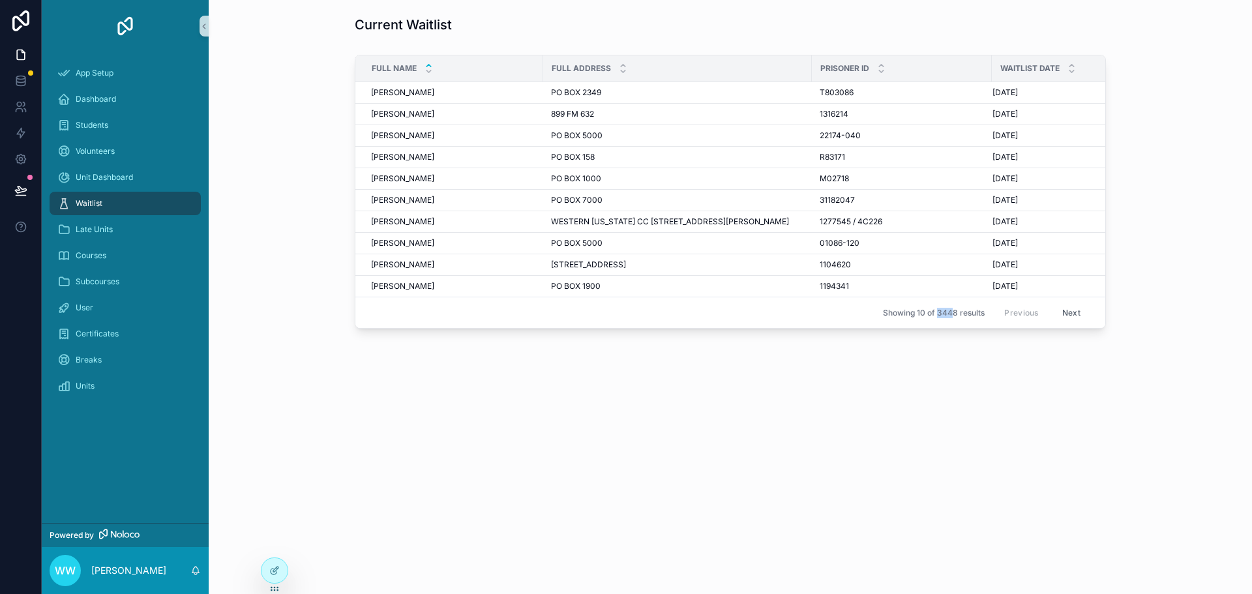
drag, startPoint x: 937, startPoint y: 312, endPoint x: 954, endPoint y: 315, distance: 17.2
click at [954, 315] on span "Showing 10 of 3448 results" at bounding box center [934, 313] width 102 height 10
click at [275, 569] on icon at bounding box center [274, 571] width 10 height 10
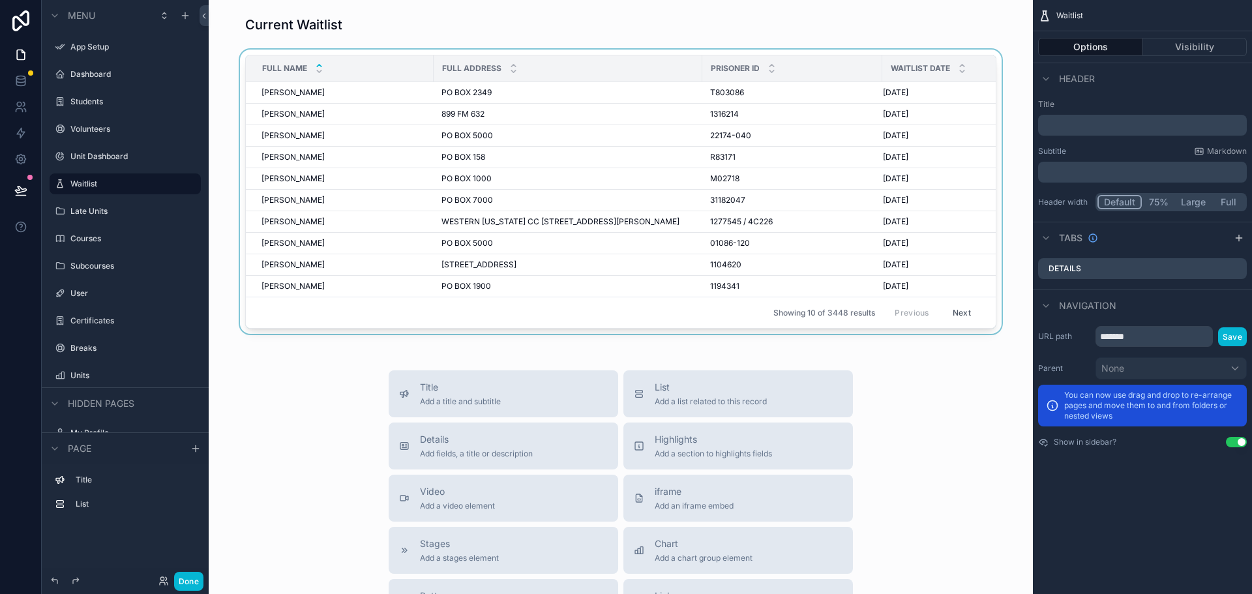
click at [496, 318] on div "Showing 10 of 3448 results Previous Next" at bounding box center [621, 312] width 750 height 31
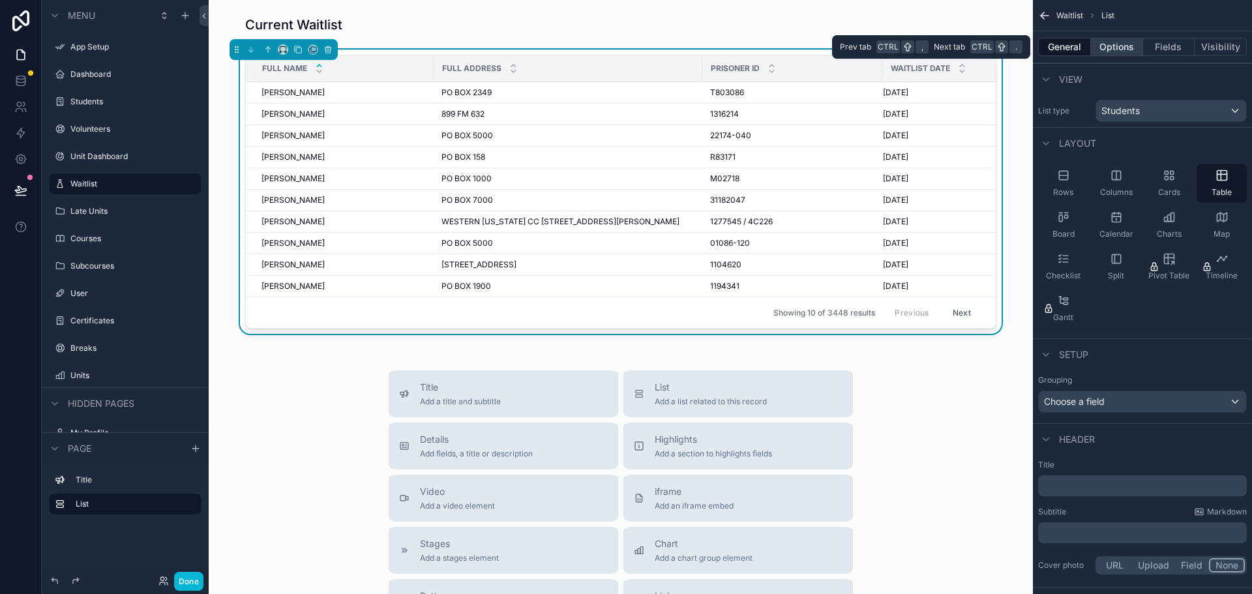
click at [1116, 48] on button "Options" at bounding box center [1117, 47] width 52 height 18
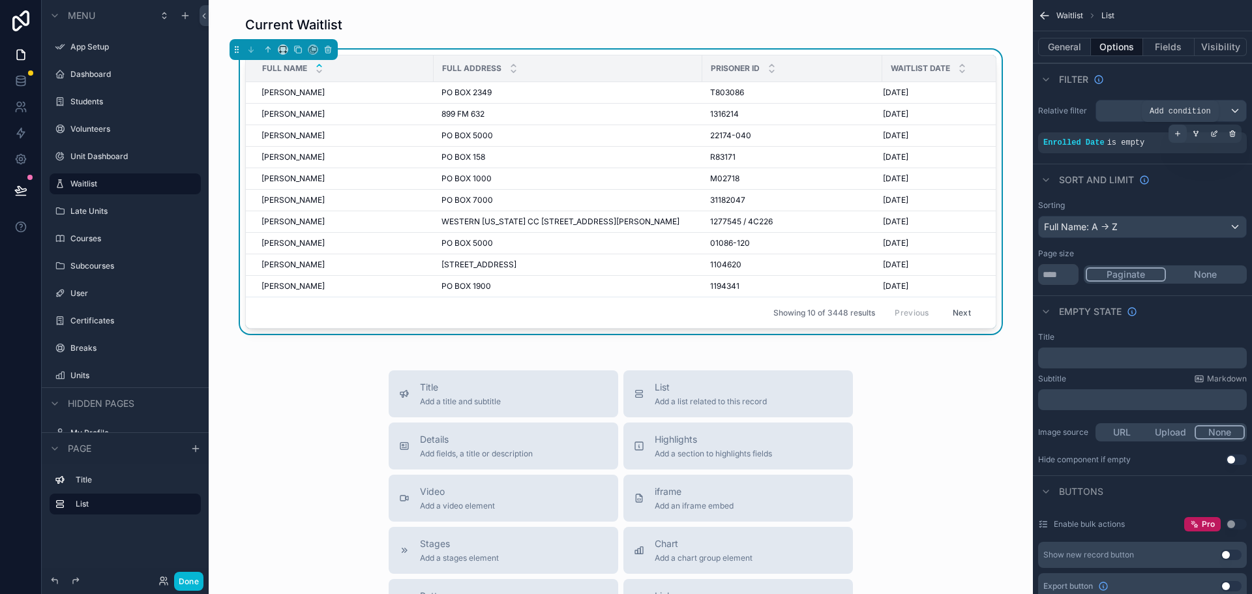
click at [1177, 131] on icon "scrollable content" at bounding box center [1178, 134] width 8 height 8
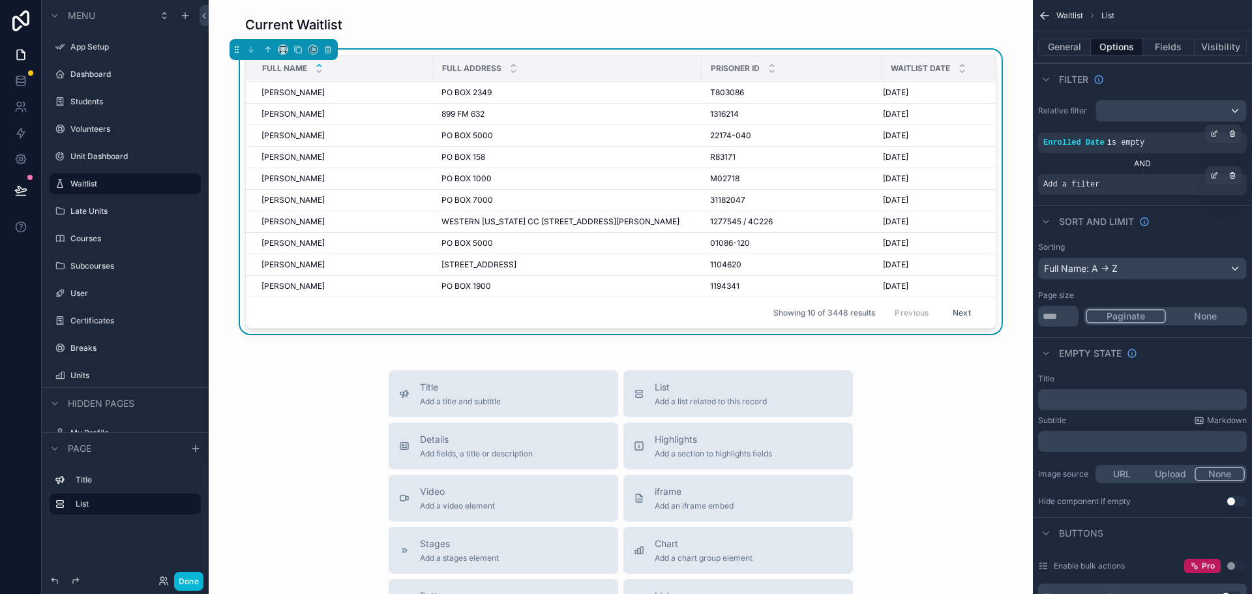
click at [1085, 186] on span "Add a filter" at bounding box center [1072, 184] width 56 height 10
click at [1213, 174] on icon "scrollable content" at bounding box center [1214, 176] width 5 height 5
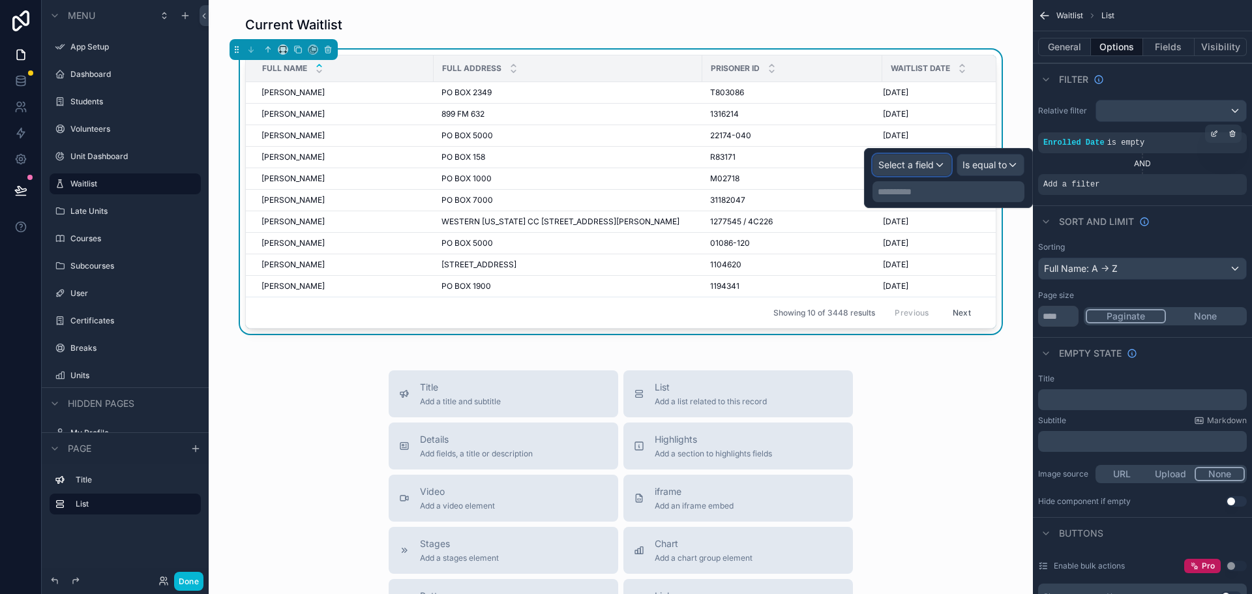
click at [907, 161] on span "Select a field" at bounding box center [906, 164] width 55 height 11
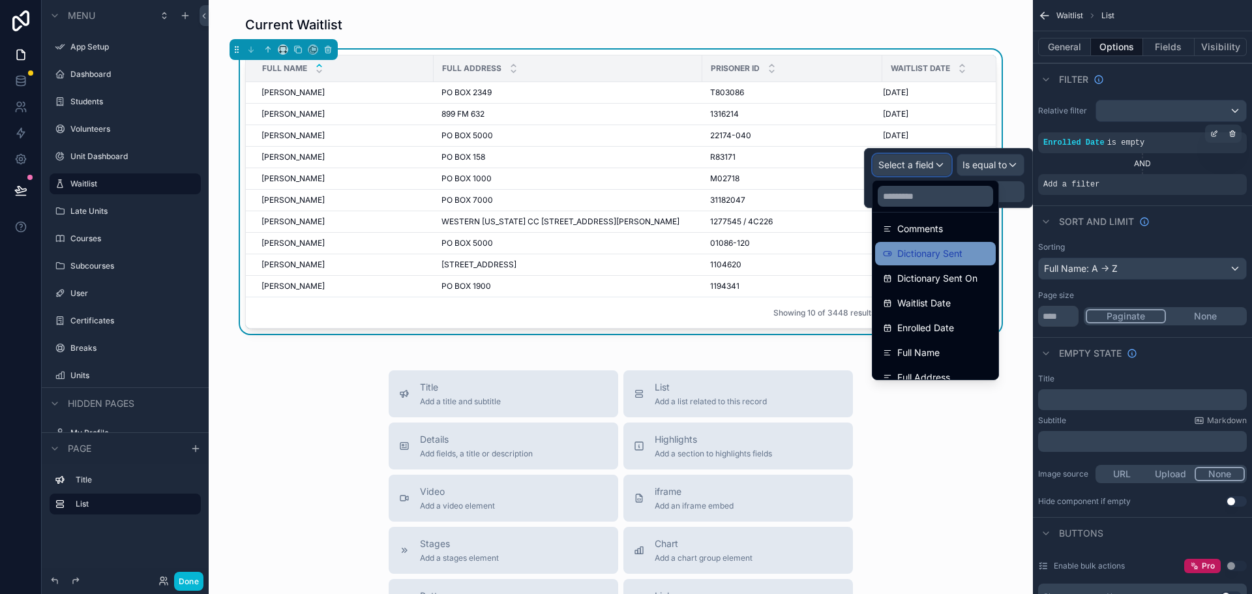
scroll to position [326, 0]
click at [950, 284] on span "Waitlist Date" at bounding box center [924, 281] width 53 height 16
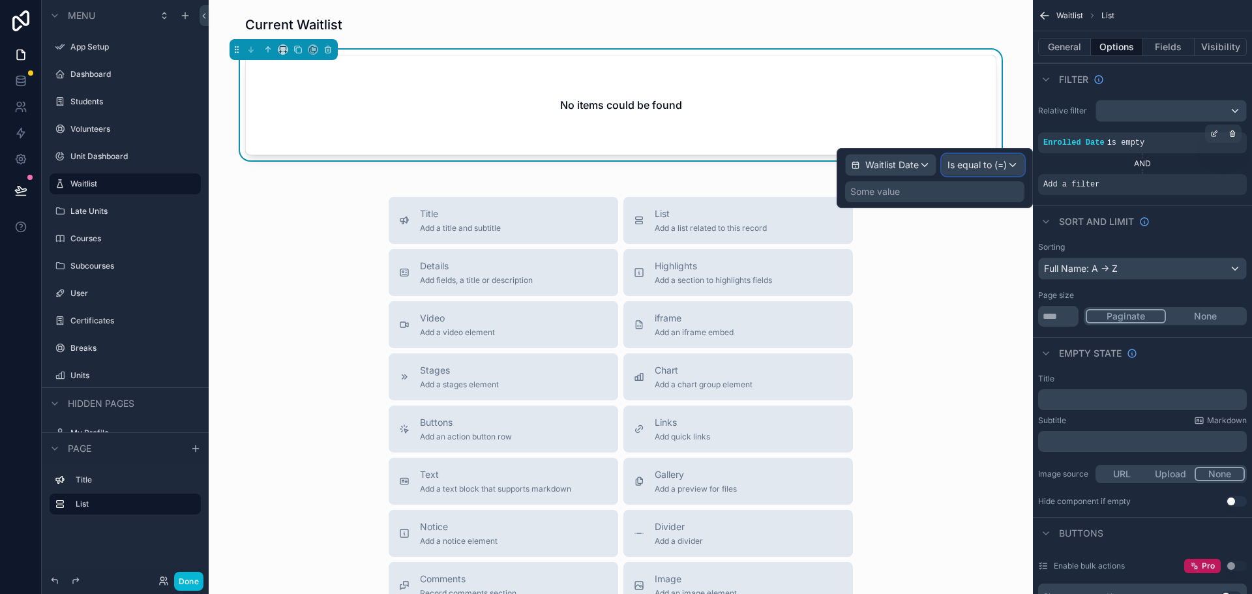
click at [988, 162] on span "Is equal to (=)" at bounding box center [977, 165] width 59 height 13
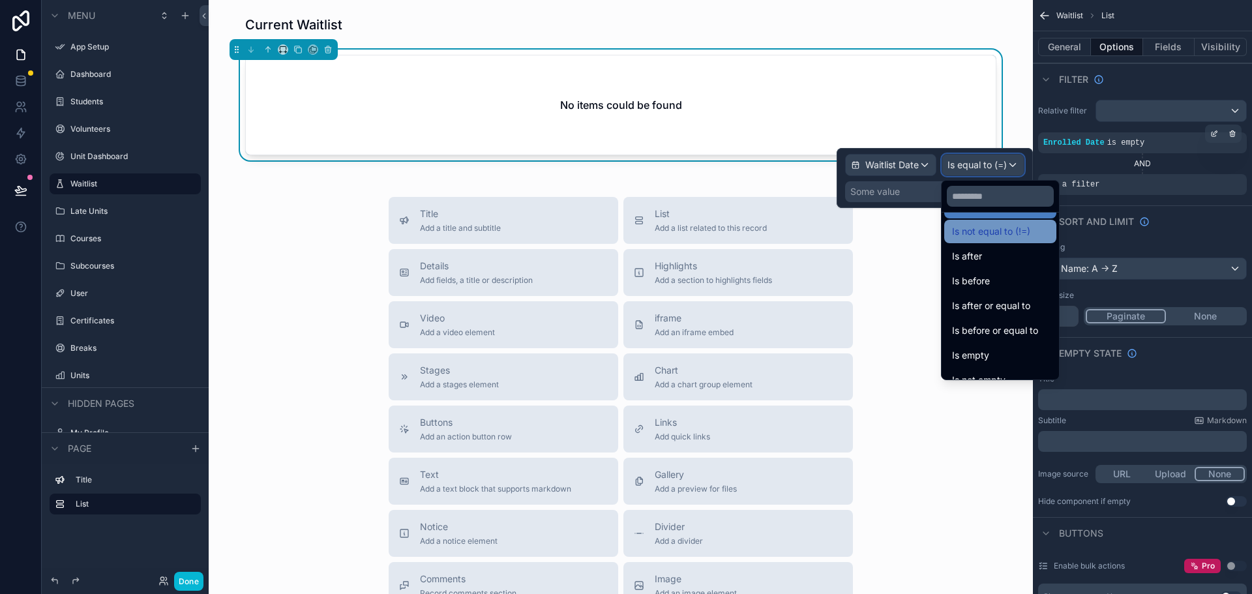
scroll to position [43, 0]
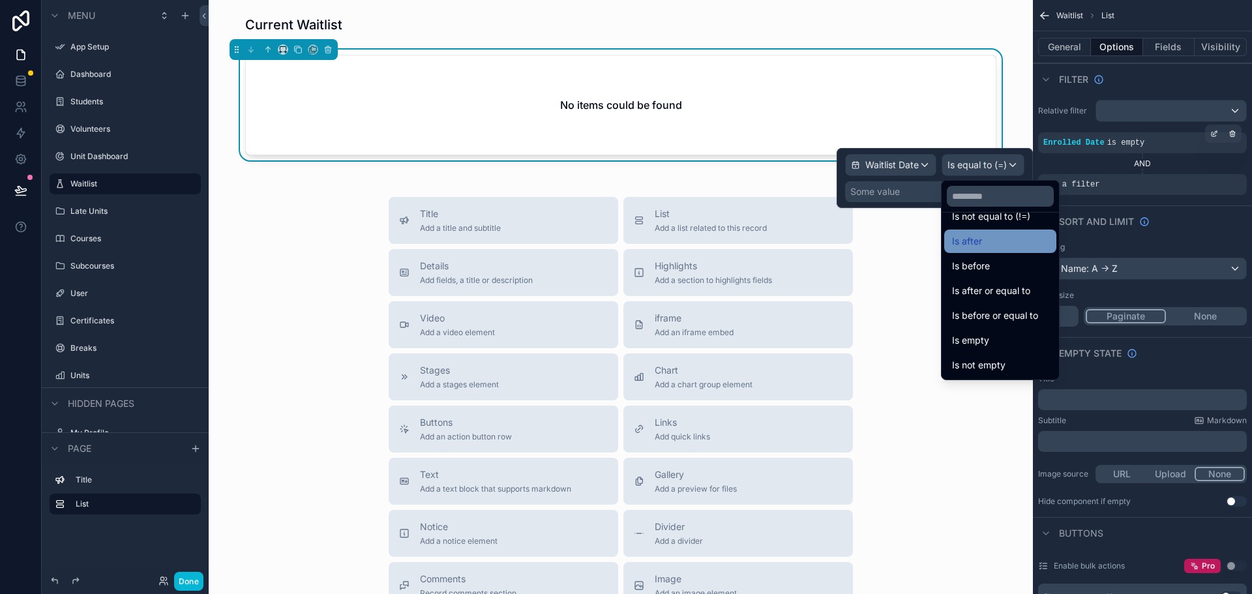
click at [992, 243] on div "Is after" at bounding box center [1000, 242] width 97 height 16
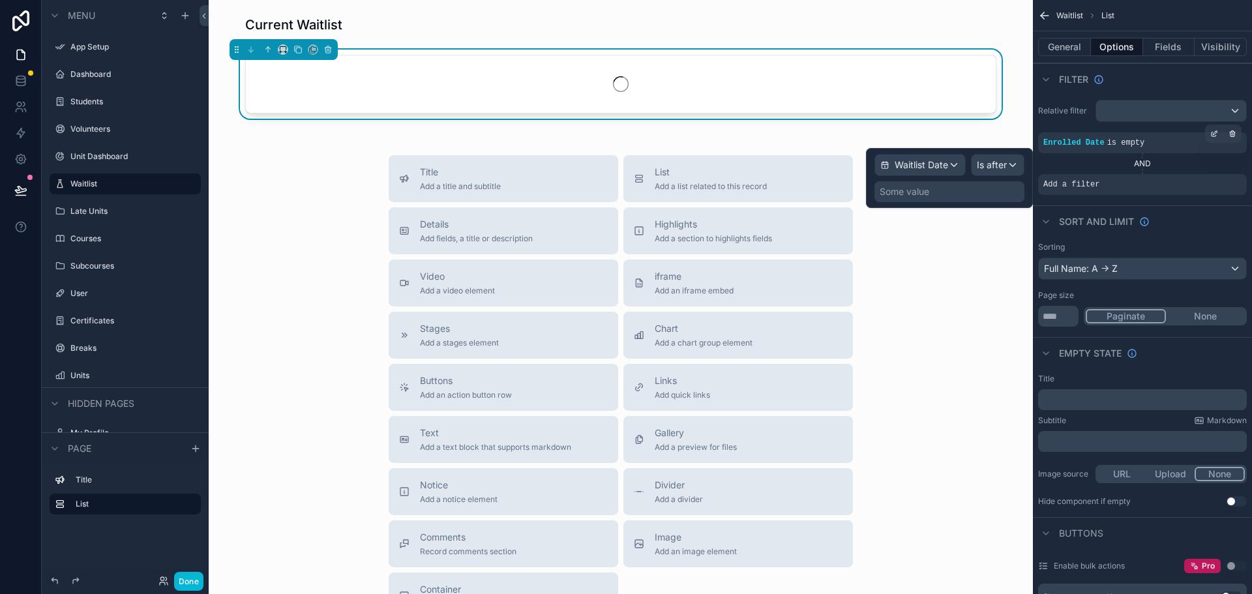
click at [930, 194] on div "Some value" at bounding box center [905, 191] width 50 height 13
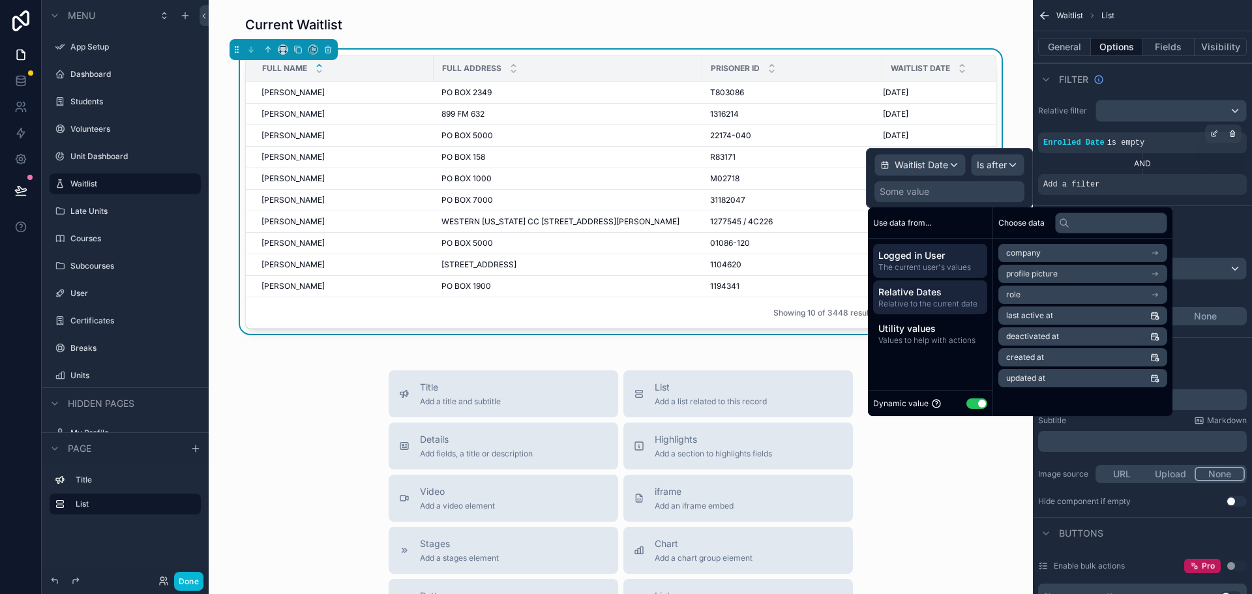
click at [951, 306] on span "Relative to the current date" at bounding box center [931, 304] width 104 height 10
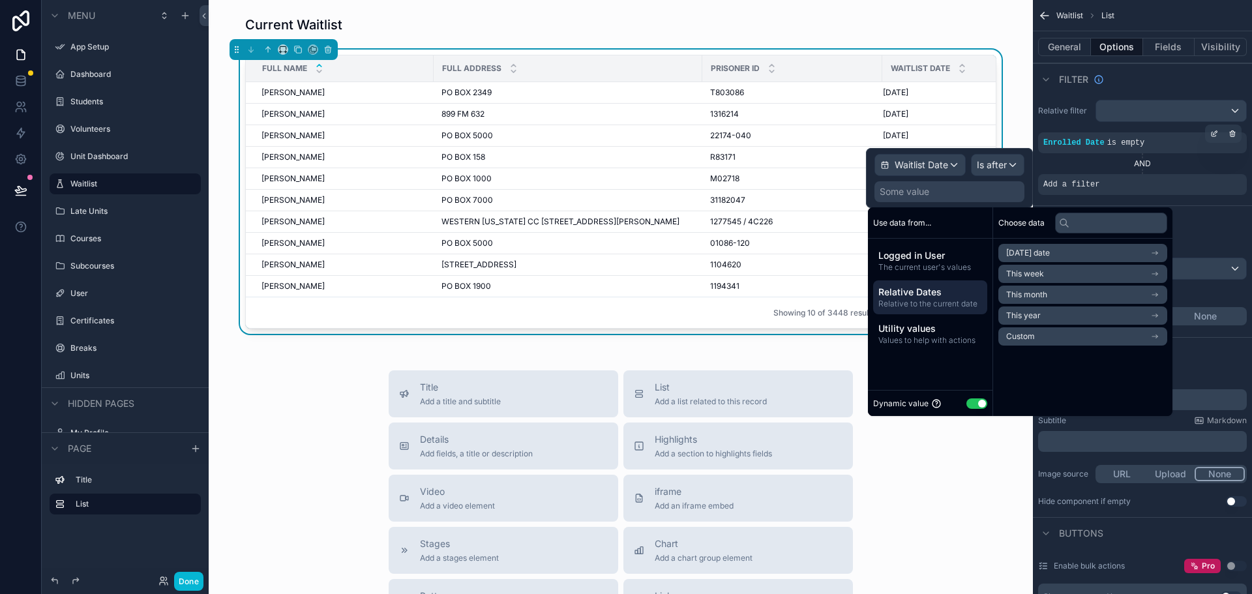
click at [1046, 335] on li "Custom" at bounding box center [1083, 336] width 169 height 18
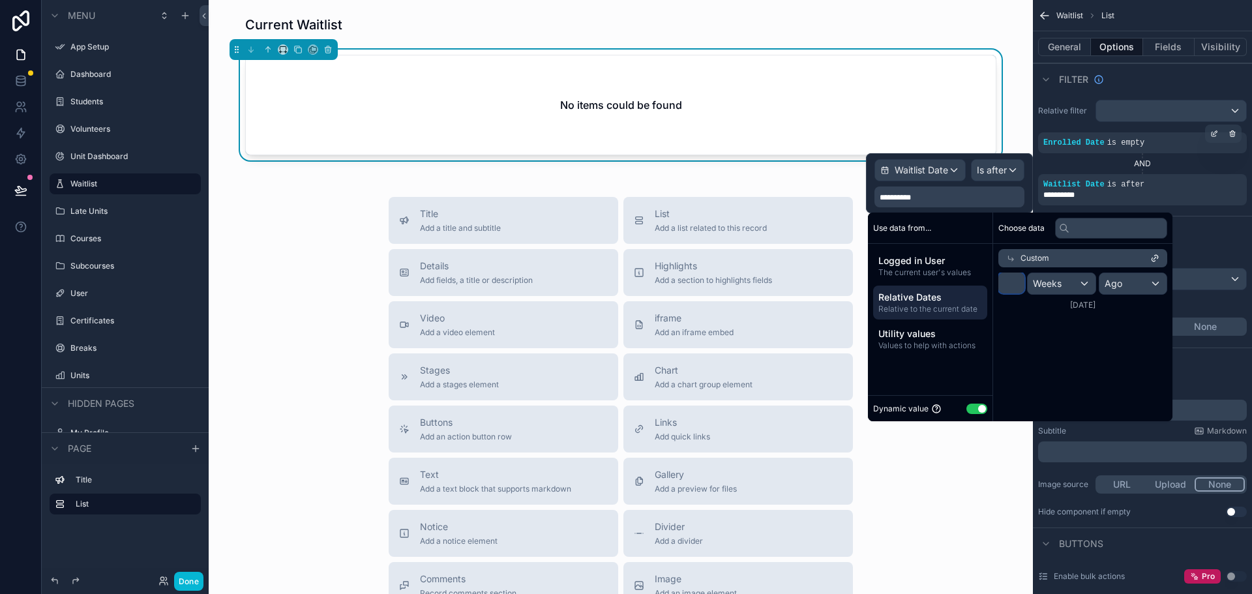
drag, startPoint x: 1012, startPoint y: 284, endPoint x: 990, endPoint y: 283, distance: 21.6
click at [990, 283] on div "Use data from... Logged in User The current user's values Relative Dates Relati…" at bounding box center [1020, 317] width 305 height 209
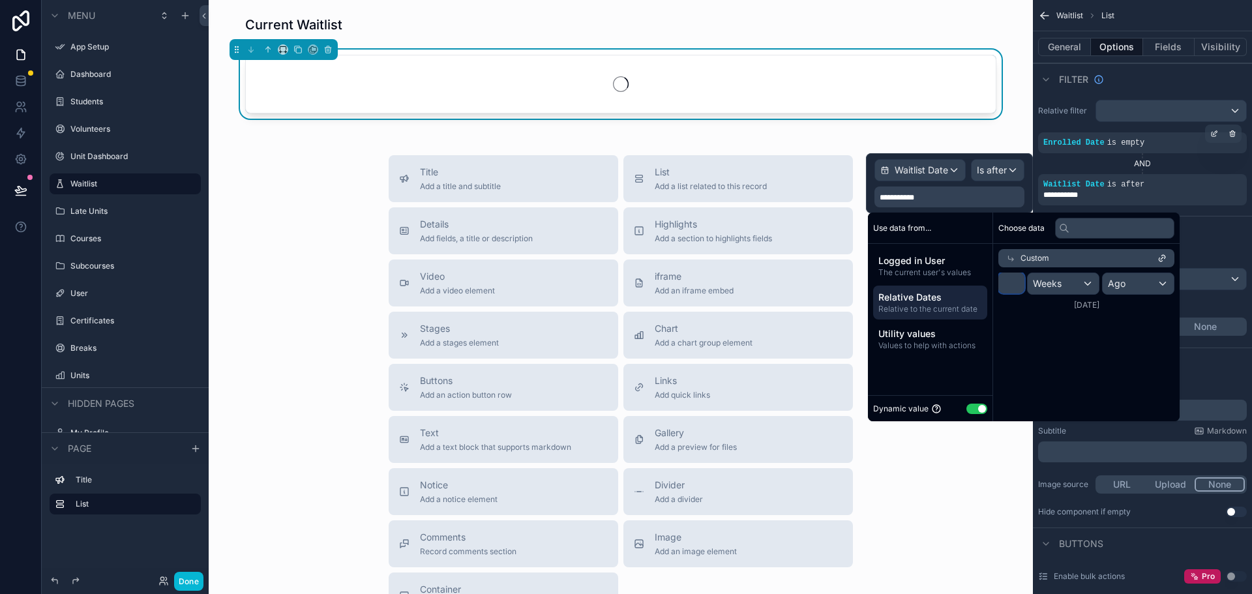
type input "*"
click at [1077, 281] on div "Weeks" at bounding box center [1063, 283] width 71 height 21
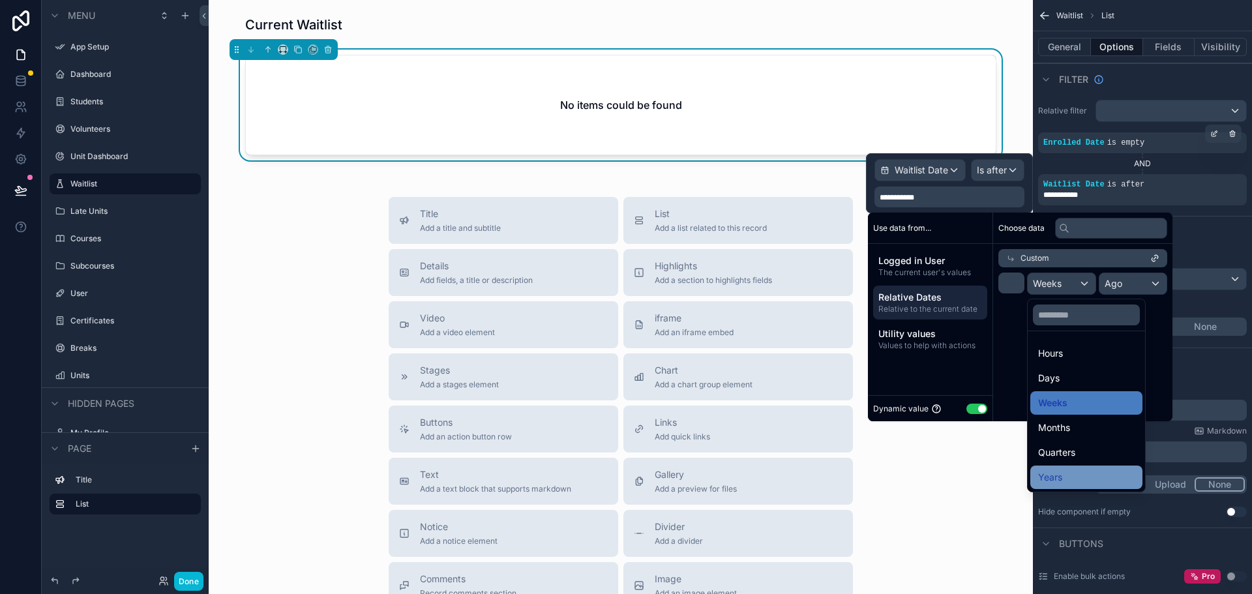
click at [1069, 469] on div "Years" at bounding box center [1087, 477] width 112 height 23
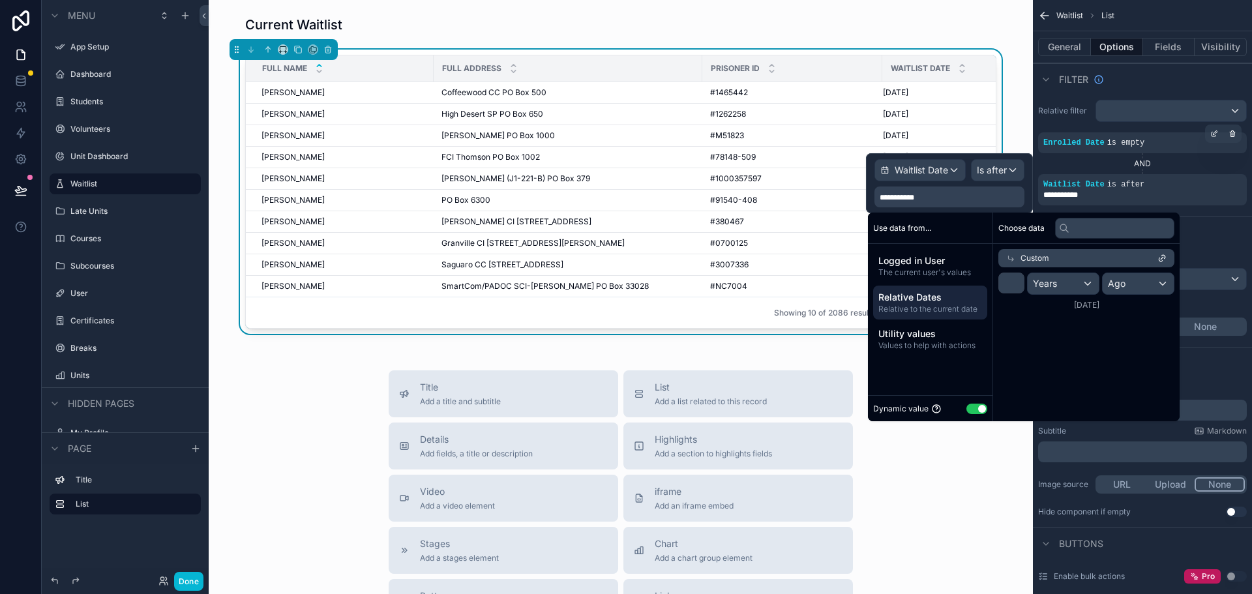
click at [984, 502] on div "Title Add a title and subtitle List Add a list related to this record Details A…" at bounding box center [621, 603] width 804 height 464
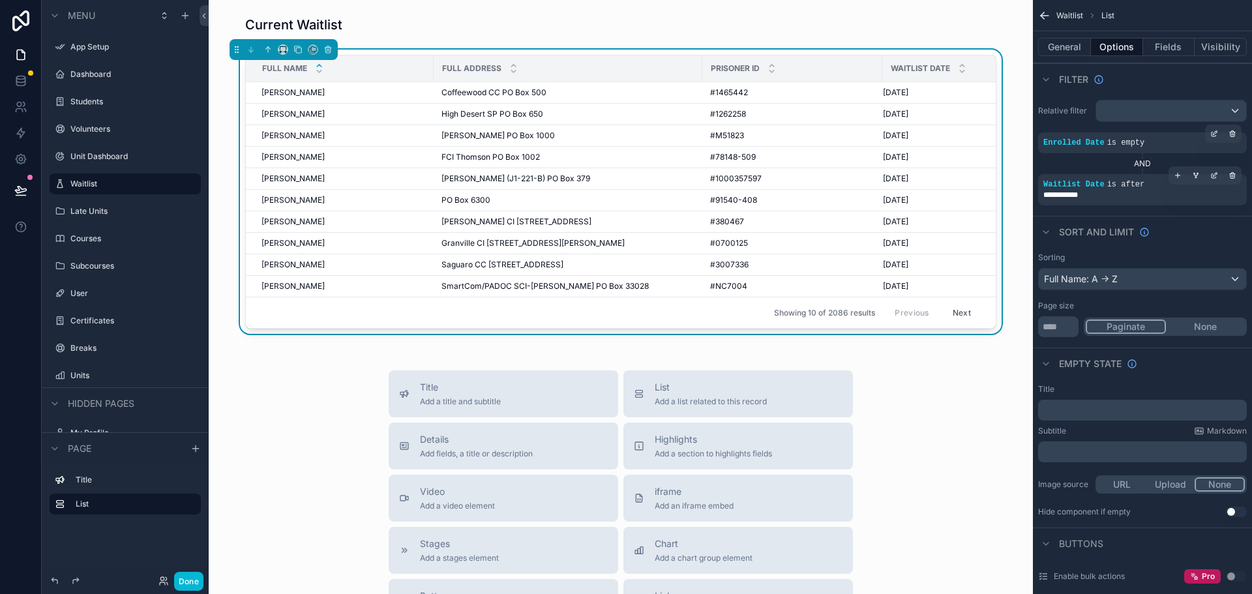
drag, startPoint x: 1215, startPoint y: 175, endPoint x: 1212, endPoint y: 195, distance: 20.4
click at [1215, 175] on icon "scrollable content" at bounding box center [1216, 174] width 4 height 4
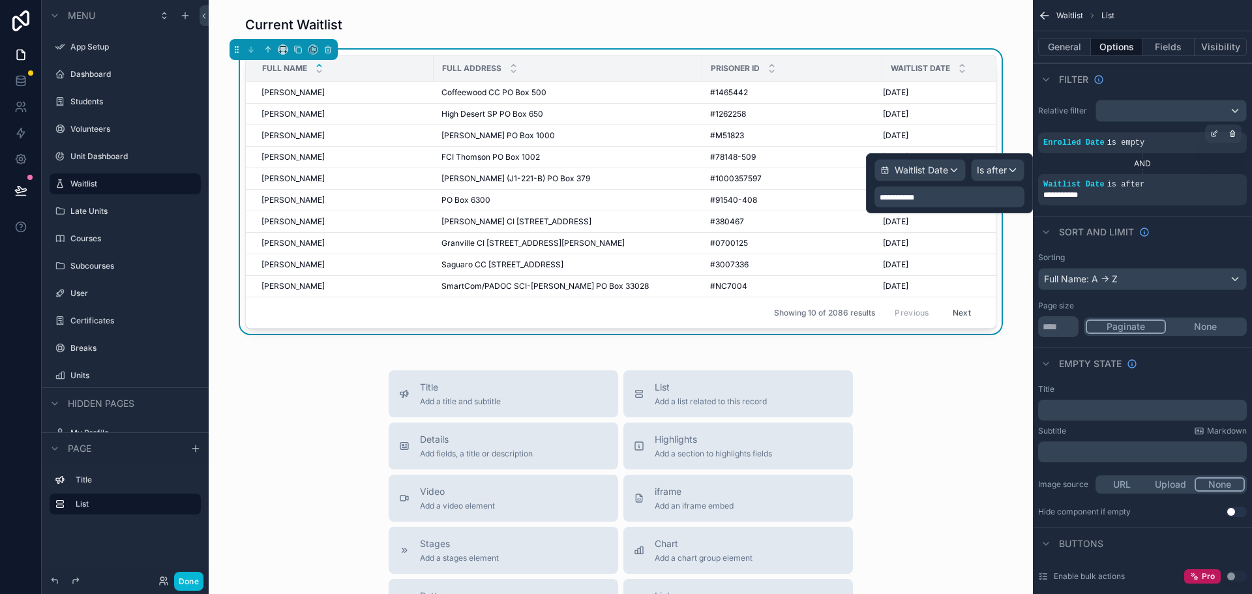
click at [898, 195] on span "**********" at bounding box center [897, 198] width 35 height 8
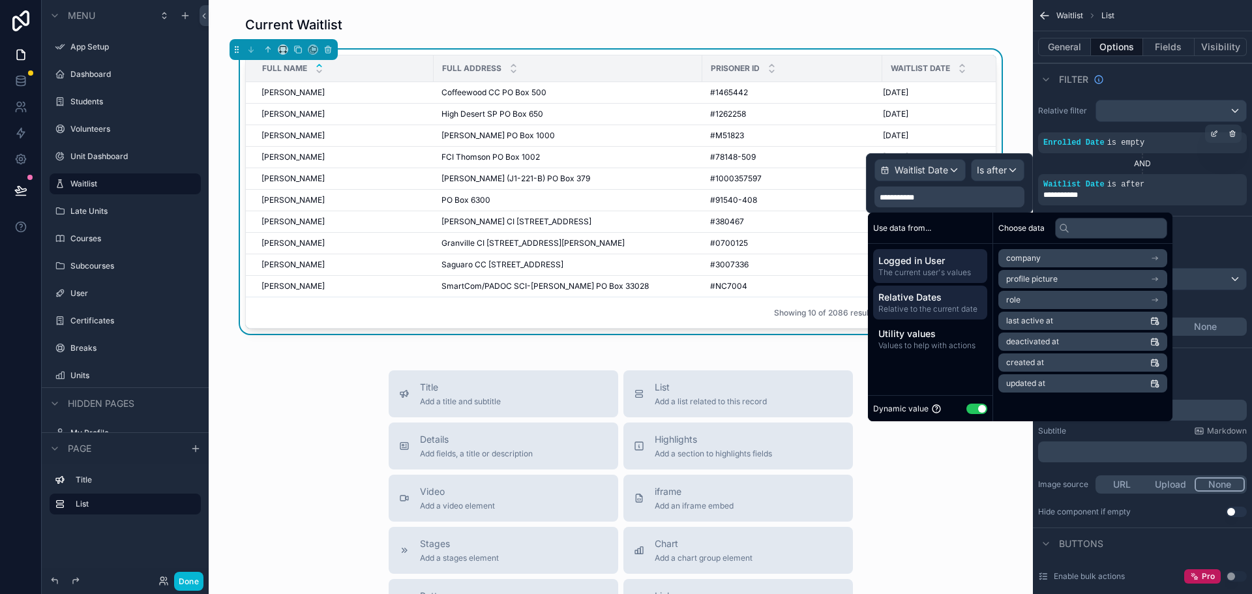
click at [935, 307] on span "Relative to the current date" at bounding box center [931, 309] width 104 height 10
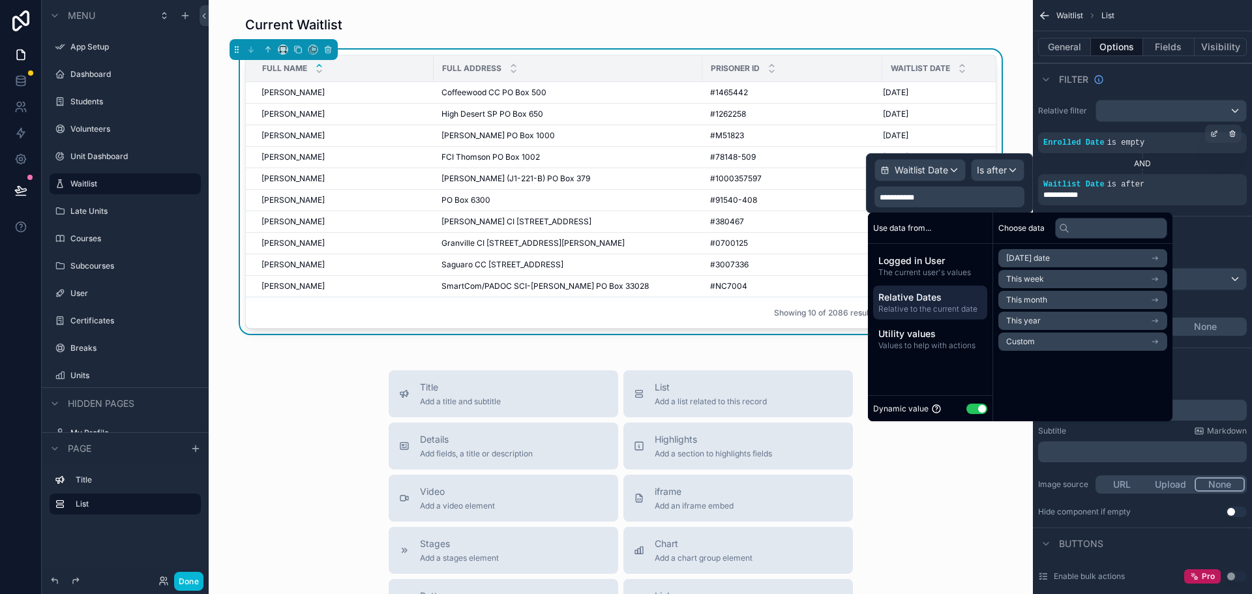
click at [1044, 342] on li "Custom" at bounding box center [1083, 342] width 169 height 18
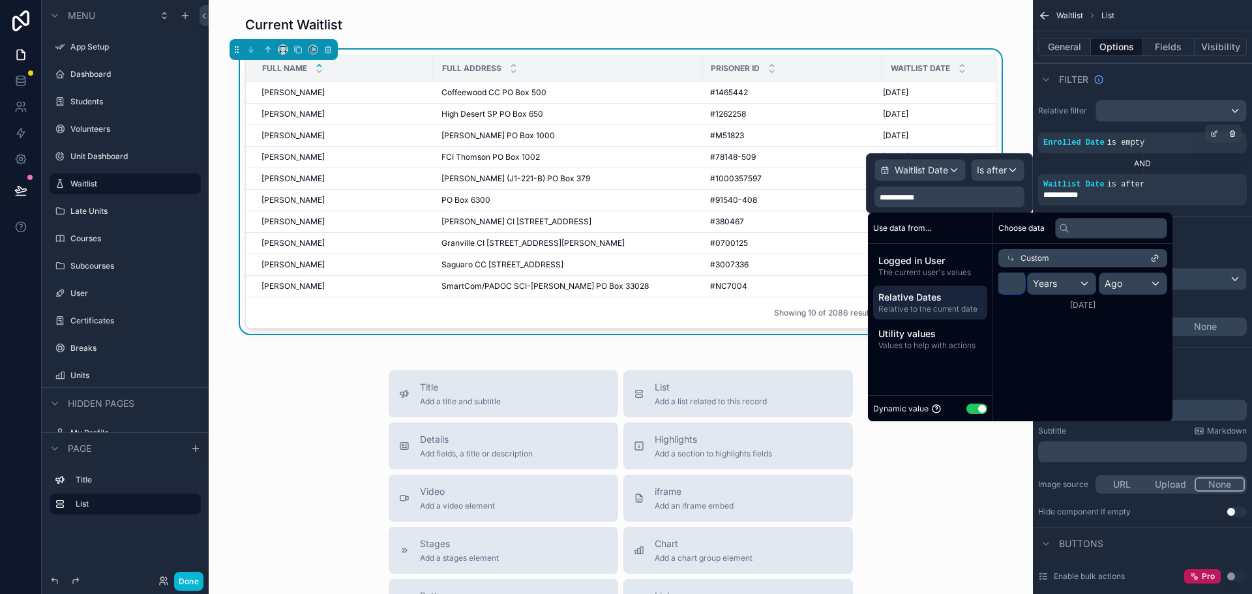
drag, startPoint x: 1011, startPoint y: 282, endPoint x: 999, endPoint y: 280, distance: 12.5
click at [999, 280] on input "*" at bounding box center [1012, 283] width 26 height 21
type input "*"
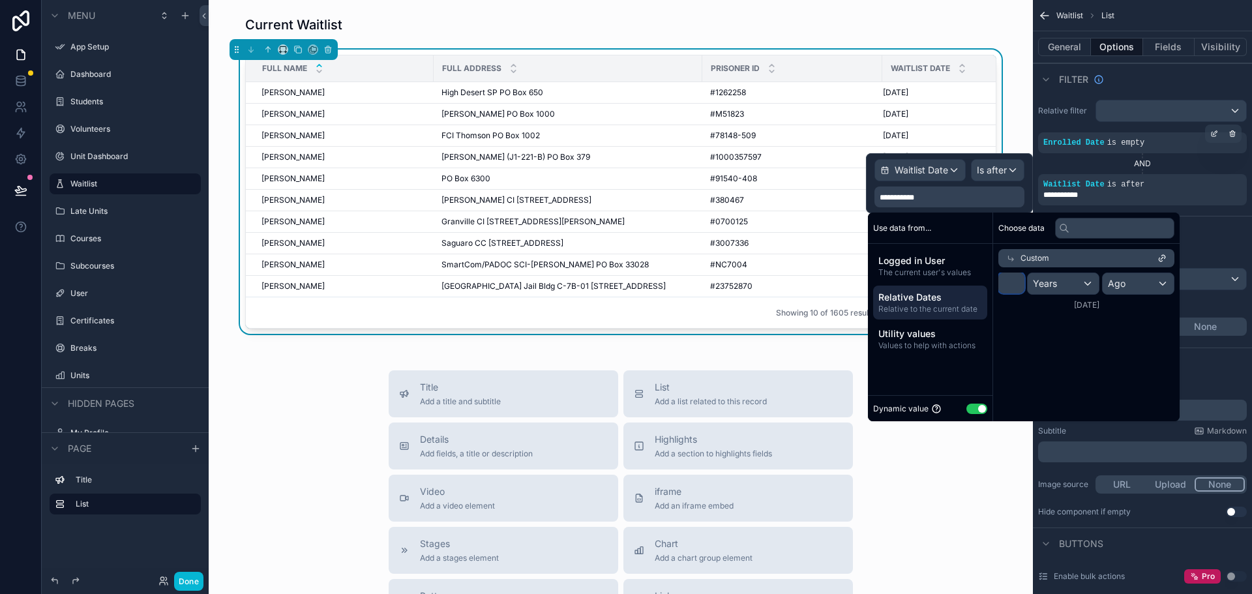
type input "*"
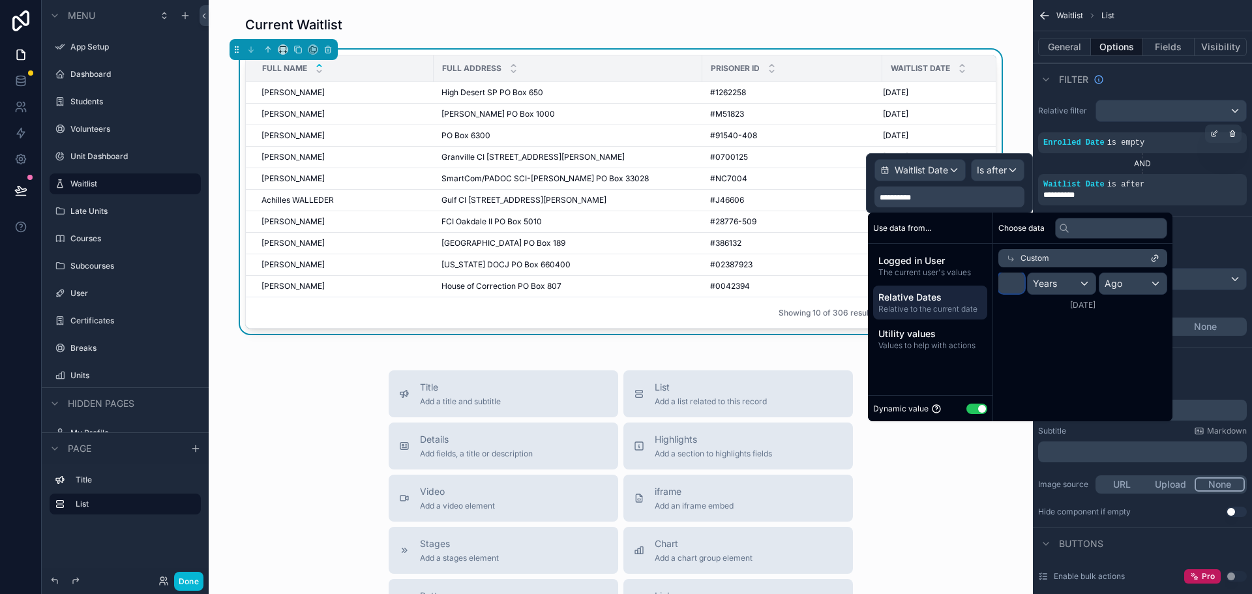
type input "*"
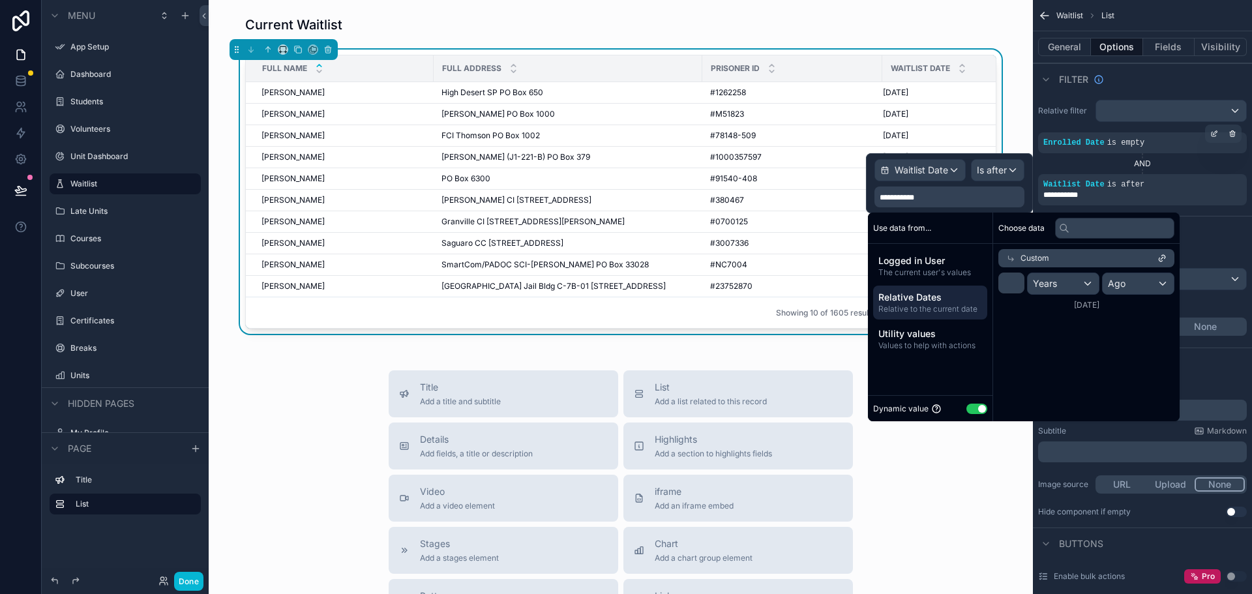
click at [963, 488] on div "Title Add a title and subtitle List Add a list related to this record Details A…" at bounding box center [621, 603] width 804 height 464
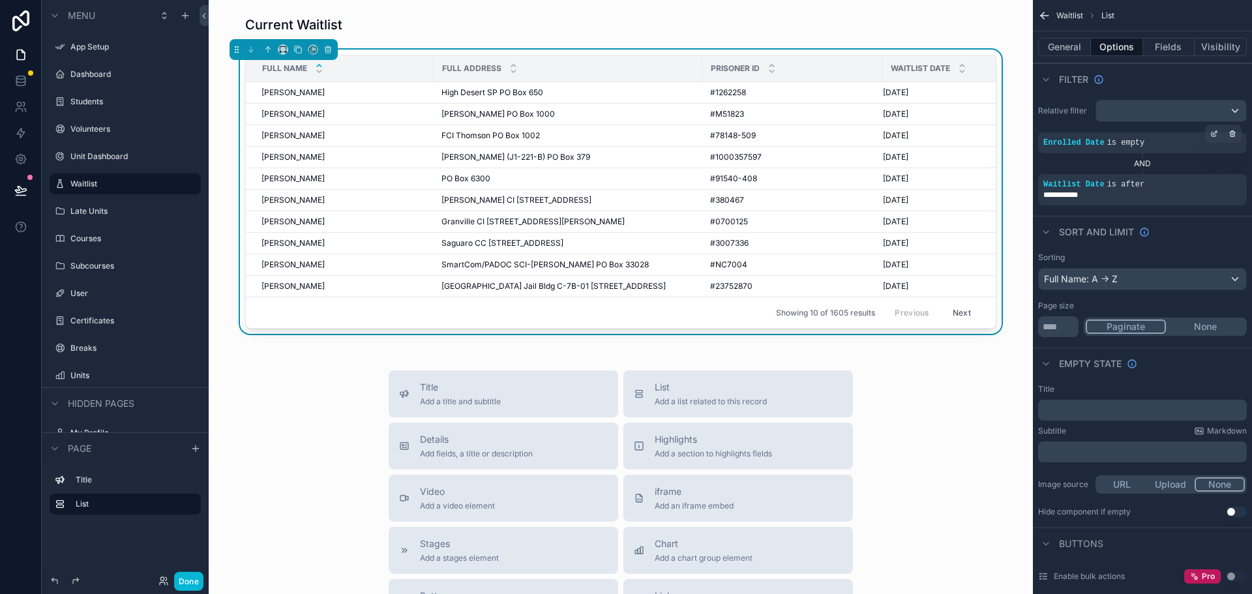
click at [959, 456] on div "Title Add a title and subtitle List Add a list related to this record Details A…" at bounding box center [621, 603] width 804 height 464
click at [1069, 328] on input "**" at bounding box center [1058, 326] width 40 height 21
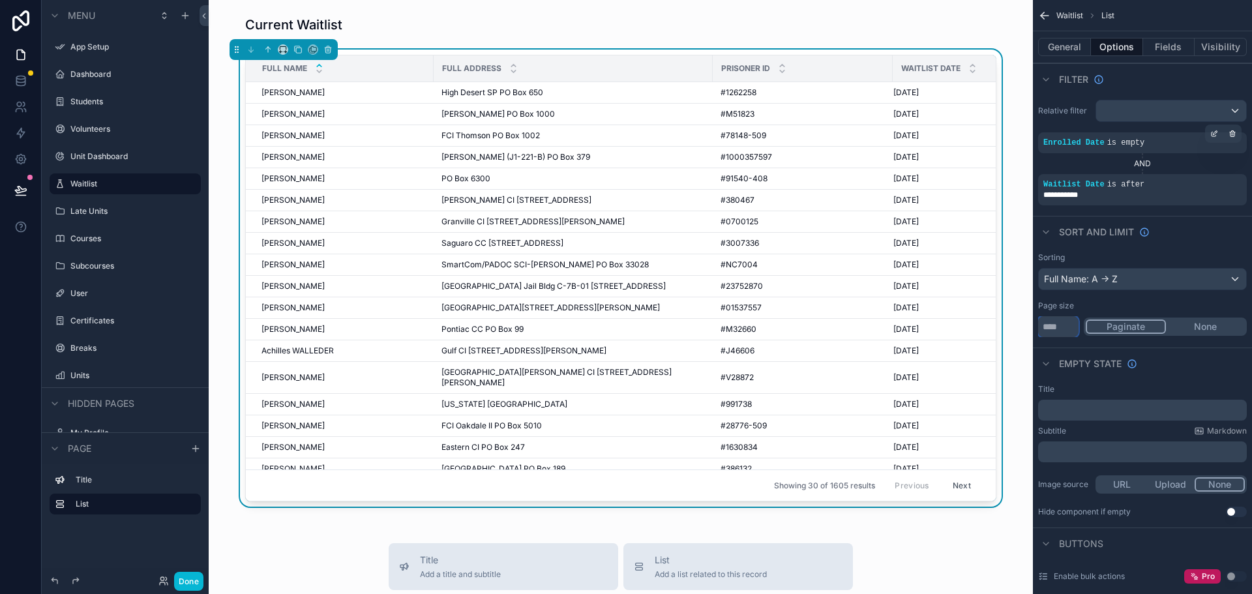
type input "**"
click at [930, 539] on div "Current Waitlist Full Name Full Address Prisoner Id Waitlist Date Aaron GUERRER…" at bounding box center [621, 556] width 825 height 1112
click at [182, 588] on button "Done" at bounding box center [188, 581] width 29 height 19
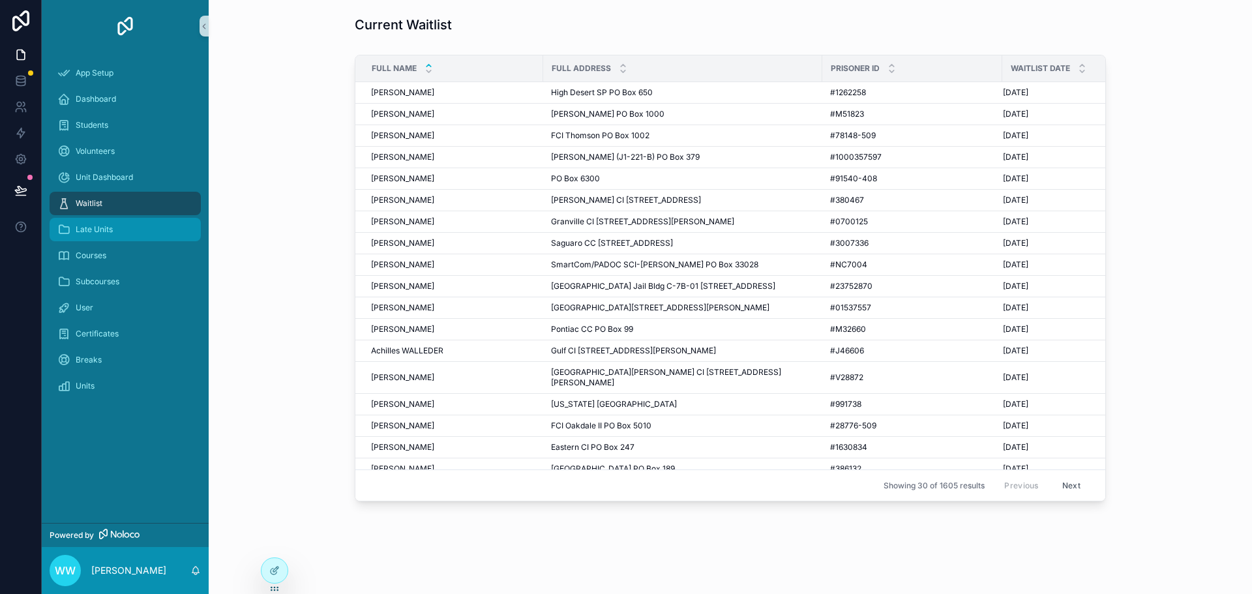
click at [119, 232] on div "Late Units" at bounding box center [125, 229] width 136 height 21
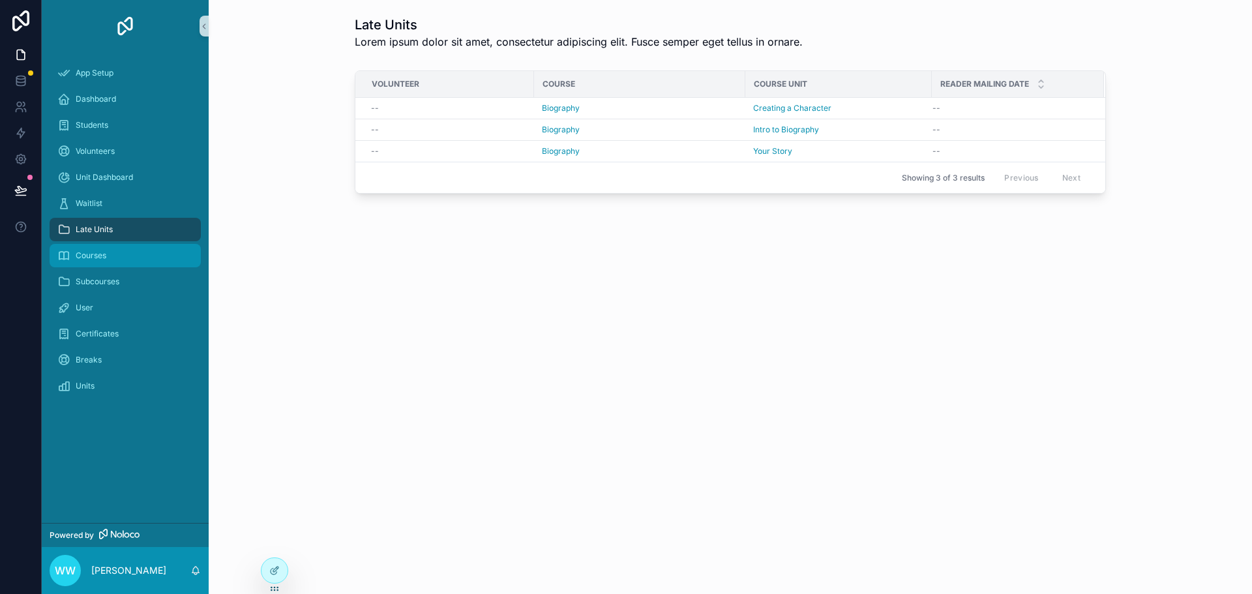
click at [124, 256] on div "Courses" at bounding box center [125, 255] width 136 height 21
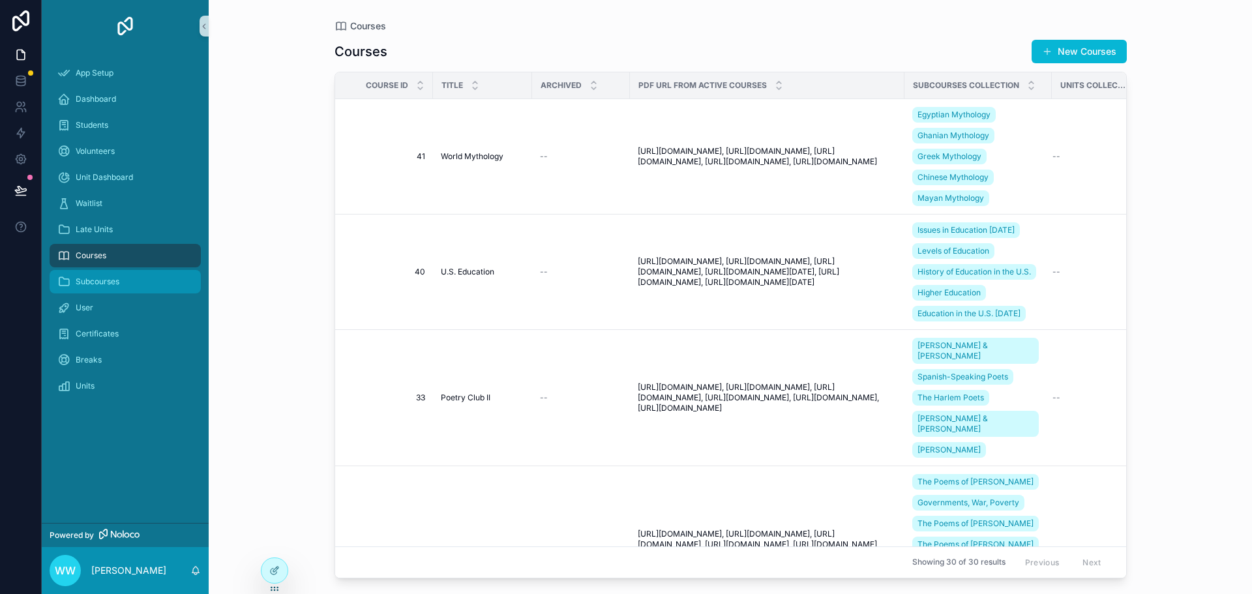
click at [102, 275] on div "Subcourses" at bounding box center [125, 281] width 136 height 21
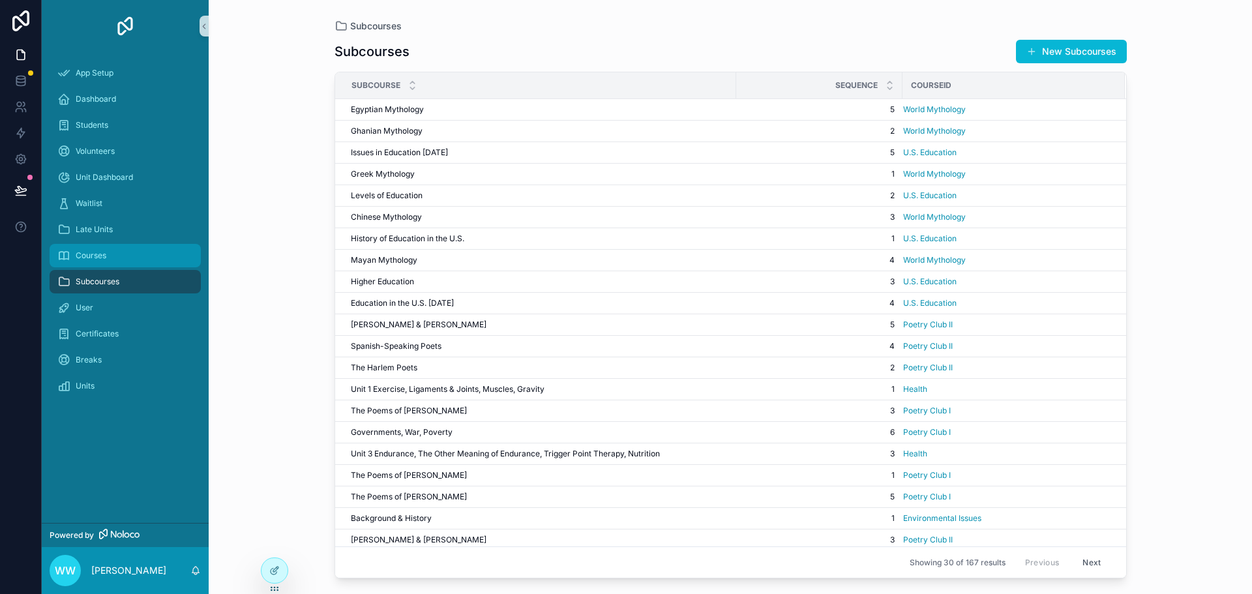
click at [108, 255] on div "Courses" at bounding box center [125, 255] width 136 height 21
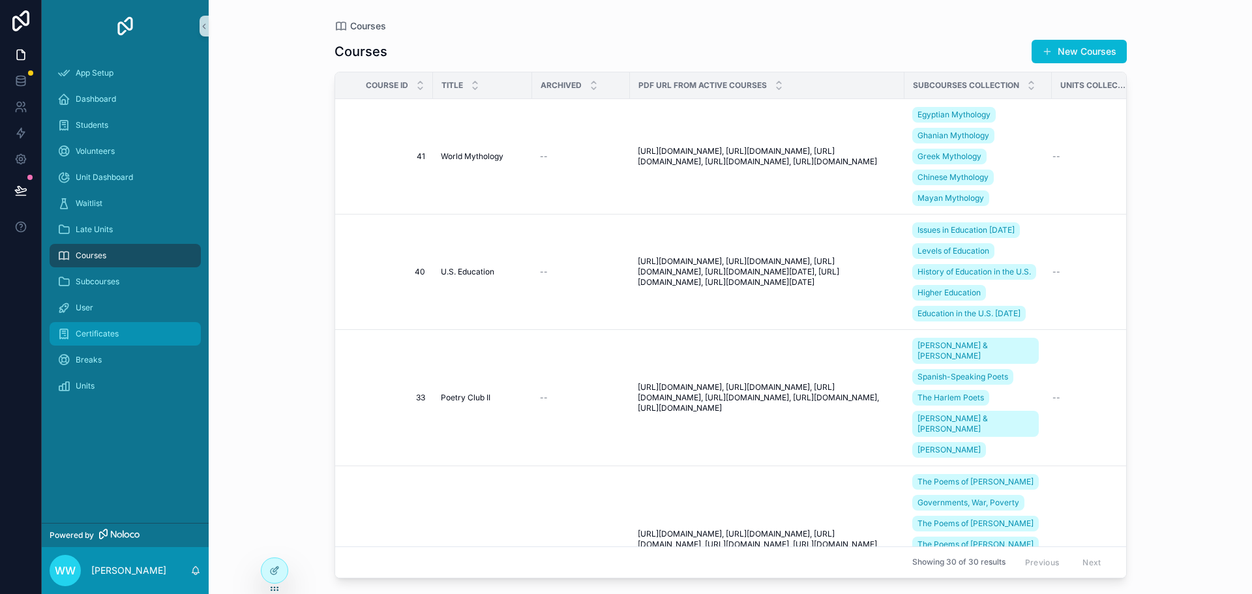
click at [95, 337] on span "Certificates" at bounding box center [97, 334] width 43 height 10
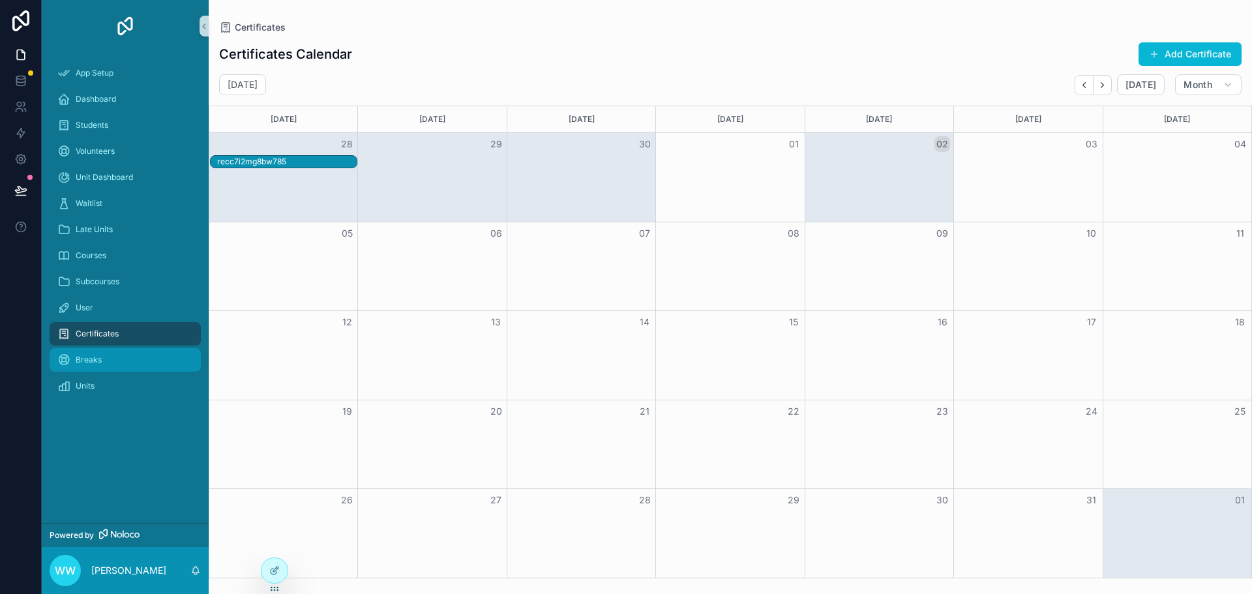
click at [111, 361] on div "Breaks" at bounding box center [125, 360] width 136 height 21
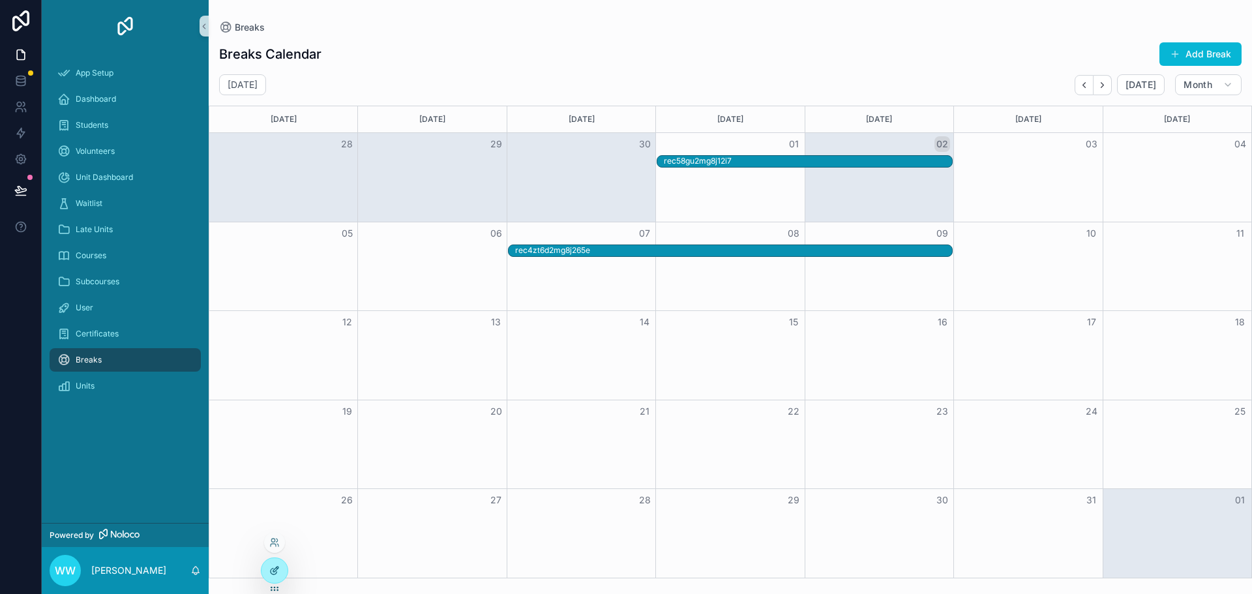
click at [279, 568] on icon at bounding box center [274, 571] width 10 height 10
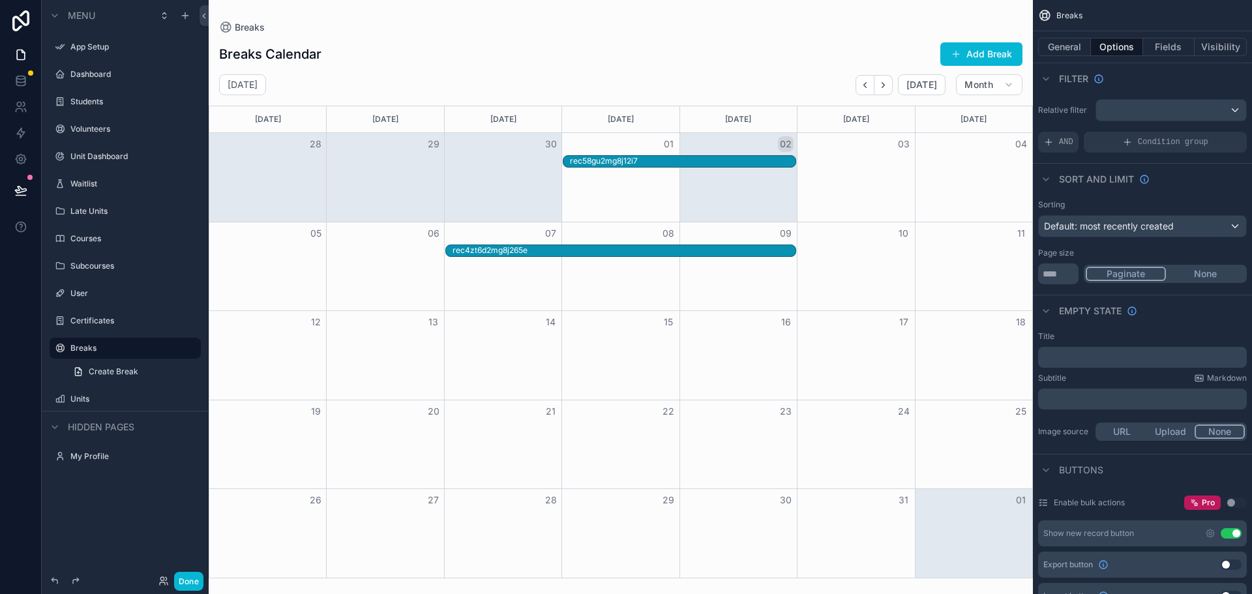
click at [781, 121] on div "scrollable content" at bounding box center [621, 297] width 825 height 594
click at [904, 338] on div "Month View" at bounding box center [855, 355] width 117 height 89
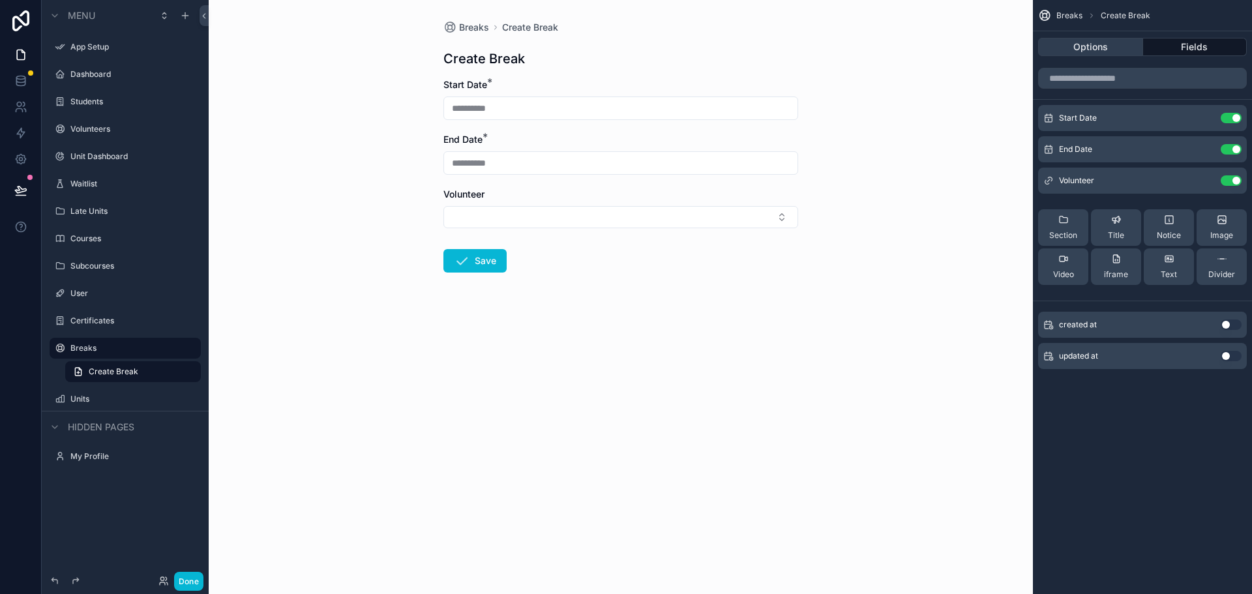
click at [1102, 47] on button "Options" at bounding box center [1090, 47] width 105 height 18
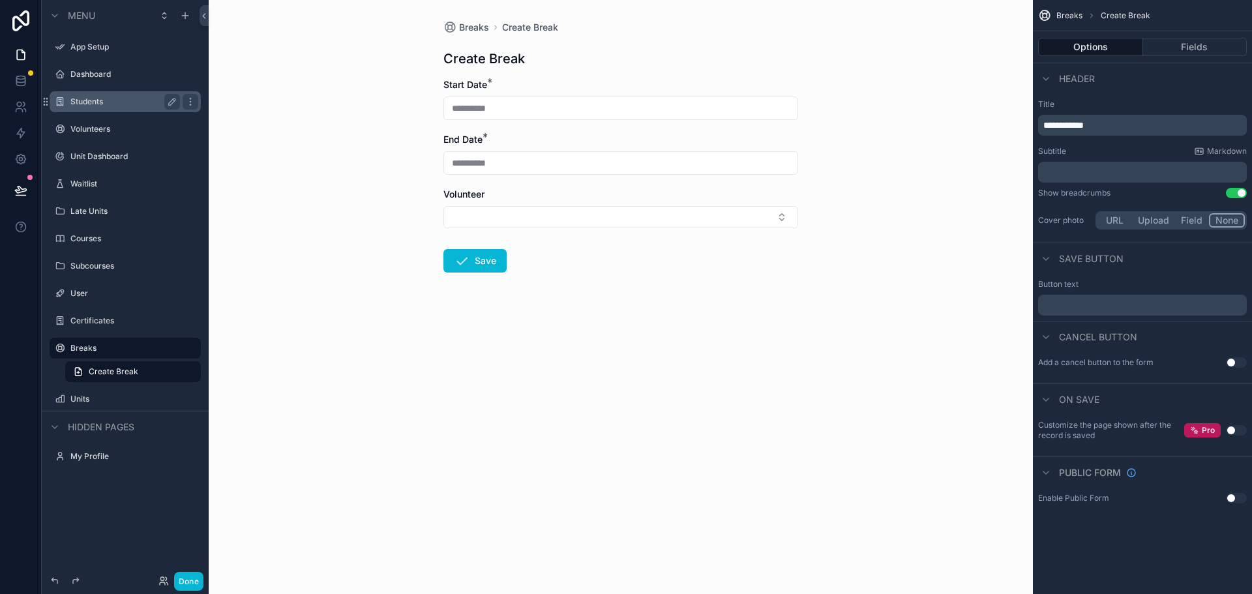
click at [108, 99] on label "Students" at bounding box center [122, 102] width 104 height 10
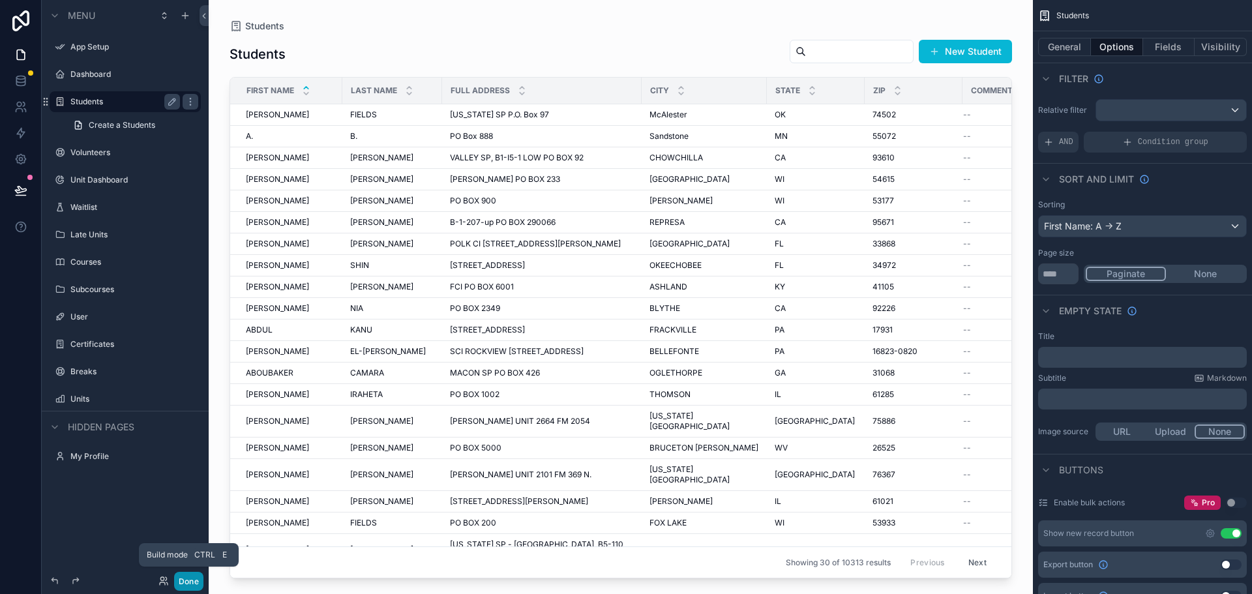
click at [190, 582] on button "Done" at bounding box center [188, 581] width 29 height 19
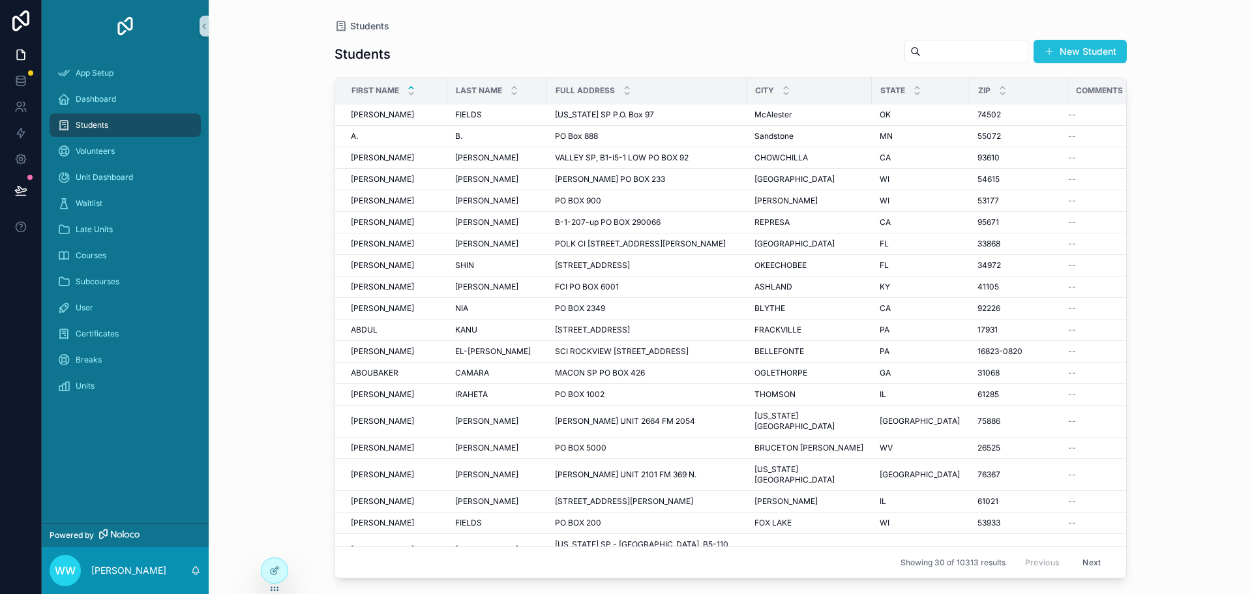
click at [1075, 51] on button "New Student" at bounding box center [1080, 51] width 93 height 23
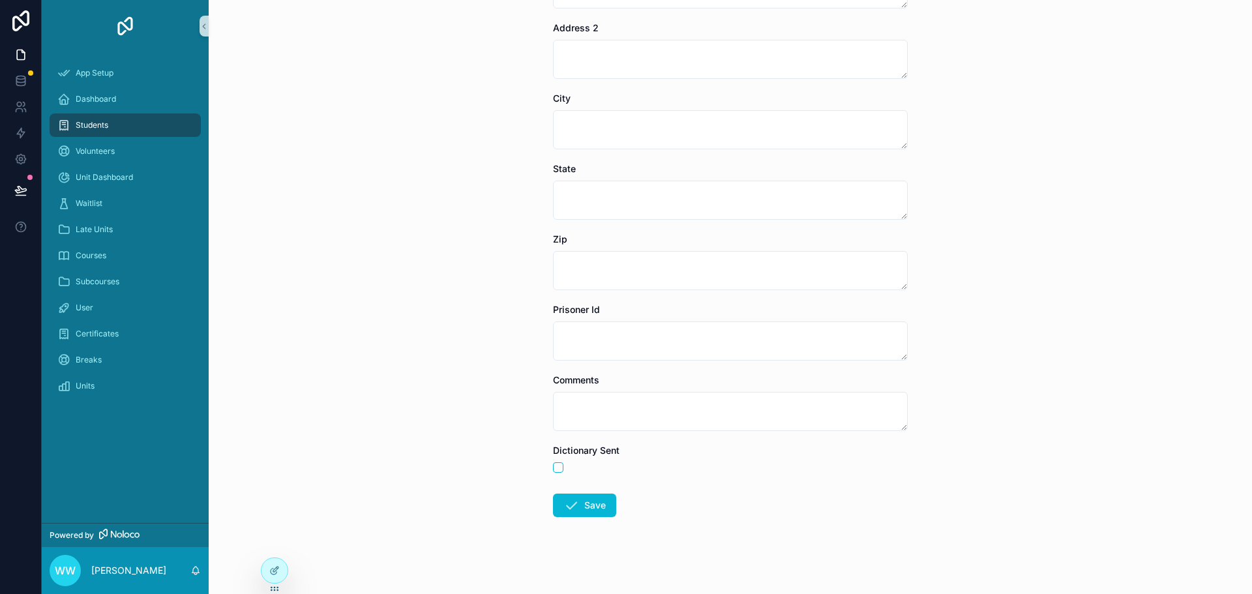
scroll to position [275, 0]
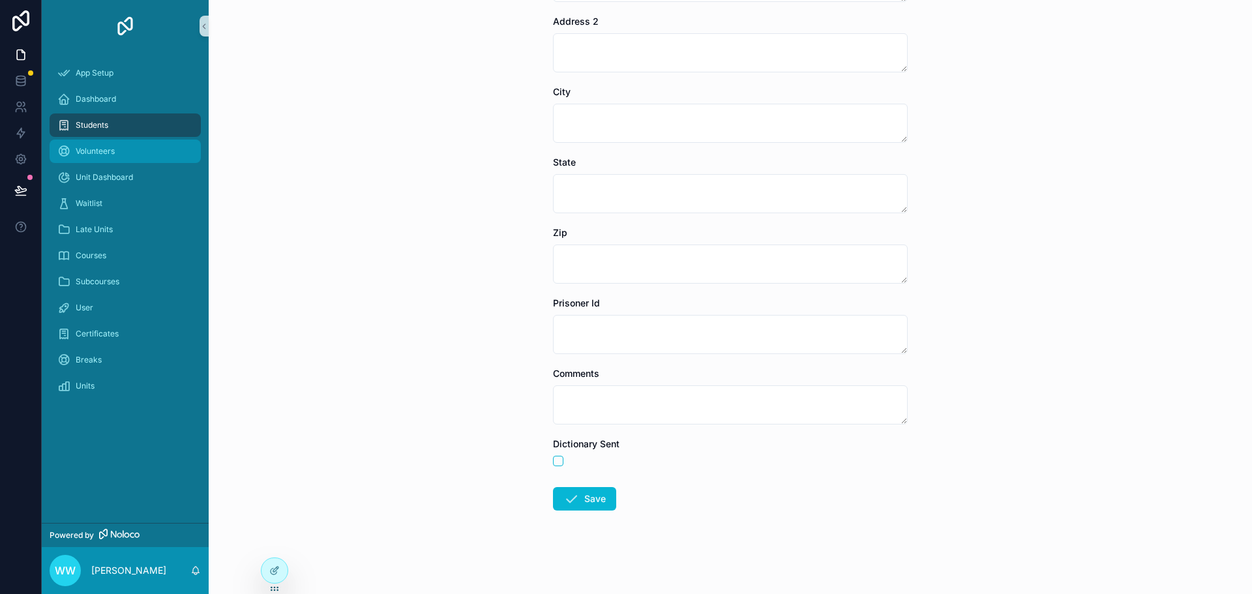
click at [112, 154] on span "Volunteers" at bounding box center [95, 151] width 39 height 10
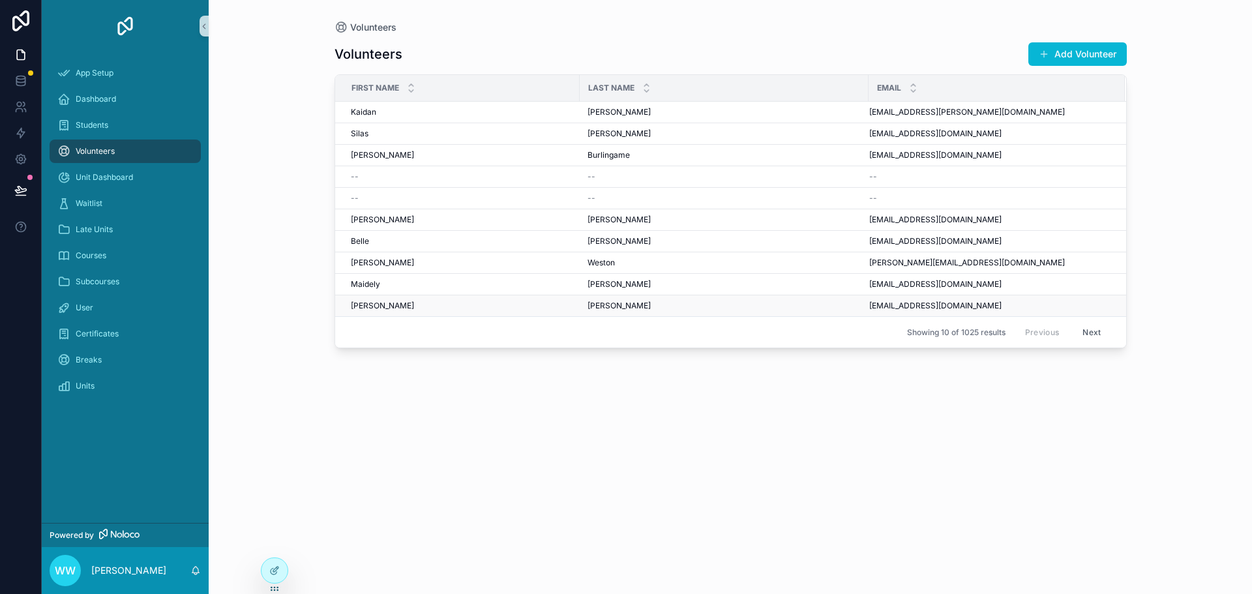
click at [494, 307] on div "Sara Sara" at bounding box center [461, 306] width 221 height 10
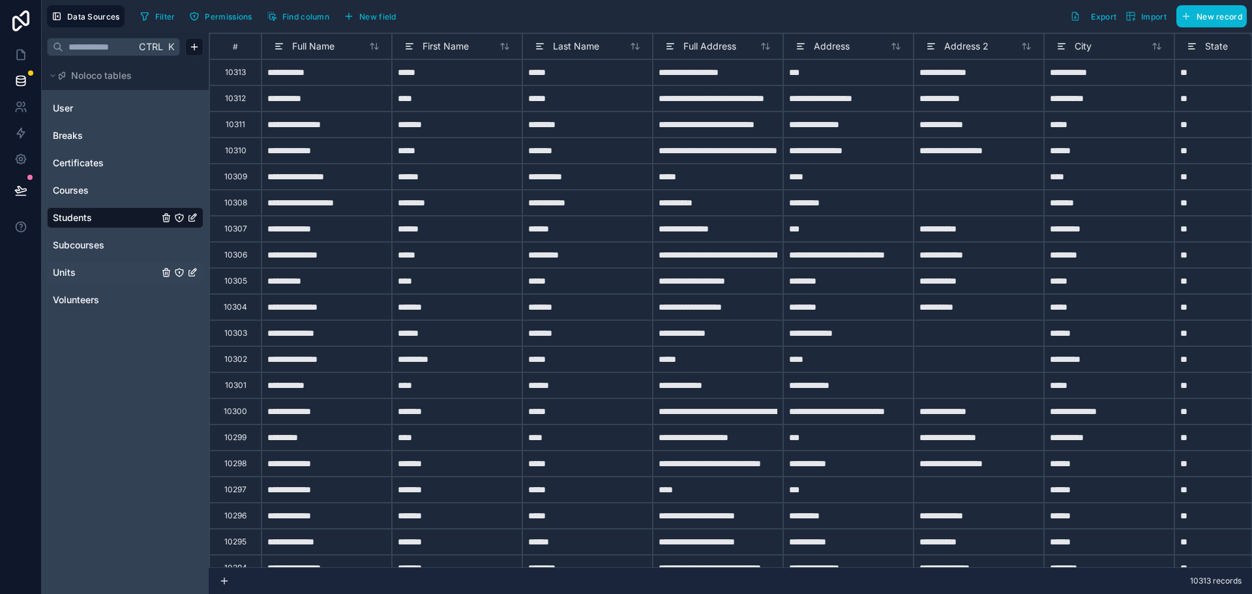
click at [64, 273] on span "Units" at bounding box center [64, 272] width 23 height 13
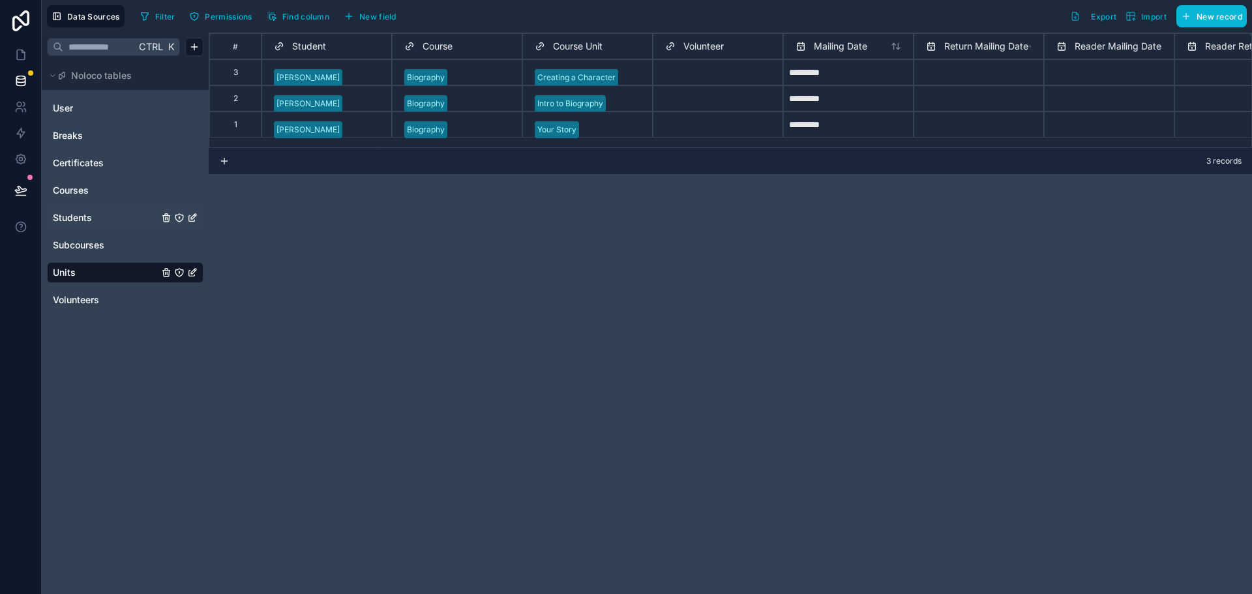
click at [92, 222] on link "Students" at bounding box center [106, 217] width 106 height 13
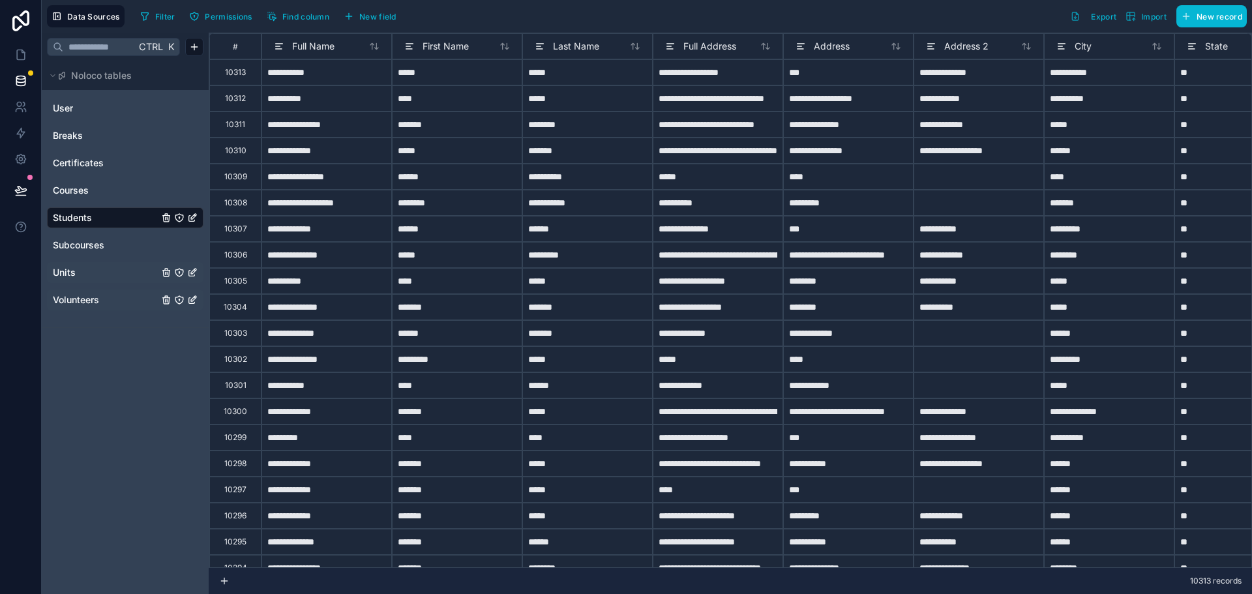
click at [78, 296] on span "Volunteers" at bounding box center [76, 300] width 46 height 13
